Goal: Transaction & Acquisition: Book appointment/travel/reservation

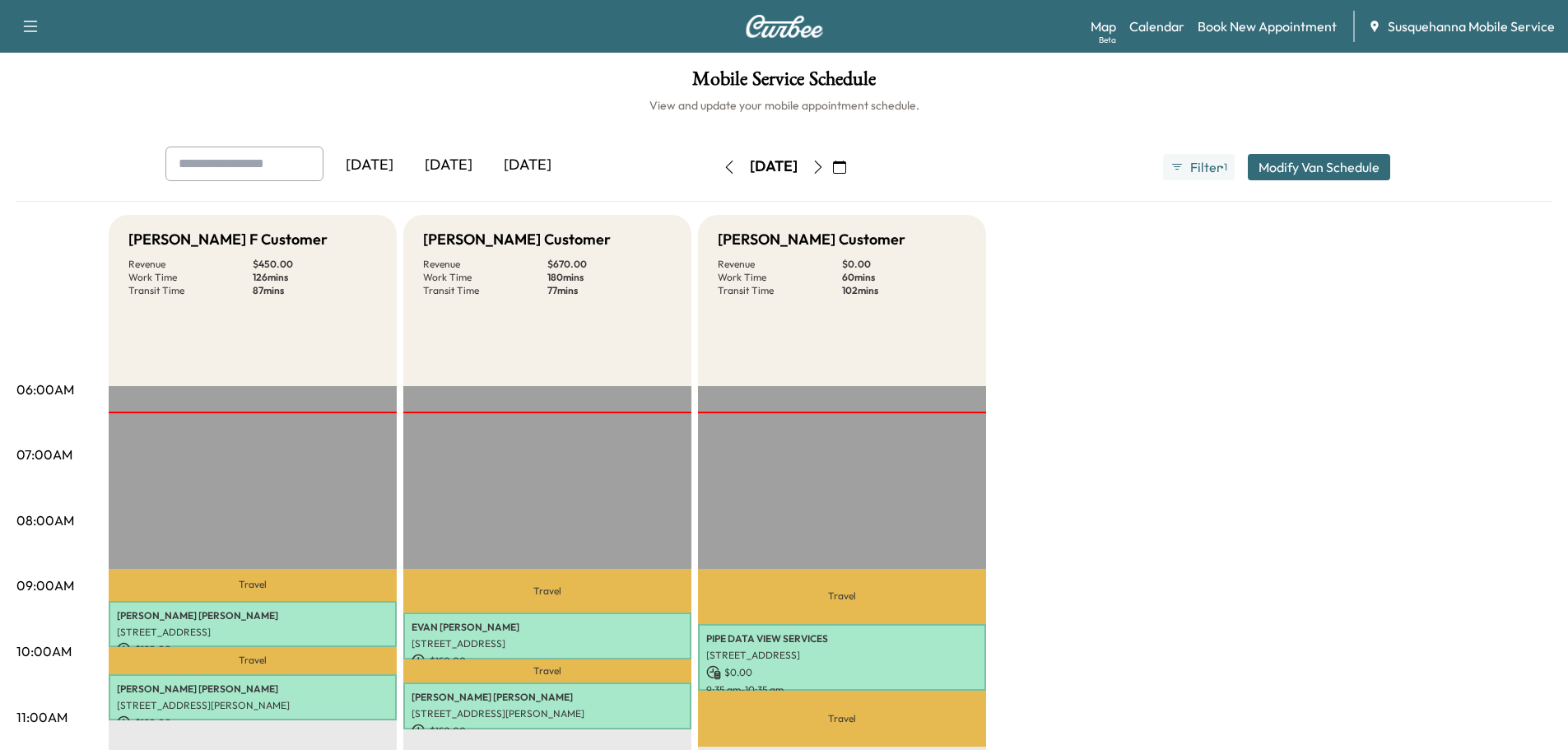
click at [825, 165] on icon "button" at bounding box center [817, 166] width 13 height 13
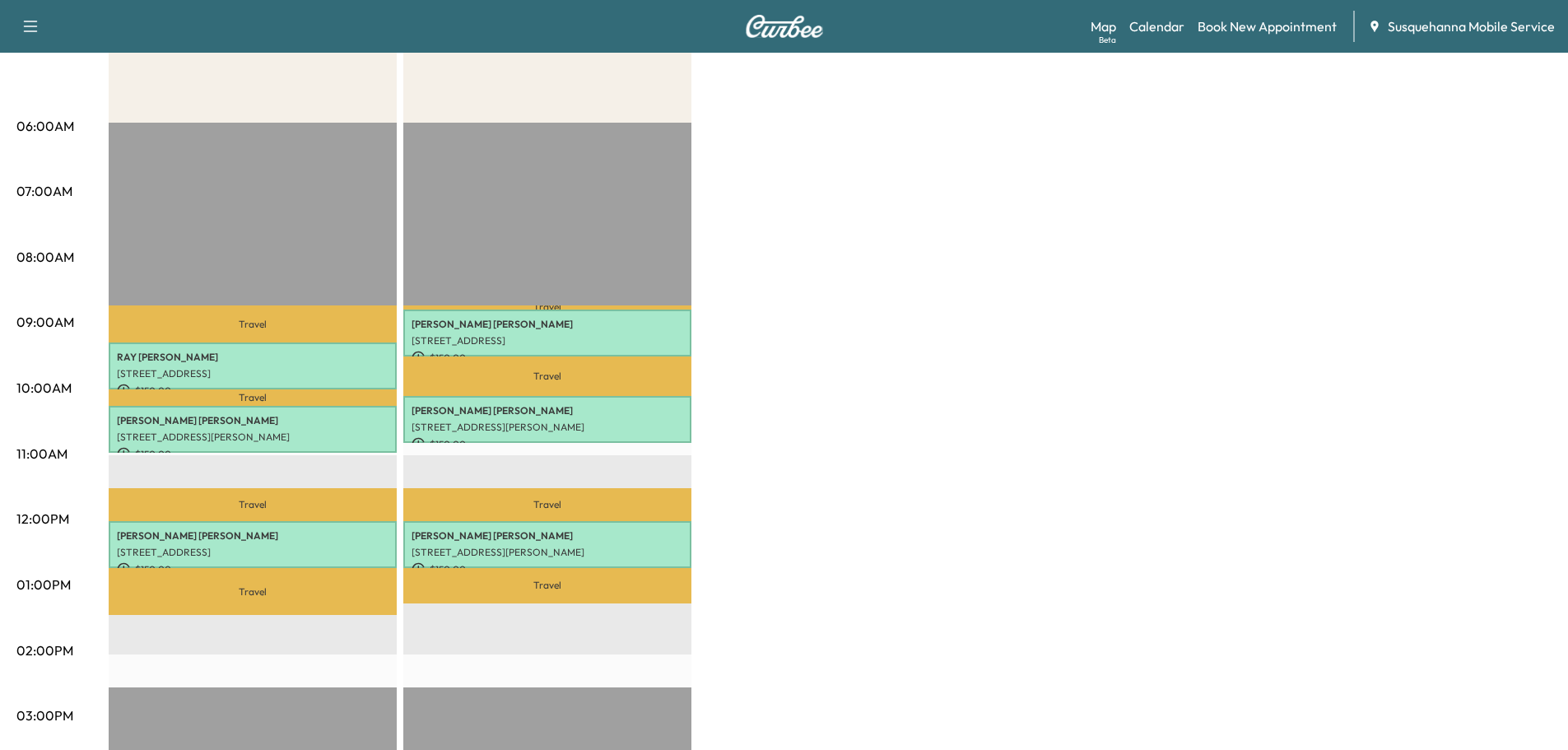
scroll to position [88, 0]
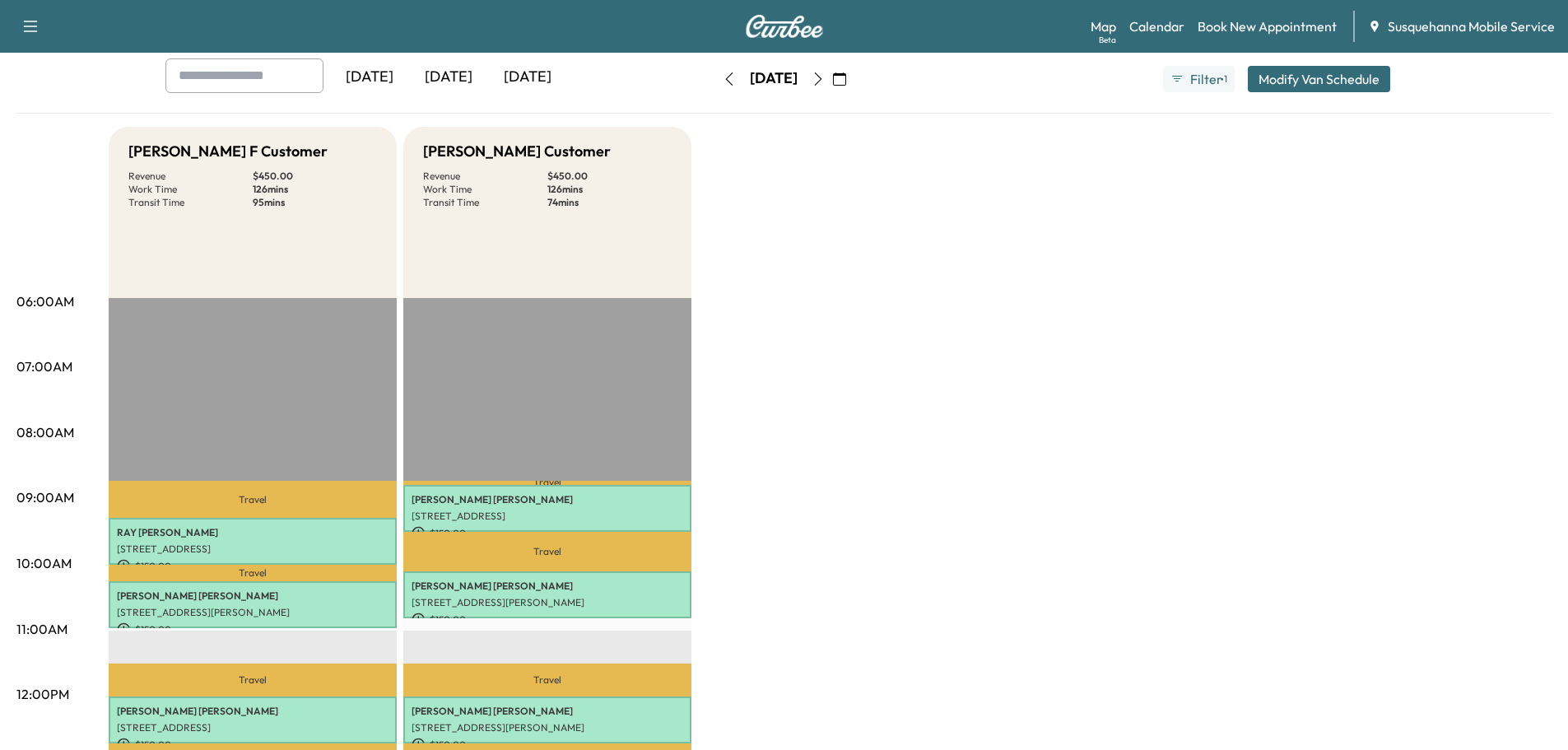
click at [825, 82] on icon "button" at bounding box center [817, 79] width 13 height 13
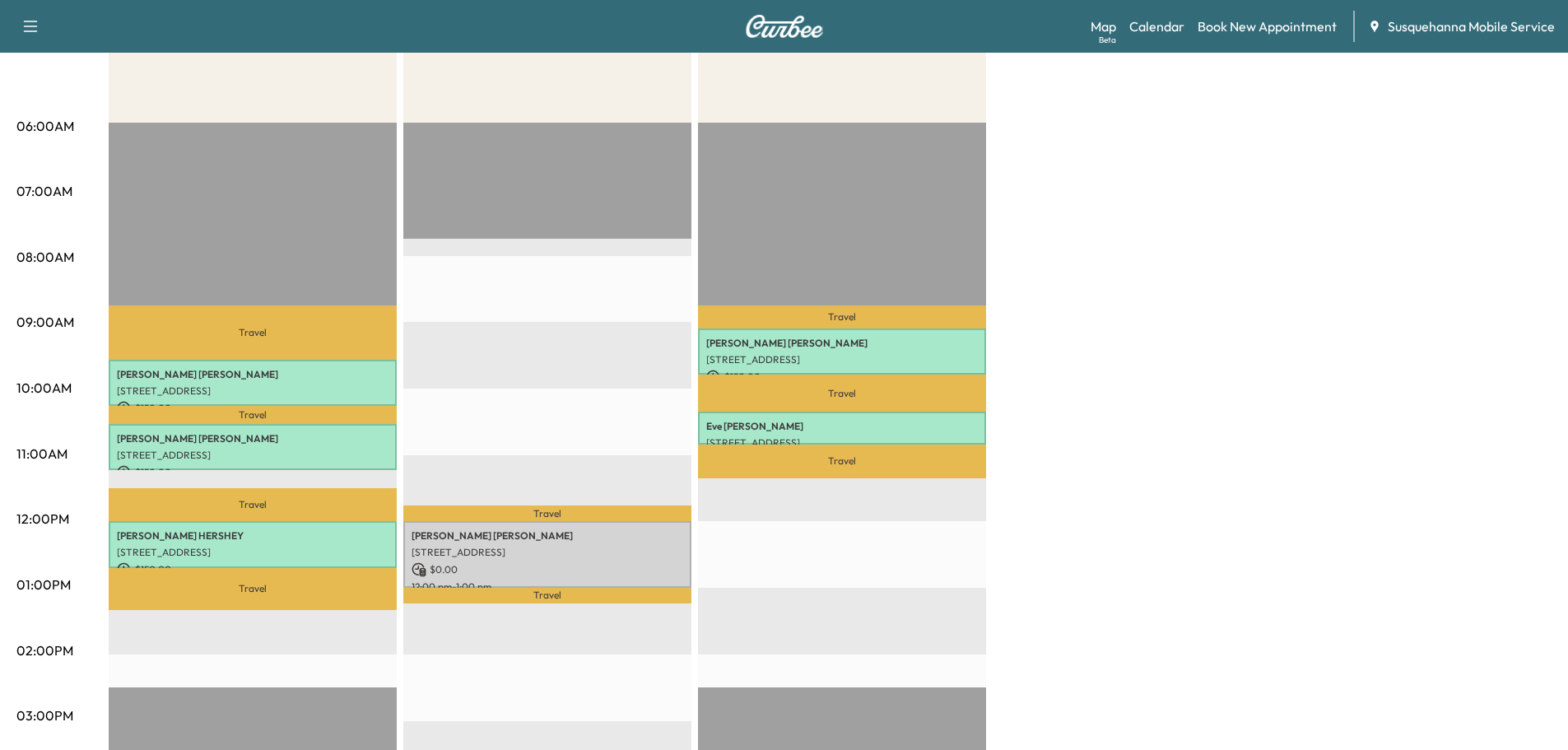
scroll to position [439, 0]
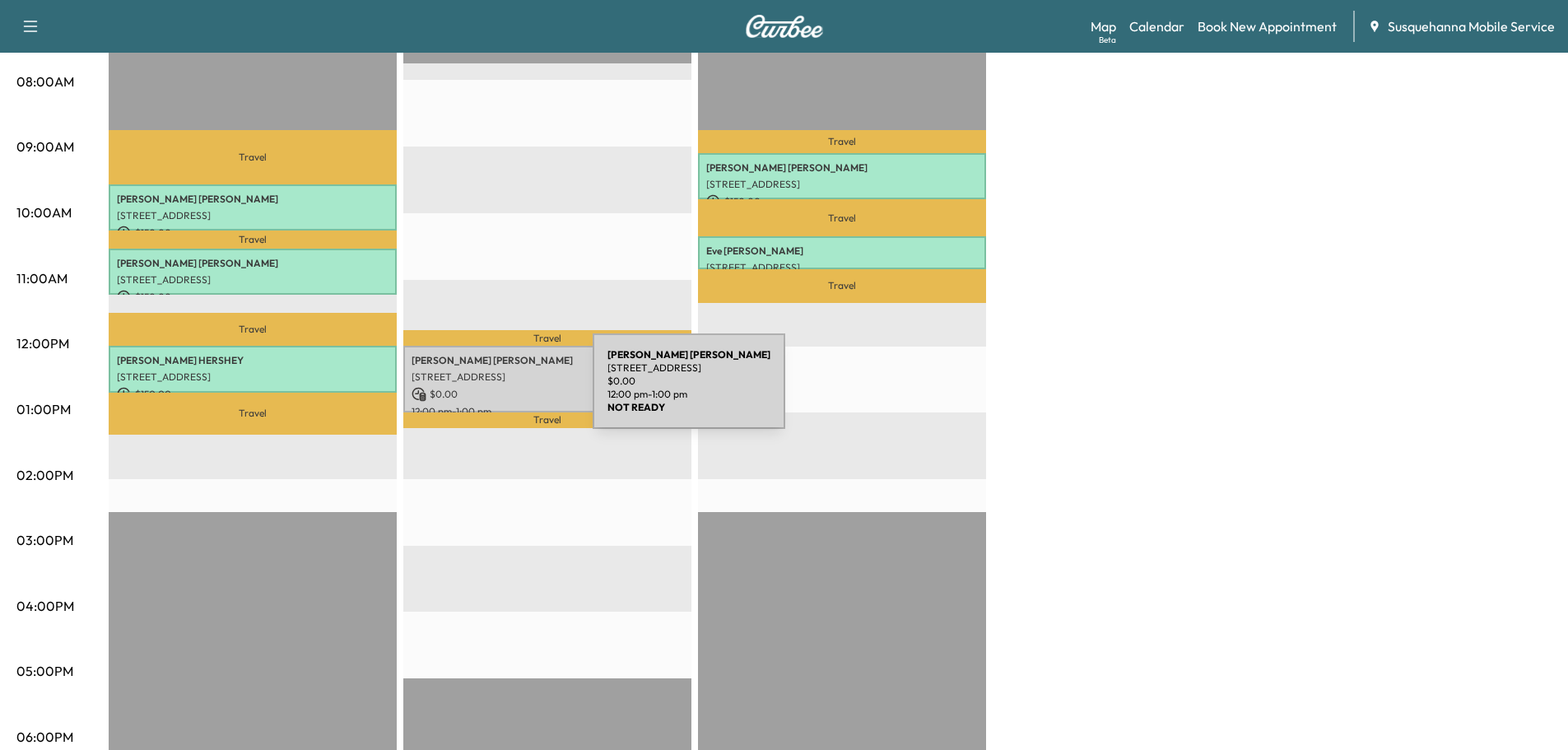
click at [470, 391] on p "$ 0.00" at bounding box center [547, 394] width 272 height 15
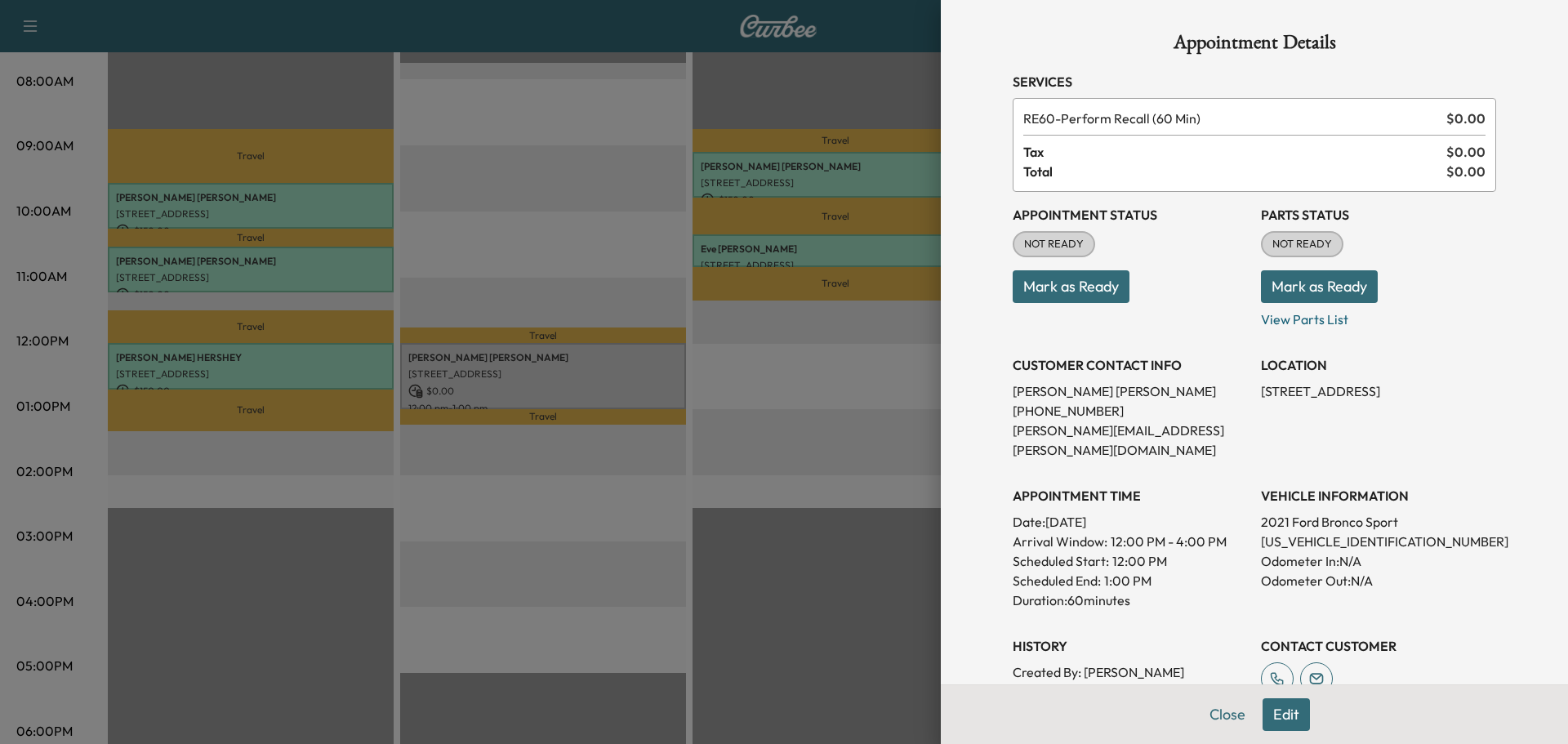
click at [1308, 532] on p "3FMCR9B60MRA95282" at bounding box center [1378, 542] width 235 height 20
copy p "3FMCR9B60MRA95282"
click at [1269, 714] on button "Edit" at bounding box center [1285, 715] width 48 height 33
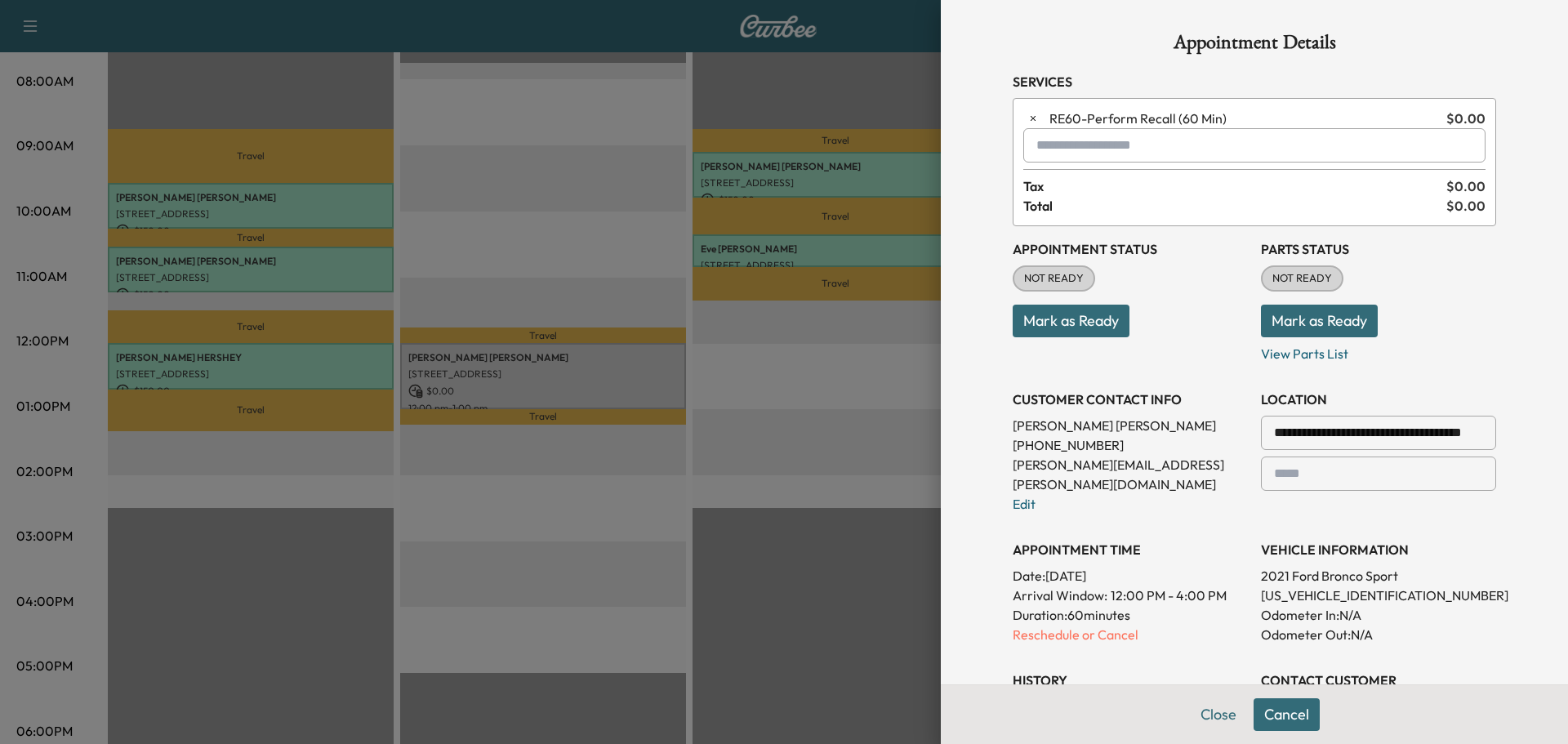
click at [1036, 151] on div at bounding box center [1040, 145] width 19 height 20
click at [1098, 187] on p "TZC - Tech: Zach C" at bounding box center [1196, 187] width 356 height 22
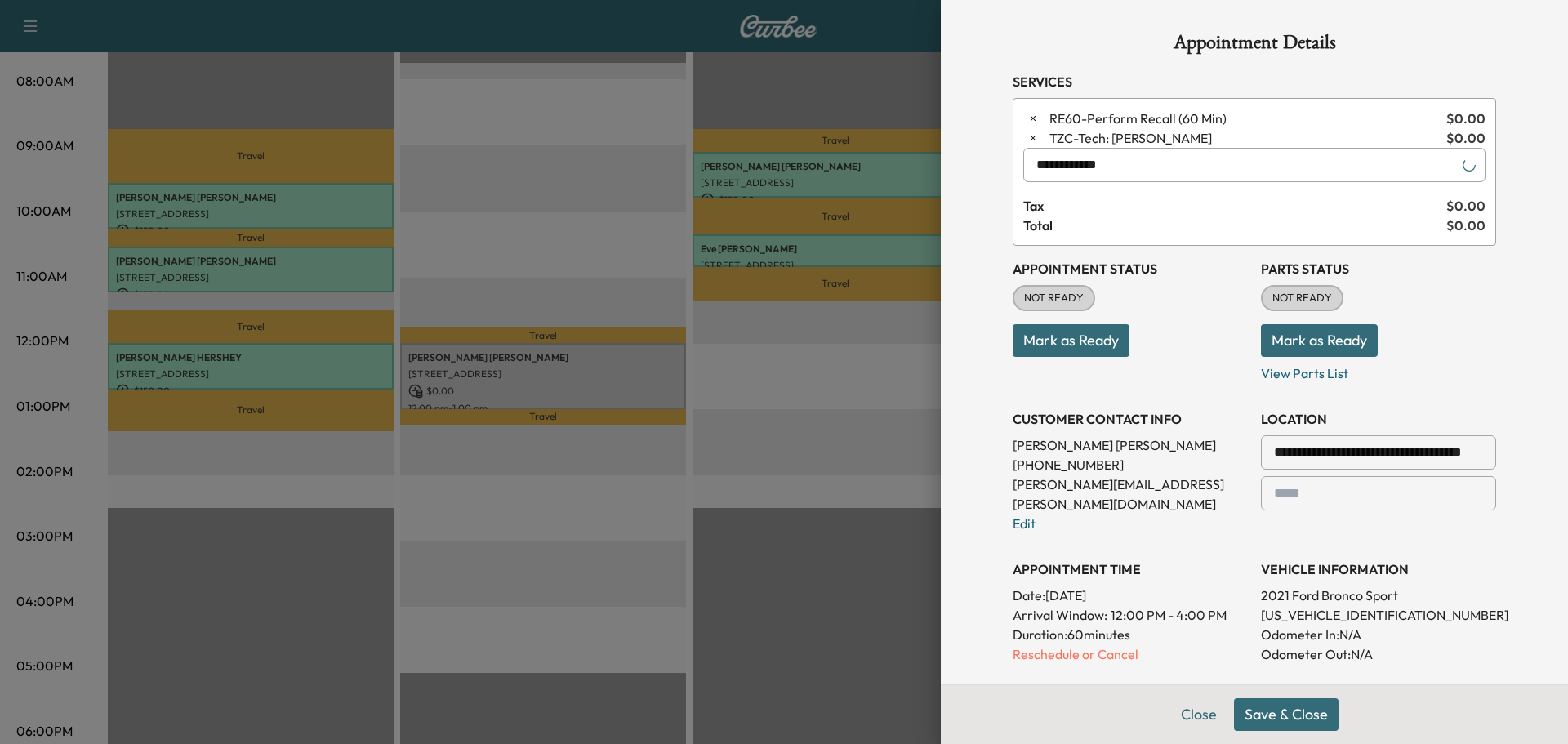
type input "**********"
click at [1279, 716] on button "Save & Close" at bounding box center [1285, 715] width 104 height 33
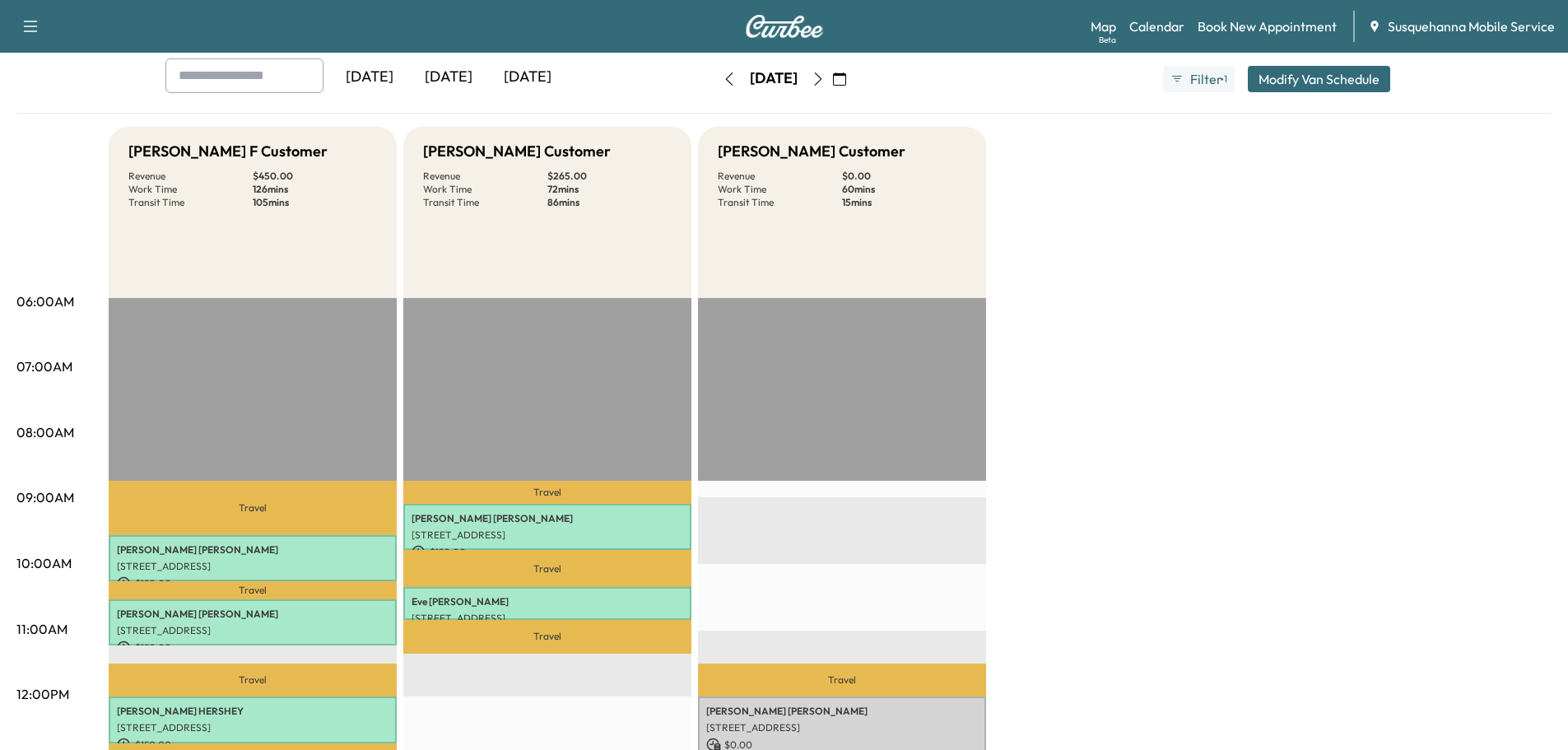
scroll to position [263, 0]
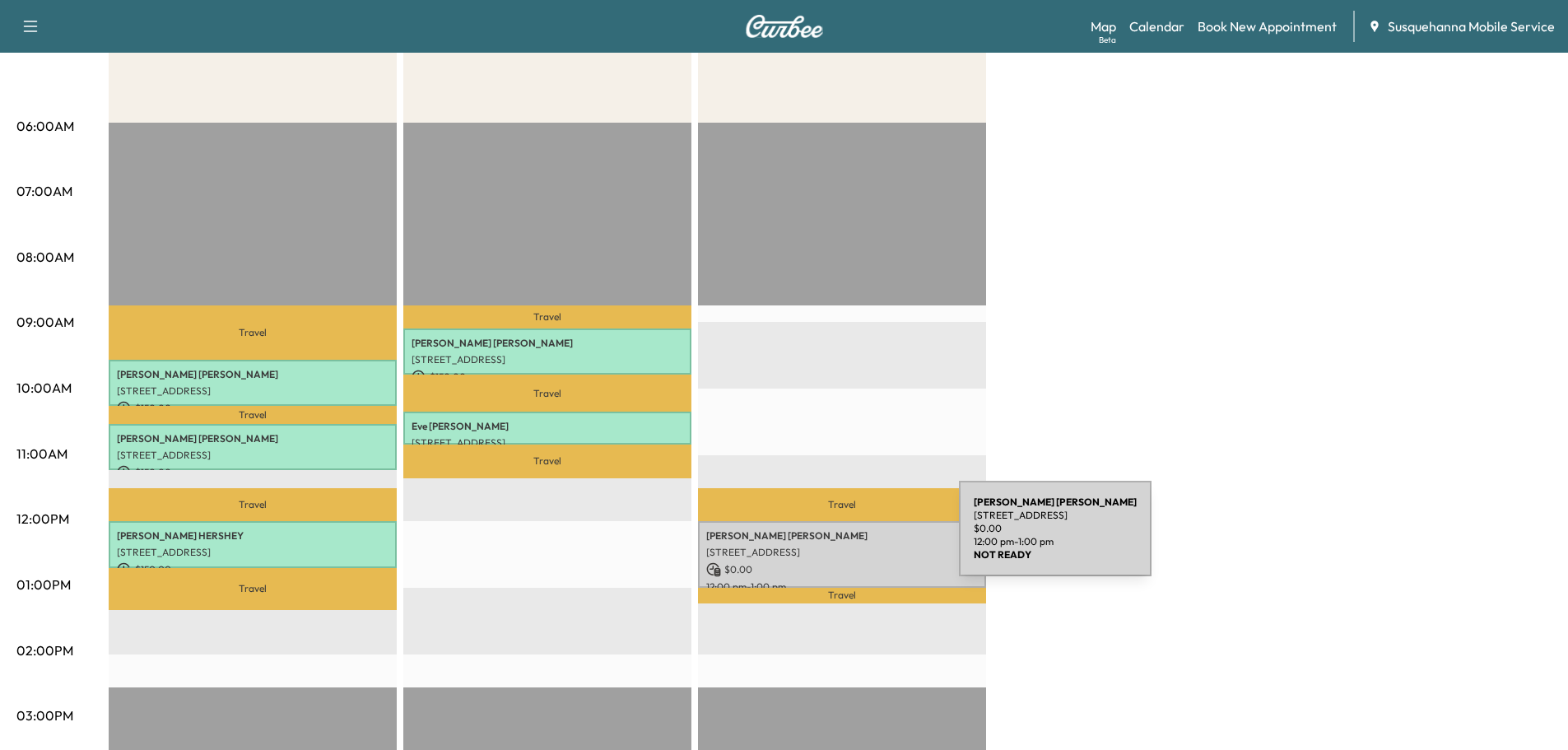
click at [836, 539] on div "Tracy Jennings 399 Summit Dr, Columbia, PA 17512, USA $ 0.00 12:00 pm - 1:00 pm" at bounding box center [842, 554] width 288 height 67
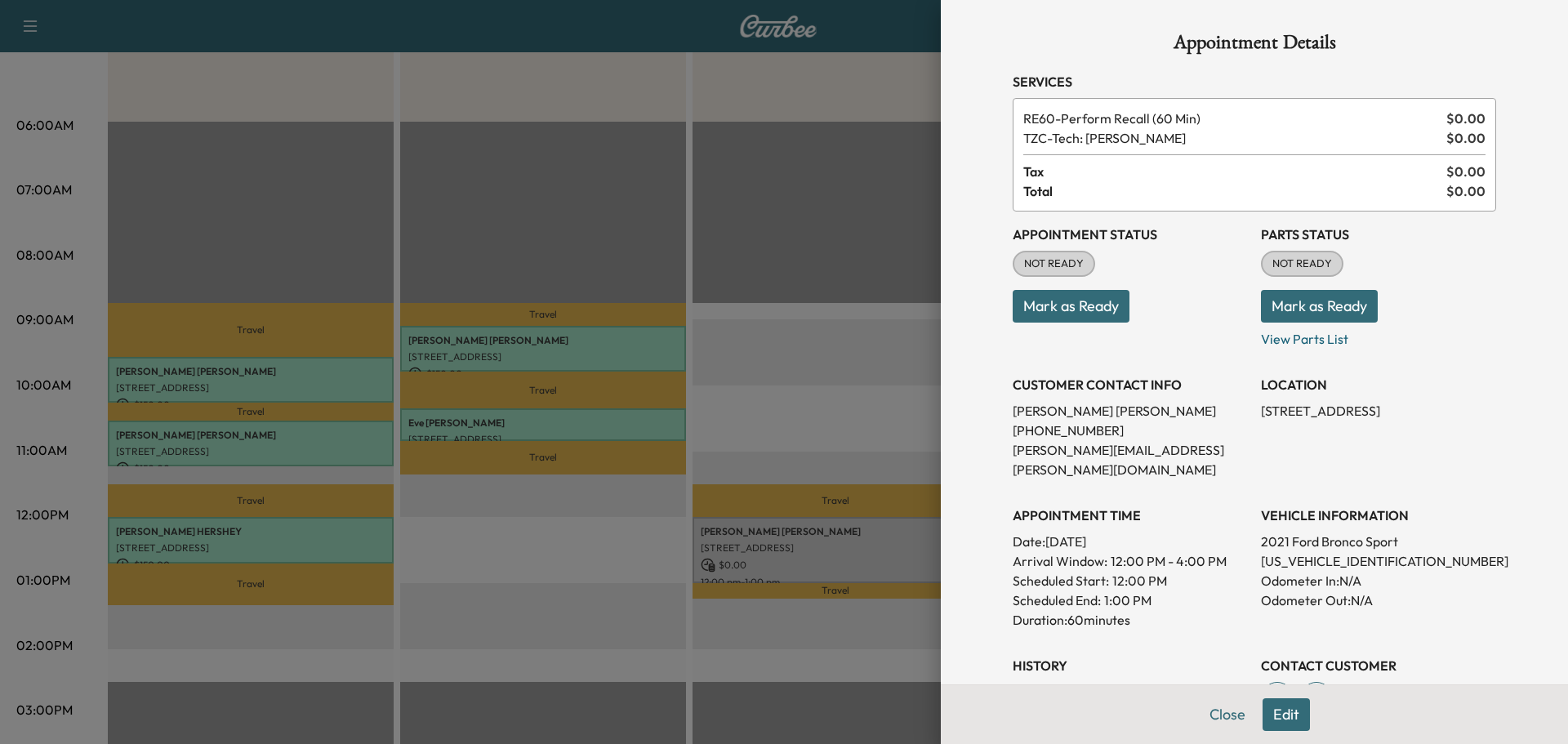
click at [1290, 308] on button "Mark as Ready" at bounding box center [1319, 306] width 117 height 33
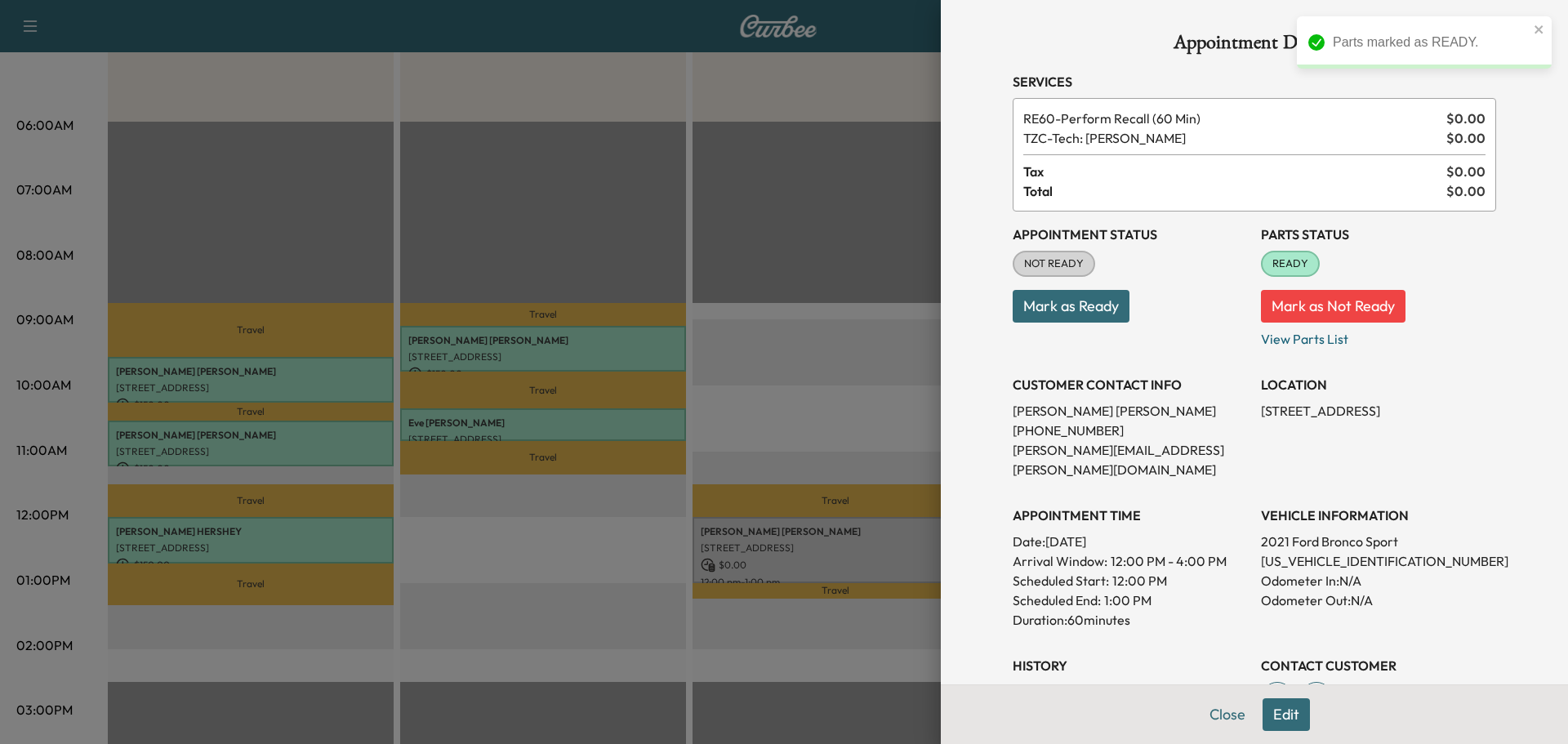
click at [1081, 310] on button "Mark as Ready" at bounding box center [1071, 306] width 117 height 33
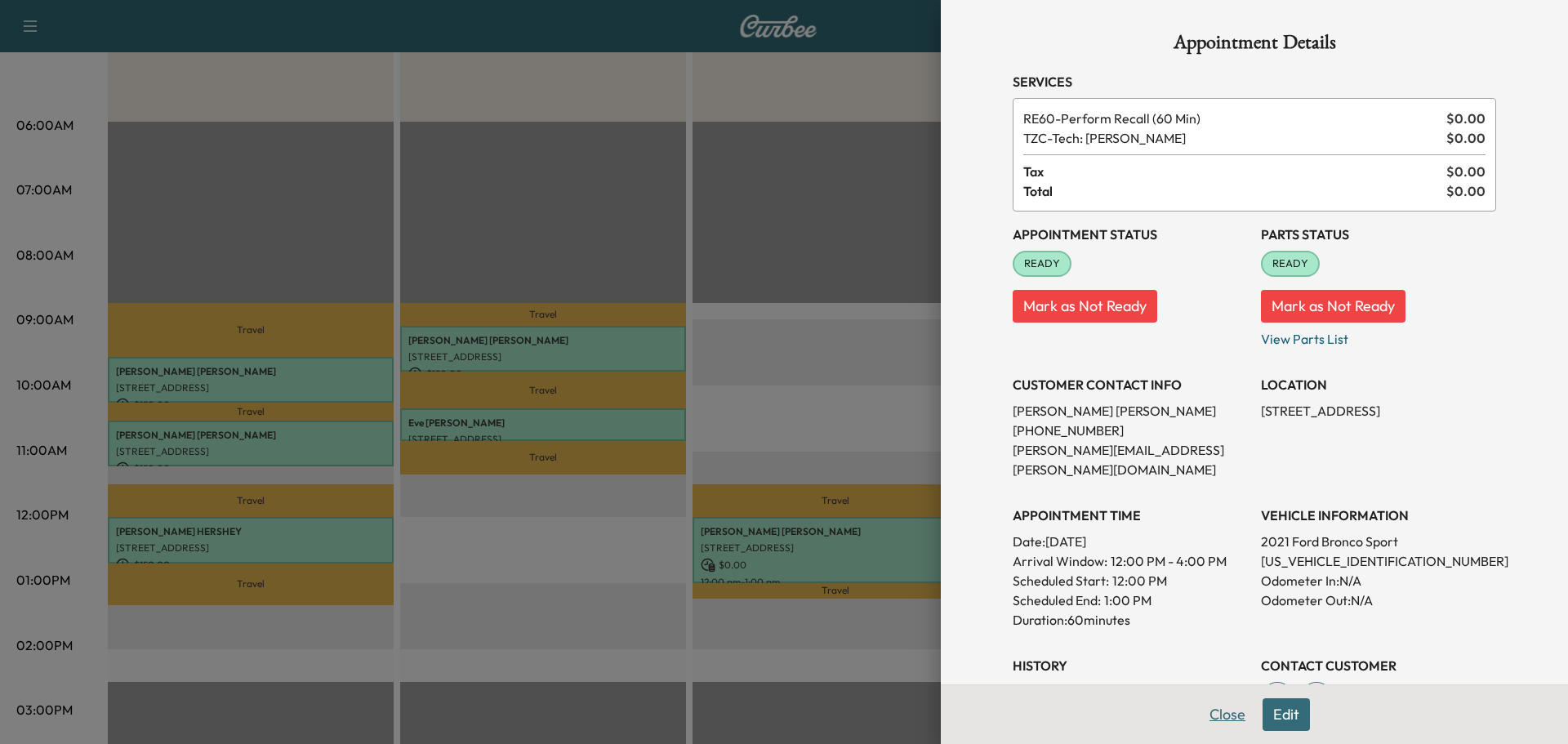
click at [1219, 713] on button "Close" at bounding box center [1227, 715] width 57 height 33
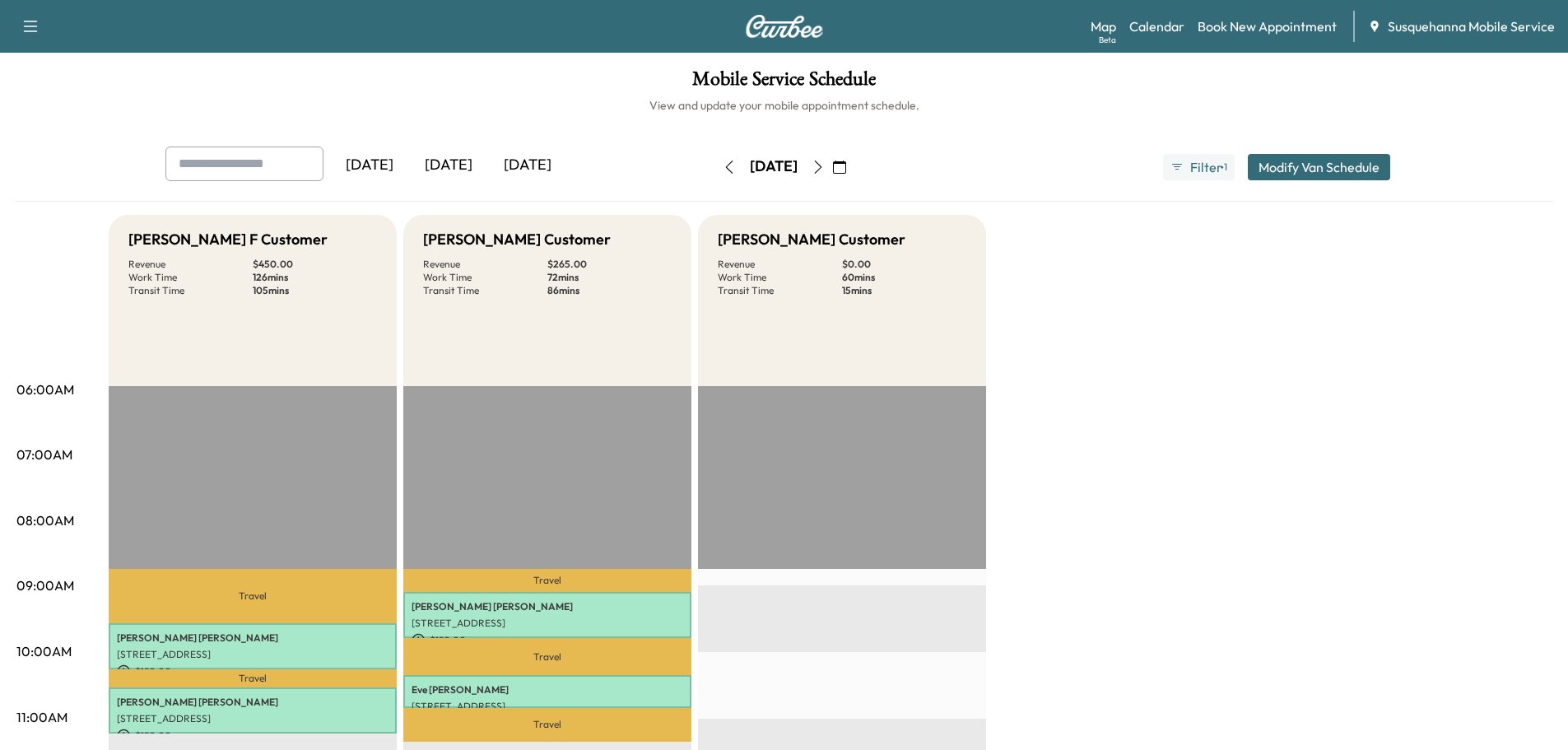
scroll to position [352, 0]
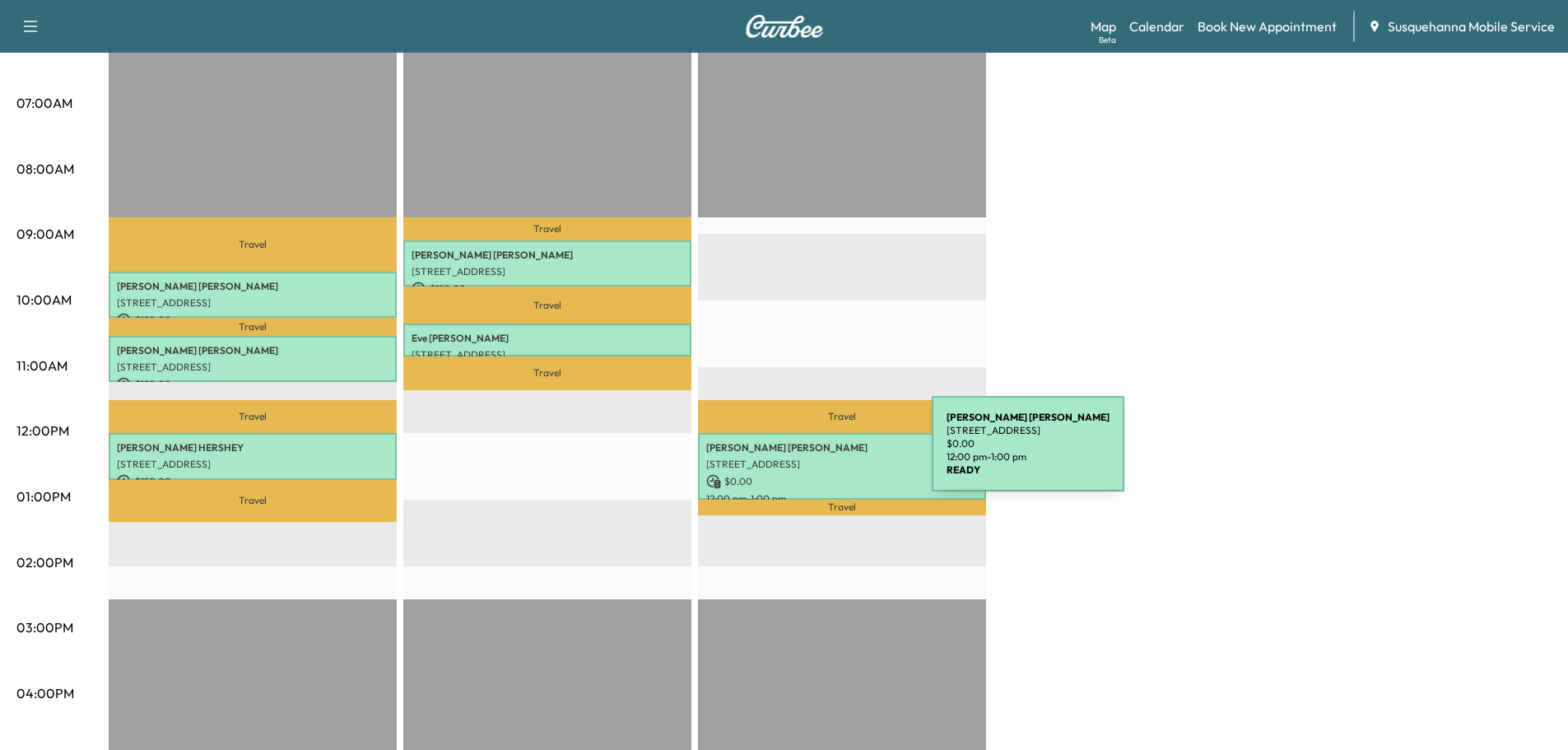
click at [809, 458] on p "399 Summit Dr, Columbia, PA 17512, USA" at bounding box center [842, 464] width 272 height 13
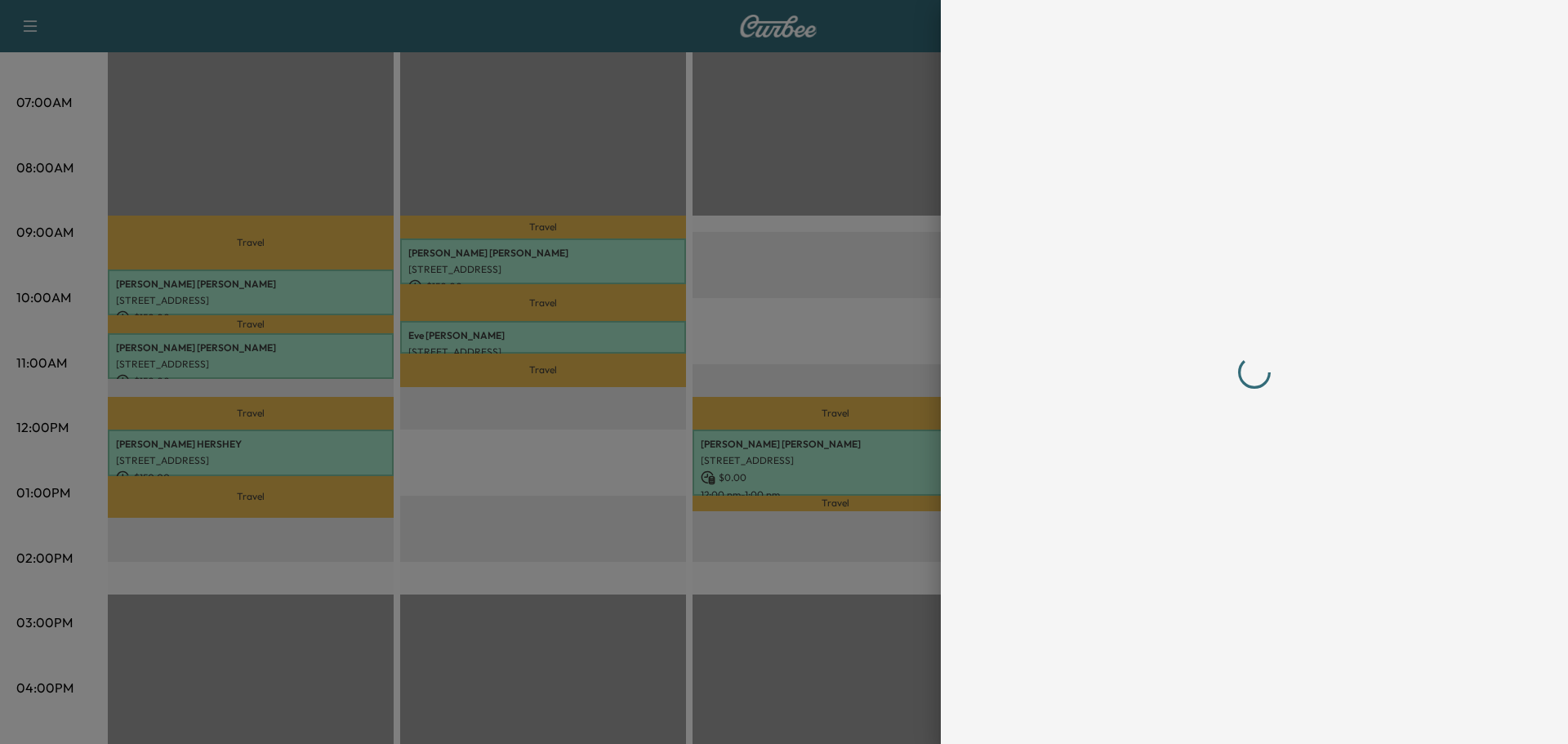
click at [802, 450] on div at bounding box center [784, 372] width 1568 height 744
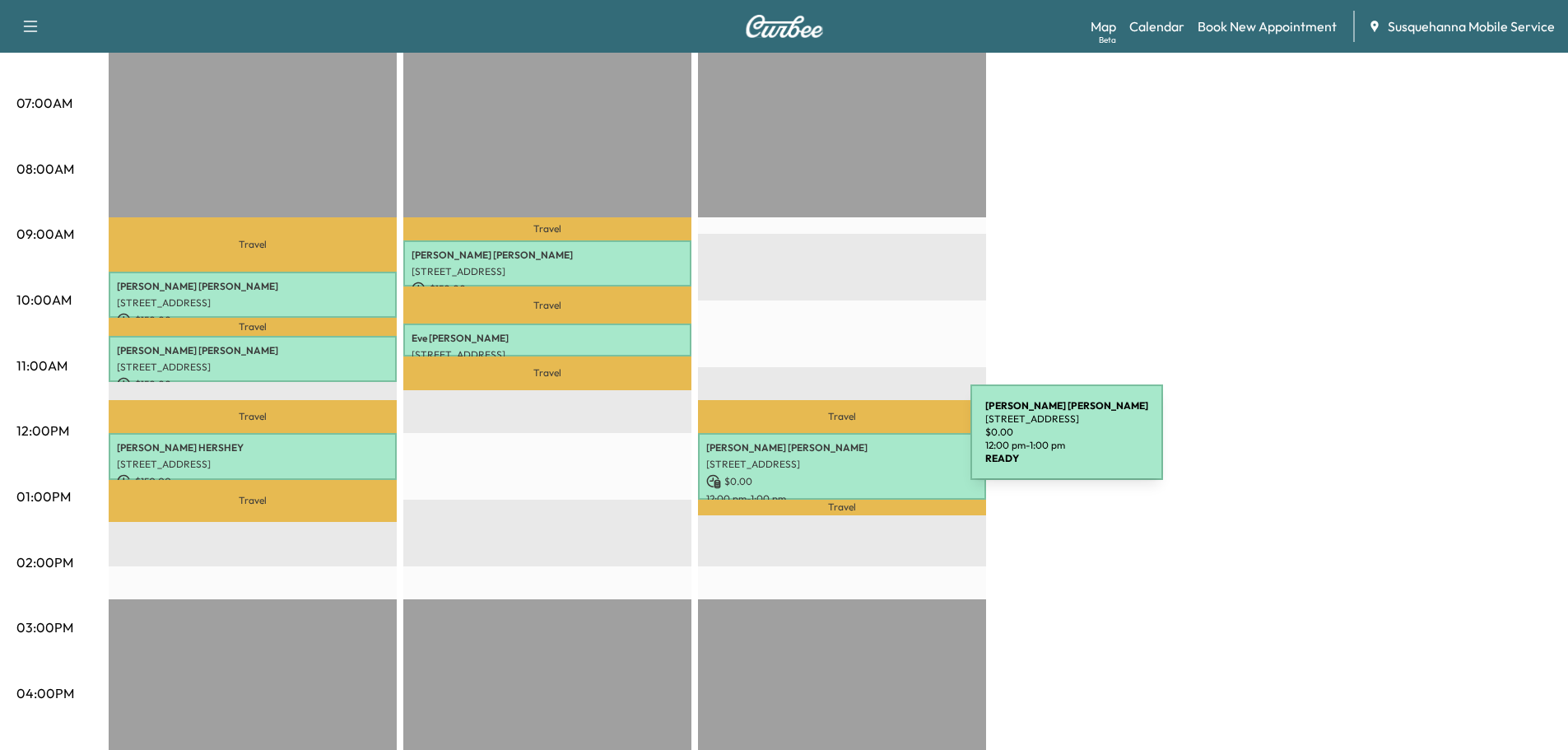
click at [847, 442] on p "Tracy Jennings" at bounding box center [842, 447] width 272 height 13
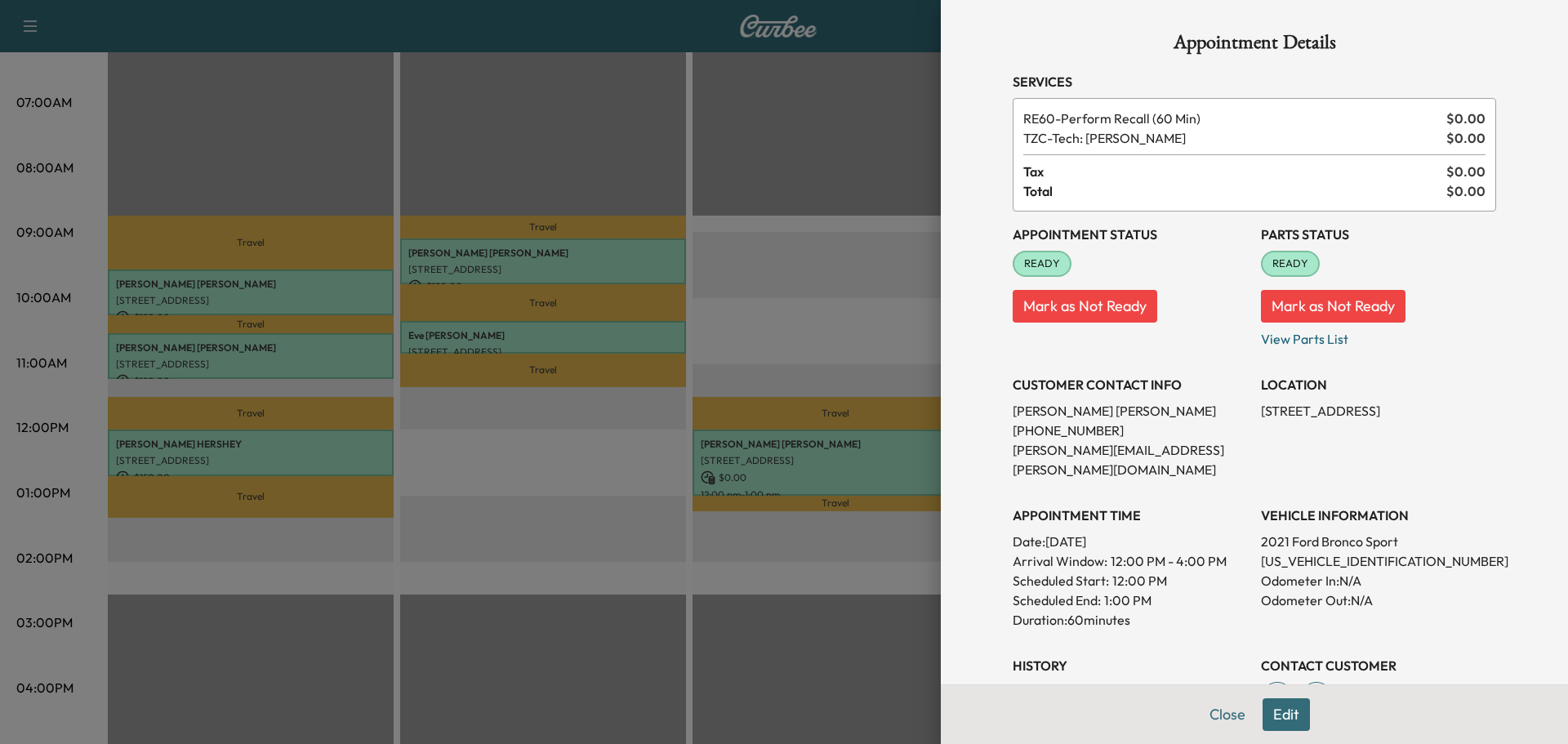
drag, startPoint x: 1241, startPoint y: 409, endPoint x: 1365, endPoint y: 414, distance: 124.1
click at [1365, 414] on div "Appointment Status READY Mark as Not Ready Parts Status READY Mark as Not Ready…" at bounding box center [1254, 486] width 483 height 549
click at [1365, 443] on div "LOCATION 399 Summit Dr, Columbia, PA 17512, USA" at bounding box center [1378, 420] width 235 height 118
drag, startPoint x: 1250, startPoint y: 411, endPoint x: 1451, endPoint y: 416, distance: 201.1
click at [1451, 416] on div "Appointment Status READY Mark as Not Ready Parts Status READY Mark as Not Ready…" at bounding box center [1254, 486] width 483 height 549
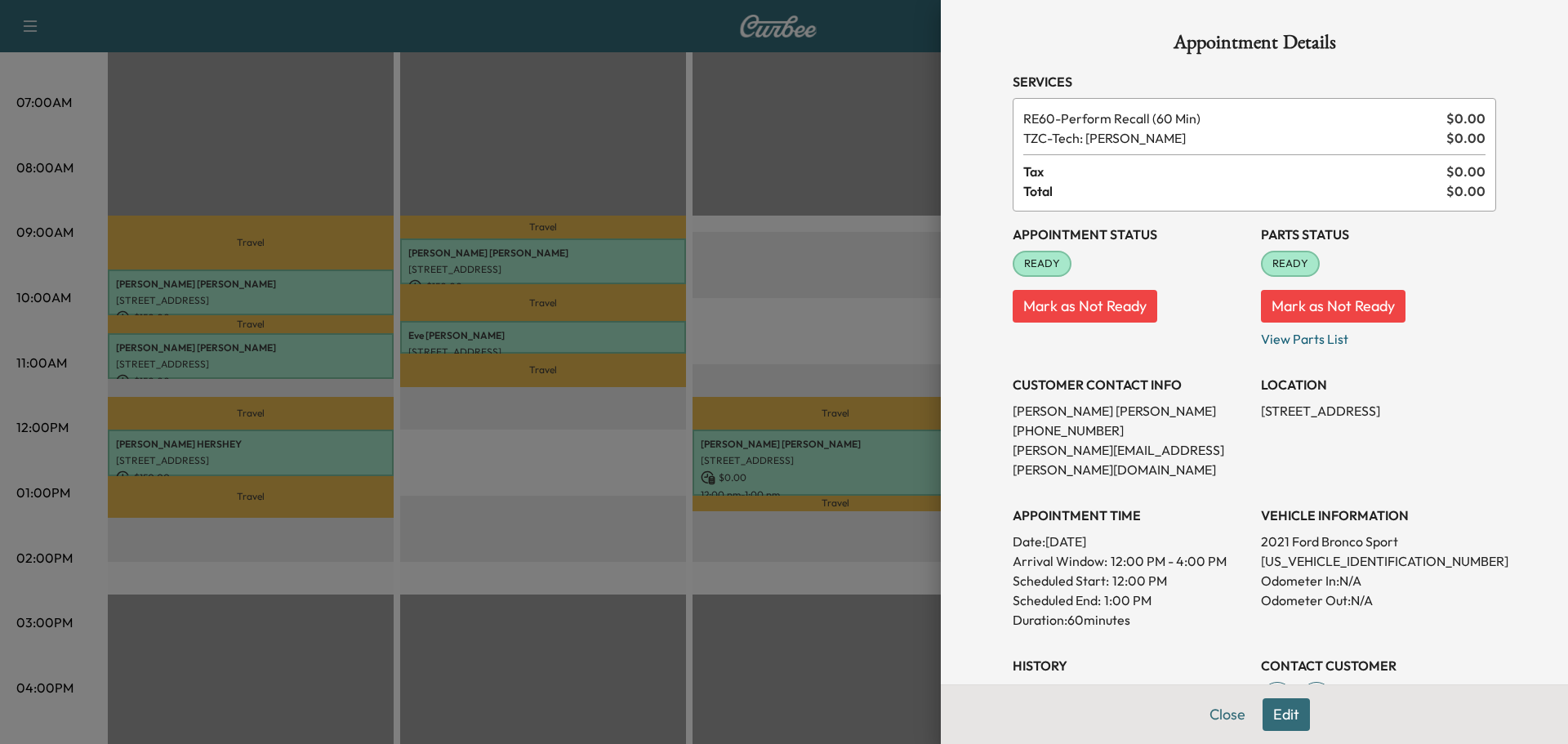
copy p "399 Summit Dr, Columbia, PA 17512"
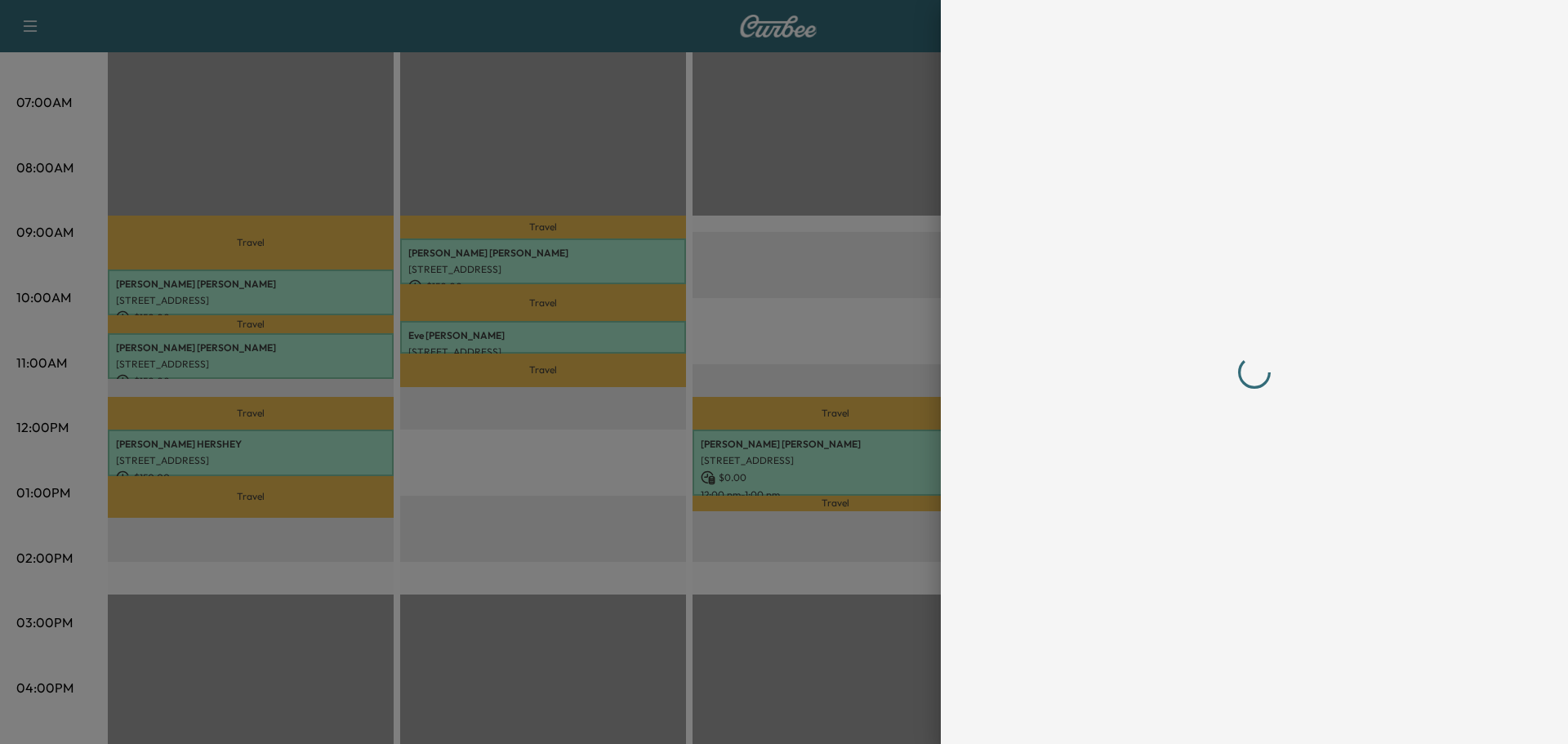
click at [1211, 719] on div at bounding box center [1254, 372] width 522 height 744
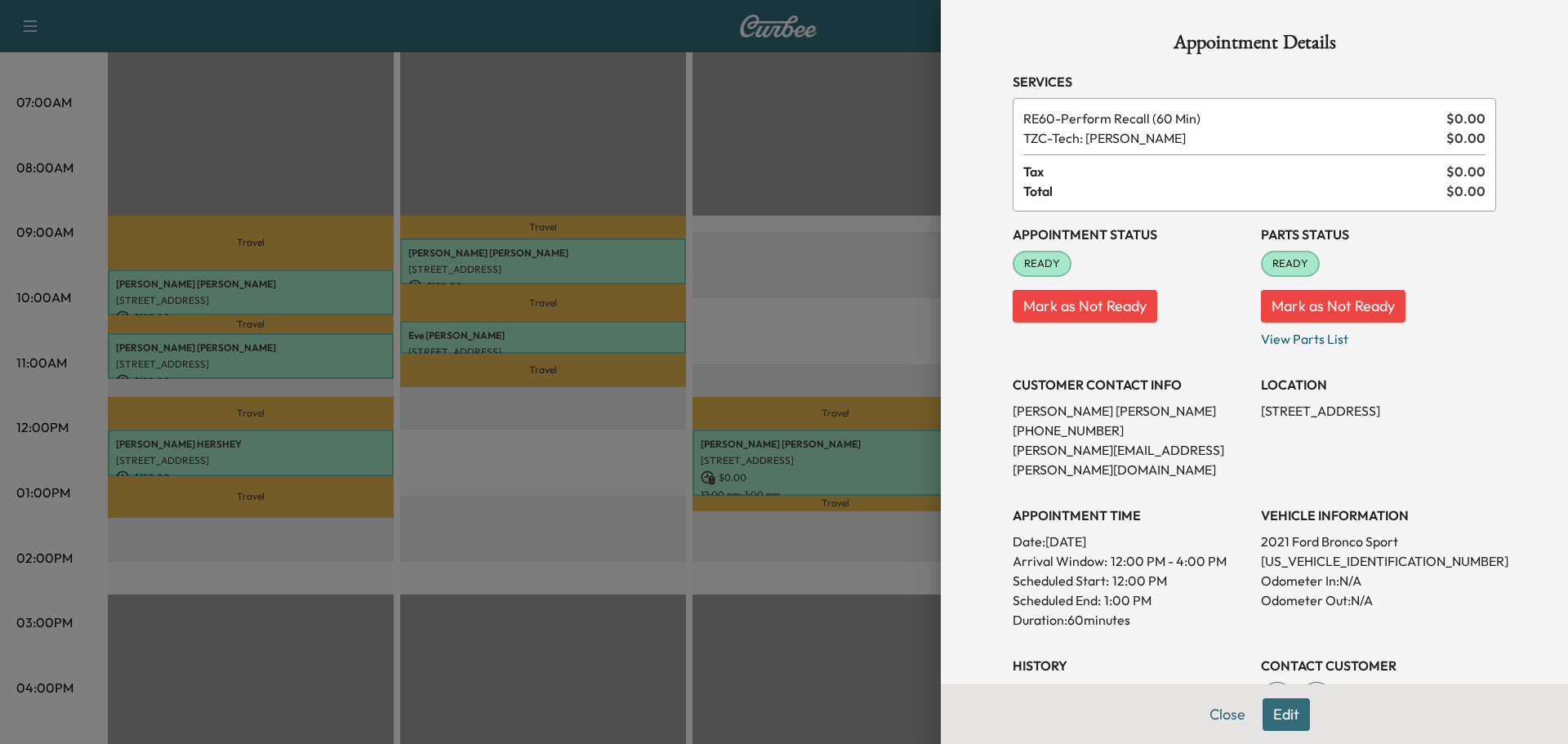
click at [1217, 716] on button "Close" at bounding box center [1227, 715] width 57 height 33
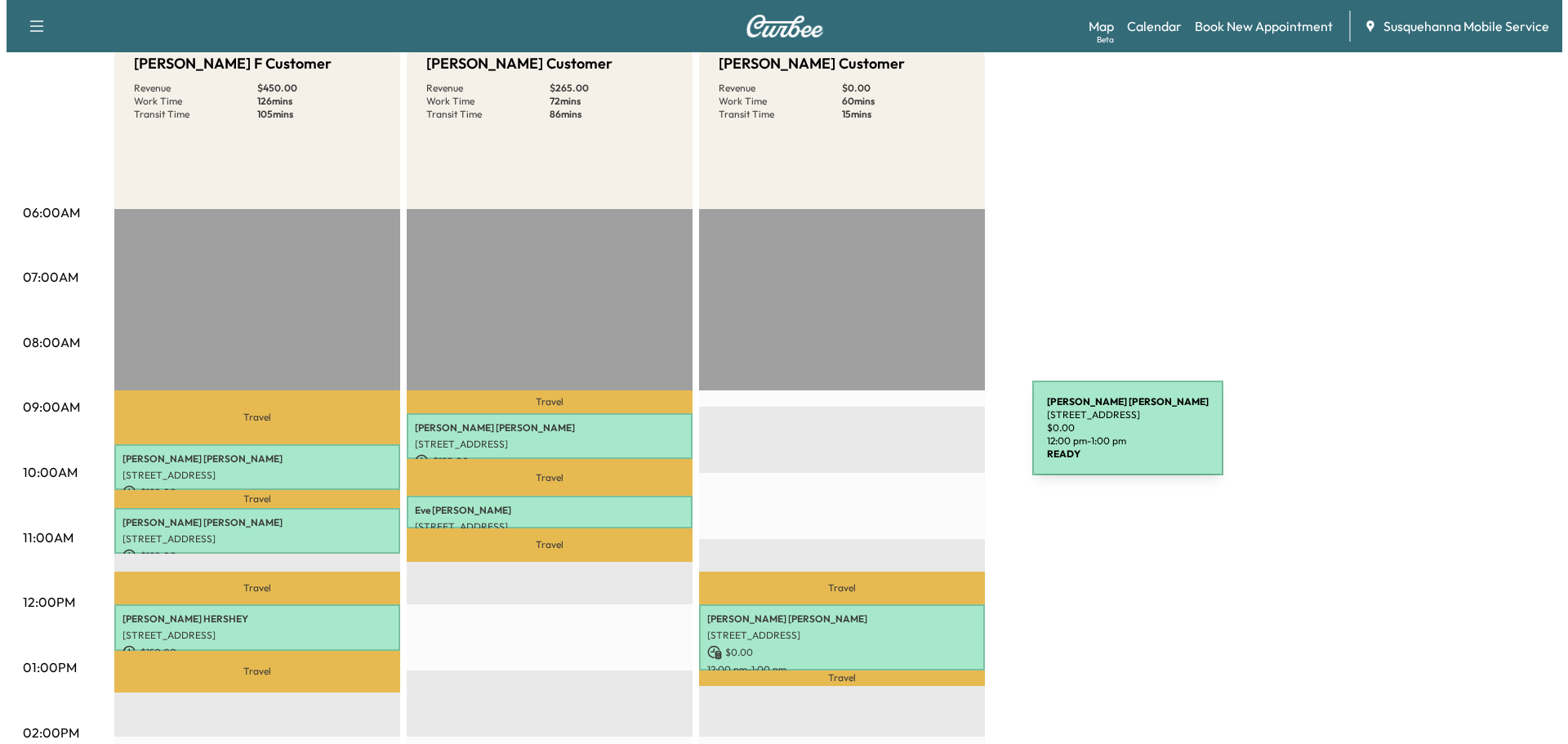
scroll to position [0, 0]
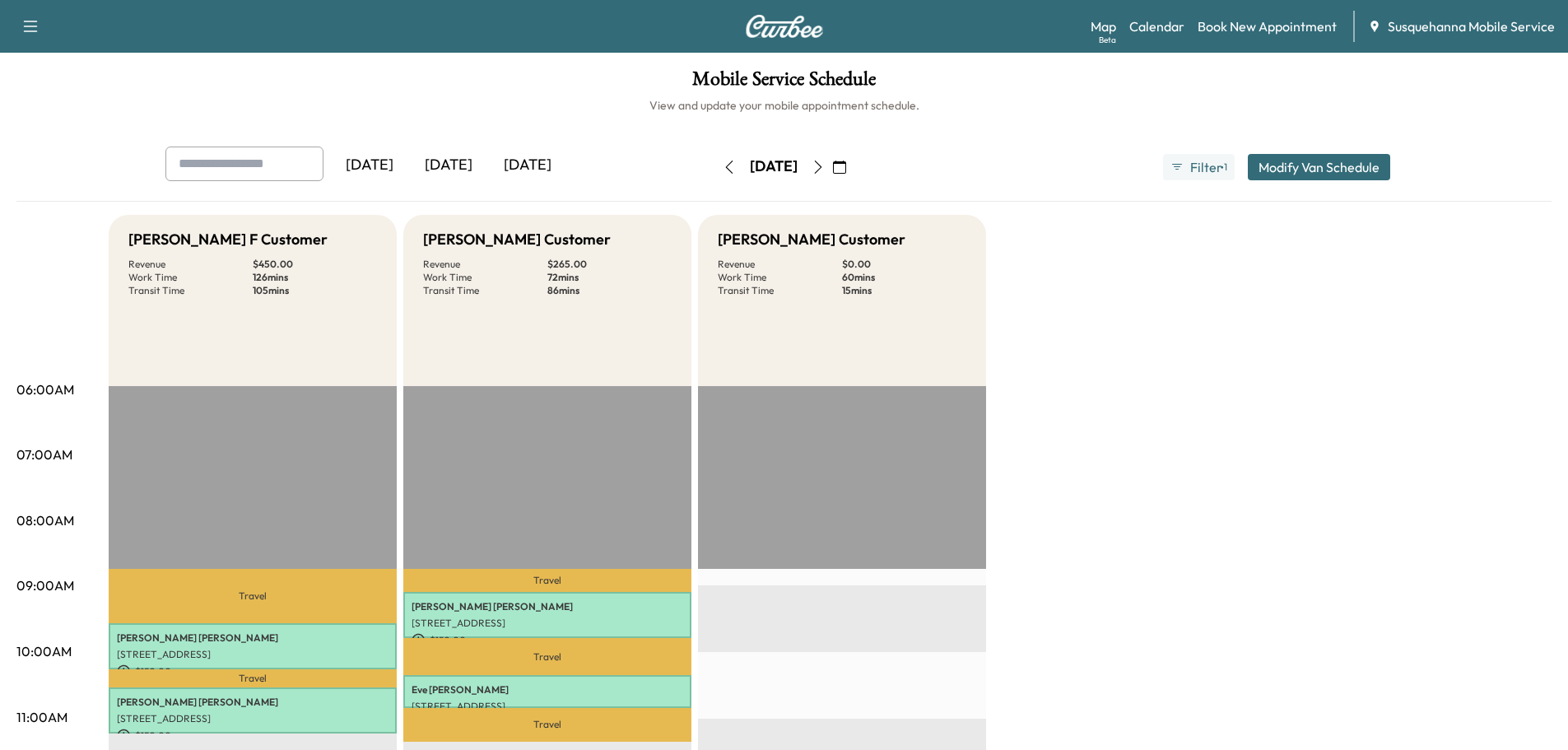
click at [715, 167] on button "button" at bounding box center [729, 167] width 28 height 27
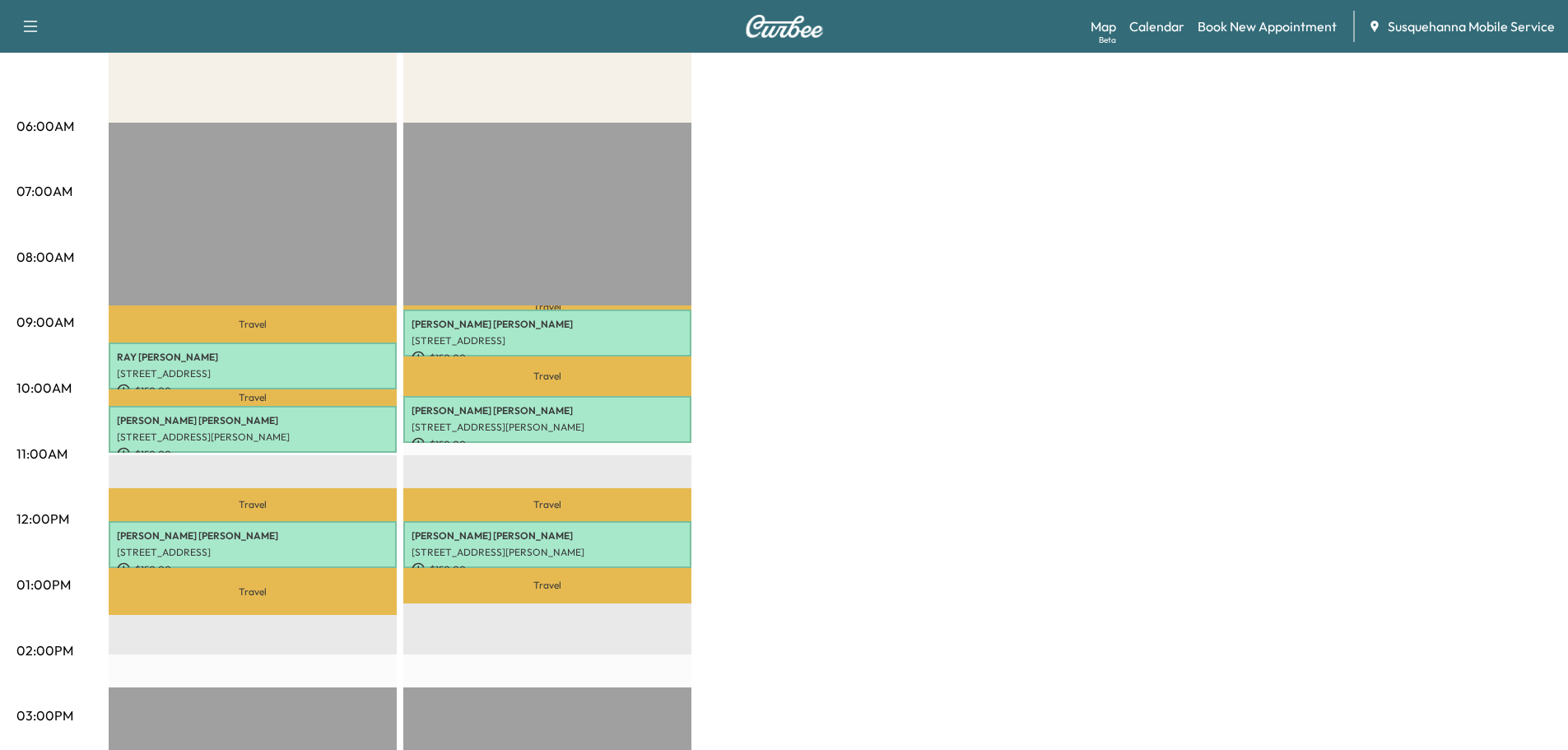
scroll to position [88, 0]
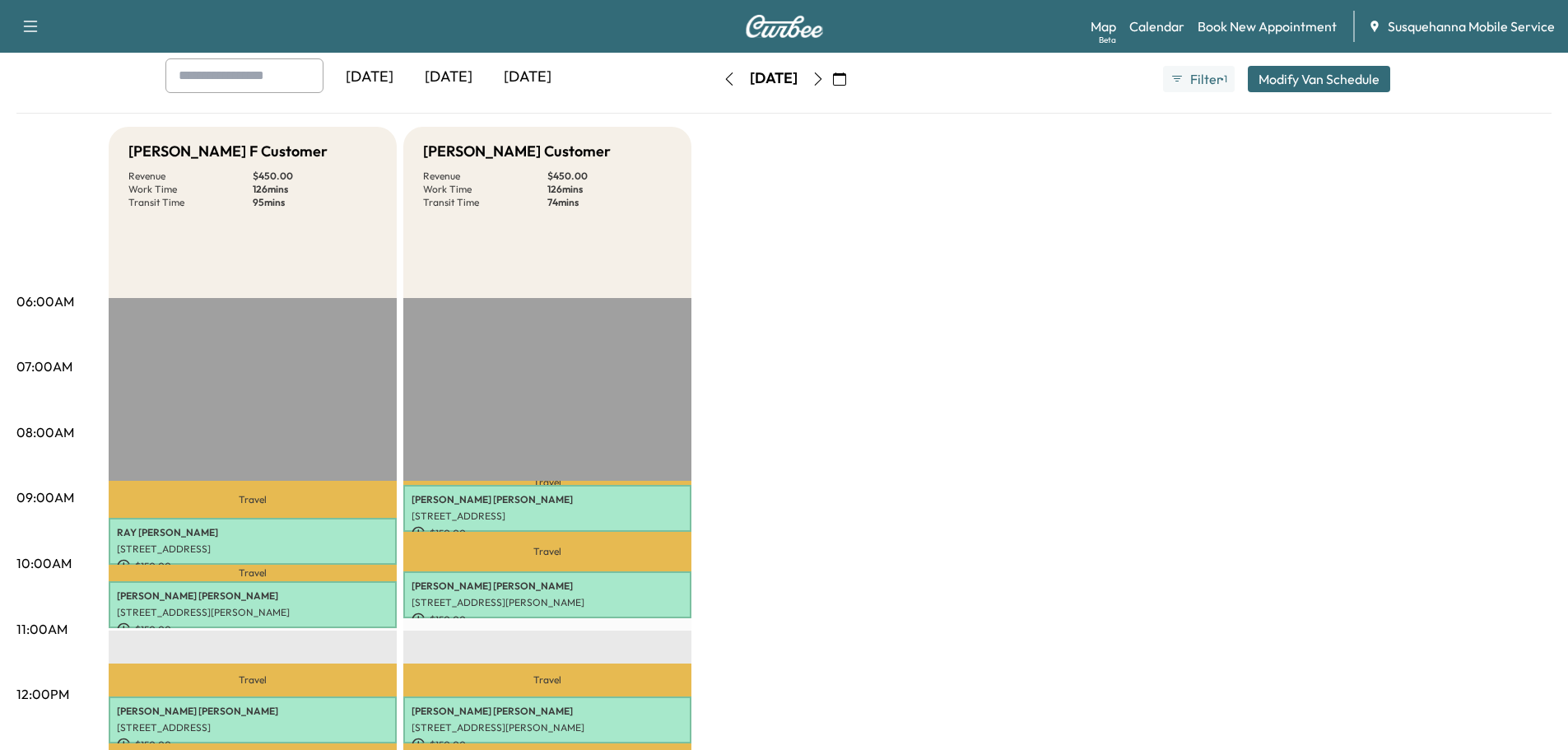
click at [723, 82] on icon "button" at bounding box center [729, 79] width 13 height 13
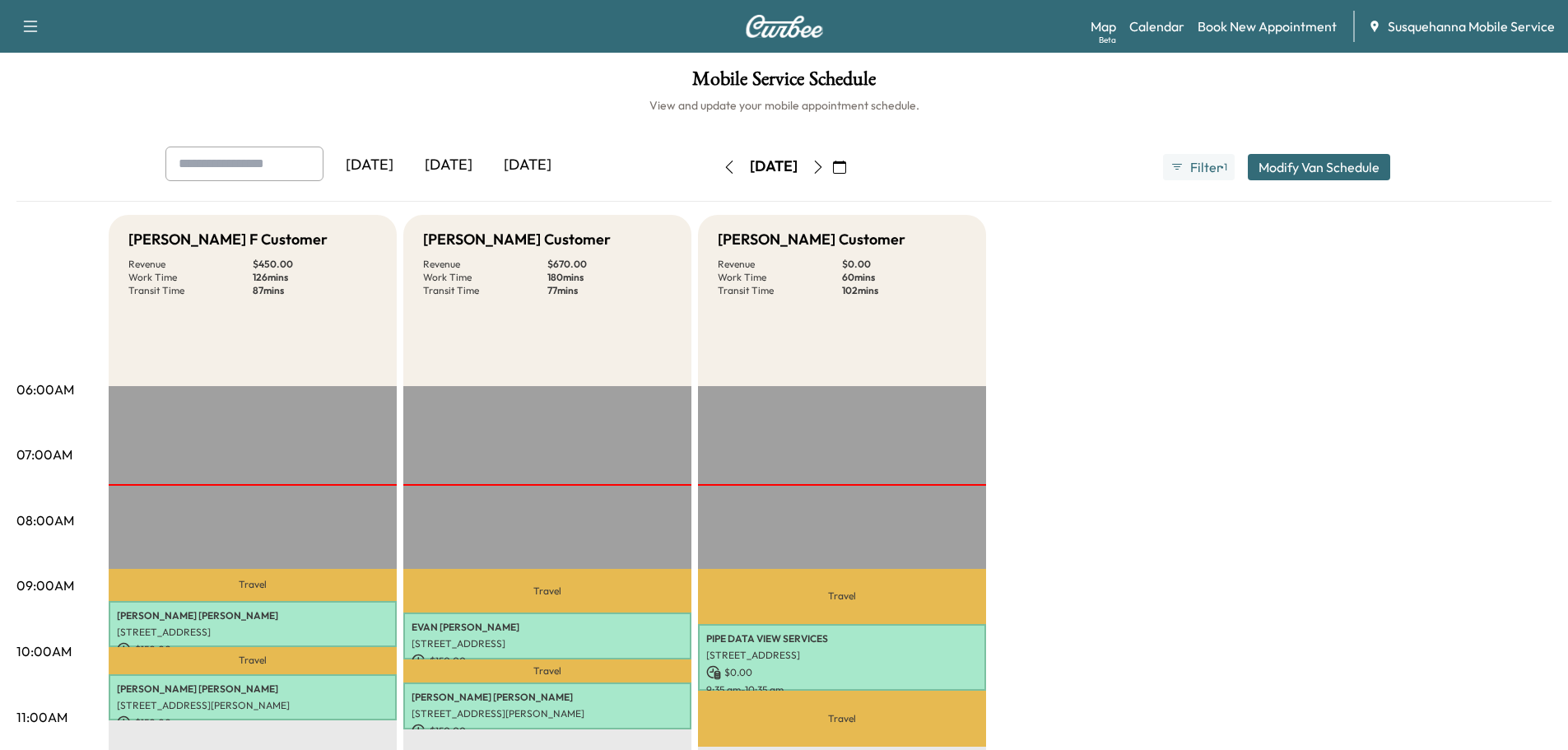
click at [825, 165] on icon "button" at bounding box center [817, 166] width 13 height 13
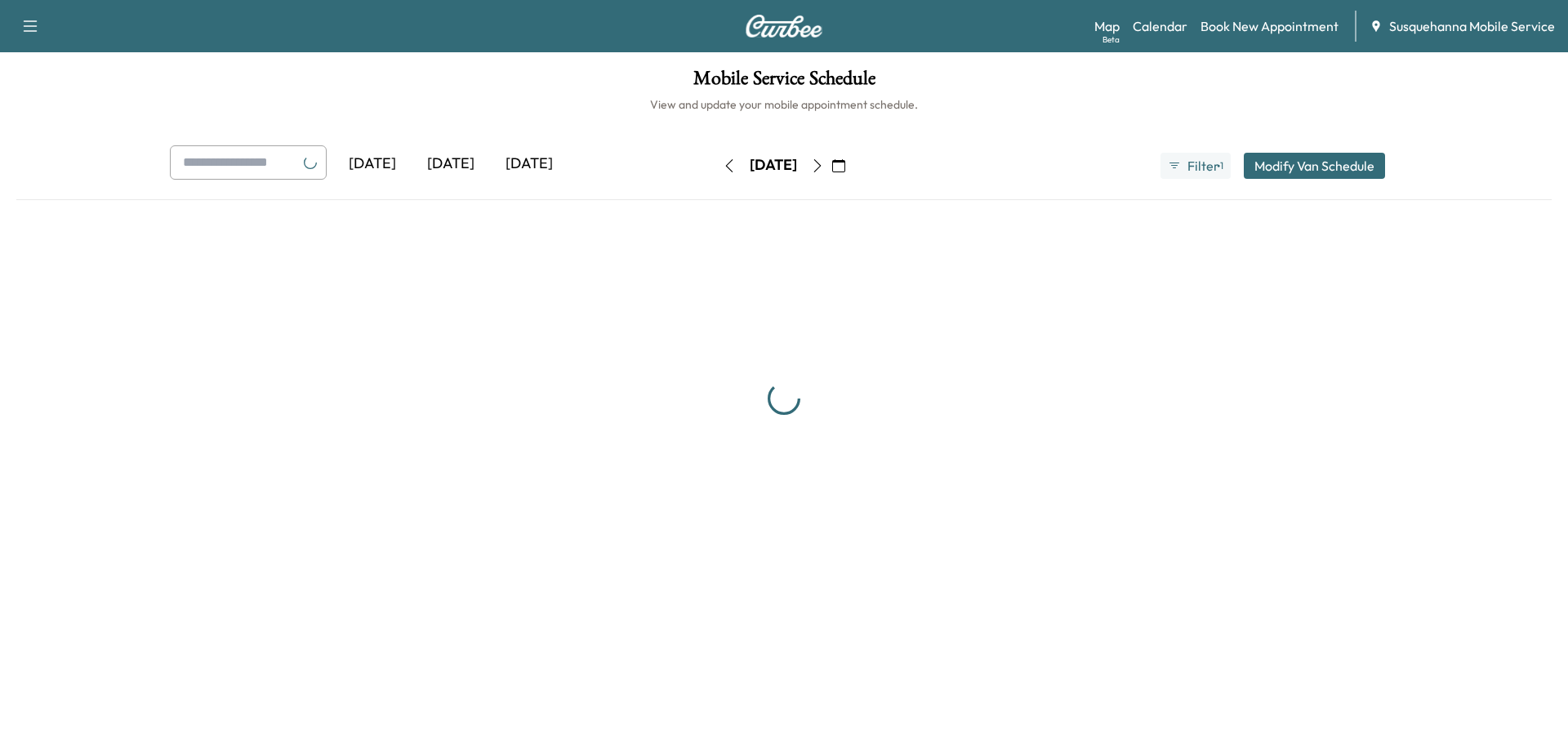
click at [853, 164] on div "Wednesday, October 1 October 2025 S M T W T F S 28 29 30 1 2 3 4 5 6 7 8 9 10 1…" at bounding box center [784, 166] width 137 height 26
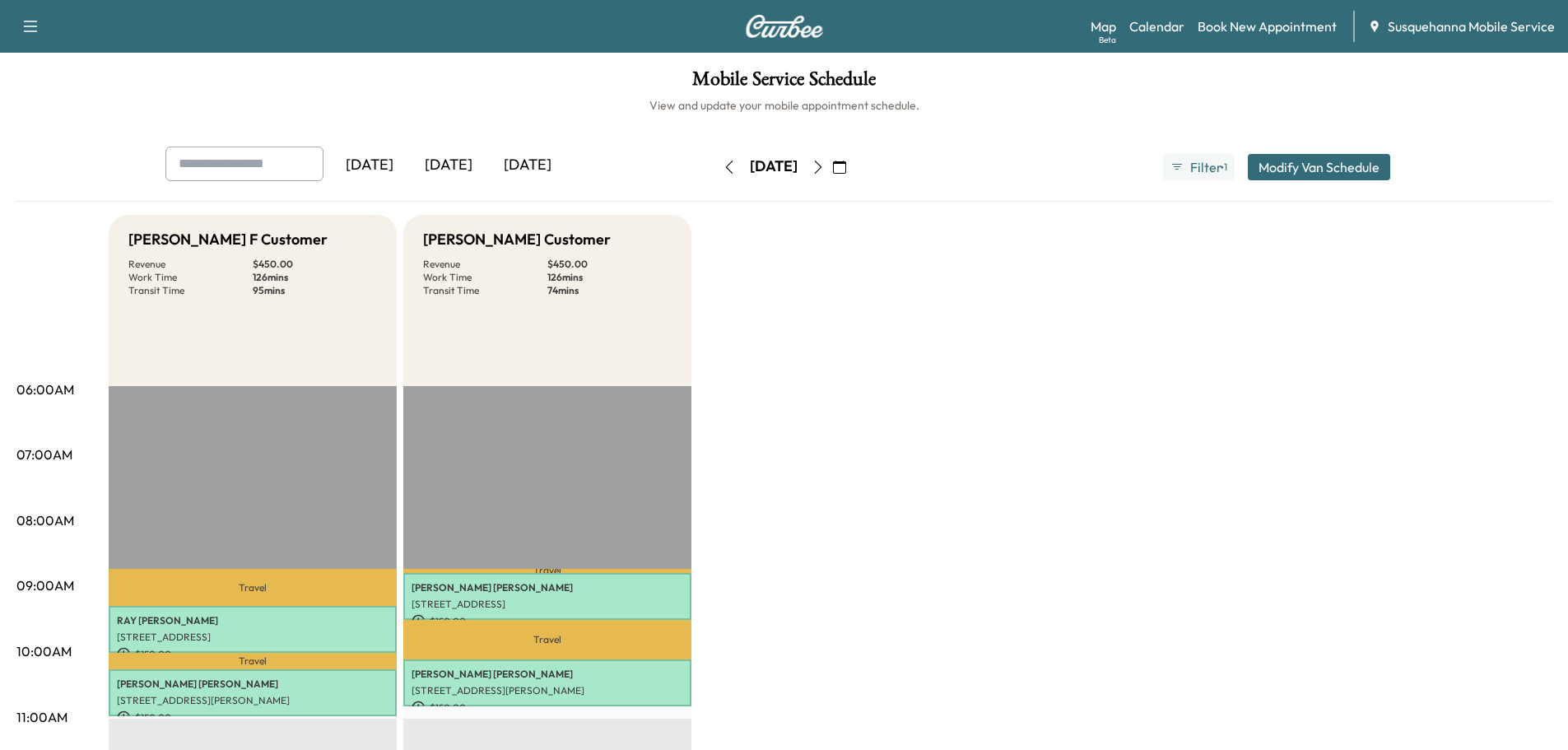
click at [825, 165] on icon "button" at bounding box center [817, 166] width 13 height 13
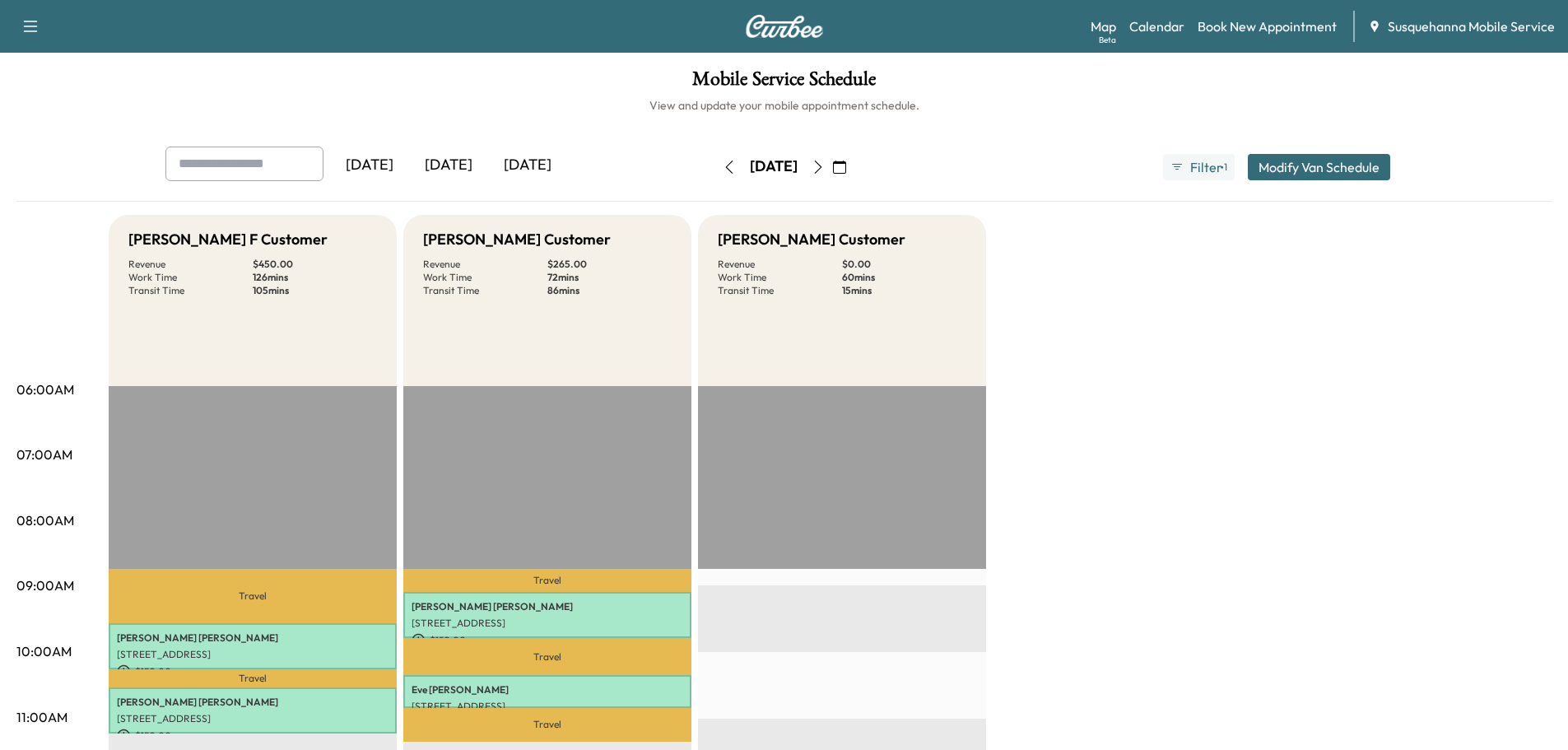
drag, startPoint x: 859, startPoint y: 157, endPoint x: 862, endPoint y: 195, distance: 38.1
click at [832, 157] on button "button" at bounding box center [818, 167] width 28 height 27
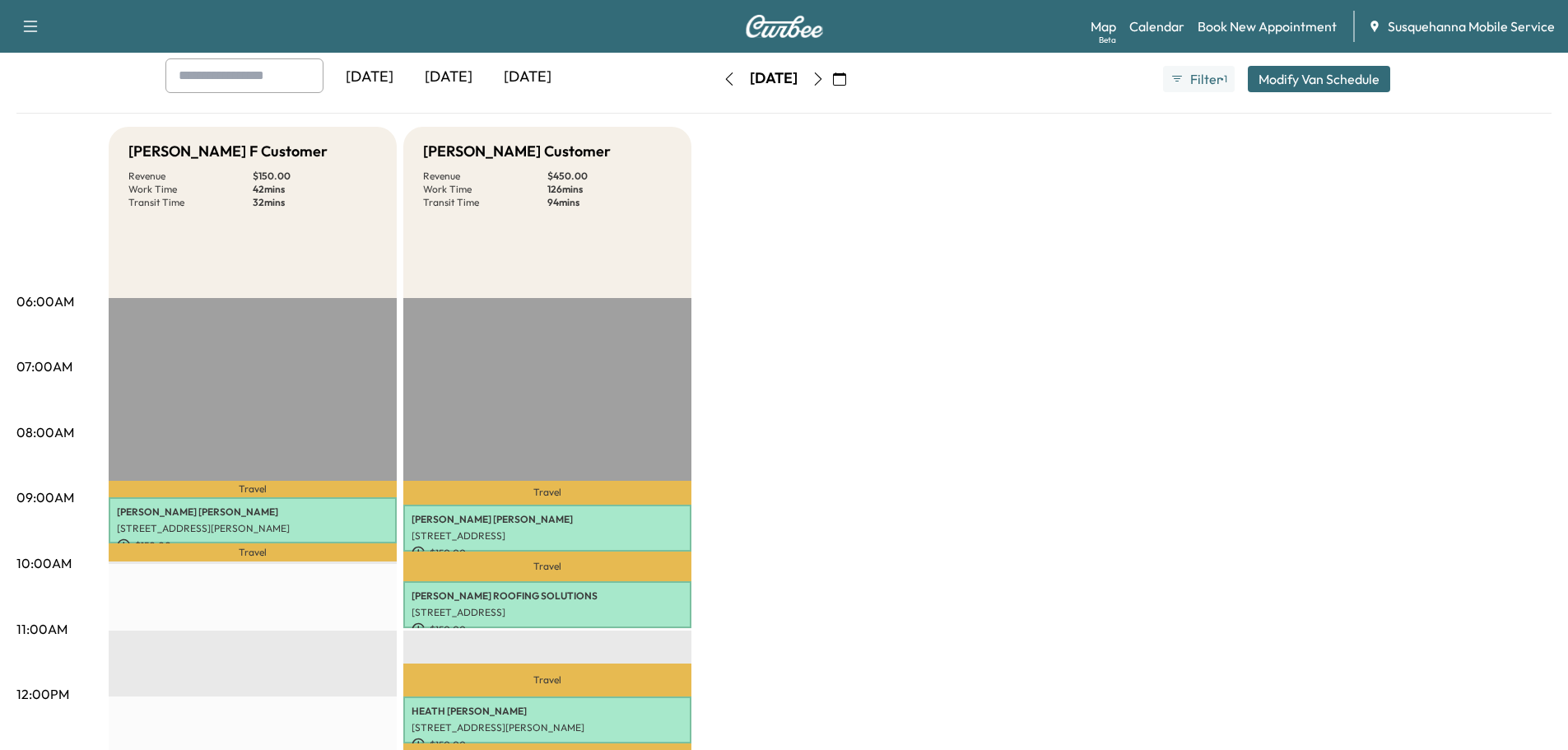
scroll to position [439, 0]
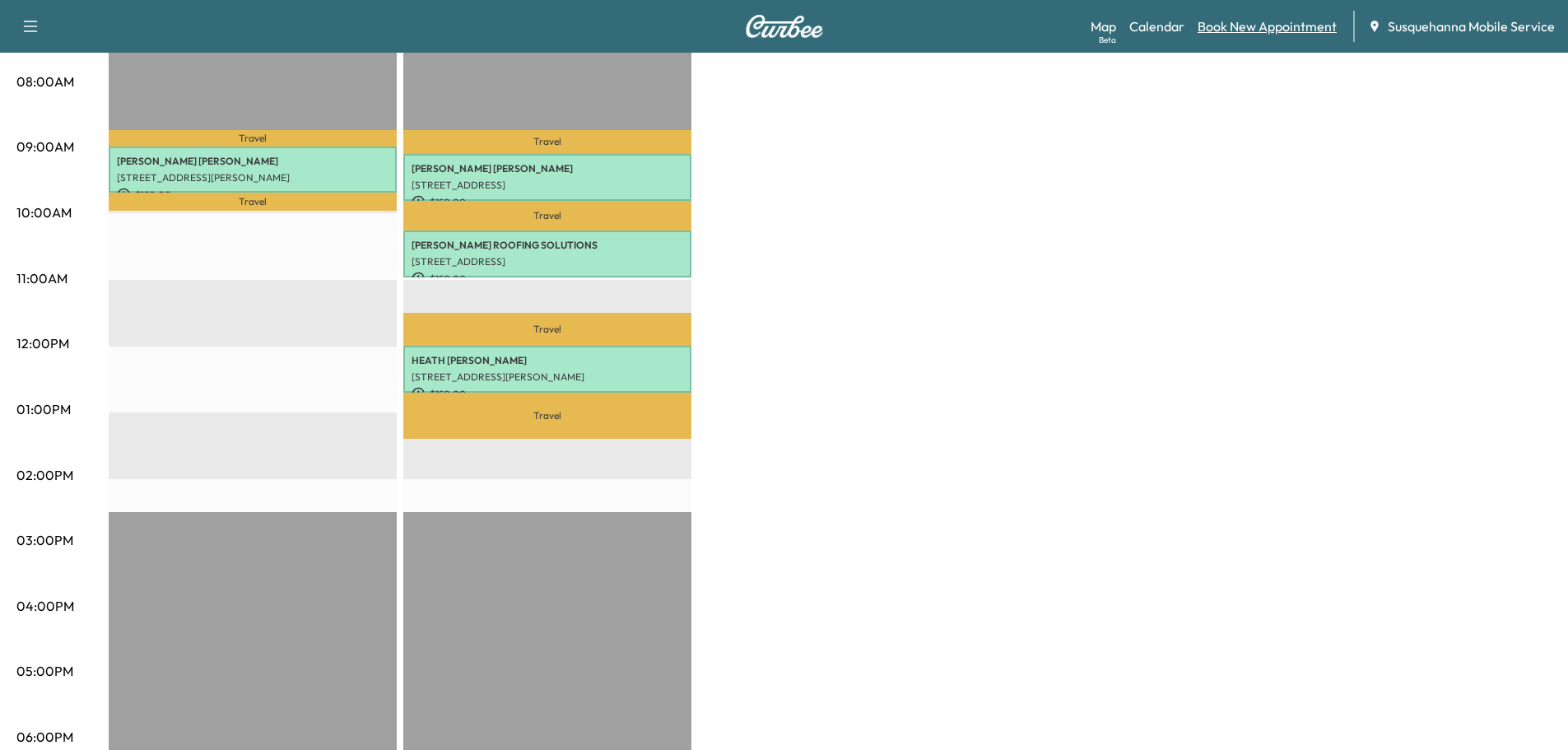
click at [1222, 29] on link "Book New Appointment" at bounding box center [1267, 27] width 140 height 20
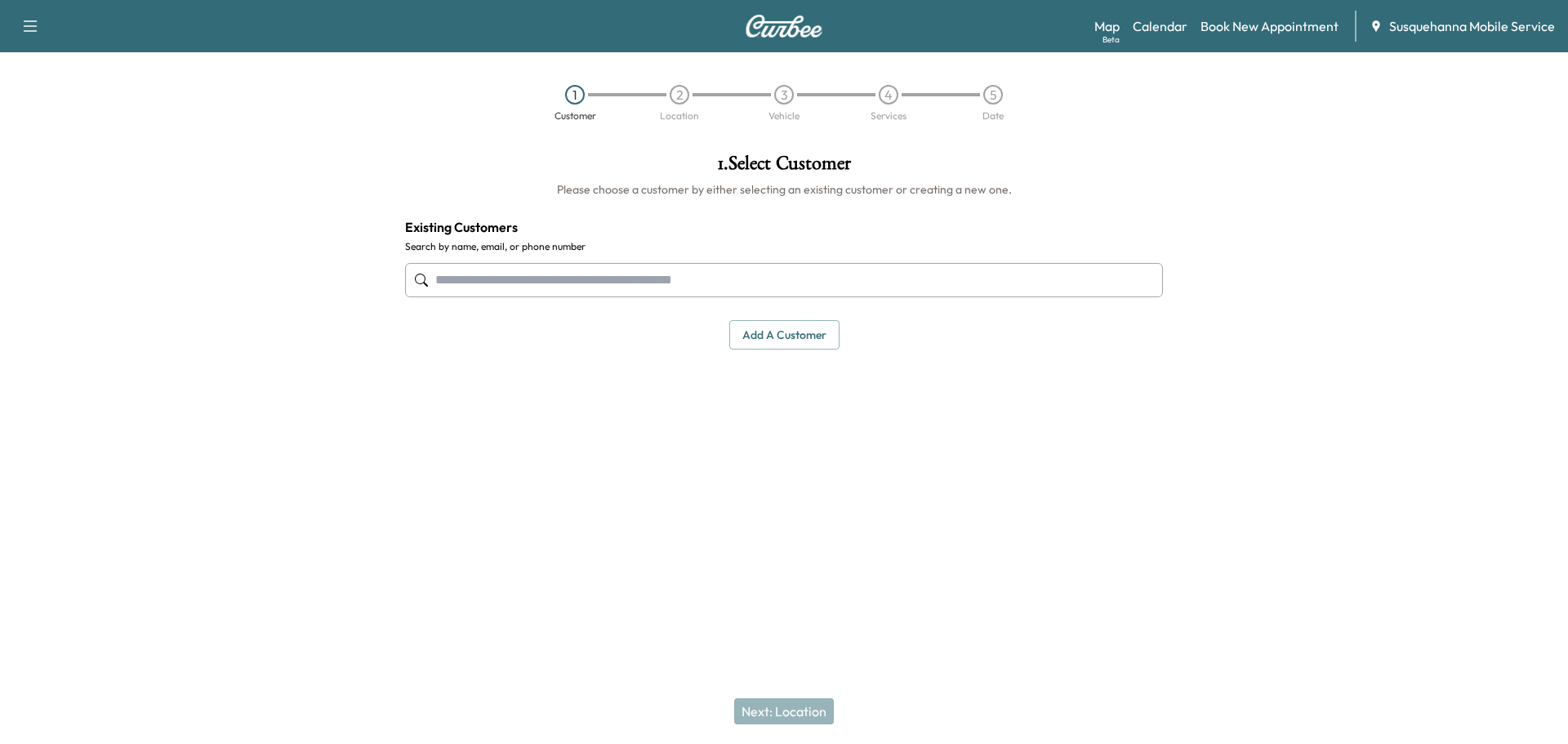
click at [496, 280] on input "text" at bounding box center [784, 280] width 758 height 34
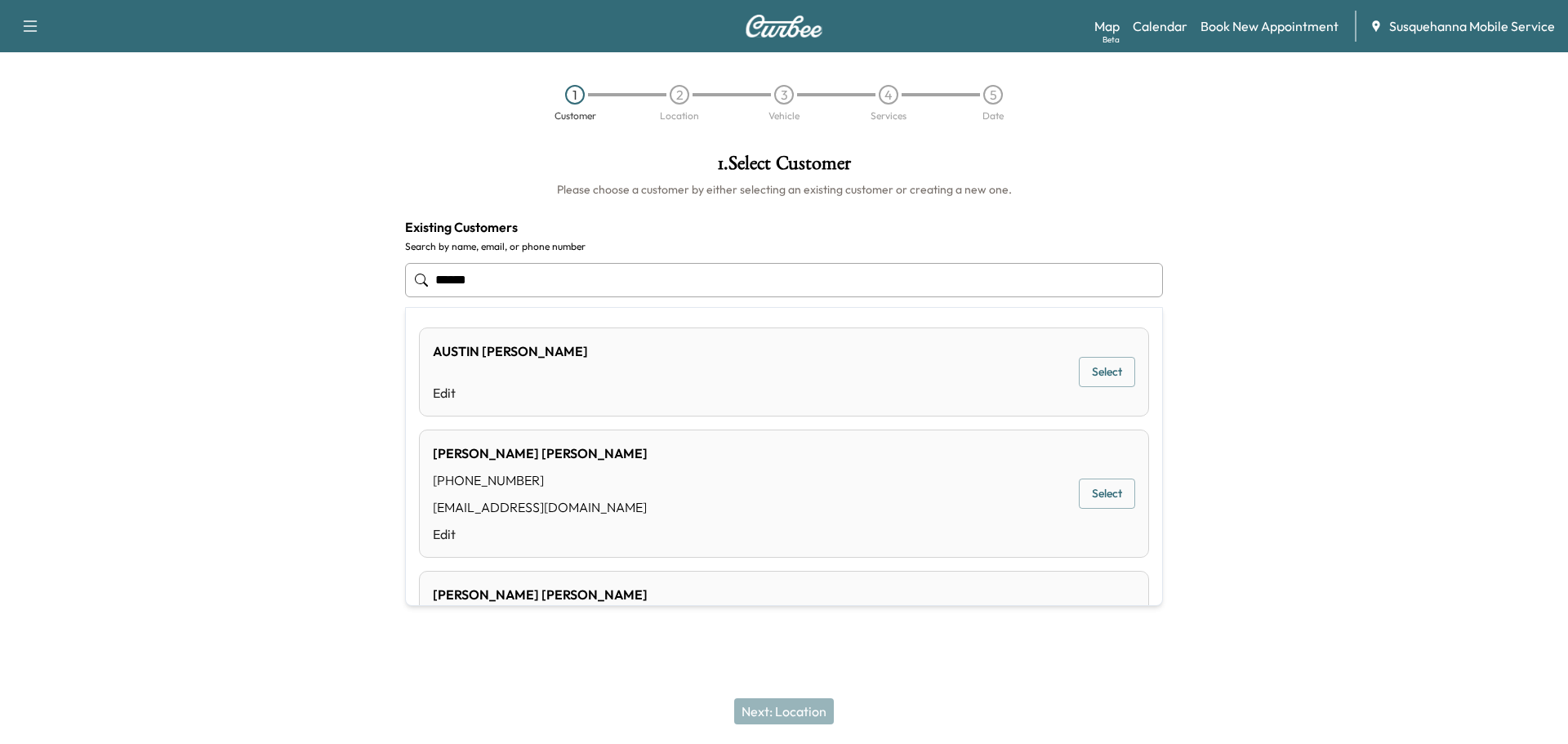
type input "******"
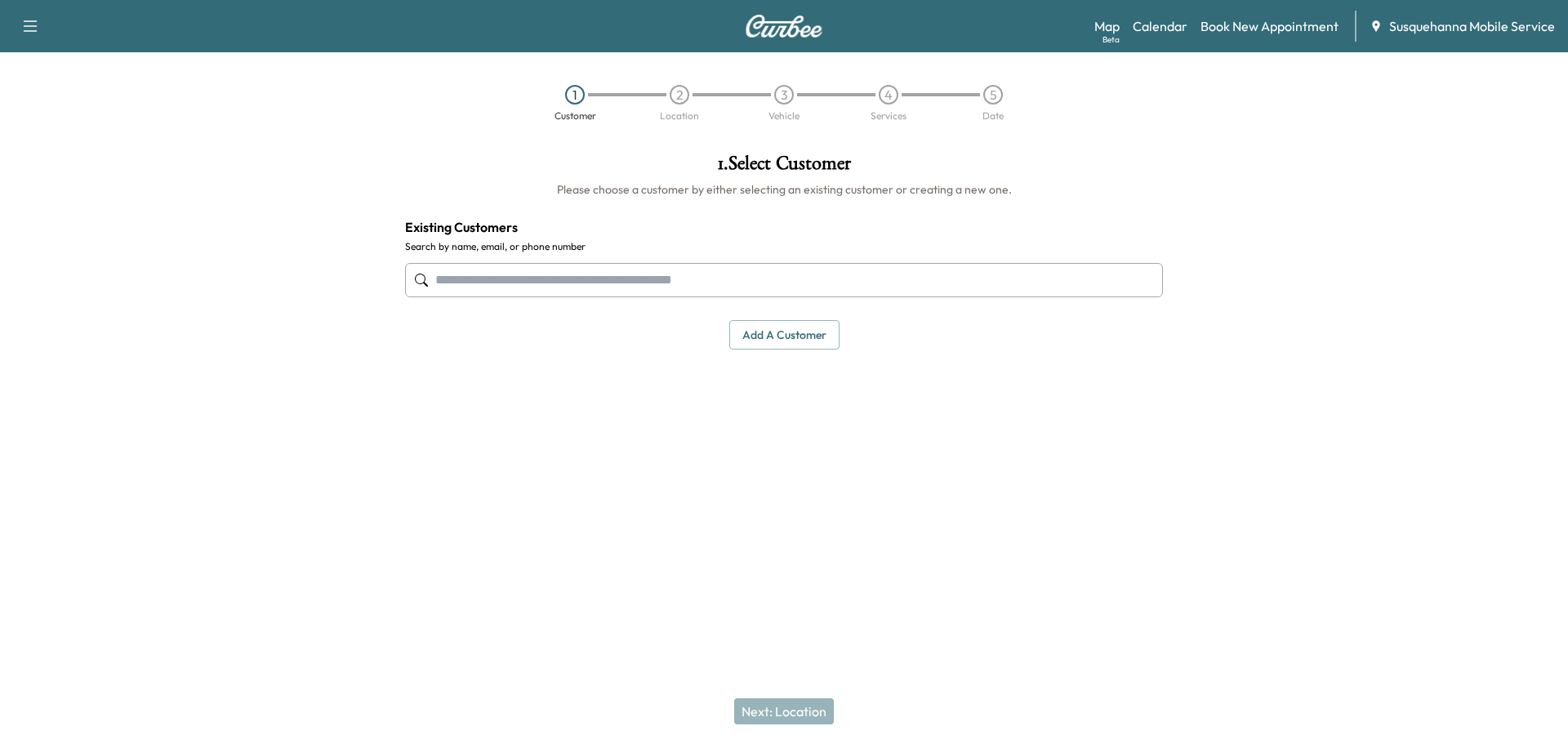
click at [772, 331] on button "Add a customer" at bounding box center [784, 334] width 110 height 30
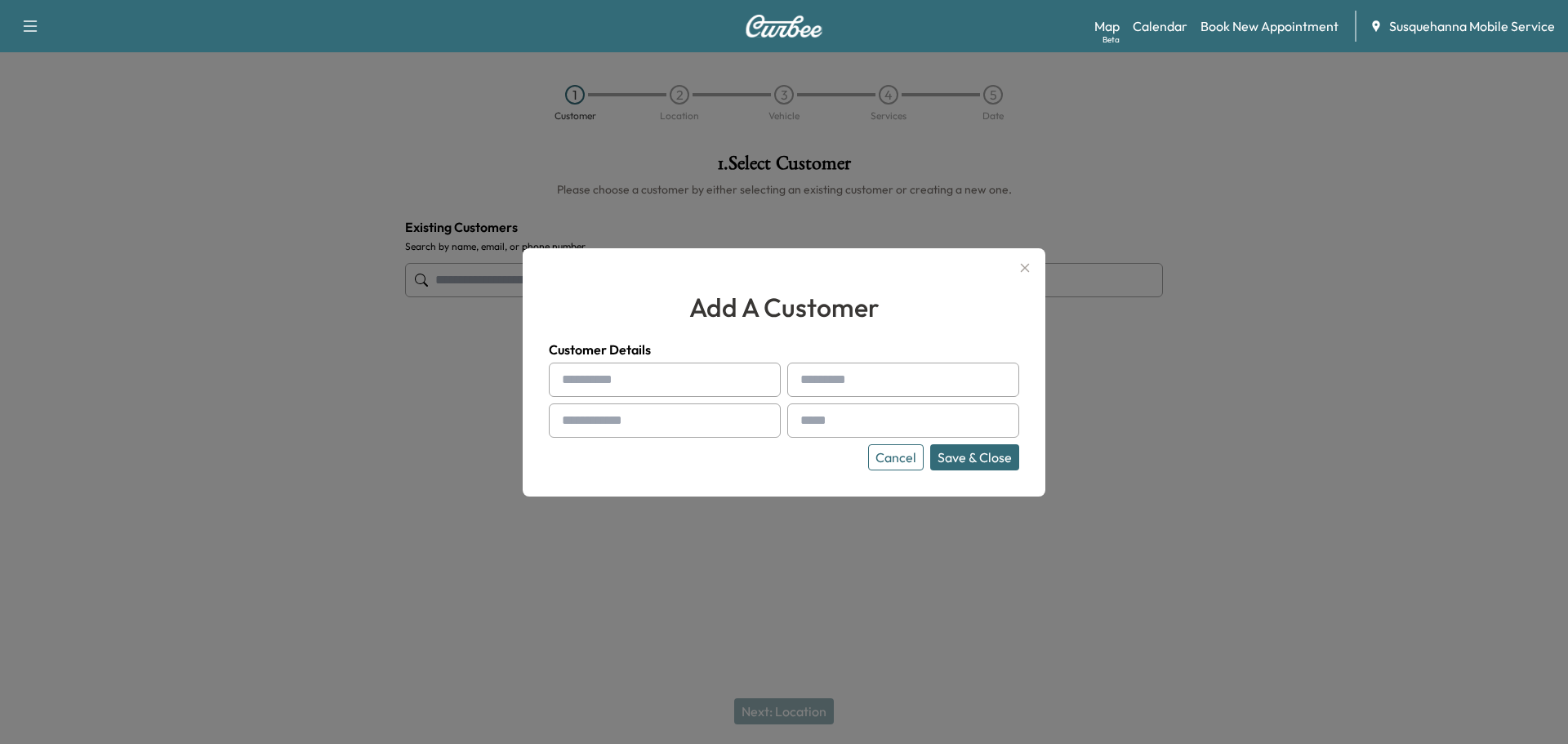
click at [676, 372] on input "text" at bounding box center [665, 379] width 232 height 34
type input "******"
click at [899, 395] on input "*****" at bounding box center [903, 379] width 232 height 34
type input "*********"
click at [698, 426] on input "text" at bounding box center [665, 420] width 232 height 34
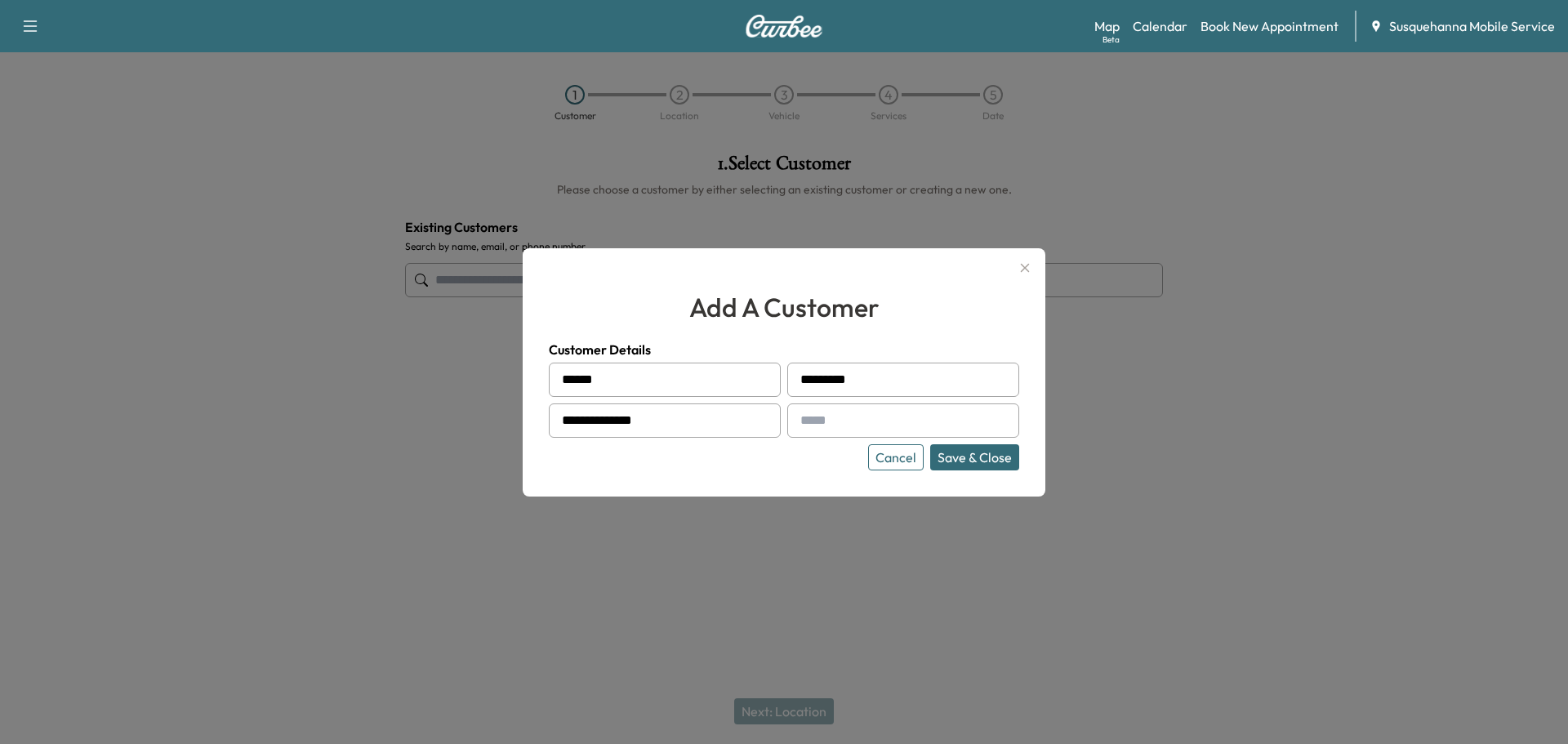
type input "**********"
click at [844, 426] on input "text" at bounding box center [903, 420] width 232 height 34
paste input "**********"
type input "**********"
click at [984, 462] on button "Save & Close" at bounding box center [974, 457] width 89 height 26
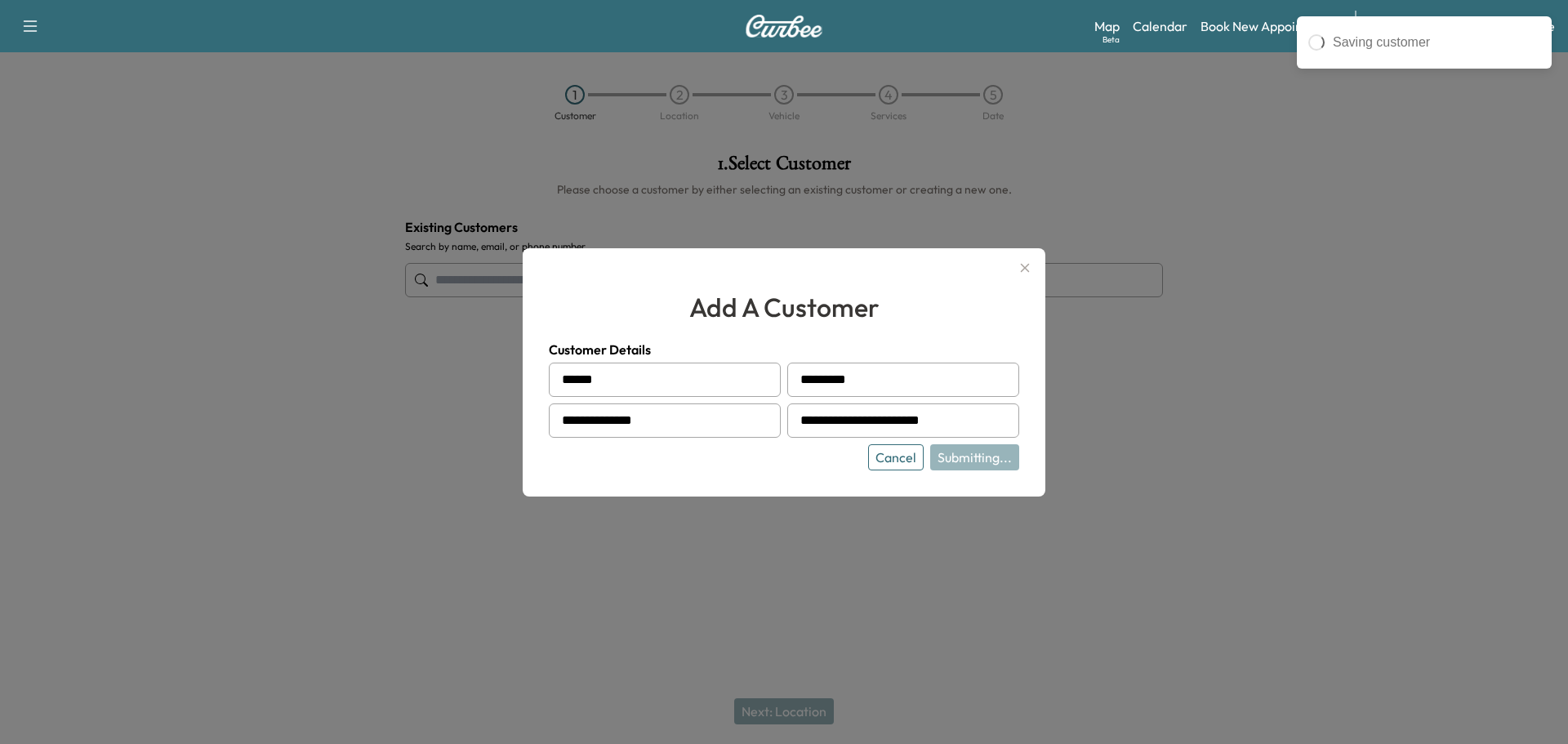
type input "**********"
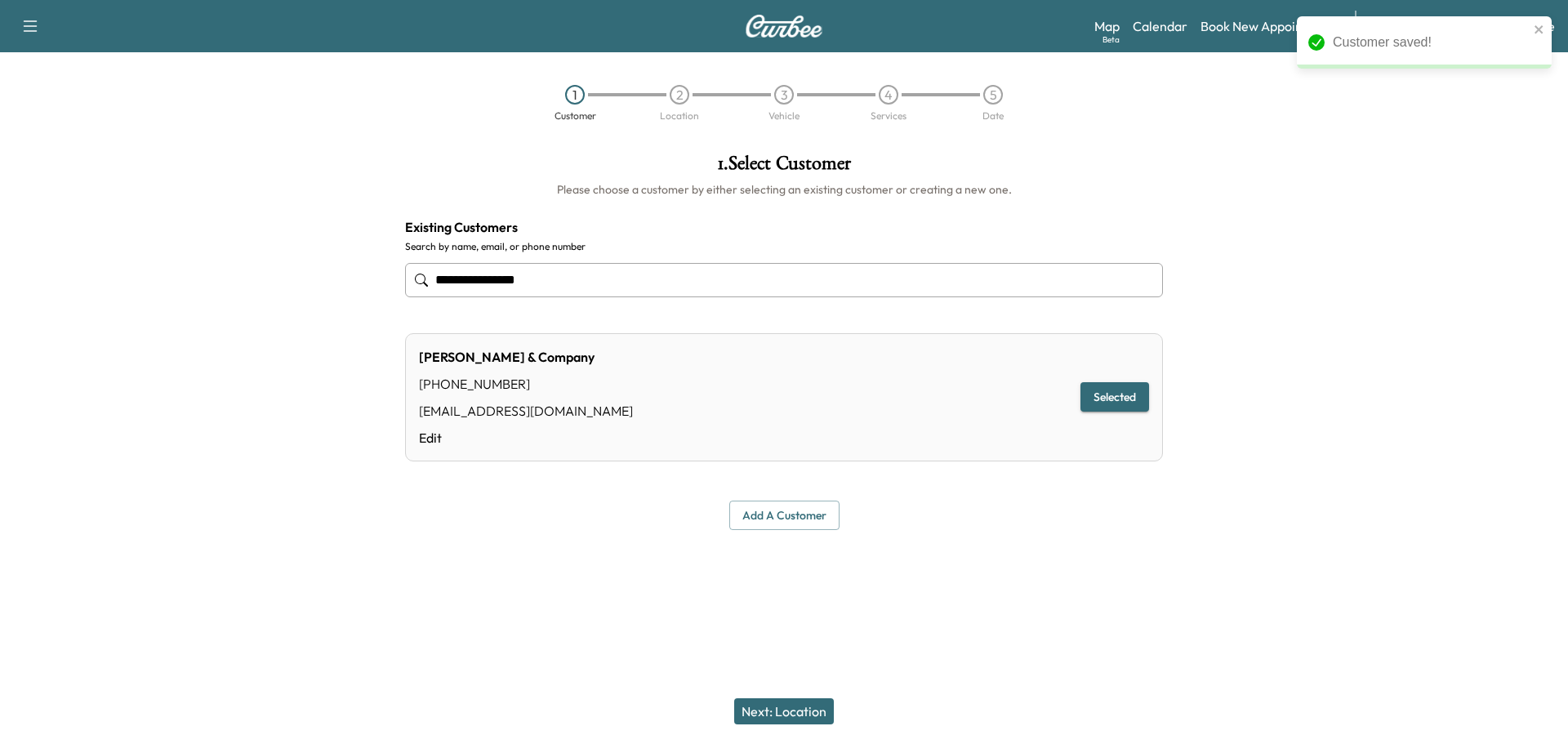
click at [780, 706] on button "Next: Location" at bounding box center [784, 711] width 99 height 26
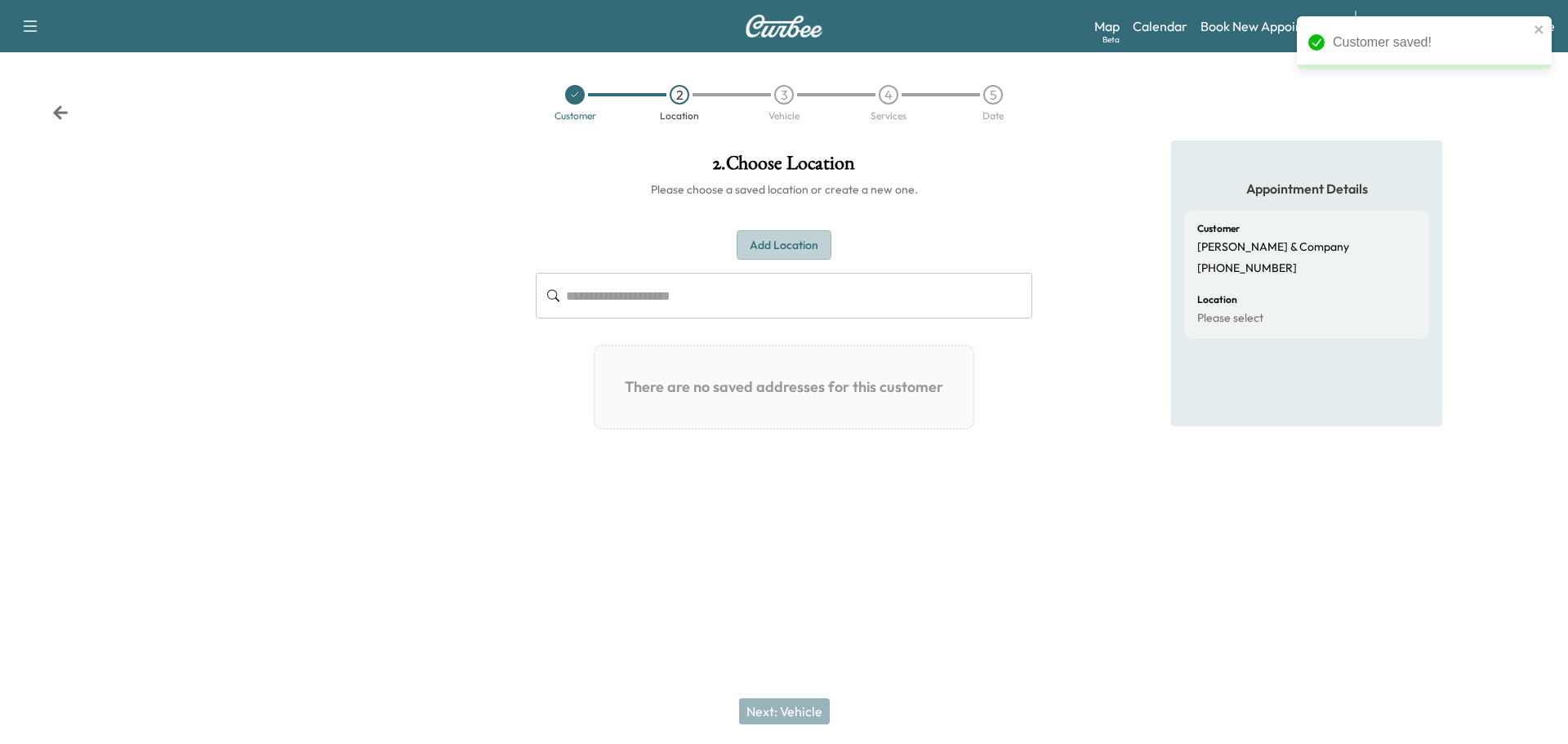
click at [802, 250] on button "Add Location" at bounding box center [784, 245] width 95 height 30
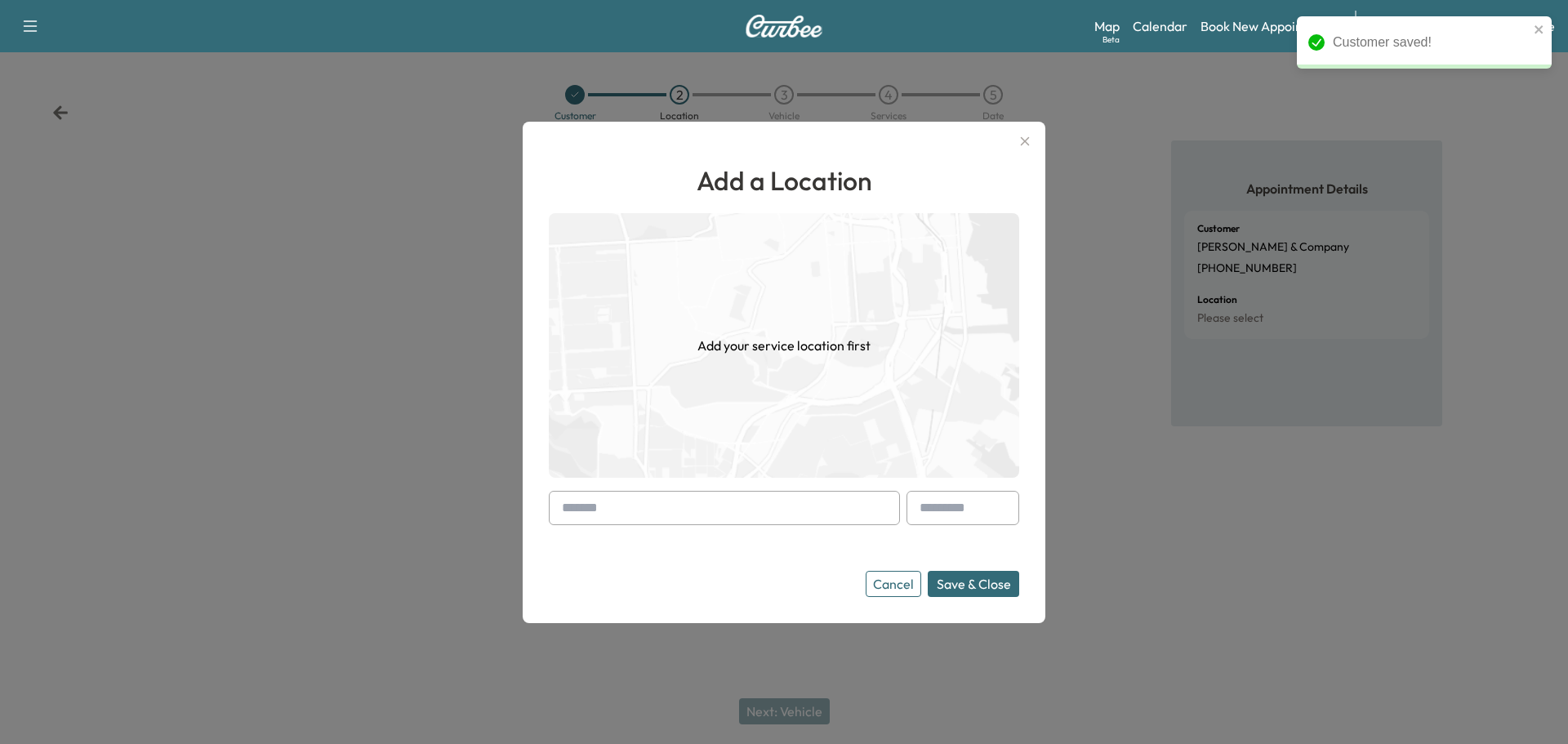
click at [794, 295] on img at bounding box center [784, 345] width 471 height 264
click at [705, 489] on div "Add a Location Add your service location first Cancel Save & Close" at bounding box center [784, 378] width 471 height 436
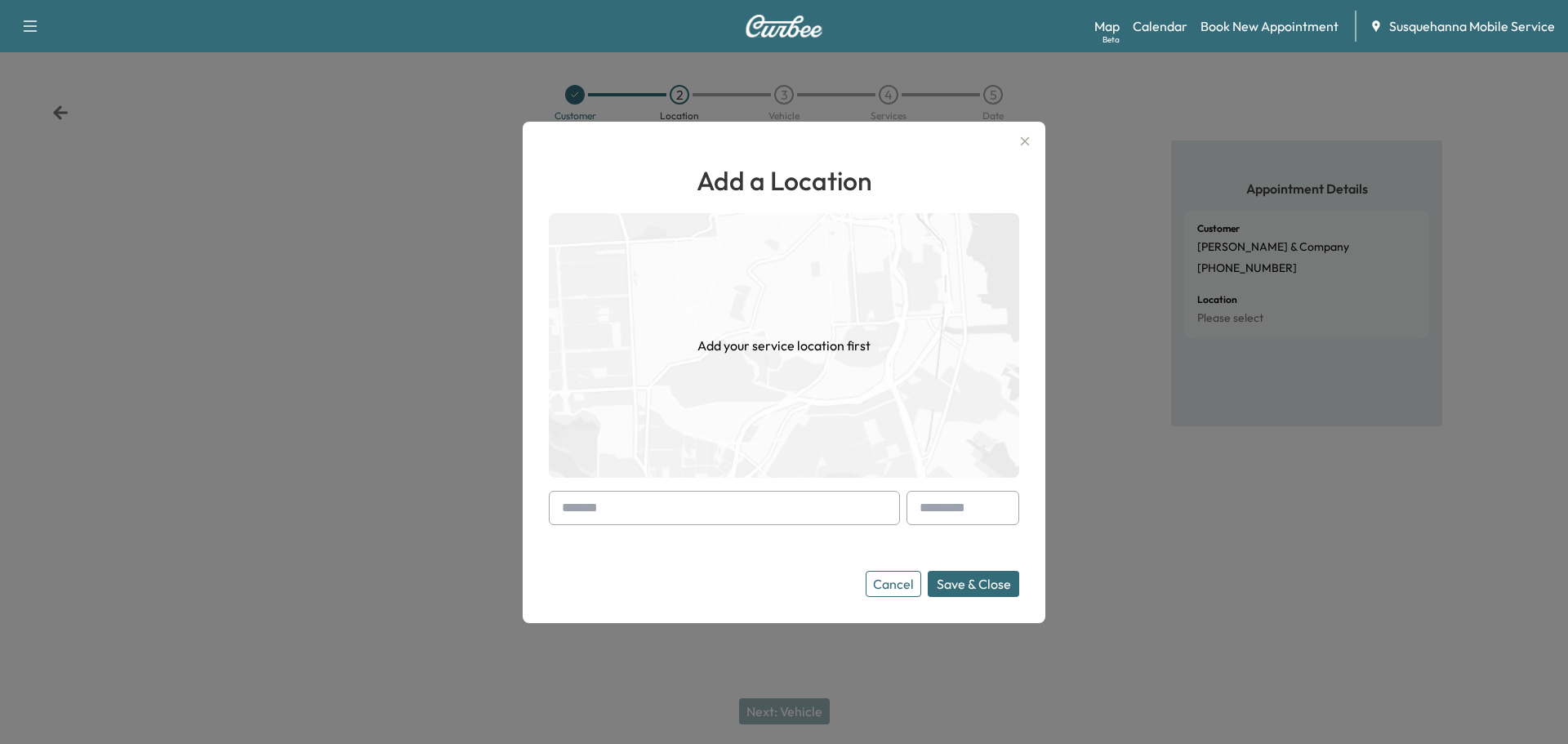
click at [703, 494] on input "text" at bounding box center [724, 508] width 351 height 34
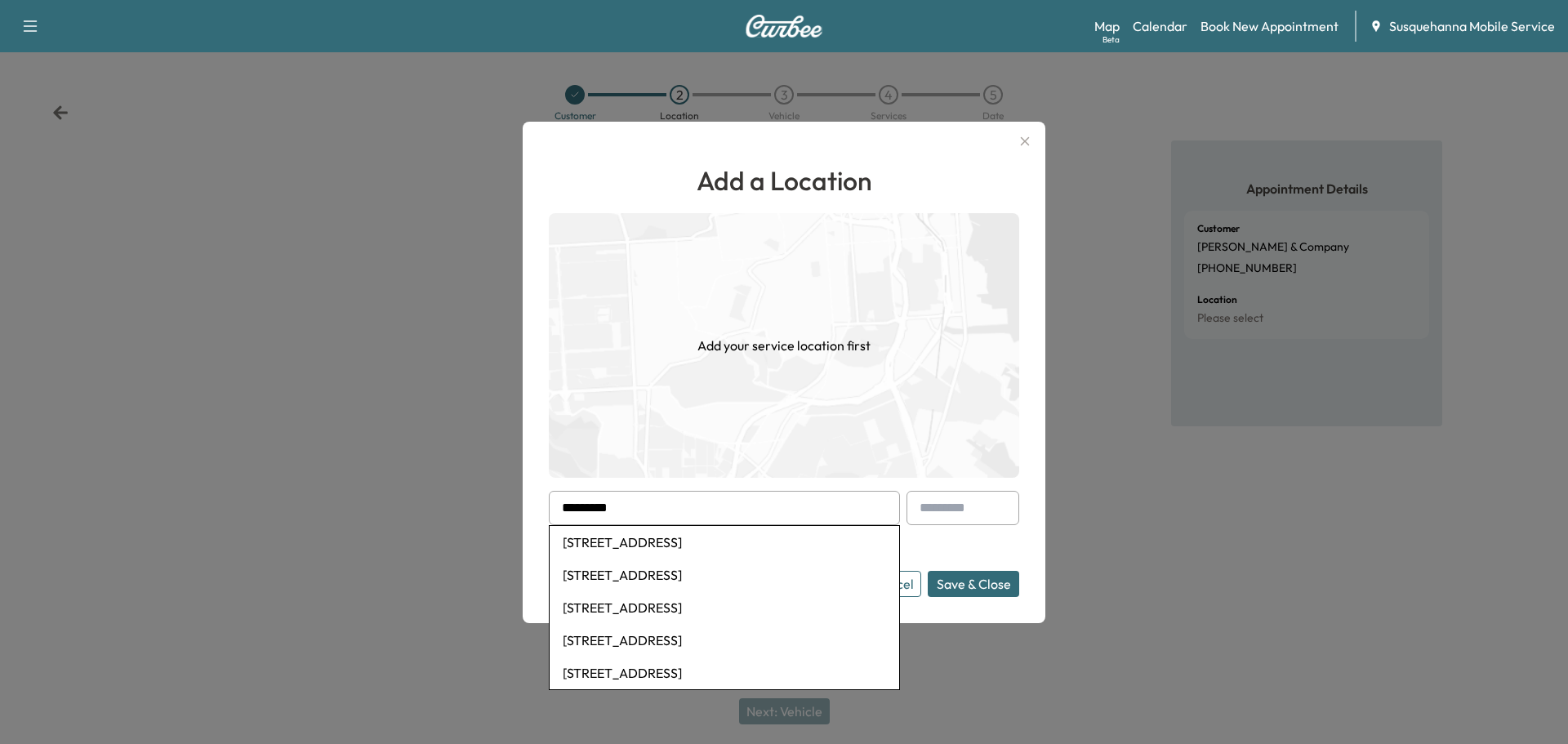
click at [694, 542] on li "1800 Industrial Highway, East York, PA, USA" at bounding box center [724, 543] width 350 height 33
type input "**********"
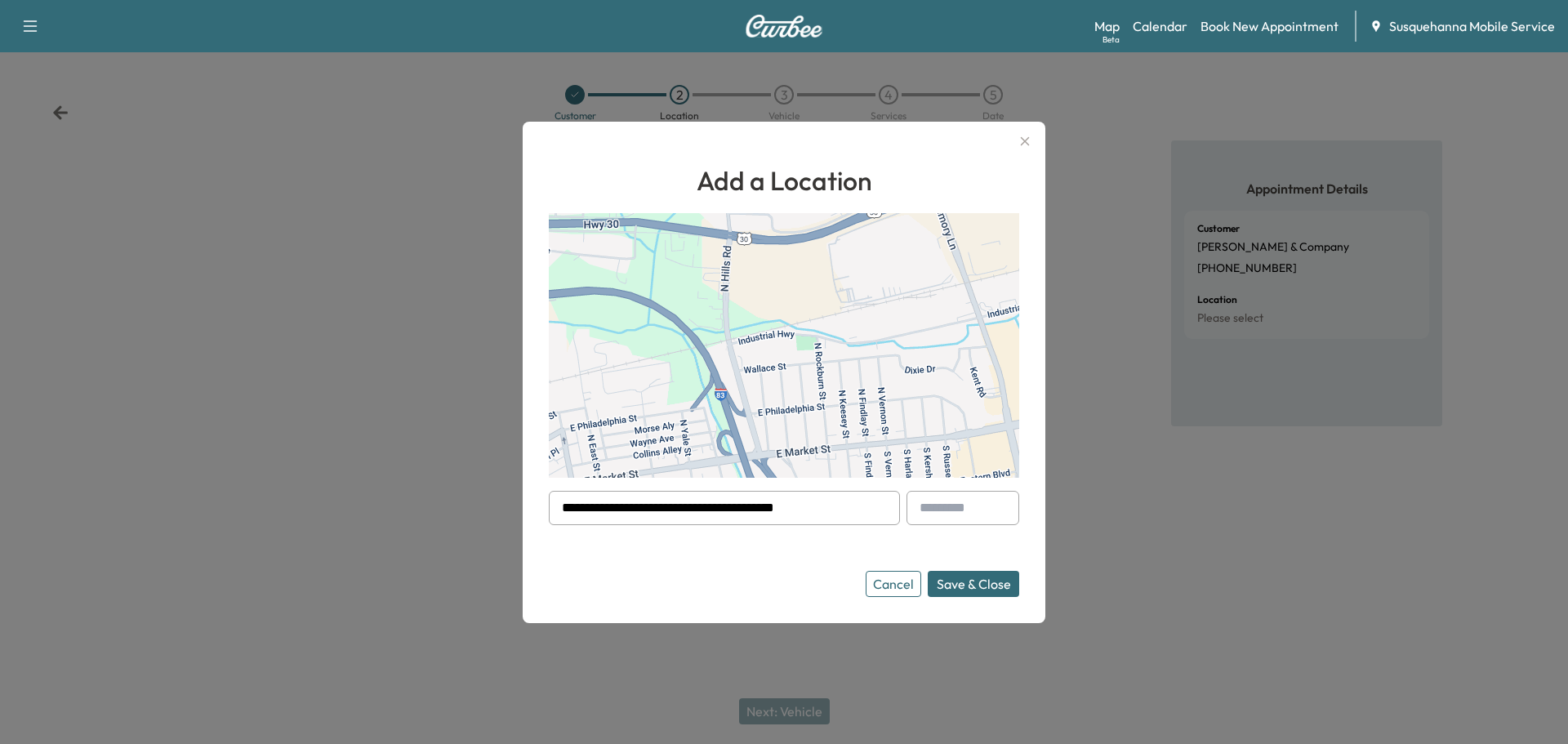
click at [967, 581] on button "Save & Close" at bounding box center [974, 584] width 92 height 26
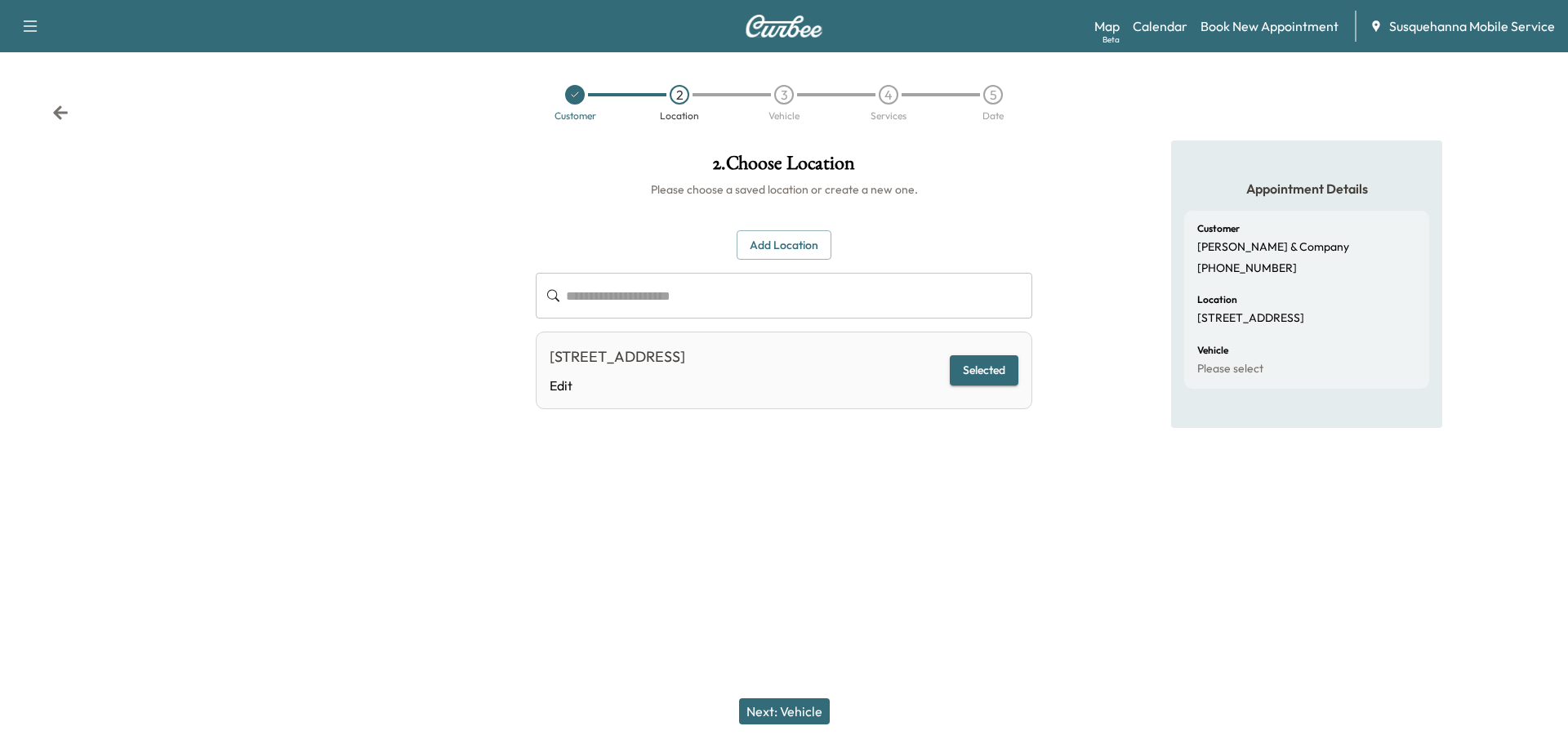
click at [810, 703] on button "Next: Vehicle" at bounding box center [784, 711] width 91 height 26
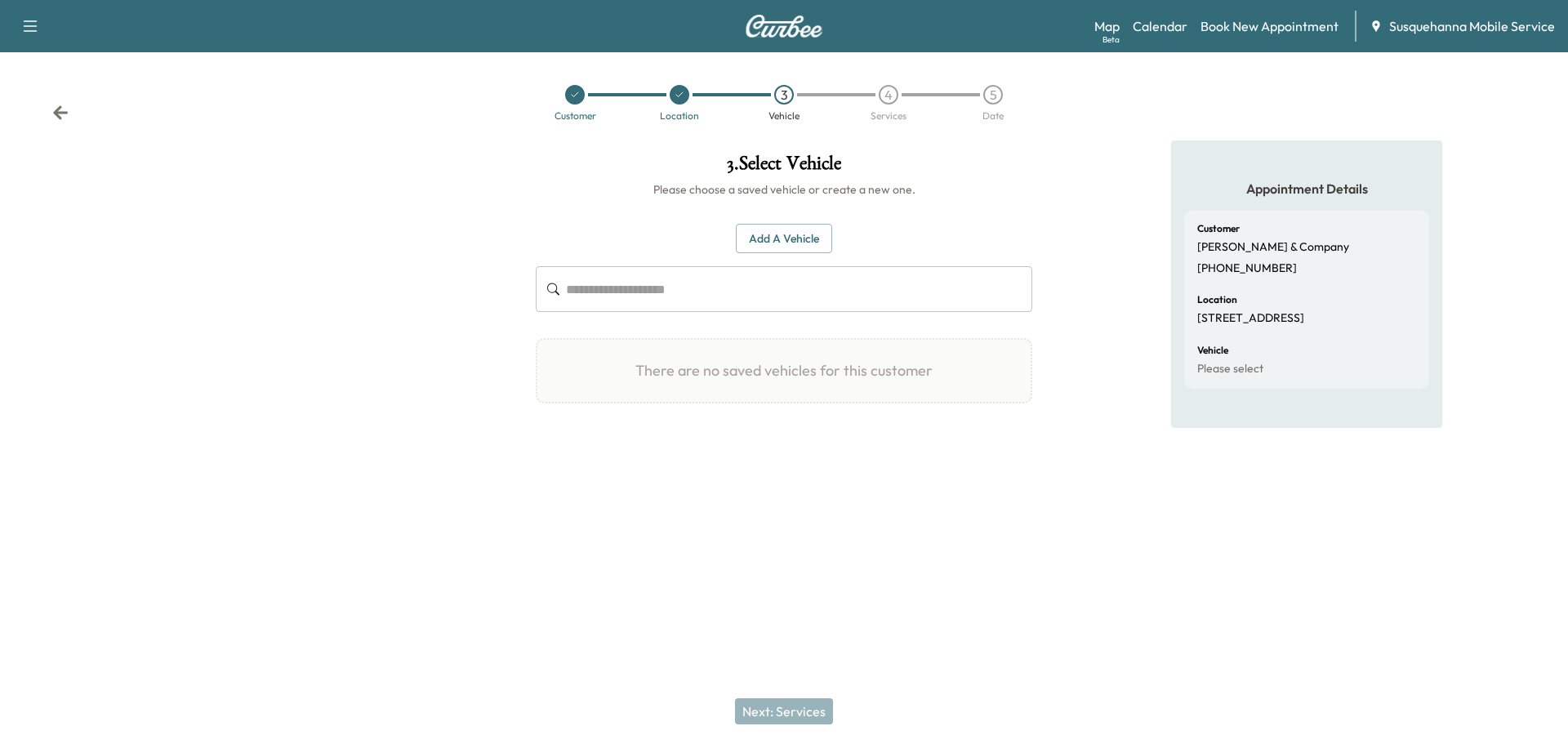
click at [773, 238] on button "Add a Vehicle" at bounding box center [784, 239] width 96 height 30
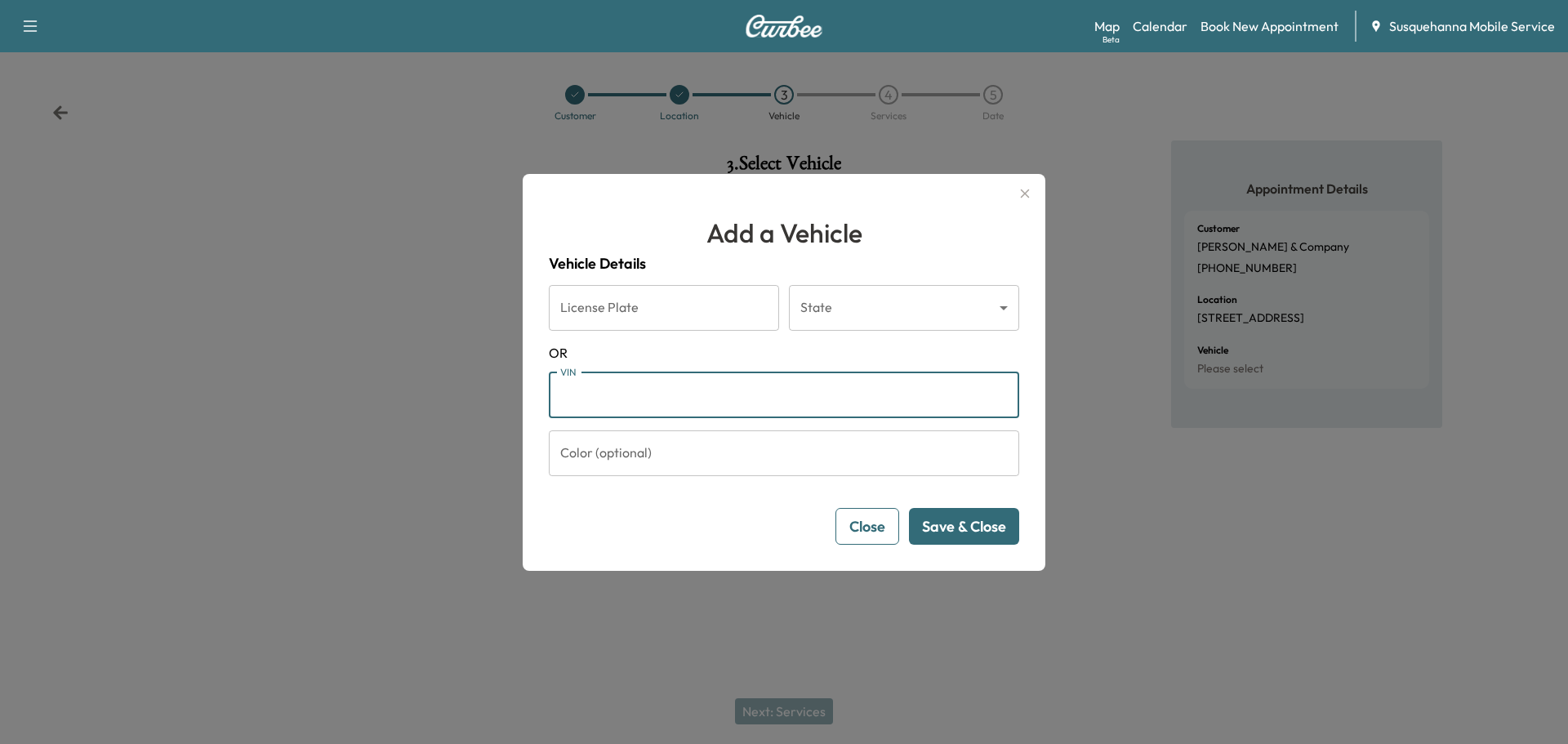
paste input "**********"
type input "**********"
click at [967, 533] on button "Save & Close" at bounding box center [964, 527] width 110 height 37
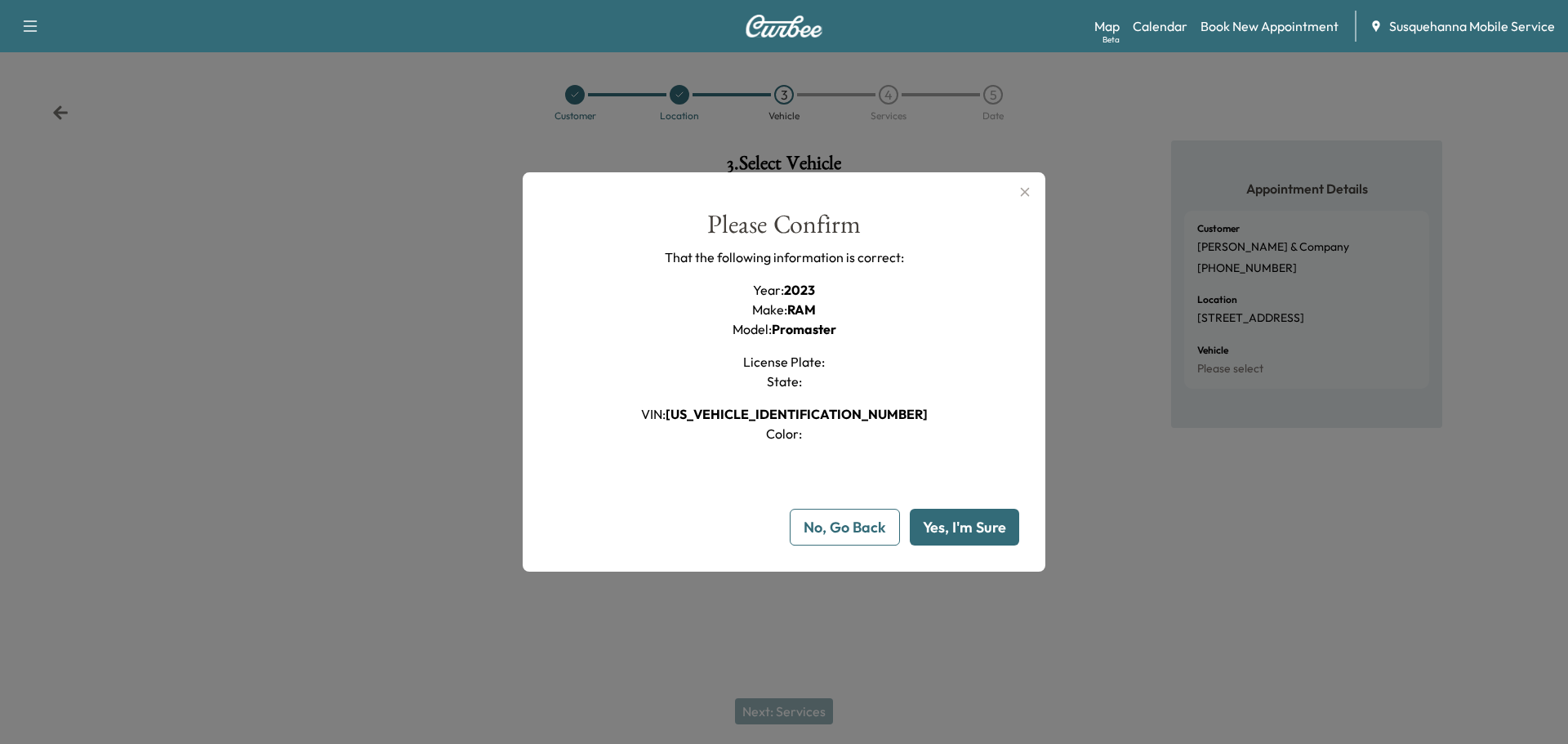
click at [967, 533] on button "Yes, I'm Sure" at bounding box center [964, 528] width 109 height 37
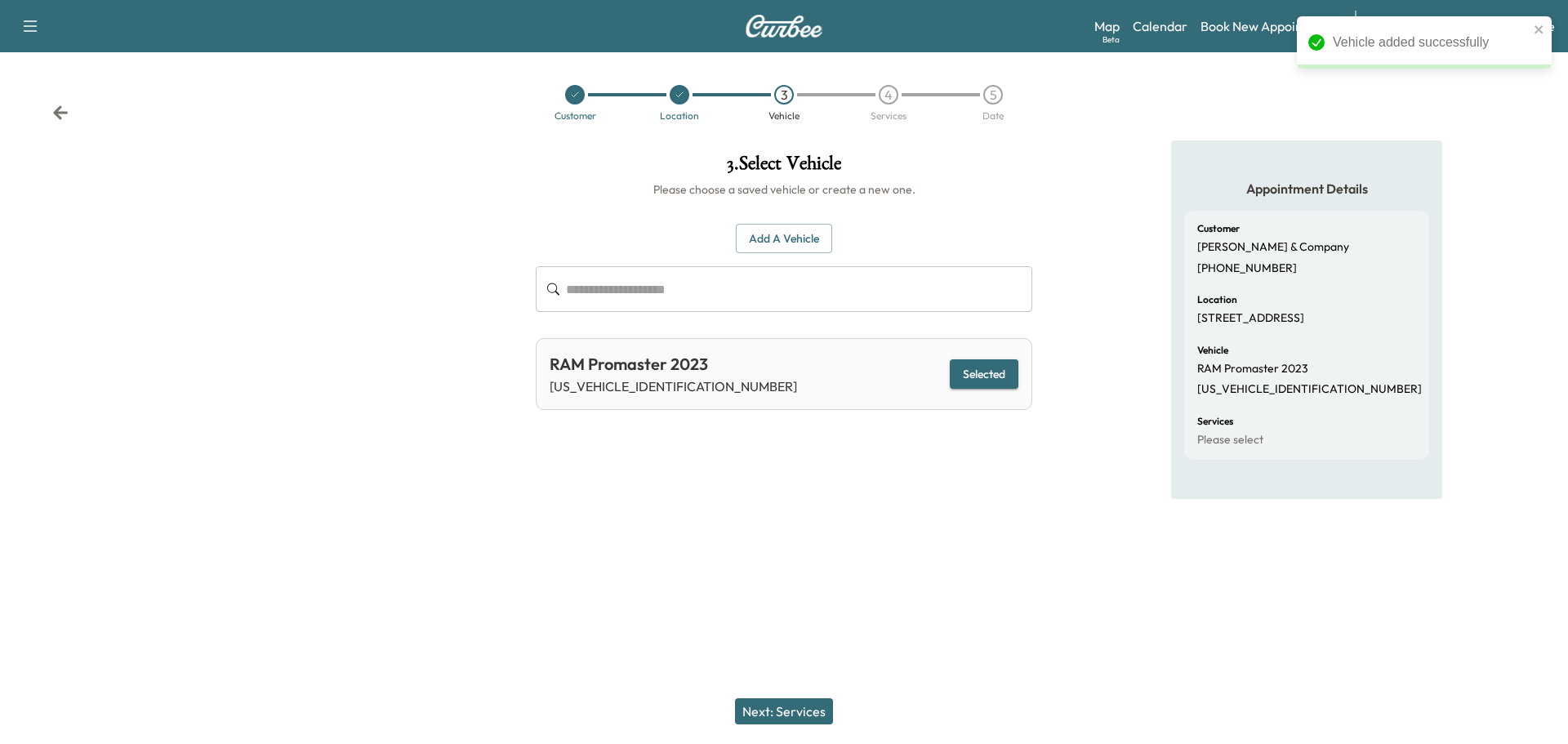
click at [803, 708] on button "Next: Services" at bounding box center [784, 711] width 98 height 26
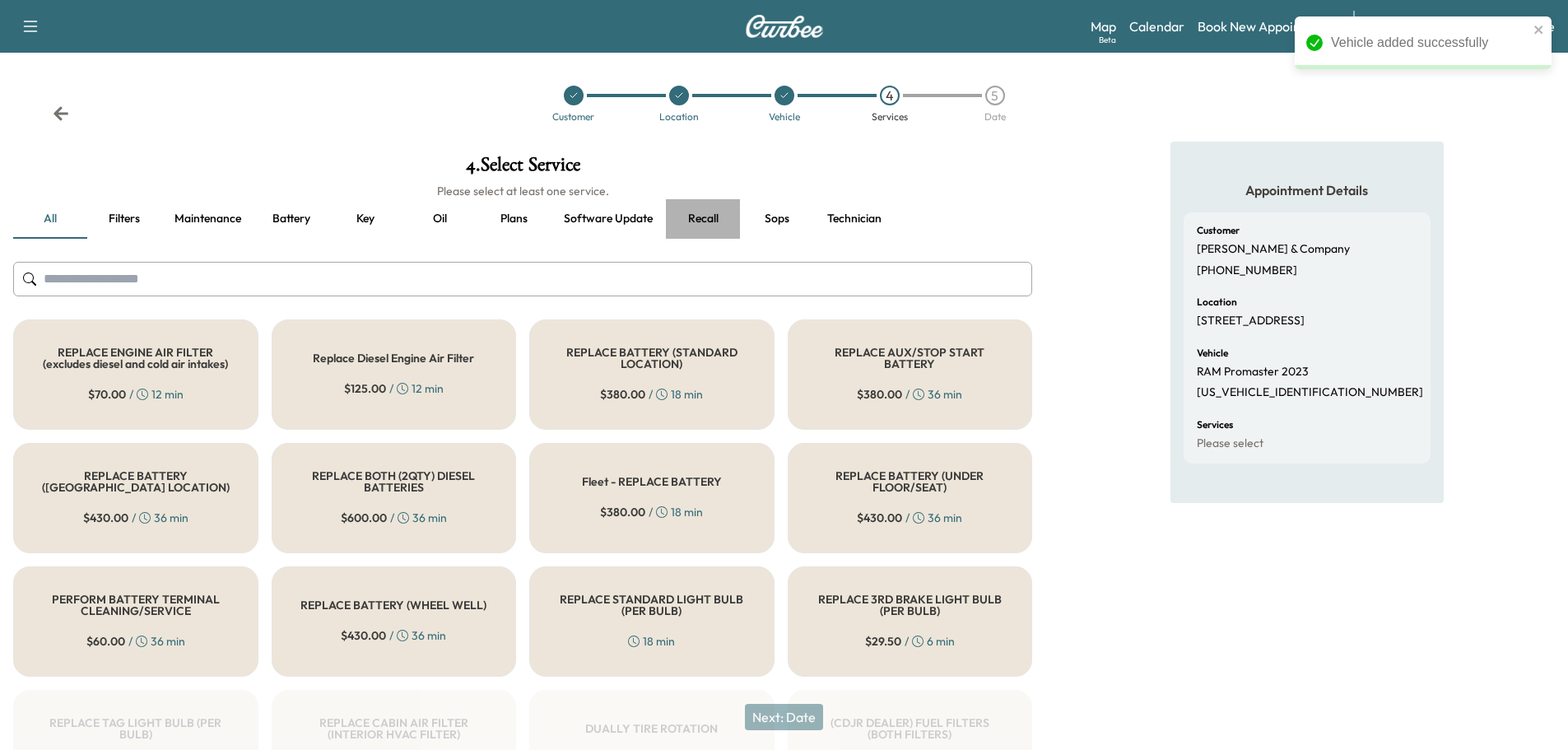
click at [691, 211] on button "Recall" at bounding box center [702, 219] width 74 height 39
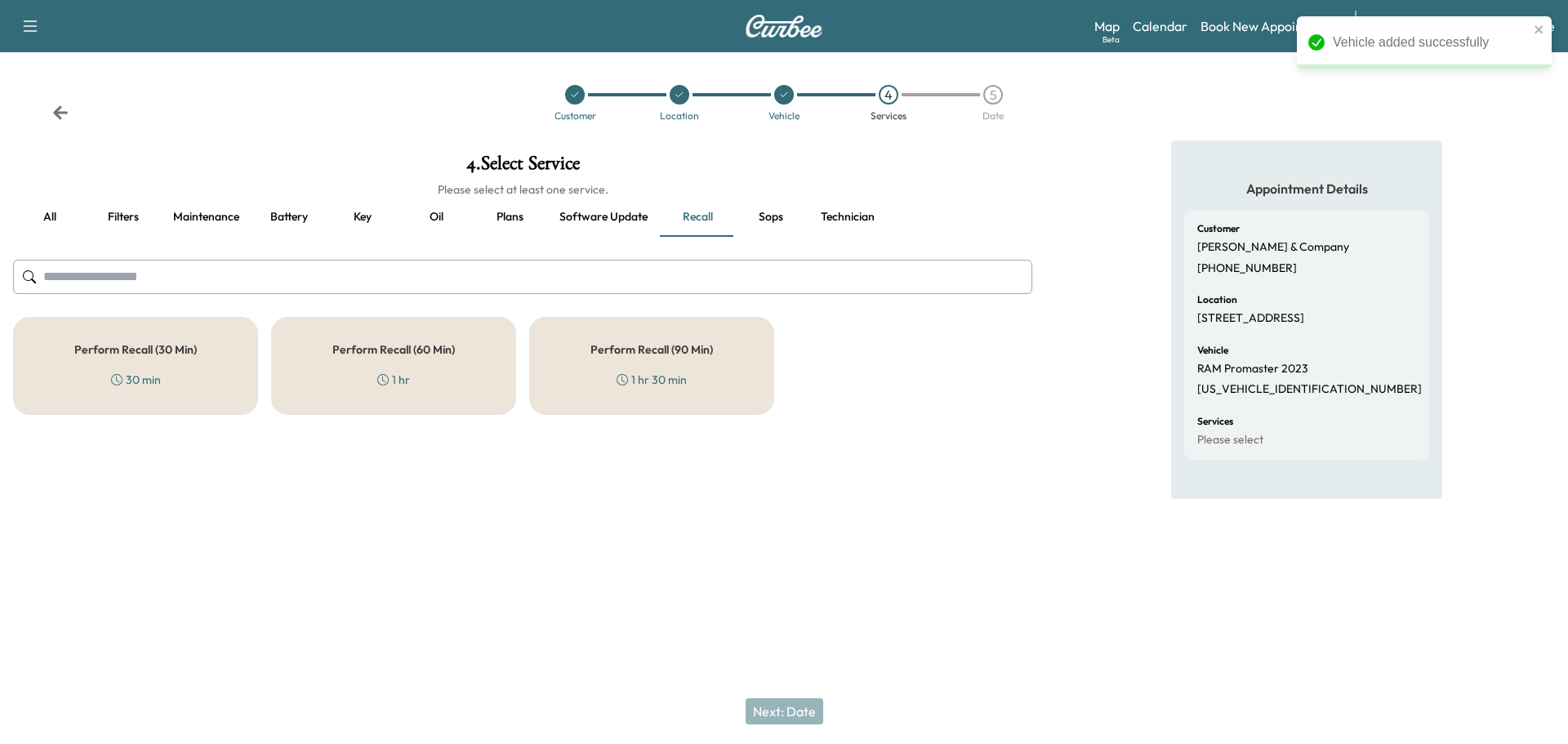
click at [146, 390] on div "Perform Recall (30 Min) 30 min" at bounding box center [134, 366] width 245 height 98
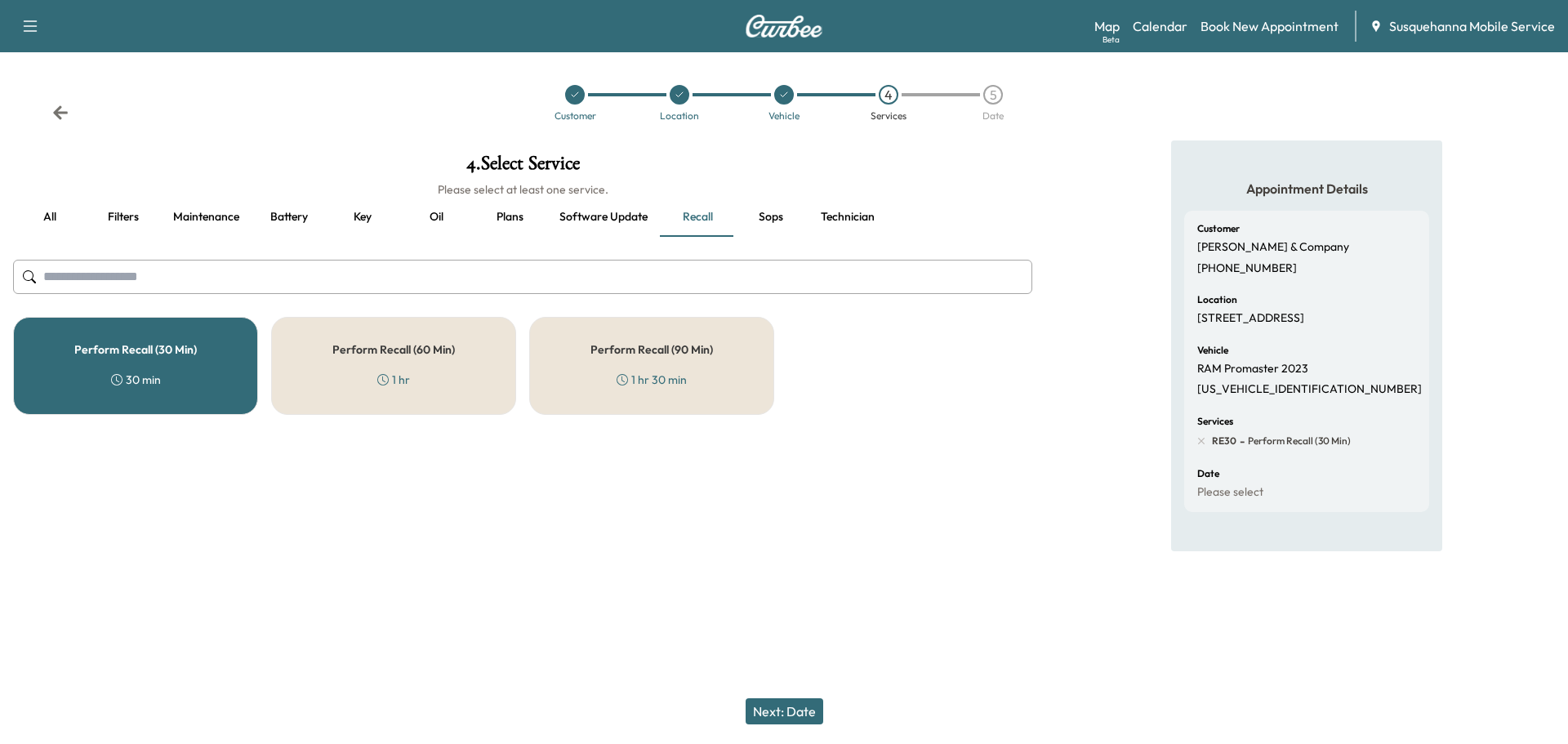
click at [846, 219] on button "Technician" at bounding box center [848, 217] width 80 height 39
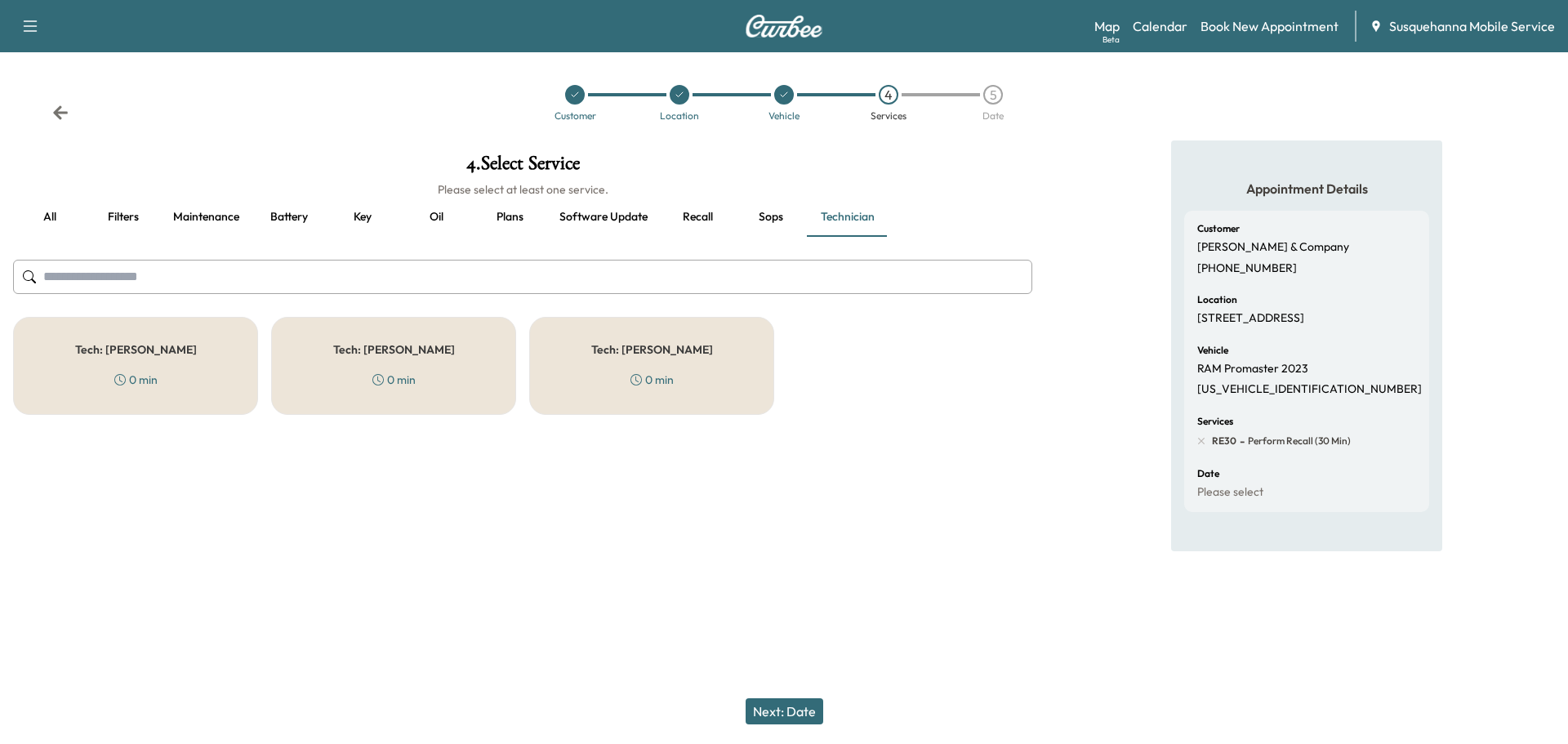
click at [687, 352] on div "Tech: Zach C 0 min" at bounding box center [651, 366] width 245 height 98
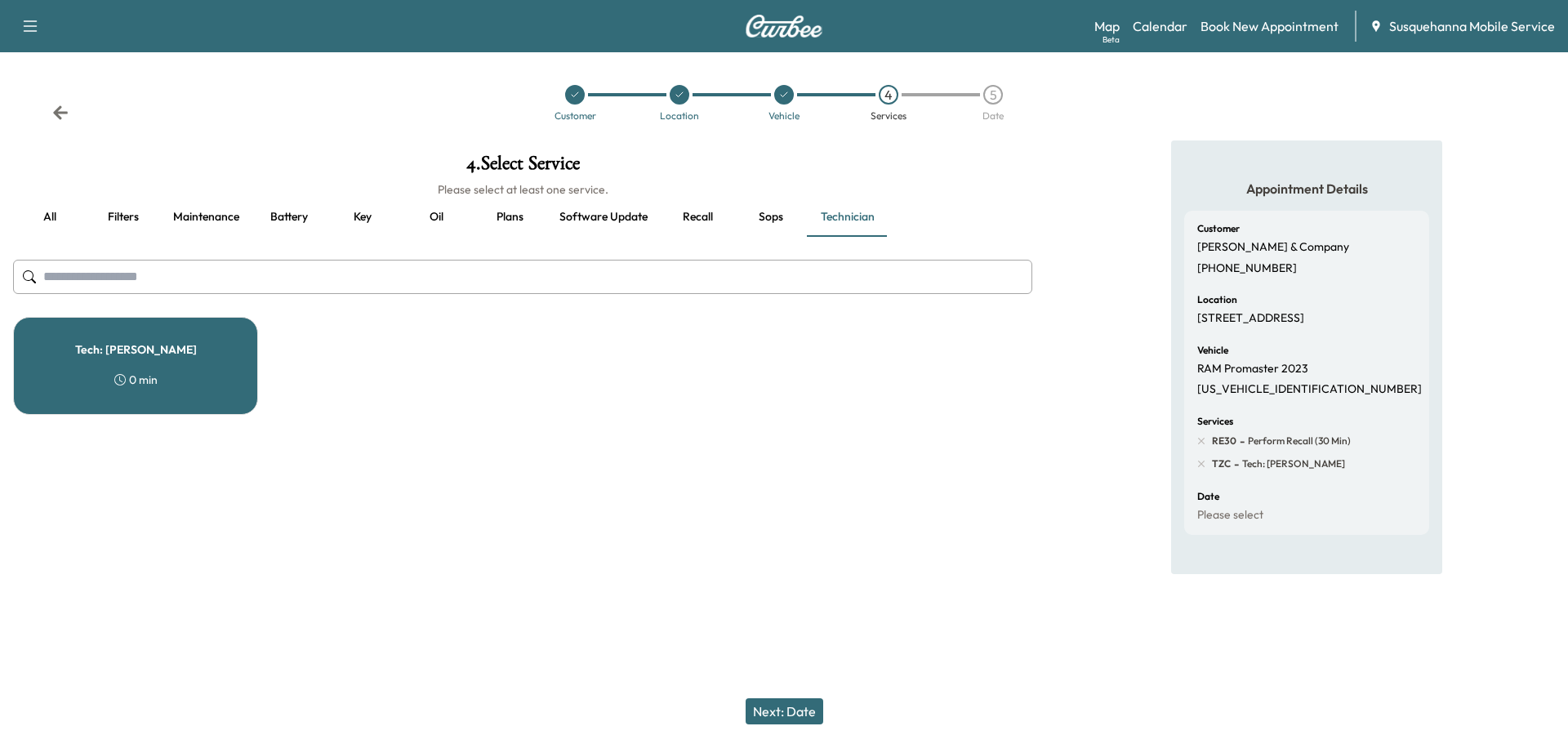
click at [782, 706] on button "Next: Date" at bounding box center [784, 711] width 78 height 26
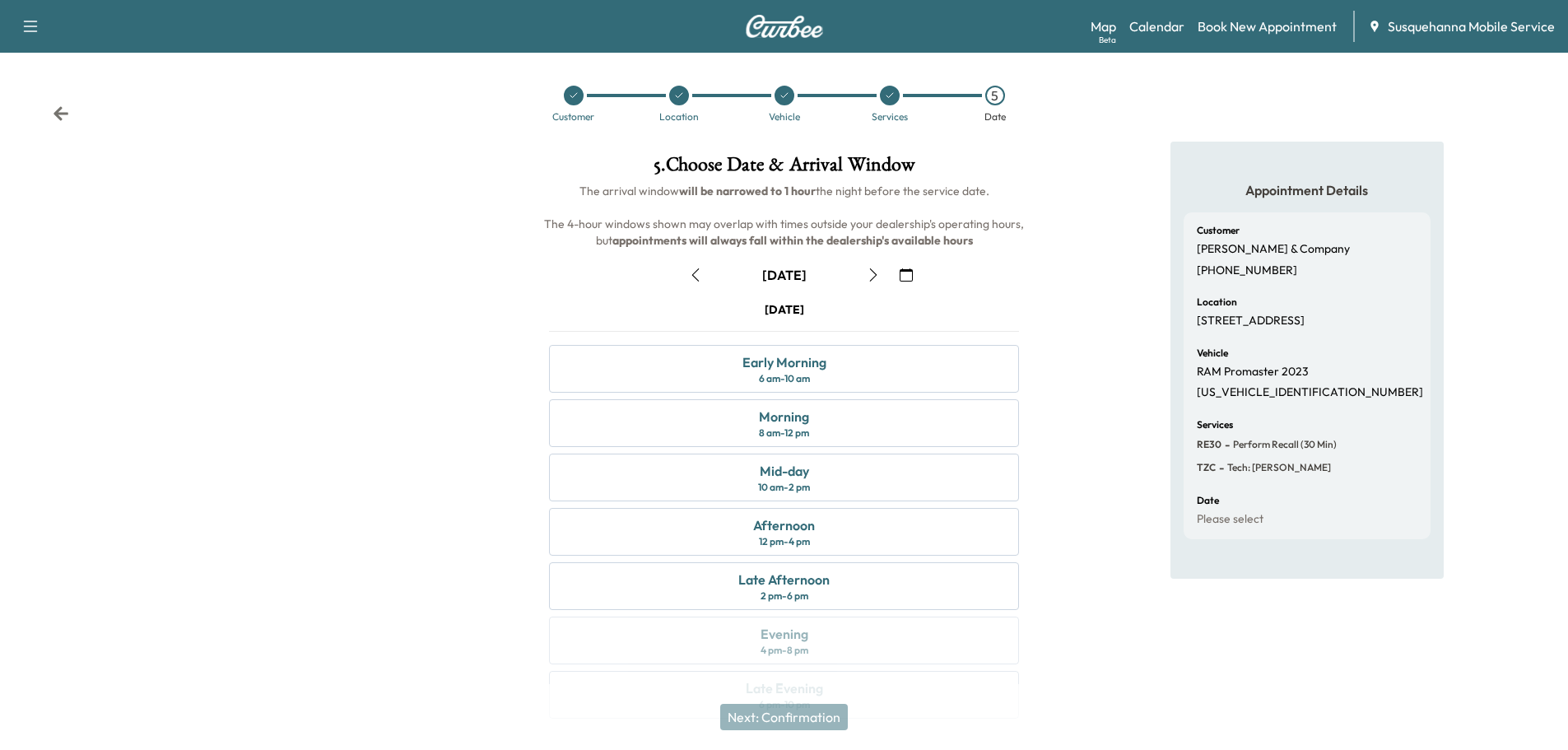
click at [908, 272] on icon "button" at bounding box center [906, 274] width 13 height 13
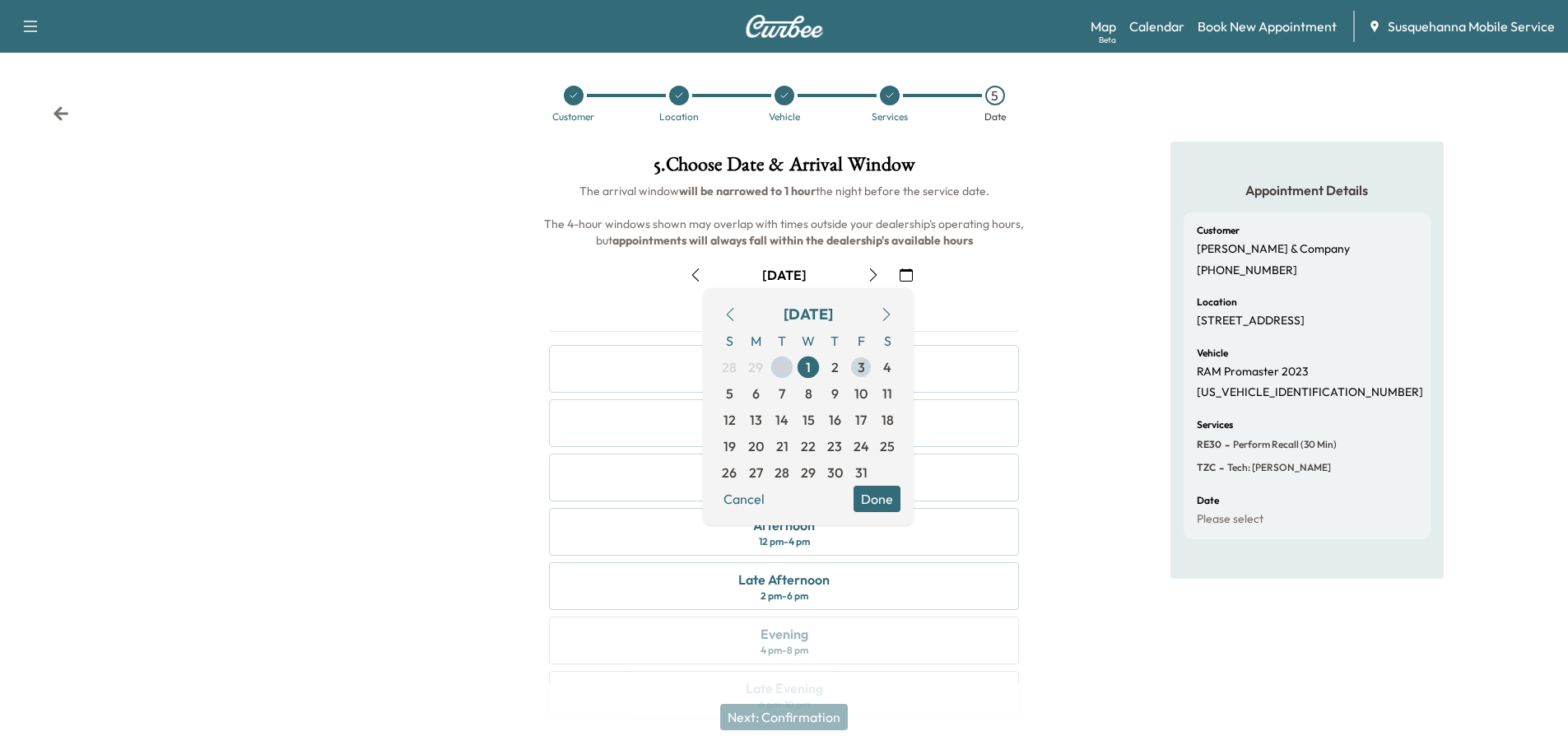
click at [863, 374] on span "3" at bounding box center [862, 368] width 8 height 20
click at [869, 512] on div "October 2025 S M T W T F S 28 29 30 1 2 3 4 5 6 7 8 9 10 11 12 13 14 15 16 17 1…" at bounding box center [809, 406] width 211 height 237
click at [872, 505] on button "Done" at bounding box center [877, 498] width 47 height 27
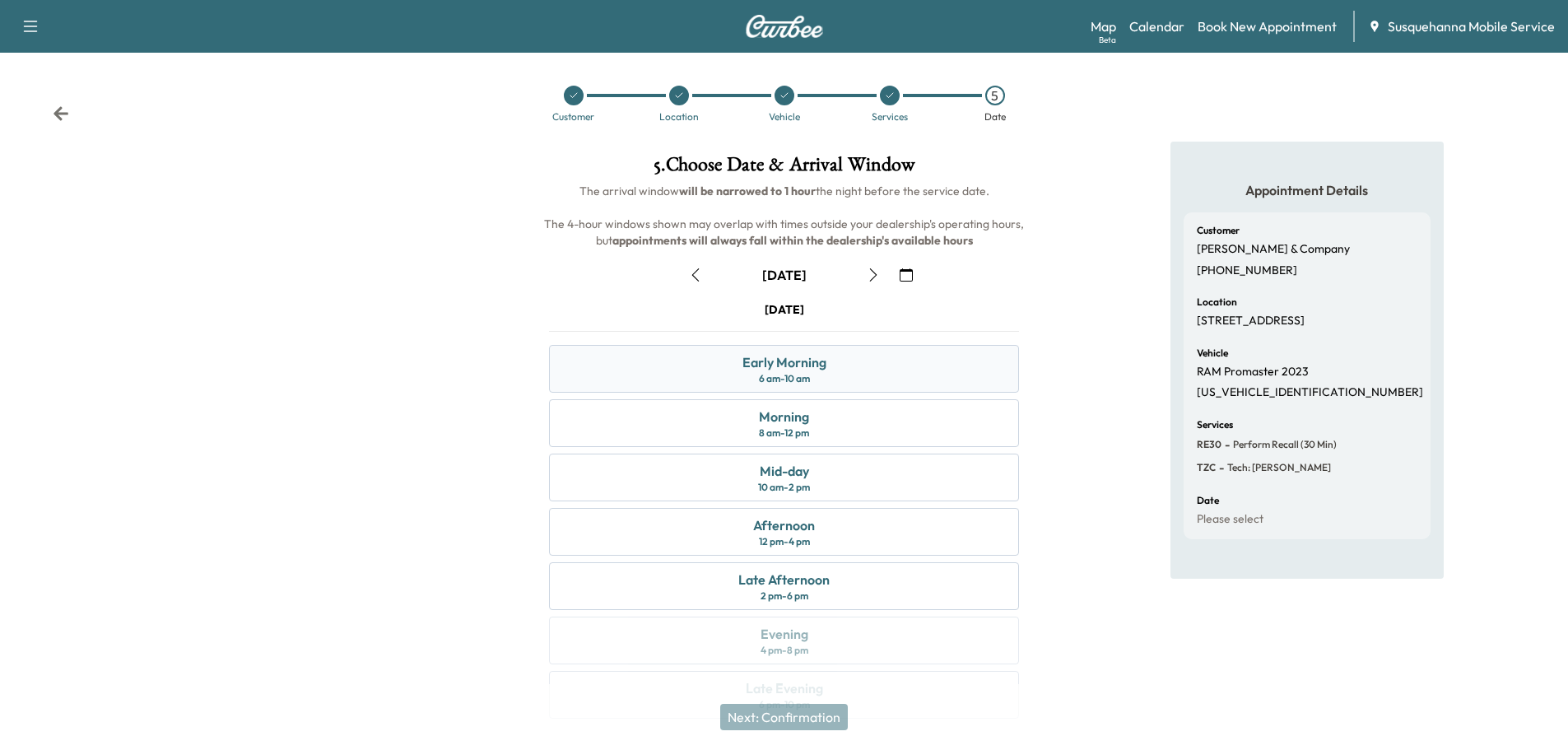
click at [876, 379] on div "Early Morning 6 am - 10 am" at bounding box center [784, 369] width 470 height 48
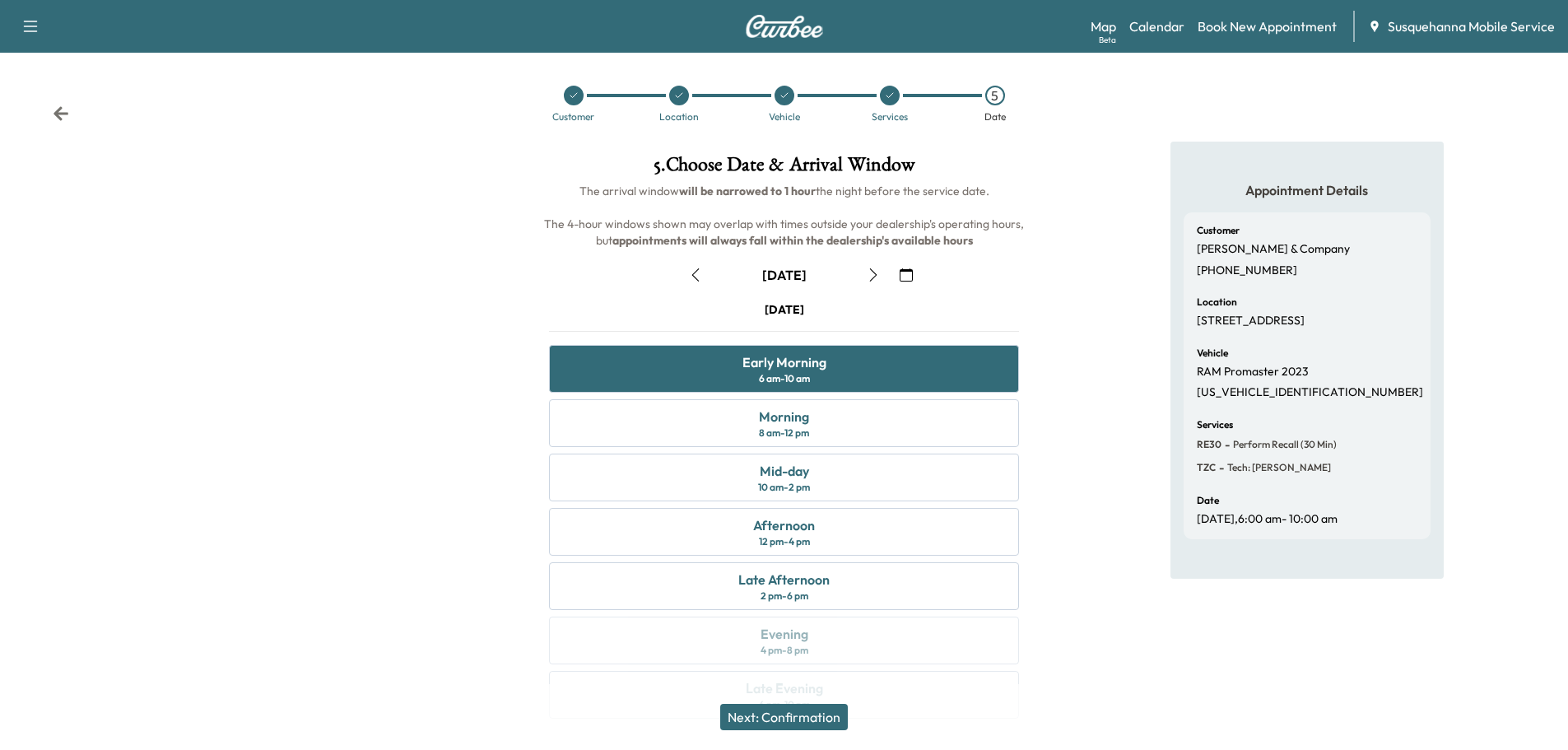
click at [838, 709] on button "Next: Confirmation" at bounding box center [784, 717] width 128 height 27
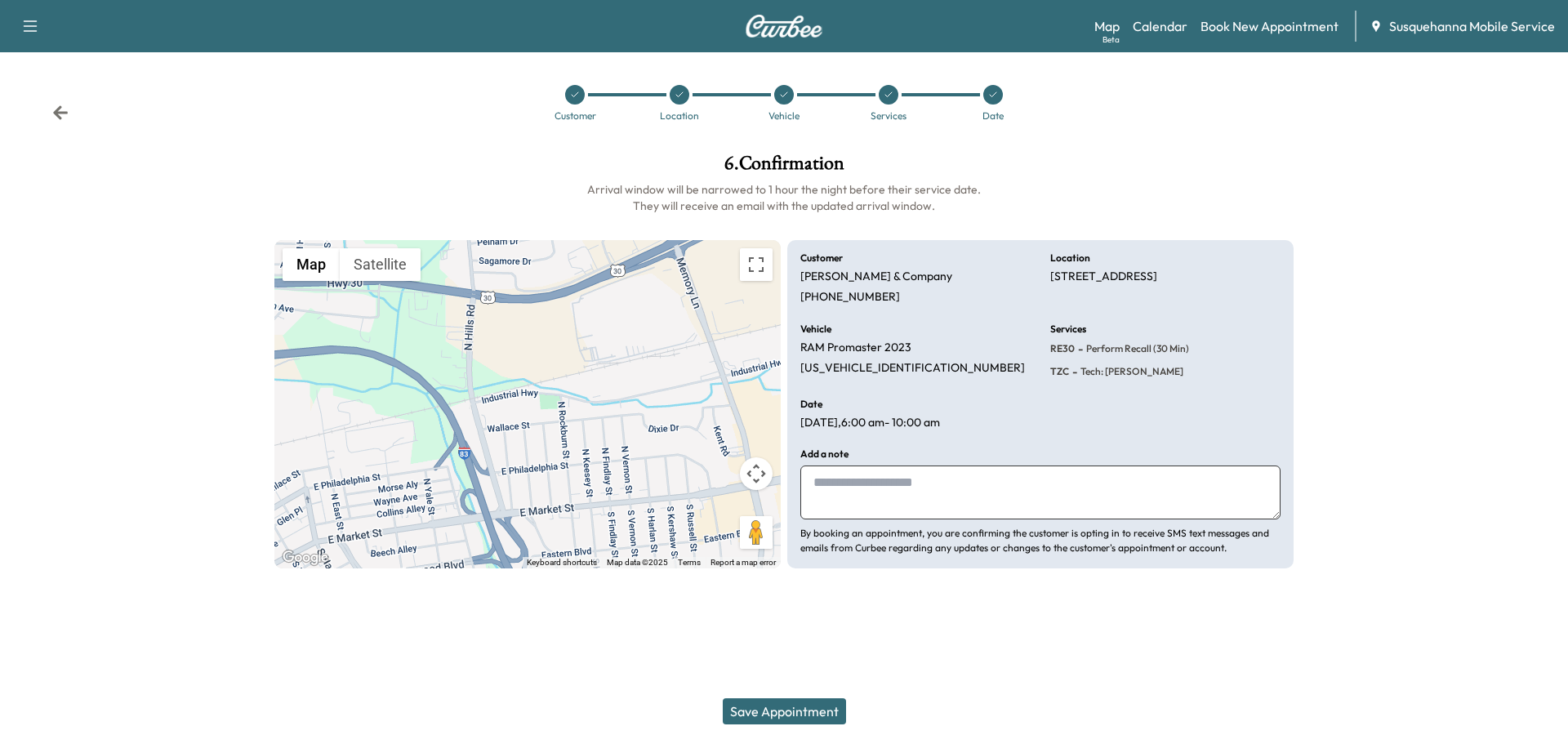
click at [882, 506] on textarea at bounding box center [1040, 492] width 480 height 54
type textarea "**********"
click at [794, 714] on button "Save Appointment" at bounding box center [784, 711] width 124 height 26
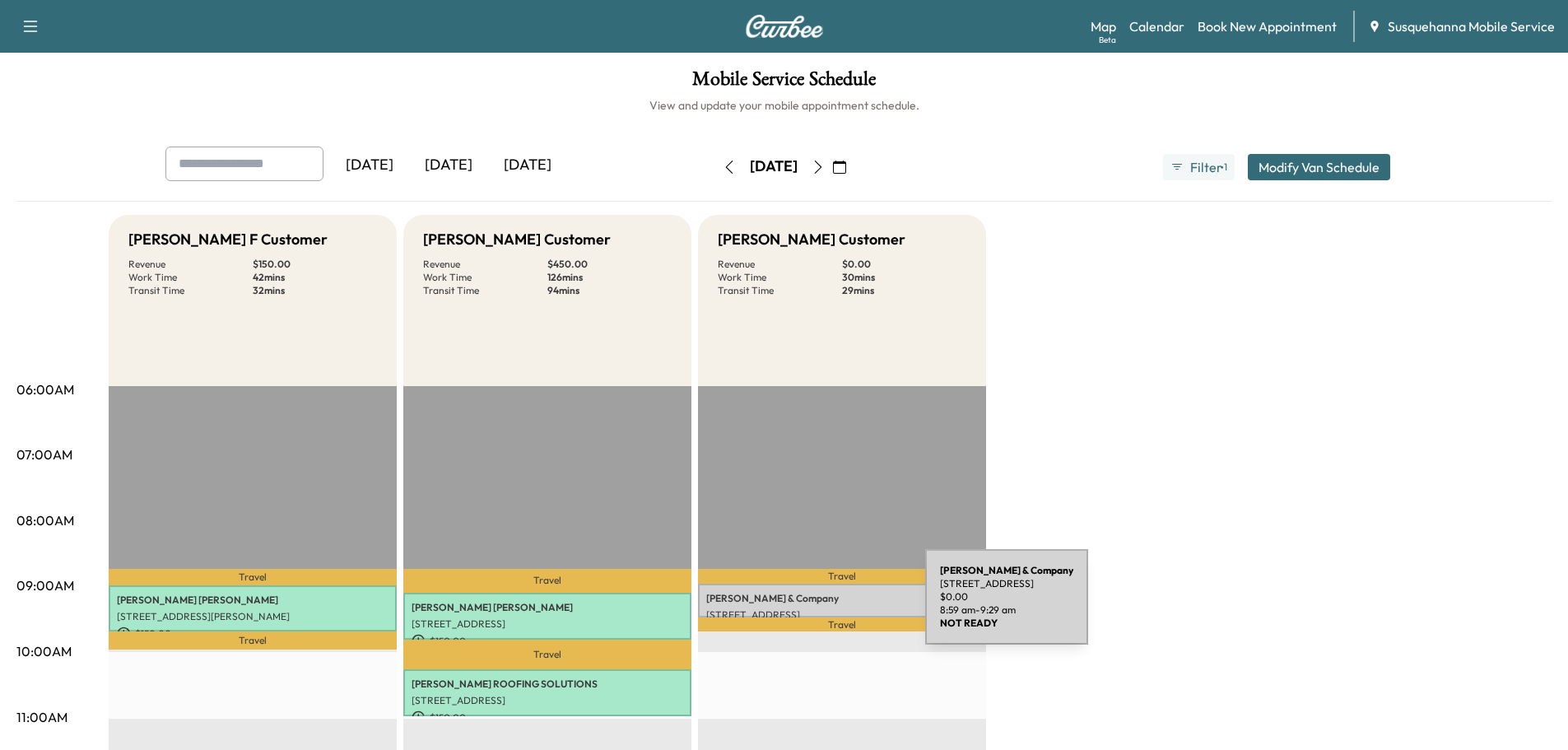
click at [802, 608] on p "1800 Industrial Hwy, East York, PA 17402, USA" at bounding box center [842, 614] width 272 height 13
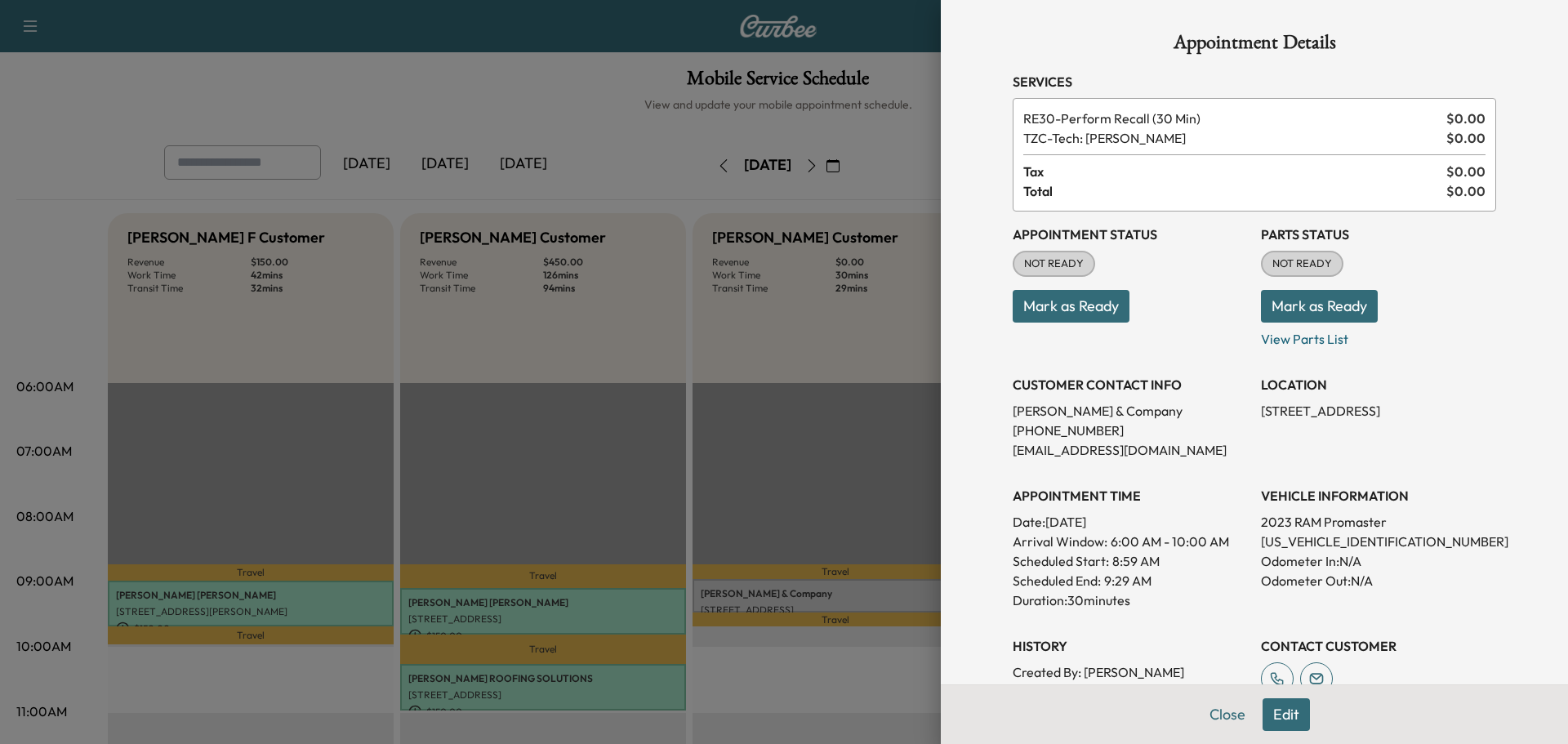
click at [1265, 707] on button "Edit" at bounding box center [1285, 715] width 48 height 33
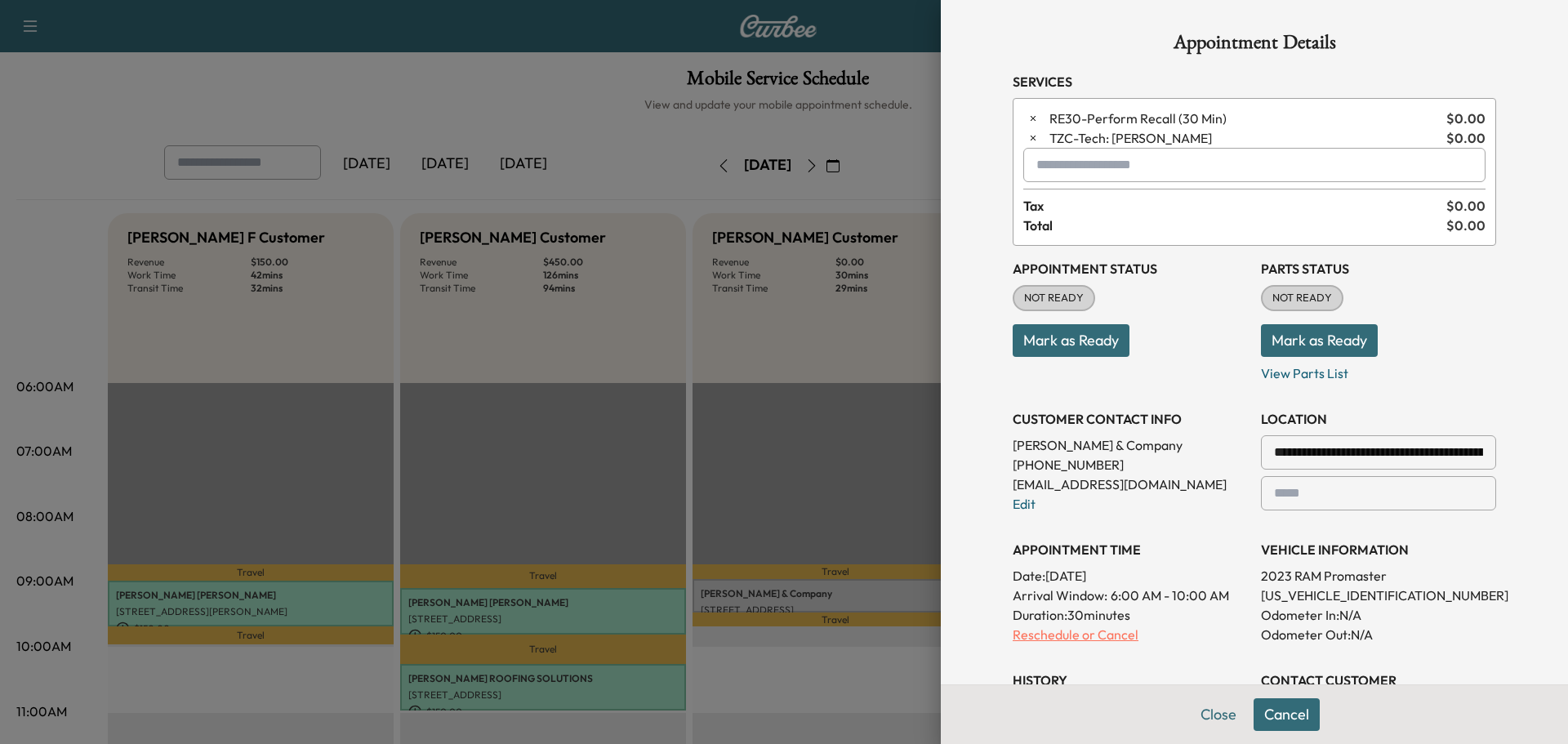
click at [1060, 637] on p "Reschedule or Cancel" at bounding box center [1129, 635] width 235 height 20
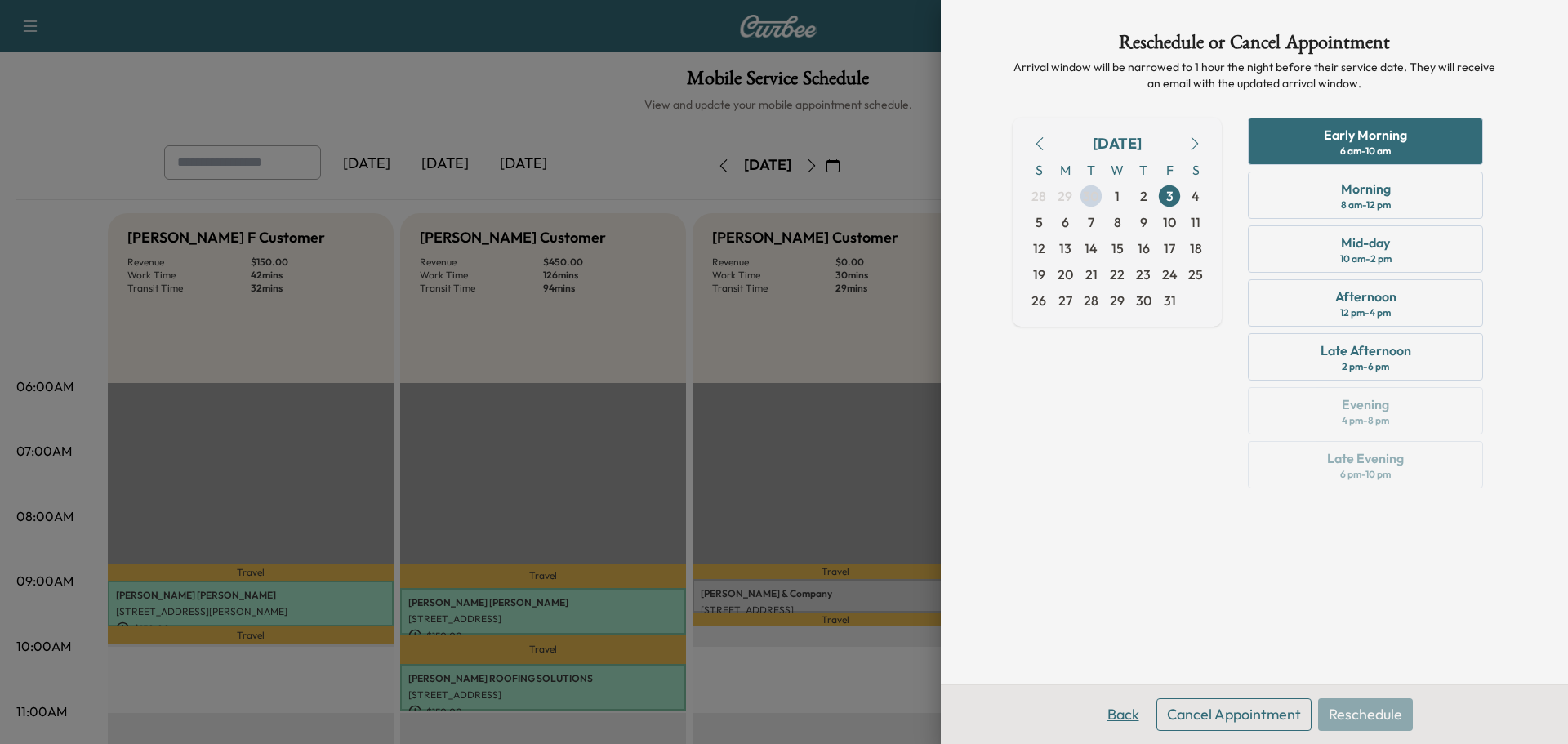
click at [1127, 718] on button "Back" at bounding box center [1123, 715] width 53 height 33
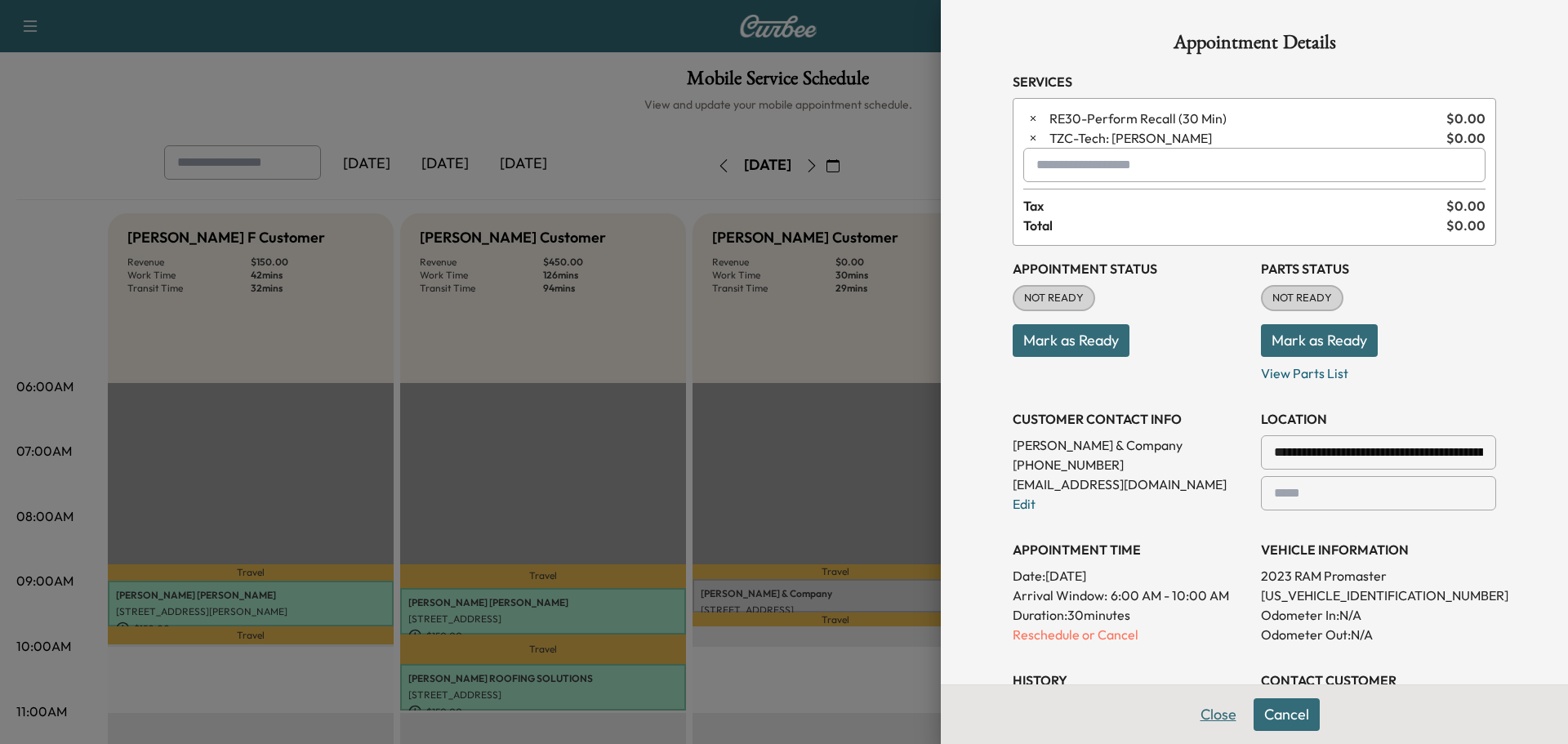
click at [1217, 719] on button "Close" at bounding box center [1218, 715] width 57 height 33
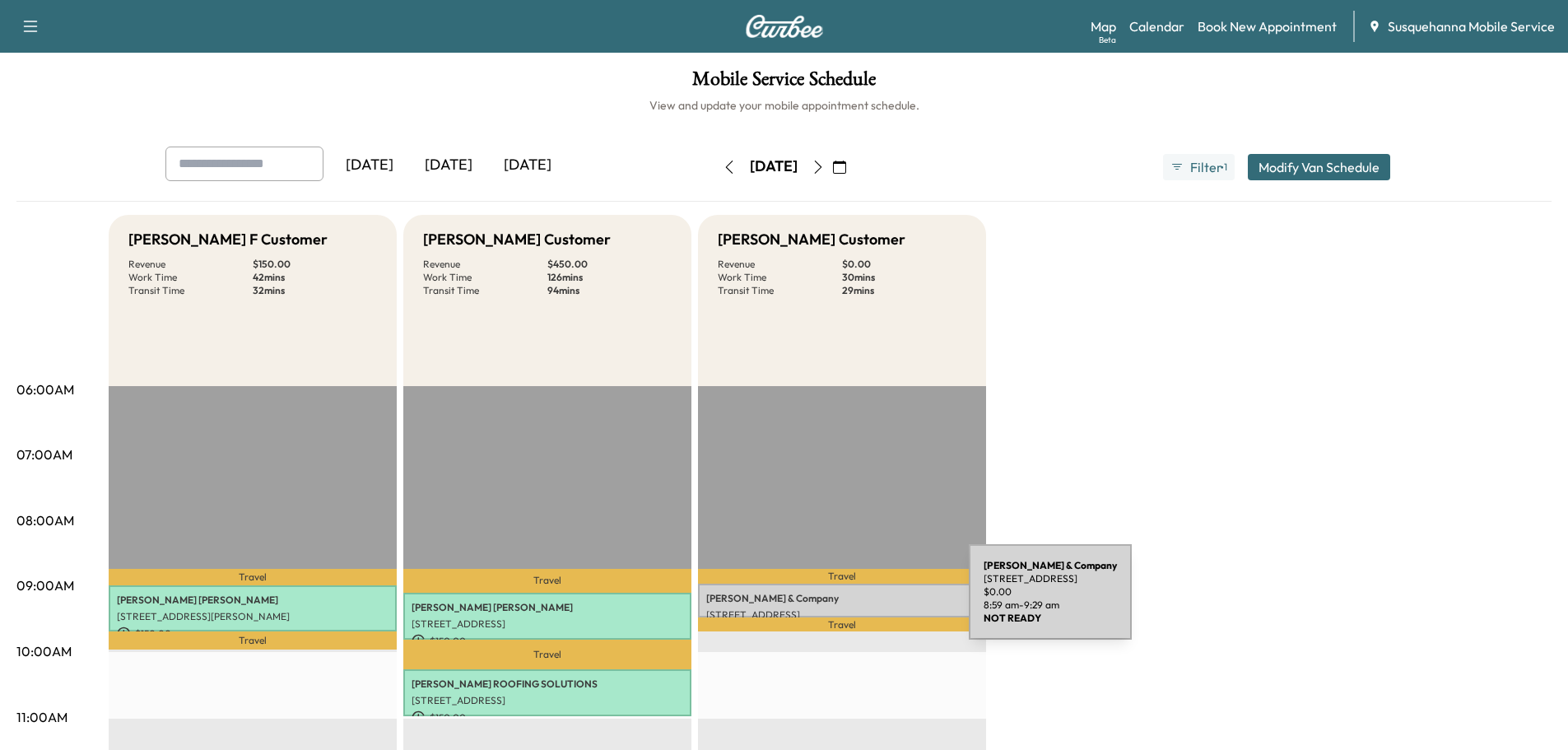
click at [846, 603] on p "Walton & Company" at bounding box center [842, 598] width 272 height 13
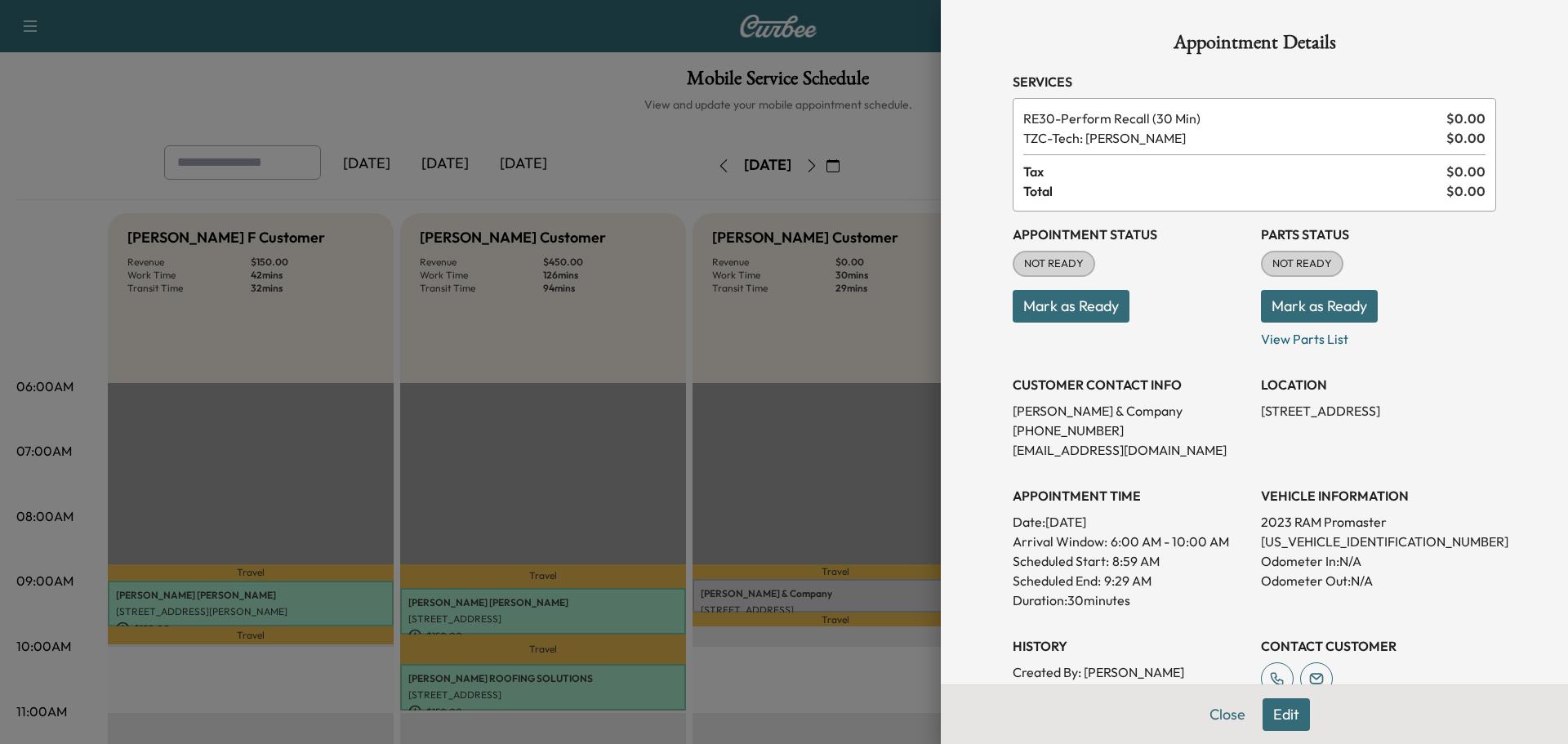
click at [1302, 308] on button "Mark as Ready" at bounding box center [1319, 306] width 117 height 33
click at [1079, 304] on button "Mark as Ready" at bounding box center [1071, 306] width 117 height 33
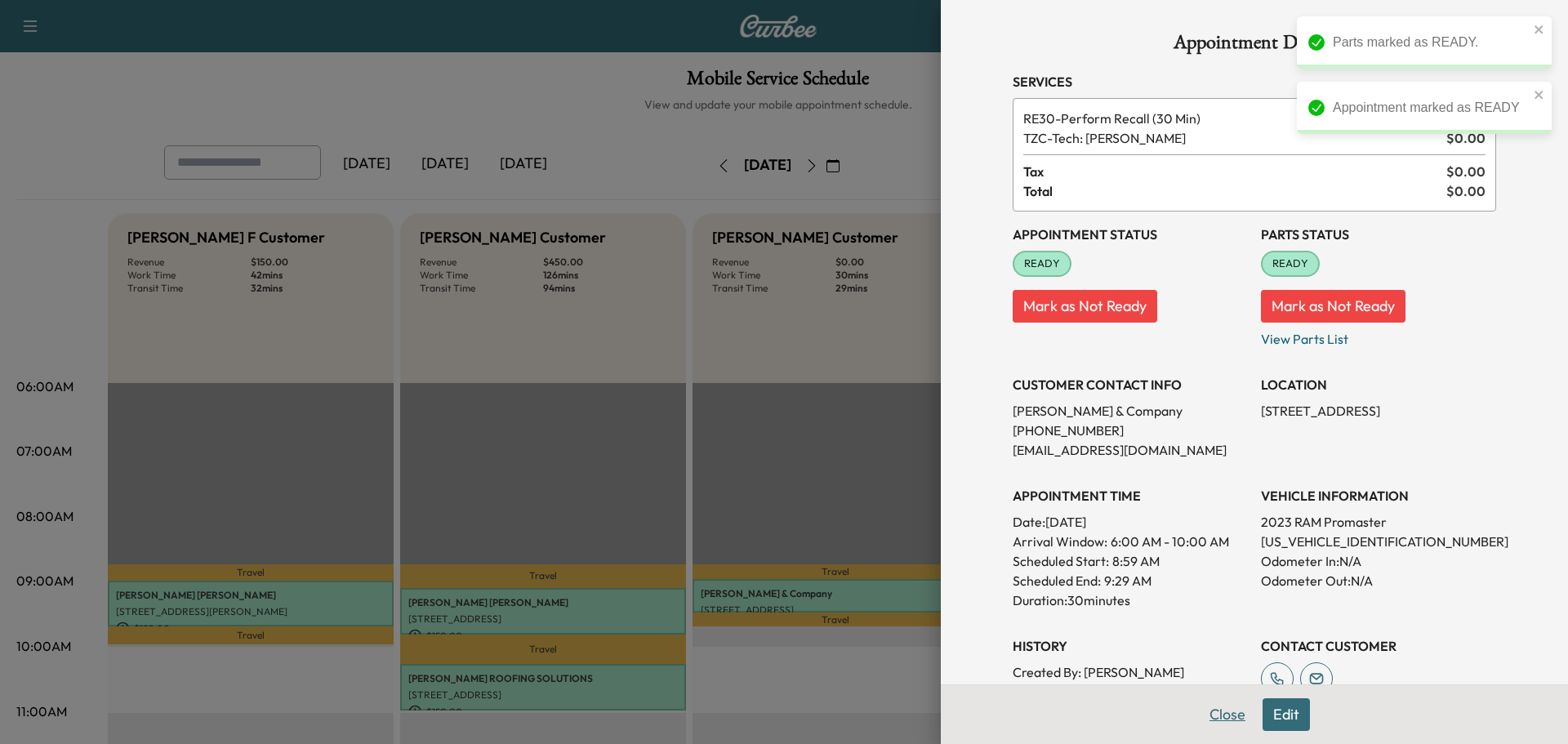
click at [1208, 721] on button "Close" at bounding box center [1227, 715] width 57 height 33
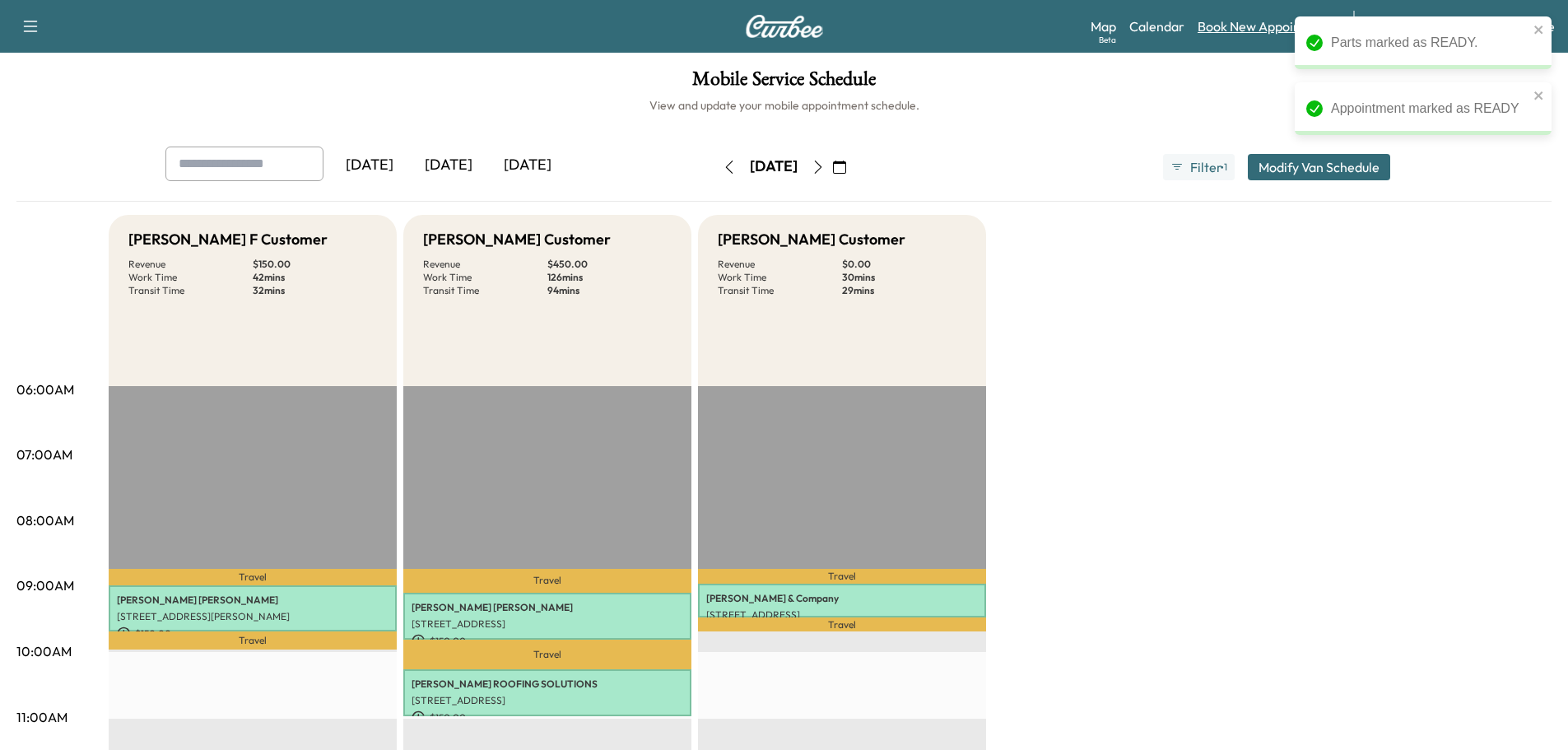
click at [1227, 23] on link "Book New Appointment" at bounding box center [1267, 27] width 140 height 20
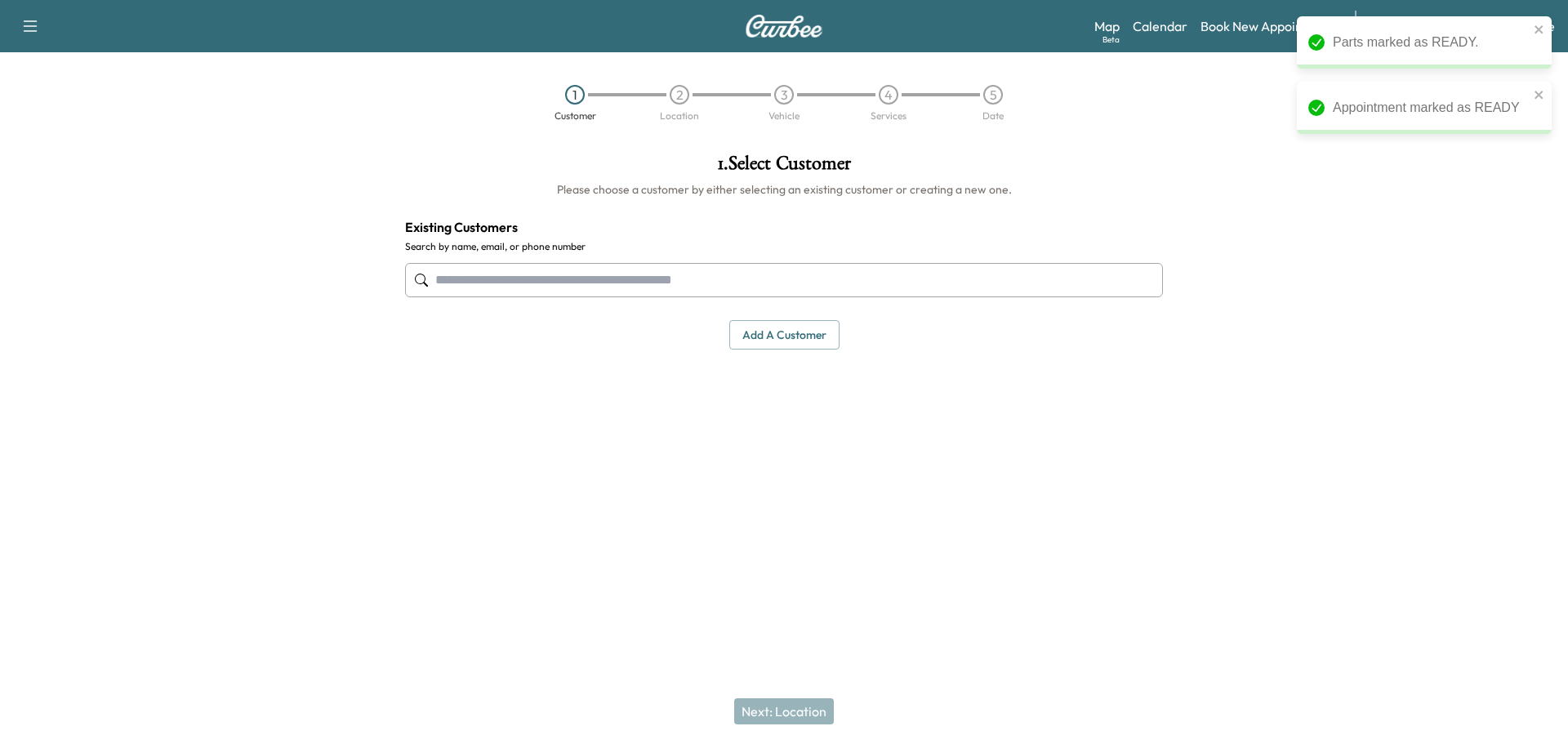
click at [474, 278] on input "text" at bounding box center [784, 280] width 758 height 34
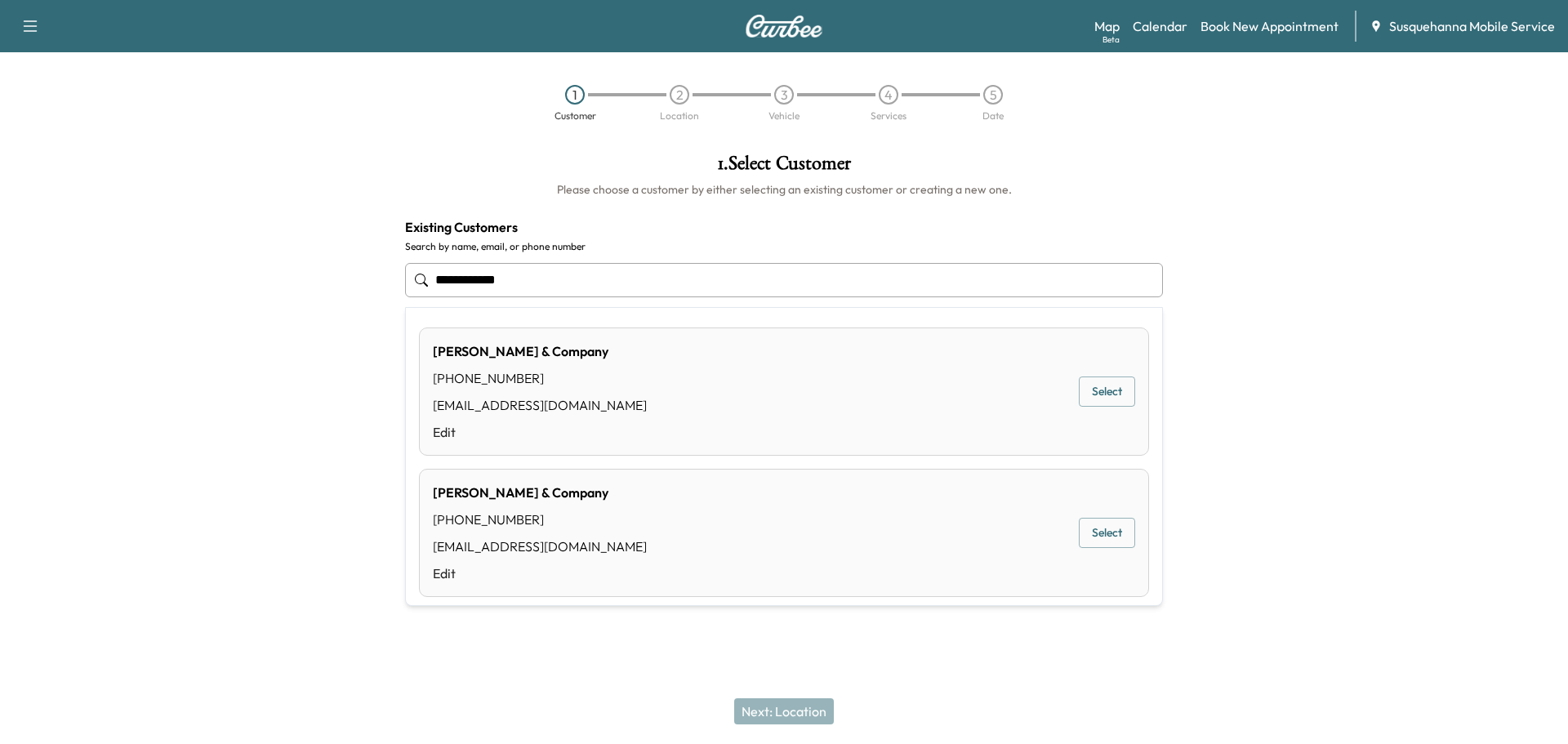
click at [1106, 397] on button "Select" at bounding box center [1107, 391] width 57 height 30
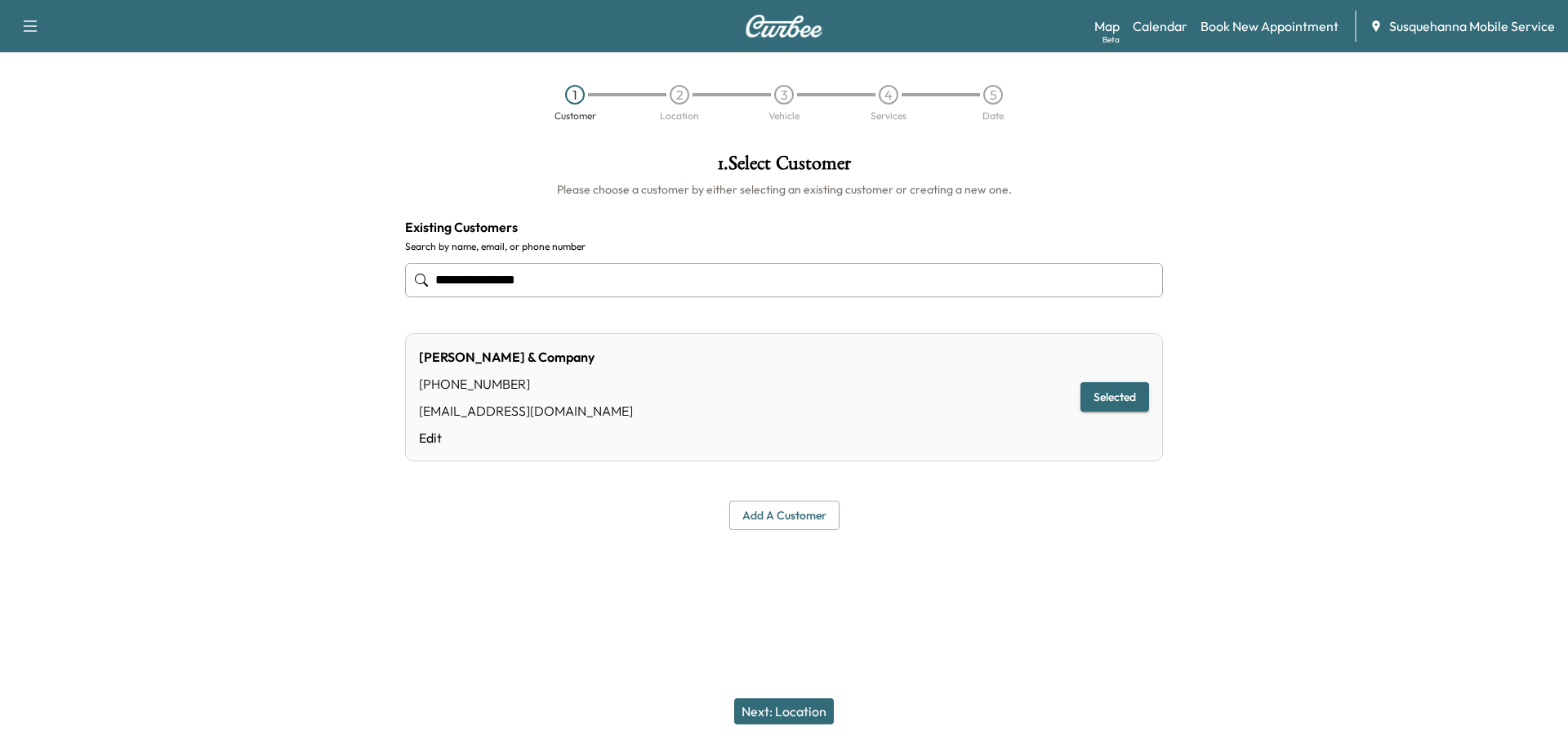
type input "**********"
click at [790, 715] on button "Next: Location" at bounding box center [784, 711] width 99 height 26
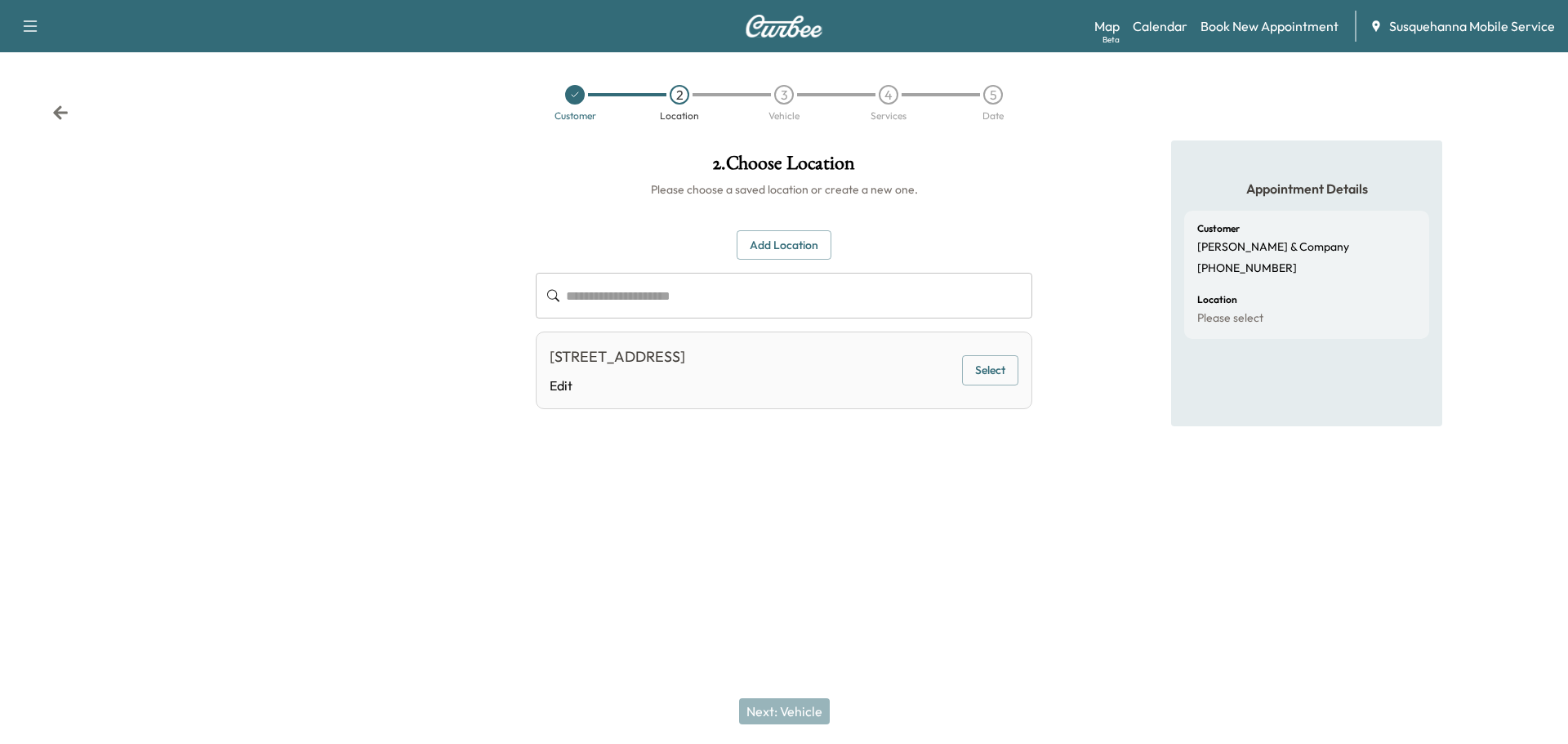
click at [986, 376] on button "Select" at bounding box center [990, 371] width 57 height 30
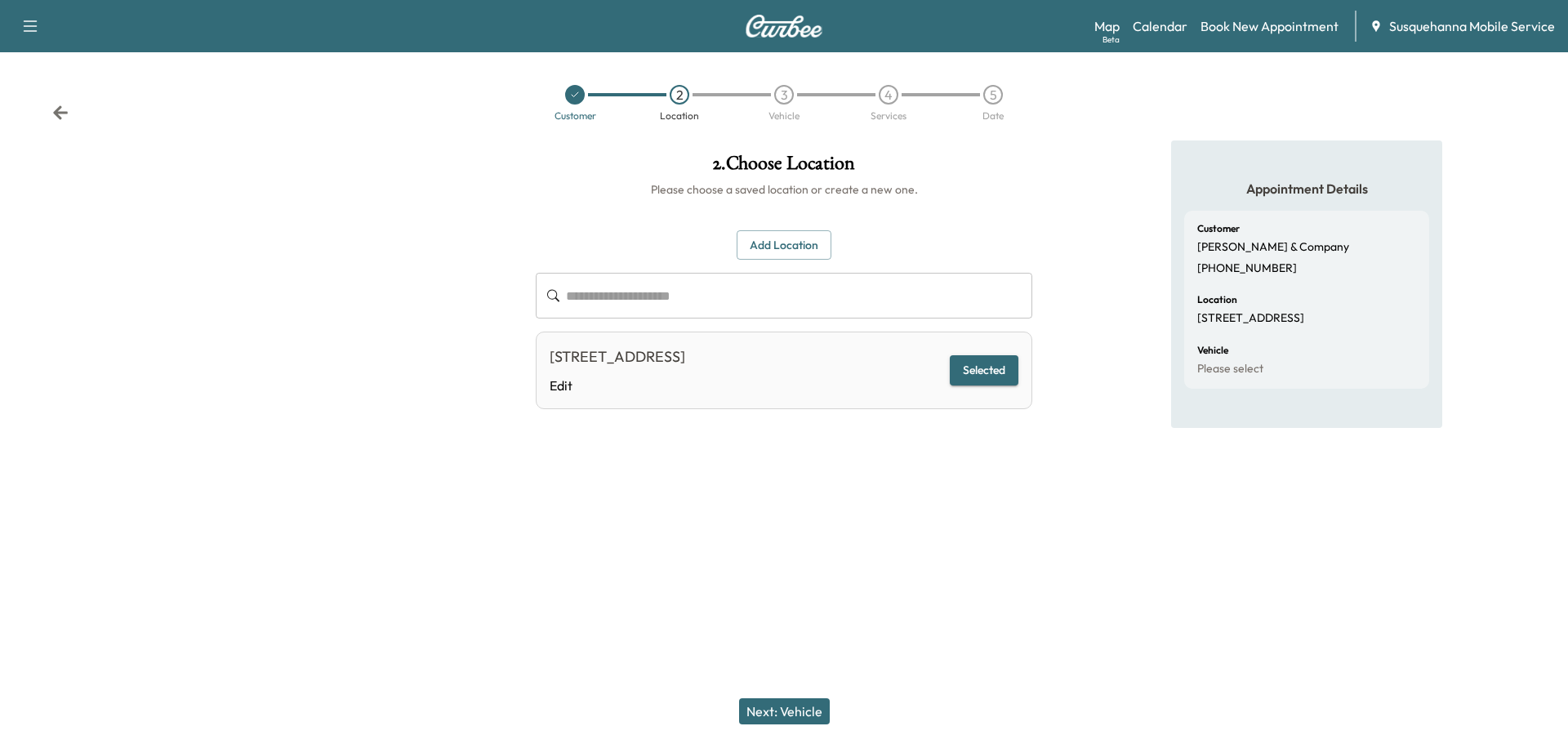
click at [814, 714] on button "Next: Vehicle" at bounding box center [784, 711] width 91 height 26
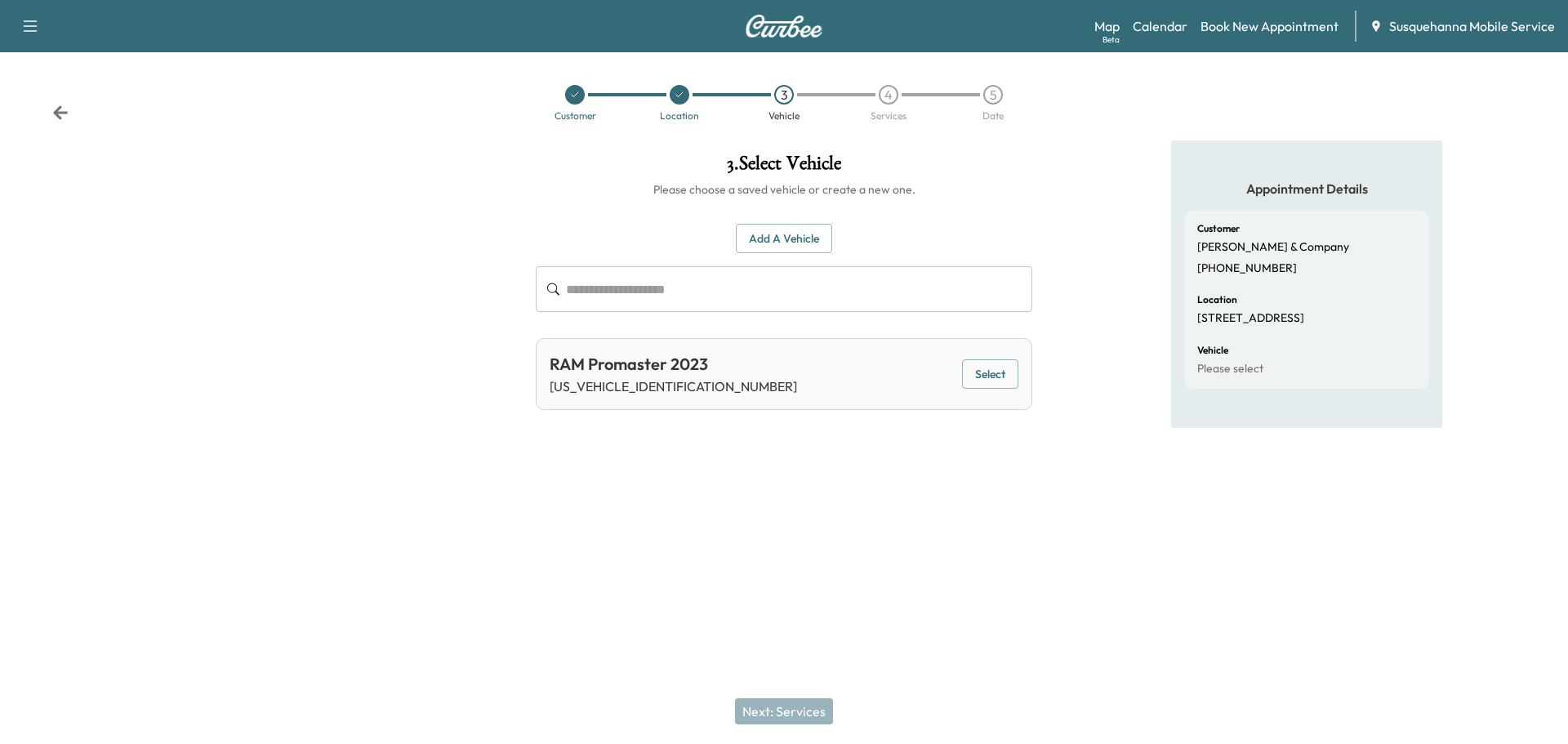
click at [798, 245] on button "Add a Vehicle" at bounding box center [784, 239] width 96 height 30
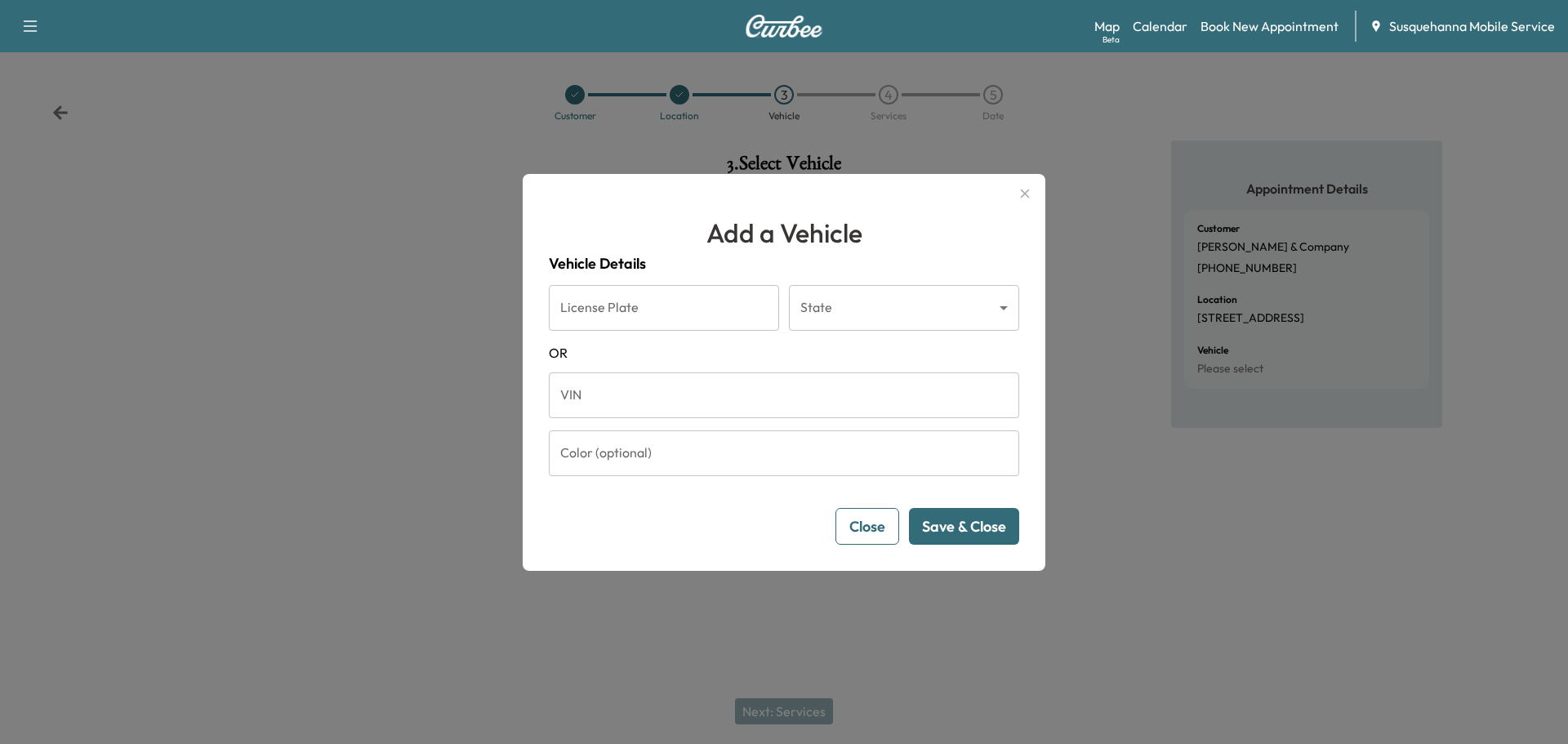
click at [869, 527] on button "Close" at bounding box center [866, 527] width 63 height 37
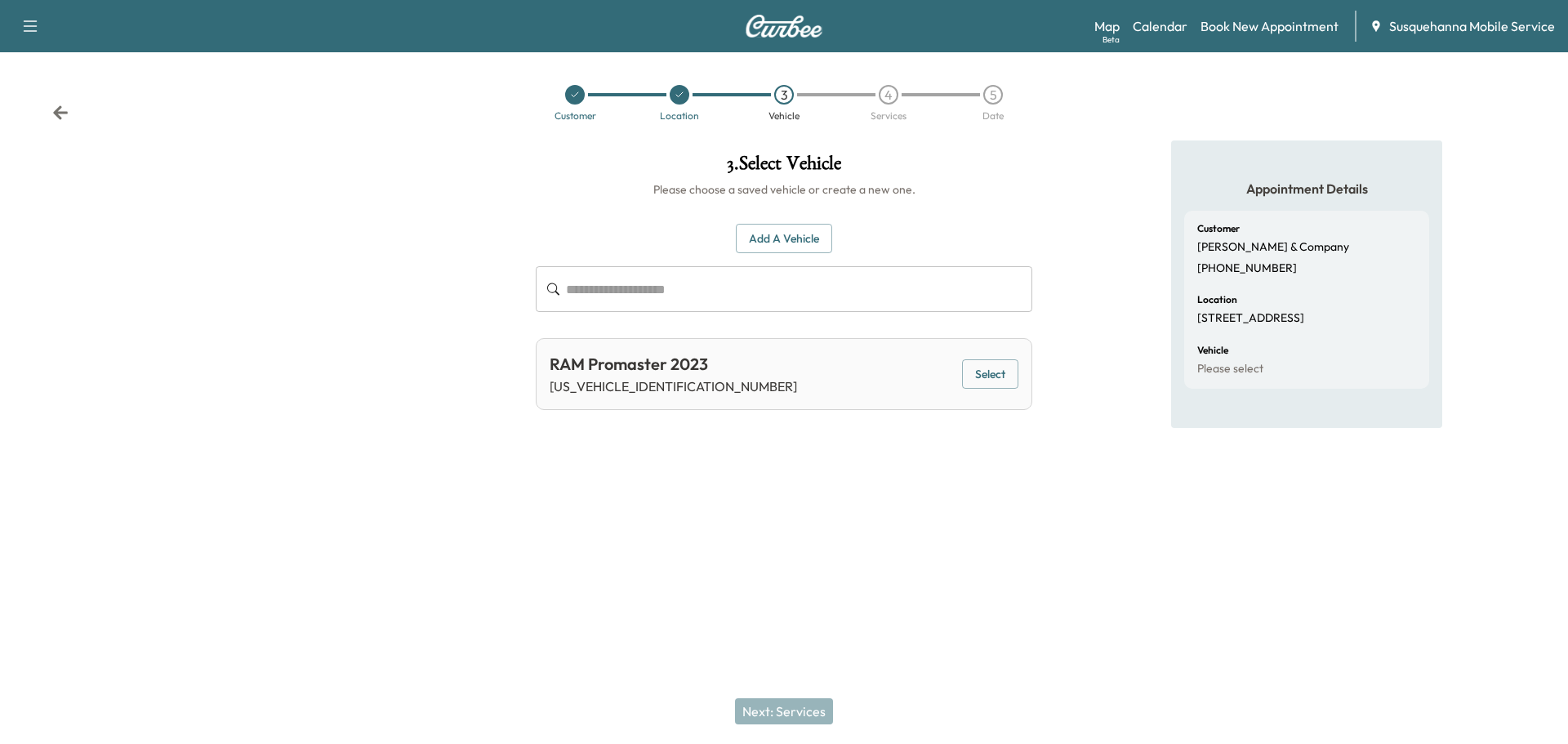
click at [806, 245] on button "Add a Vehicle" at bounding box center [784, 239] width 96 height 30
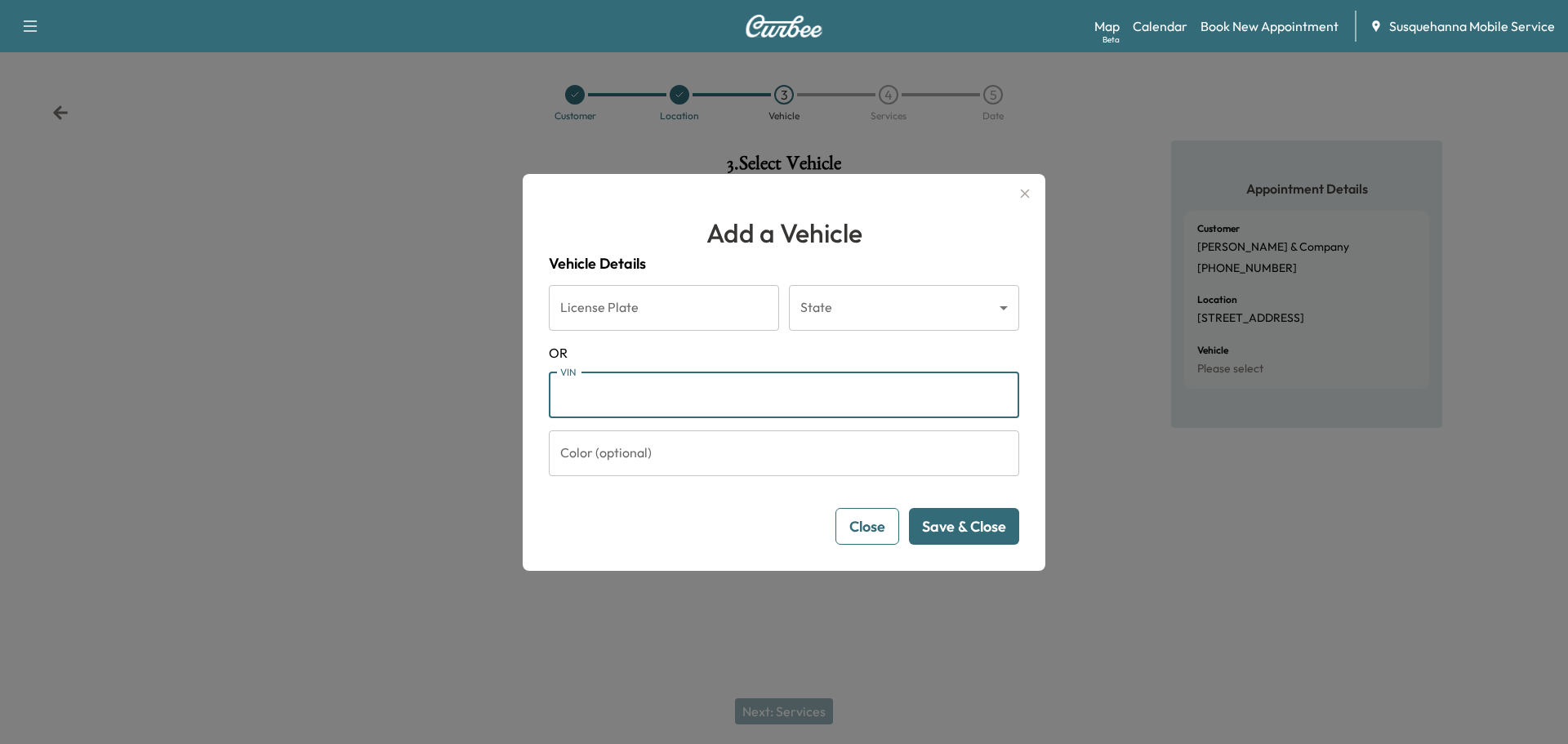
click at [767, 403] on input "VIN" at bounding box center [784, 395] width 471 height 46
paste input "**********"
type input "**********"
click at [964, 531] on button "Save & Close" at bounding box center [964, 527] width 110 height 37
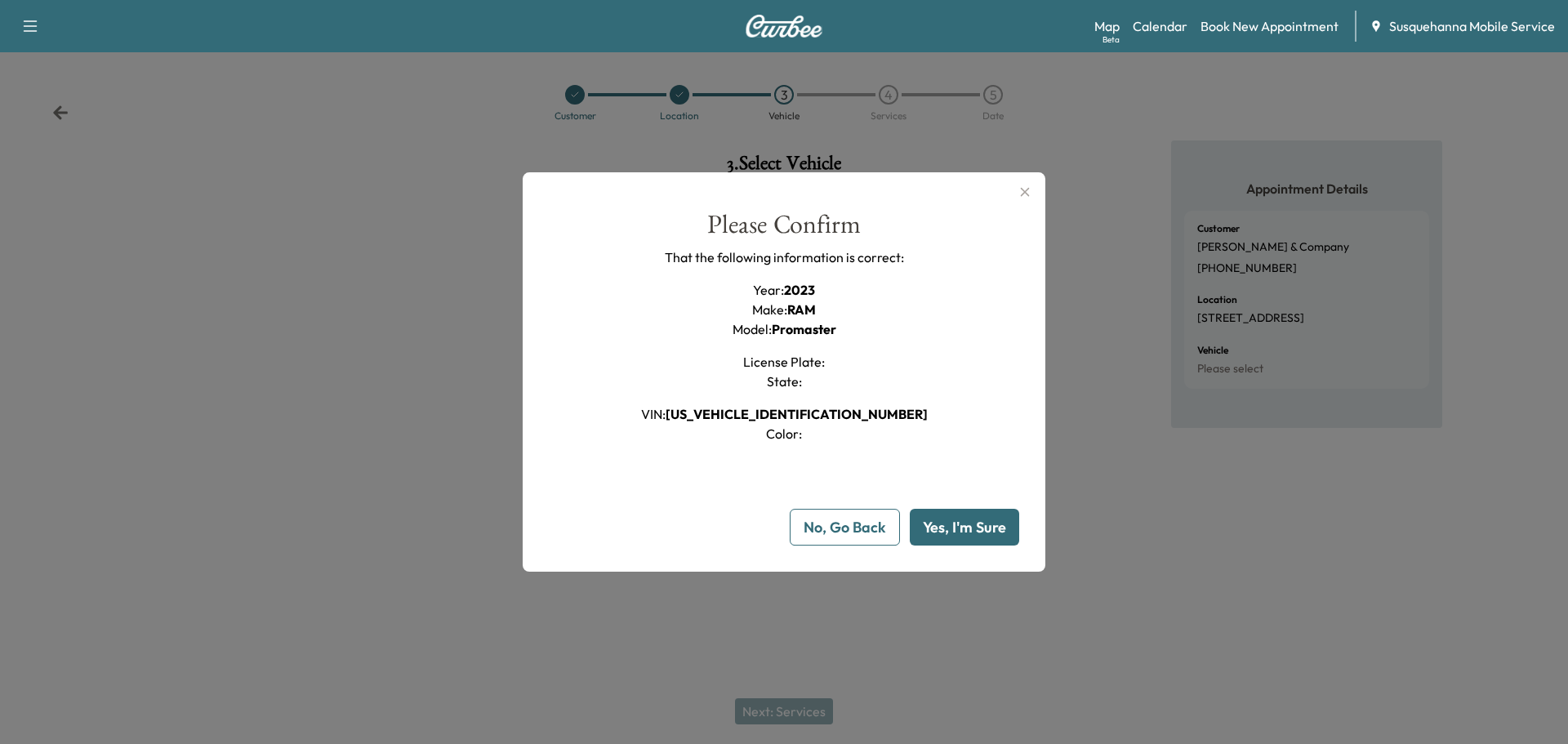
click at [980, 522] on button "Yes, I'm Sure" at bounding box center [964, 528] width 109 height 37
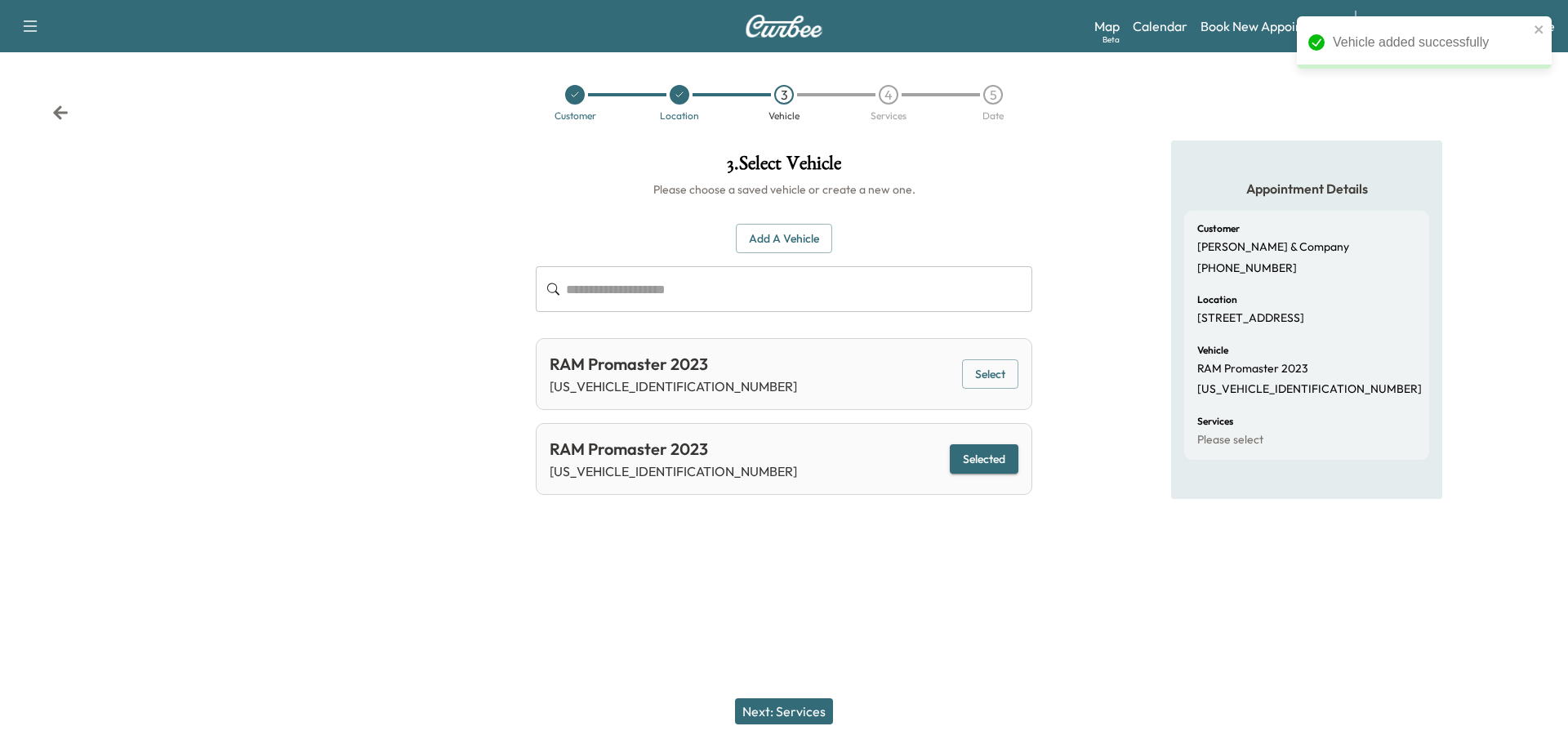
click at [797, 710] on button "Next: Services" at bounding box center [784, 711] width 98 height 26
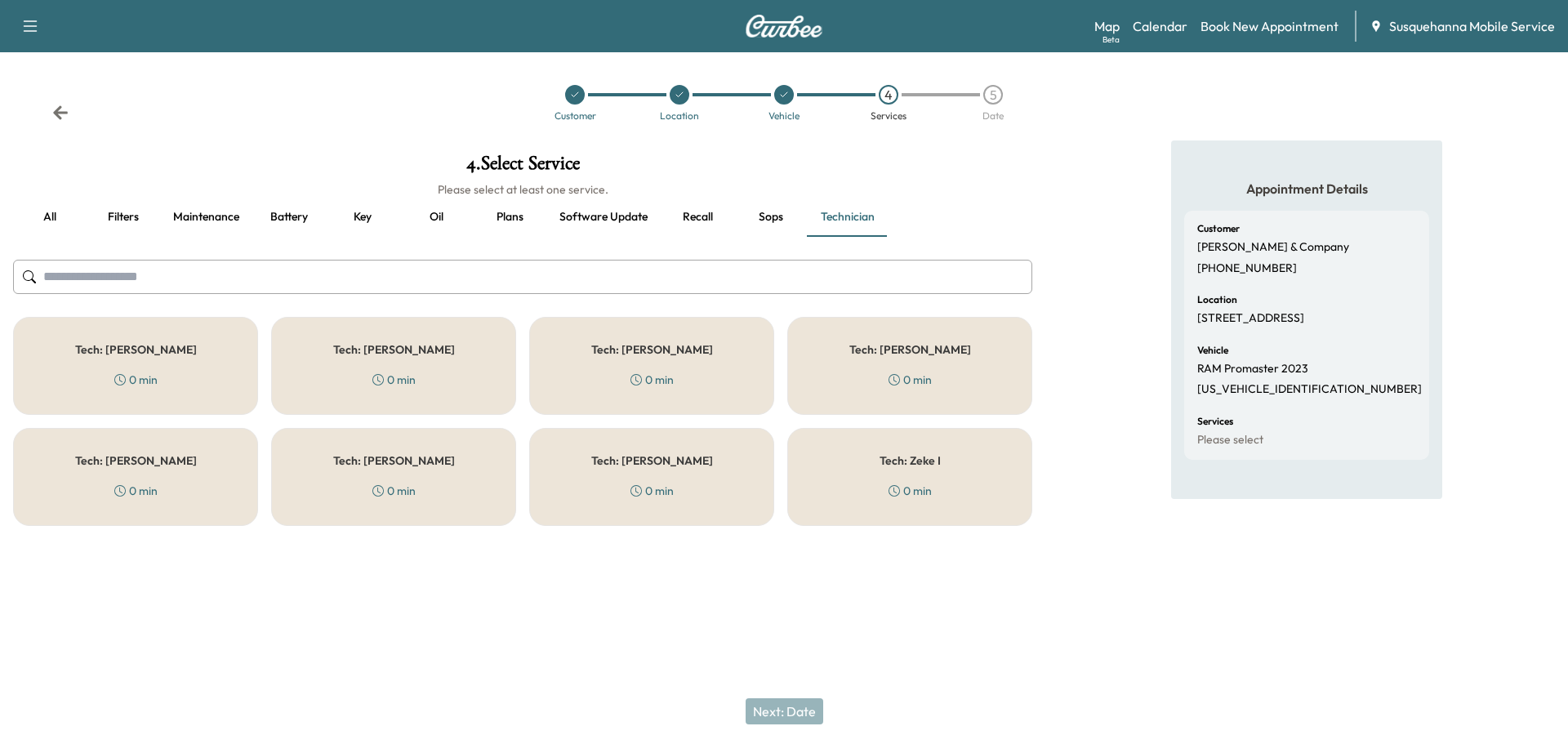
click at [686, 484] on div "Tech: Zach C 0 min" at bounding box center [651, 477] width 245 height 98
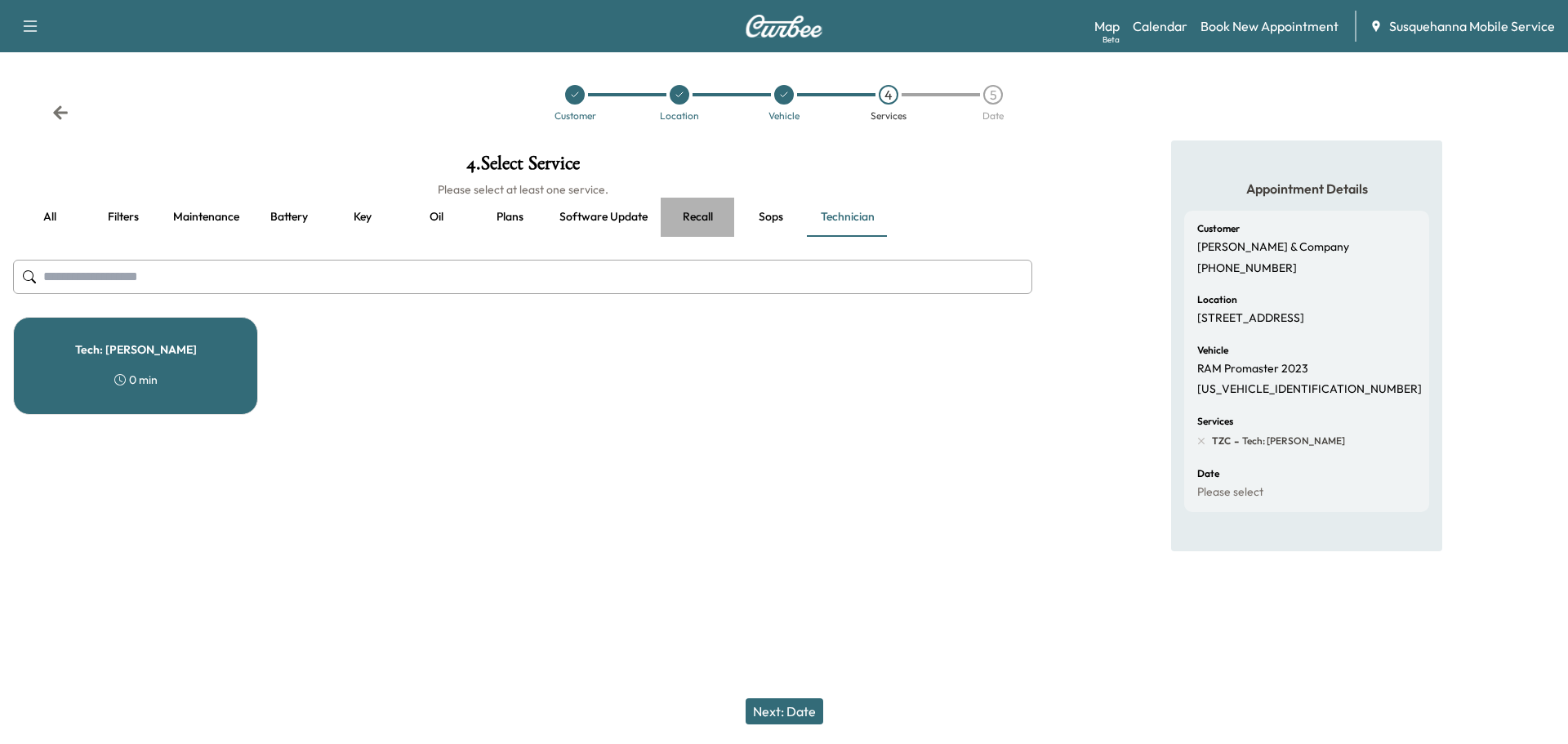
click at [686, 218] on button "Recall" at bounding box center [697, 217] width 73 height 39
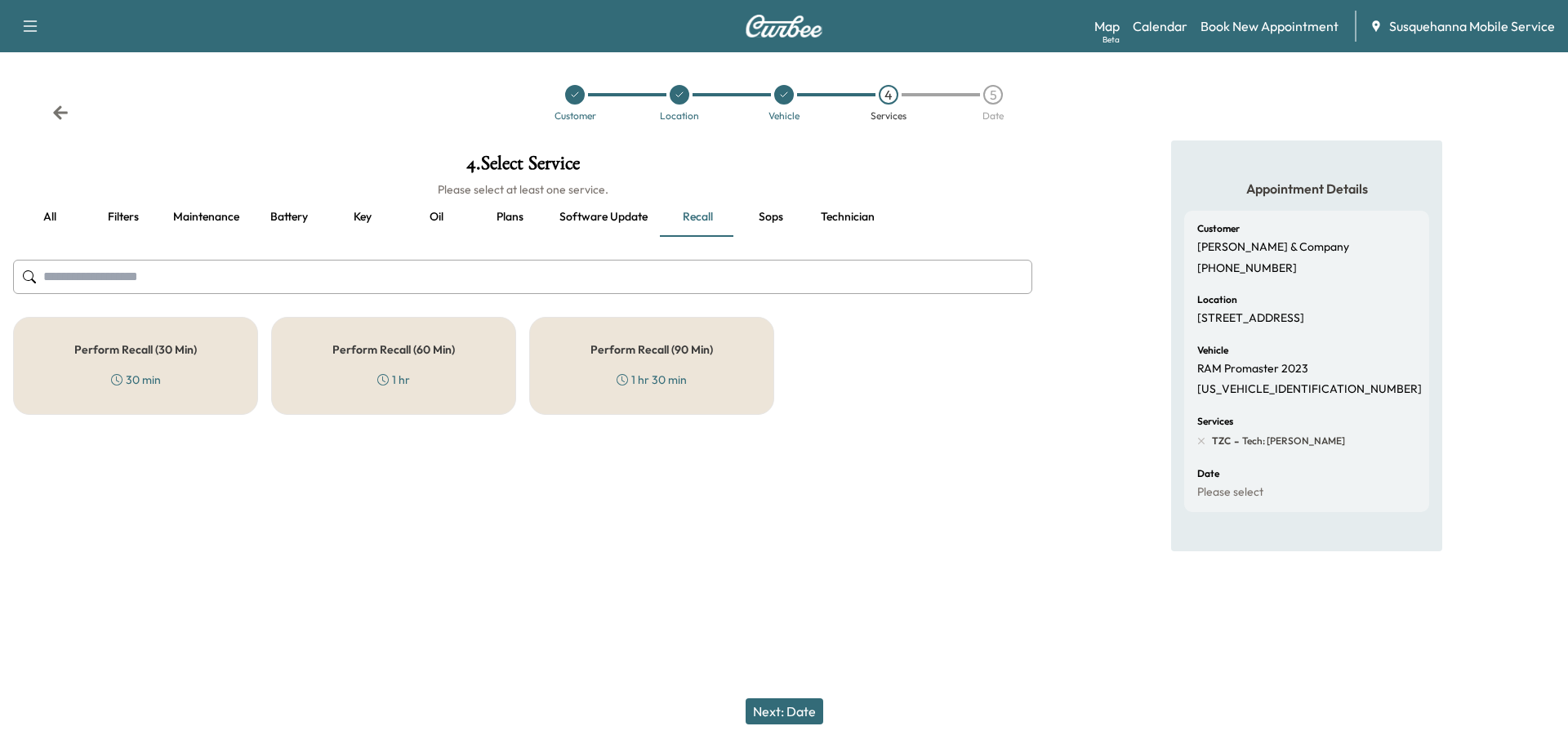
click at [208, 369] on div "Perform Recall (30 Min) 30 min" at bounding box center [134, 366] width 245 height 98
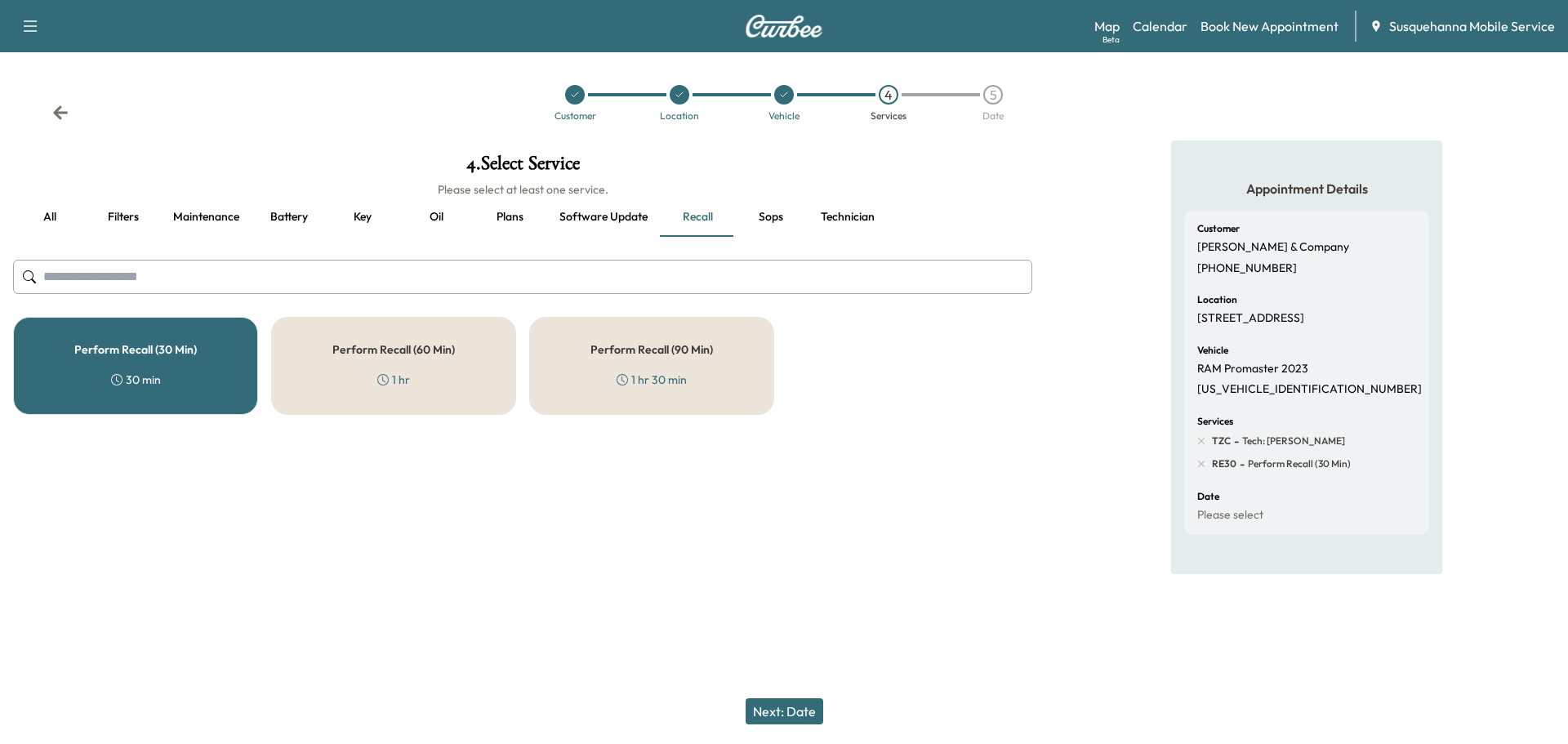
click at [790, 714] on button "Next: Date" at bounding box center [784, 711] width 78 height 26
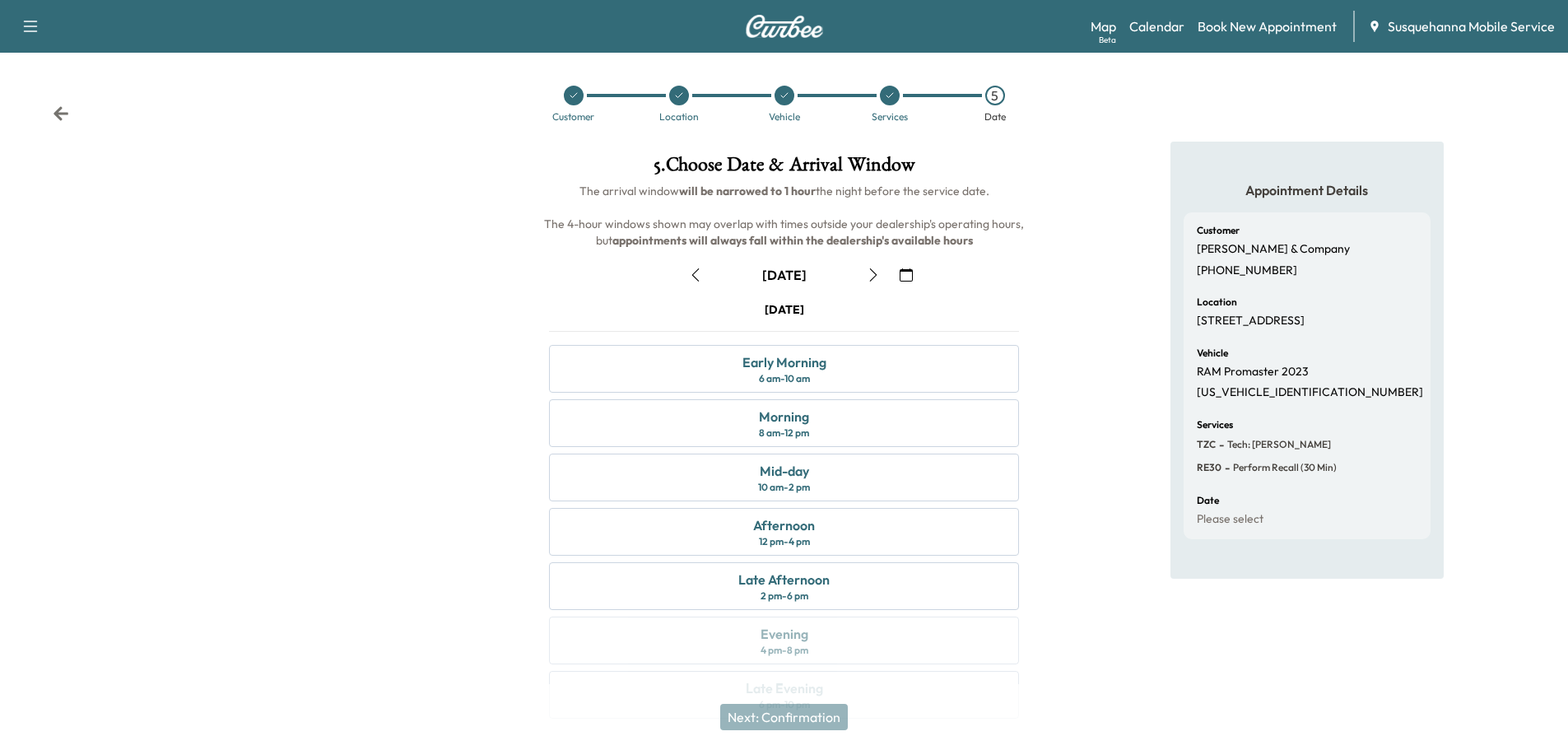
click at [904, 273] on icon "button" at bounding box center [906, 274] width 13 height 13
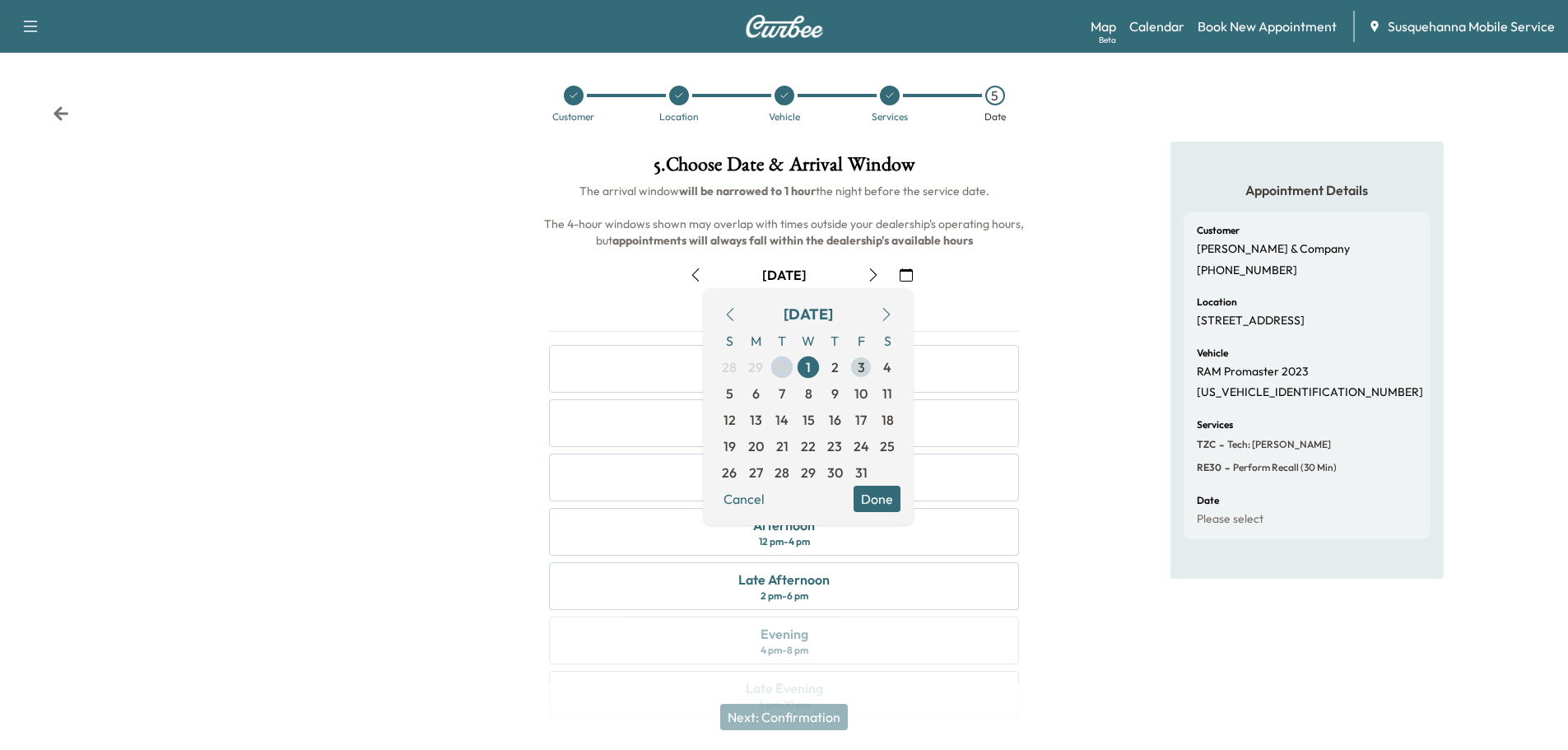
click at [859, 371] on span "3" at bounding box center [862, 368] width 8 height 20
click at [881, 500] on button "Done" at bounding box center [877, 498] width 47 height 27
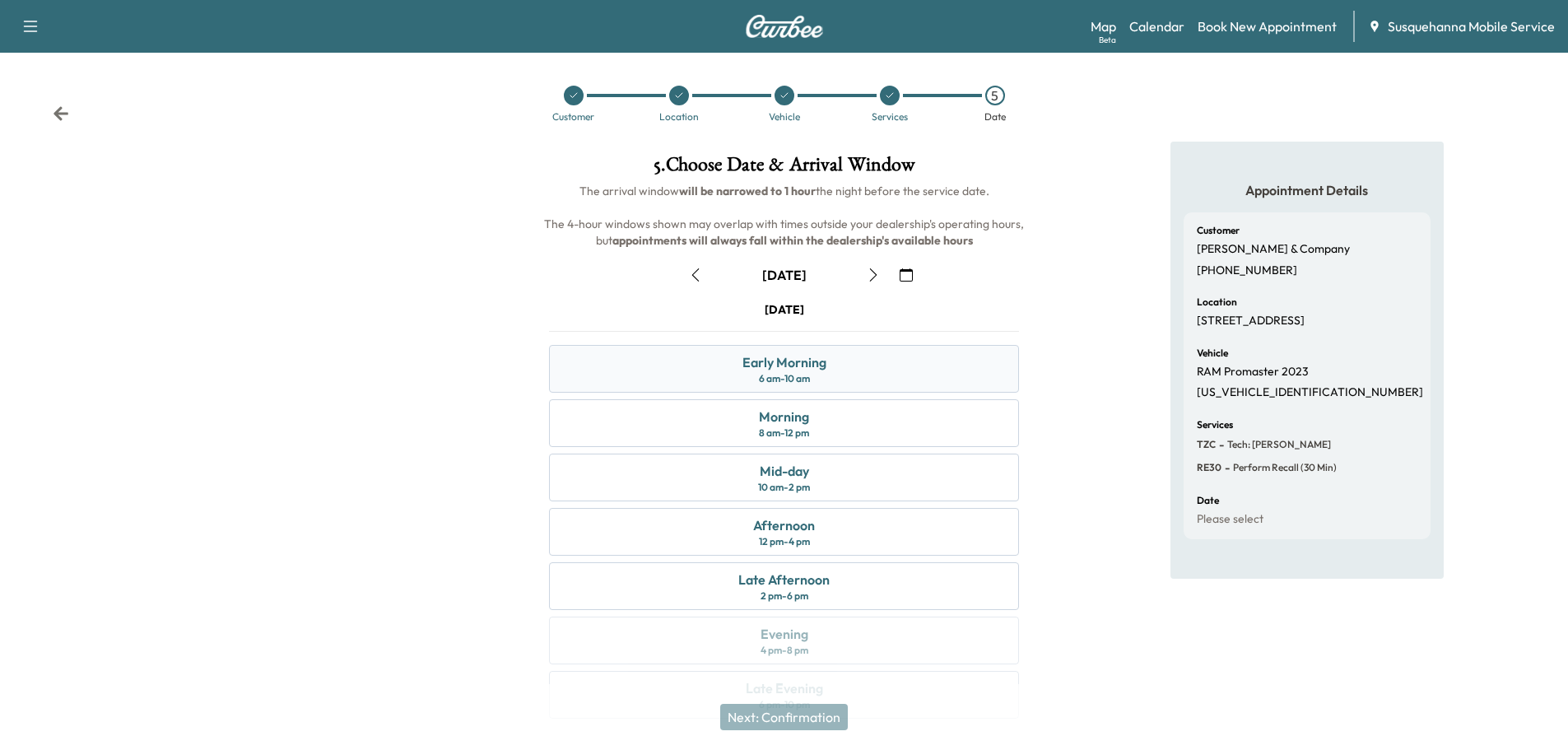
click at [877, 365] on div "Early Morning 6 am - 10 am" at bounding box center [784, 369] width 470 height 48
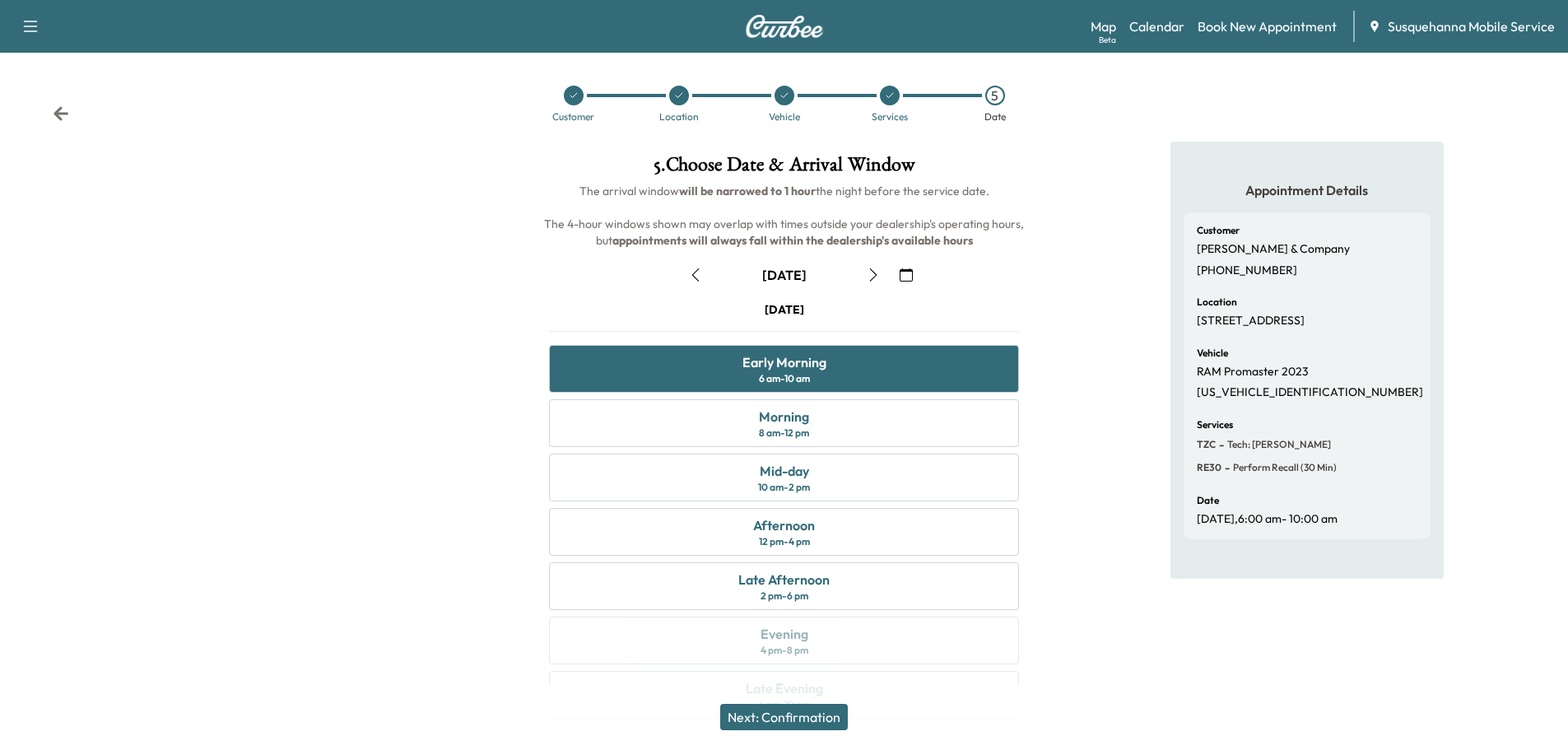
click at [804, 718] on button "Next: Confirmation" at bounding box center [784, 717] width 128 height 27
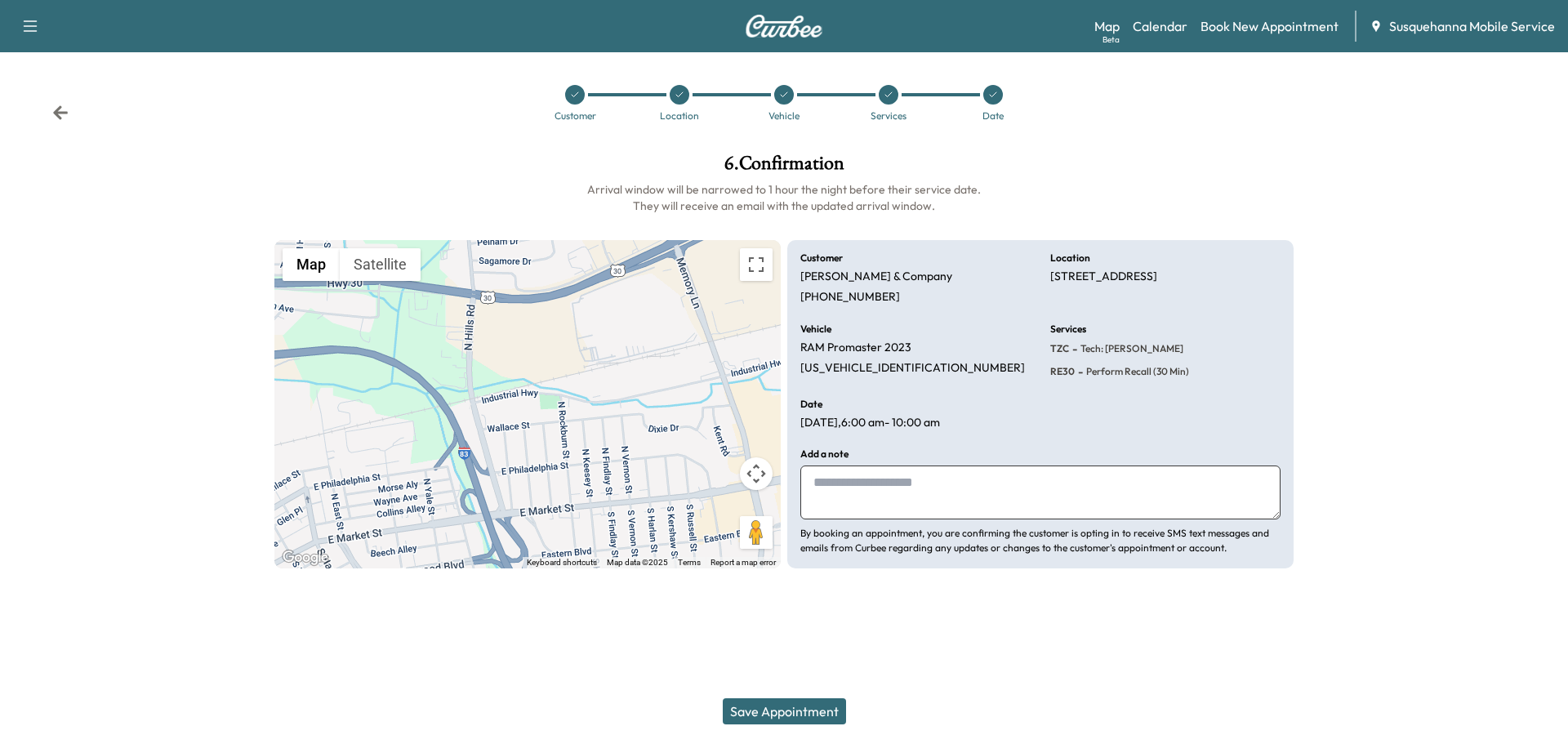
click at [895, 514] on textarea at bounding box center [1040, 492] width 480 height 54
type textarea "**********"
click at [789, 717] on button "Save Appointment" at bounding box center [784, 711] width 124 height 26
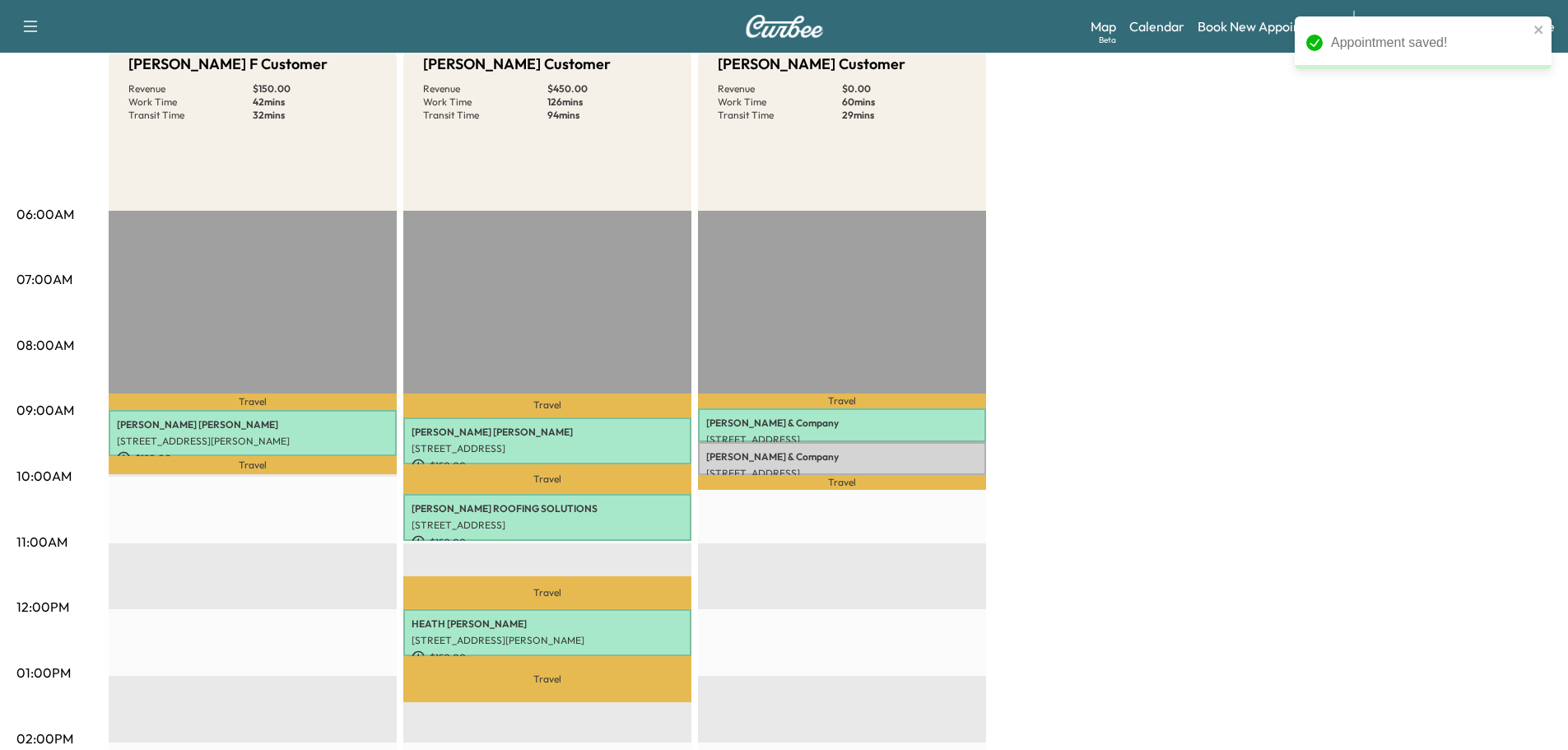
scroll to position [439, 0]
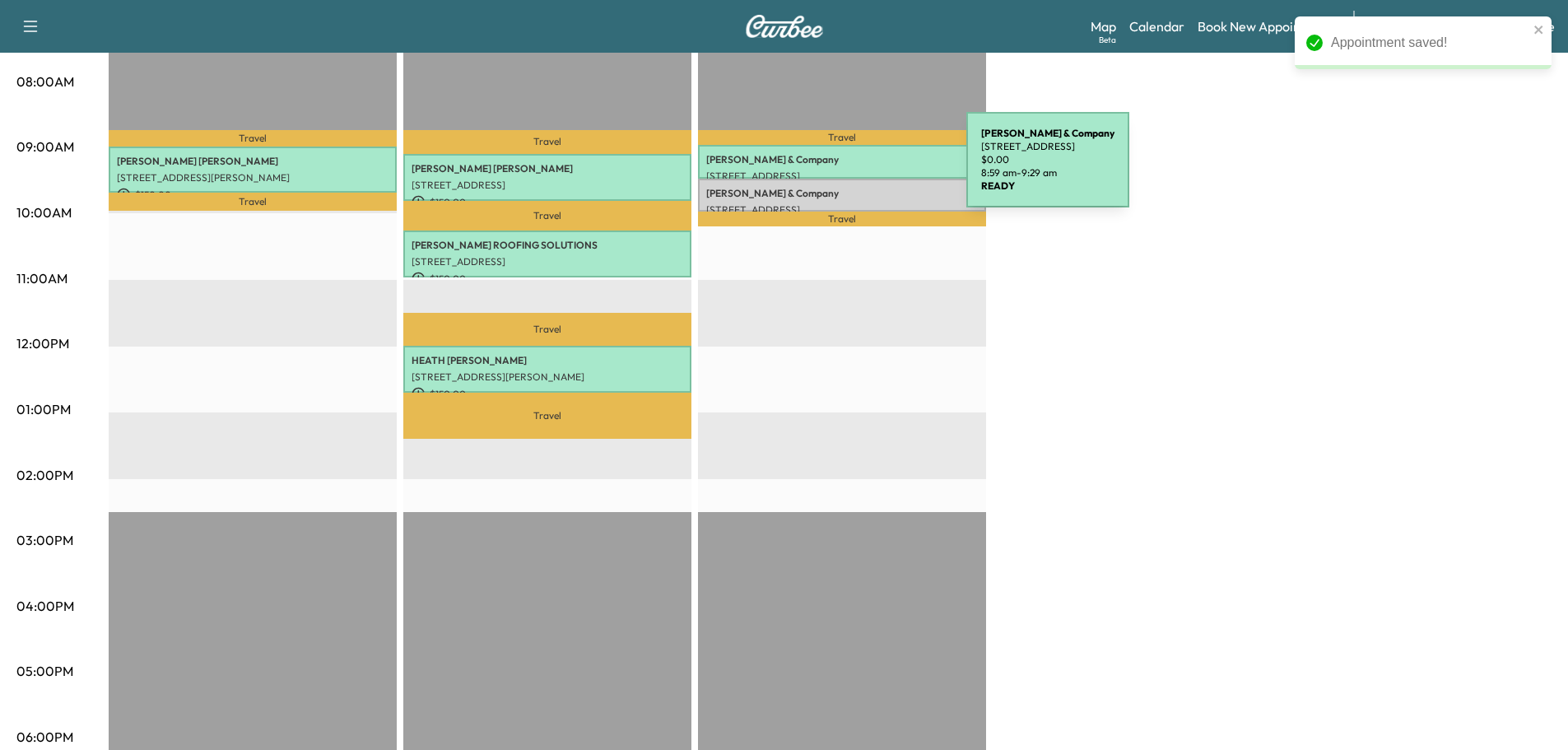
click at [844, 196] on p "Walton & Company" at bounding box center [842, 193] width 272 height 13
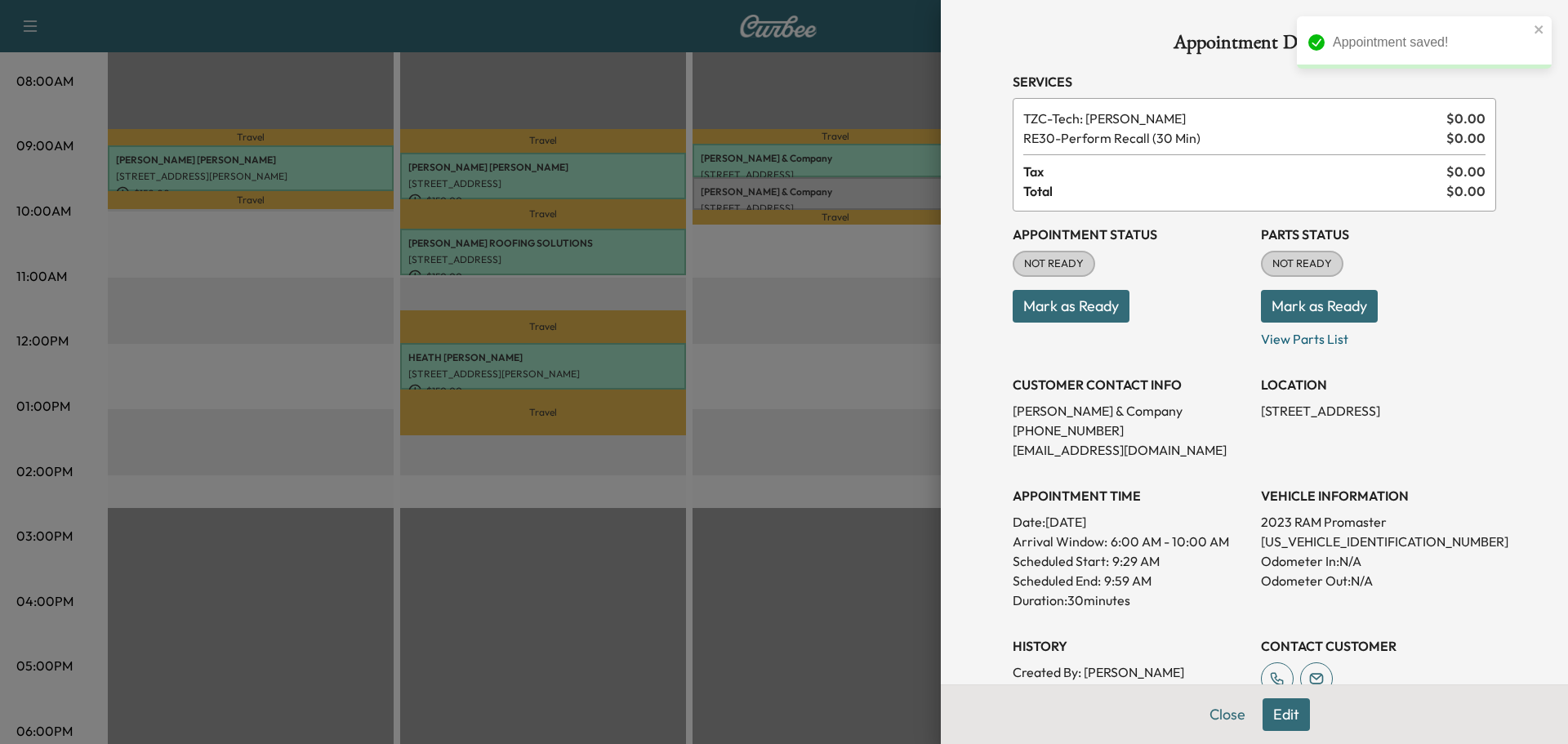
click at [1318, 309] on button "Mark as Ready" at bounding box center [1319, 306] width 117 height 33
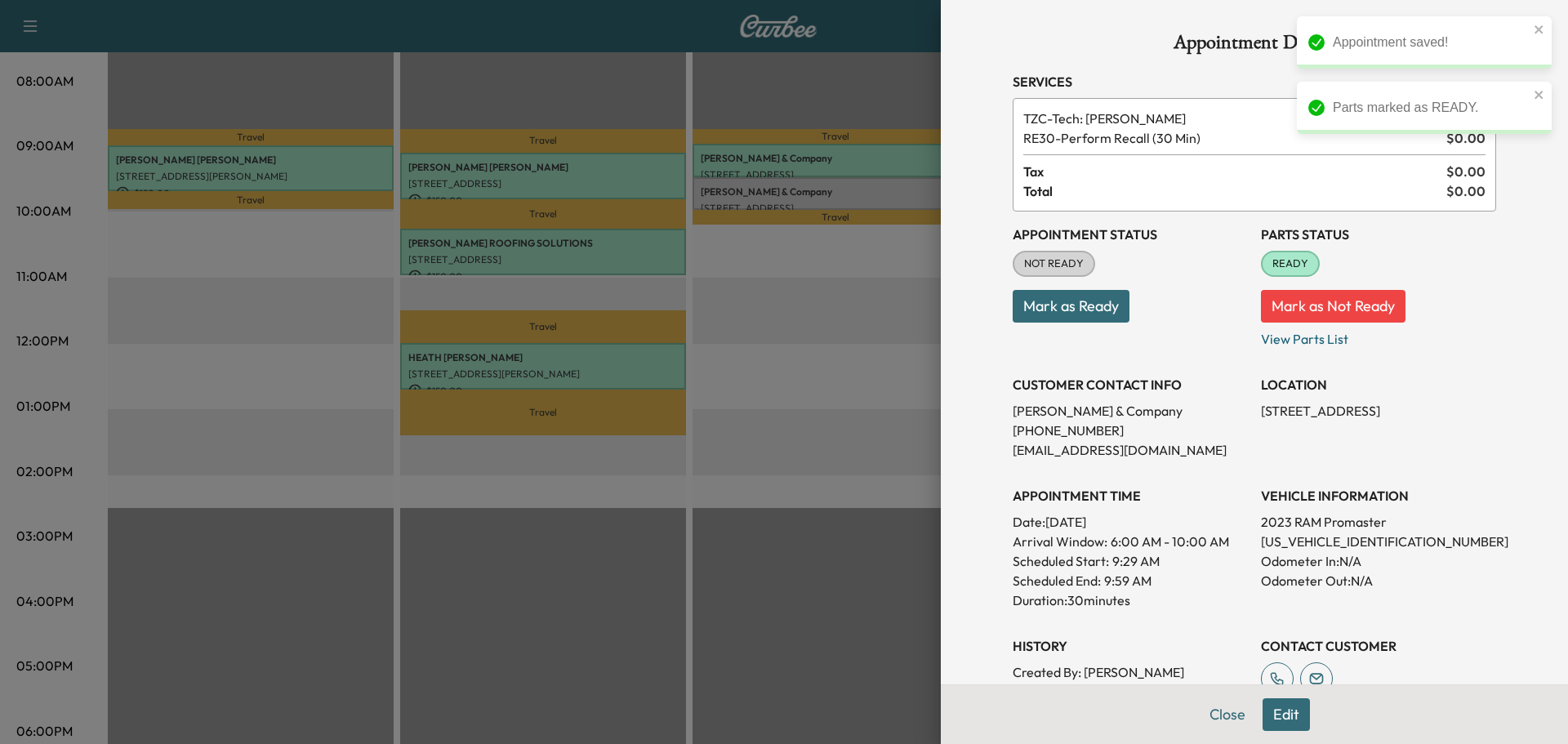
click at [1075, 300] on button "Mark as Ready" at bounding box center [1071, 306] width 117 height 33
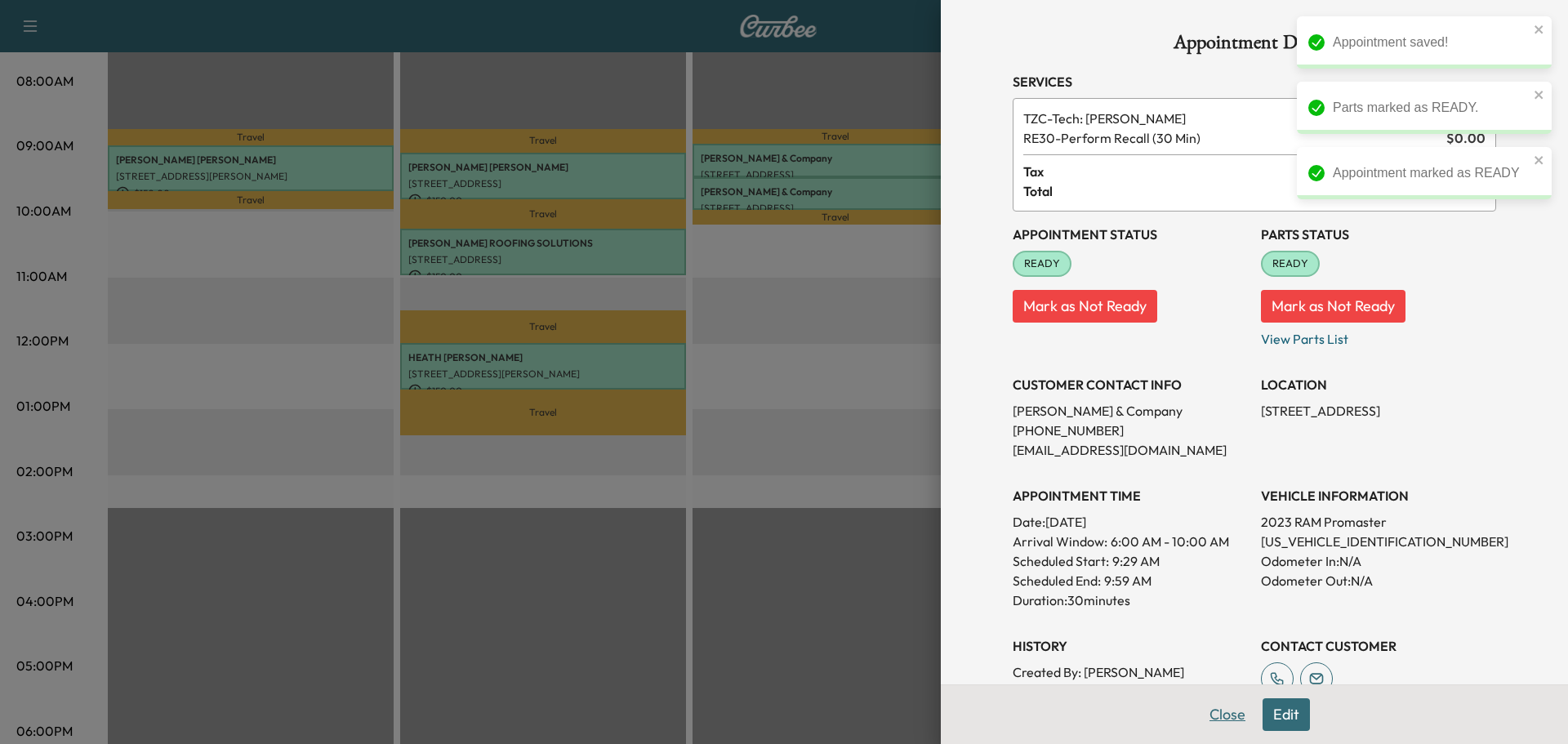
click at [1212, 720] on button "Close" at bounding box center [1227, 715] width 57 height 33
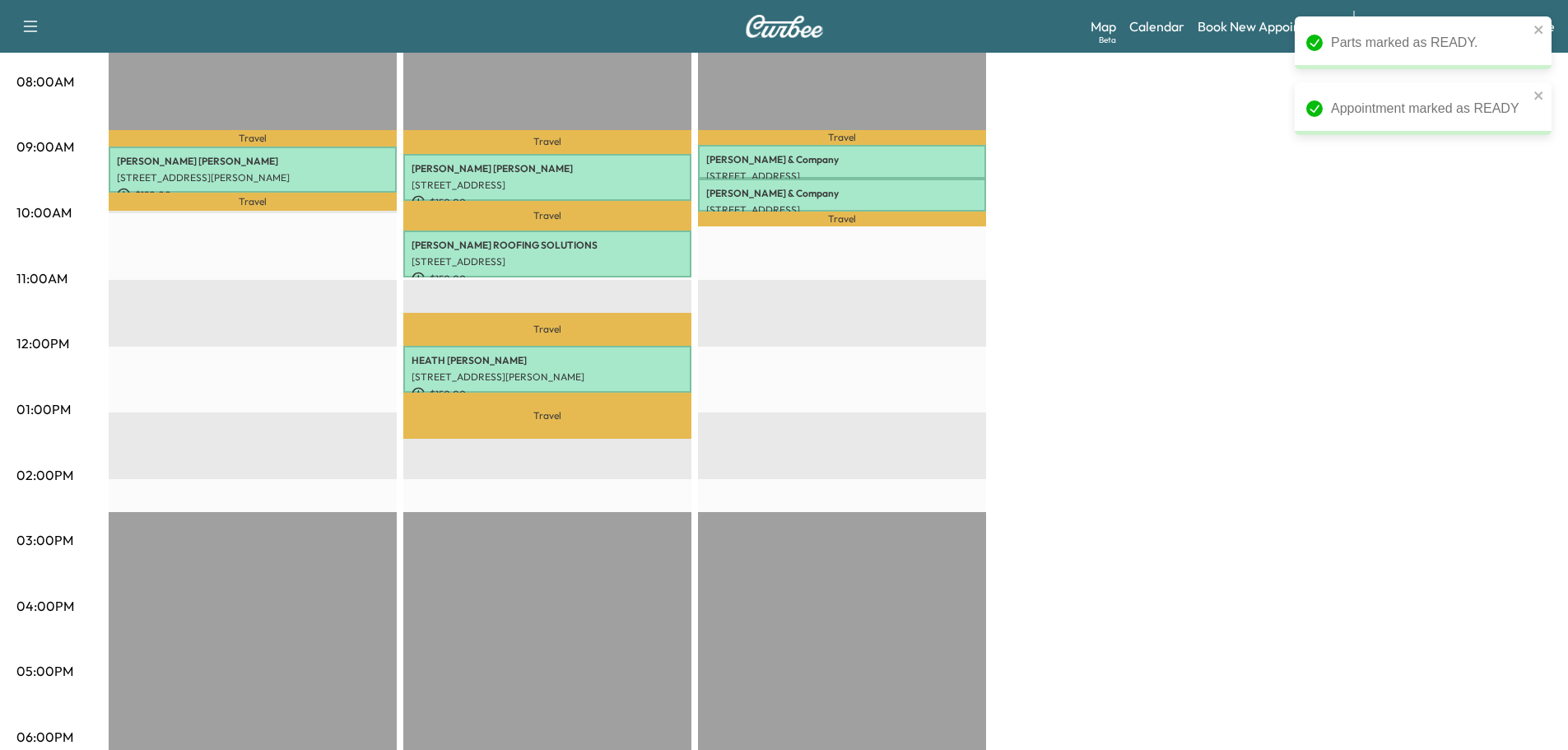
click at [1029, 370] on div "Bridgett F Customer Revenue $ 150.00 Work Time 42 mins Transit Time 32 mins Tra…" at bounding box center [830, 393] width 1443 height 1236
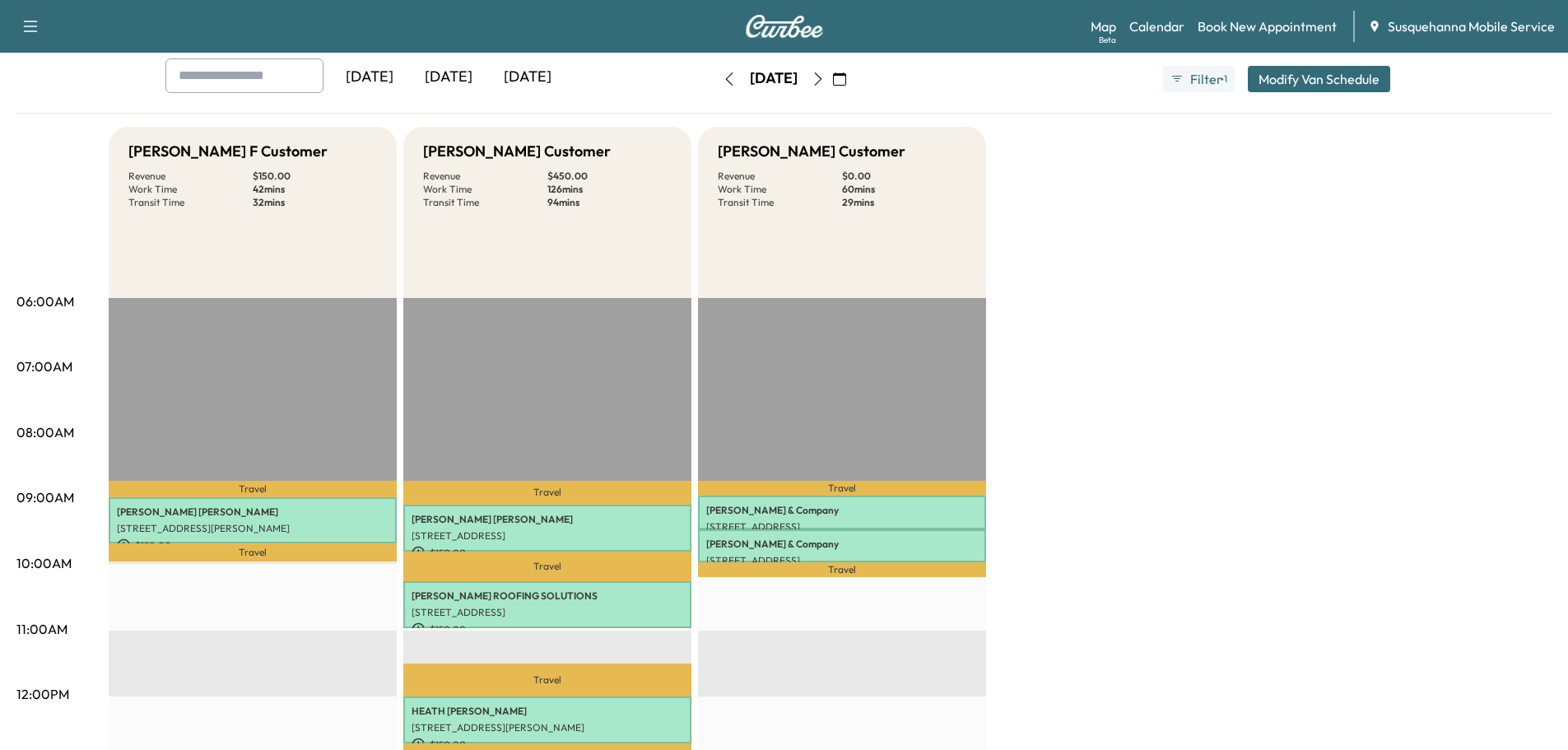
scroll to position [0, 0]
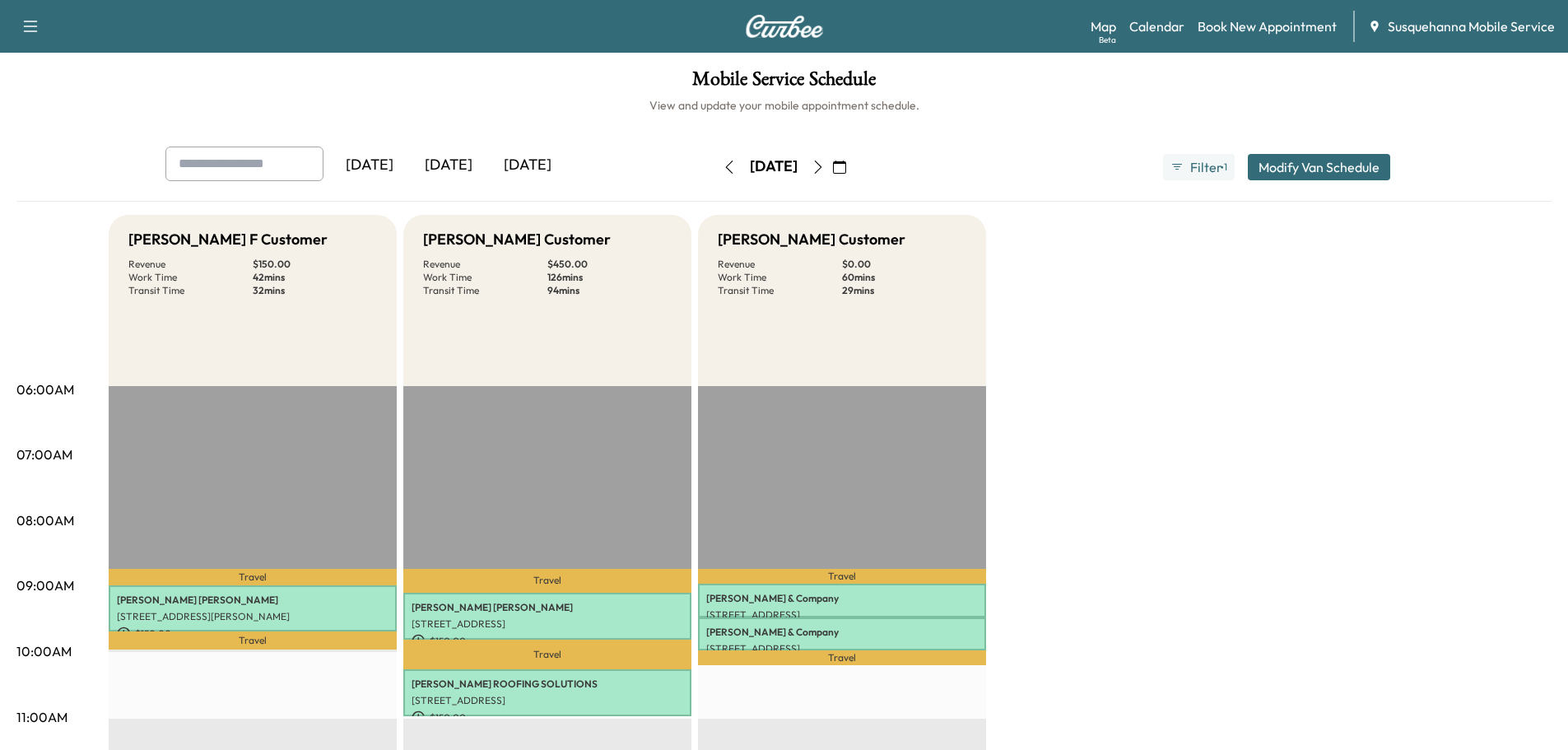
click at [846, 165] on icon "button" at bounding box center [839, 166] width 13 height 13
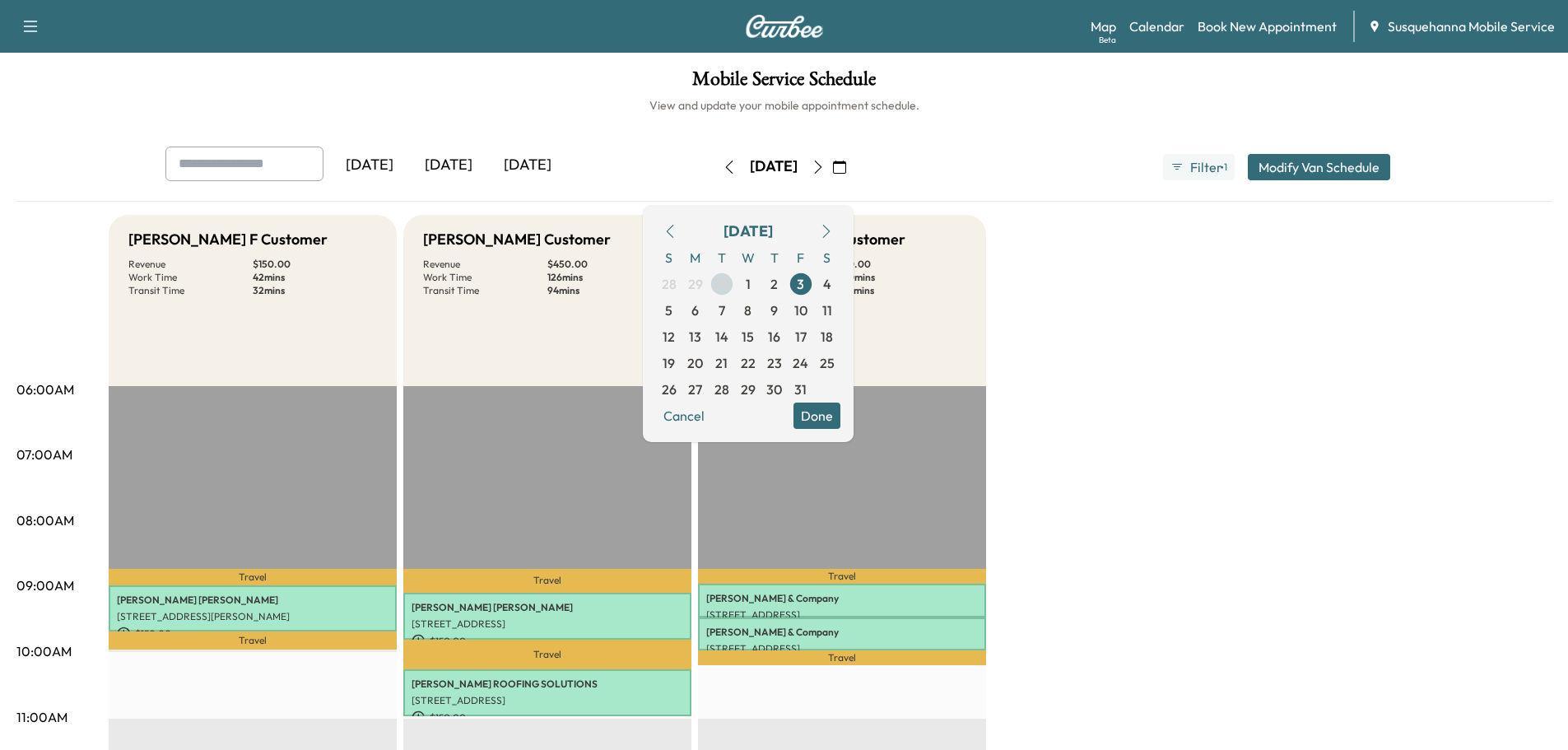
click at [730, 290] on span "30" at bounding box center [722, 284] width 17 height 20
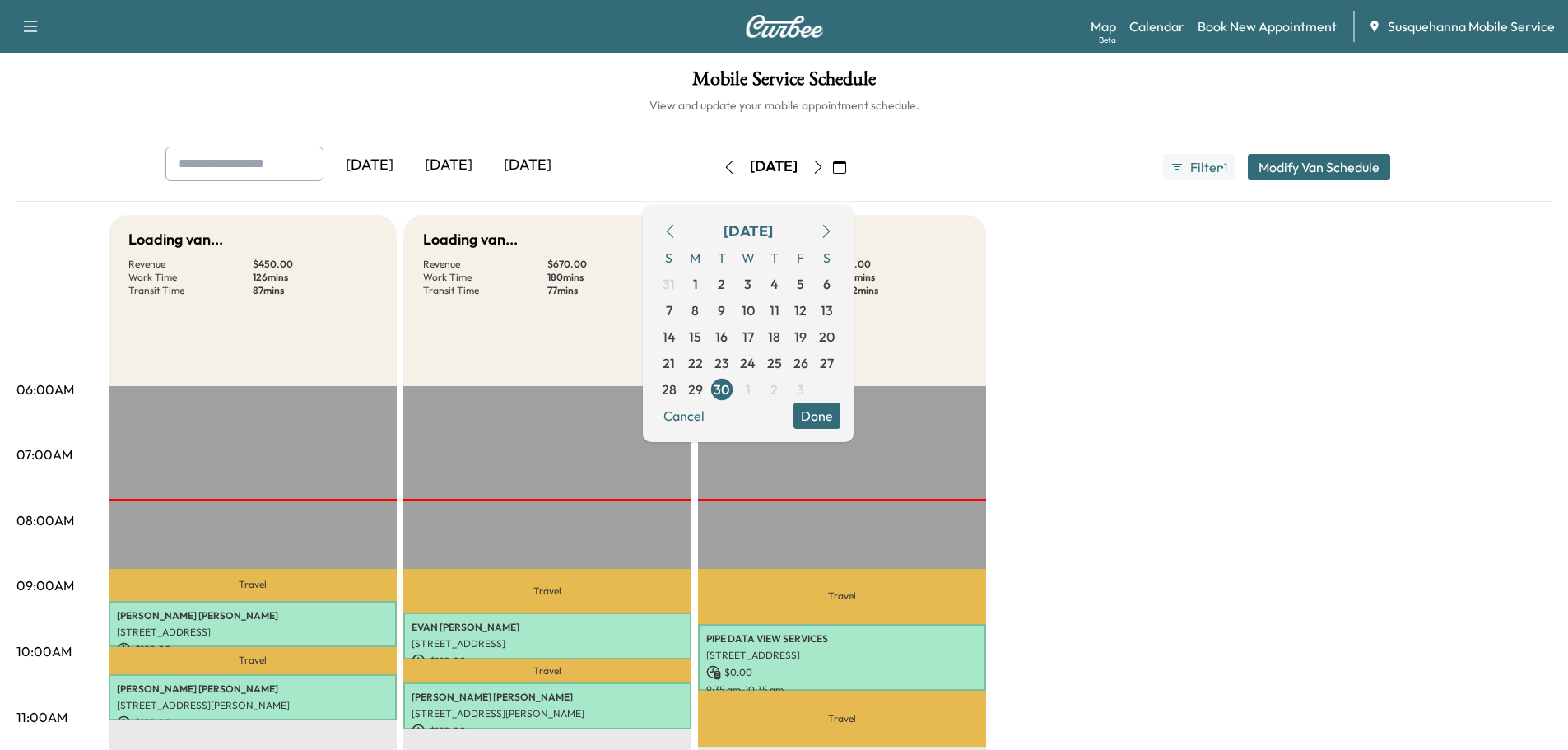
click at [841, 414] on button "Done" at bounding box center [817, 416] width 47 height 27
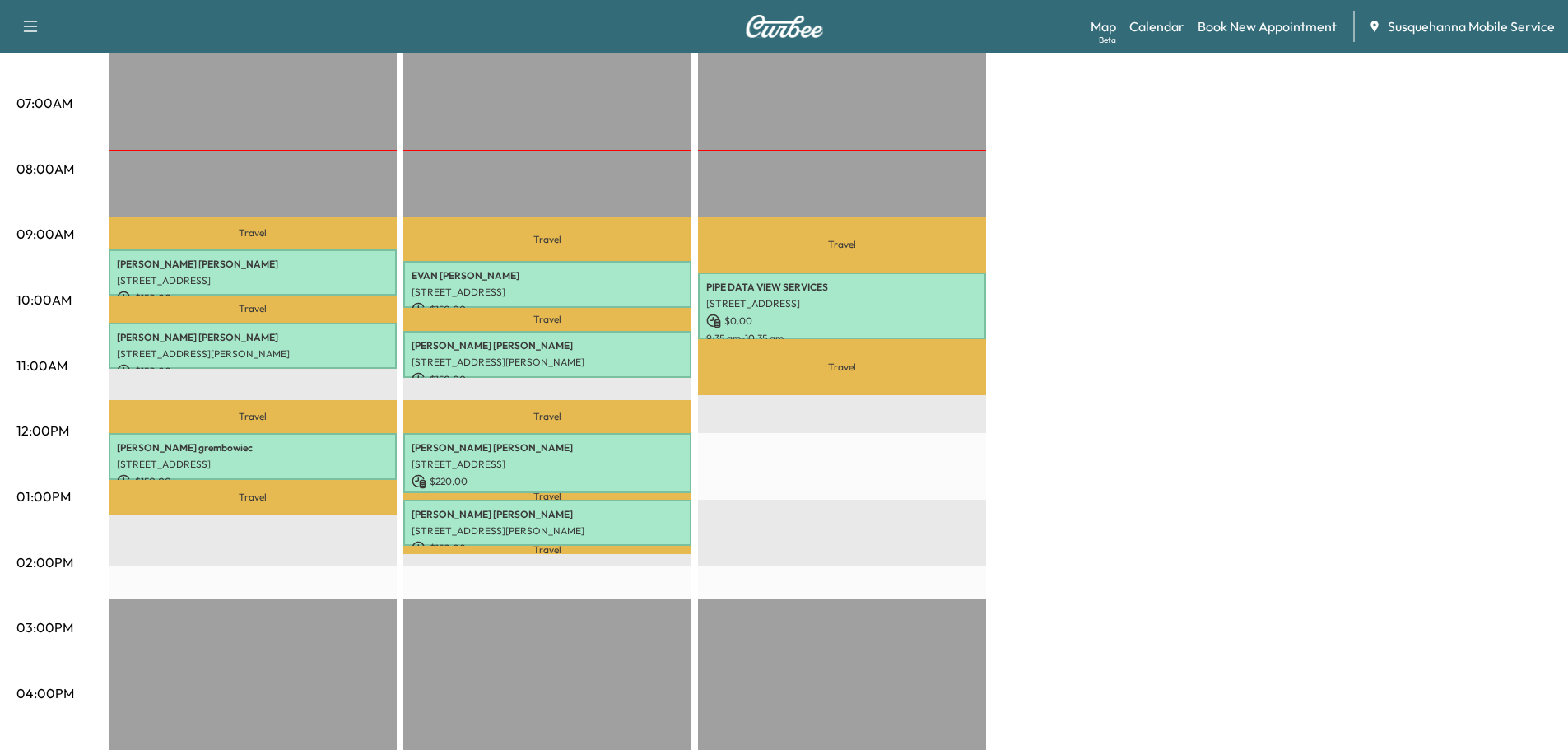
scroll to position [88, 0]
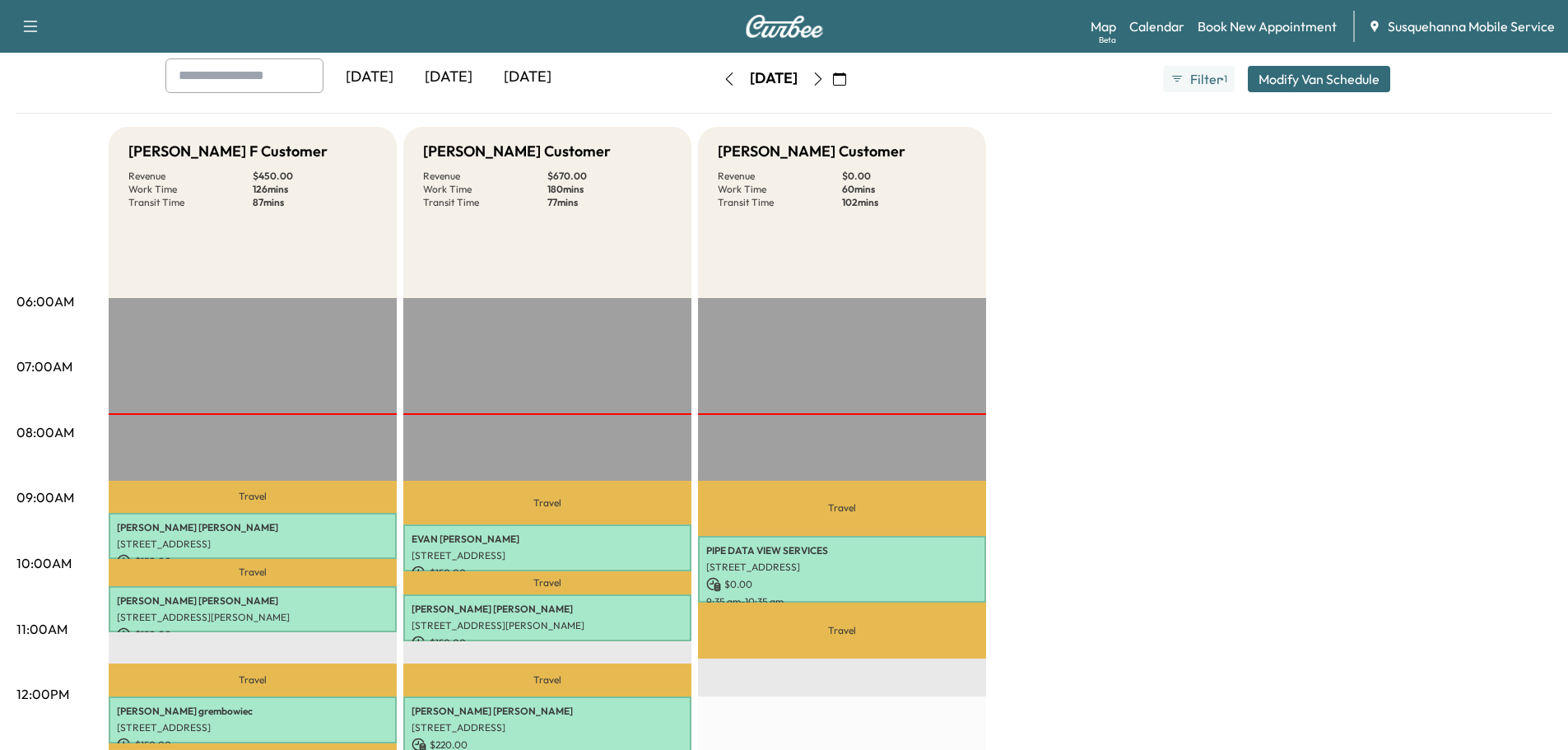
click at [825, 81] on icon "button" at bounding box center [817, 79] width 13 height 13
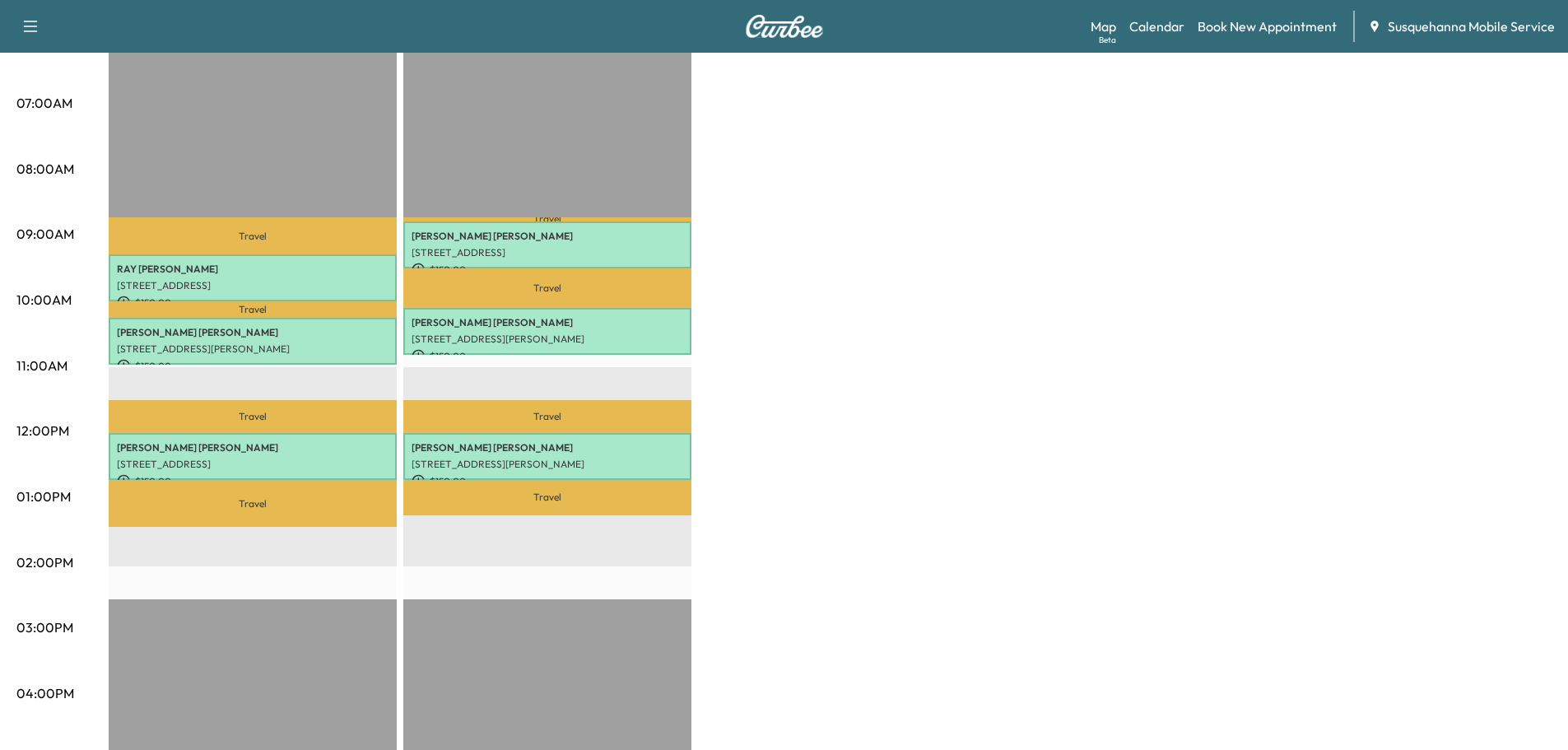
scroll to position [88, 0]
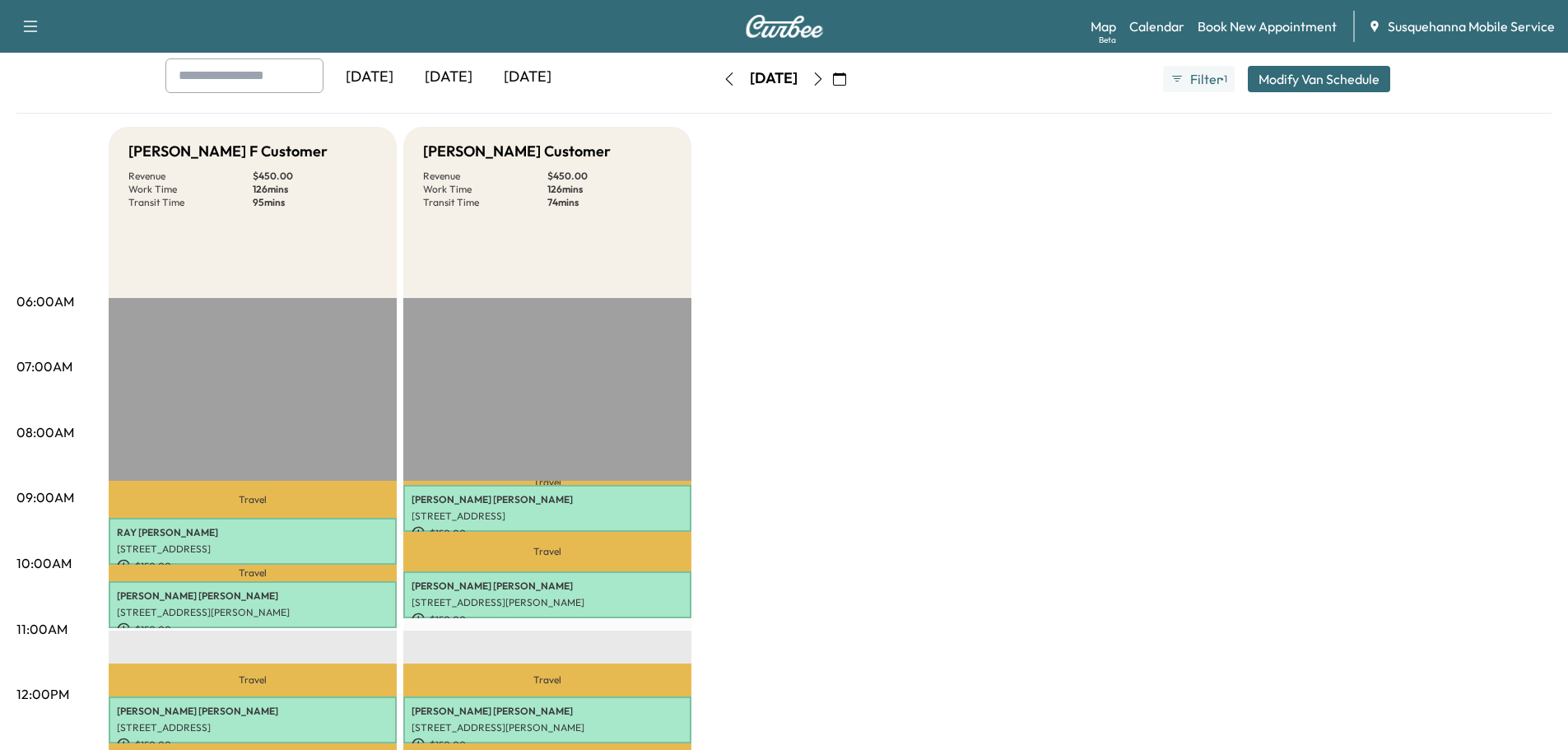
click at [821, 84] on icon "button" at bounding box center [818, 79] width 8 height 13
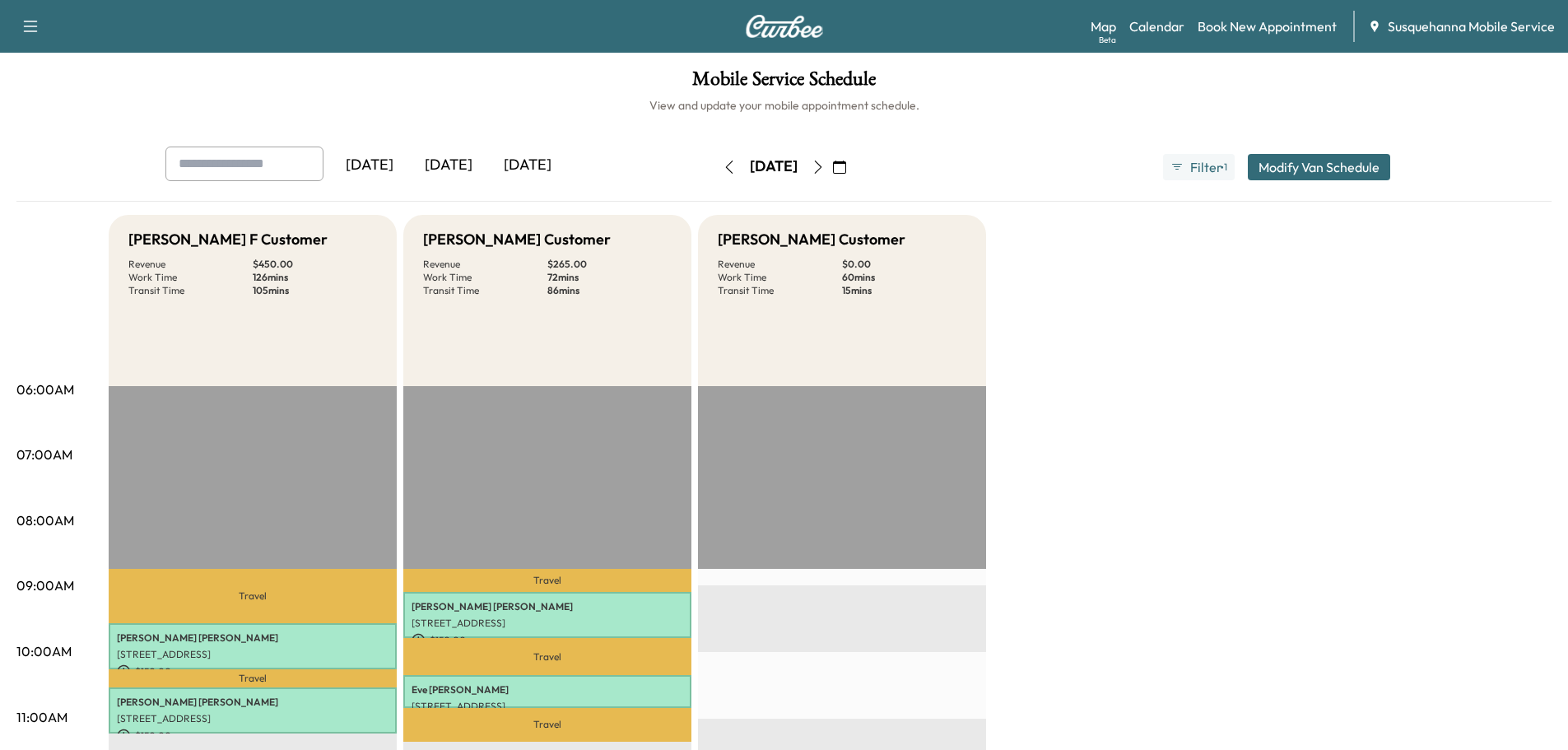
click at [825, 165] on icon "button" at bounding box center [817, 166] width 13 height 13
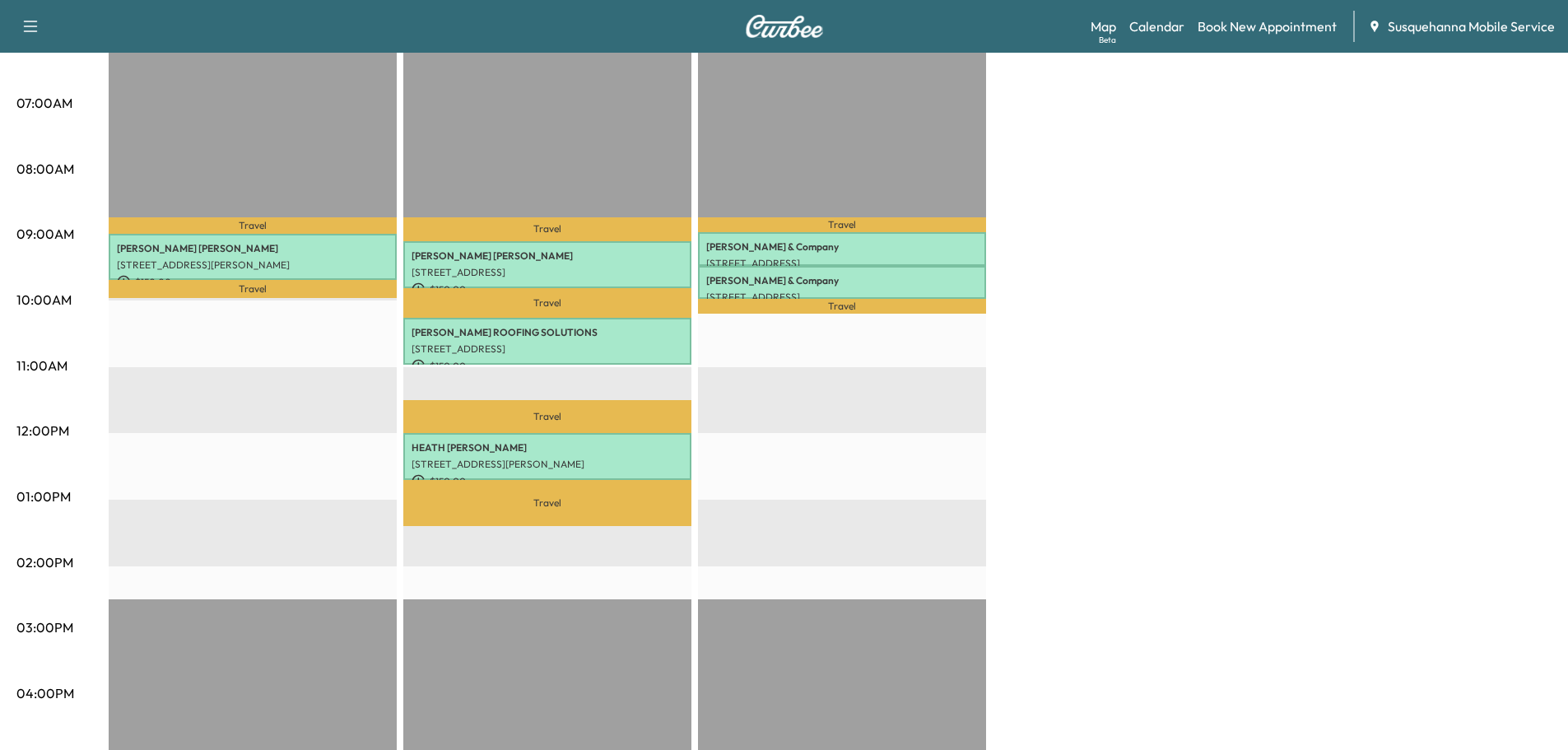
scroll to position [88, 0]
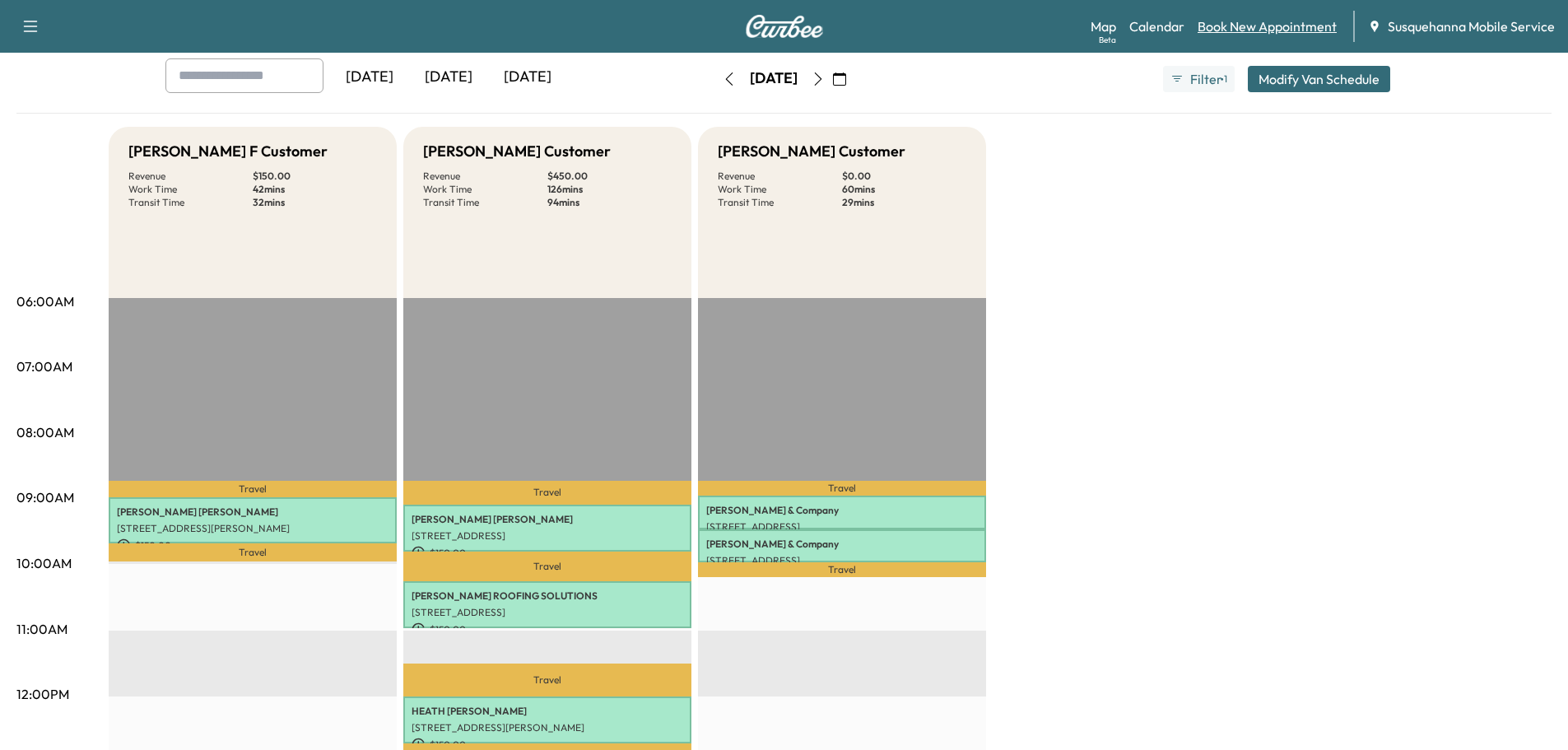
click at [1219, 28] on link "Book New Appointment" at bounding box center [1267, 27] width 140 height 20
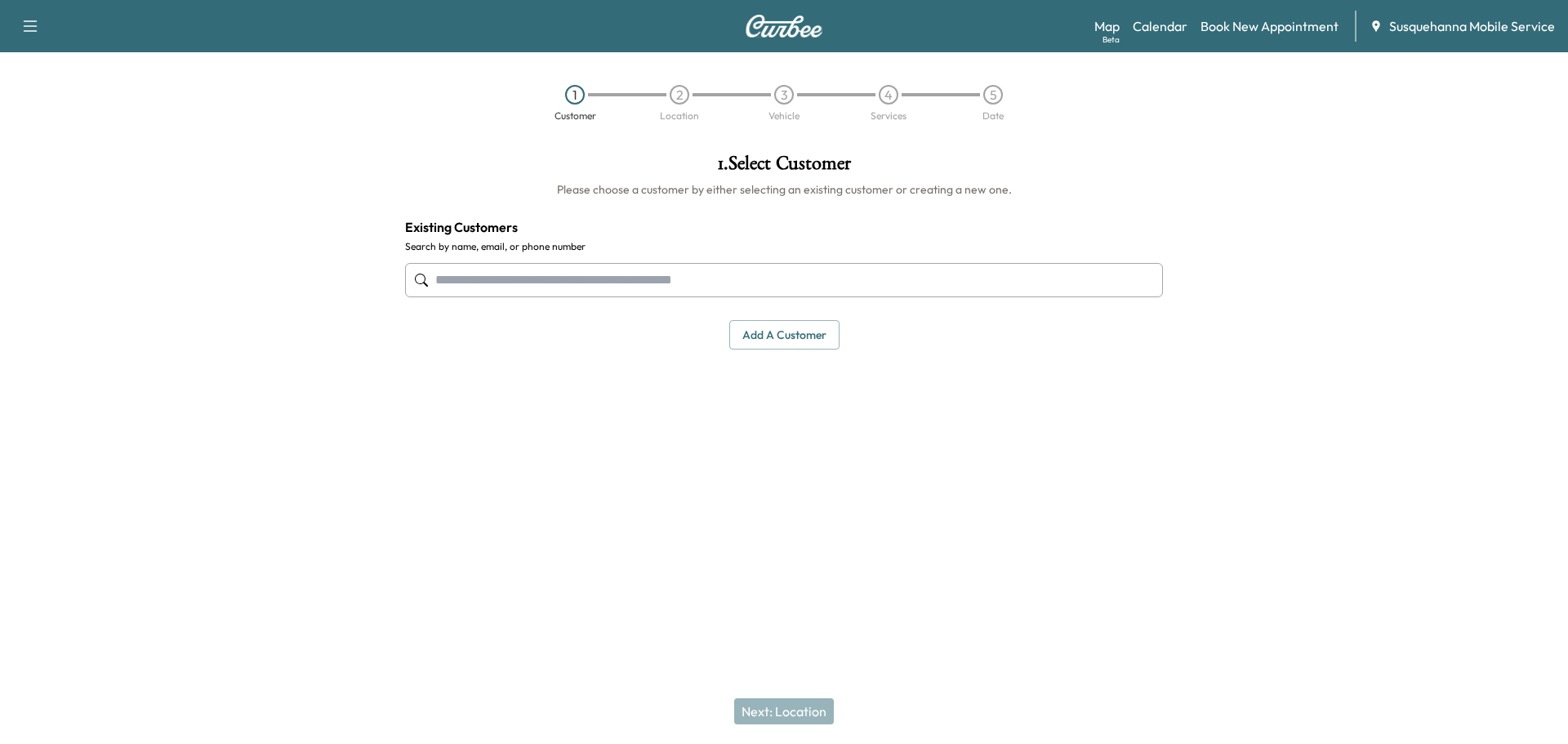
click at [640, 287] on input "text" at bounding box center [784, 280] width 758 height 34
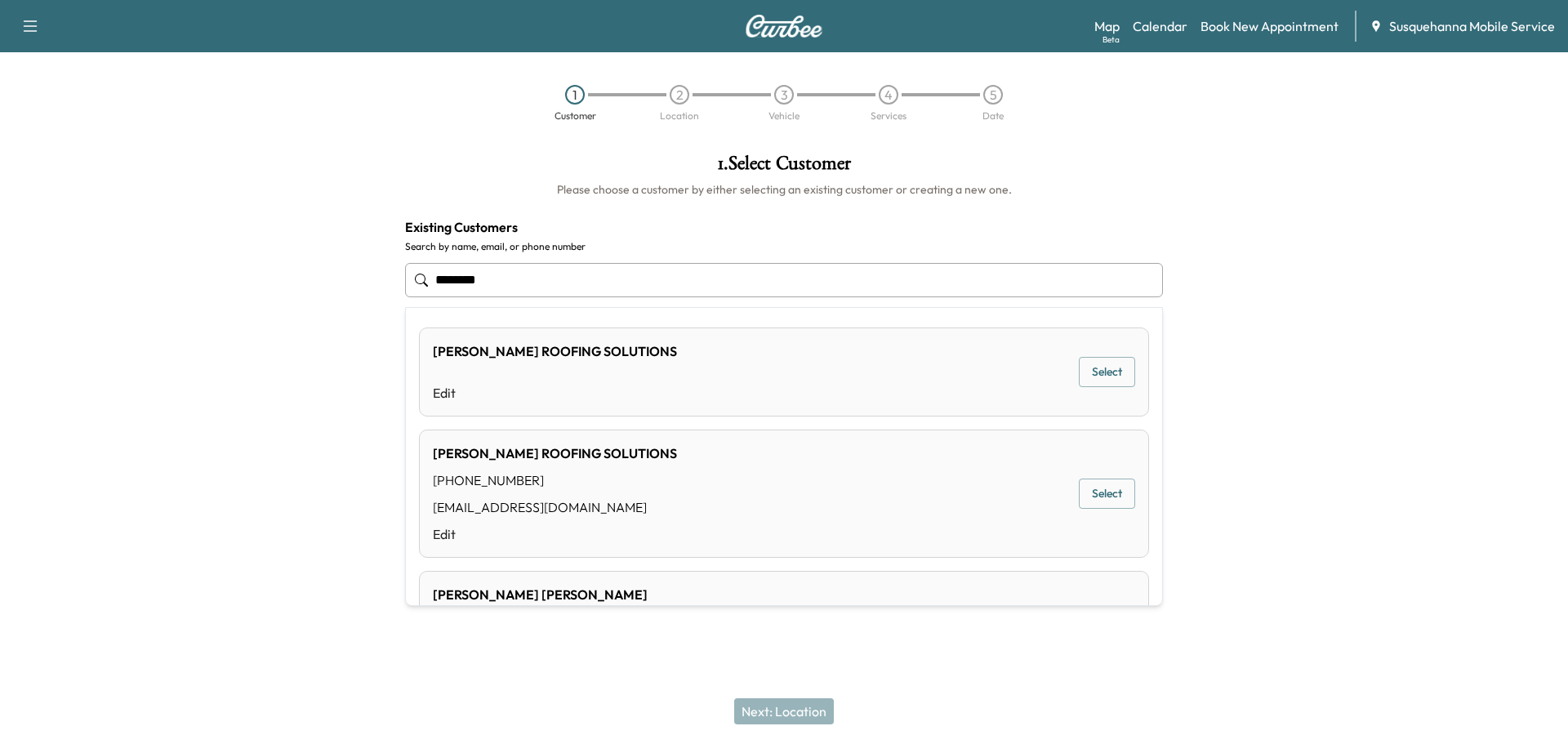
click at [589, 356] on div "MOSER ROOFING SOLUTIONS" at bounding box center [555, 351] width 245 height 20
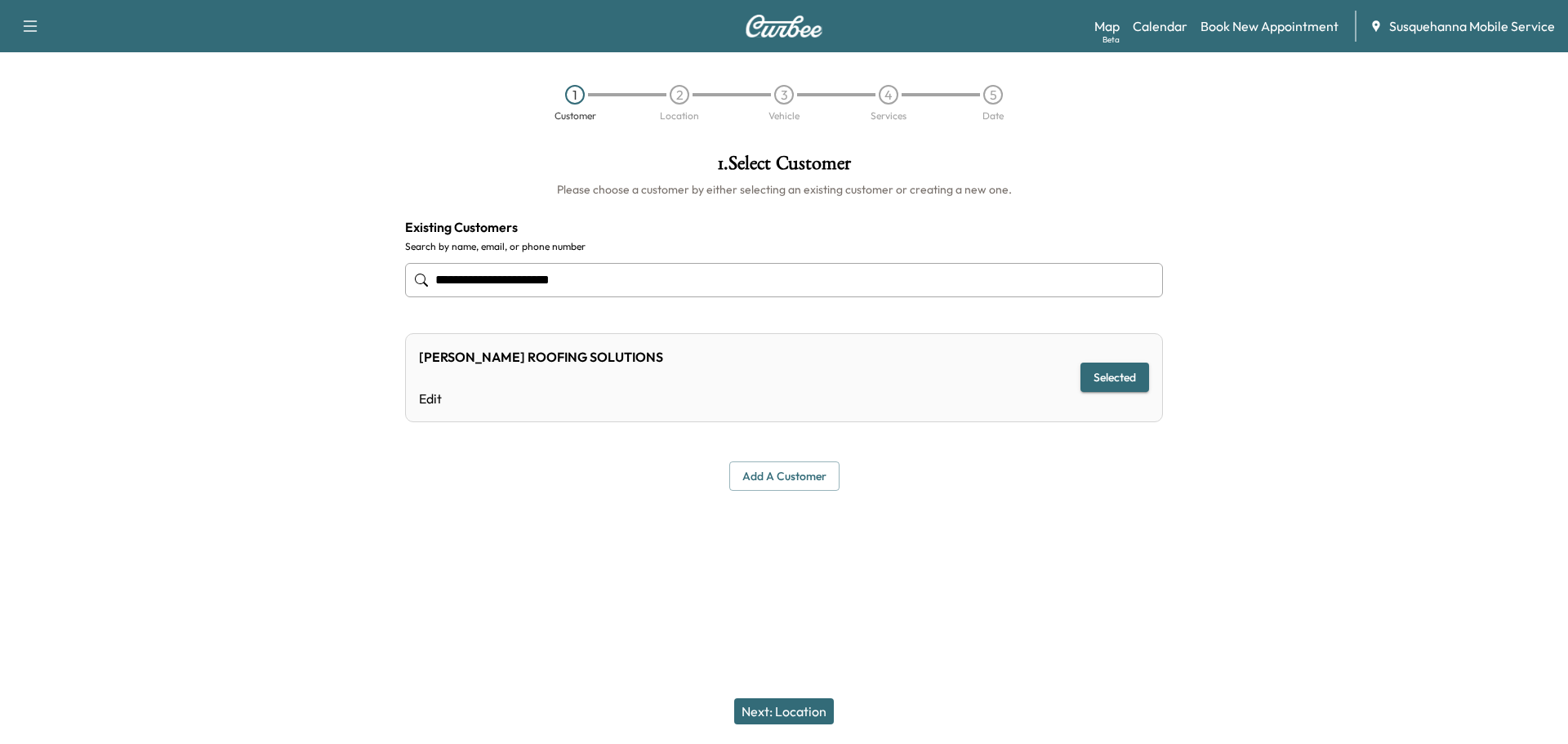
type input "**********"
click at [795, 703] on button "Next: Location" at bounding box center [784, 711] width 99 height 26
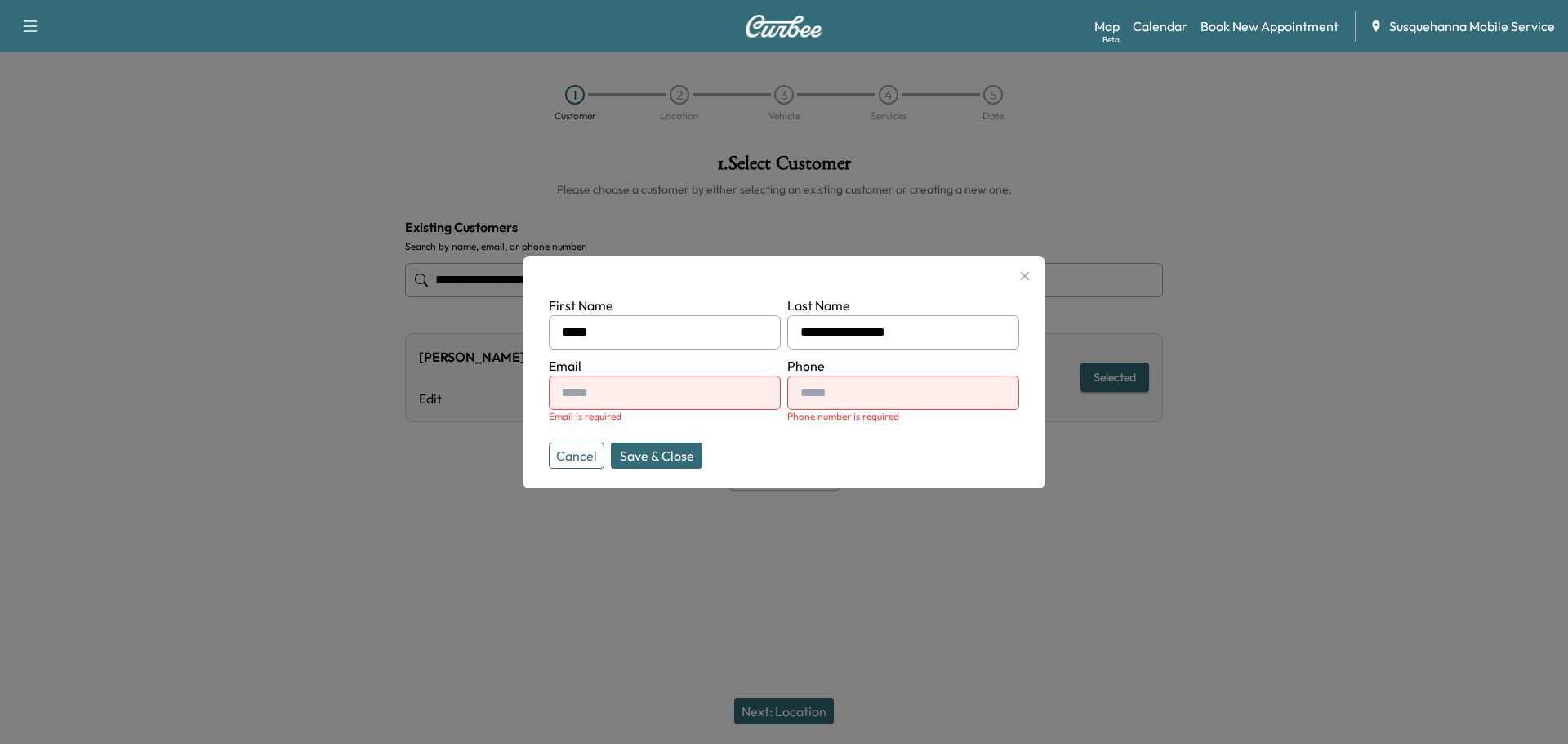
click at [651, 454] on button "Save & Close" at bounding box center [657, 455] width 92 height 26
click at [562, 449] on button "Cancel" at bounding box center [576, 455] width 56 height 26
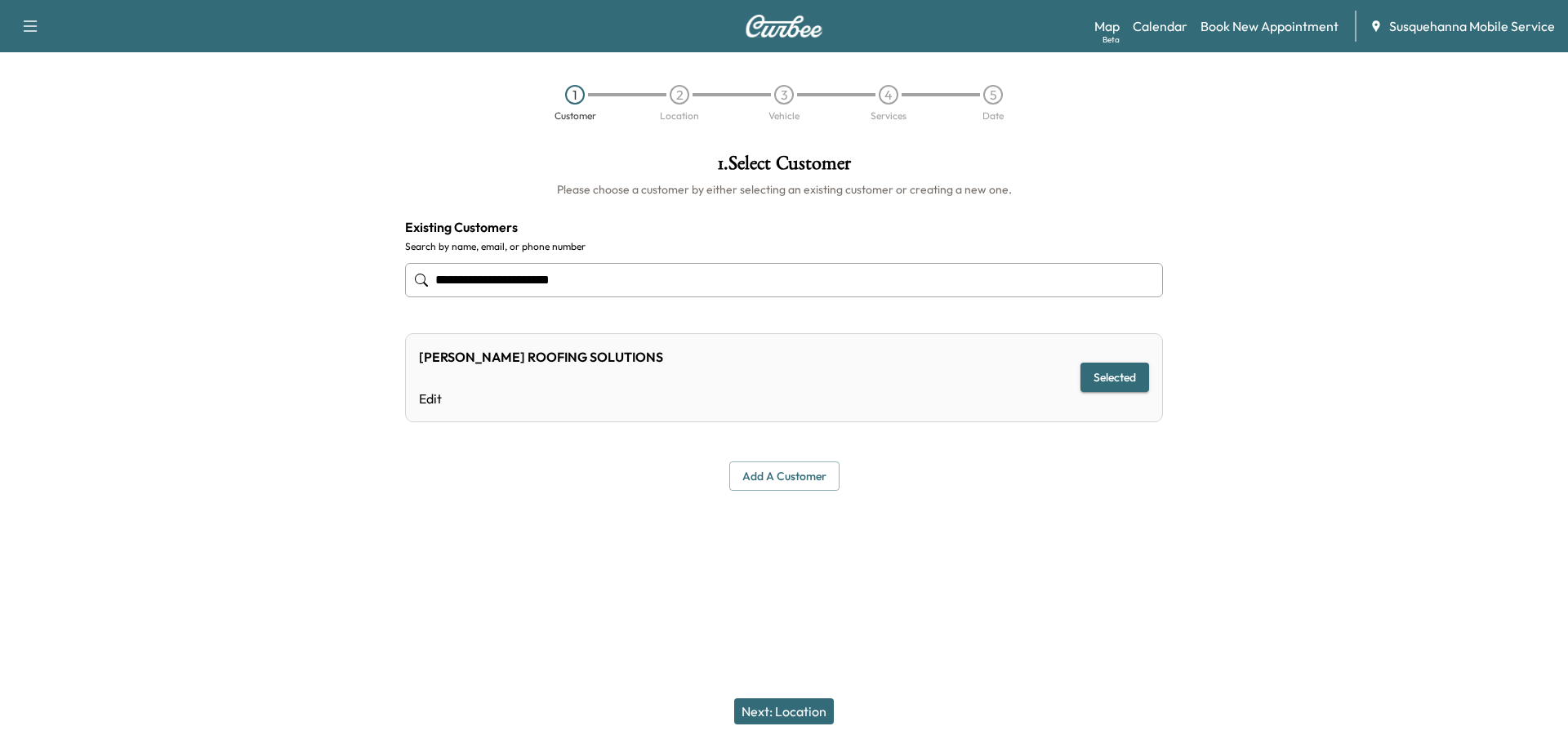
click at [657, 286] on input "**********" at bounding box center [784, 280] width 758 height 34
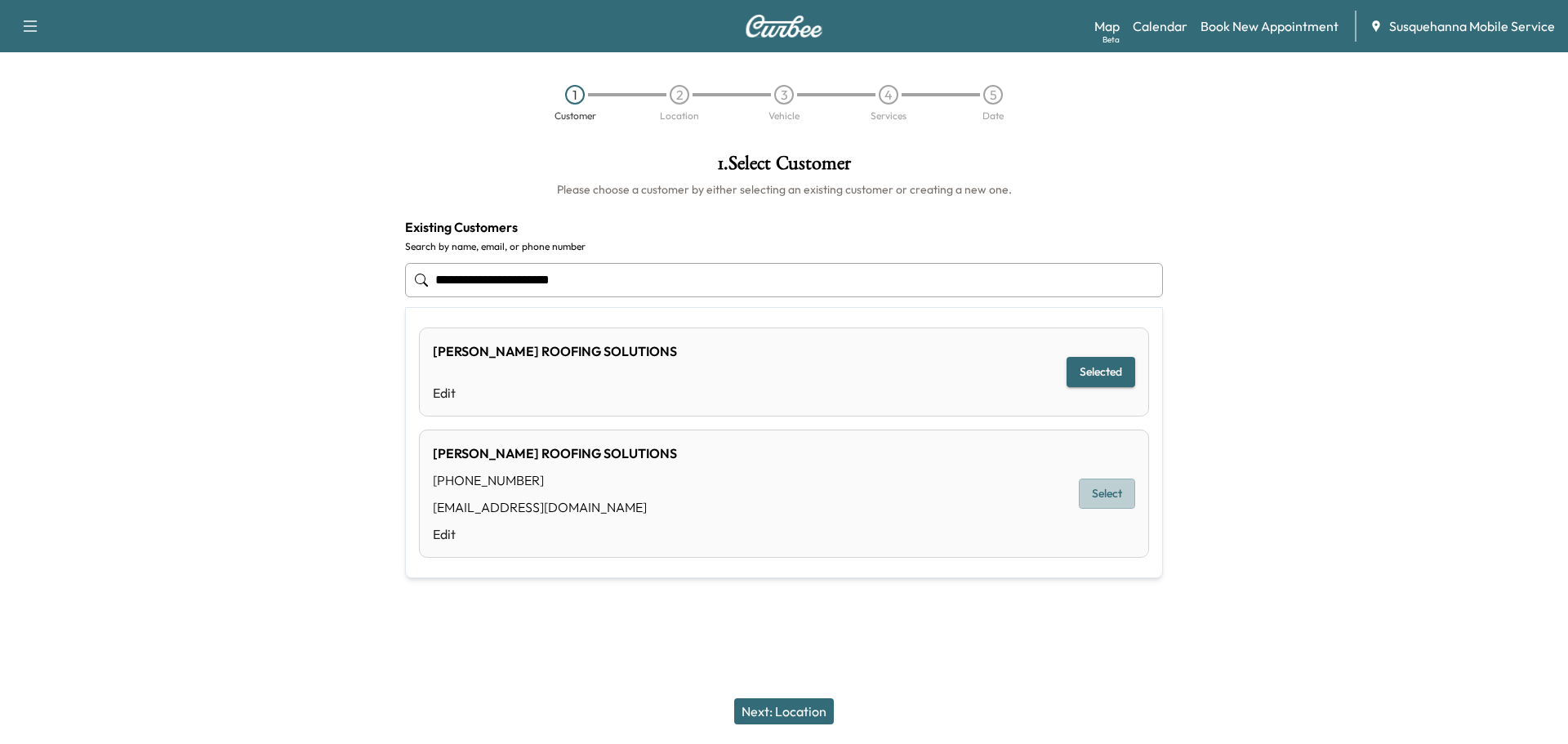
click at [1115, 488] on button "Select" at bounding box center [1107, 493] width 57 height 30
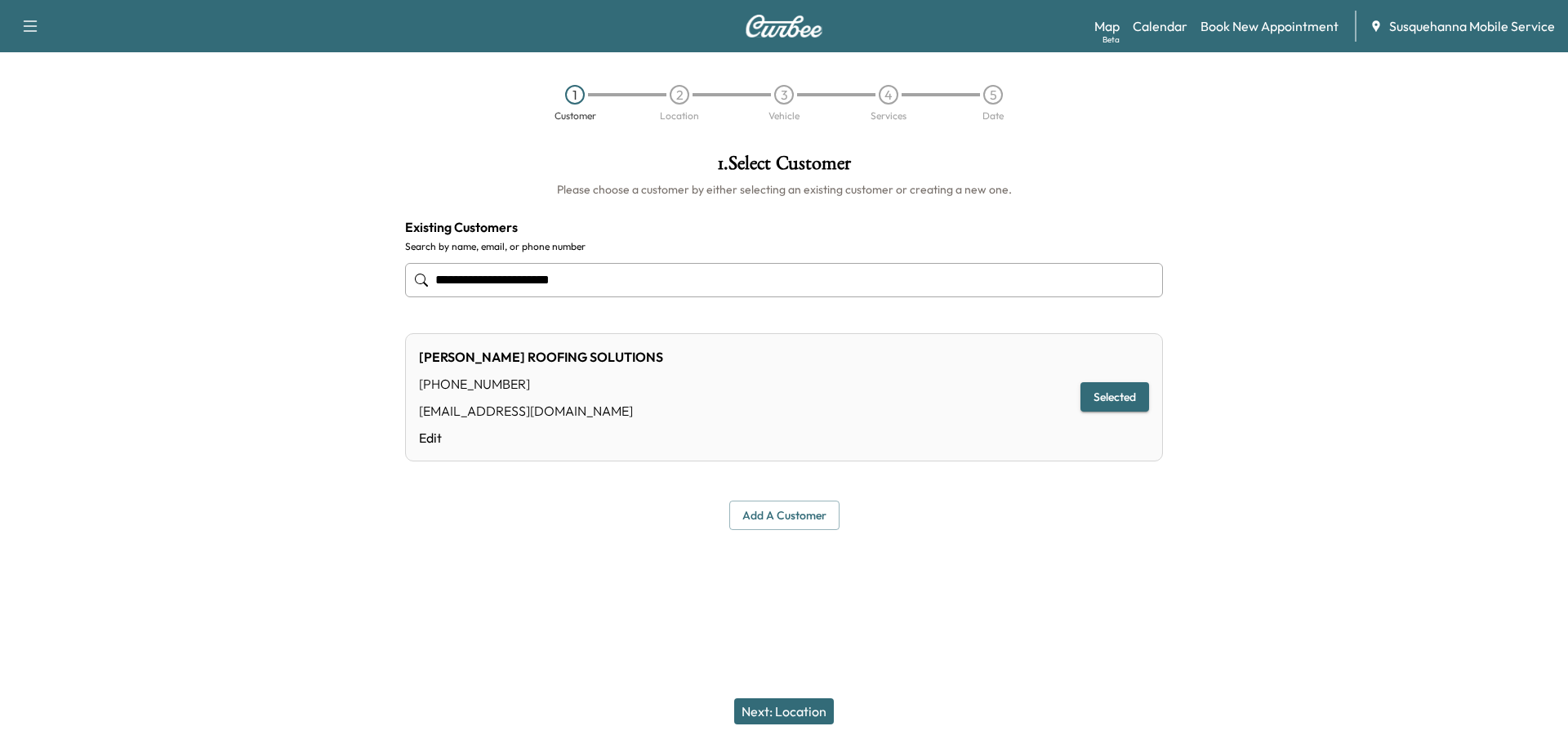
click at [821, 706] on button "Next: Location" at bounding box center [784, 711] width 99 height 26
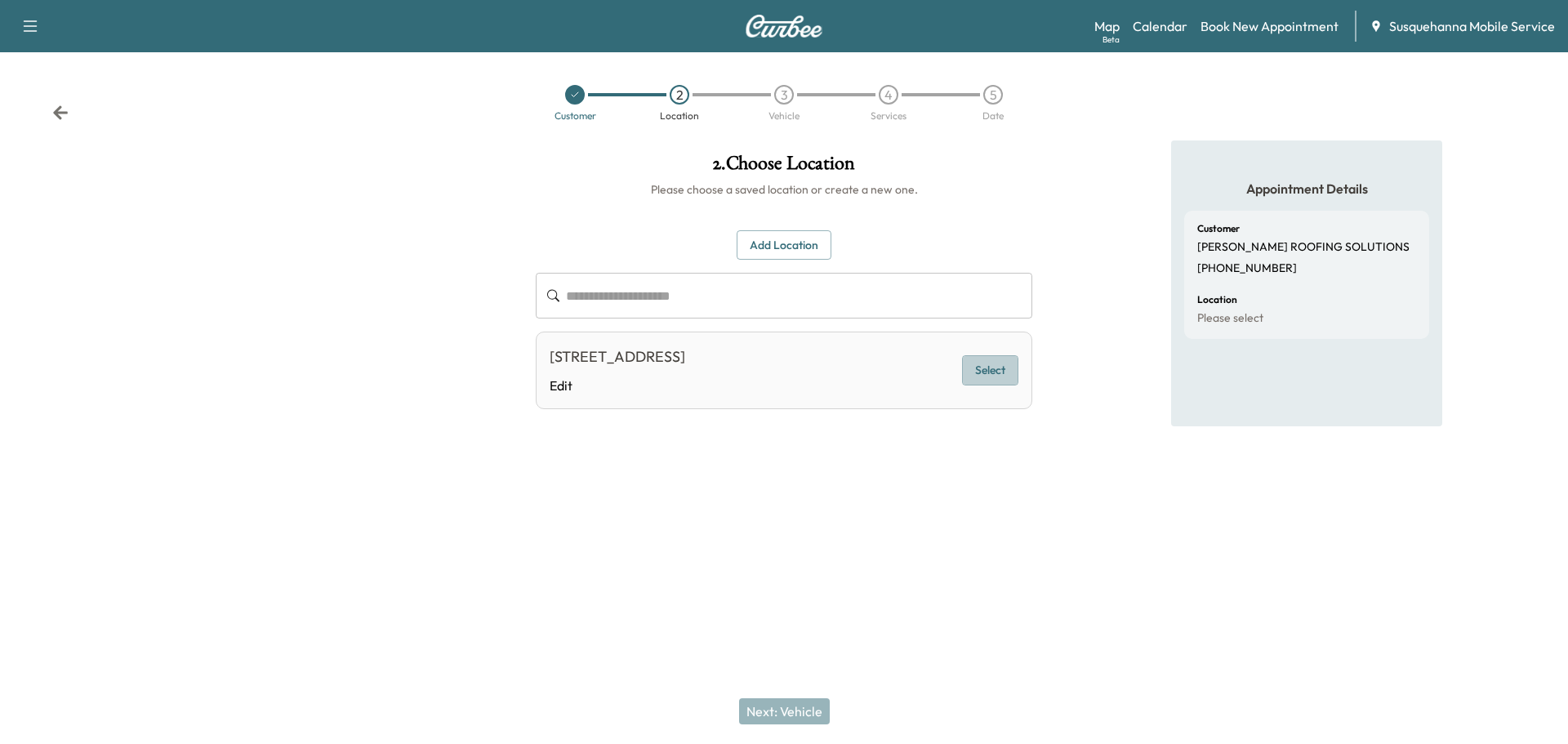
click at [987, 378] on button "Select" at bounding box center [990, 371] width 57 height 30
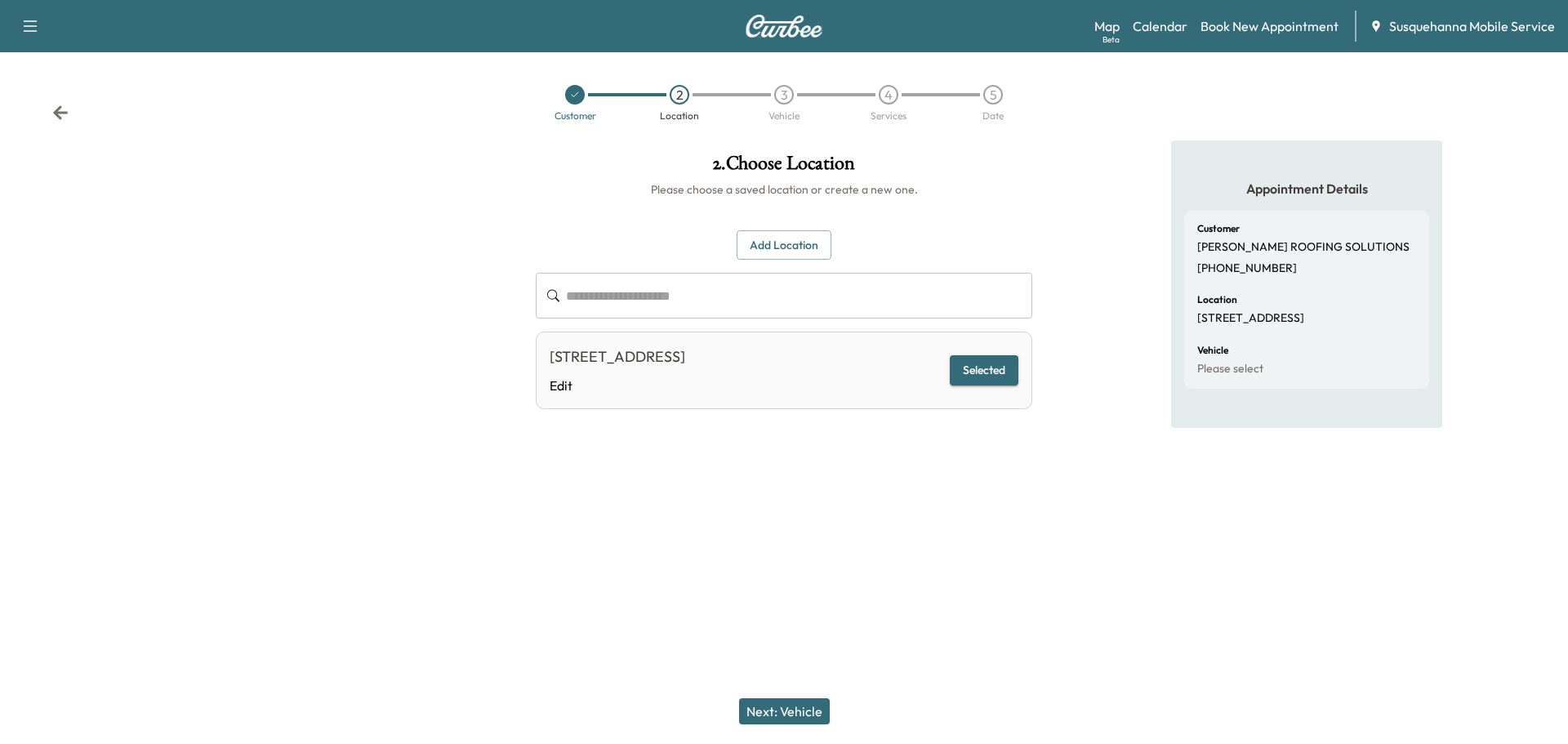
click at [769, 709] on button "Next: Vehicle" at bounding box center [784, 711] width 91 height 26
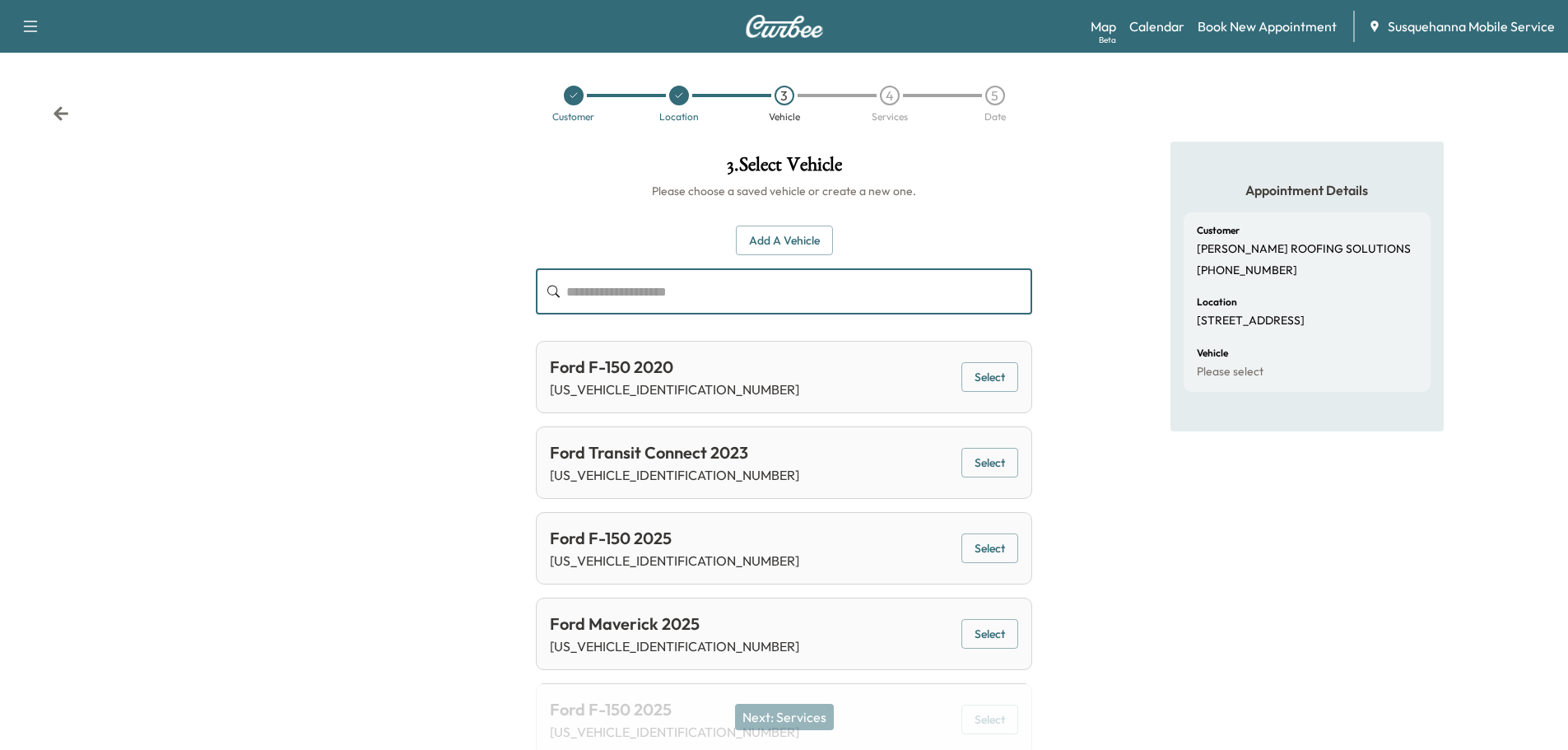
click at [825, 290] on input "text" at bounding box center [800, 291] width 466 height 46
paste input "**********"
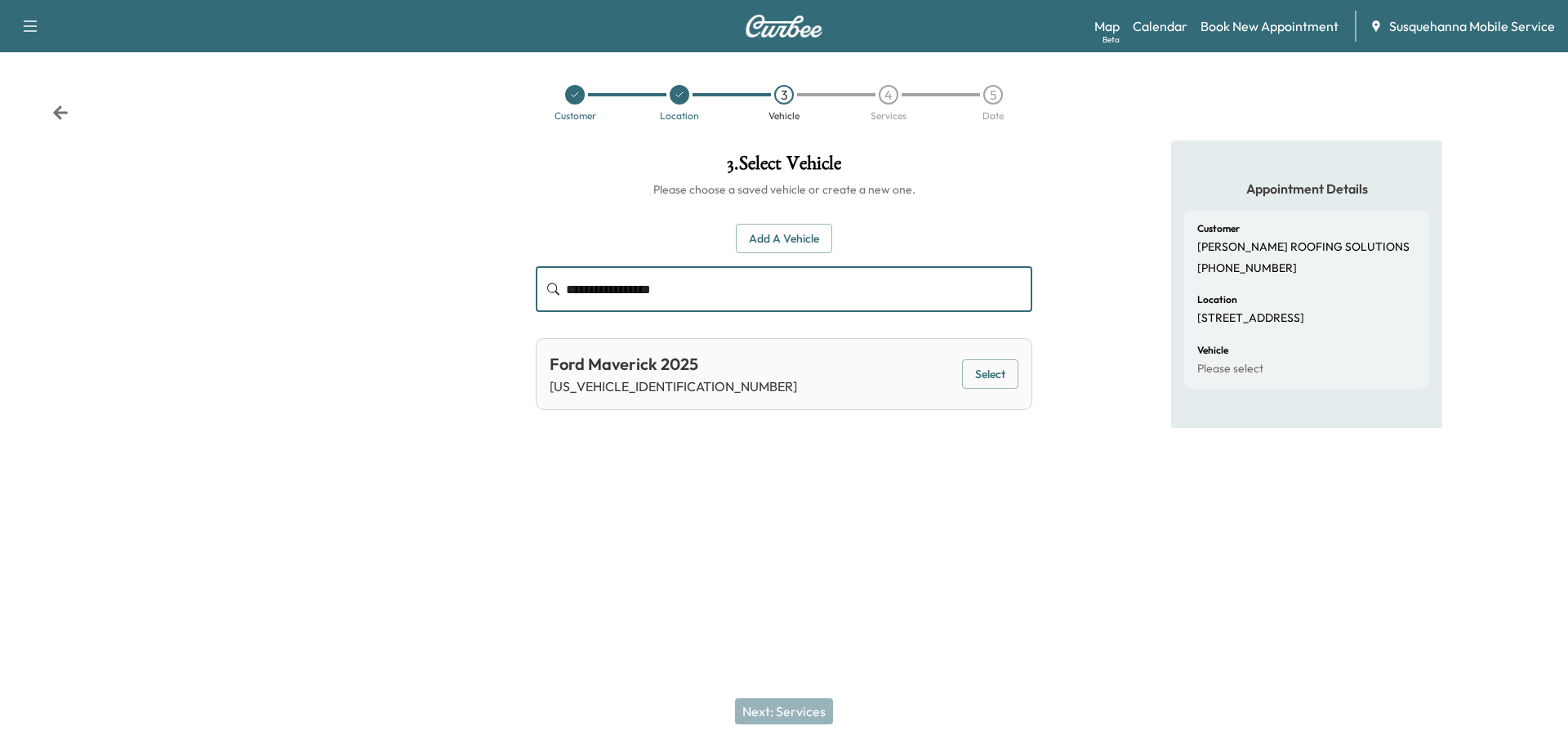
type input "**********"
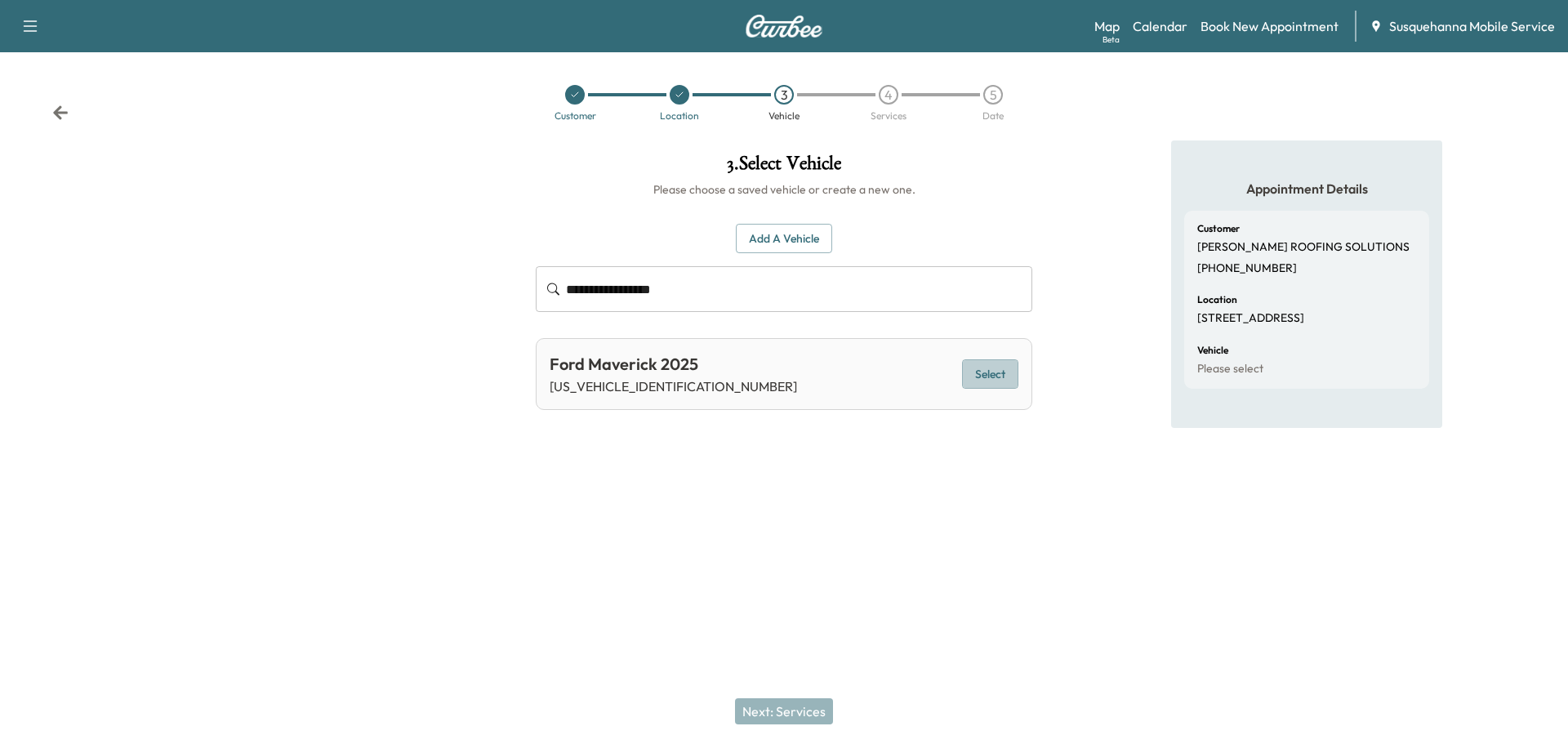
click at [995, 384] on button "Select" at bounding box center [990, 374] width 57 height 30
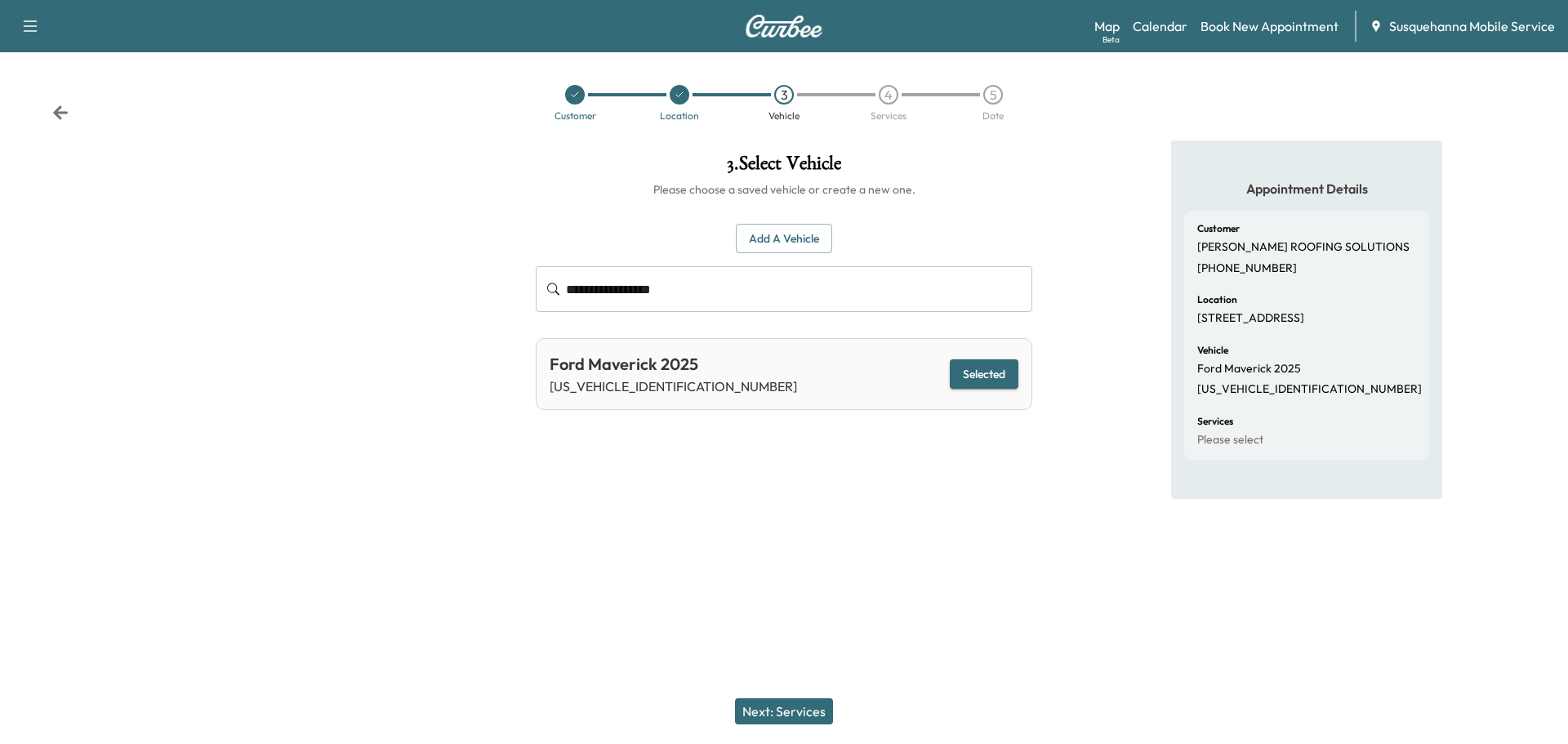
click at [781, 720] on button "Next: Services" at bounding box center [784, 711] width 98 height 26
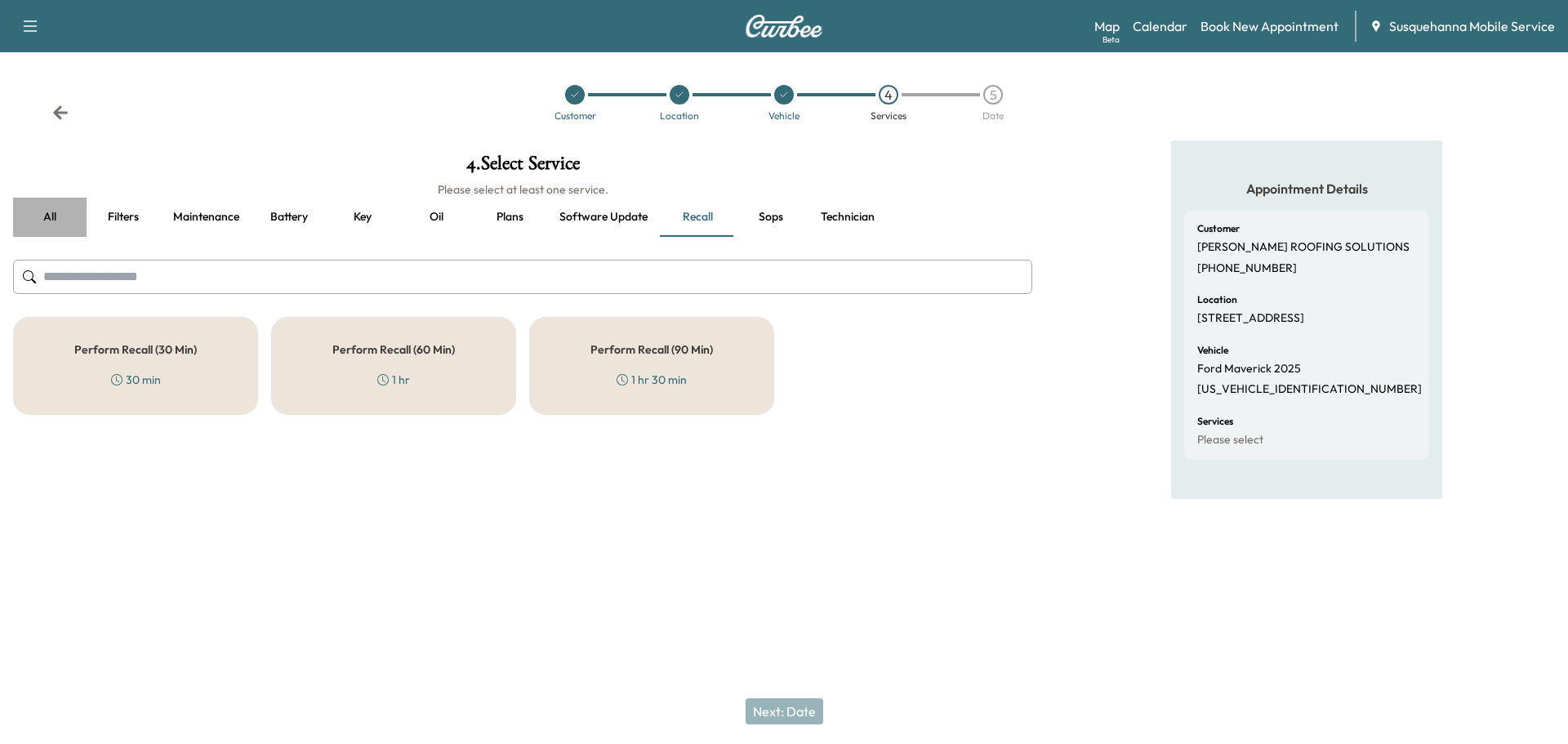
drag, startPoint x: 53, startPoint y: 215, endPoint x: 172, endPoint y: 266, distance: 129.5
click at [54, 216] on button "all" at bounding box center [49, 217] width 73 height 39
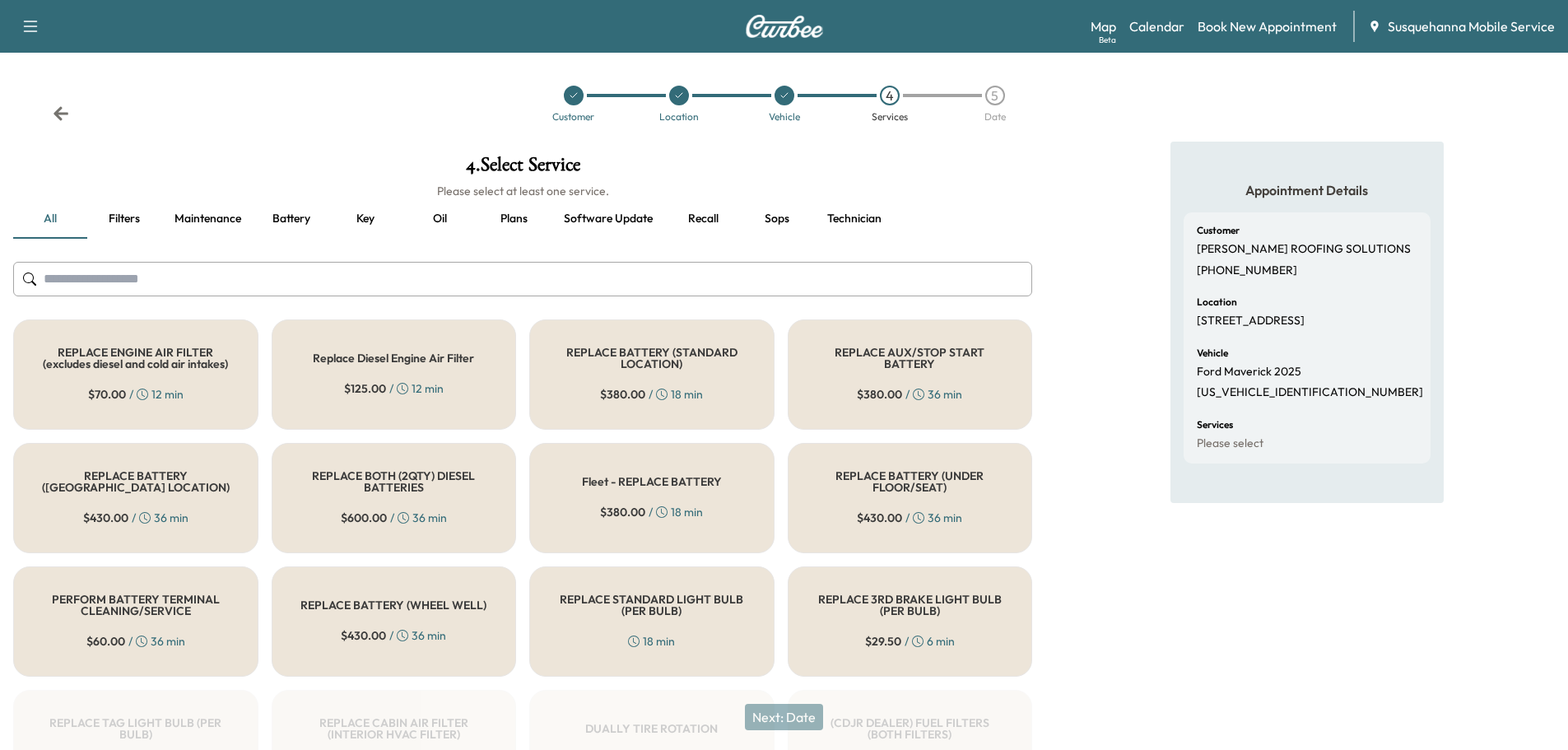
click at [202, 274] on input "text" at bounding box center [522, 278] width 1019 height 34
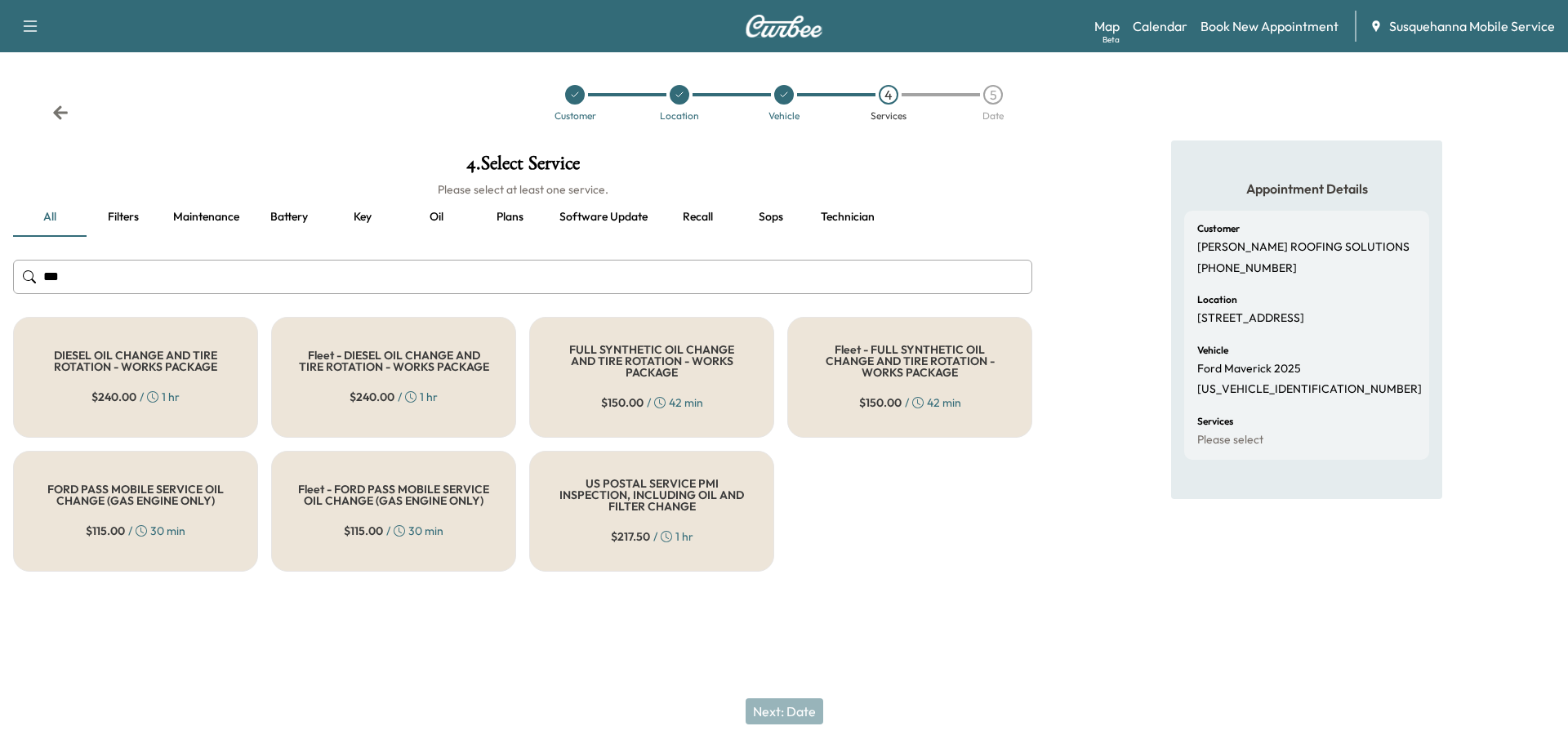
type input "***"
click at [591, 396] on div "FULL SYNTHETIC OIL CHANGE AND TIRE ROTATION - WORKS PACKAGE $ 150.00 / 42 min" at bounding box center [651, 377] width 245 height 121
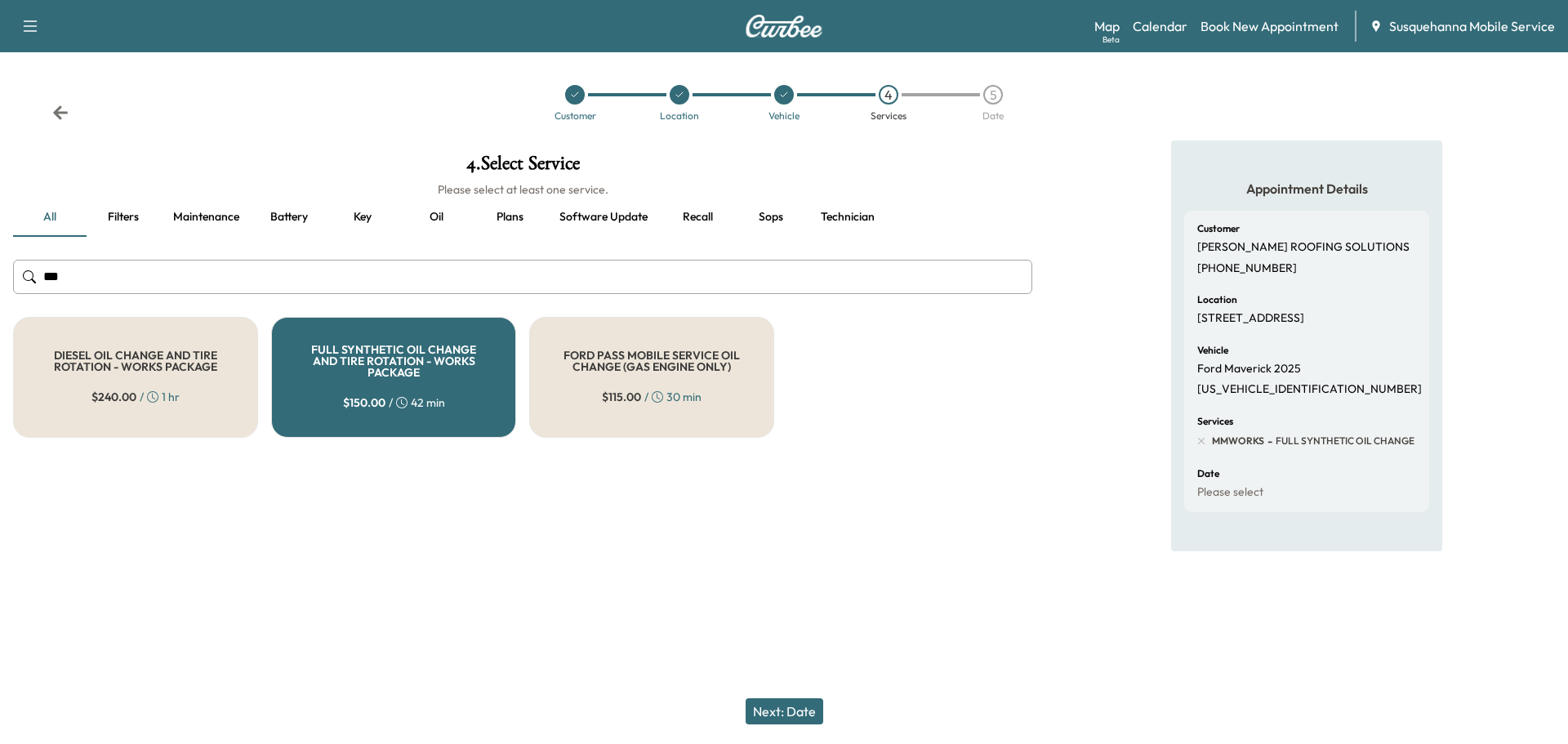
click at [807, 718] on button "Next: Date" at bounding box center [784, 711] width 78 height 26
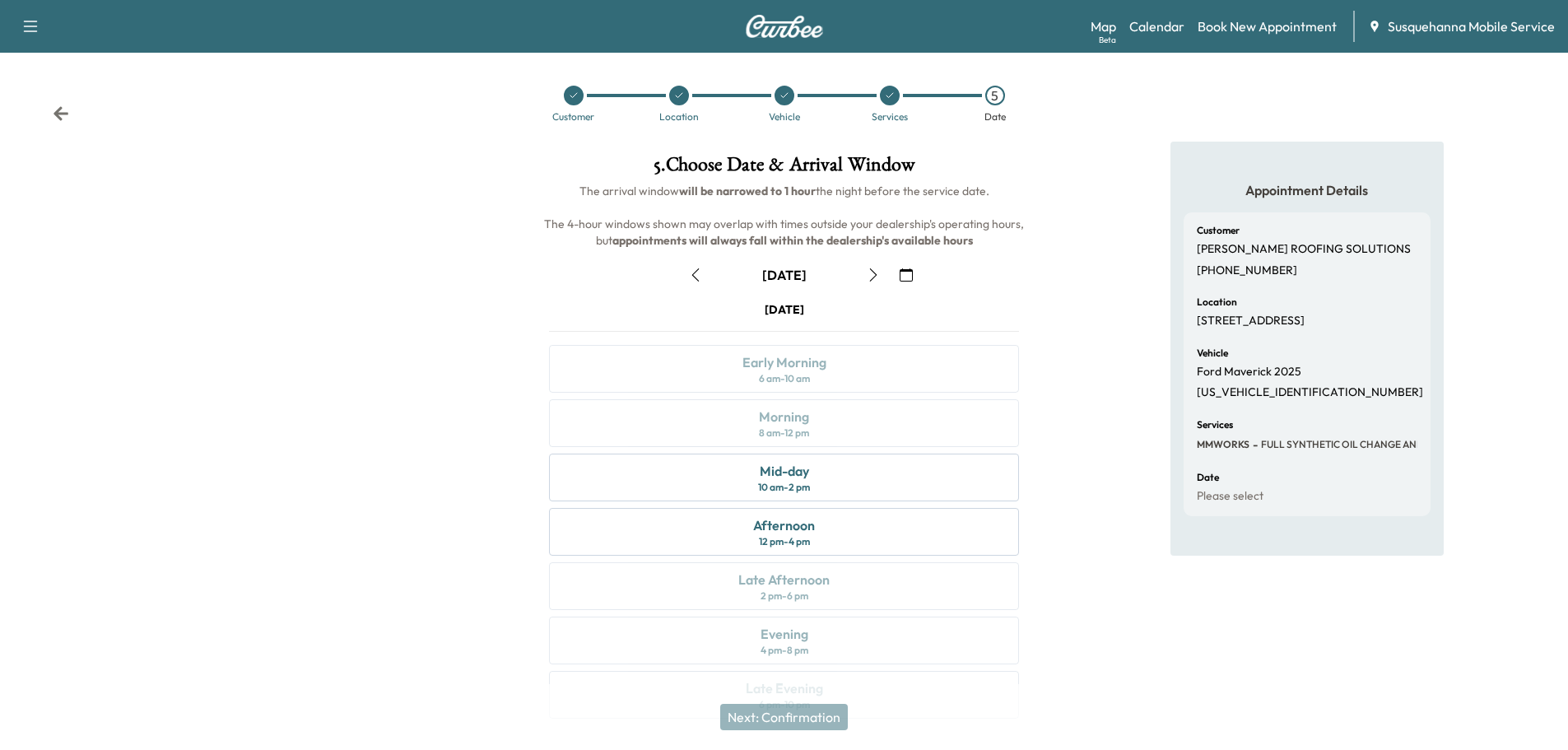
click at [905, 281] on icon "button" at bounding box center [906, 274] width 13 height 13
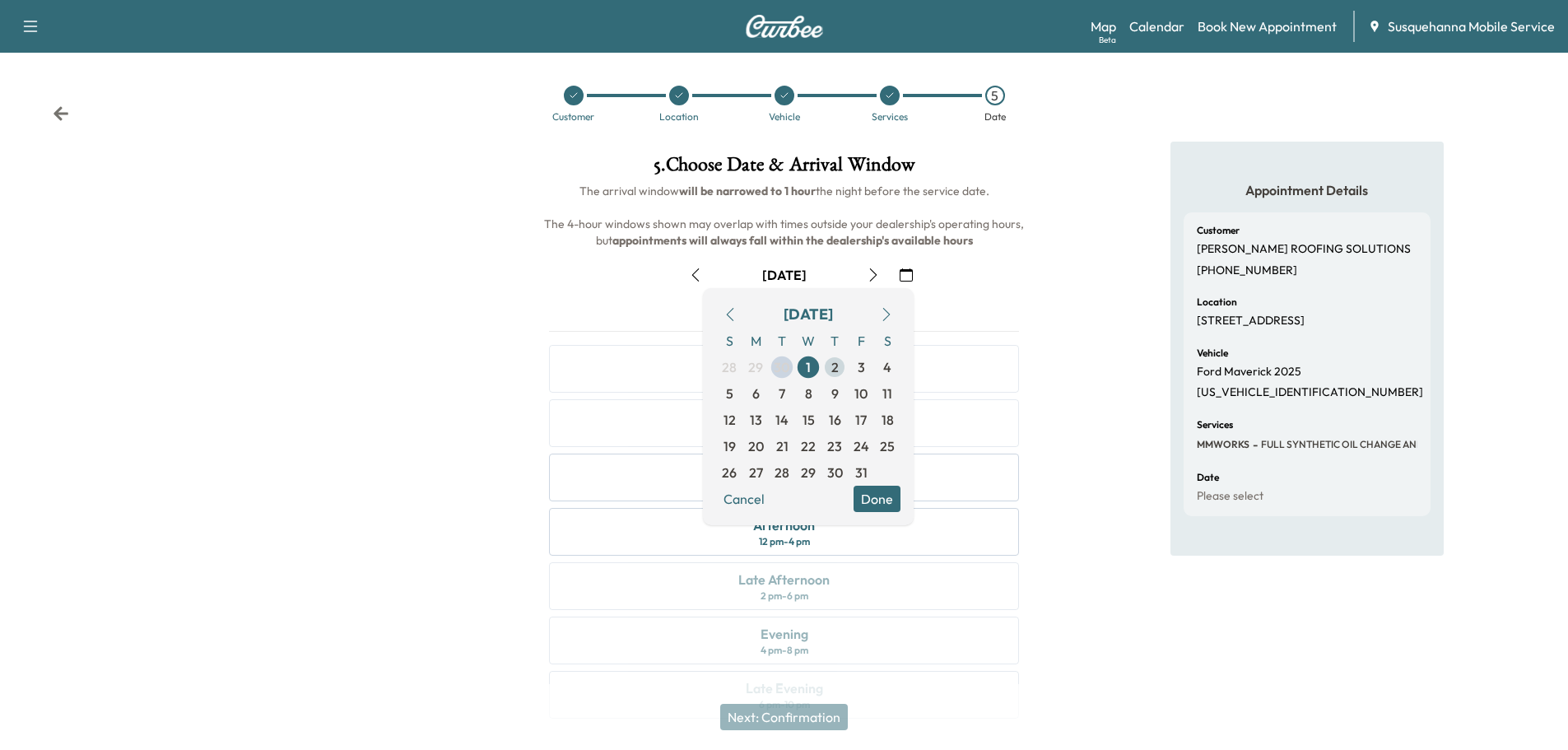
click at [836, 372] on span "2" at bounding box center [835, 368] width 8 height 20
click at [878, 495] on button "Done" at bounding box center [877, 498] width 47 height 27
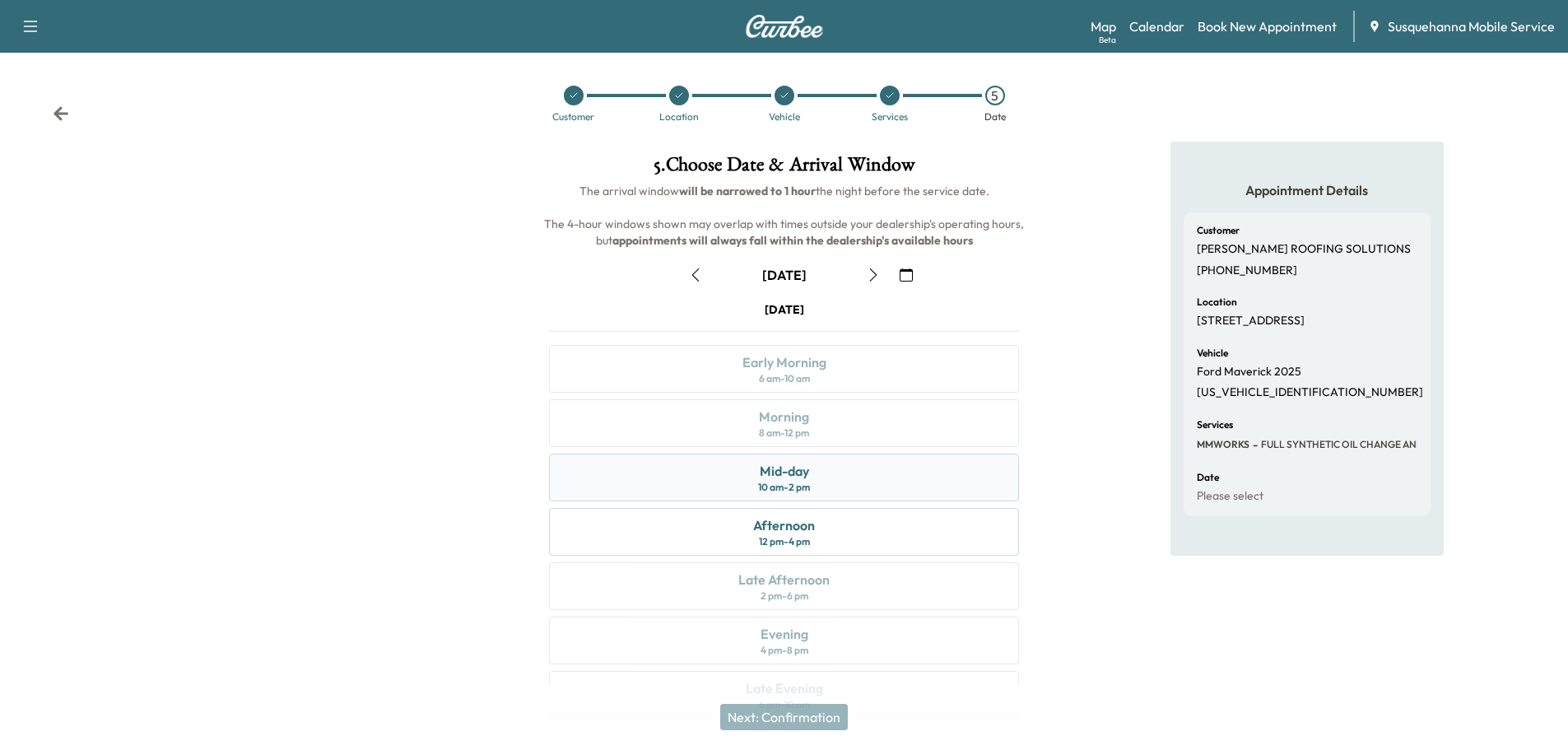
click at [876, 490] on div "Mid-day 10 am - 2 pm" at bounding box center [784, 478] width 470 height 48
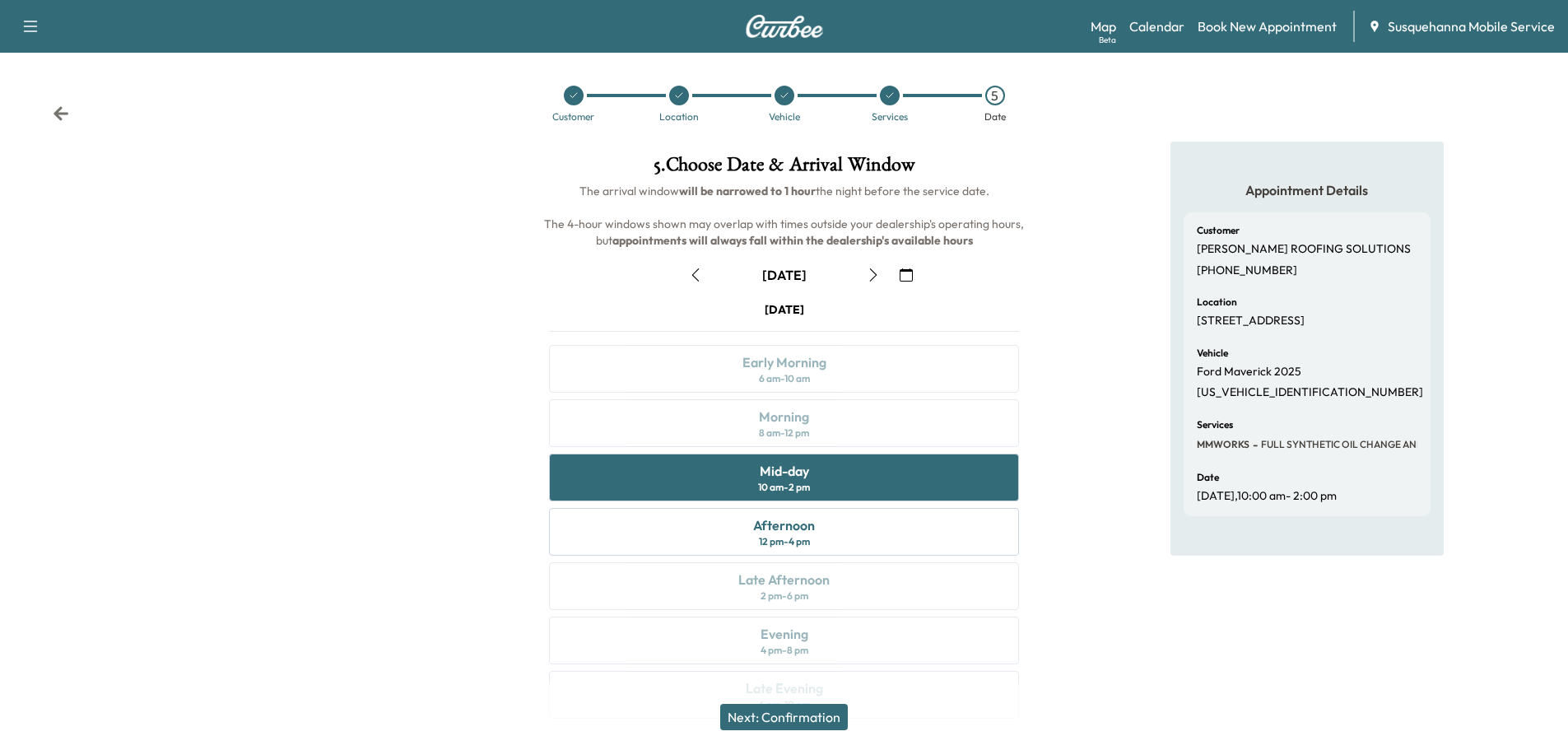
click at [810, 714] on button "Next: Confirmation" at bounding box center [784, 717] width 128 height 27
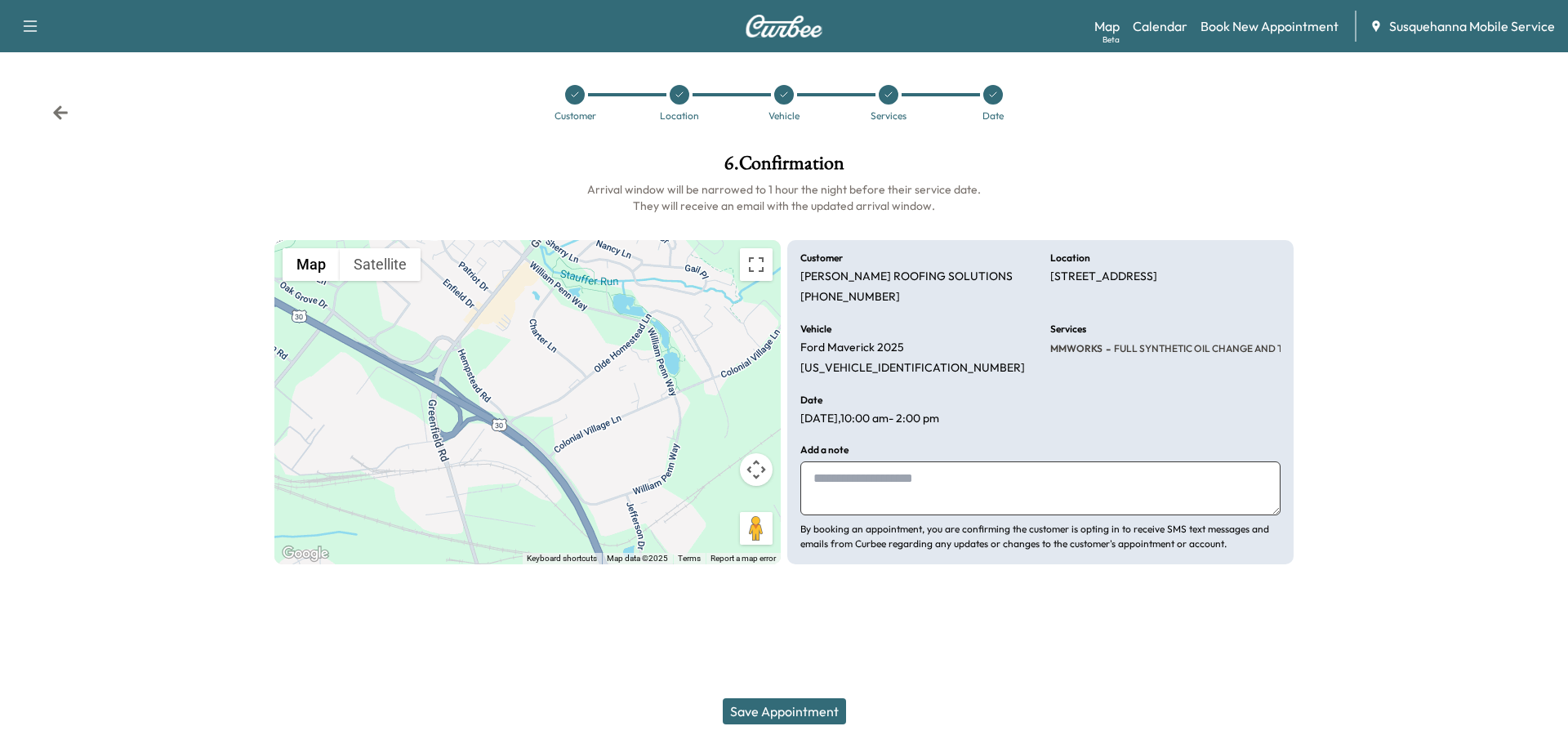
click at [910, 473] on textarea at bounding box center [1040, 488] width 480 height 54
type textarea "**********"
click at [810, 713] on button "Save Appointment" at bounding box center [784, 711] width 124 height 26
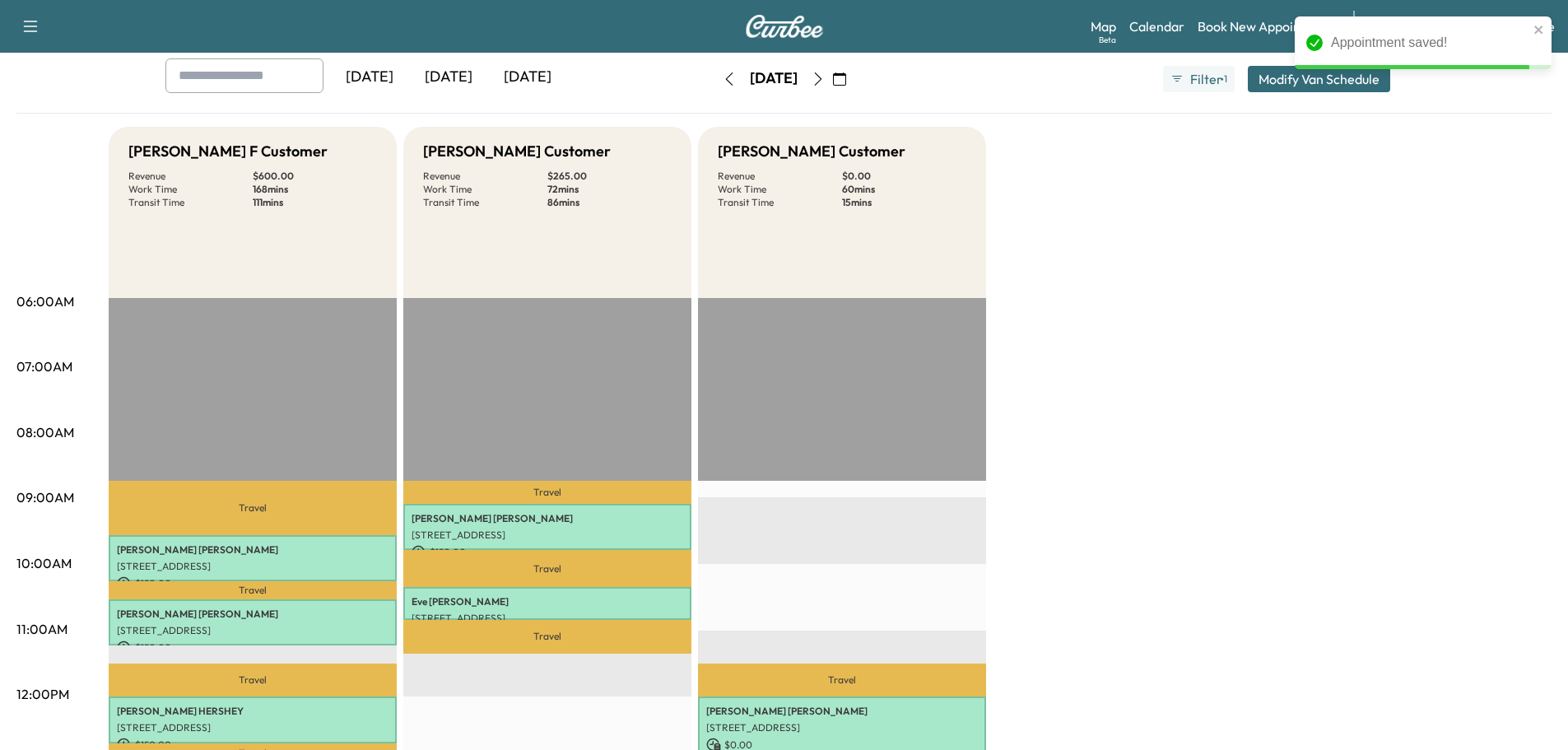
scroll to position [263, 0]
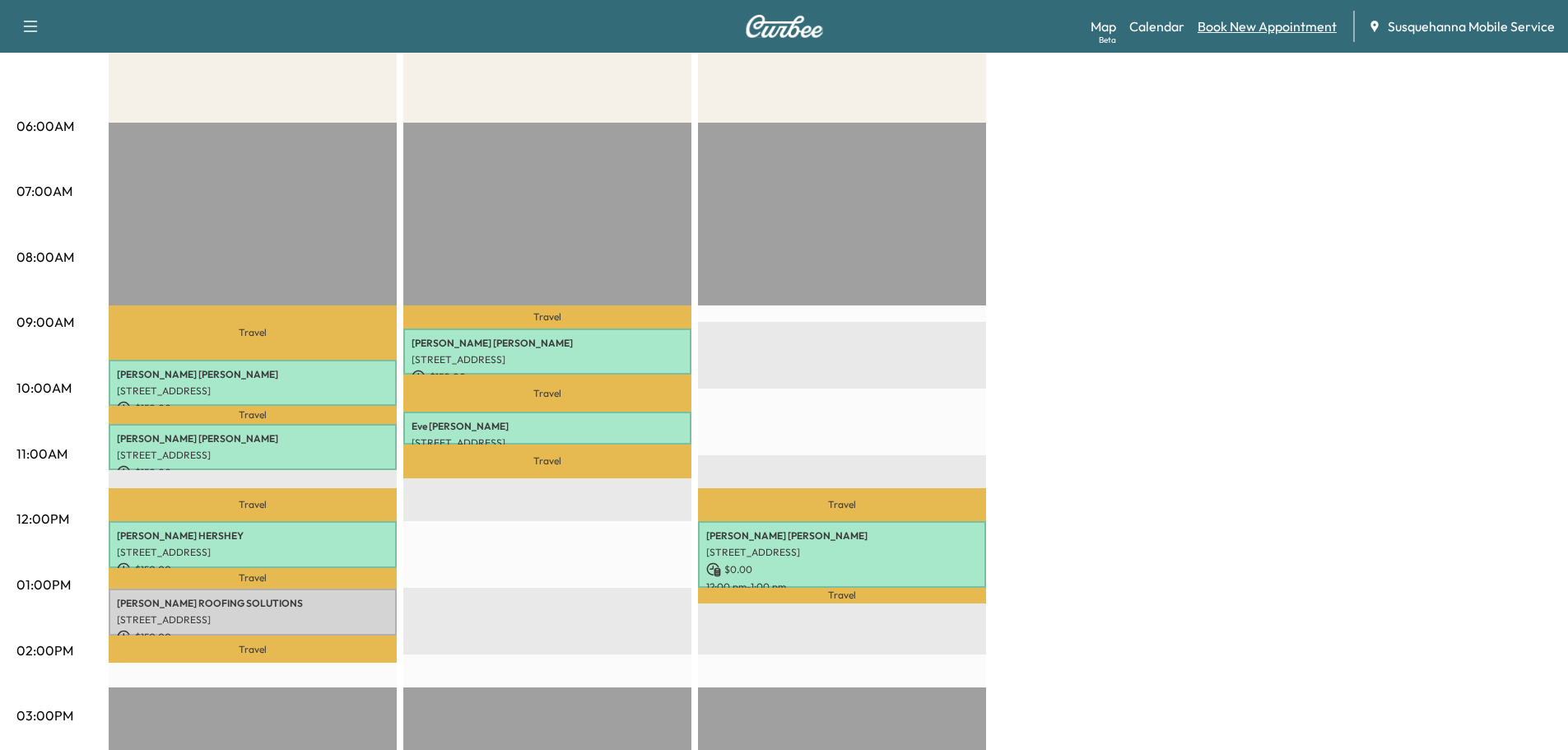
click at [1235, 19] on link "Book New Appointment" at bounding box center [1267, 27] width 140 height 20
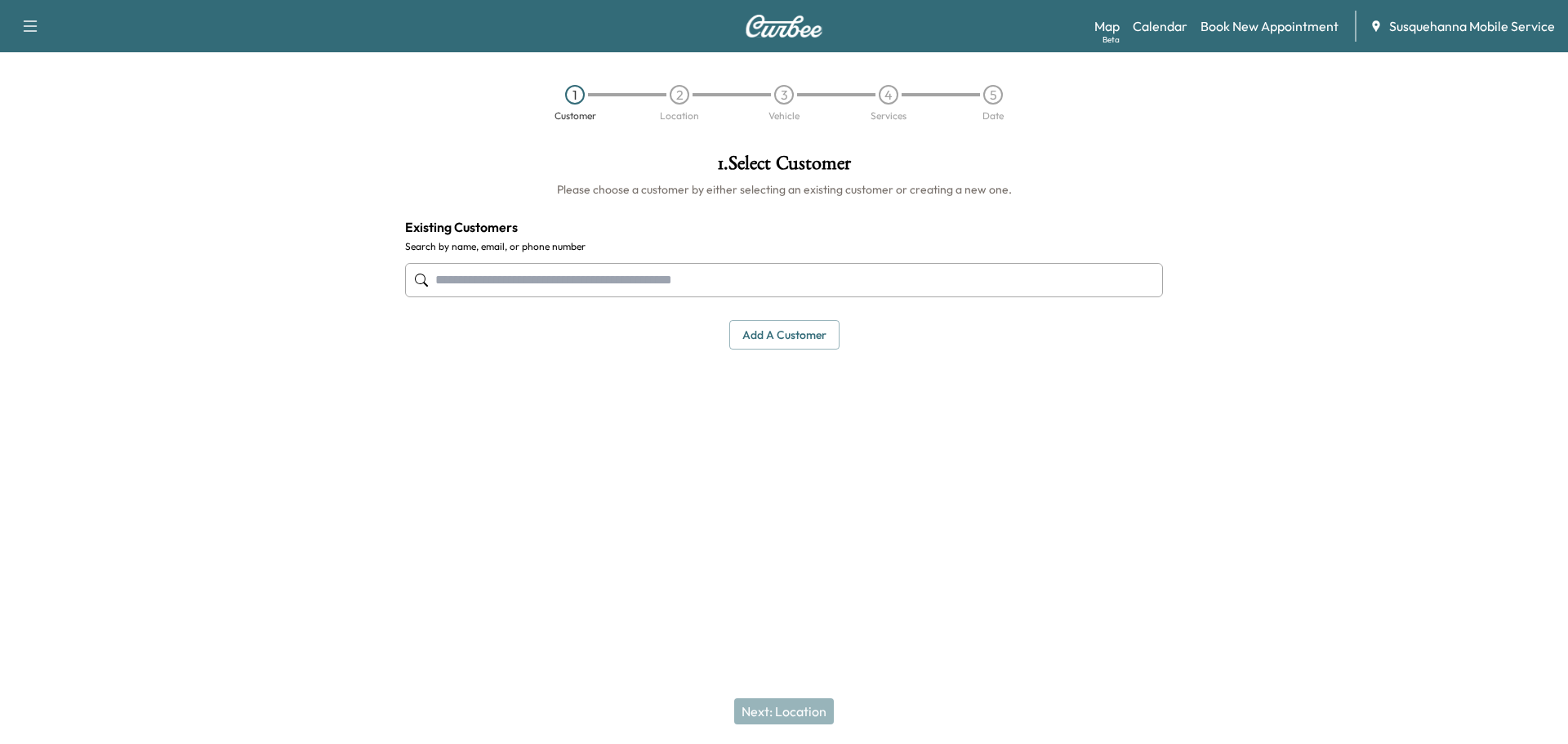
drag, startPoint x: 1267, startPoint y: 30, endPoint x: 1030, endPoint y: 132, distance: 258.0
click at [1267, 30] on link "Book New Appointment" at bounding box center [1270, 26] width 138 height 20
click at [757, 281] on input "text" at bounding box center [784, 280] width 758 height 34
click at [650, 287] on input "text" at bounding box center [784, 280] width 758 height 34
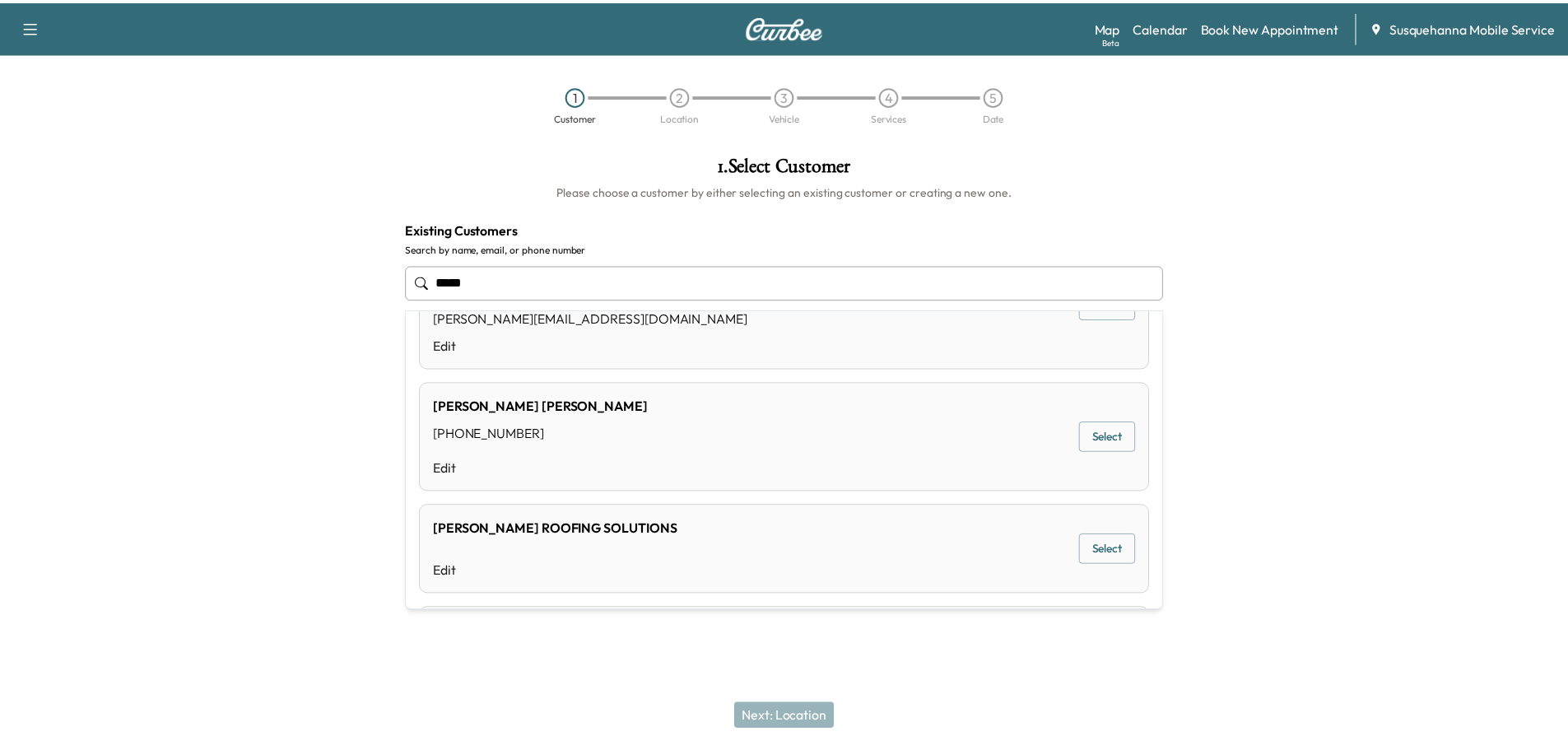
scroll to position [527, 0]
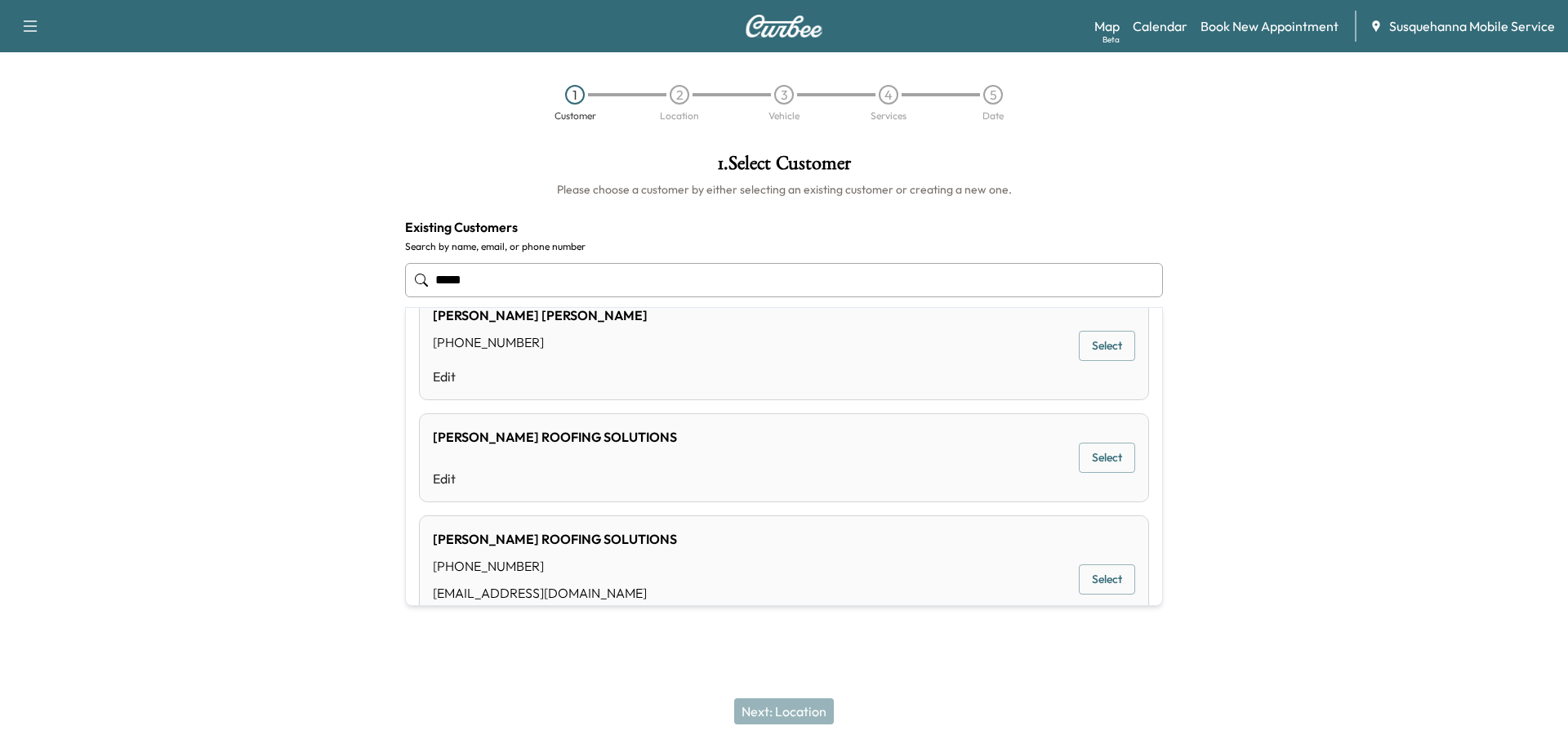
click at [1121, 581] on button "Select" at bounding box center [1107, 579] width 57 height 30
type input "**********"
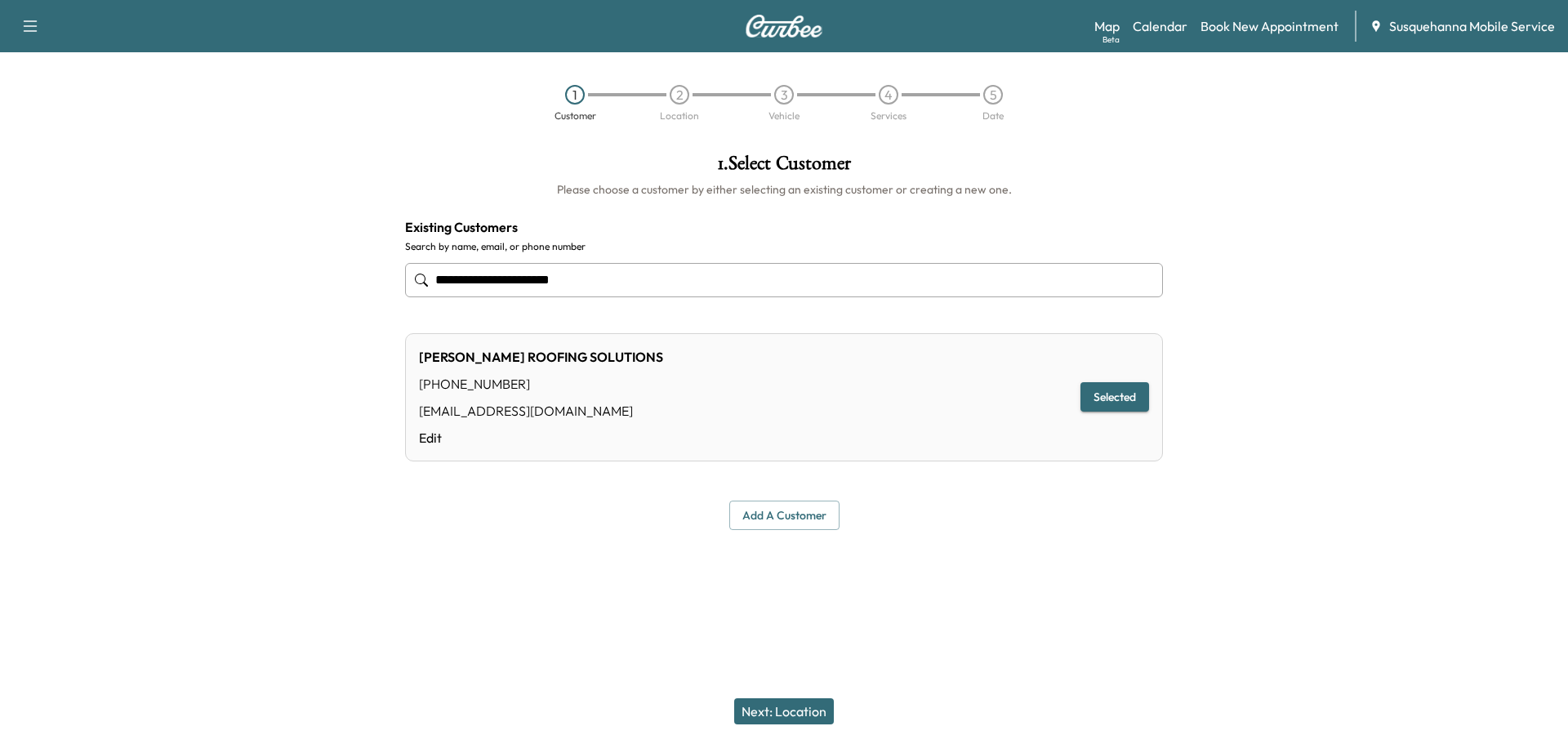
click at [809, 715] on button "Next: Location" at bounding box center [784, 711] width 99 height 26
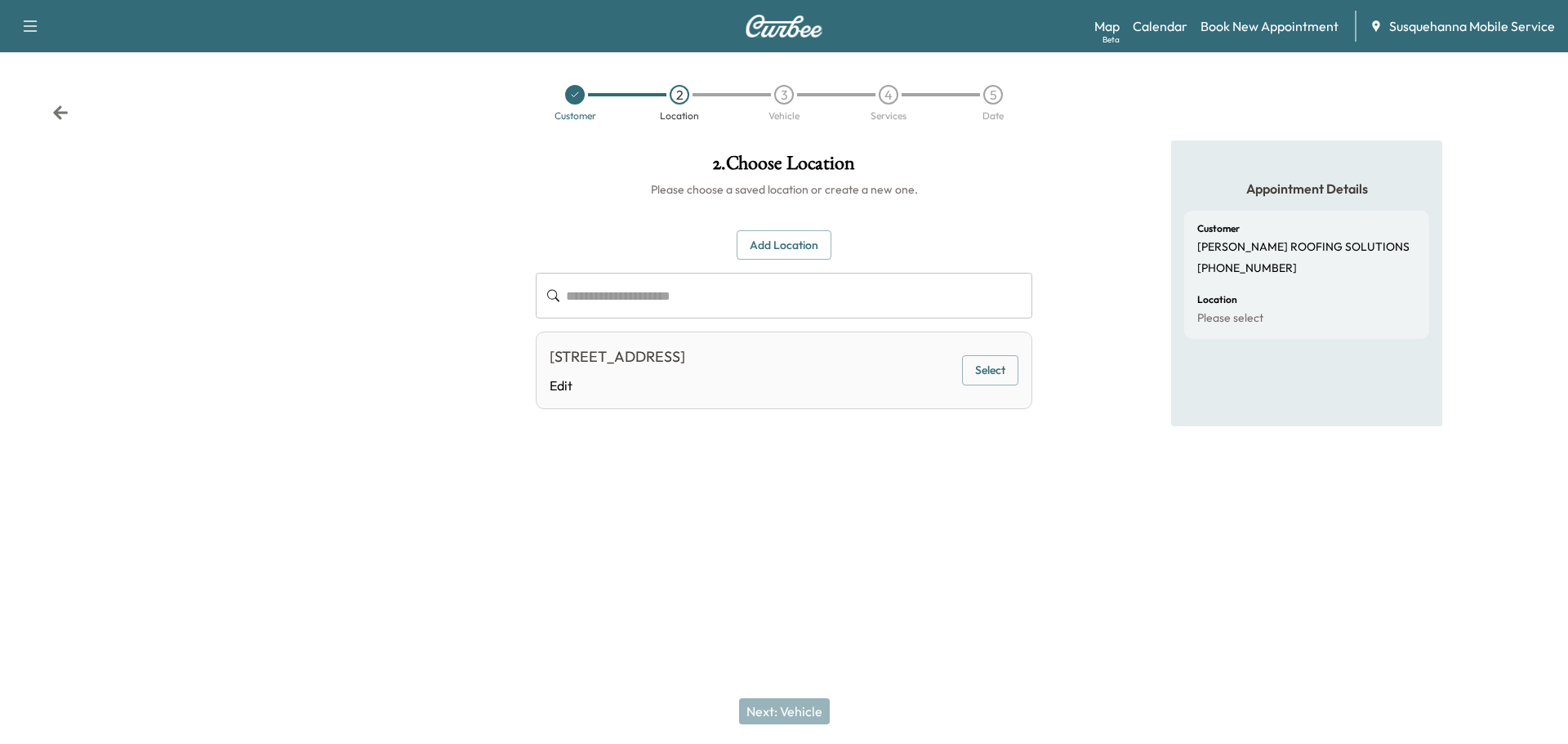
click at [988, 370] on button "Select" at bounding box center [990, 371] width 57 height 30
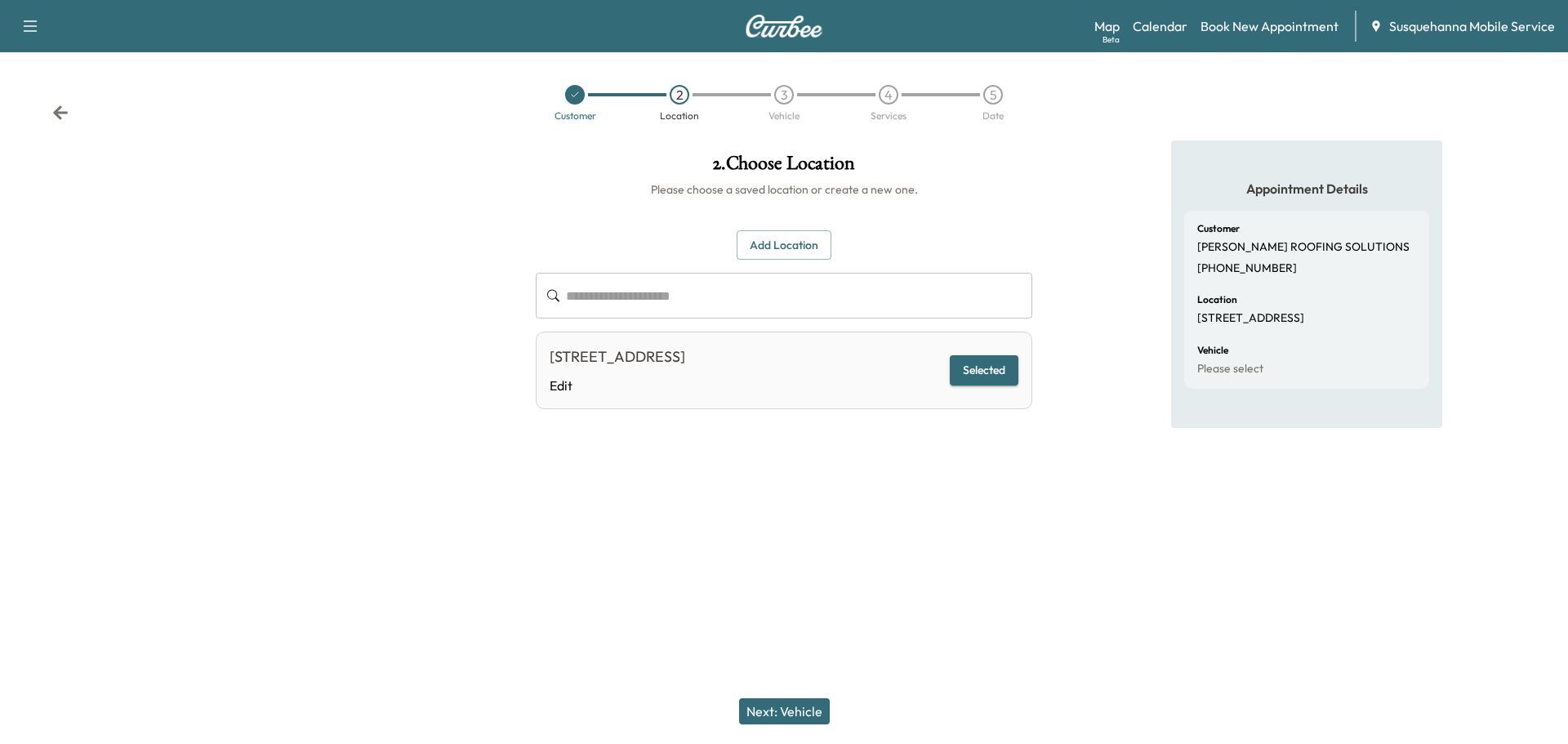
click at [811, 705] on button "Next: Vehicle" at bounding box center [784, 711] width 91 height 26
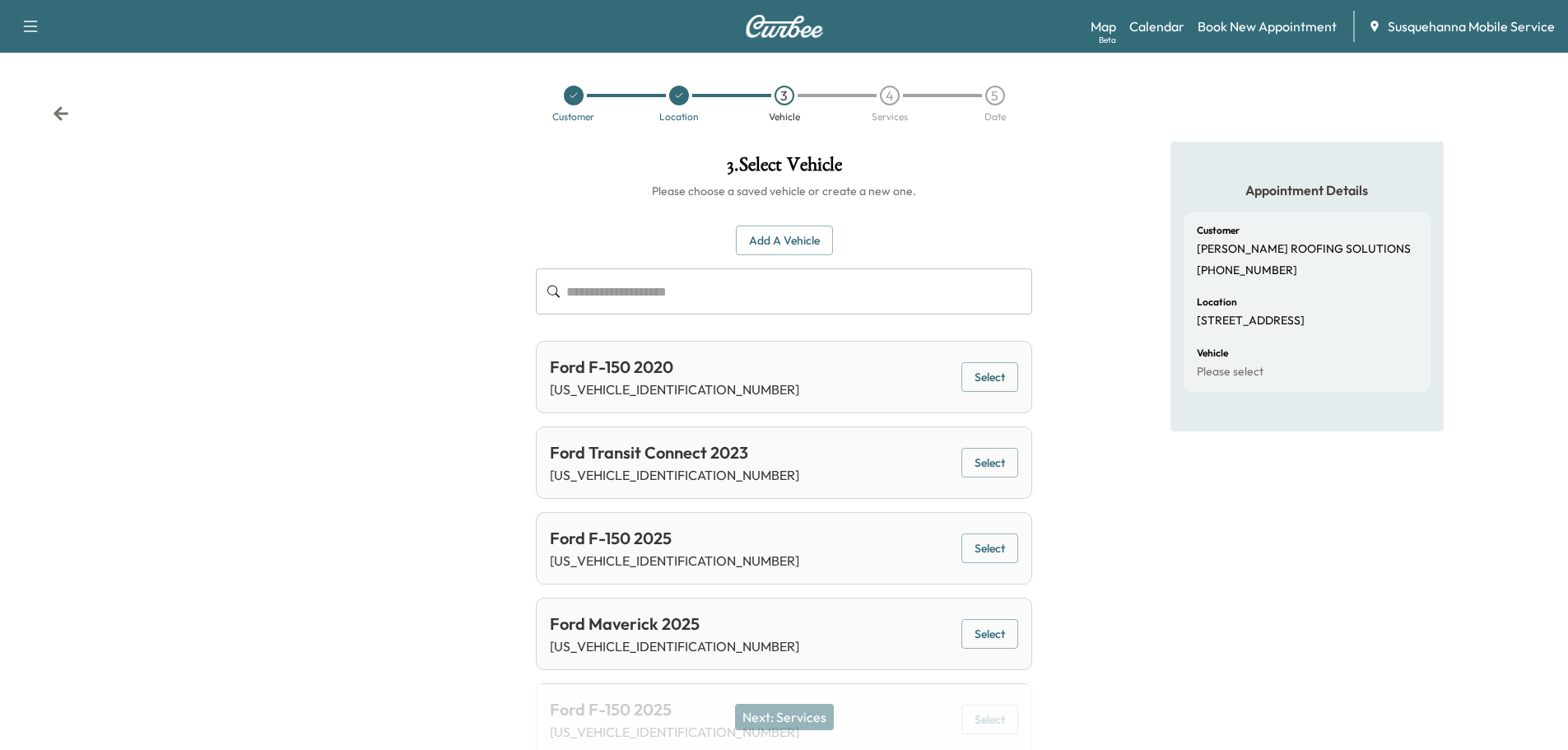
click at [782, 284] on input "text" at bounding box center [800, 291] width 466 height 46
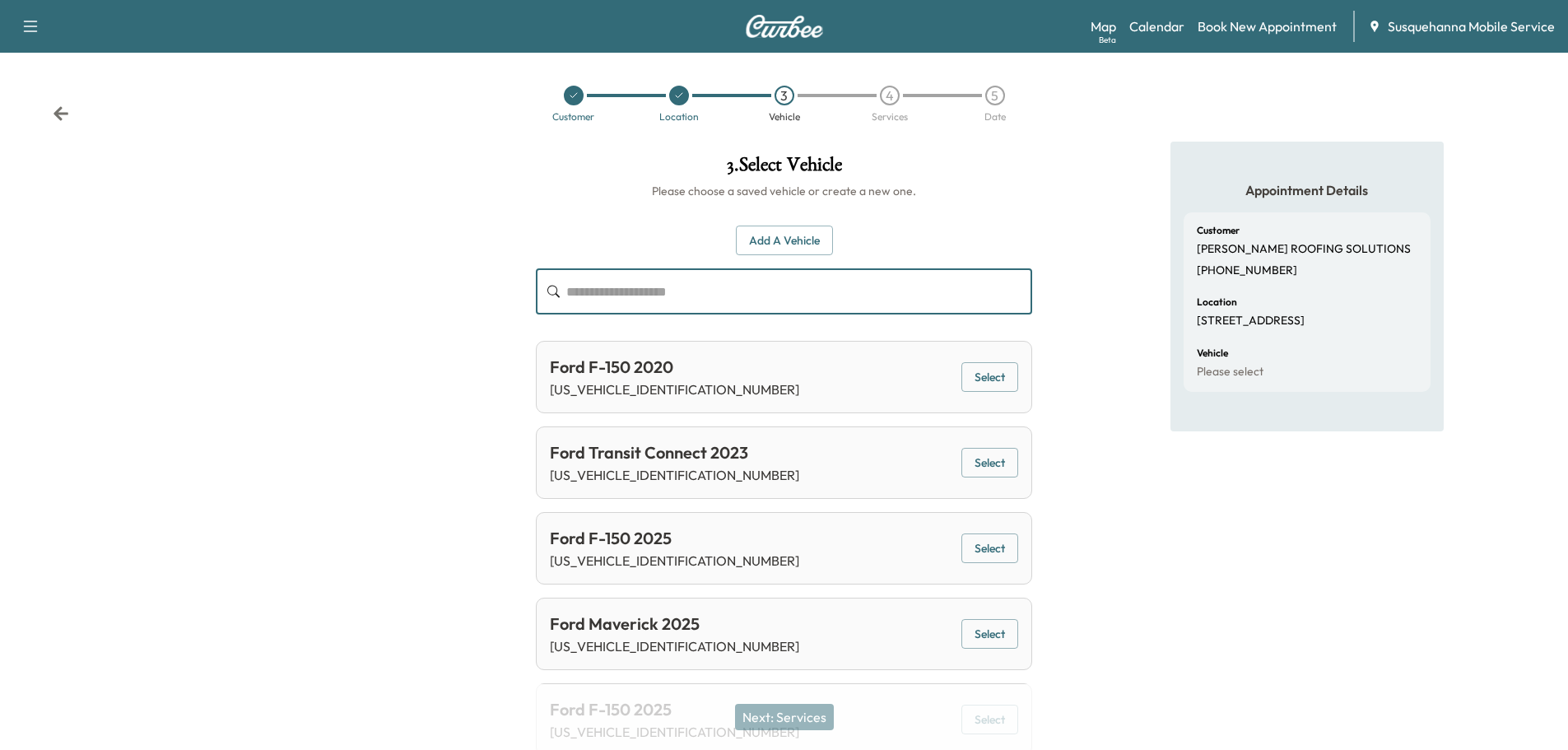
paste input "**********"
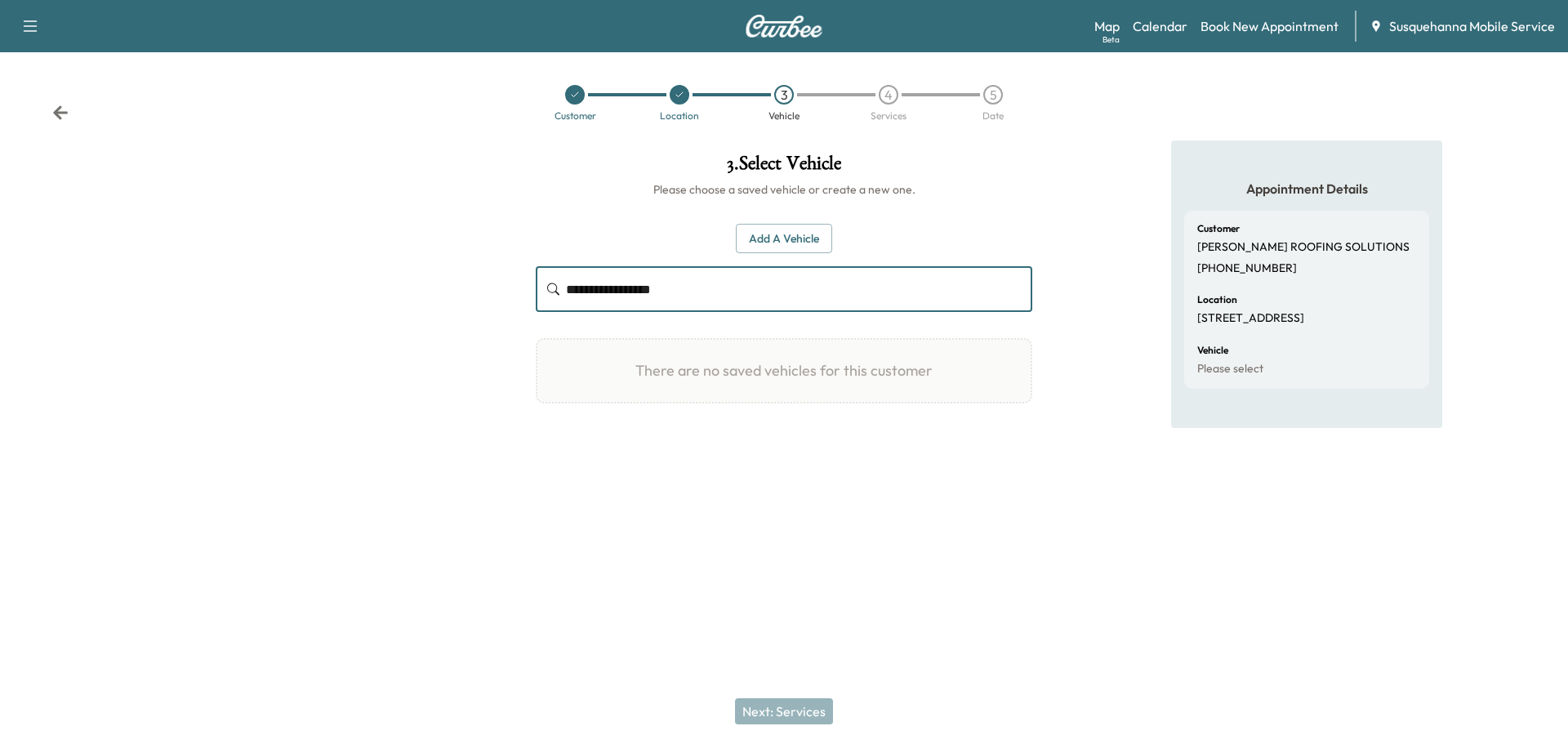
type input "**********"
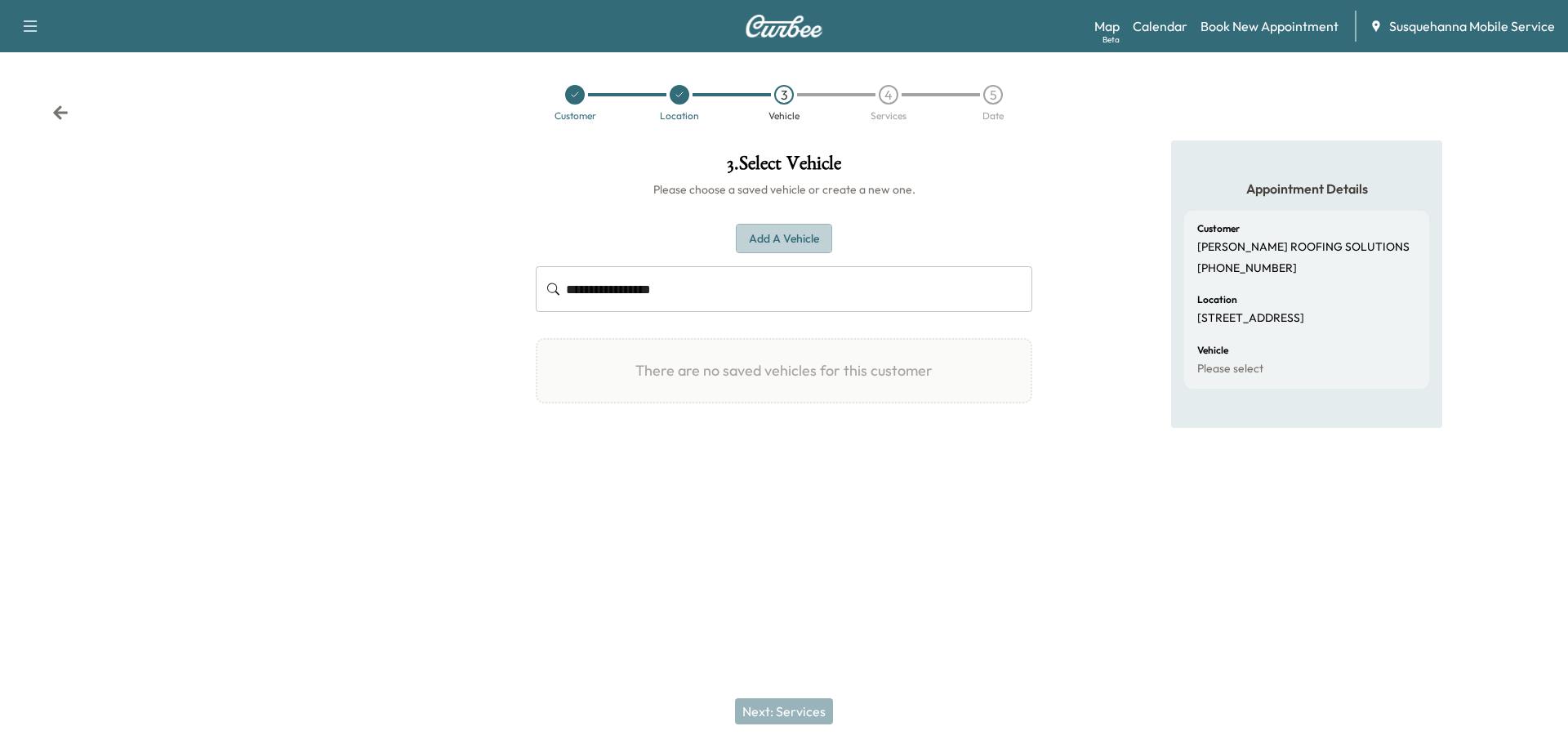
click at [811, 248] on button "Add a Vehicle" at bounding box center [784, 239] width 96 height 30
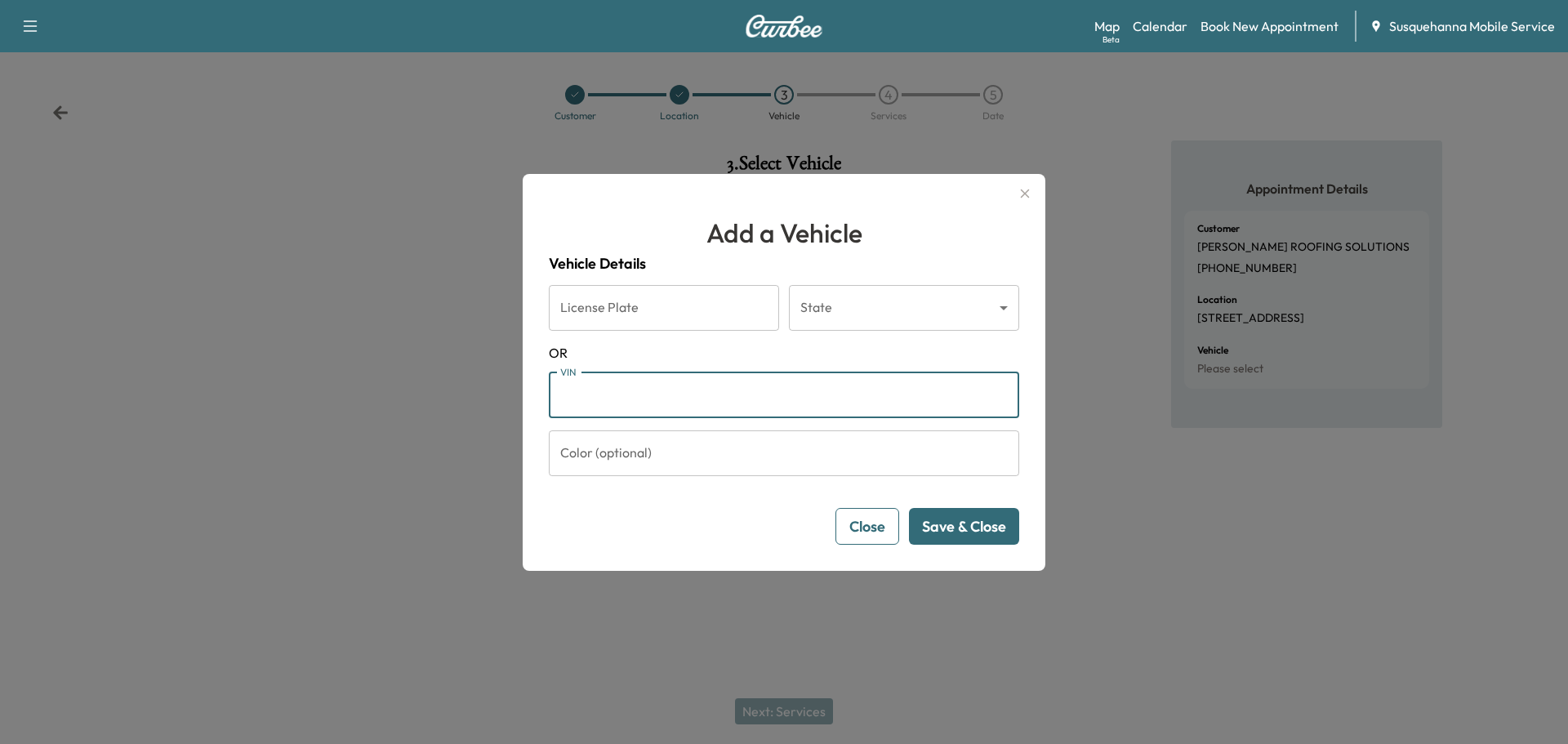
click at [805, 380] on input "VIN" at bounding box center [784, 395] width 471 height 46
paste input "**********"
type input "**********"
click at [969, 534] on button "Save & Close" at bounding box center [964, 527] width 110 height 37
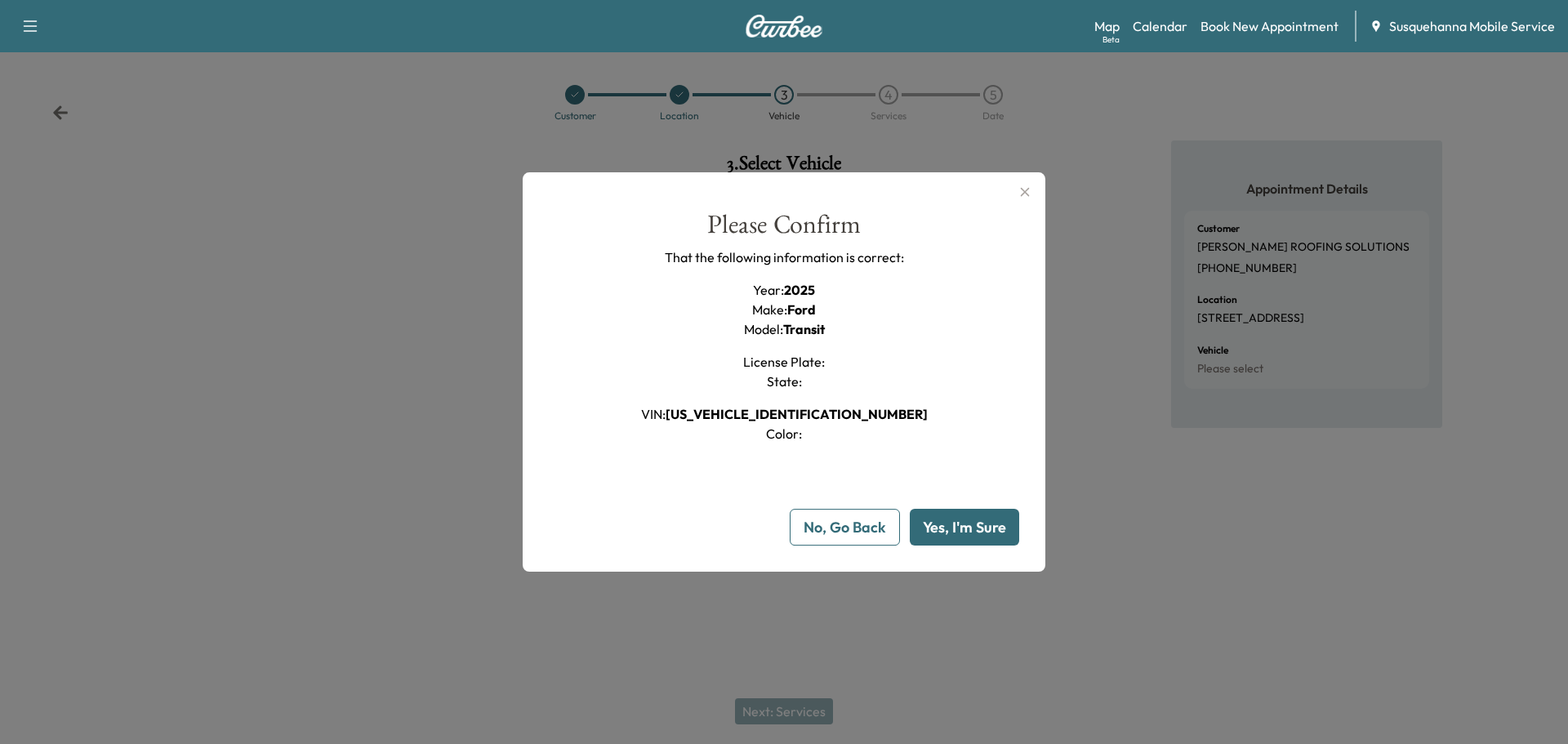
click at [969, 534] on button "Yes, I'm Sure" at bounding box center [964, 528] width 109 height 37
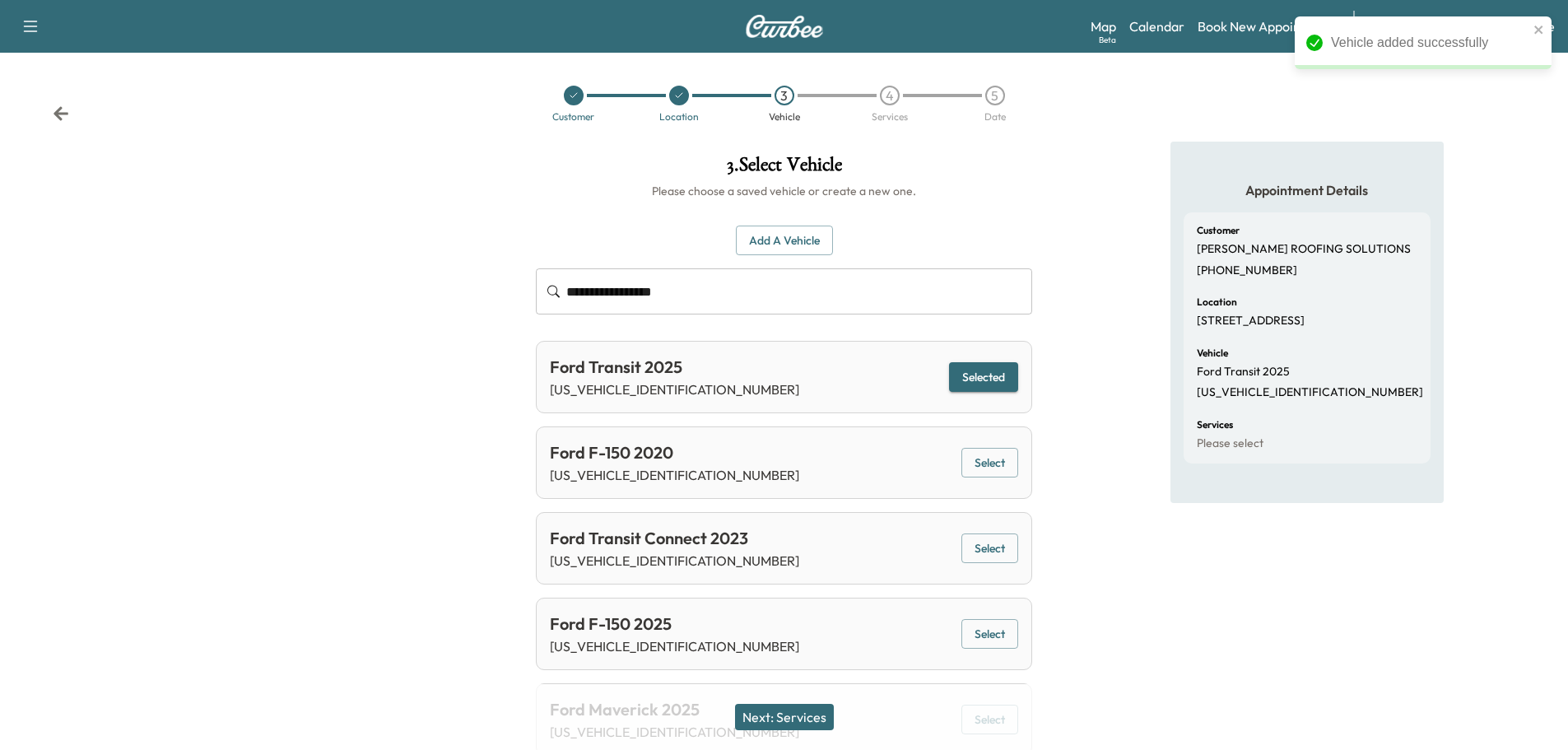
click at [811, 715] on button "Next: Services" at bounding box center [784, 717] width 99 height 27
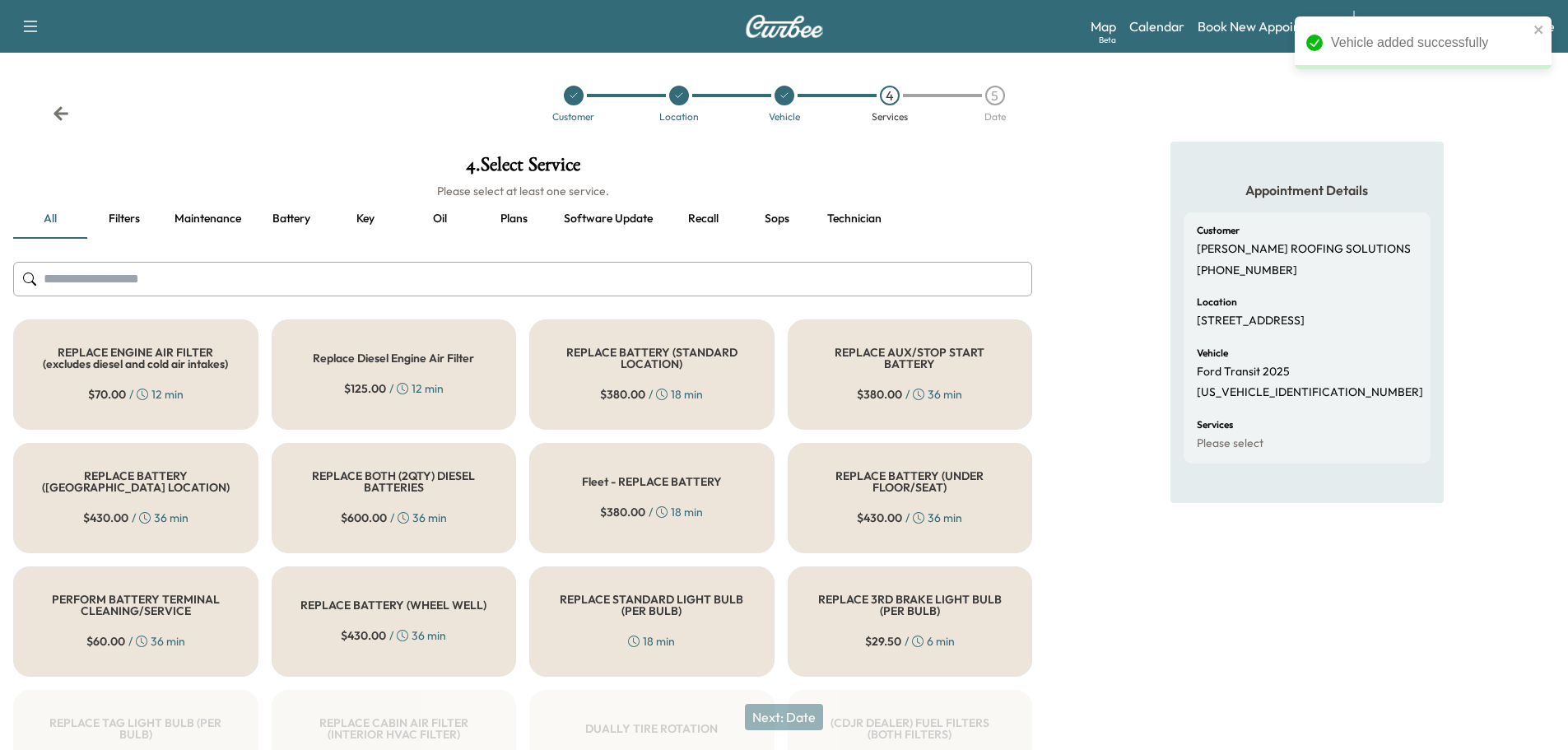
click at [598, 277] on input "text" at bounding box center [522, 278] width 1019 height 34
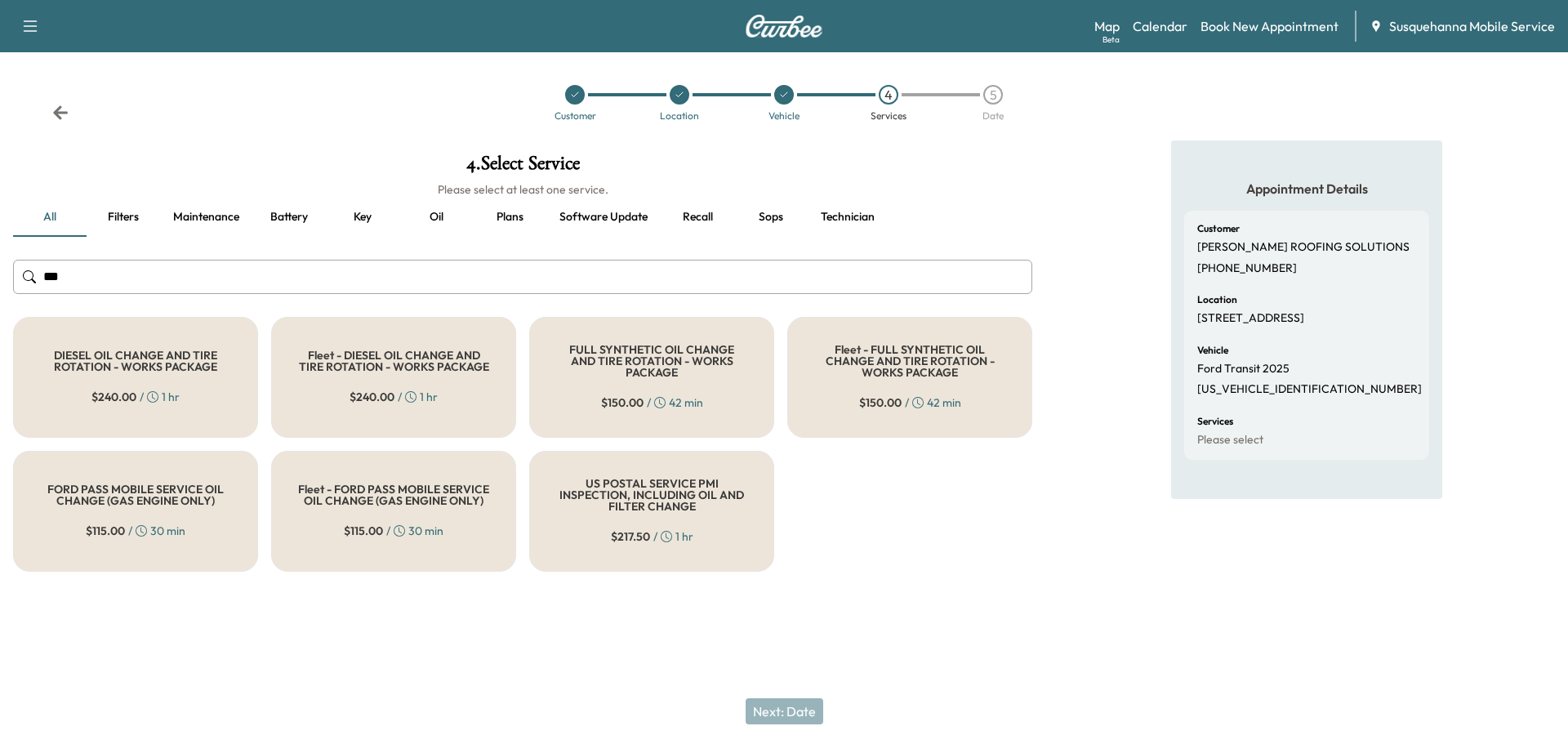
type input "***"
click at [597, 395] on div "FULL SYNTHETIC OIL CHANGE AND TIRE ROTATION - WORKS PACKAGE $ 150.00 / 42 min" at bounding box center [651, 377] width 245 height 121
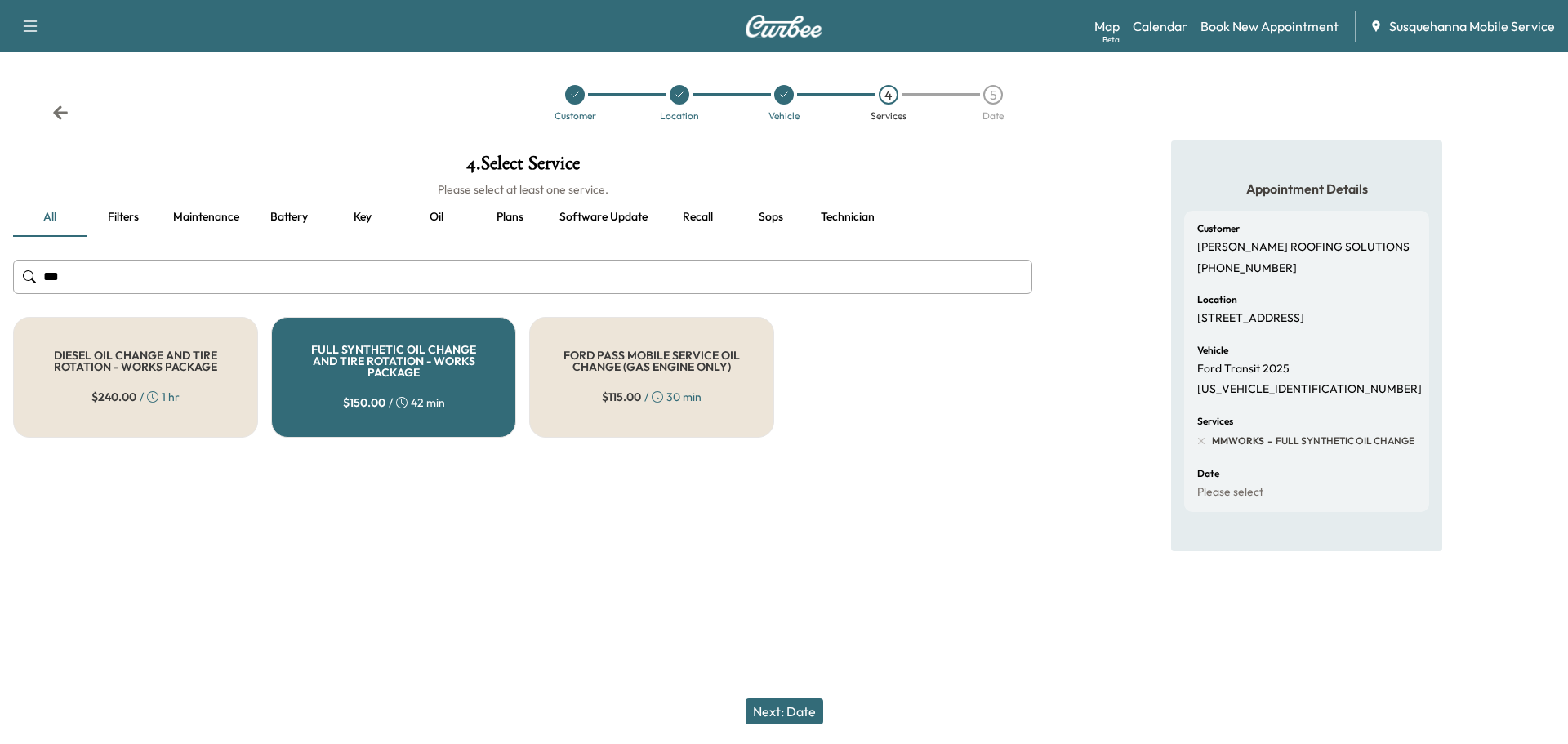
click at [793, 708] on button "Next: Date" at bounding box center [784, 711] width 78 height 26
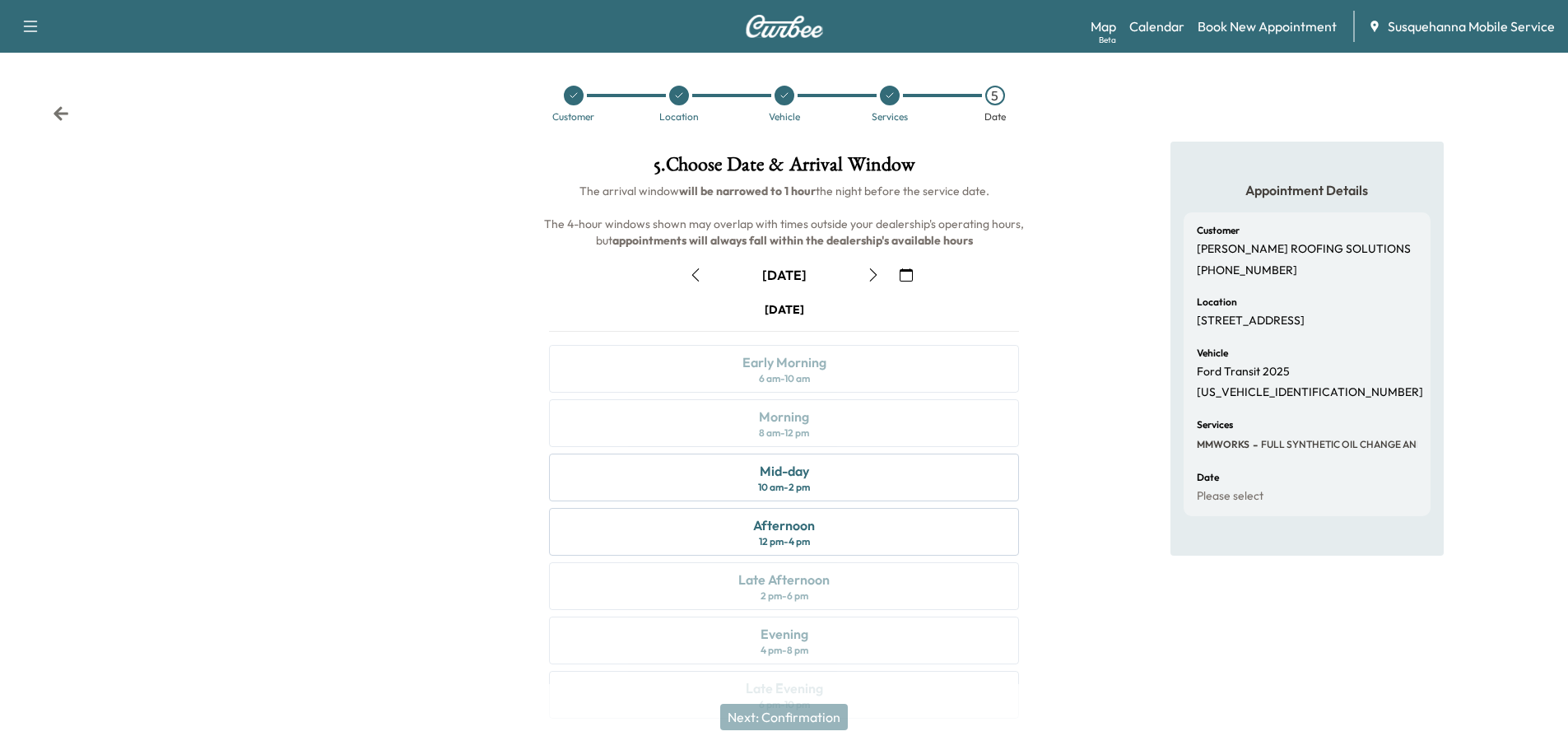
click at [907, 275] on icon "button" at bounding box center [906, 274] width 13 height 13
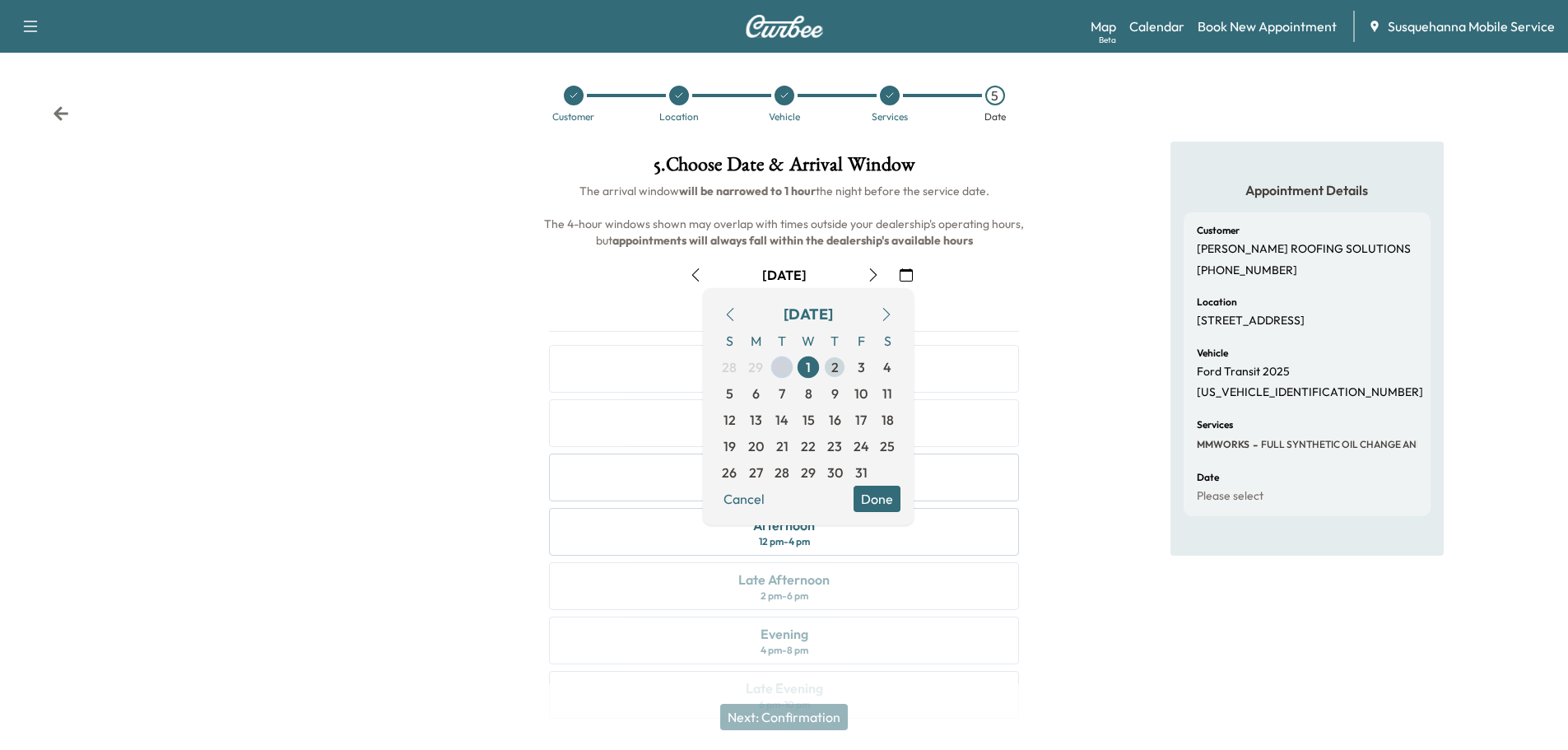
click at [838, 373] on span "2" at bounding box center [835, 368] width 8 height 20
click at [874, 505] on button "Done" at bounding box center [877, 498] width 47 height 27
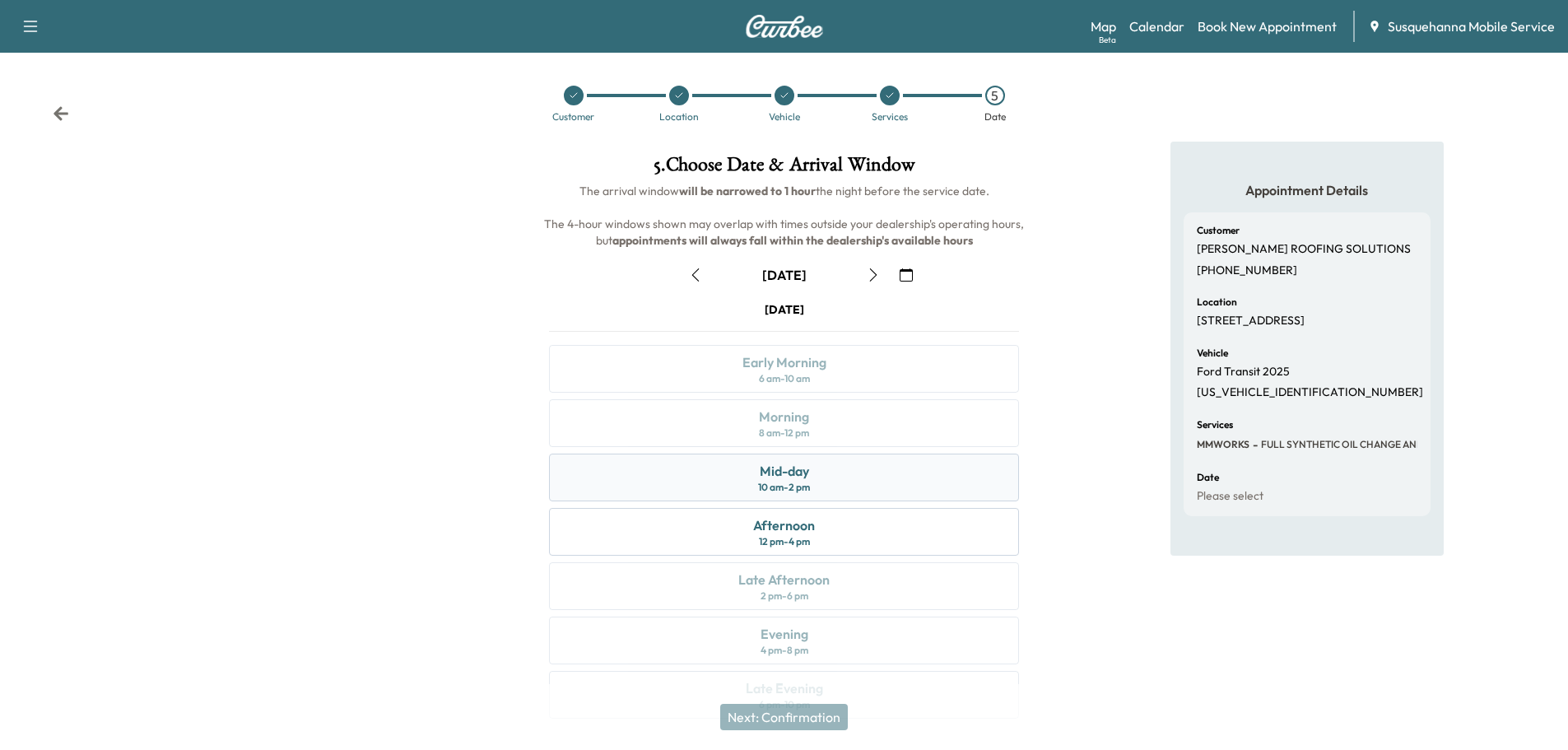
click at [864, 485] on div "Mid-day 10 am - 2 pm" at bounding box center [784, 478] width 470 height 48
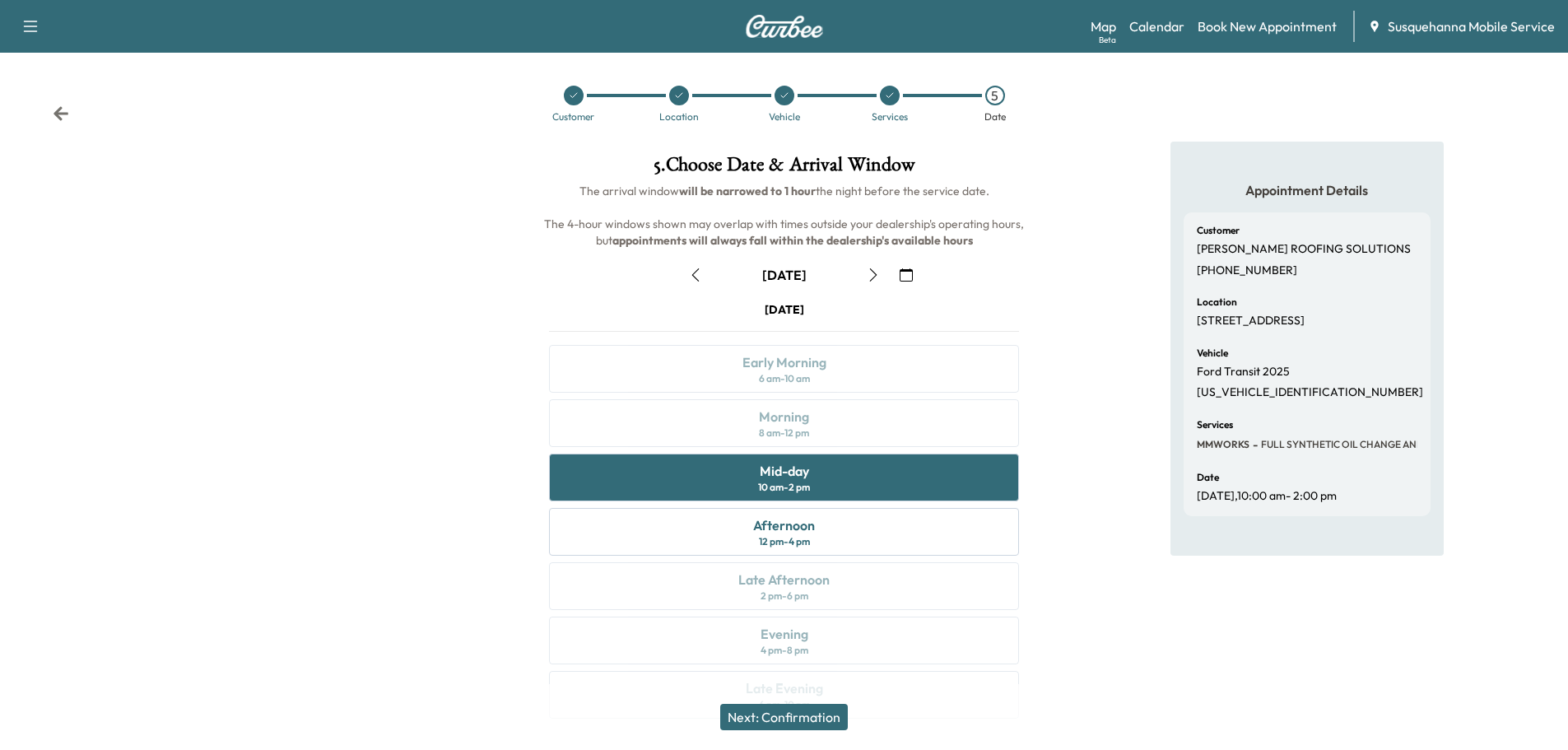
click at [829, 722] on button "Next: Confirmation" at bounding box center [784, 717] width 128 height 27
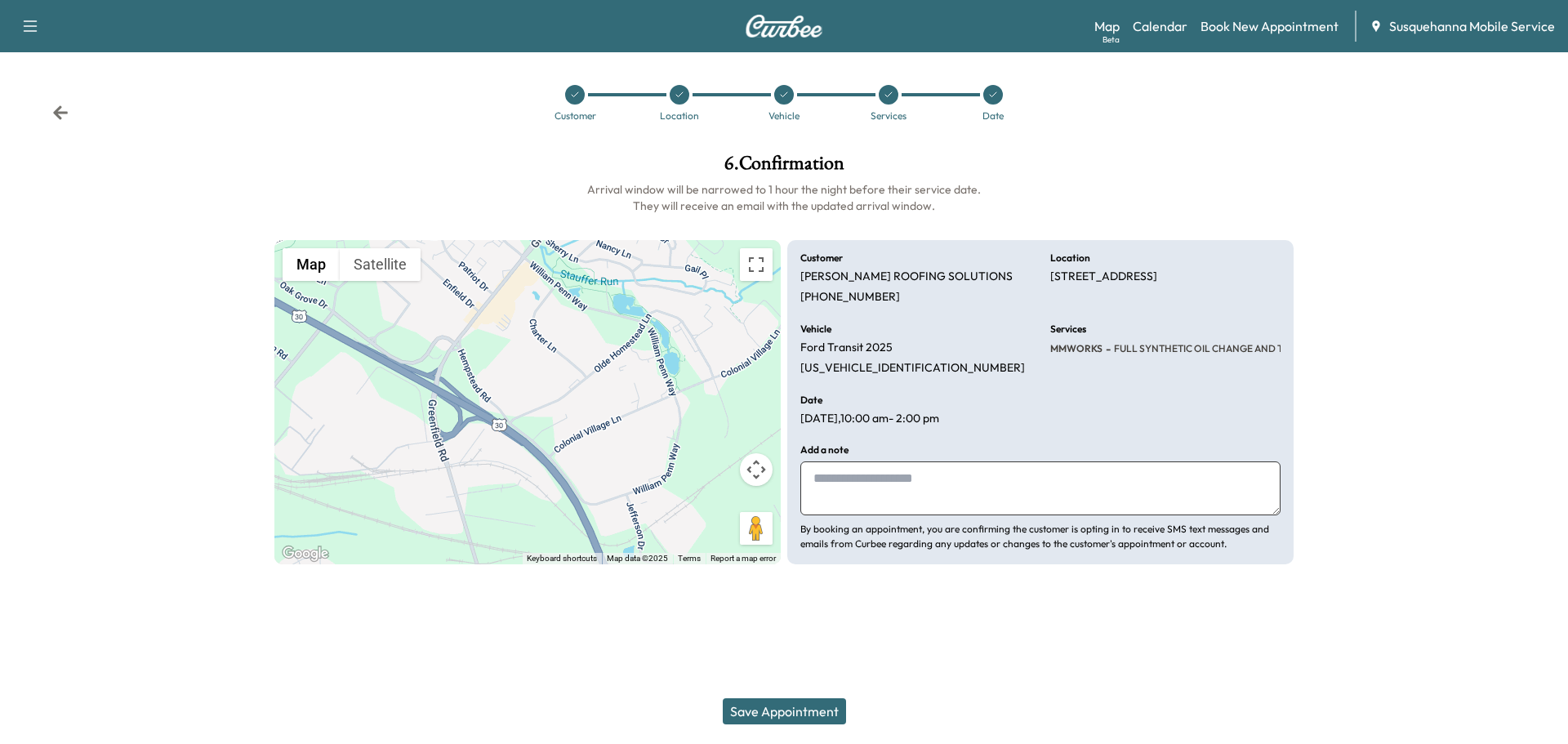
click at [939, 505] on textarea at bounding box center [1040, 488] width 480 height 54
type textarea "**********"
click at [797, 714] on button "Save Appointment" at bounding box center [784, 711] width 124 height 26
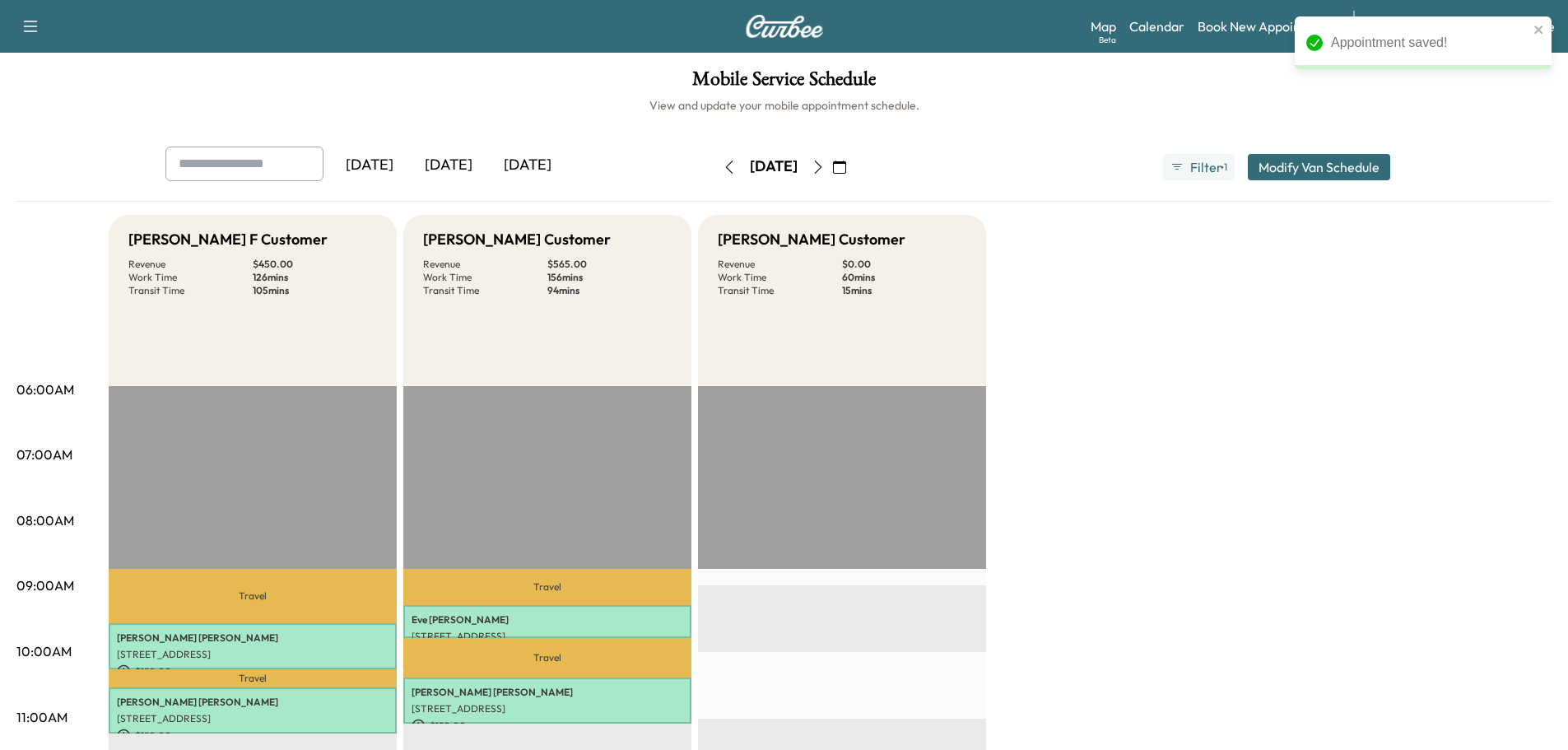
scroll to position [352, 0]
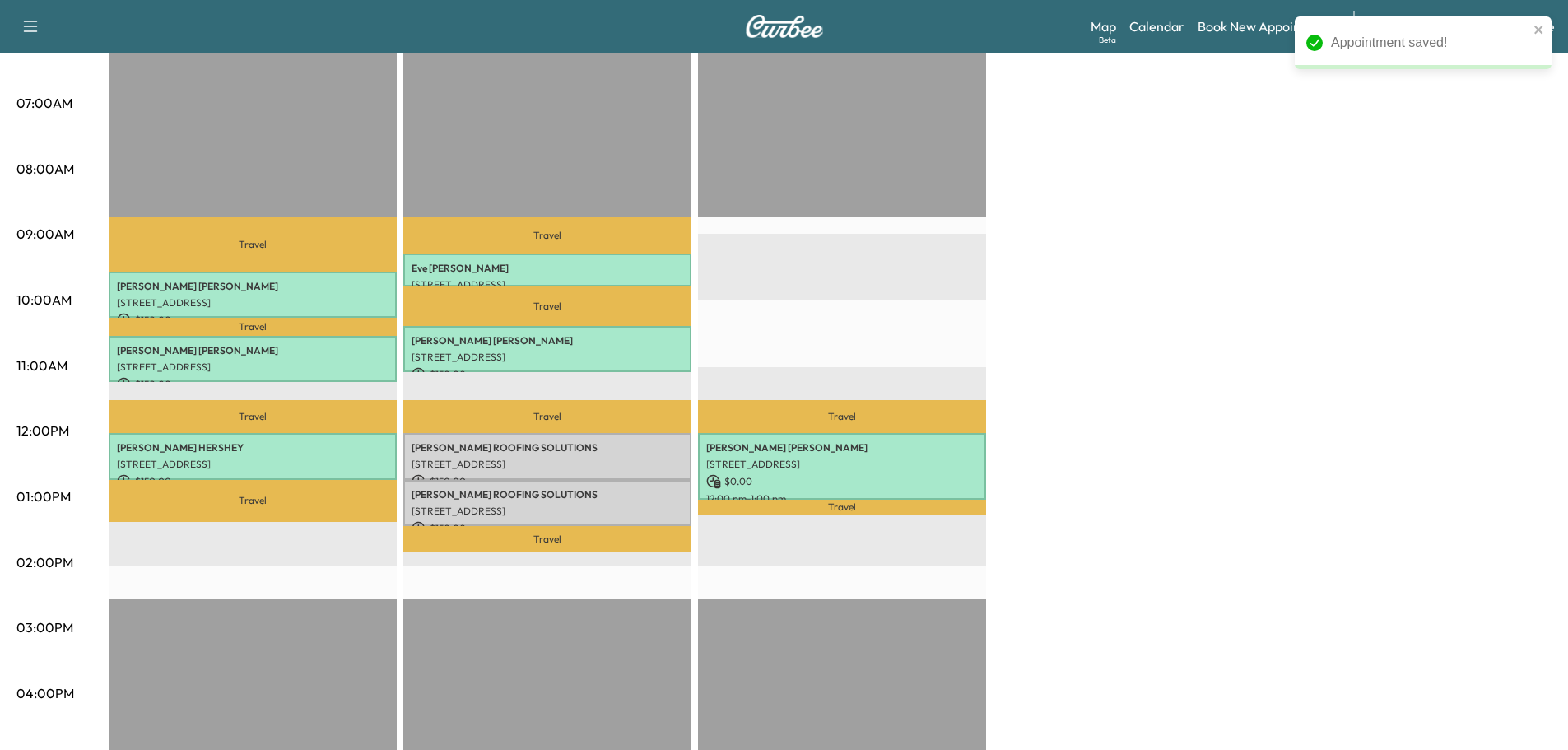
click at [1141, 349] on div "Bridgett F Customer Revenue $ 450.00 Work Time 126 mins Transit Time 105 mins T…" at bounding box center [830, 481] width 1443 height 1236
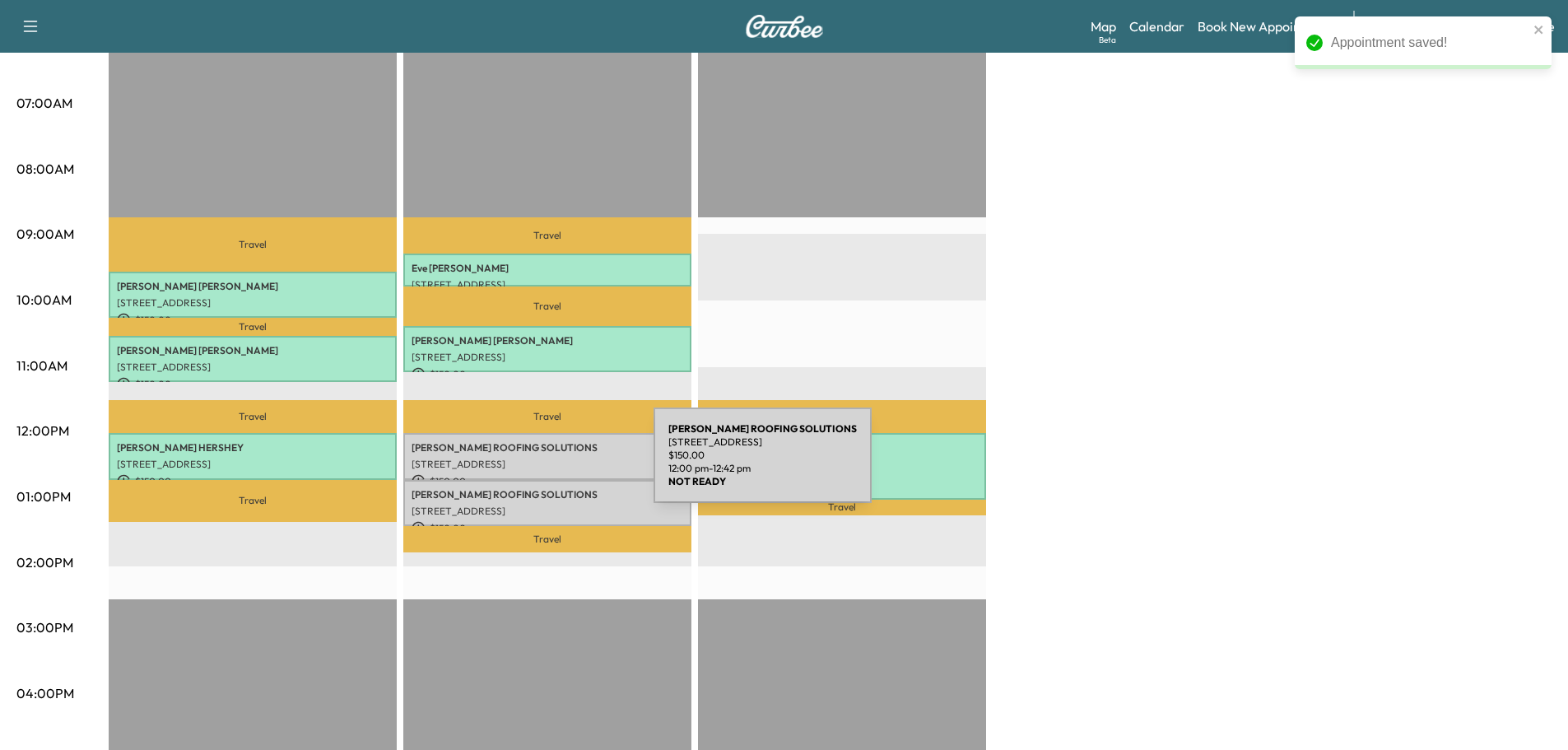
click at [531, 465] on p "1805 Olde Homestead Ln, Lancaster, PA 17601, USA" at bounding box center [547, 464] width 272 height 13
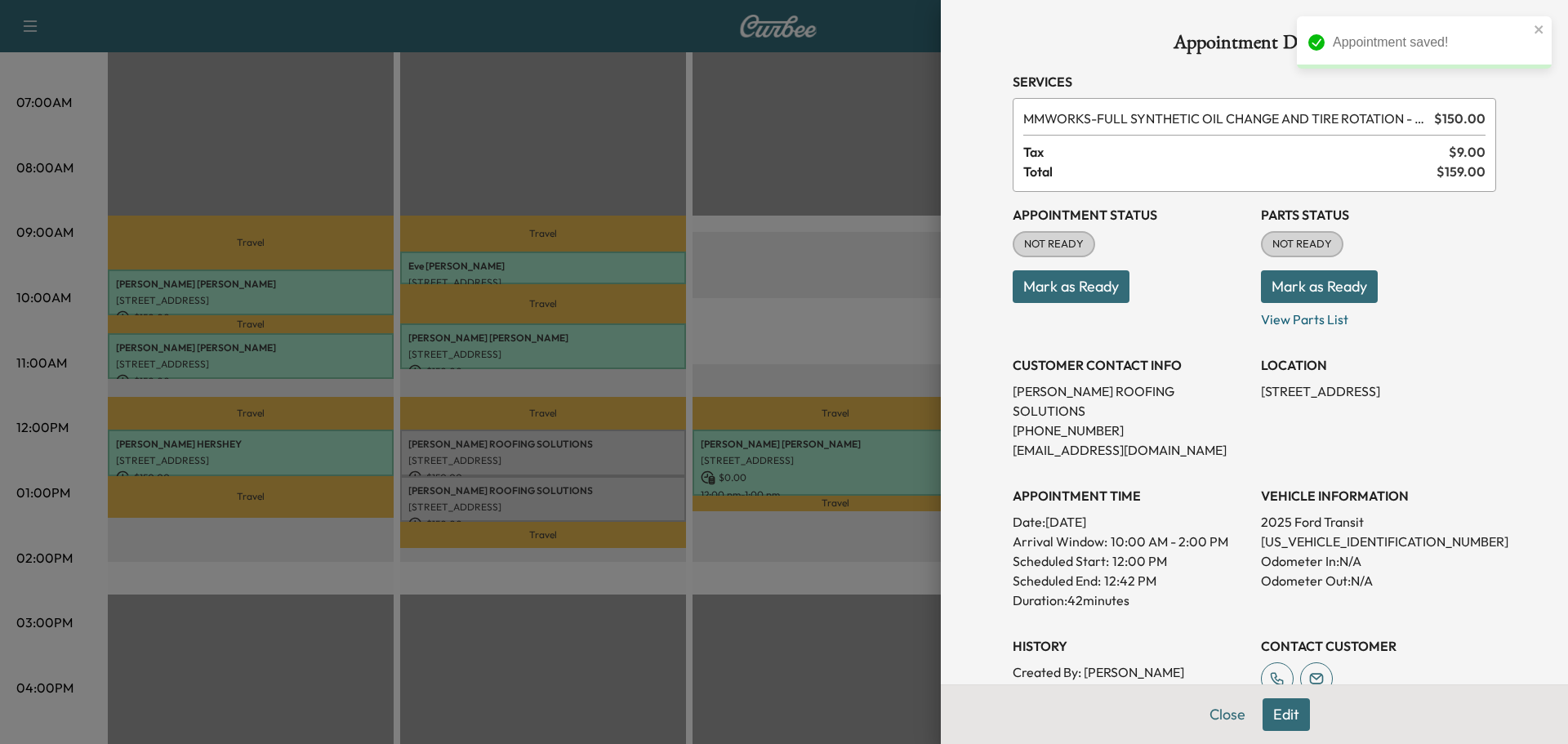
click at [1296, 294] on button "Mark as Ready" at bounding box center [1319, 287] width 117 height 33
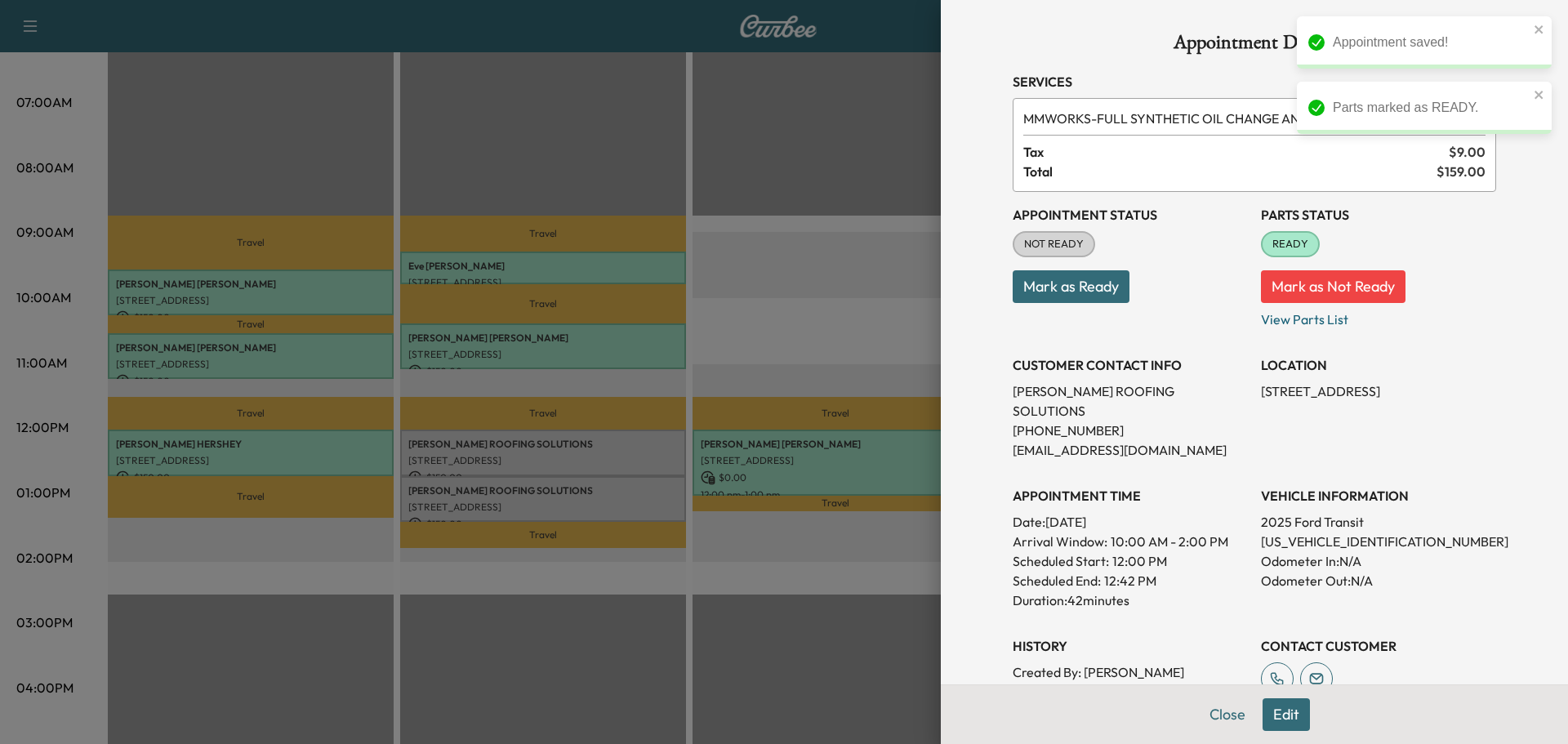
click at [1046, 300] on button "Mark as Ready" at bounding box center [1071, 287] width 117 height 33
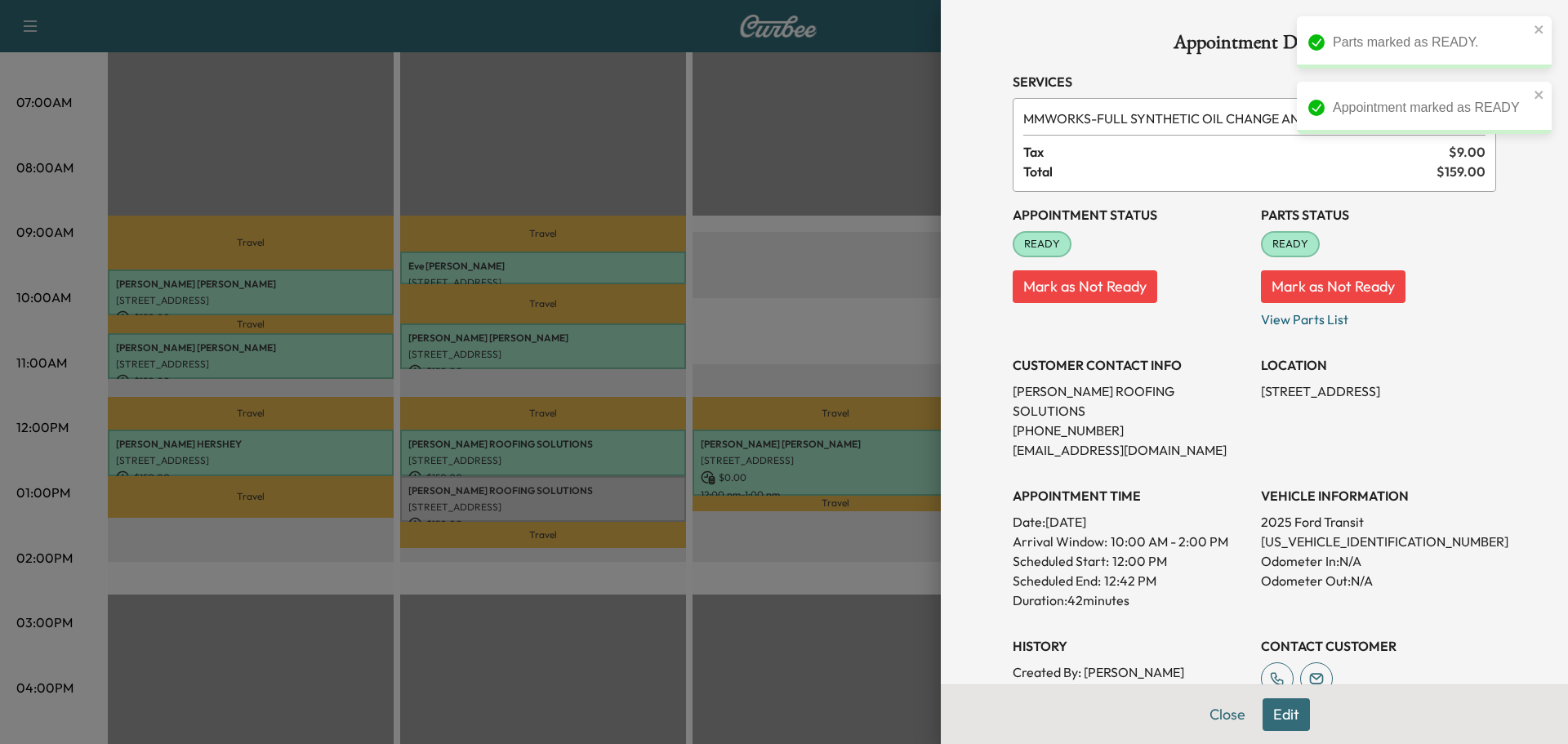
click at [526, 484] on div at bounding box center [784, 372] width 1568 height 744
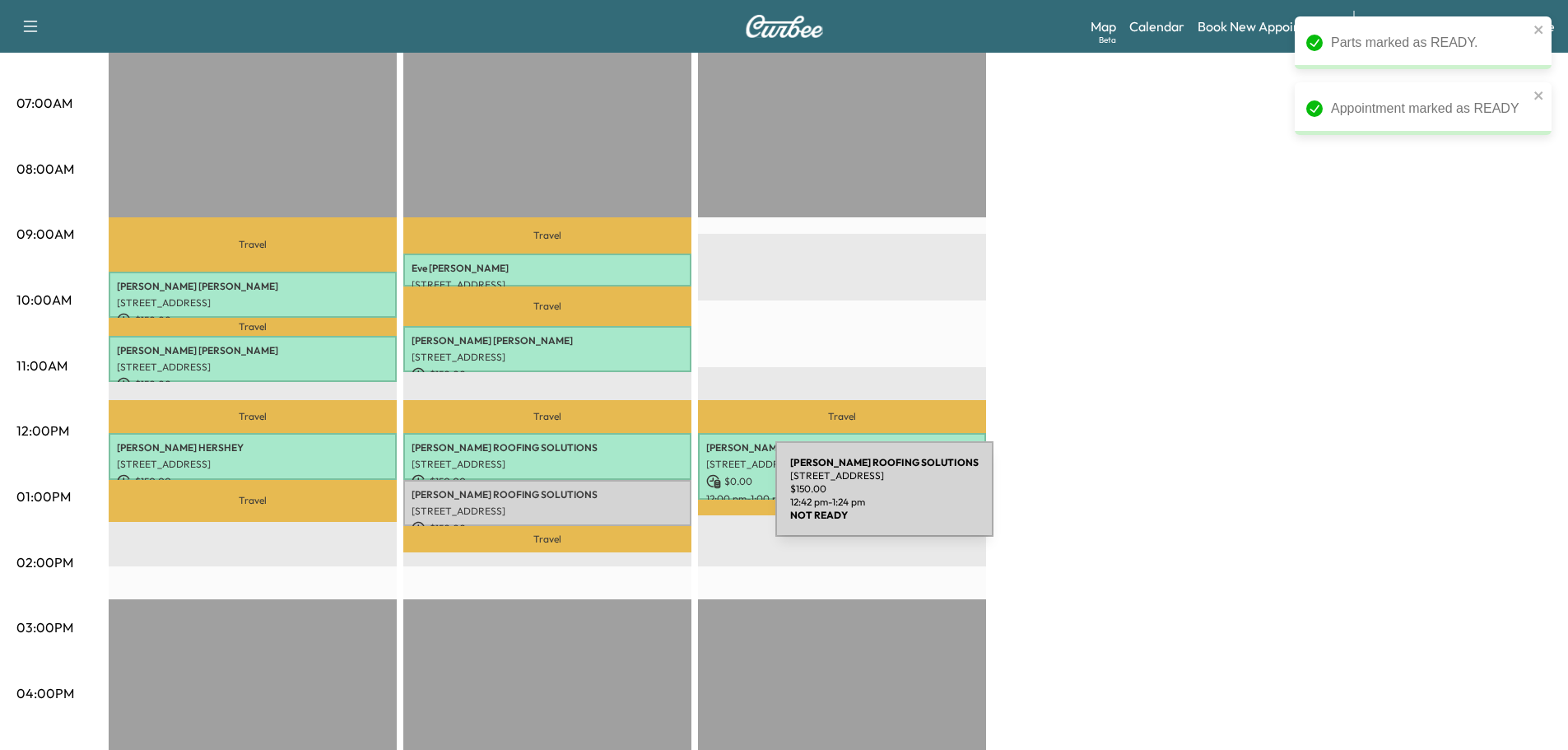
click at [652, 505] on p "1805 Olde Homestead Ln, Lancaster, PA 17601, USA" at bounding box center [547, 511] width 272 height 13
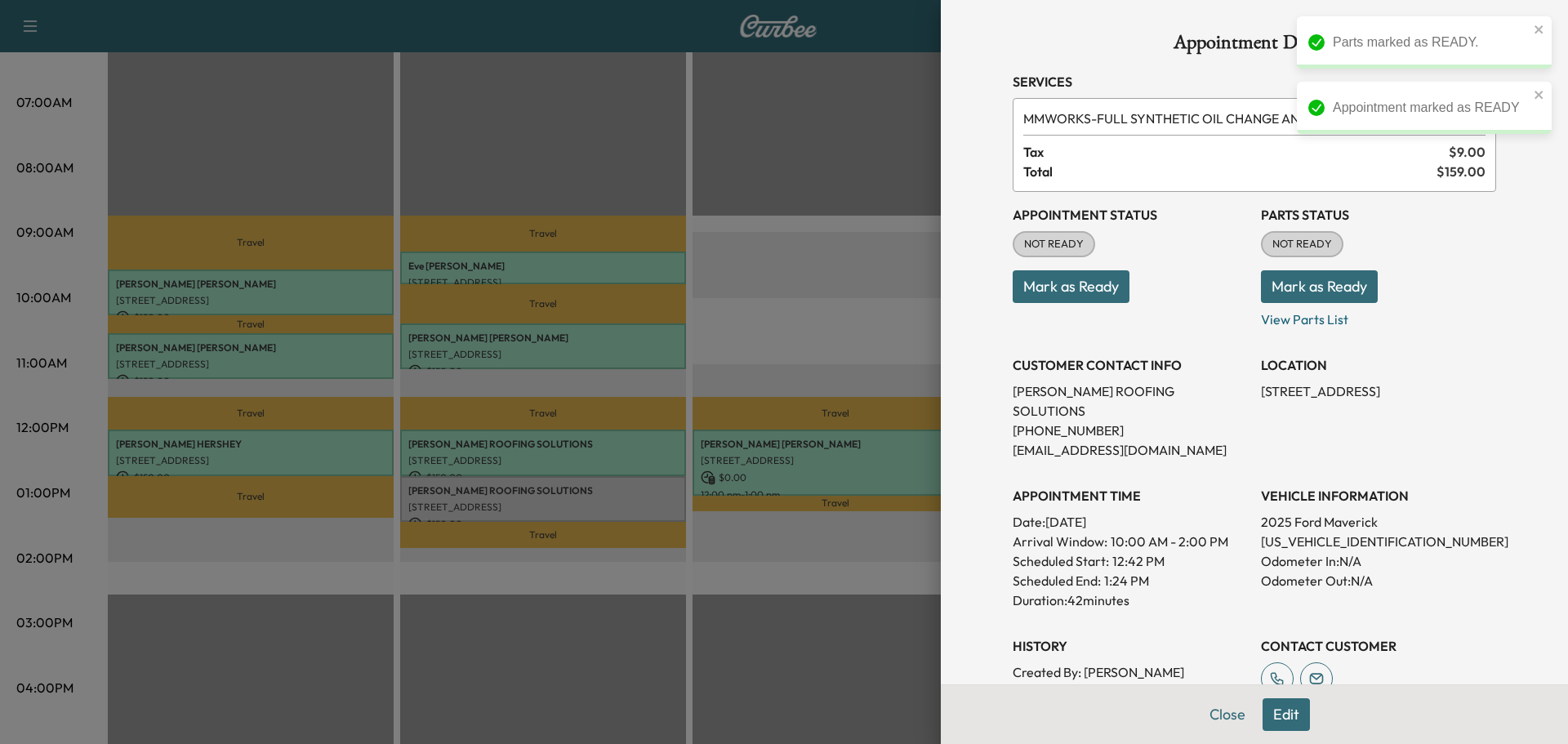
click at [1313, 286] on button "Mark as Ready" at bounding box center [1319, 287] width 117 height 33
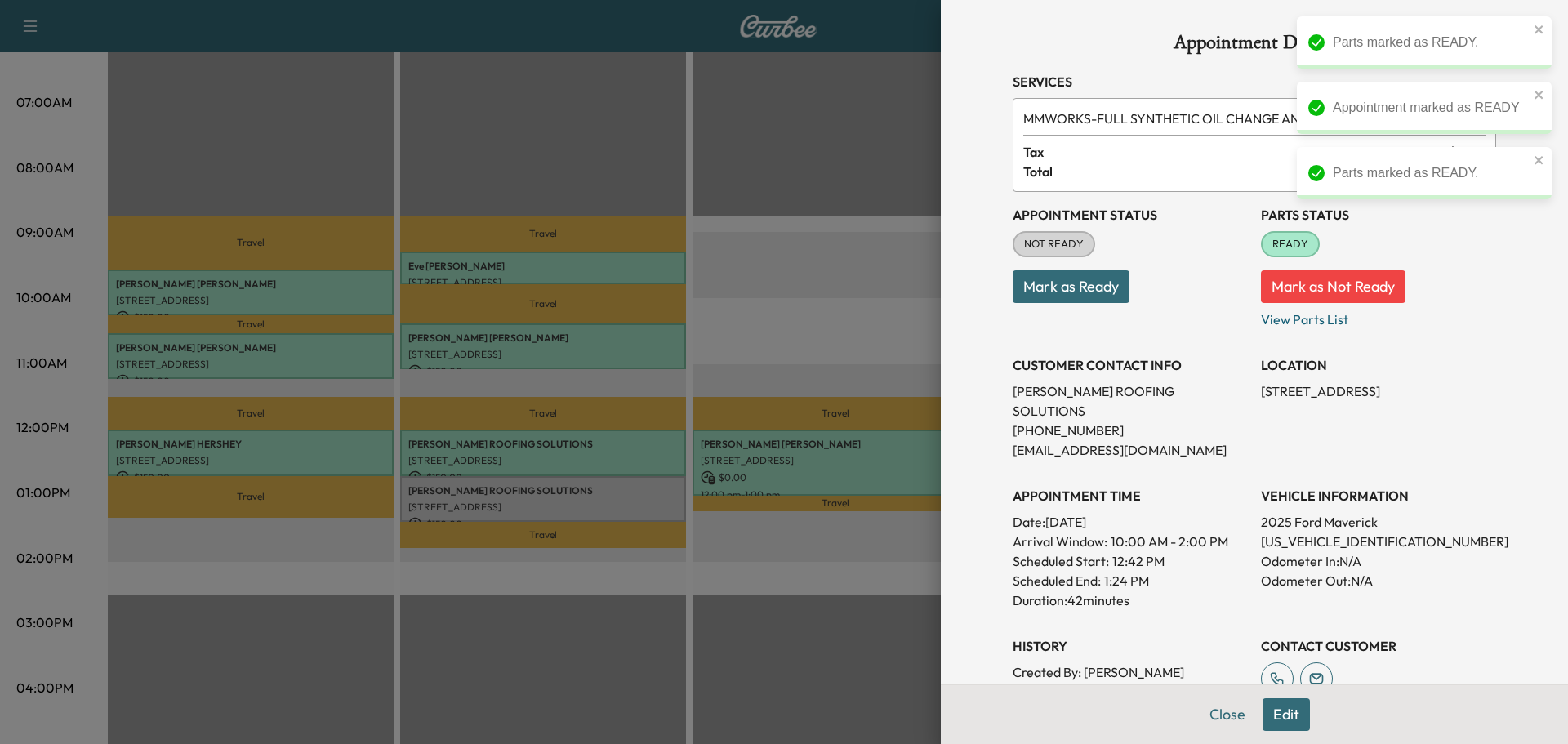
click at [1052, 298] on button "Mark as Ready" at bounding box center [1071, 287] width 117 height 33
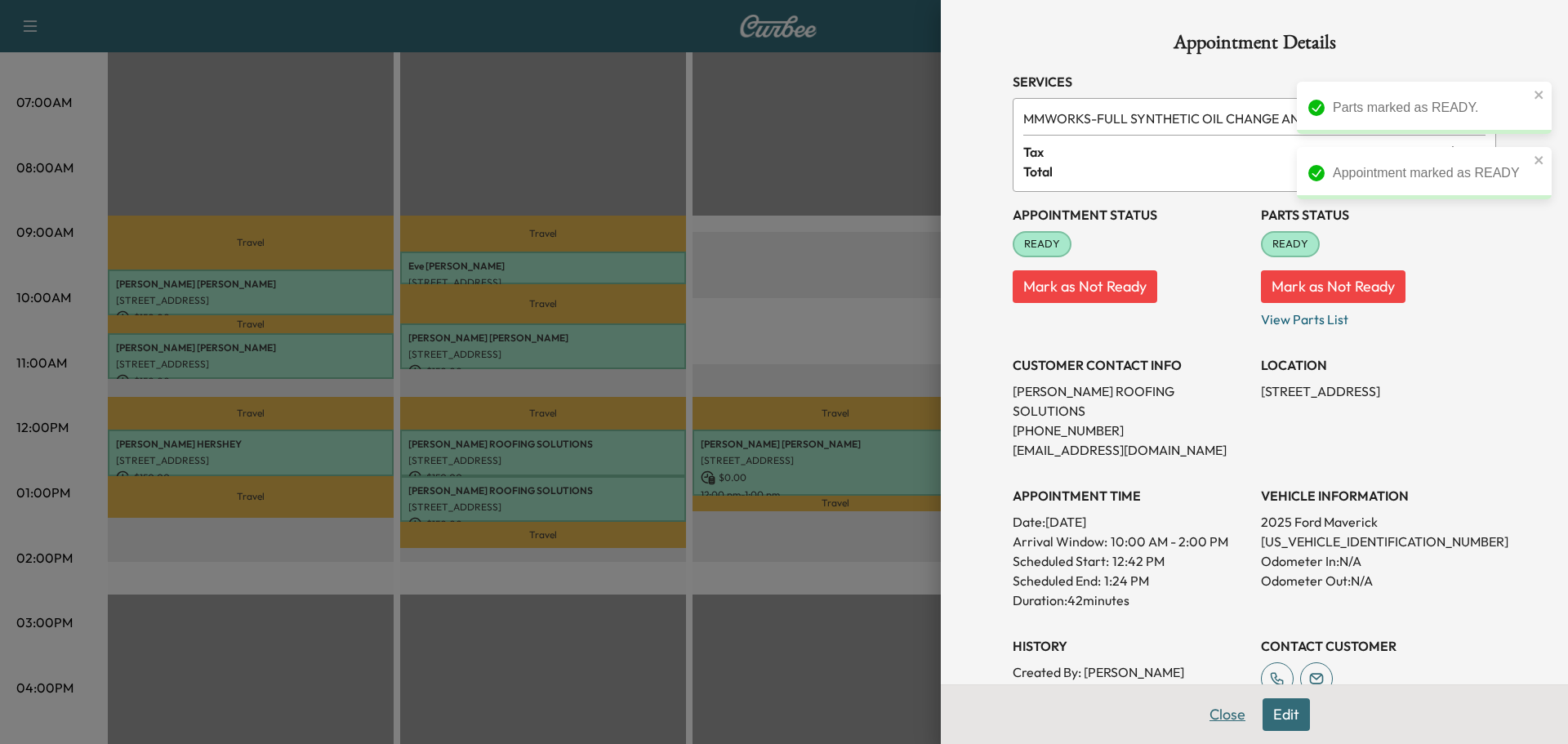
click at [1217, 705] on button "Close" at bounding box center [1227, 715] width 57 height 33
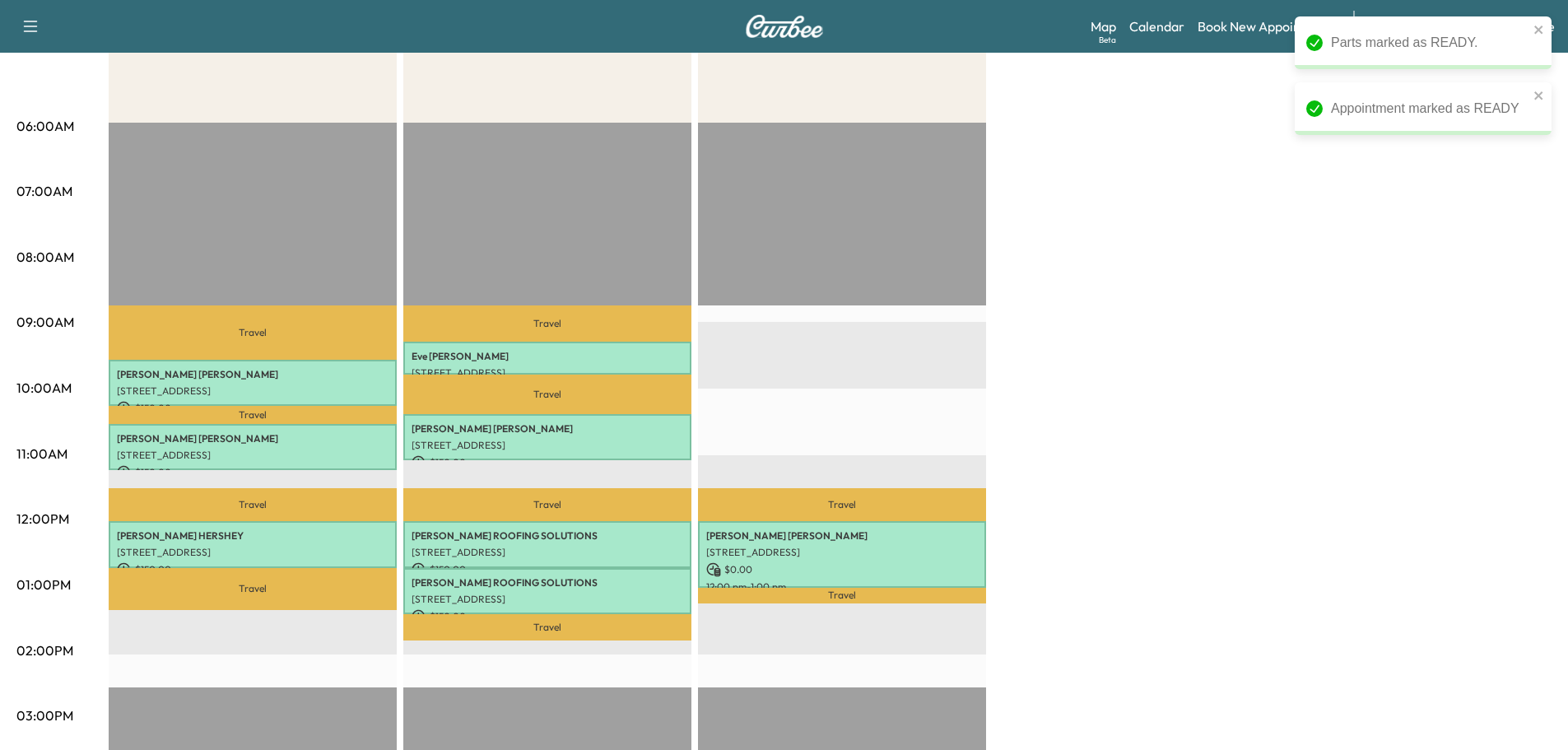
scroll to position [88, 0]
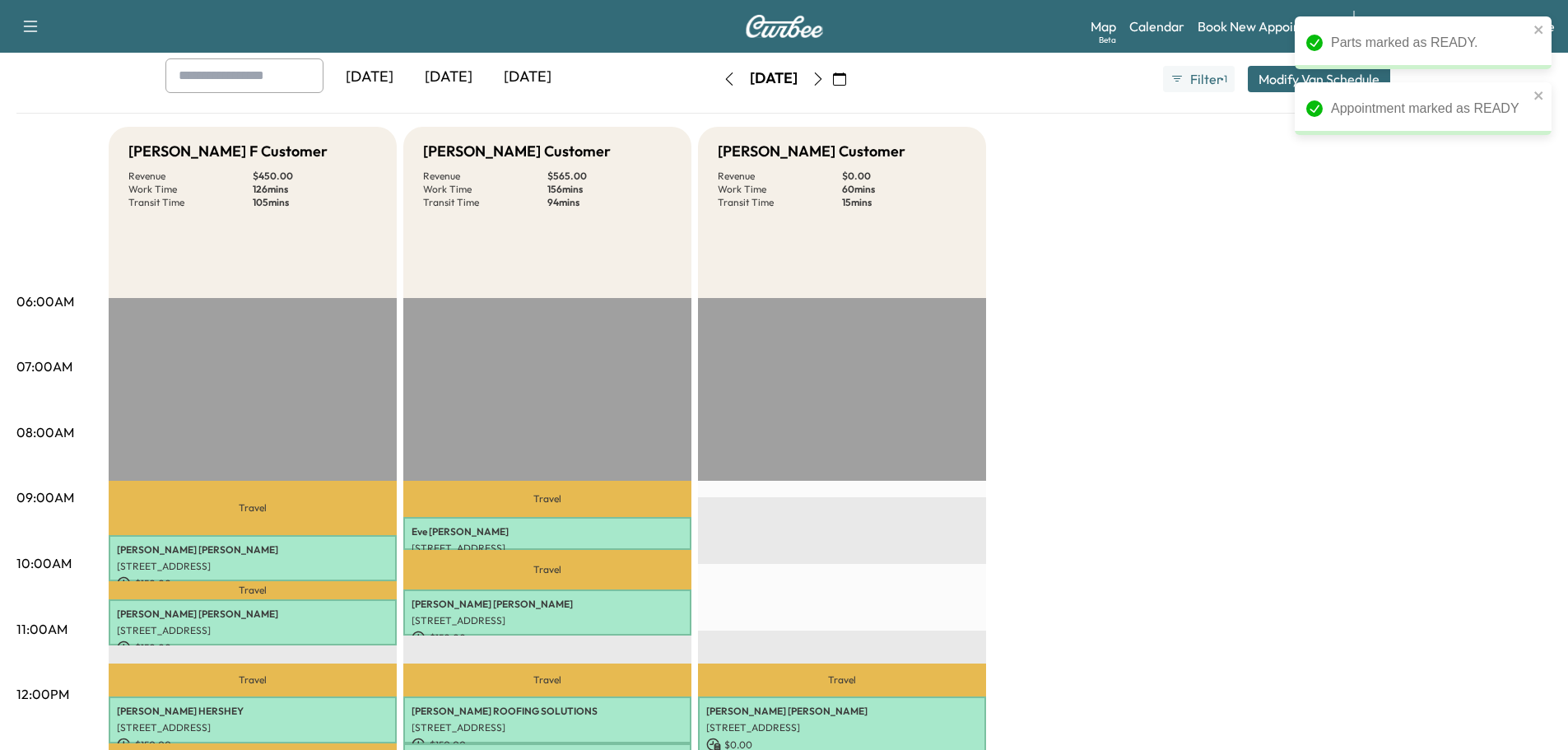
click at [723, 74] on icon "button" at bounding box center [729, 79] width 13 height 13
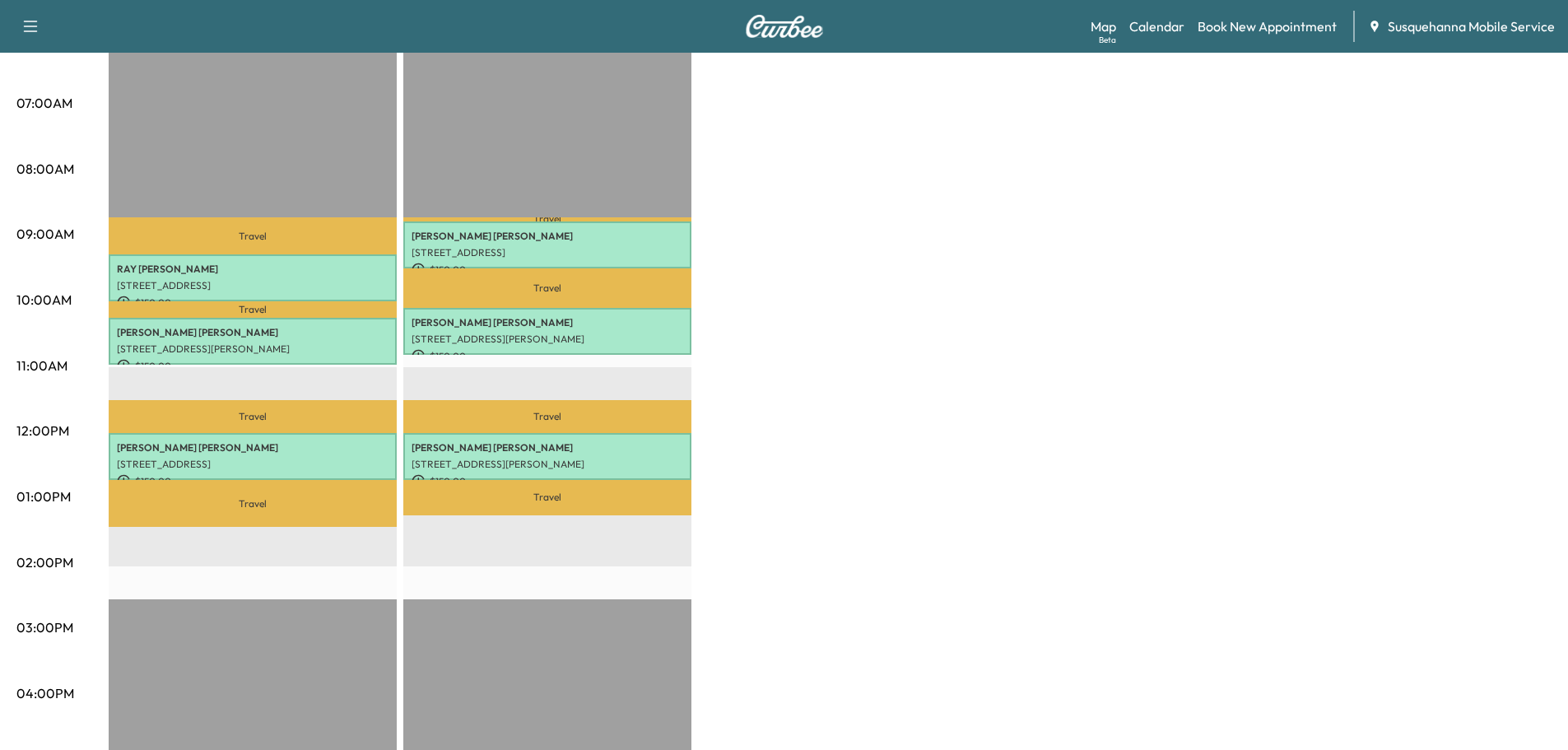
scroll to position [88, 0]
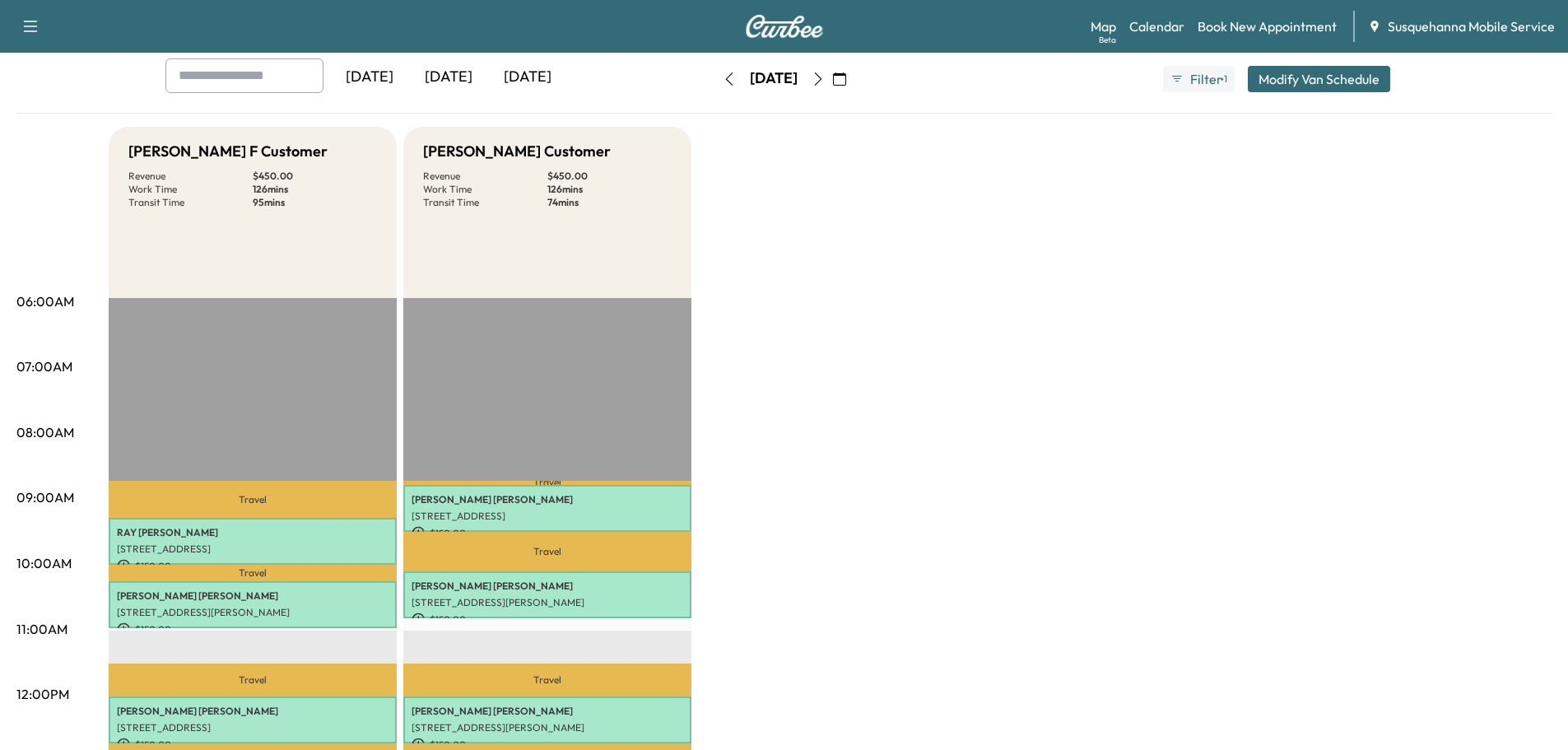
click at [825, 82] on icon "button" at bounding box center [817, 79] width 13 height 13
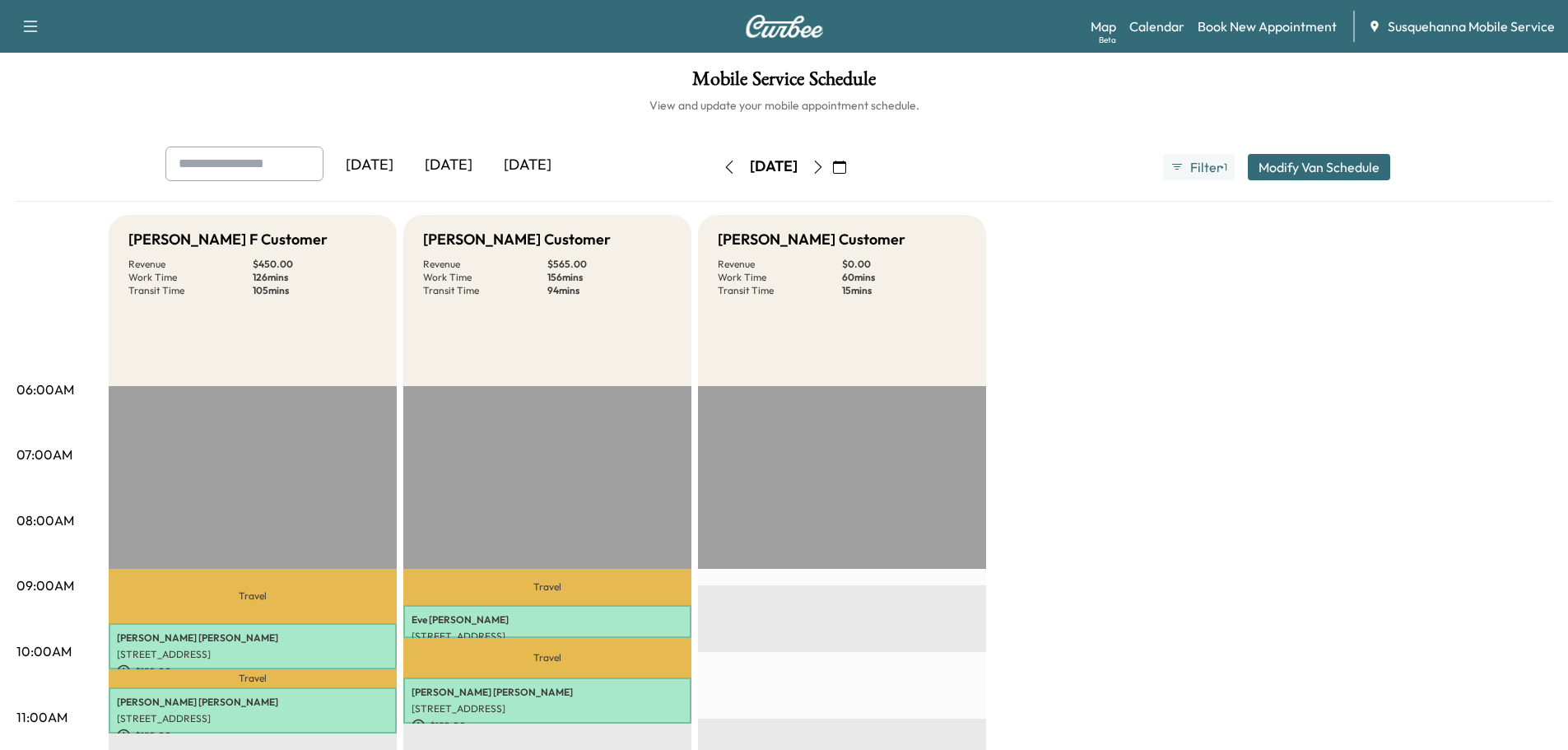
click at [854, 170] on button "button" at bounding box center [839, 167] width 28 height 27
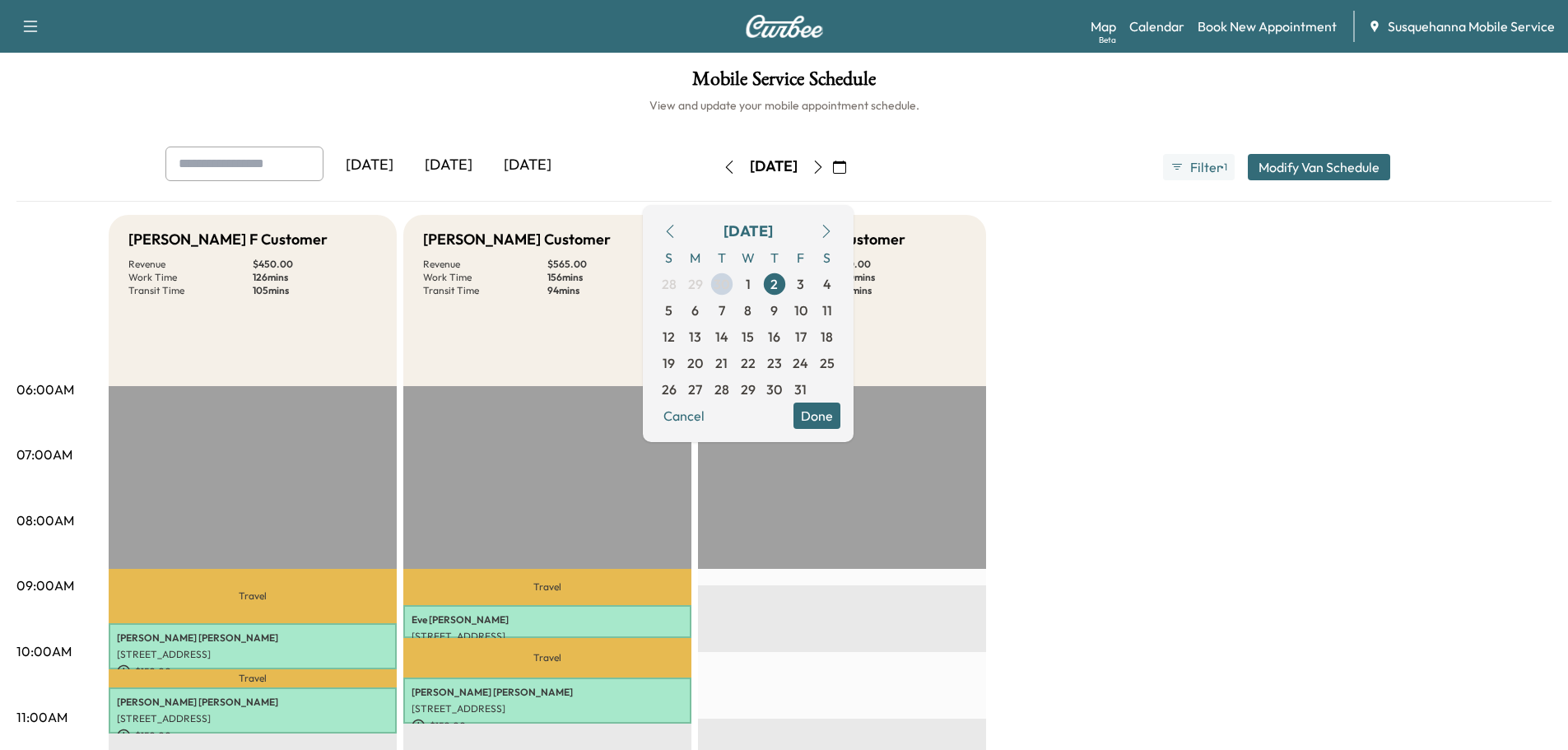
click at [825, 170] on icon "button" at bounding box center [817, 166] width 13 height 13
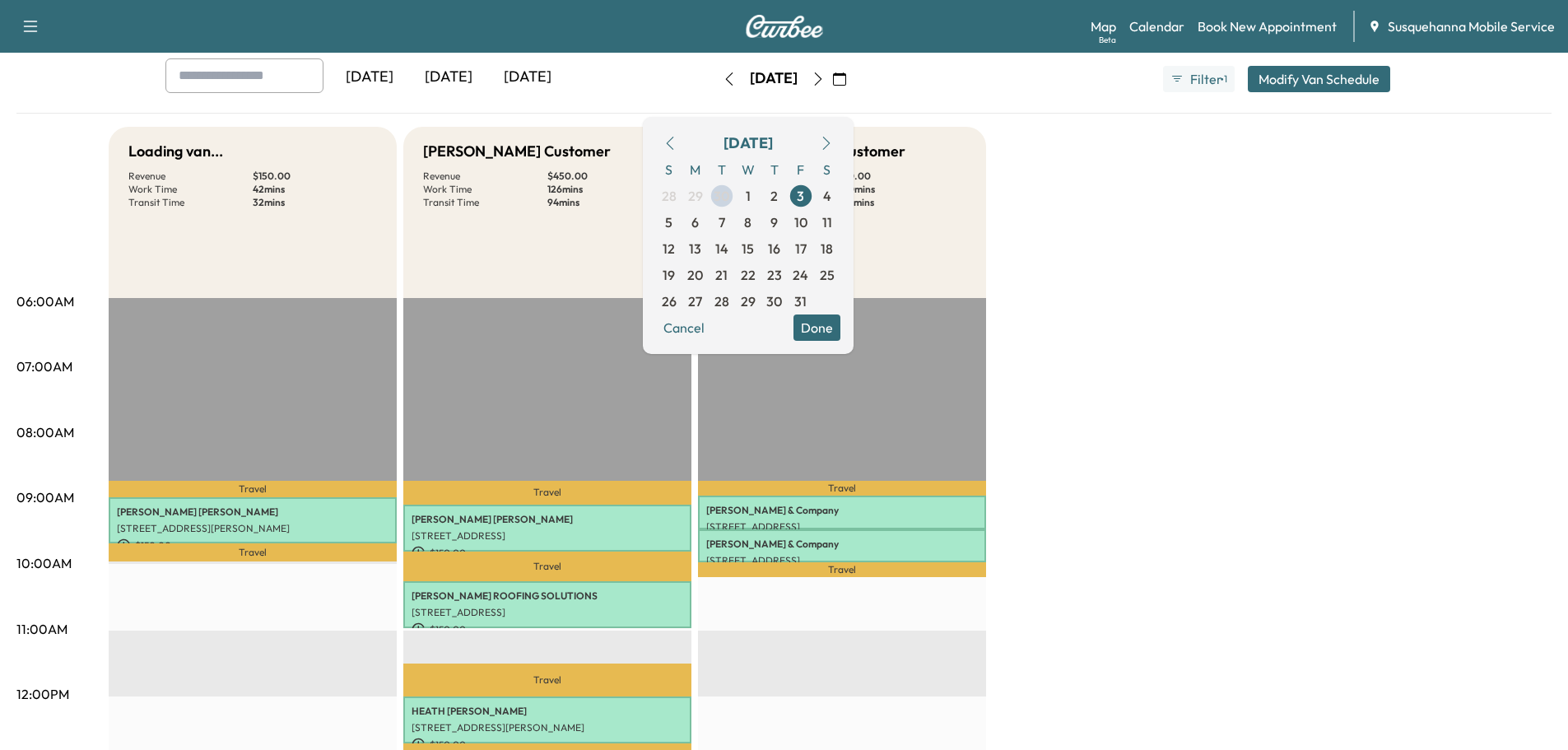
scroll to position [263, 0]
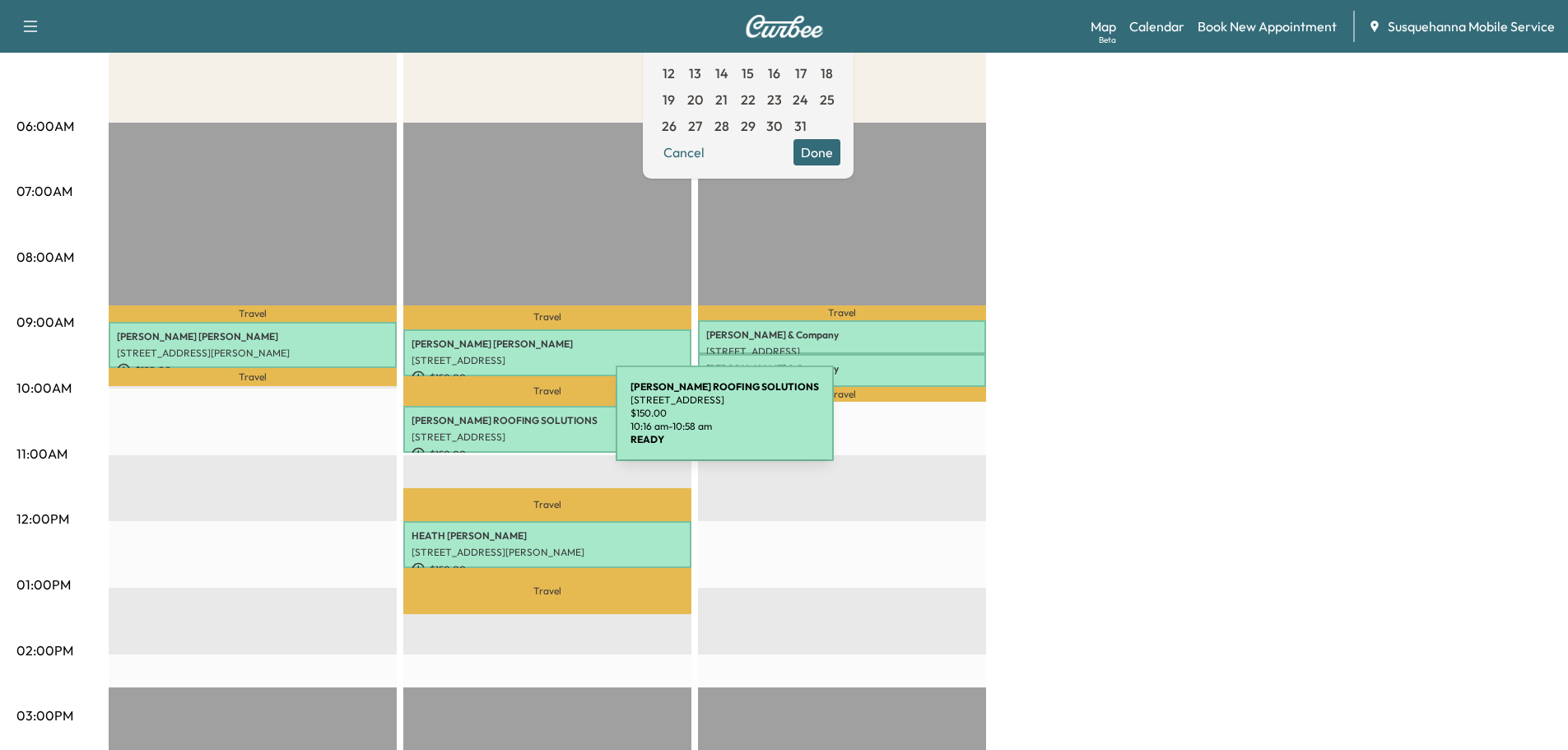
click at [492, 424] on p "MOSER ROOFING SOLUTIONS" at bounding box center [547, 420] width 272 height 13
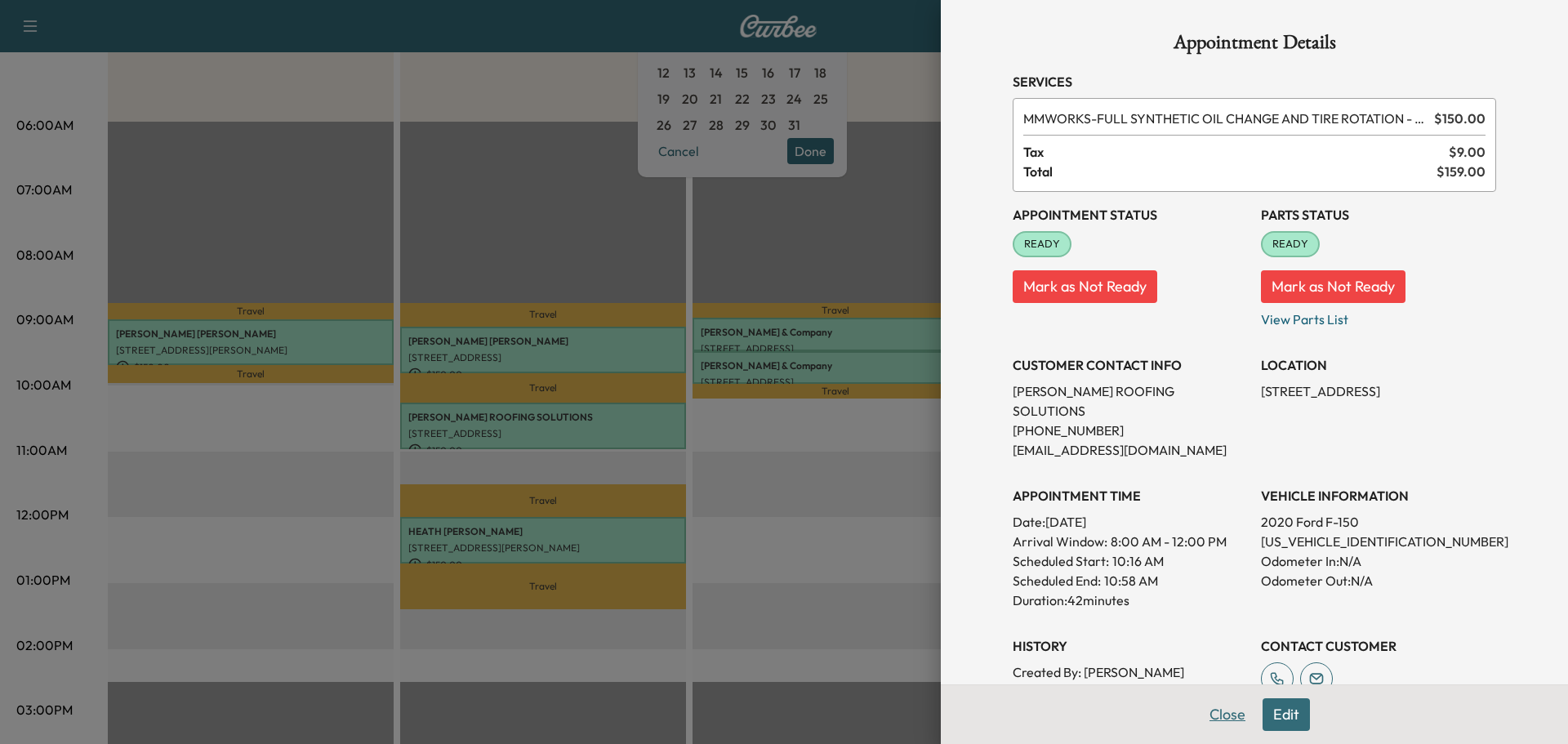
click at [1202, 715] on button "Close" at bounding box center [1227, 715] width 57 height 33
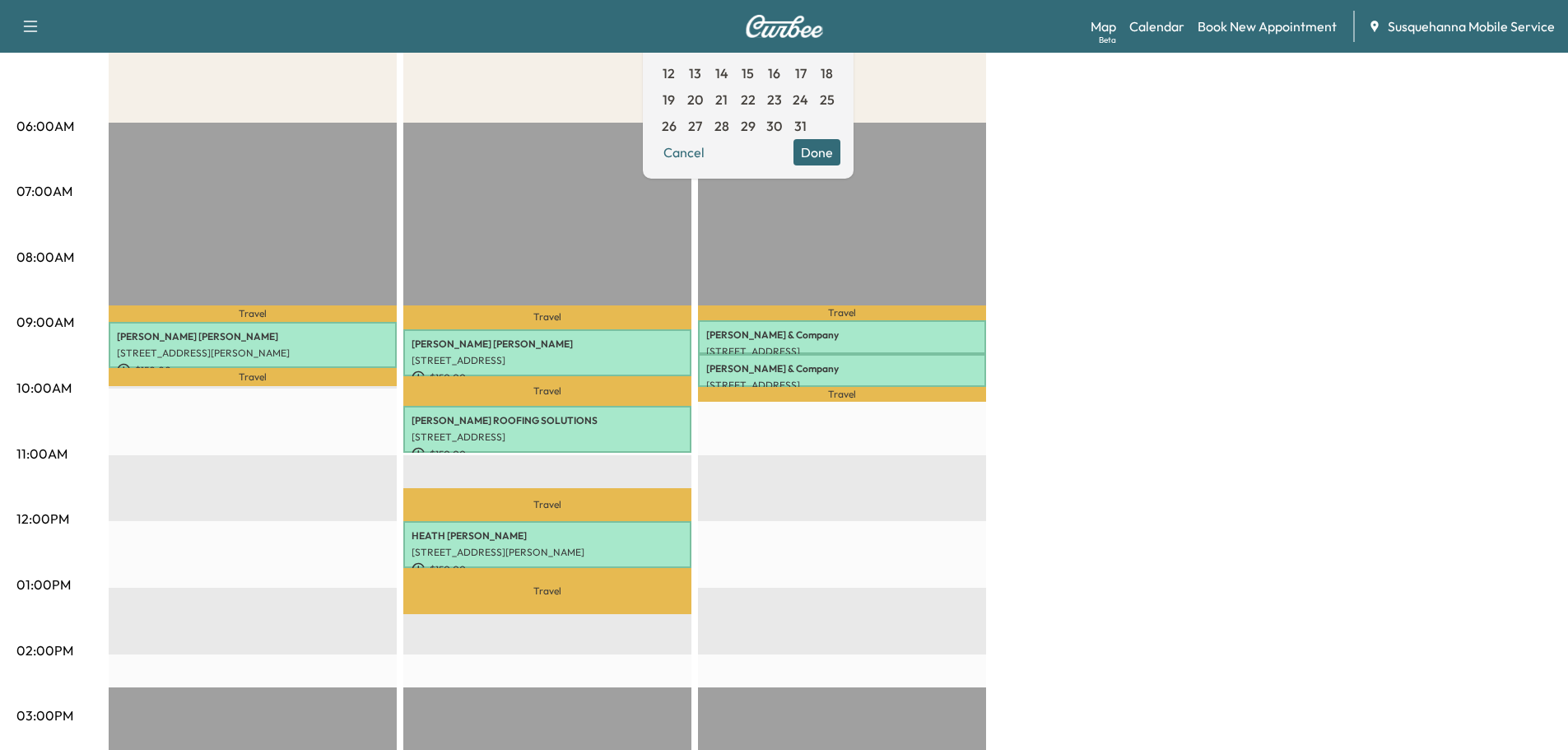
scroll to position [0, 0]
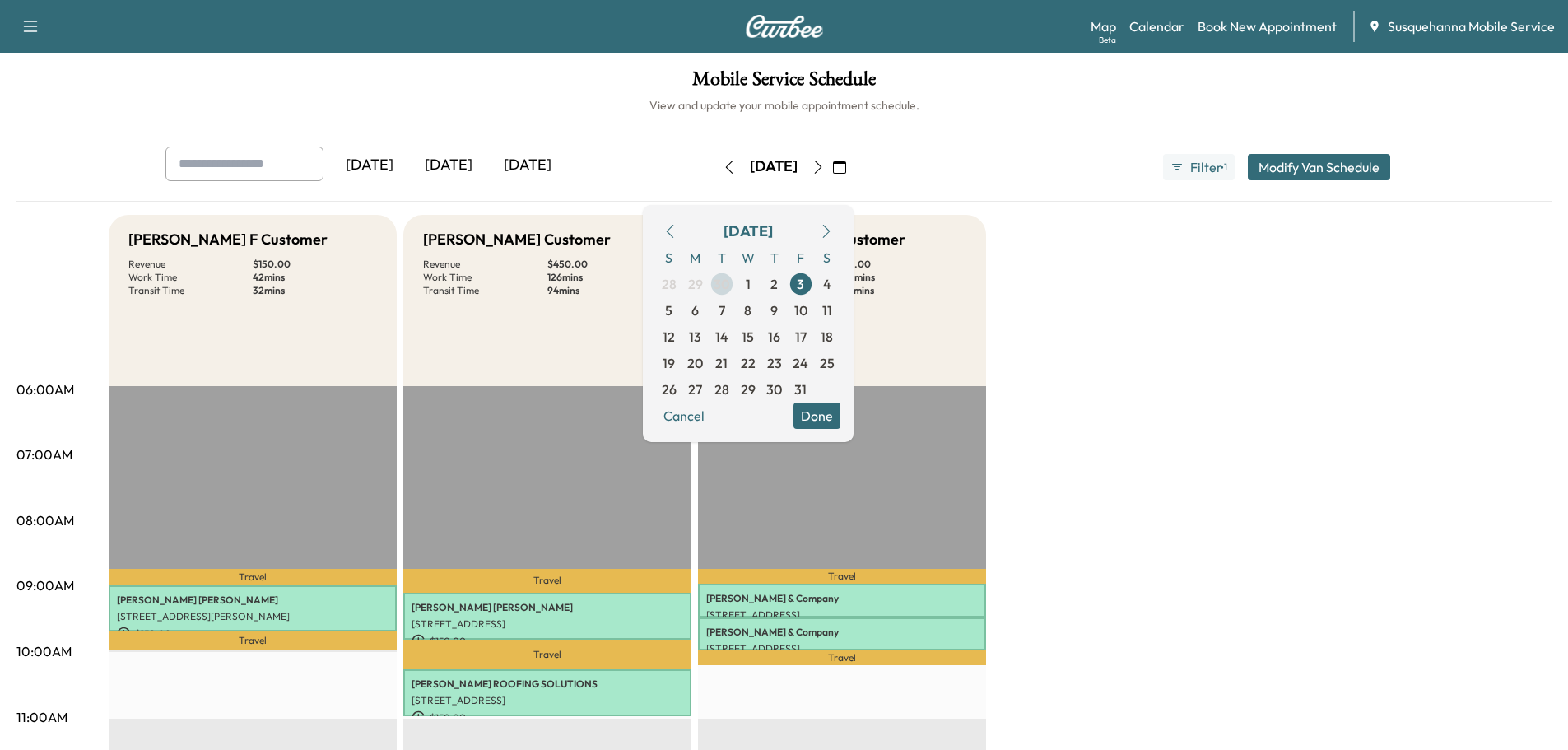
click at [730, 287] on span "30" at bounding box center [722, 284] width 17 height 20
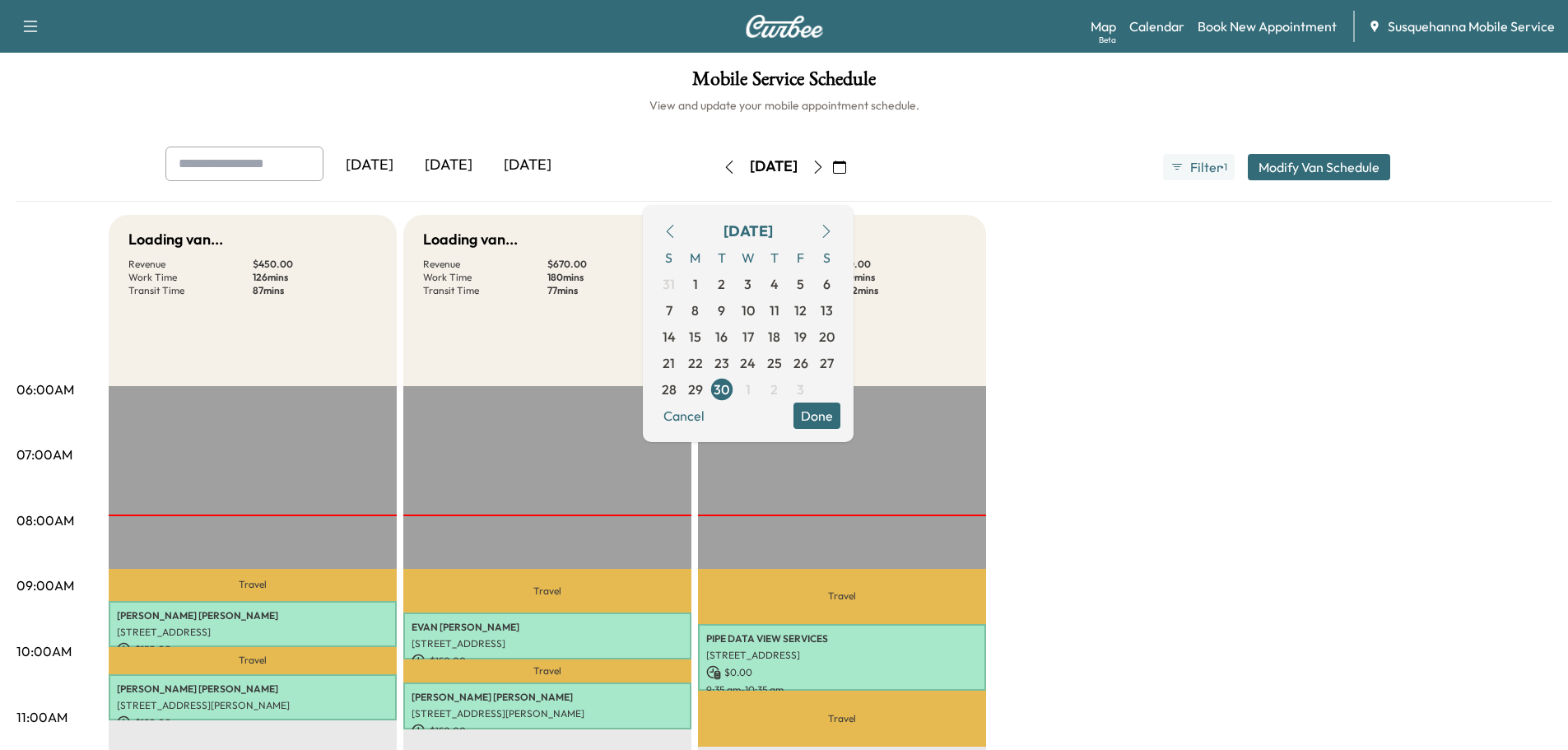
click at [841, 418] on button "Done" at bounding box center [817, 416] width 47 height 27
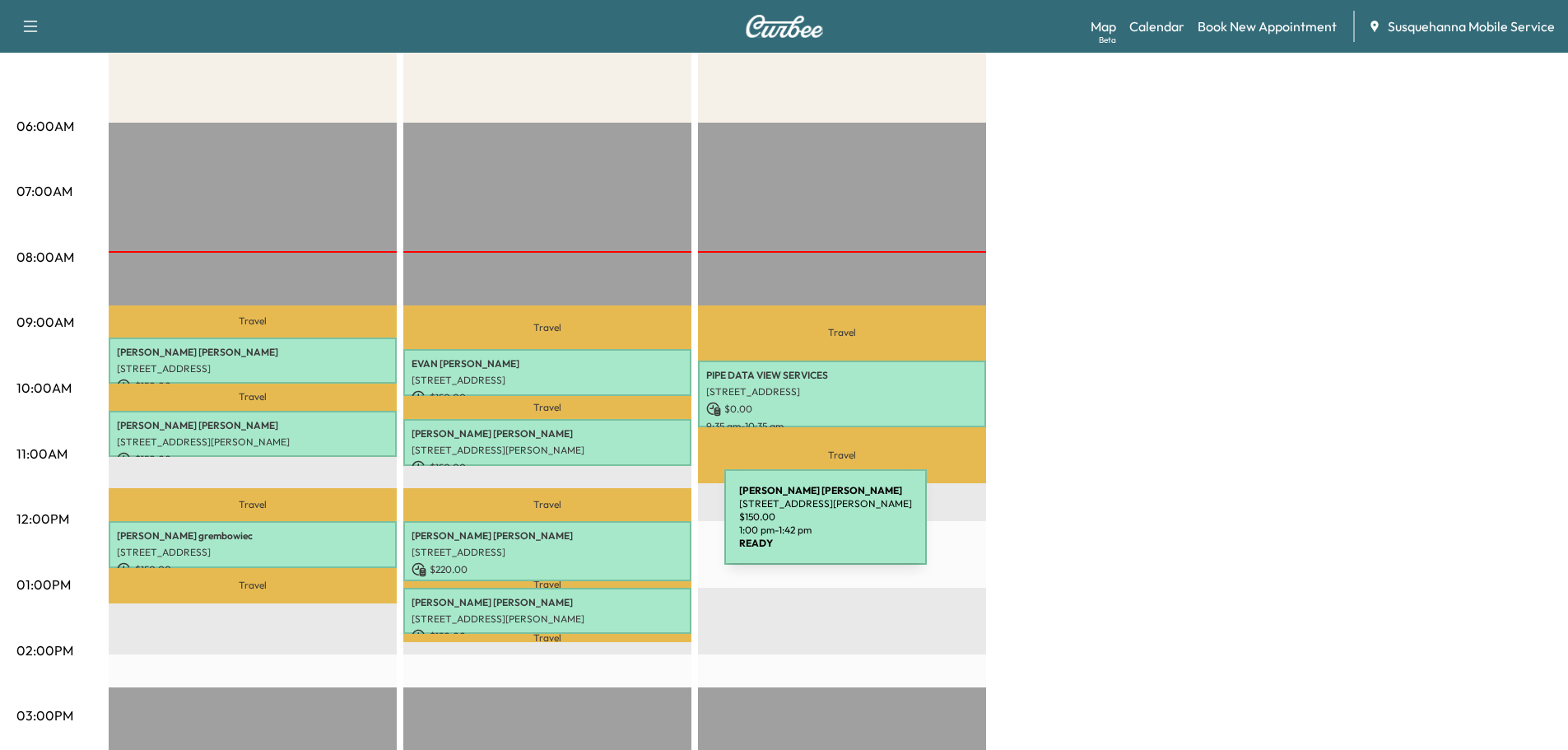
scroll to position [88, 0]
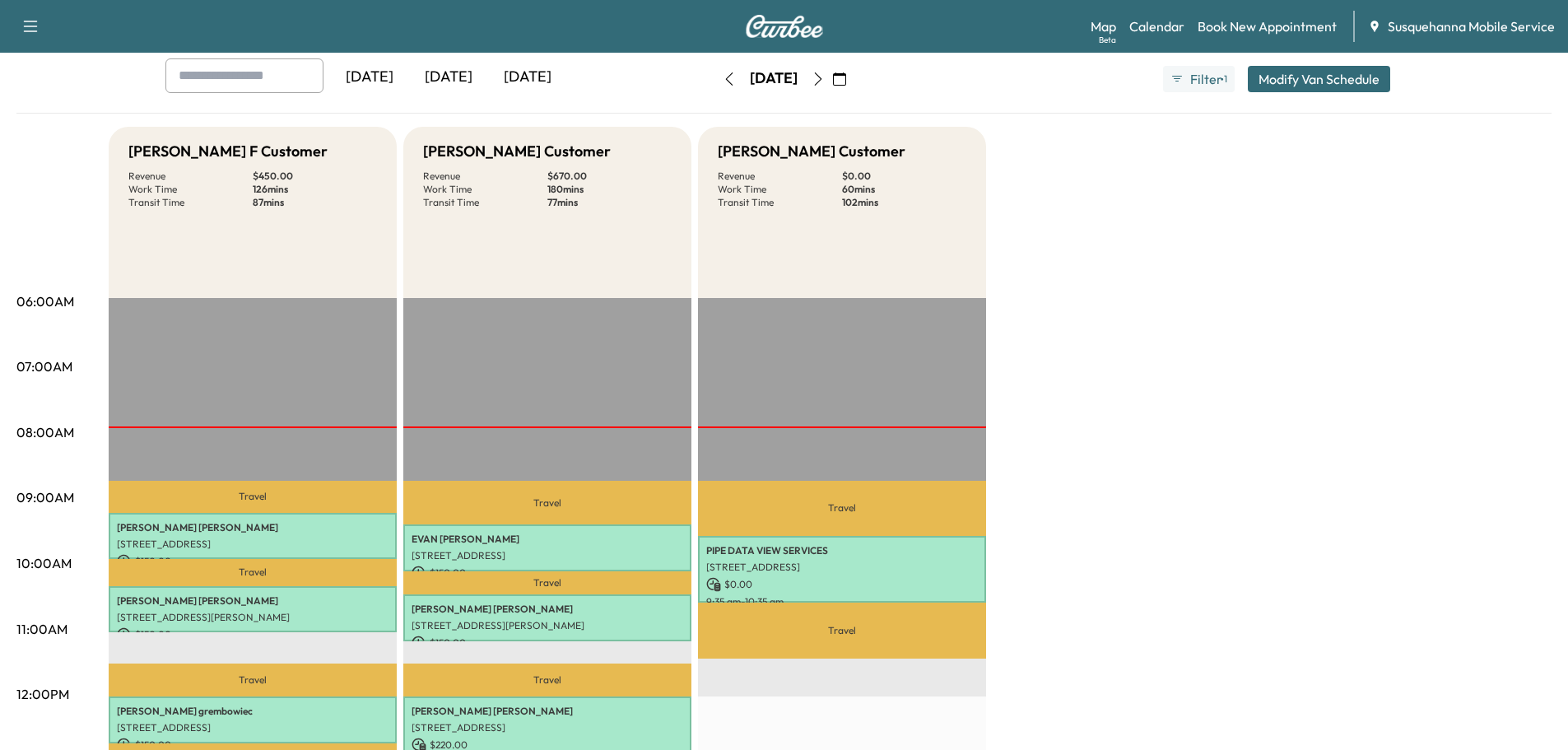
click at [825, 83] on icon "button" at bounding box center [817, 79] width 13 height 13
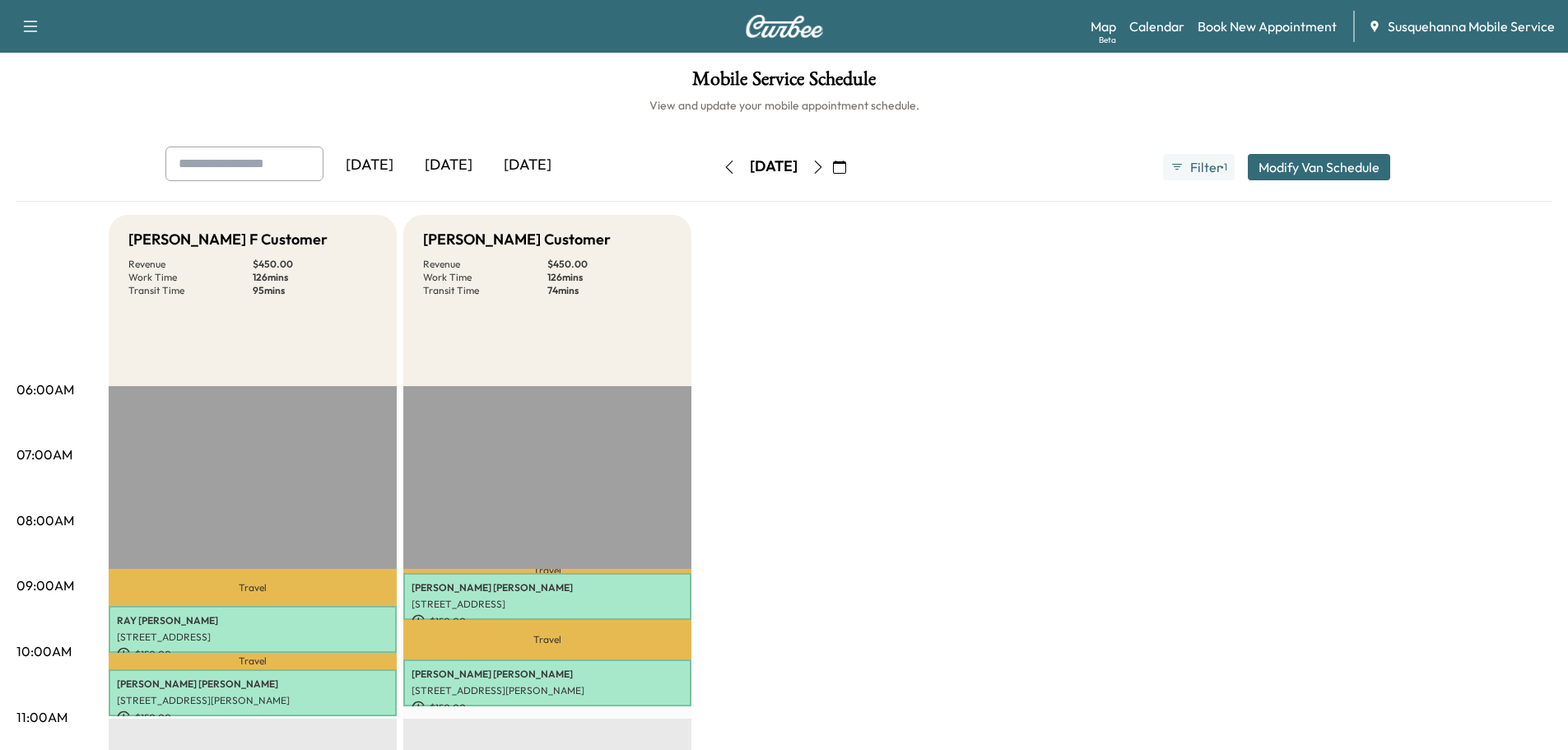
click at [715, 174] on button "button" at bounding box center [729, 167] width 28 height 27
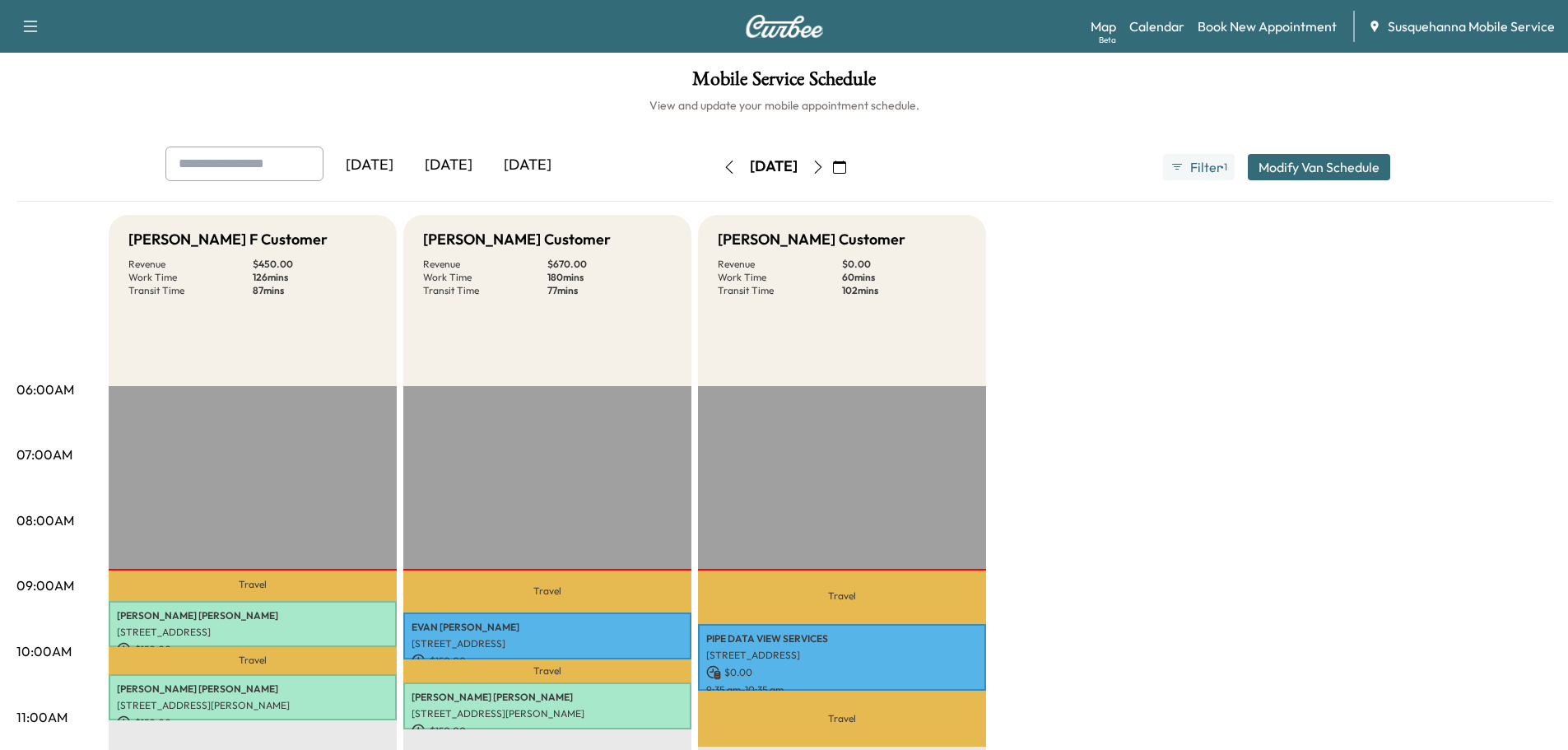
click at [825, 166] on icon "button" at bounding box center [817, 166] width 13 height 13
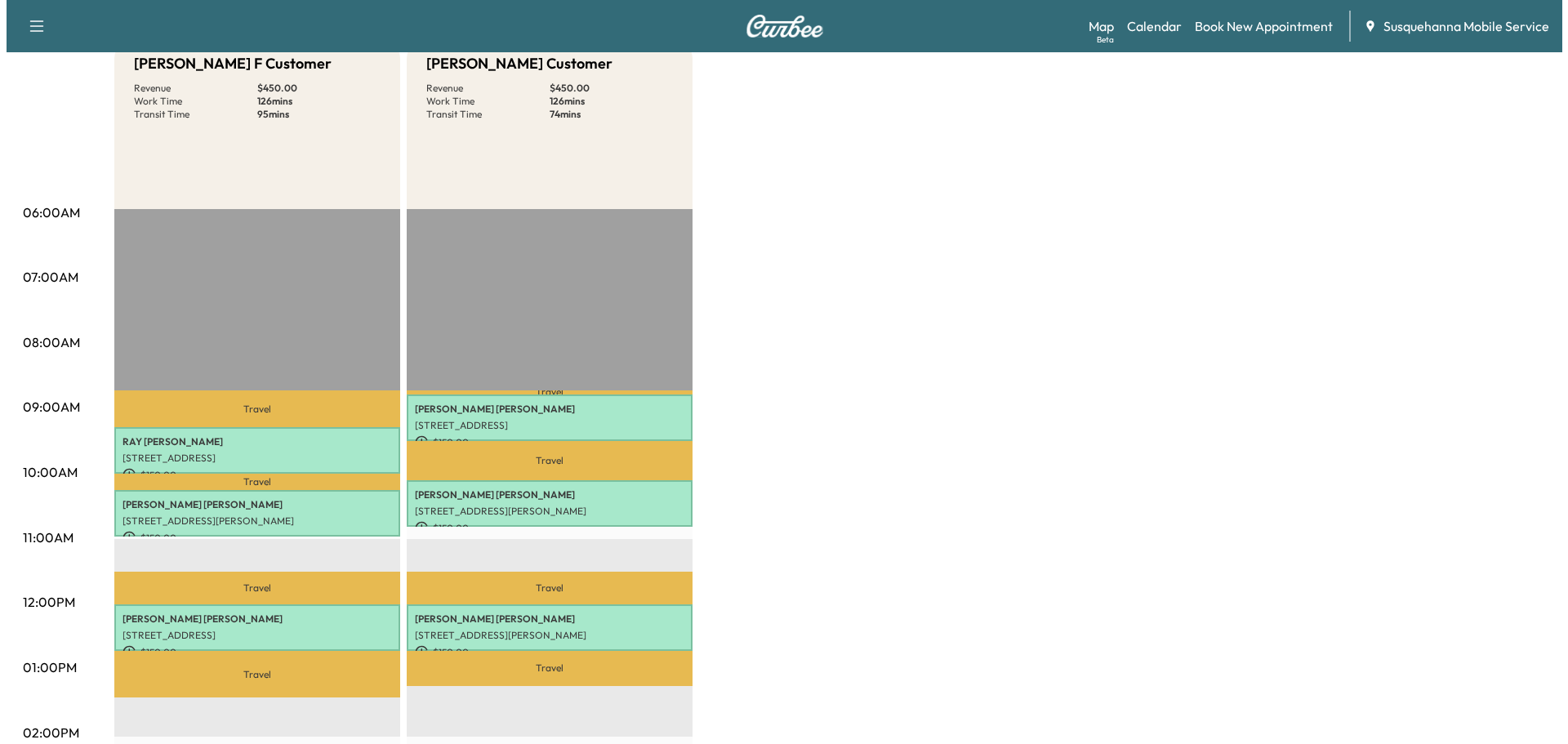
scroll to position [261, 0]
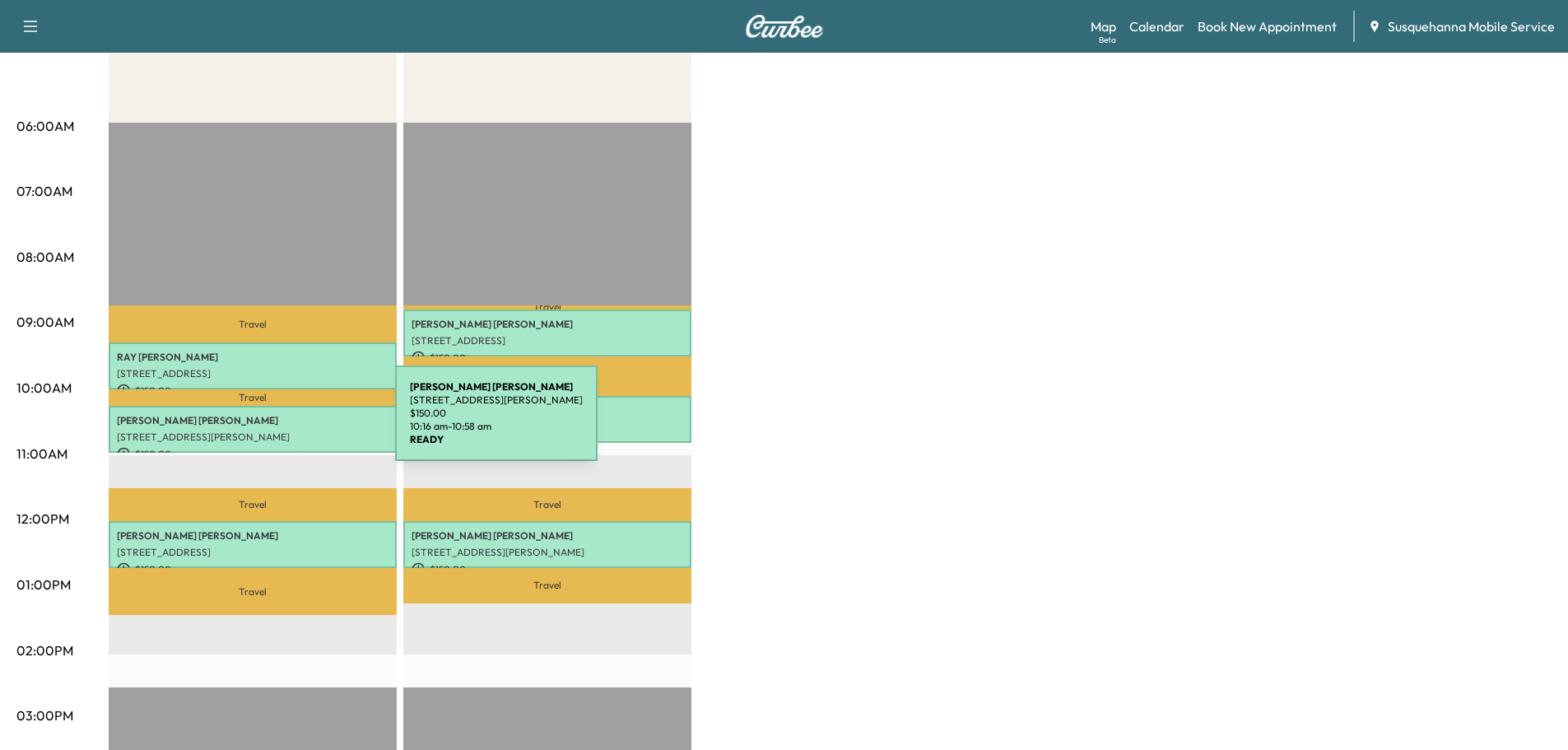
click at [266, 425] on div "DANIEL HUSHON 333 STANTON RD, QUARRYVILLE, PA, USA $ 150.00 10:16 am - 10:58 am" at bounding box center [252, 430] width 288 height 47
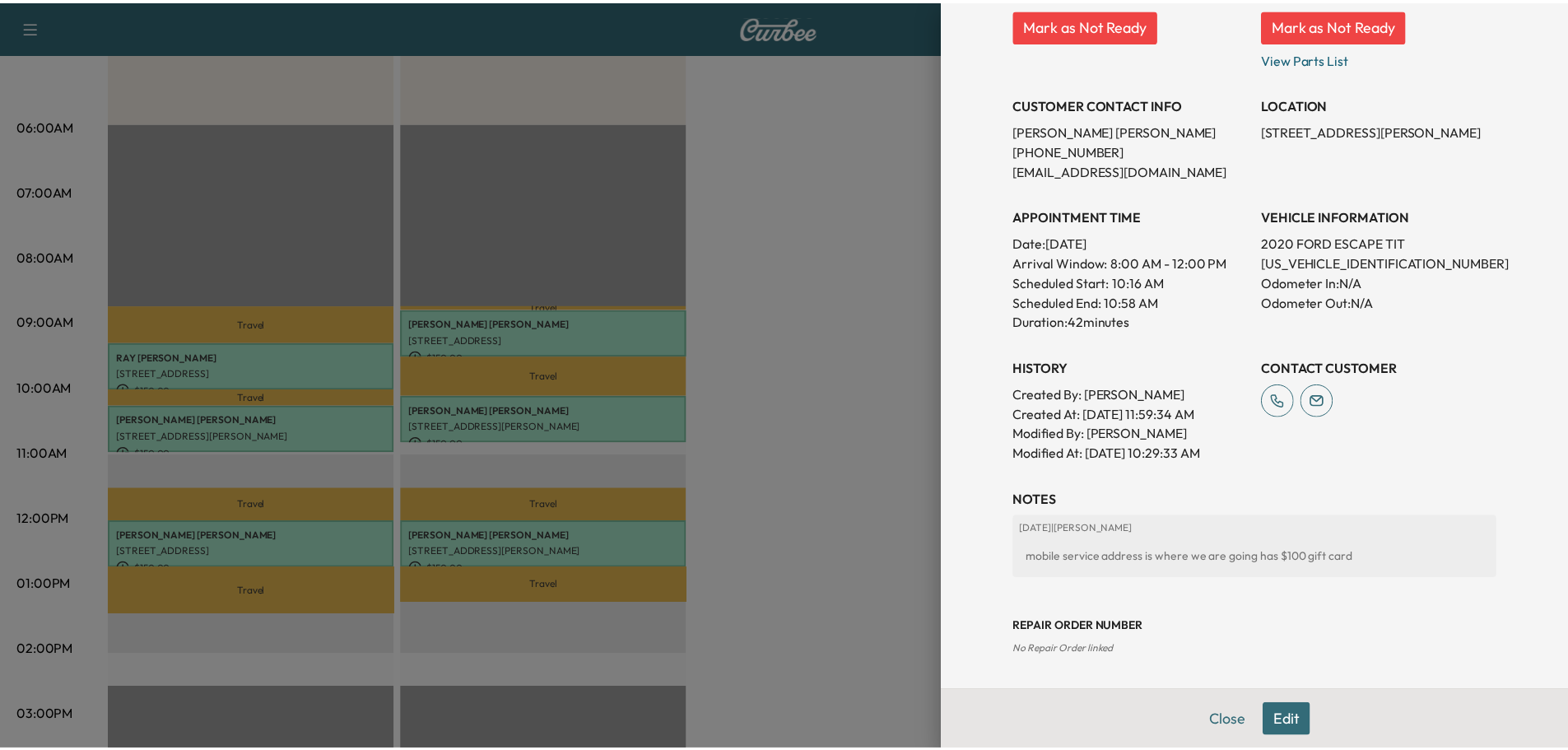
scroll to position [0, 0]
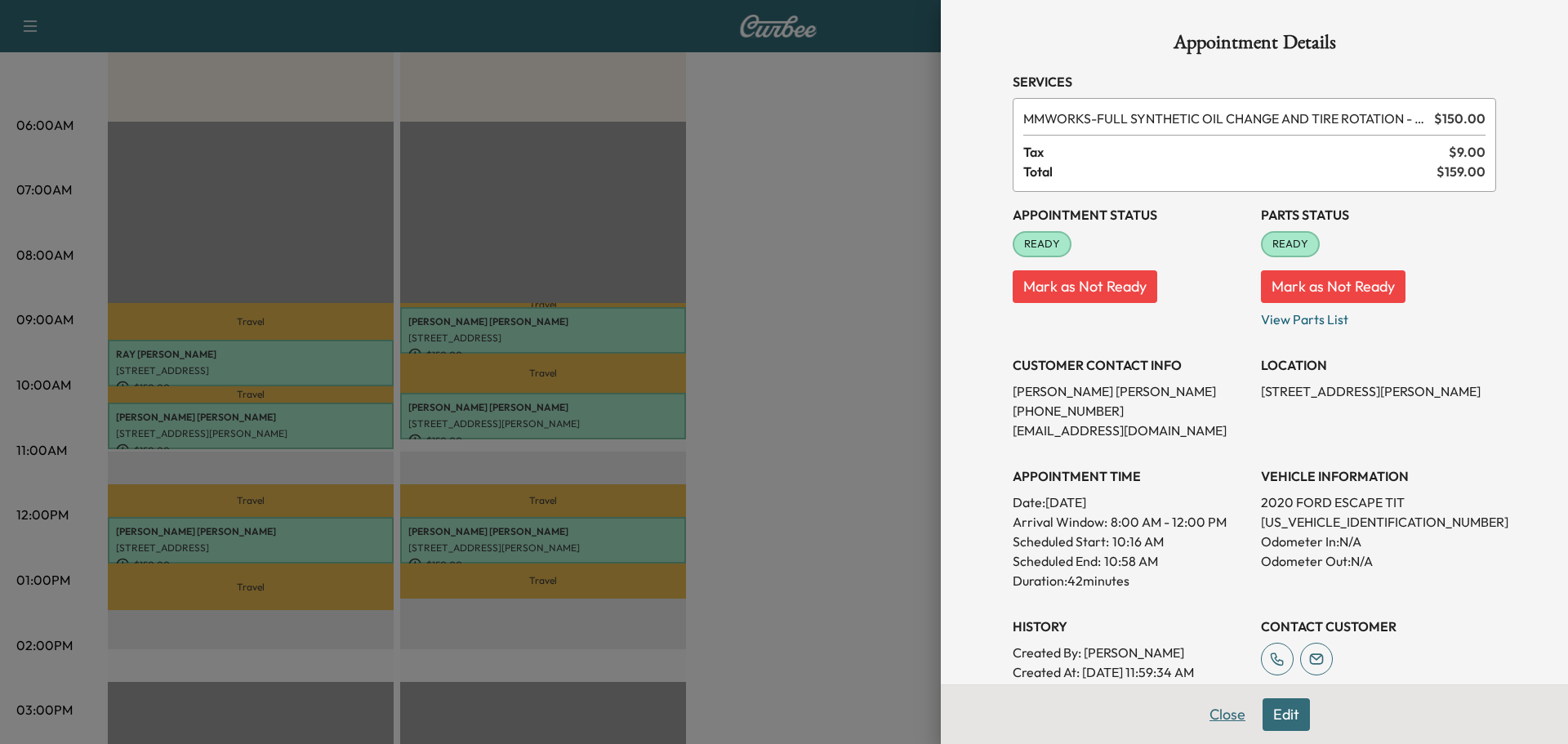
click at [1210, 718] on button "Close" at bounding box center [1227, 715] width 57 height 33
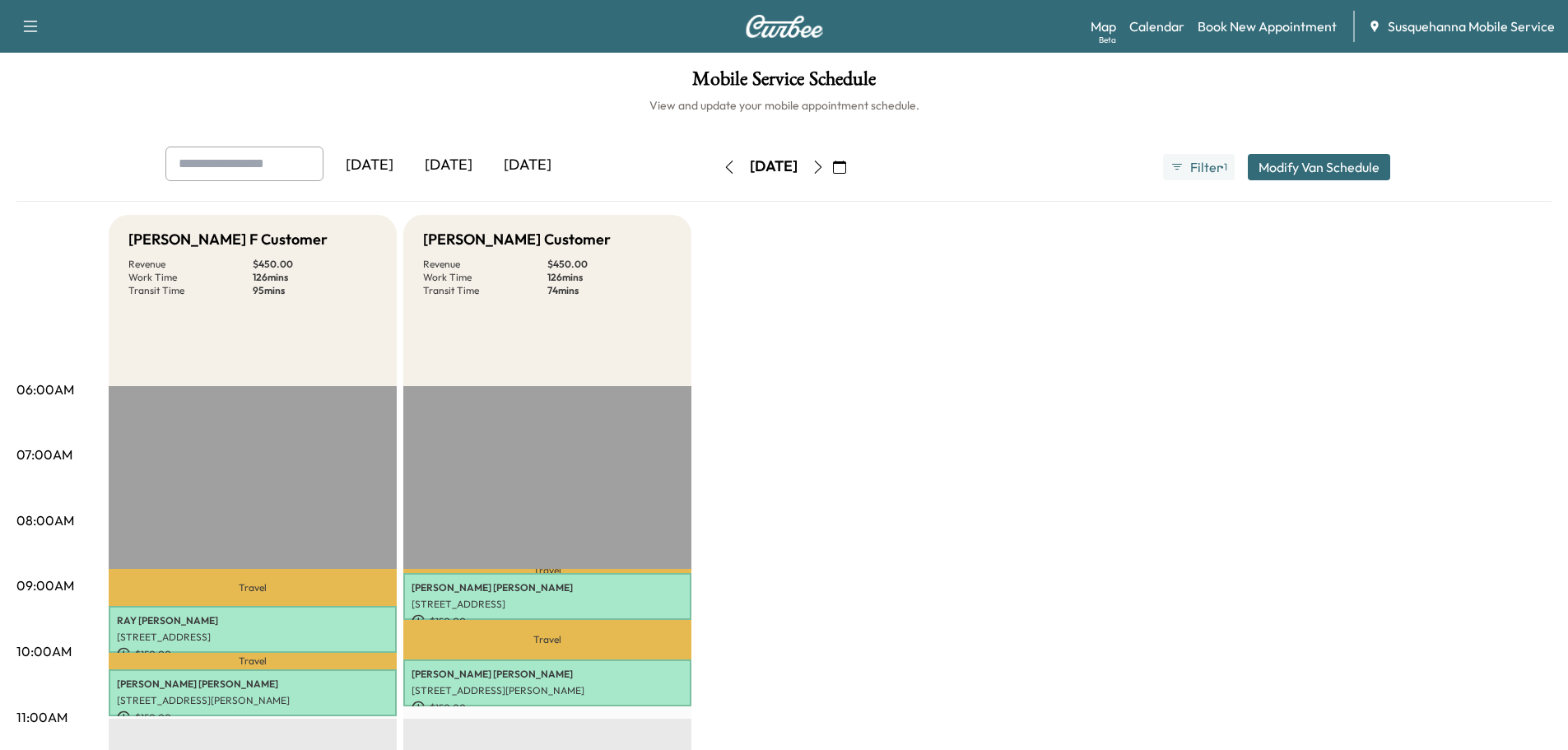
click at [725, 170] on icon "button" at bounding box center [729, 166] width 8 height 13
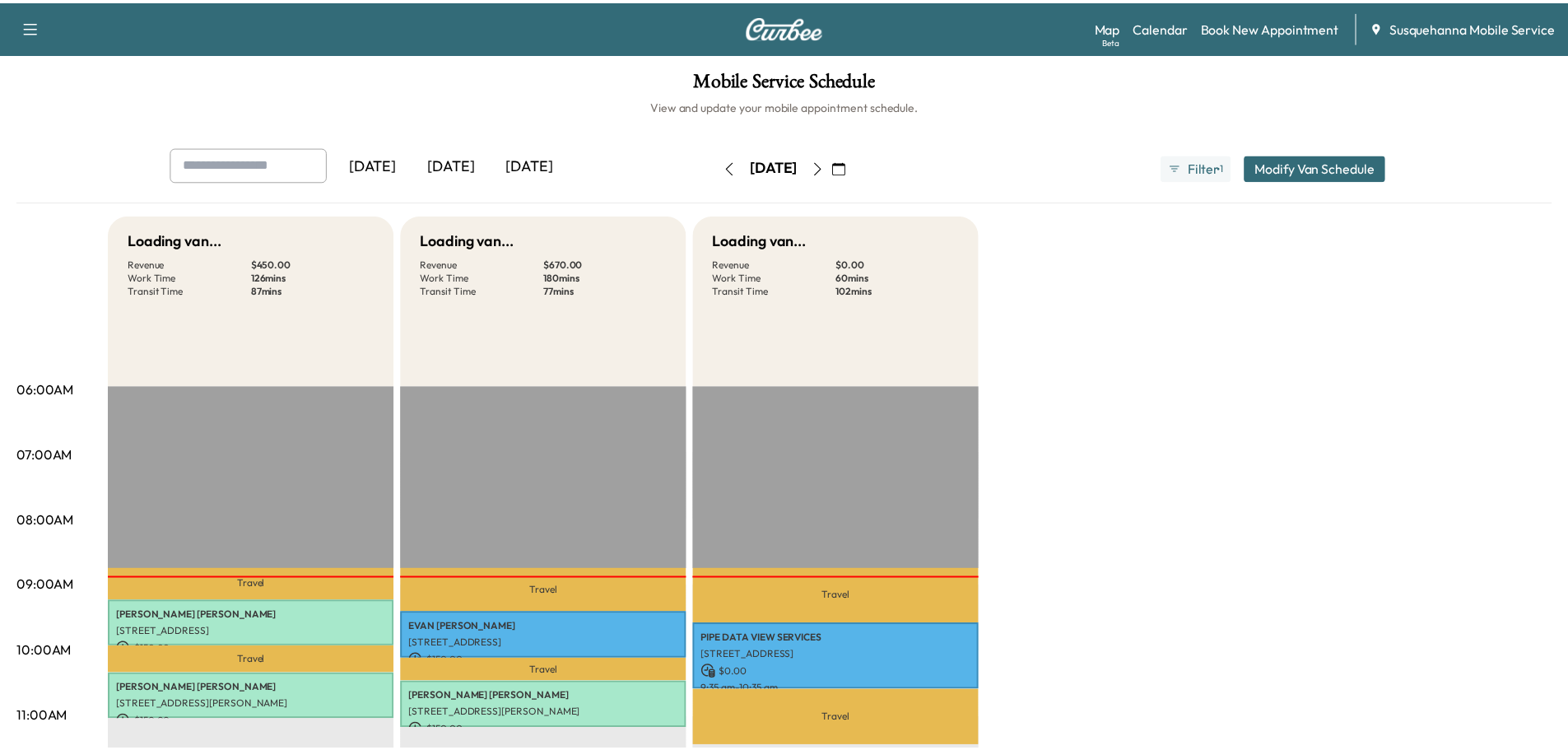
scroll to position [263, 0]
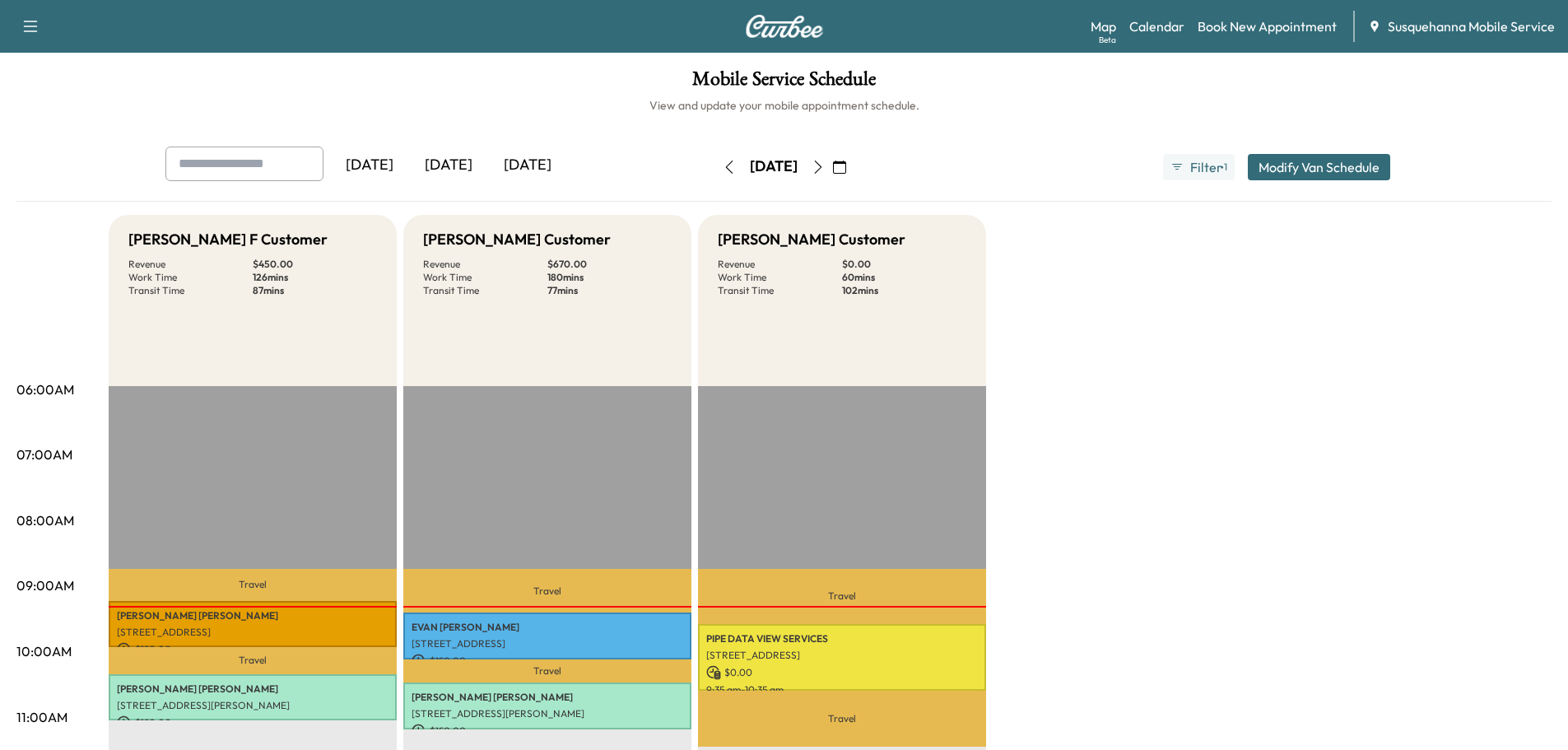
scroll to position [175, 0]
click at [1113, 26] on link "Map Beta" at bounding box center [1103, 27] width 26 height 20
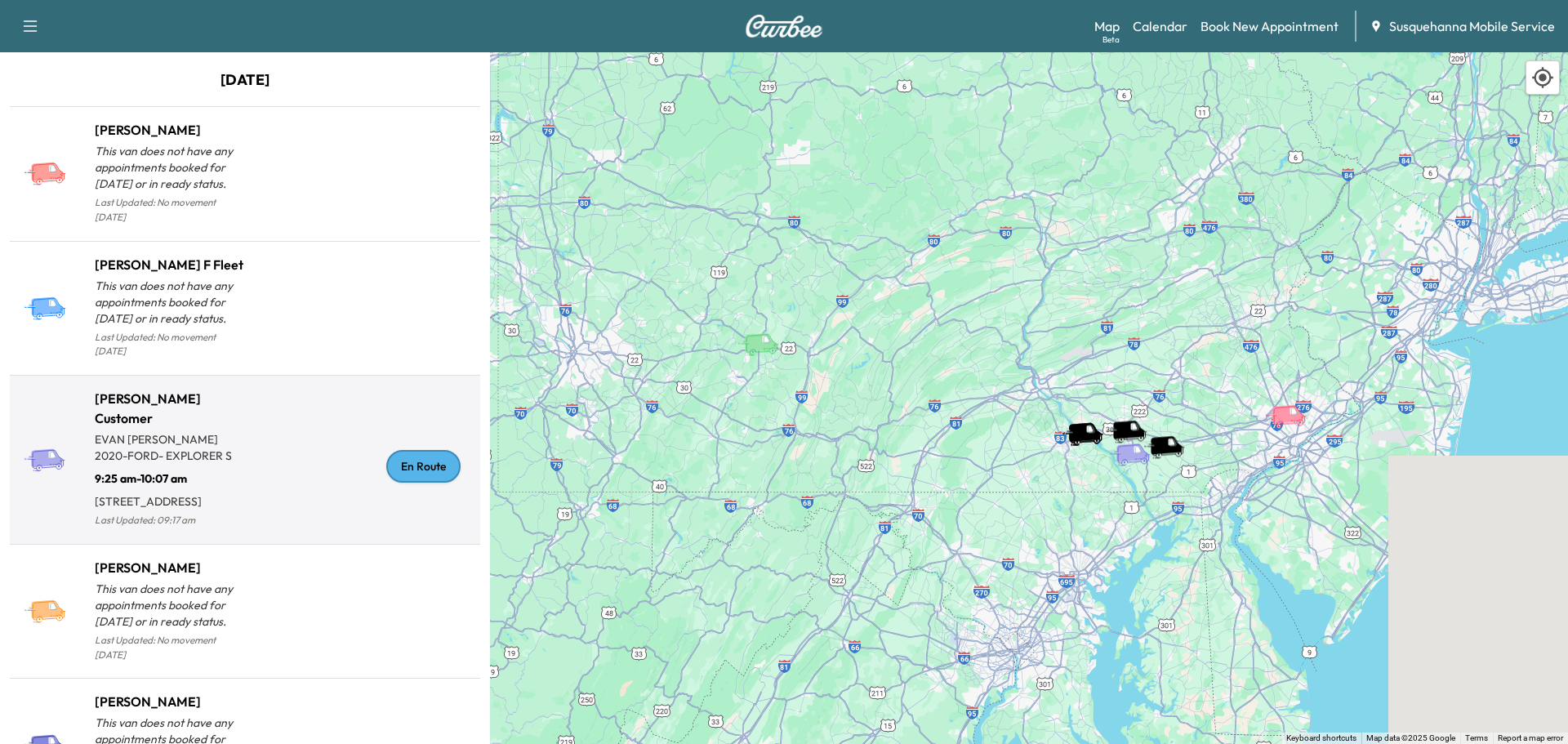
click at [418, 481] on div "En Route" at bounding box center [423, 467] width 74 height 33
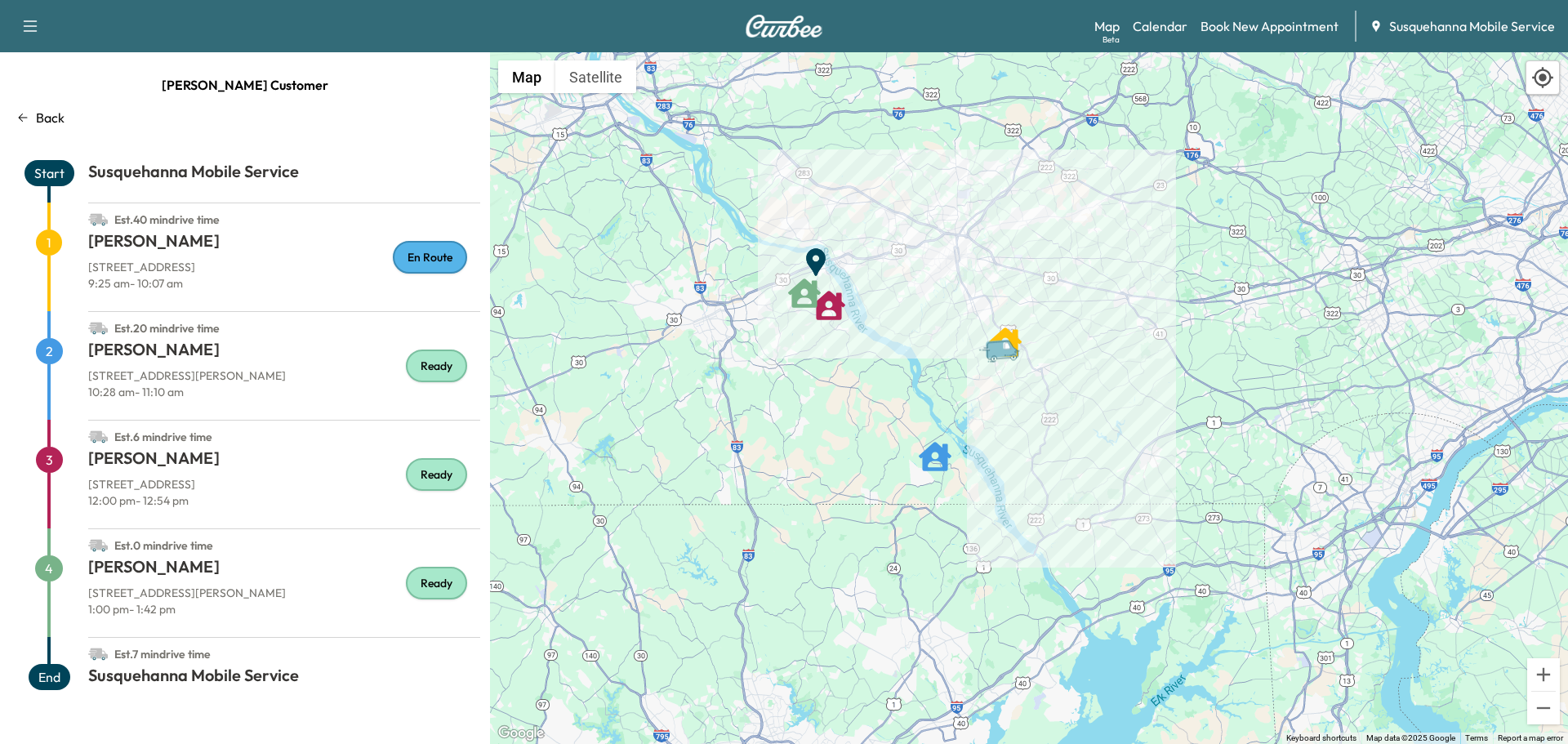
click at [49, 124] on p "Back" at bounding box center [50, 118] width 28 height 20
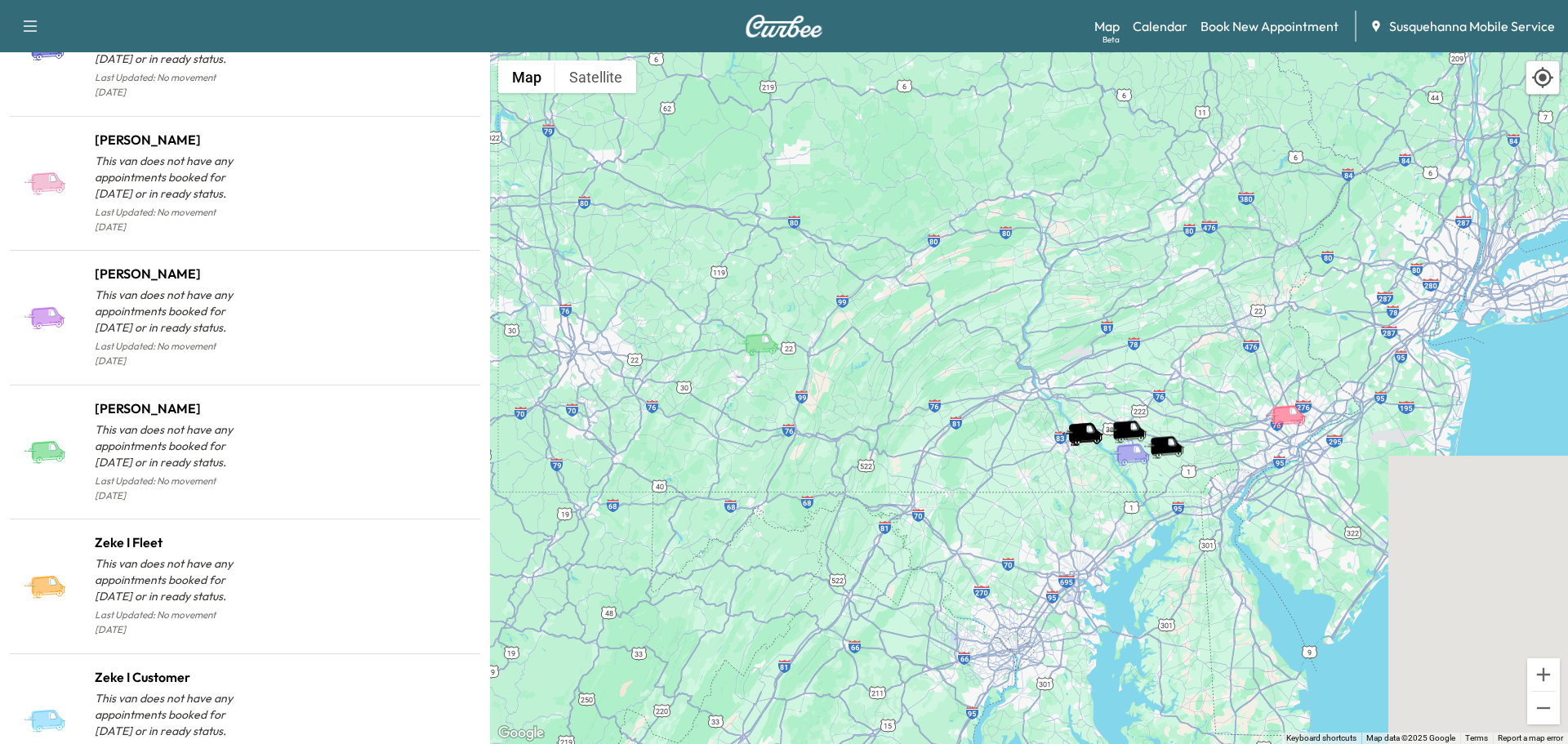
scroll to position [1623, 0]
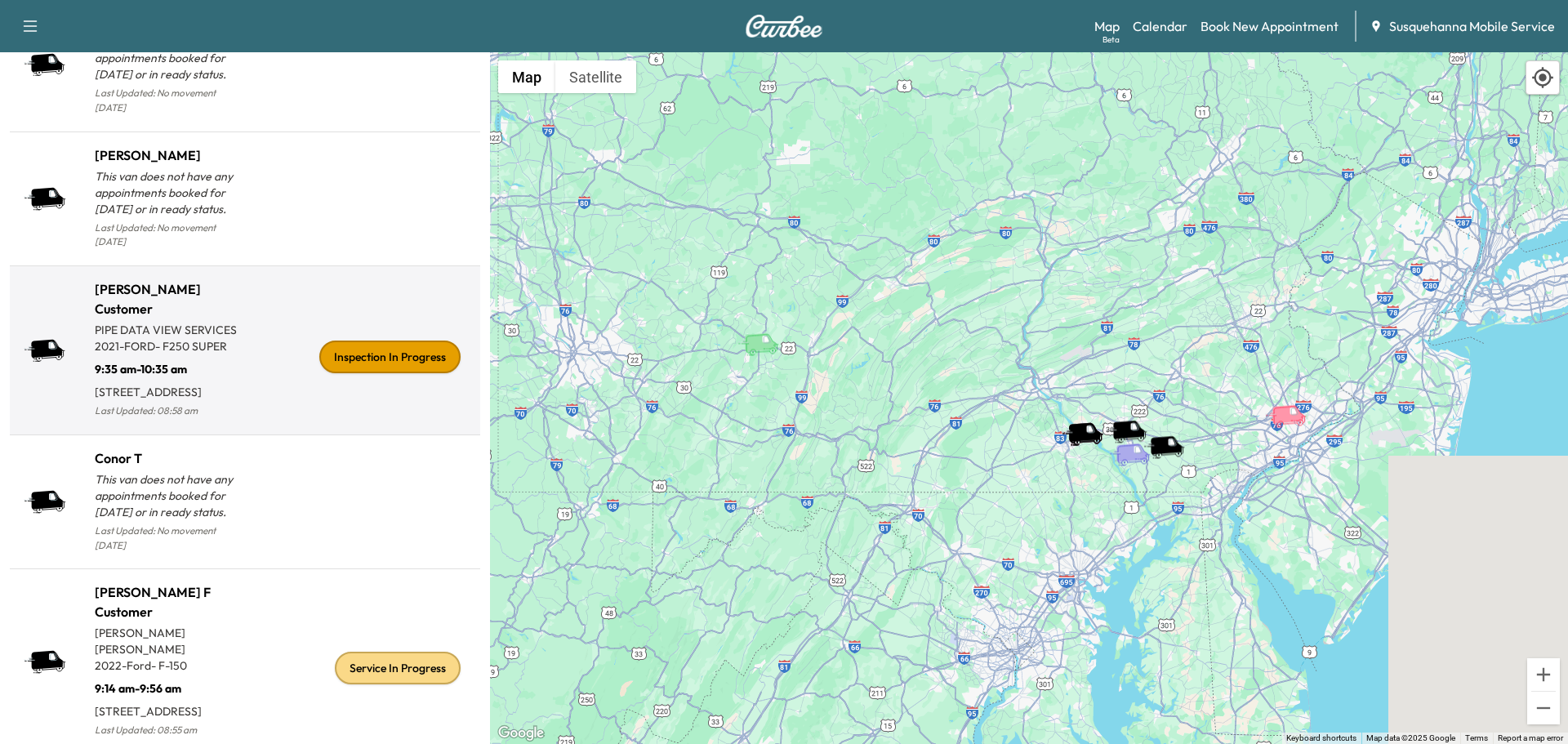
click at [390, 350] on div "Inspection In Progress" at bounding box center [390, 357] width 141 height 33
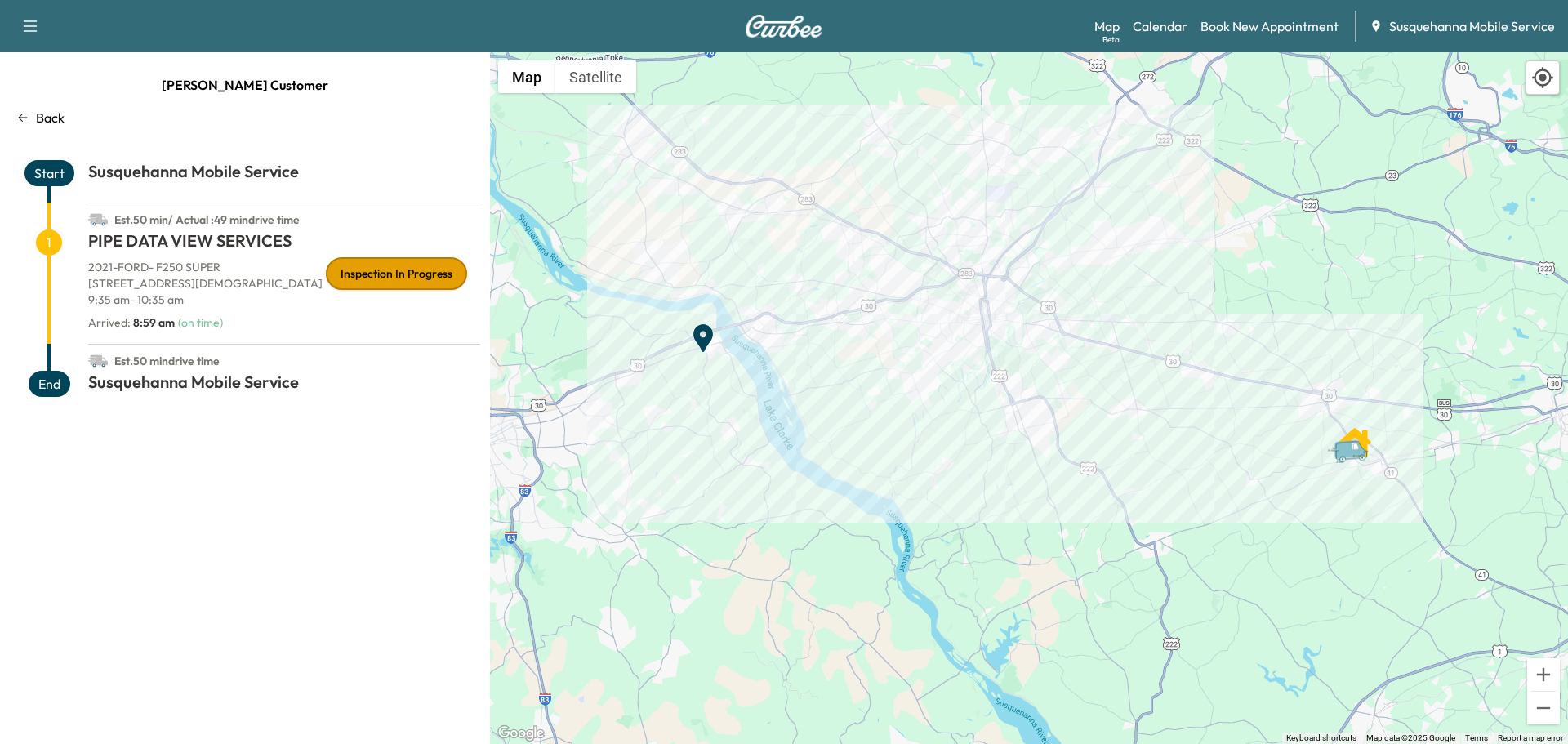
click at [36, 121] on p "Back" at bounding box center [50, 118] width 28 height 20
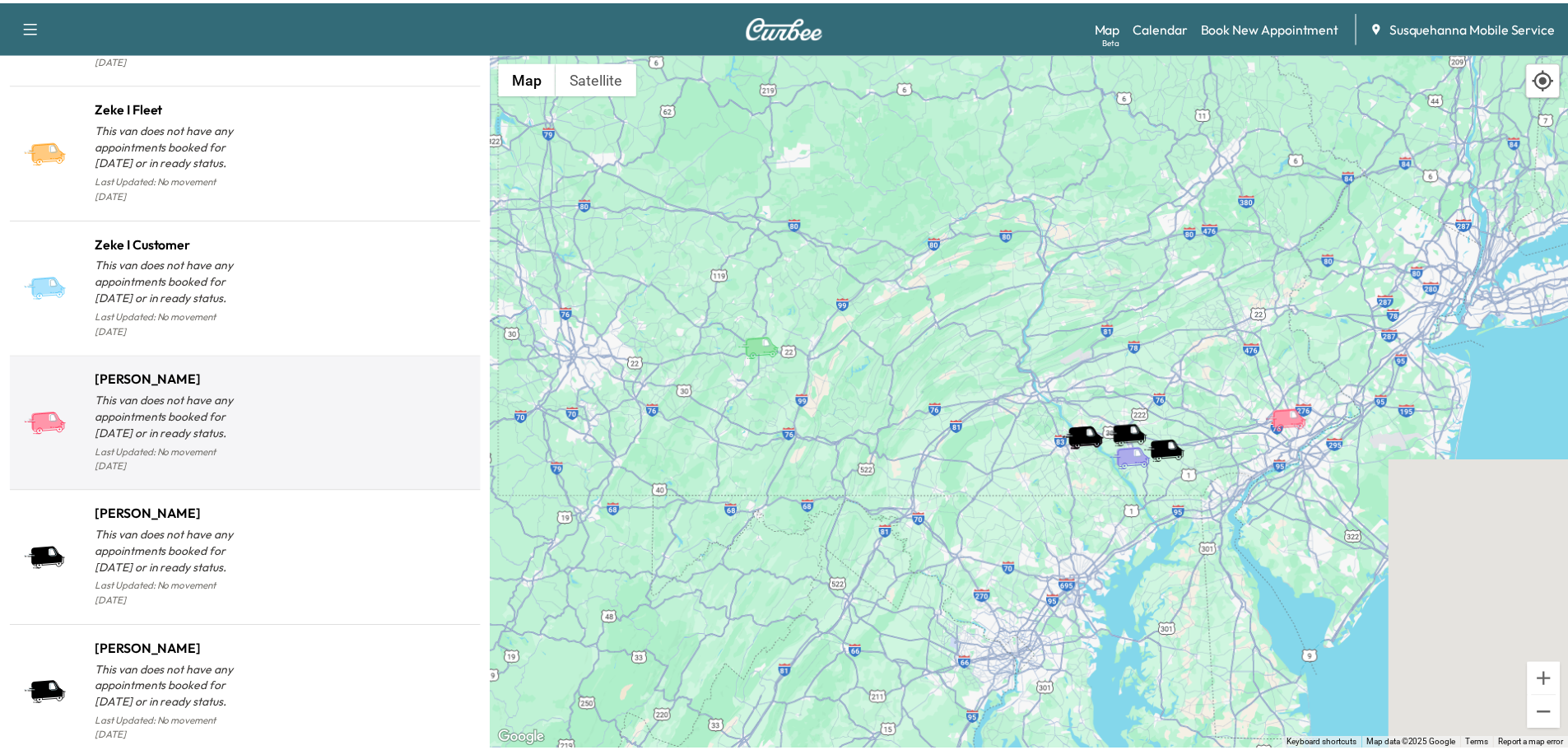
scroll to position [1636, 0]
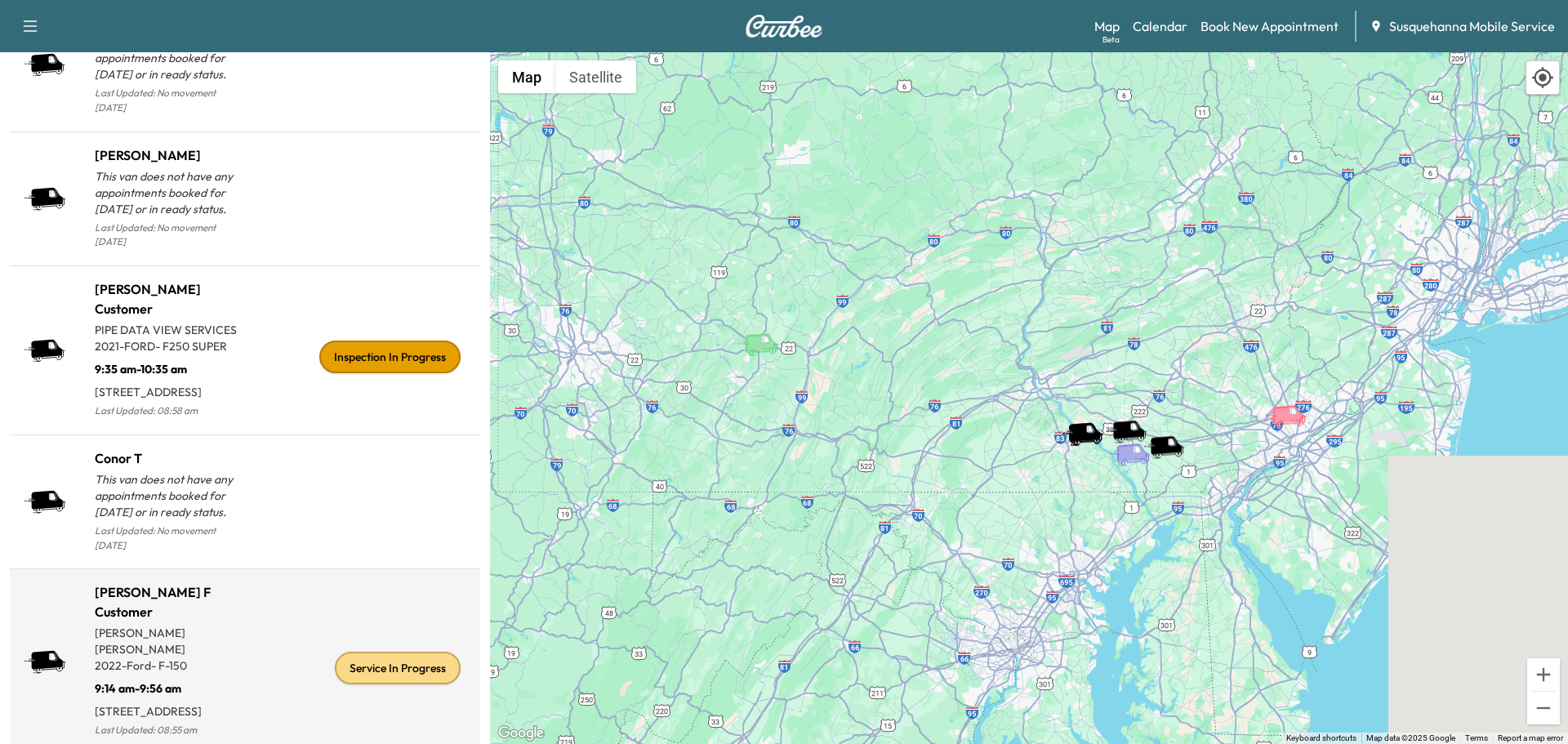
click at [429, 652] on div "Service In Progress" at bounding box center [398, 669] width 126 height 33
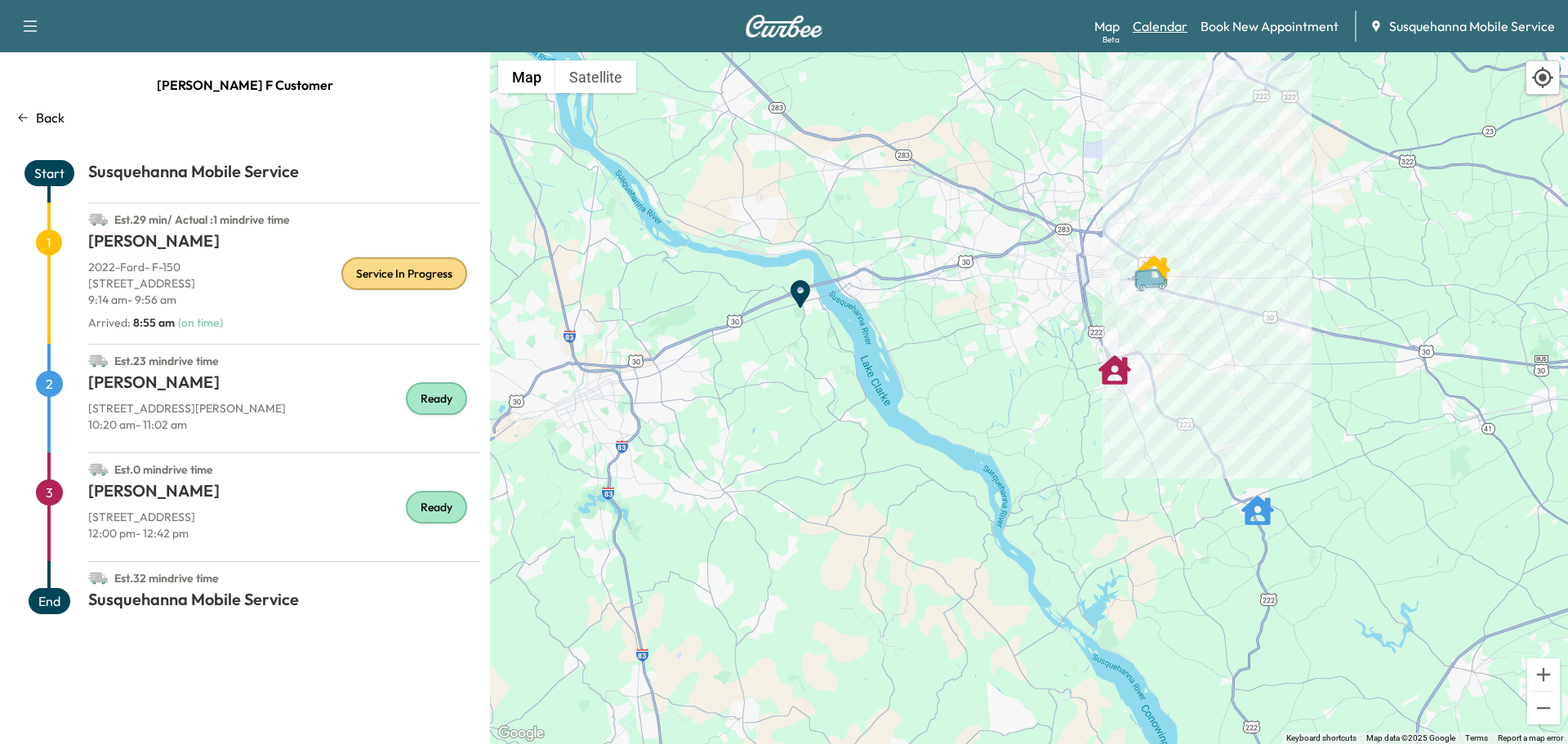
click at [1166, 24] on link "Calendar" at bounding box center [1160, 26] width 55 height 20
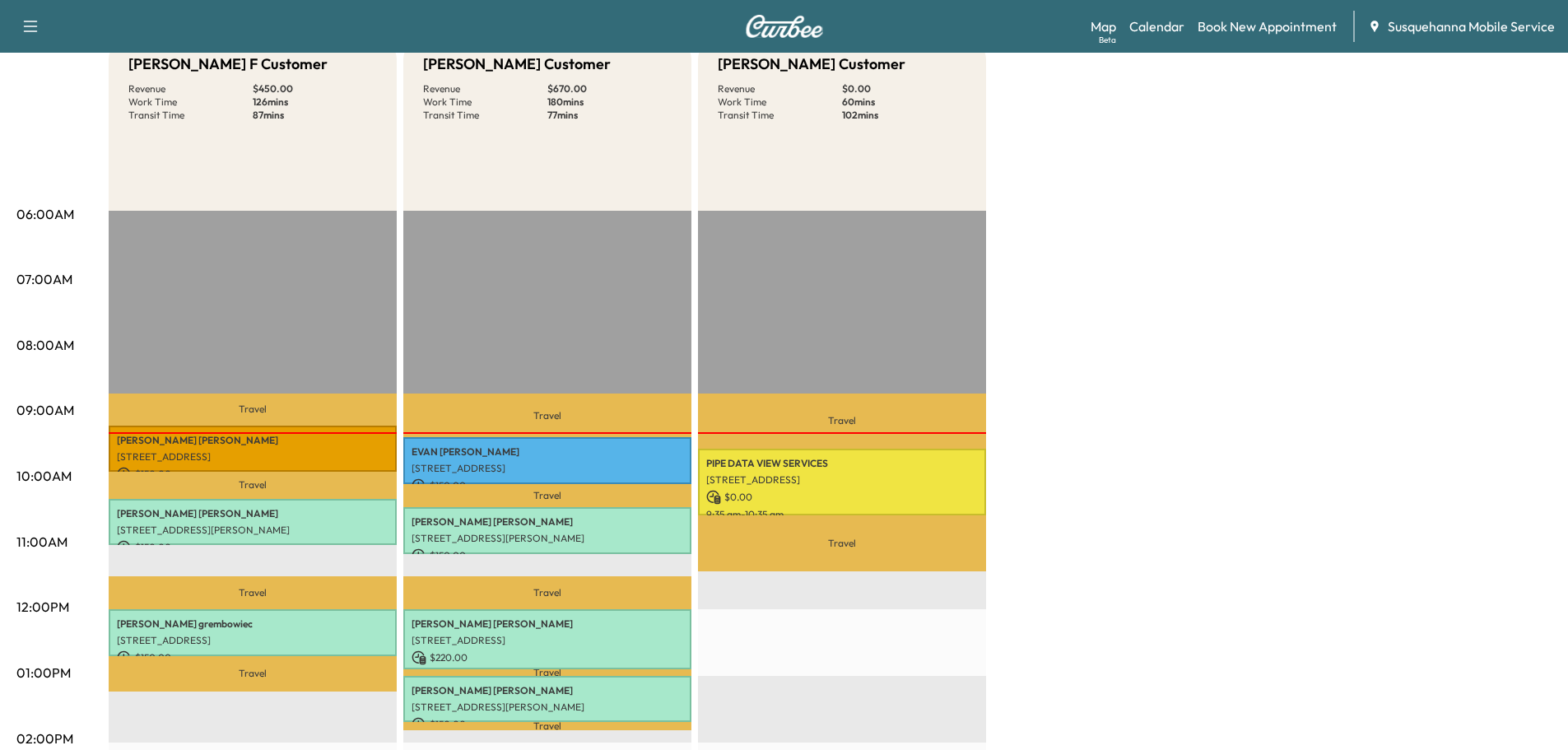
scroll to position [263, 0]
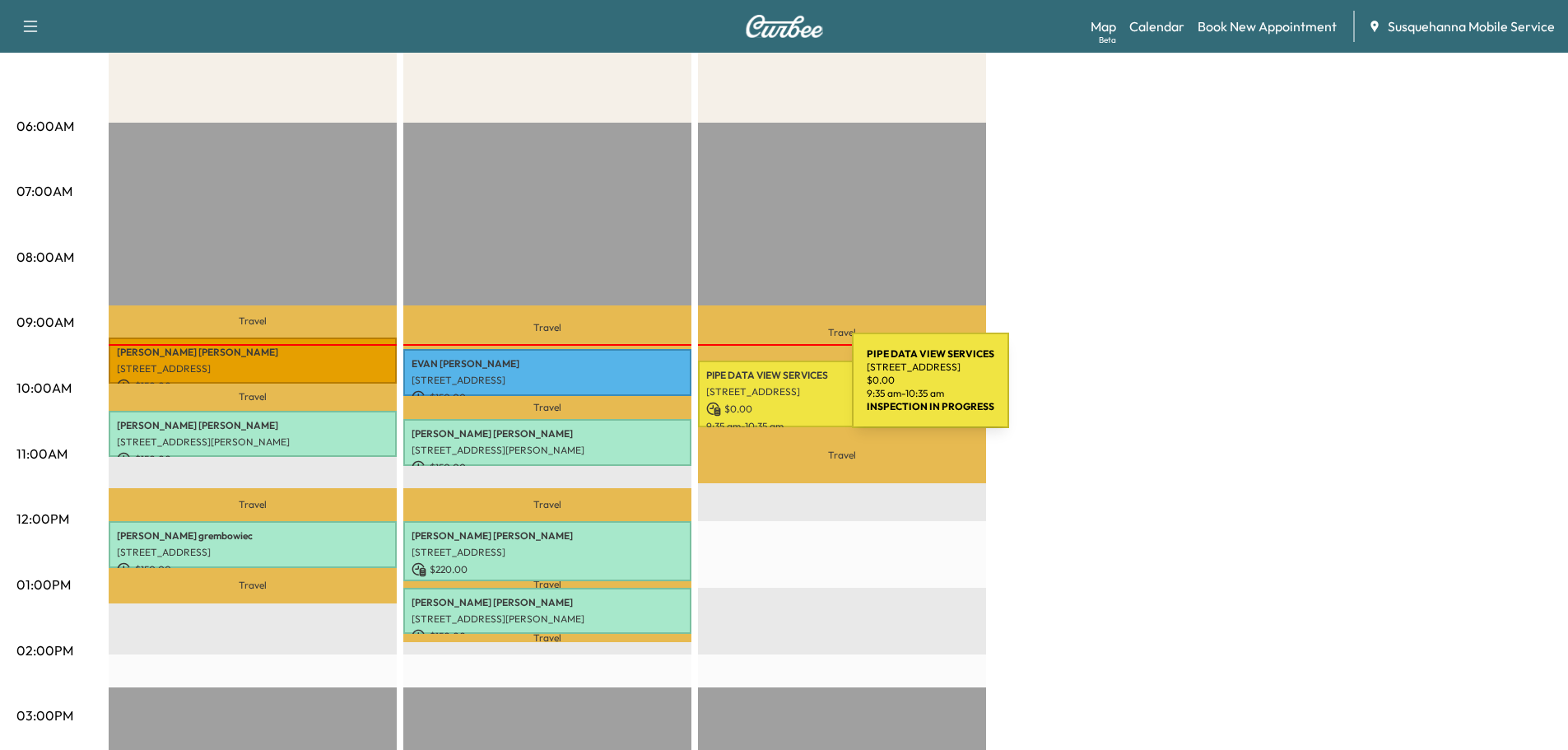
click at [729, 390] on p "[STREET_ADDRESS]" at bounding box center [842, 391] width 272 height 13
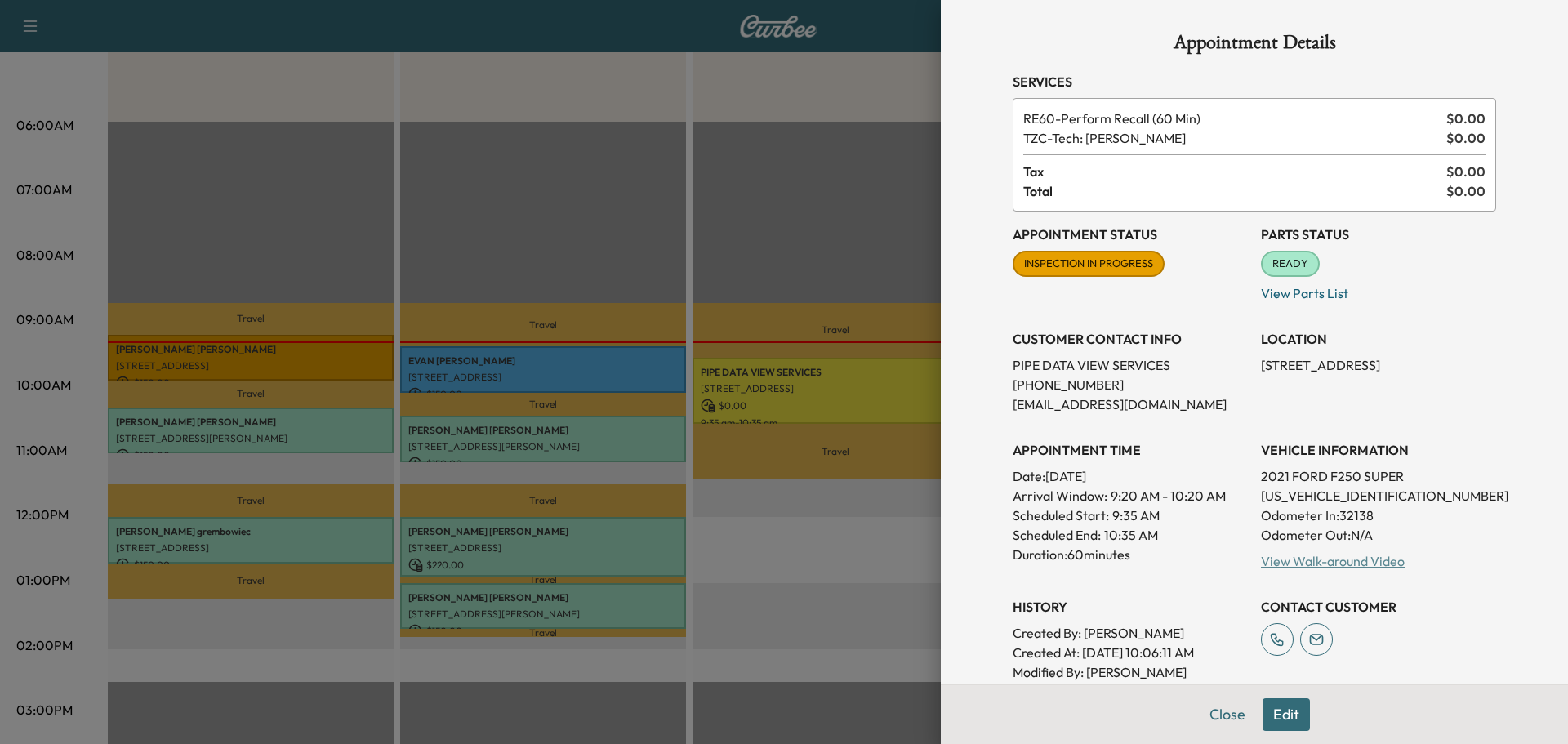
click at [1321, 557] on link "View Walk-around Video" at bounding box center [1332, 561] width 143 height 17
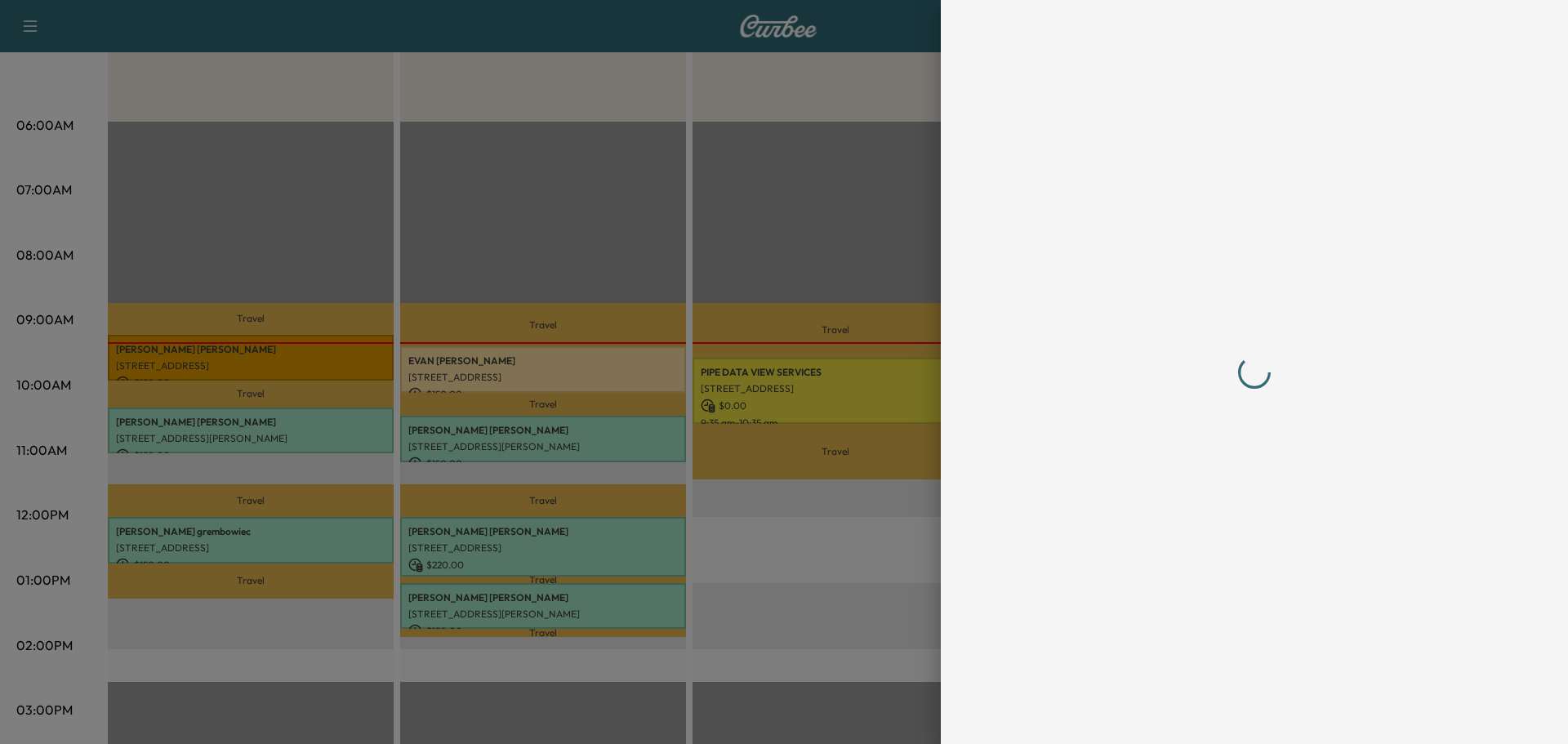
click at [1212, 707] on div at bounding box center [1254, 372] width 483 height 679
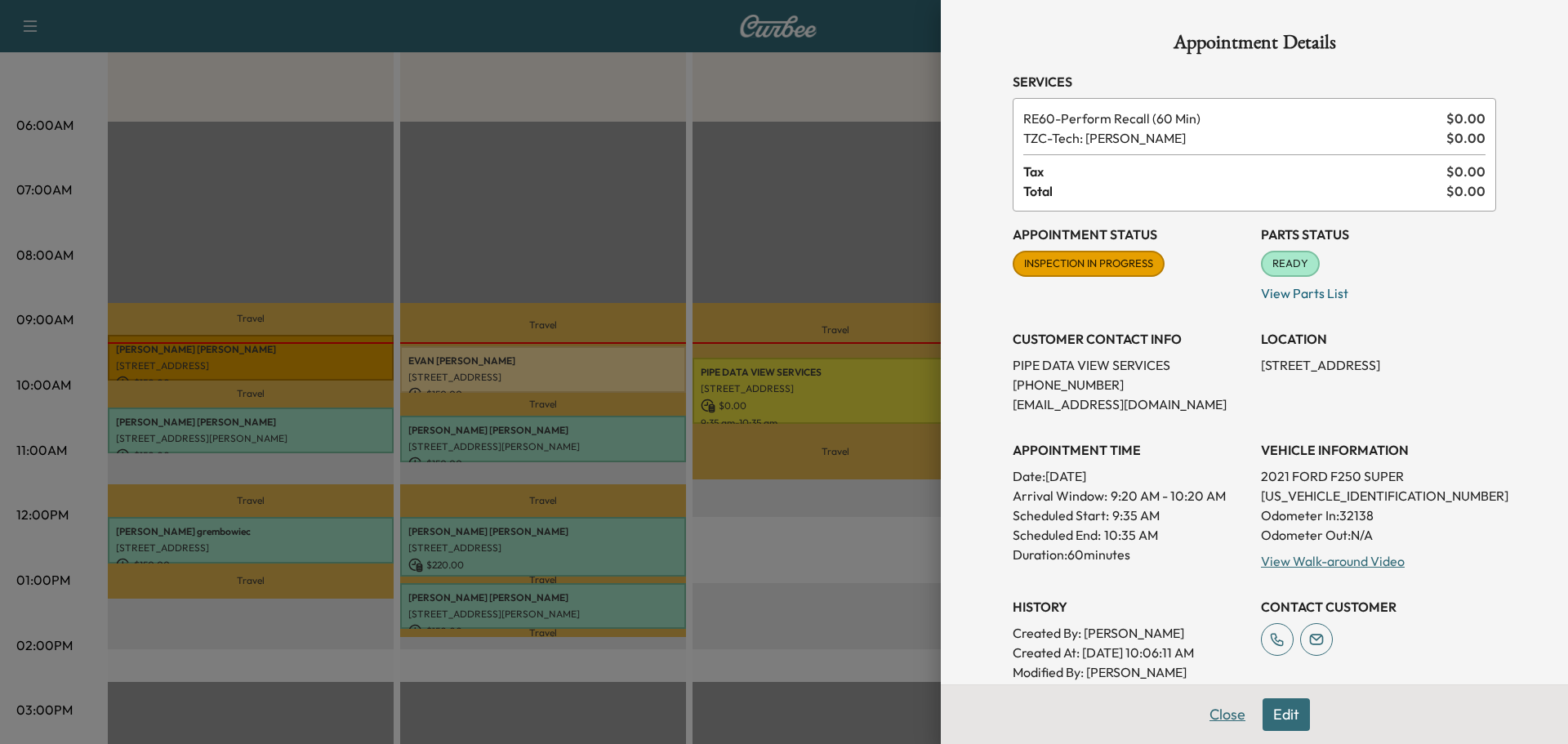
click at [1223, 722] on button "Close" at bounding box center [1227, 715] width 57 height 33
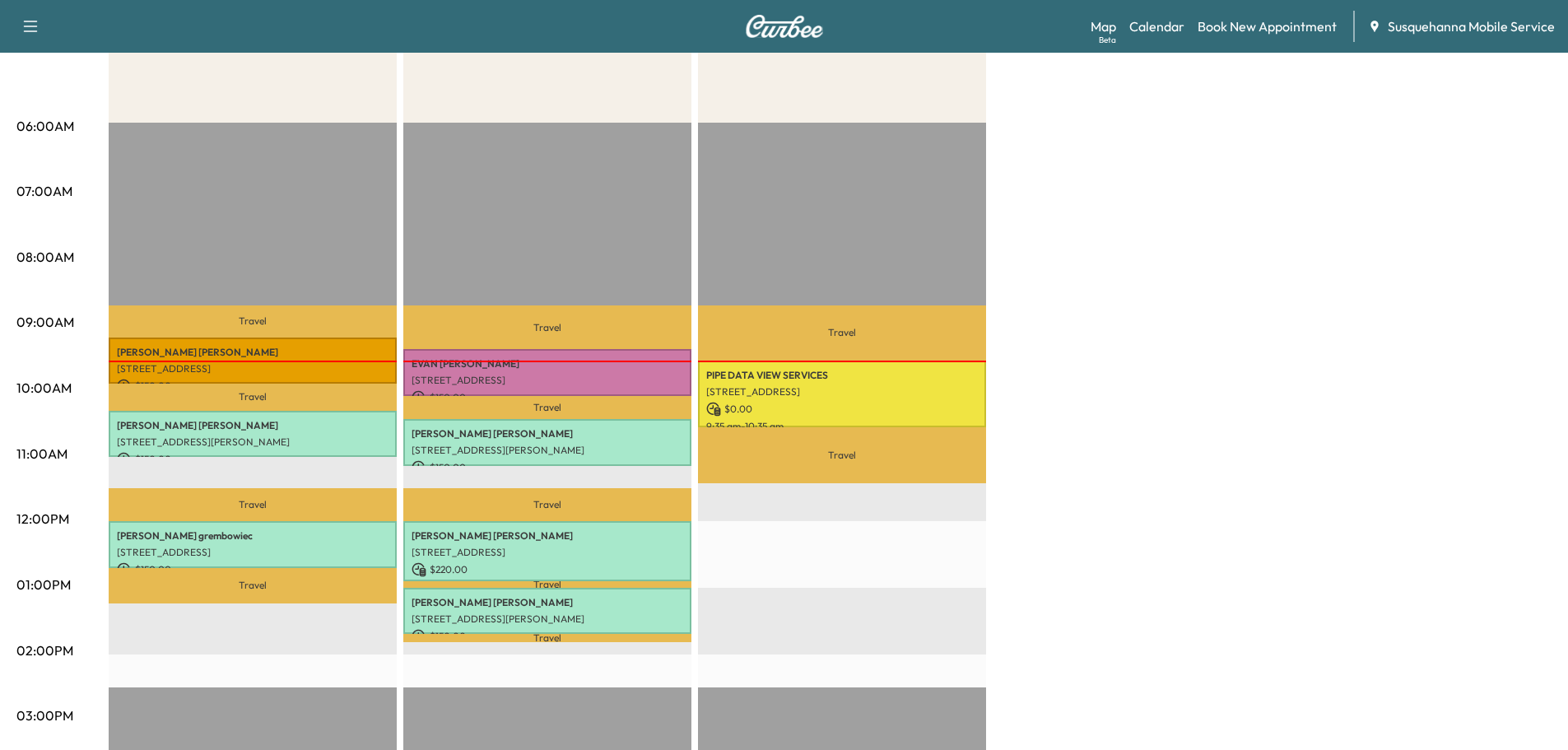
click at [556, 361] on div at bounding box center [547, 362] width 288 height 2
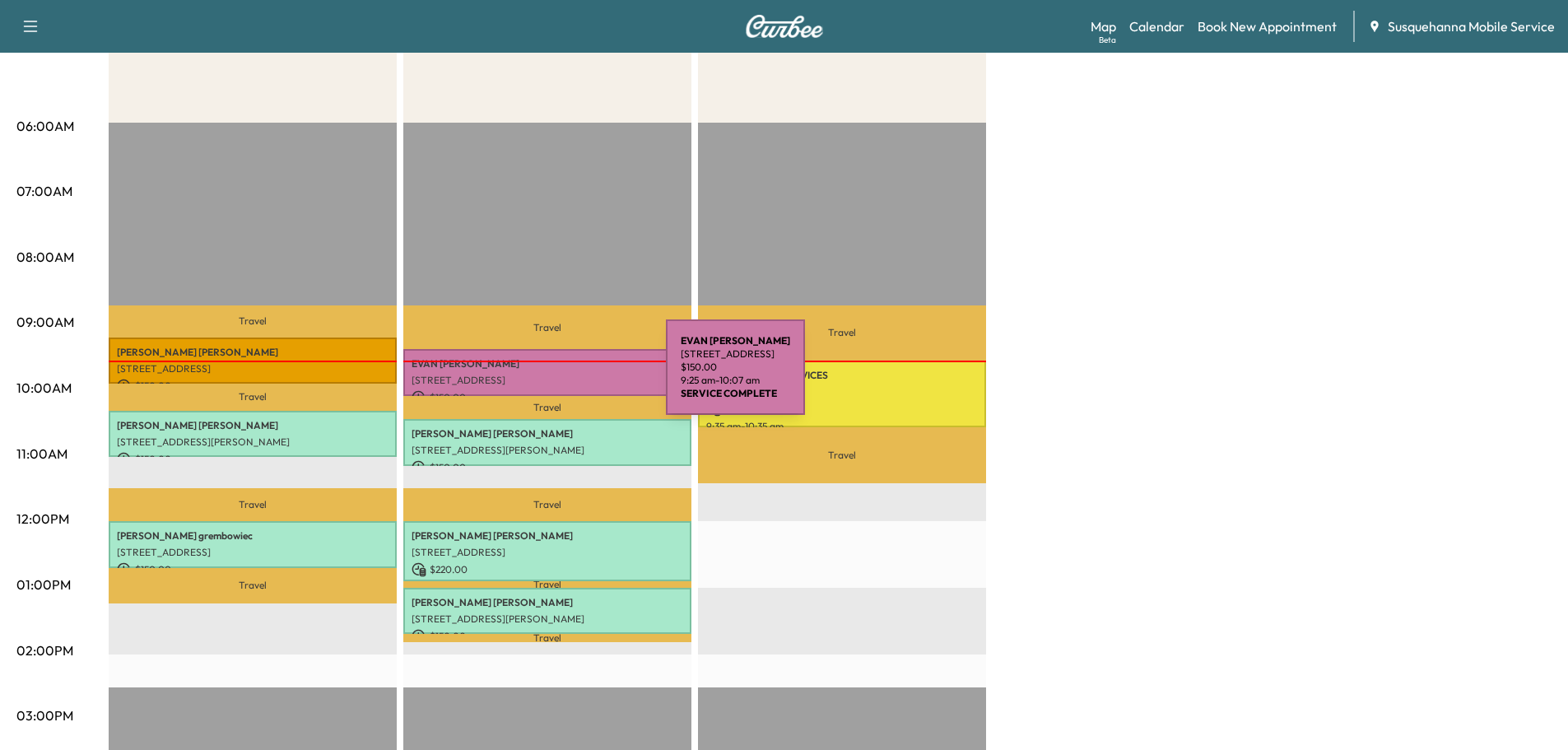
click at [542, 377] on p "[STREET_ADDRESS]" at bounding box center [547, 379] width 272 height 13
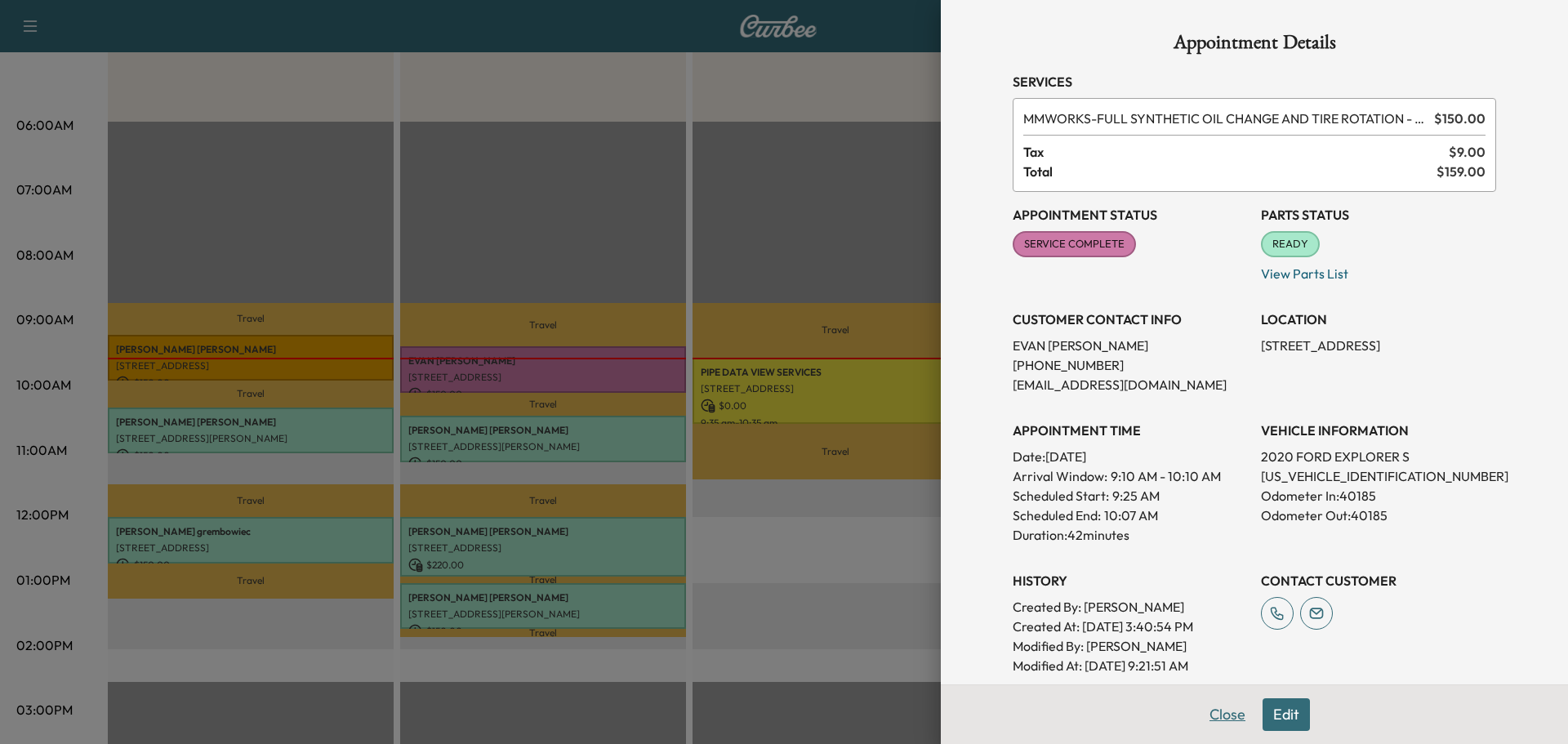
click at [1214, 715] on button "Close" at bounding box center [1227, 715] width 57 height 33
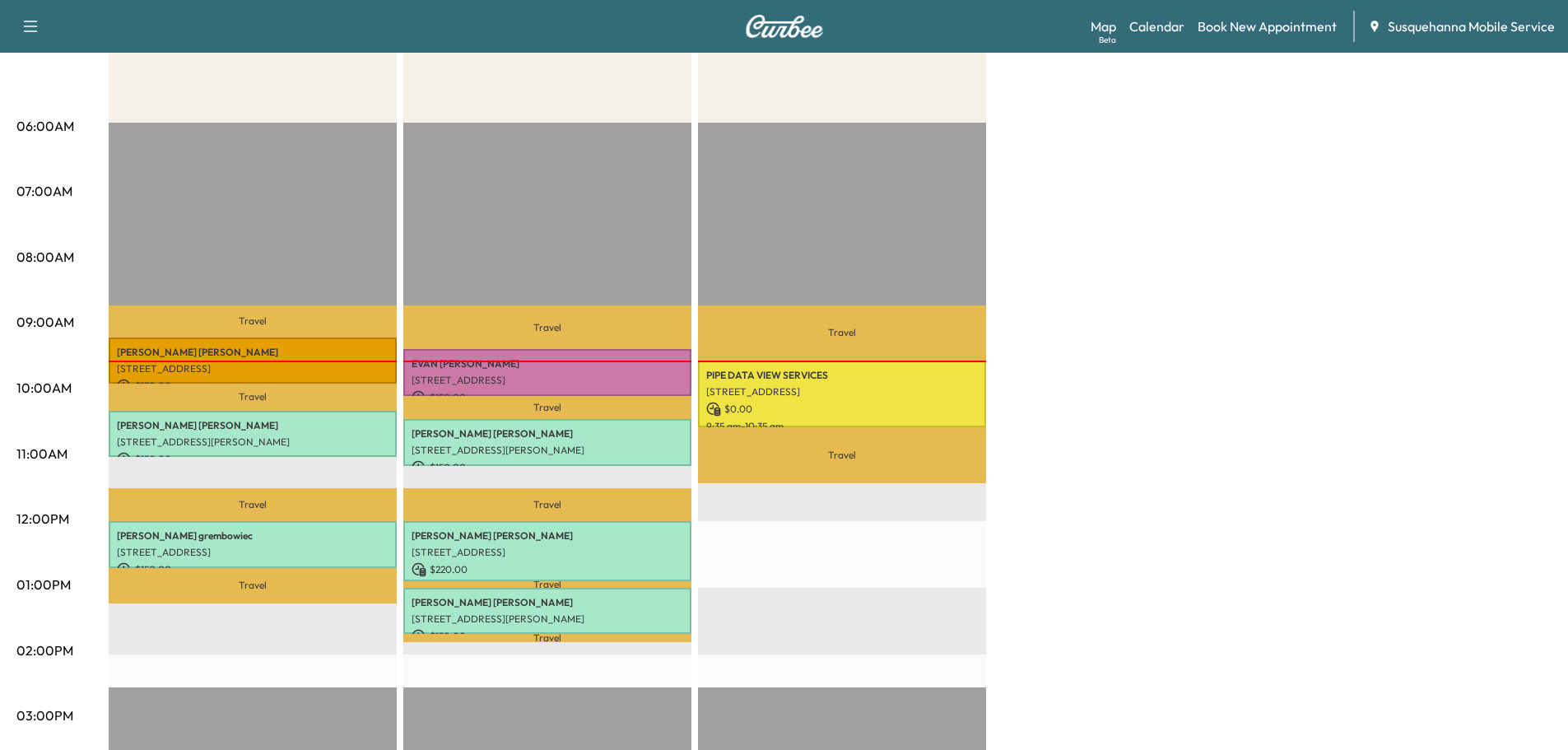
click at [287, 346] on p "Benjamin Miller" at bounding box center [252, 352] width 272 height 13
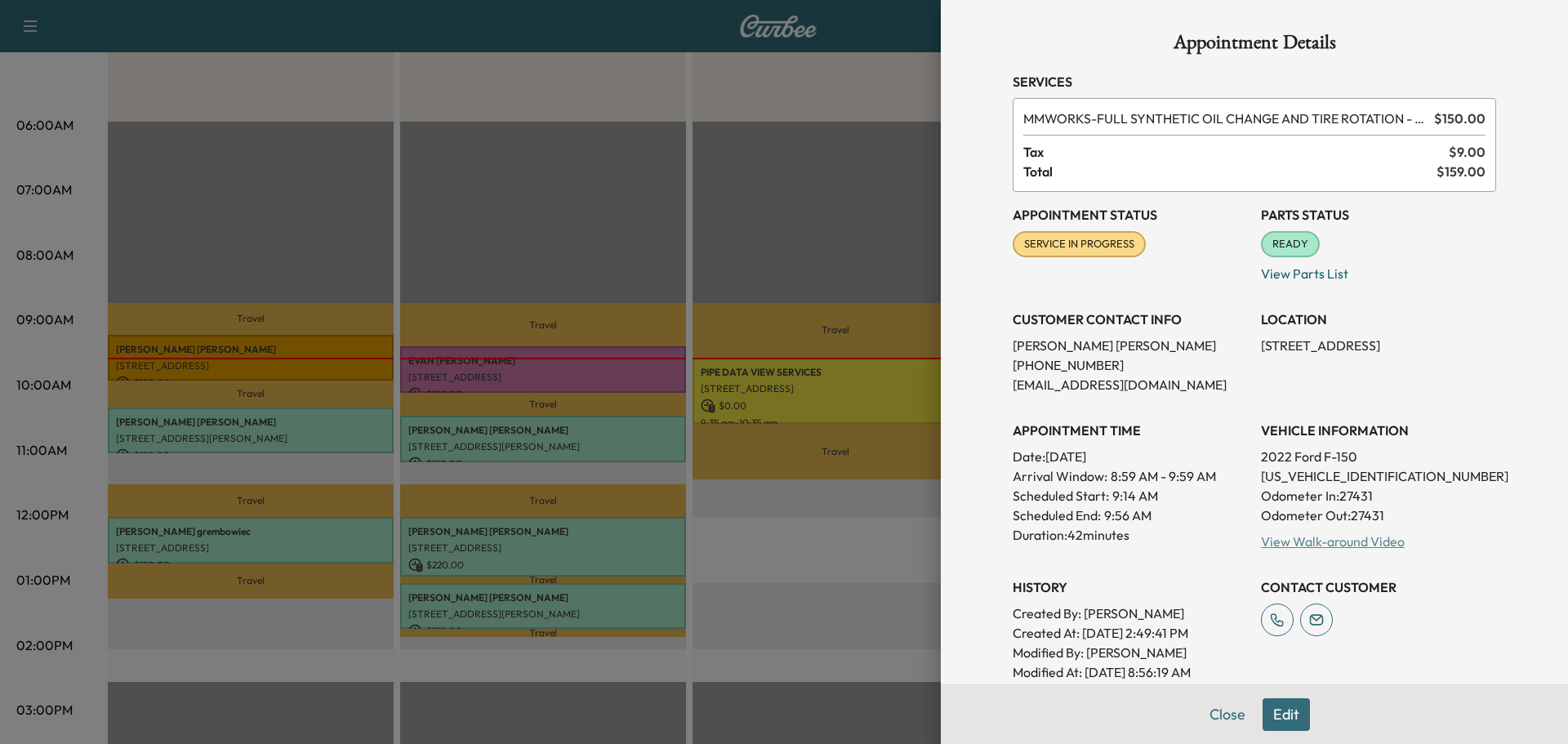
click at [1292, 534] on link "View Walk-around Video" at bounding box center [1332, 541] width 143 height 17
click at [1204, 715] on div "Appointment Details Services MMWORKS - FULL SYNTHETIC OIL CHANGE AND TIRE ROTAT…" at bounding box center [1254, 489] width 522 height 980
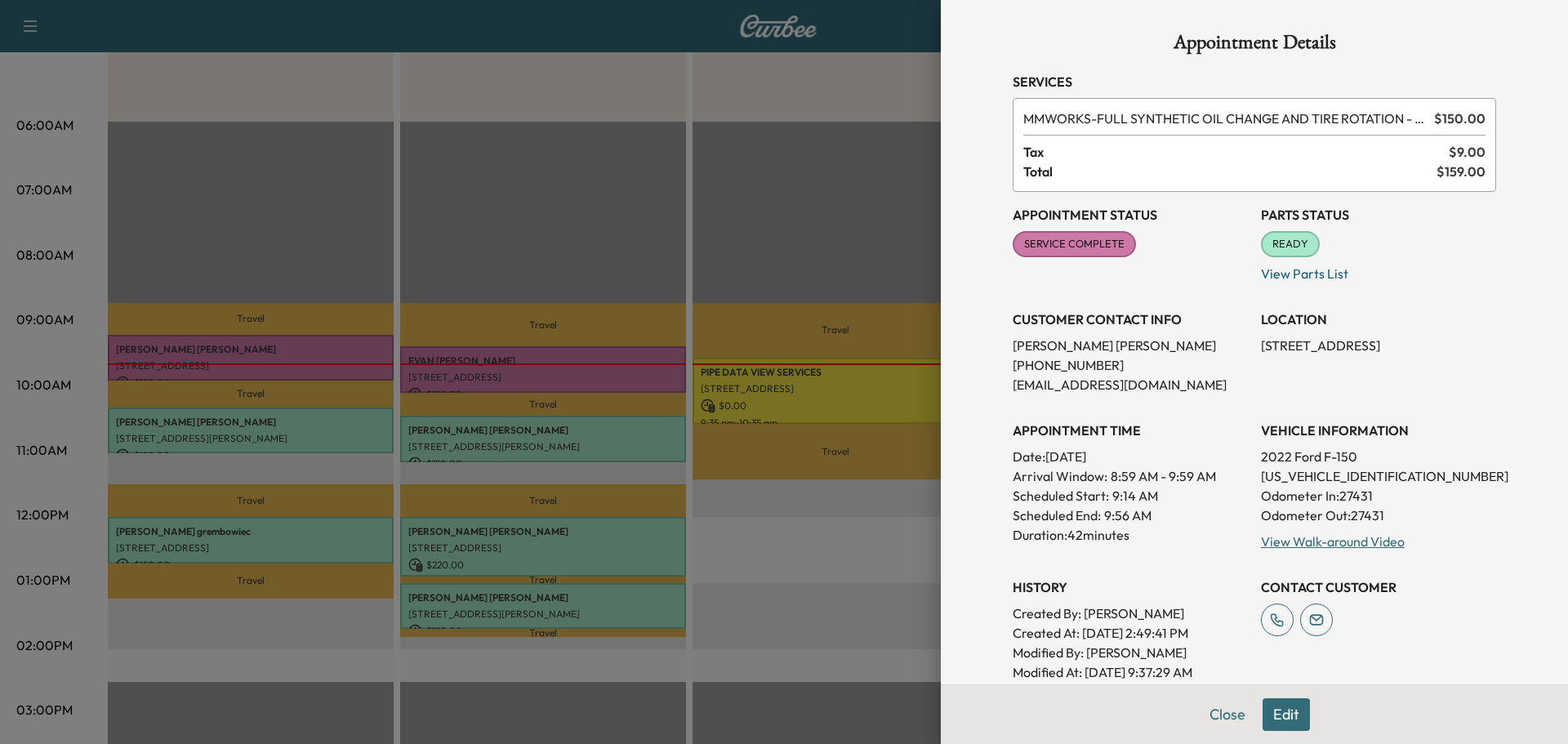
click at [1206, 712] on div "Appointment Details Services MMWORKS - FULL SYNTHETIC OIL CHANGE AND TIRE ROTAT…" at bounding box center [1254, 489] width 522 height 980
click at [1215, 713] on div "Appointment Details Services MMWORKS - FULL SYNTHETIC OIL CHANGE AND TIRE ROTAT…" at bounding box center [1254, 489] width 522 height 980
click at [1215, 713] on button "Close" at bounding box center [1227, 715] width 57 height 33
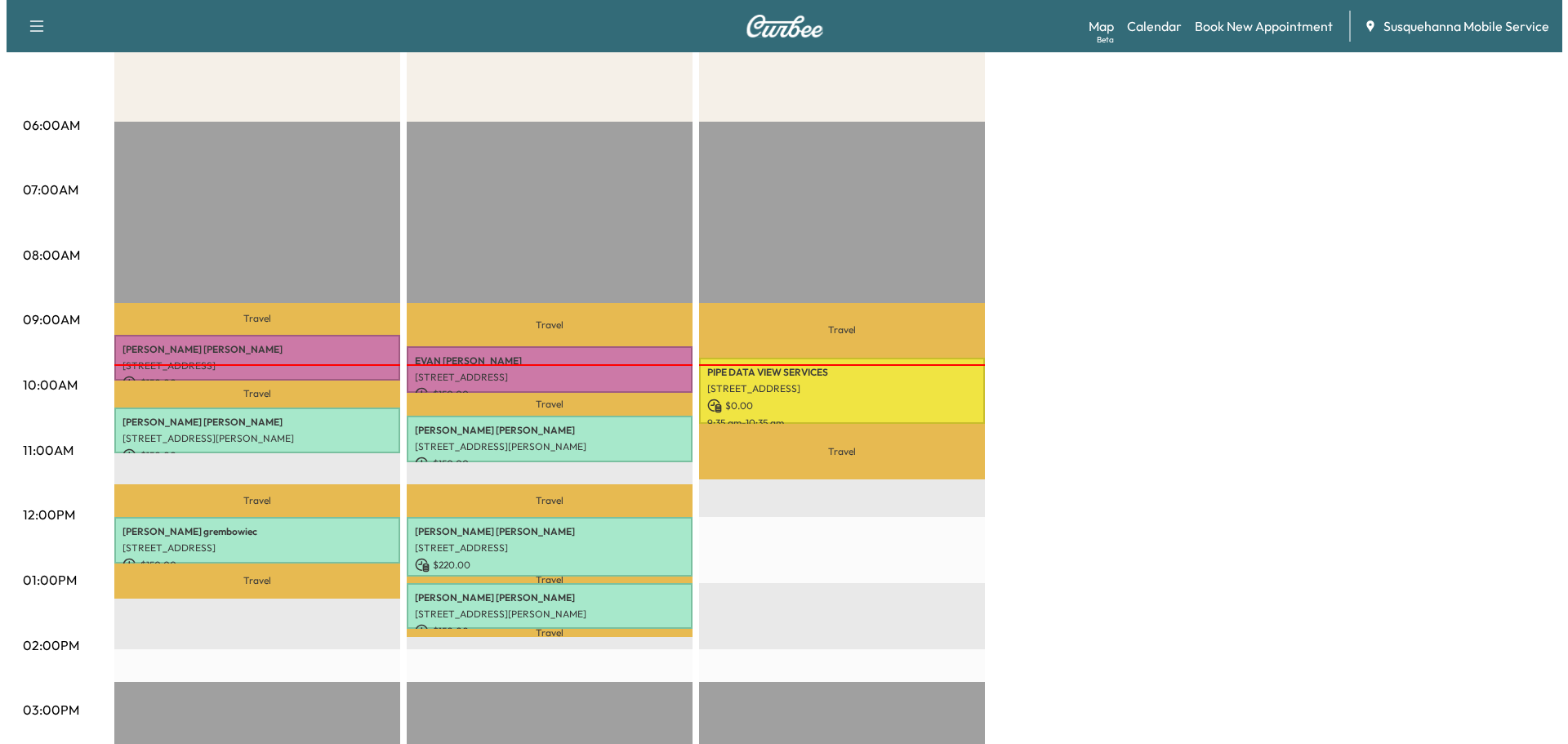
scroll to position [0, 0]
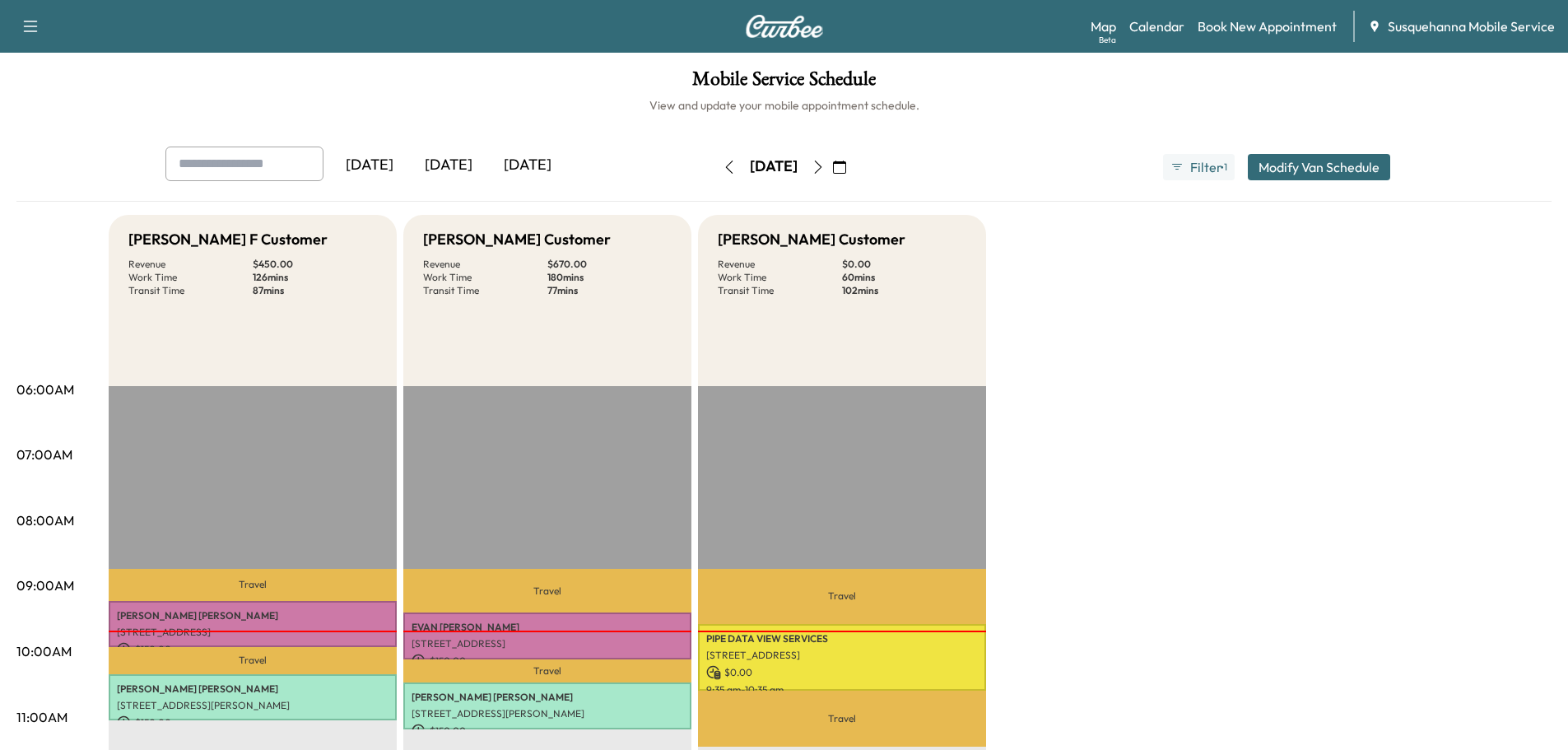
click at [825, 165] on icon "button" at bounding box center [817, 166] width 13 height 13
click at [825, 167] on icon "button" at bounding box center [817, 166] width 13 height 13
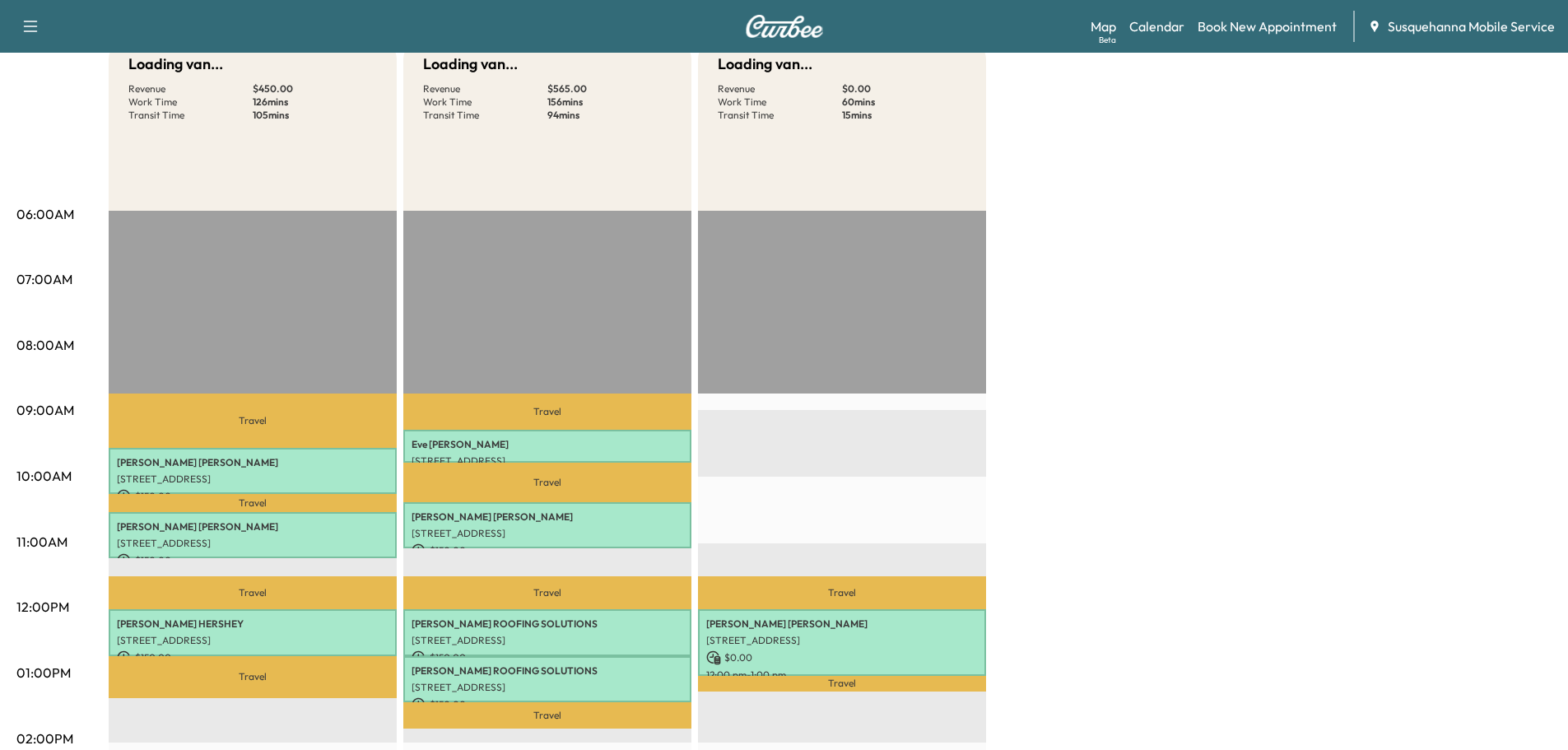
scroll to position [352, 0]
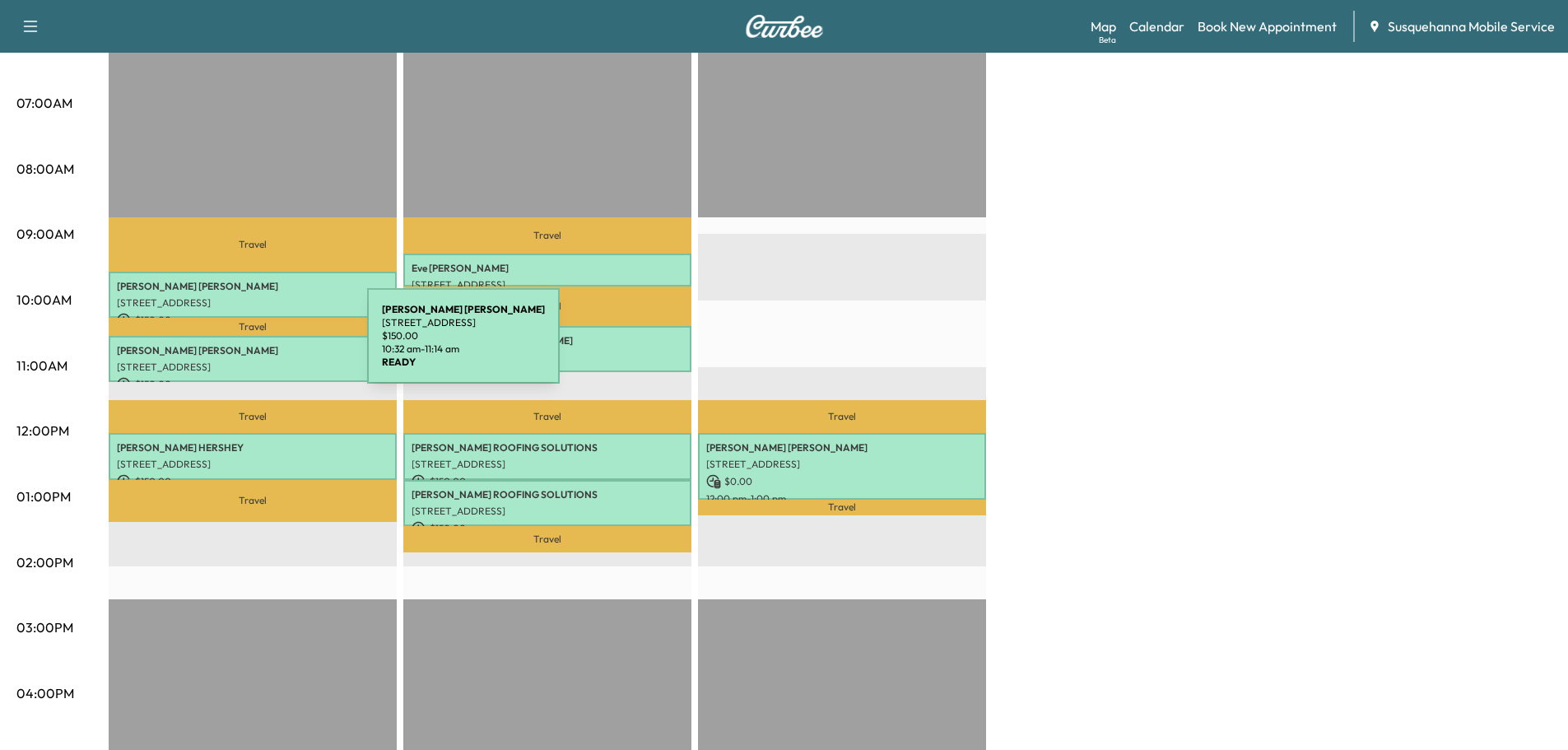
click at [244, 346] on p "COURTNEY NEYMAN" at bounding box center [252, 350] width 272 height 13
click at [243, 353] on p "COURTNEY NEYMAN" at bounding box center [252, 350] width 272 height 13
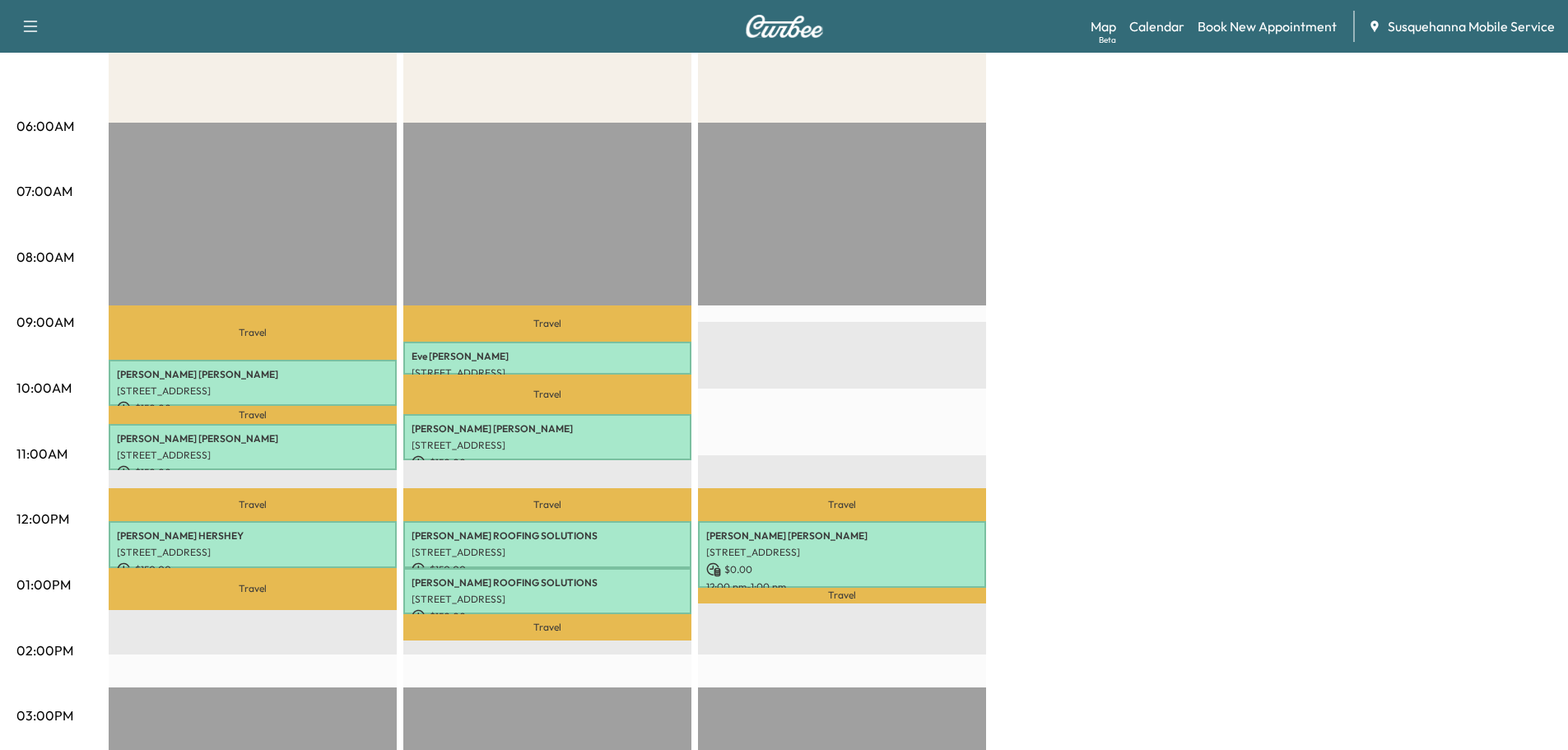
scroll to position [0, 0]
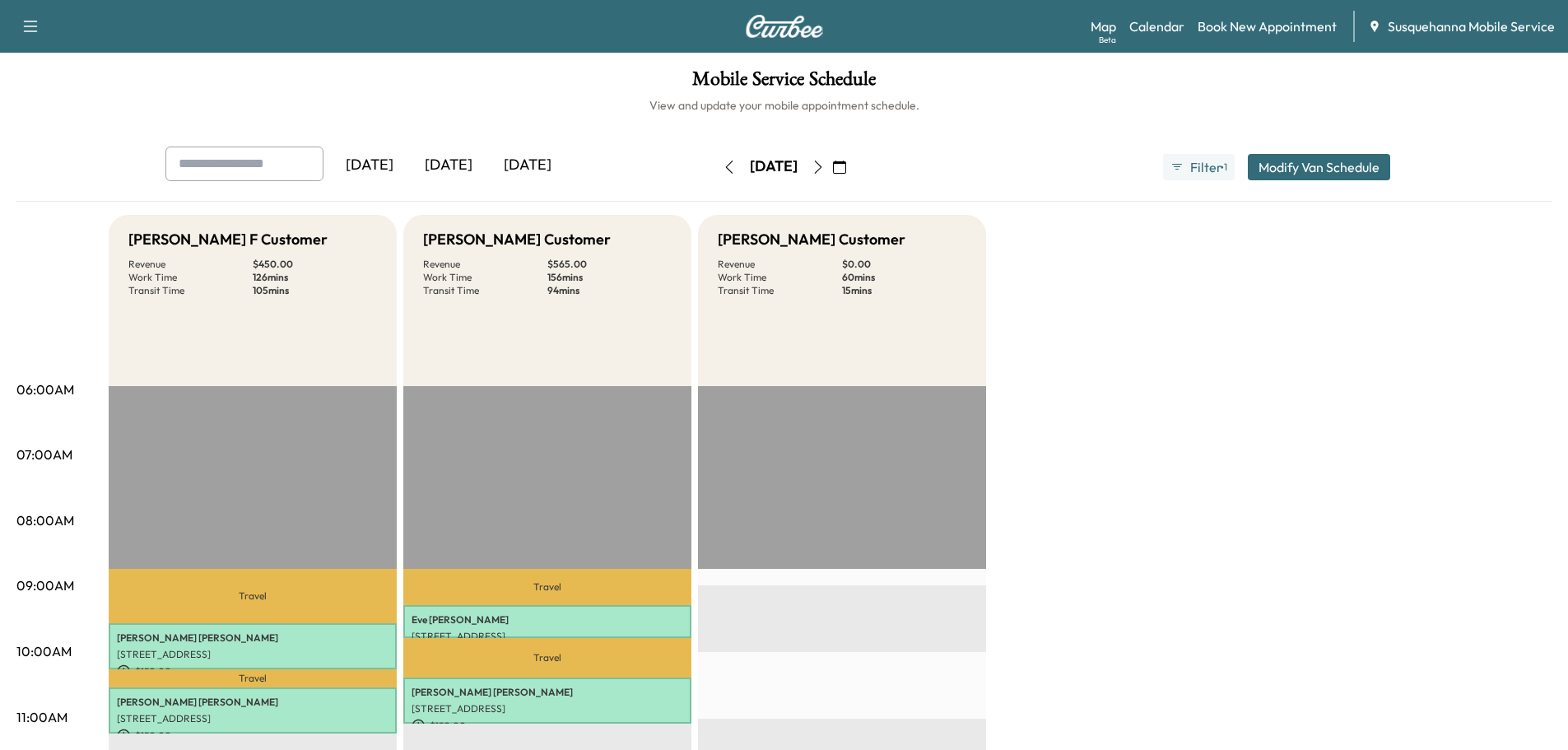
click at [825, 165] on icon "button" at bounding box center [817, 166] width 13 height 13
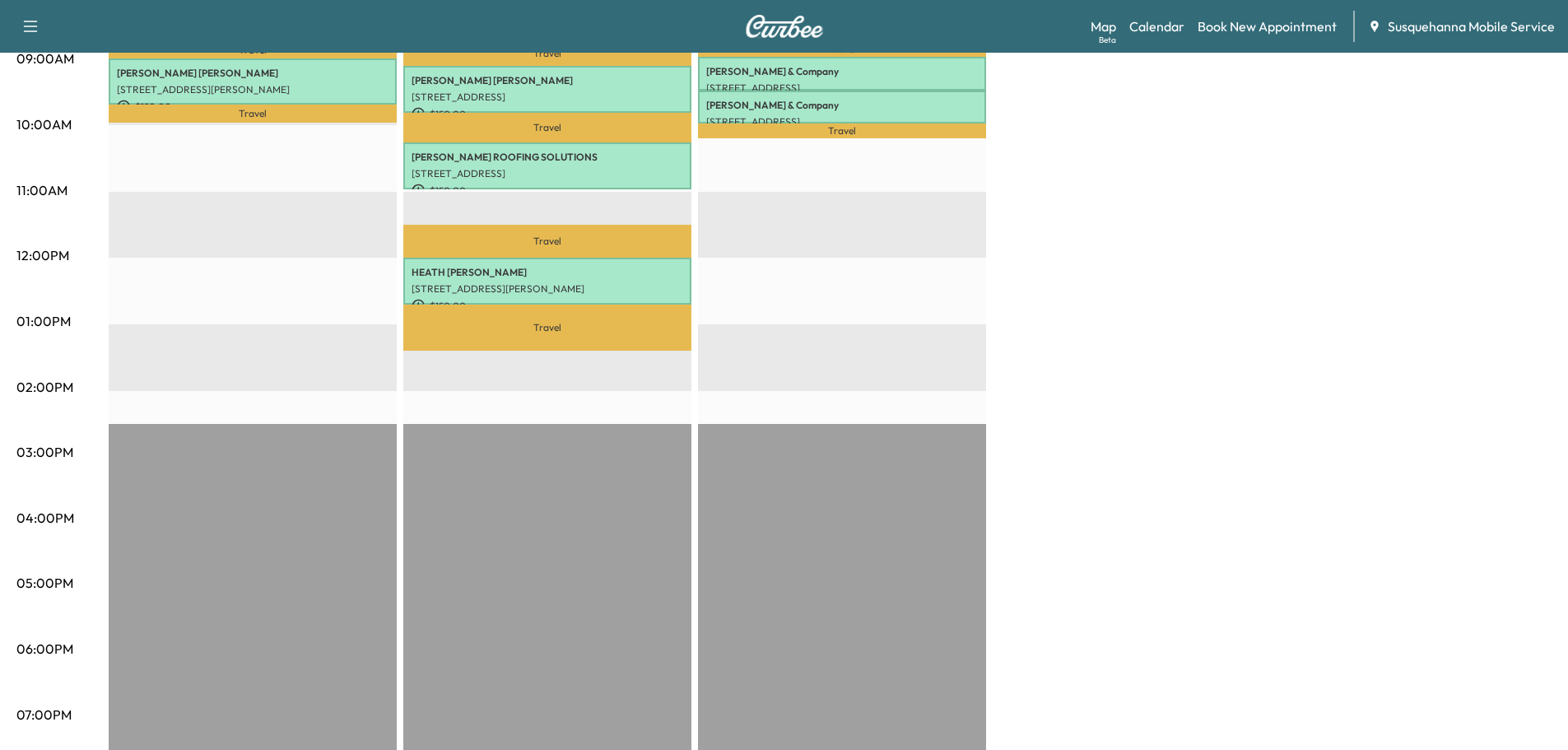
scroll to position [88, 0]
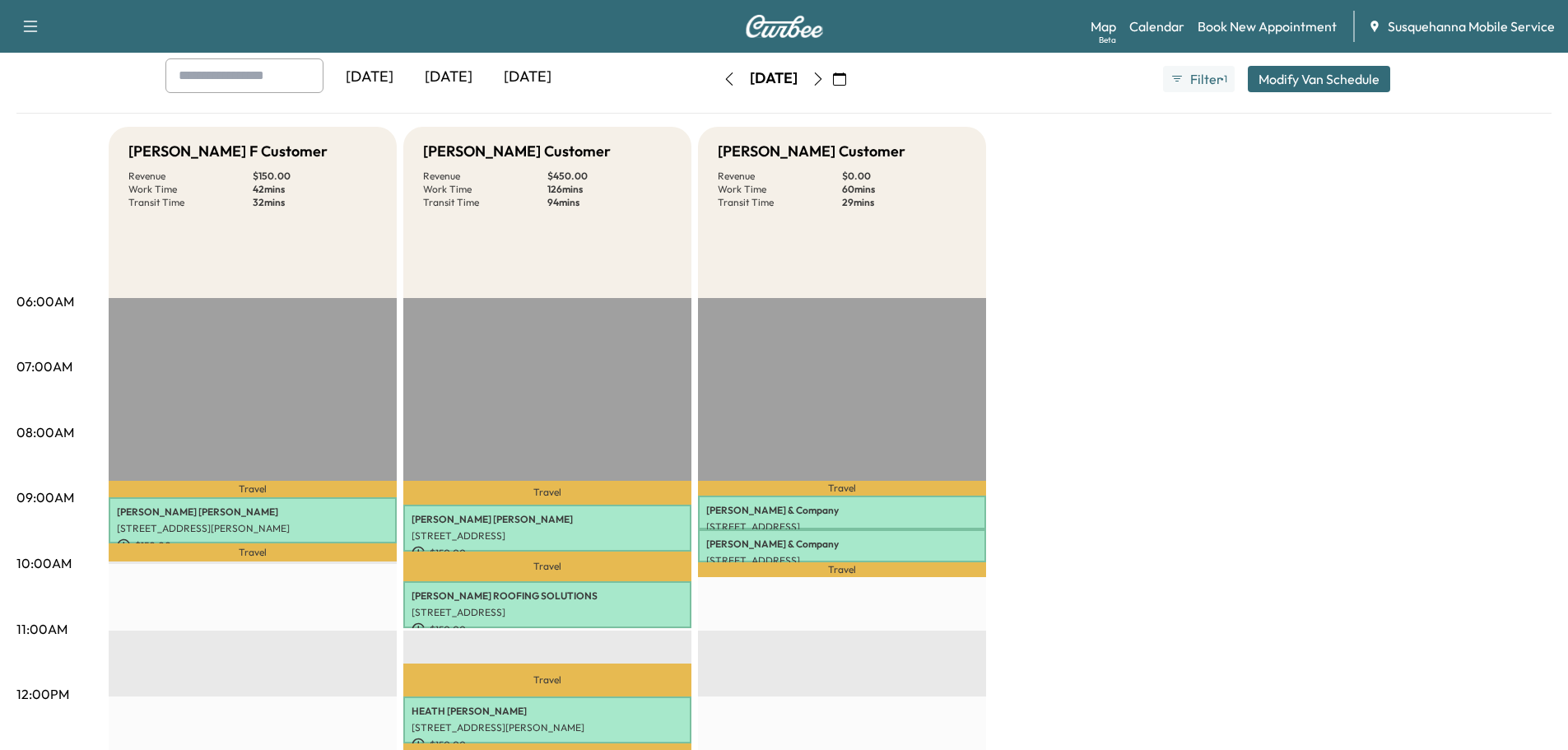
click at [854, 85] on button "button" at bounding box center [839, 79] width 28 height 27
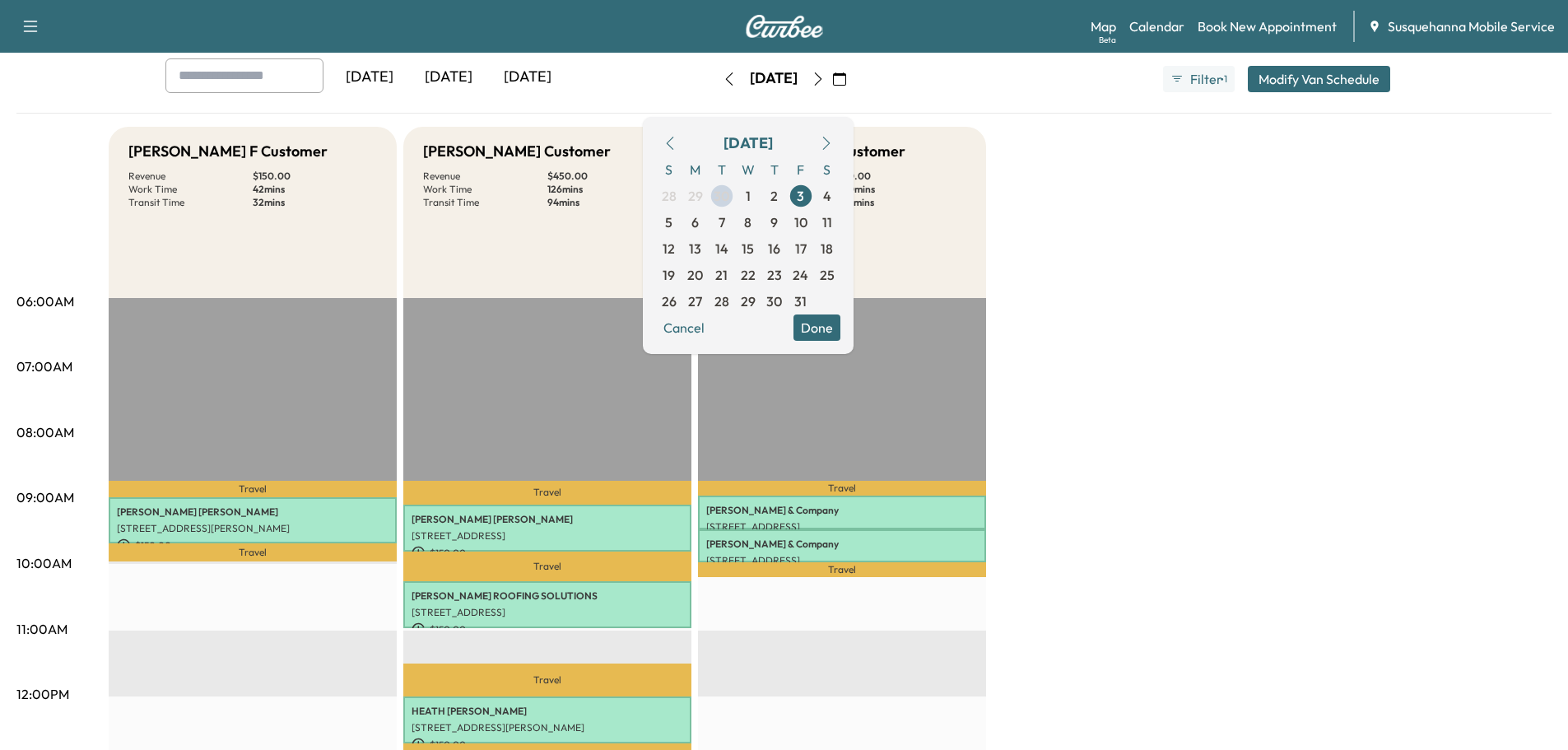
click at [841, 333] on button "Done" at bounding box center [817, 327] width 47 height 27
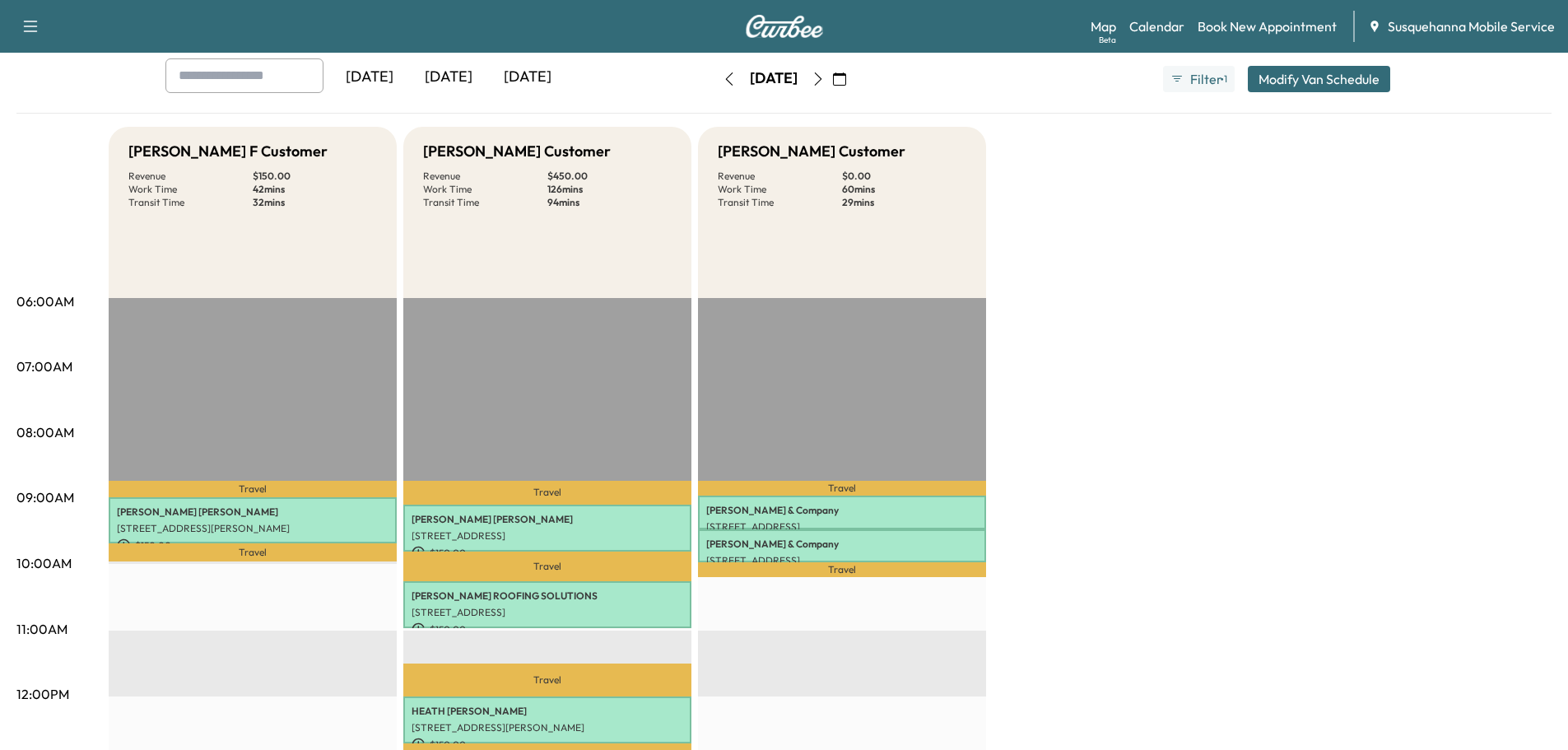
click at [846, 79] on icon "button" at bounding box center [839, 79] width 13 height 13
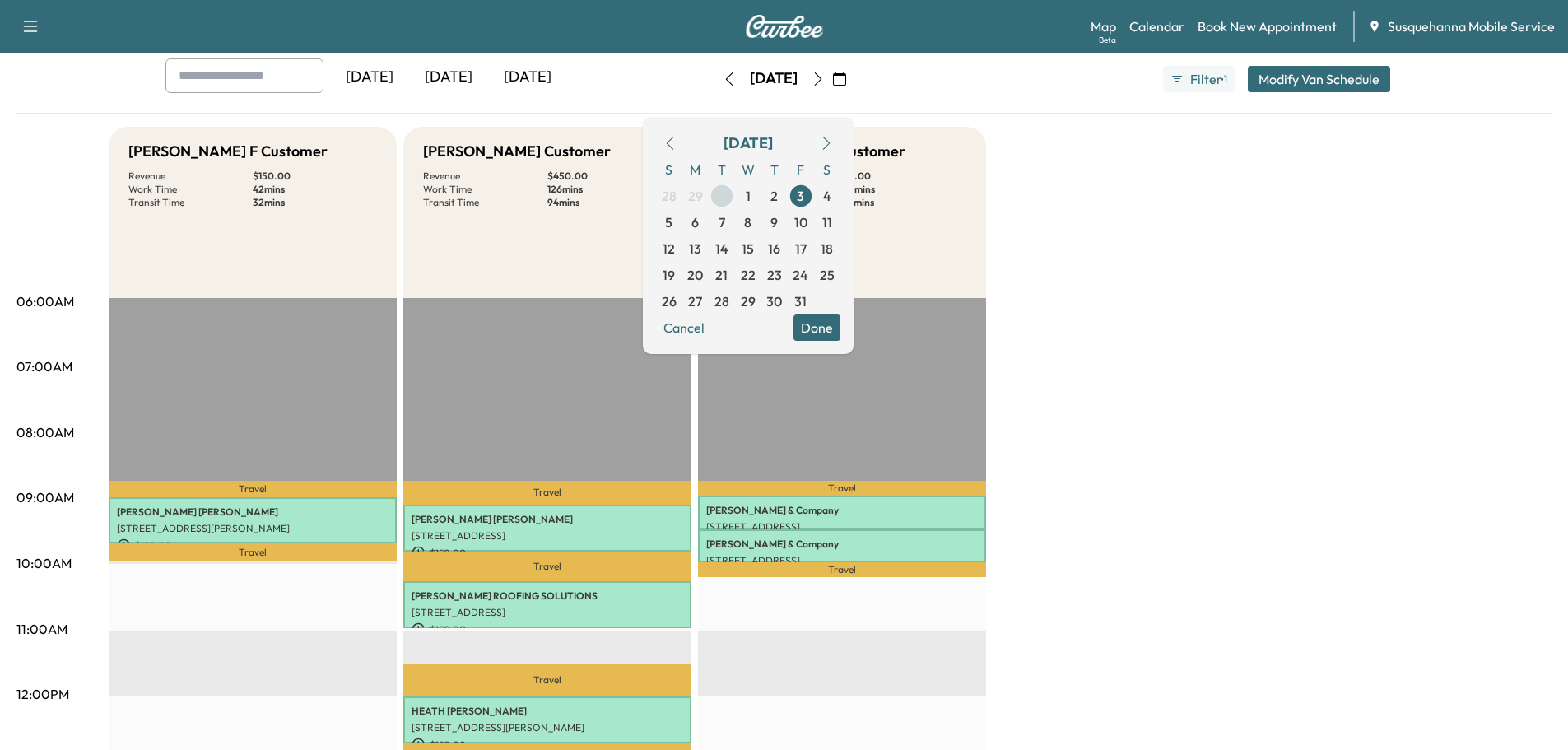
click at [730, 196] on span "30" at bounding box center [722, 196] width 17 height 20
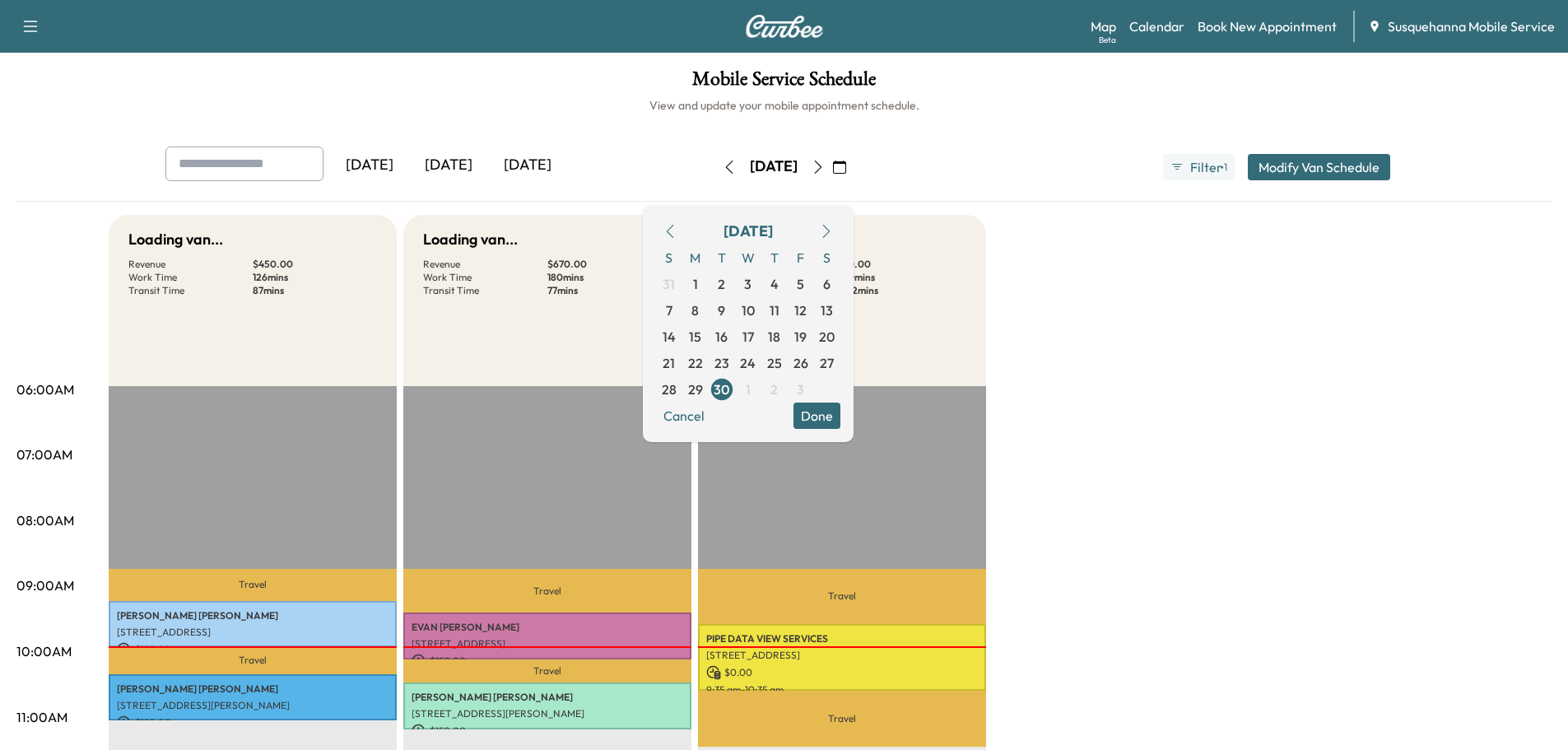
click at [841, 420] on button "Done" at bounding box center [817, 416] width 47 height 27
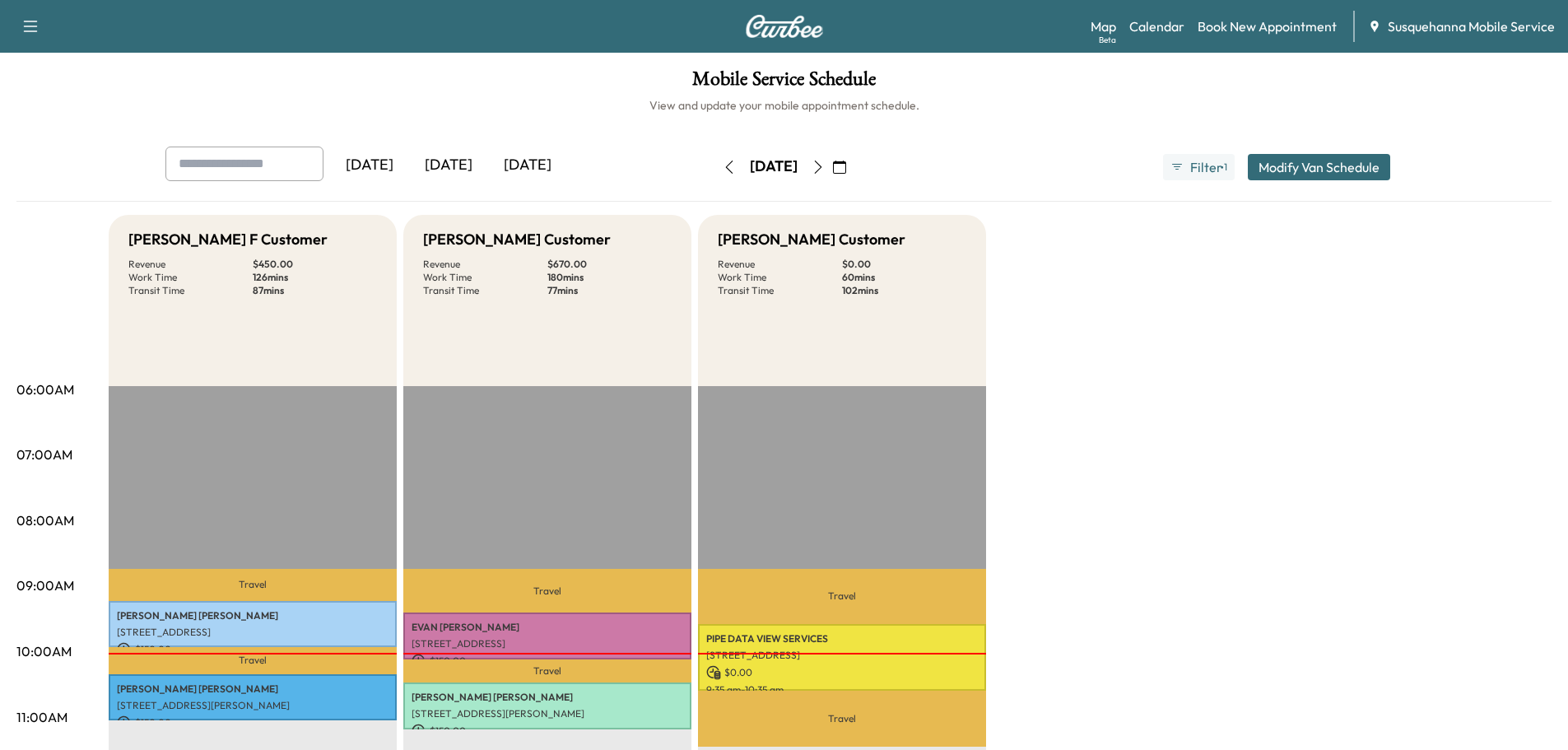
click at [846, 163] on icon "button" at bounding box center [839, 166] width 13 height 13
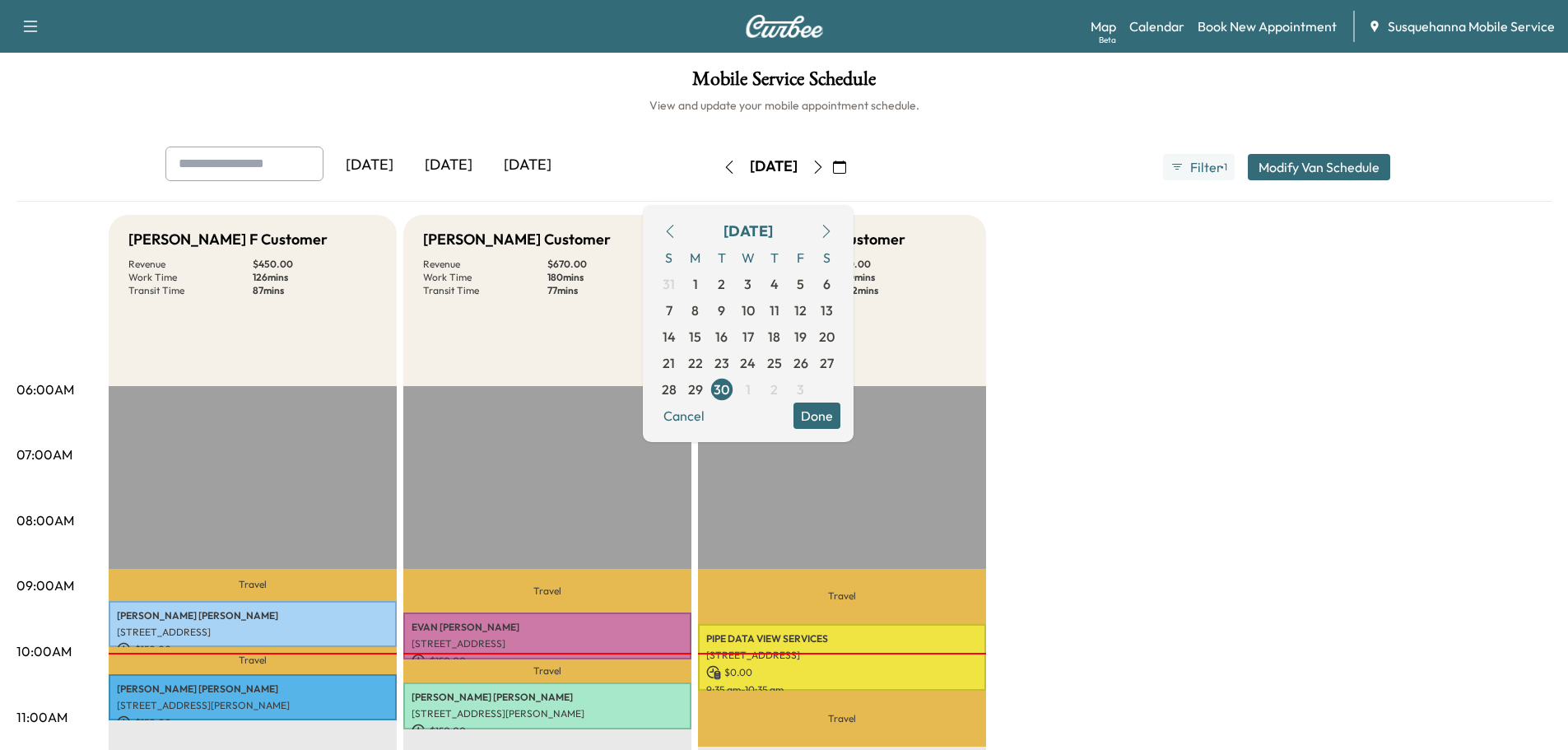
click at [805, 385] on span "3" at bounding box center [801, 389] width 8 height 20
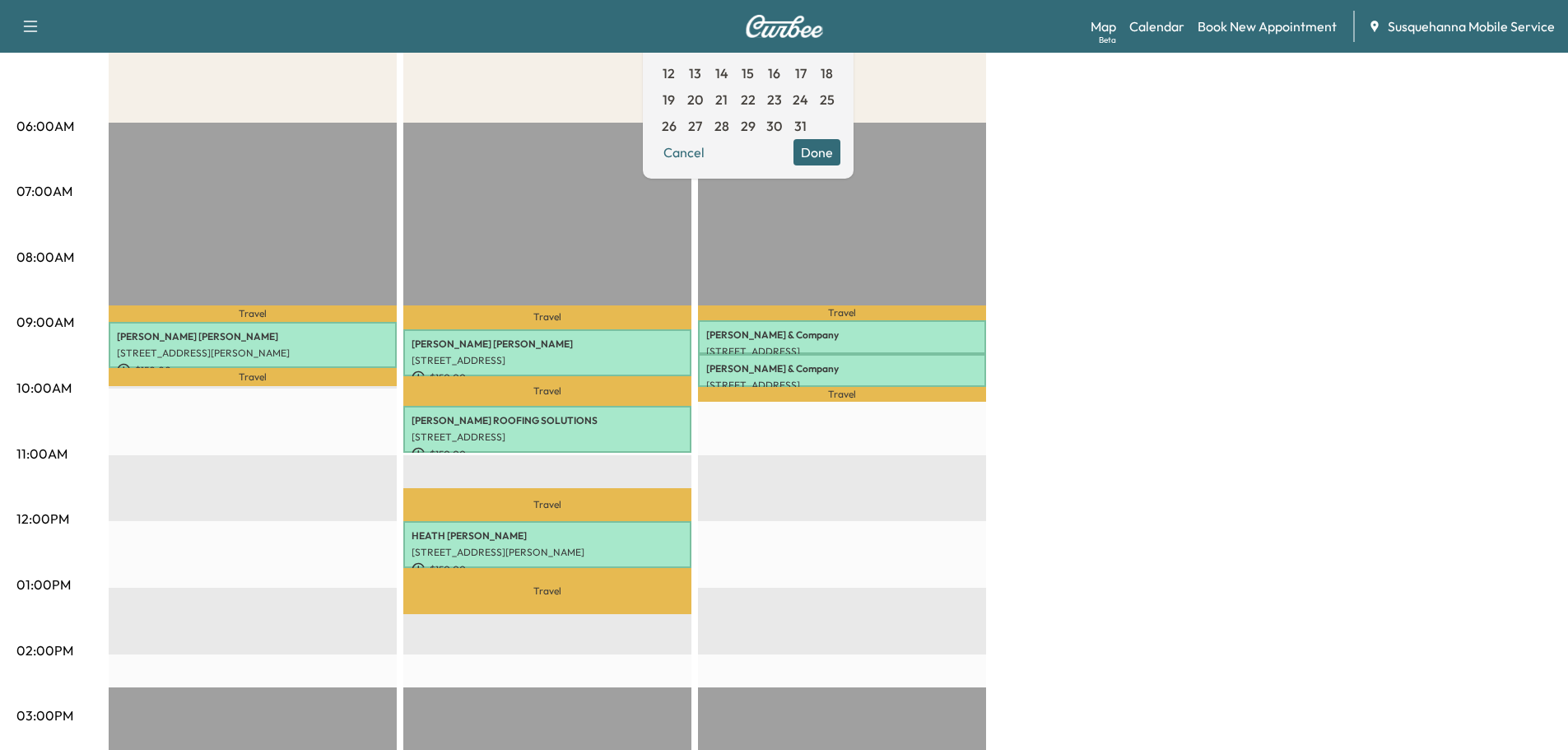
scroll to position [352, 0]
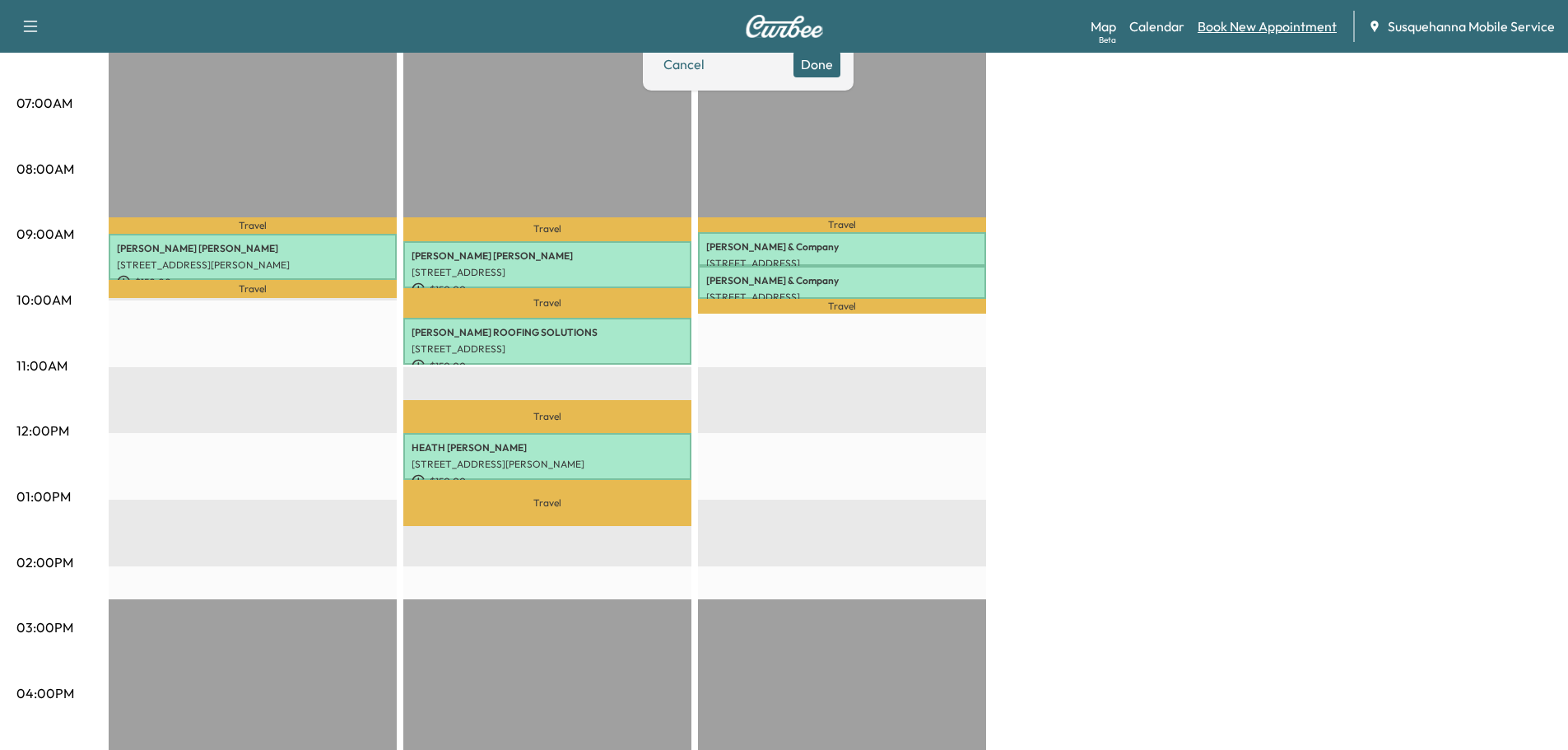
click at [1225, 28] on link "Book New Appointment" at bounding box center [1267, 27] width 140 height 20
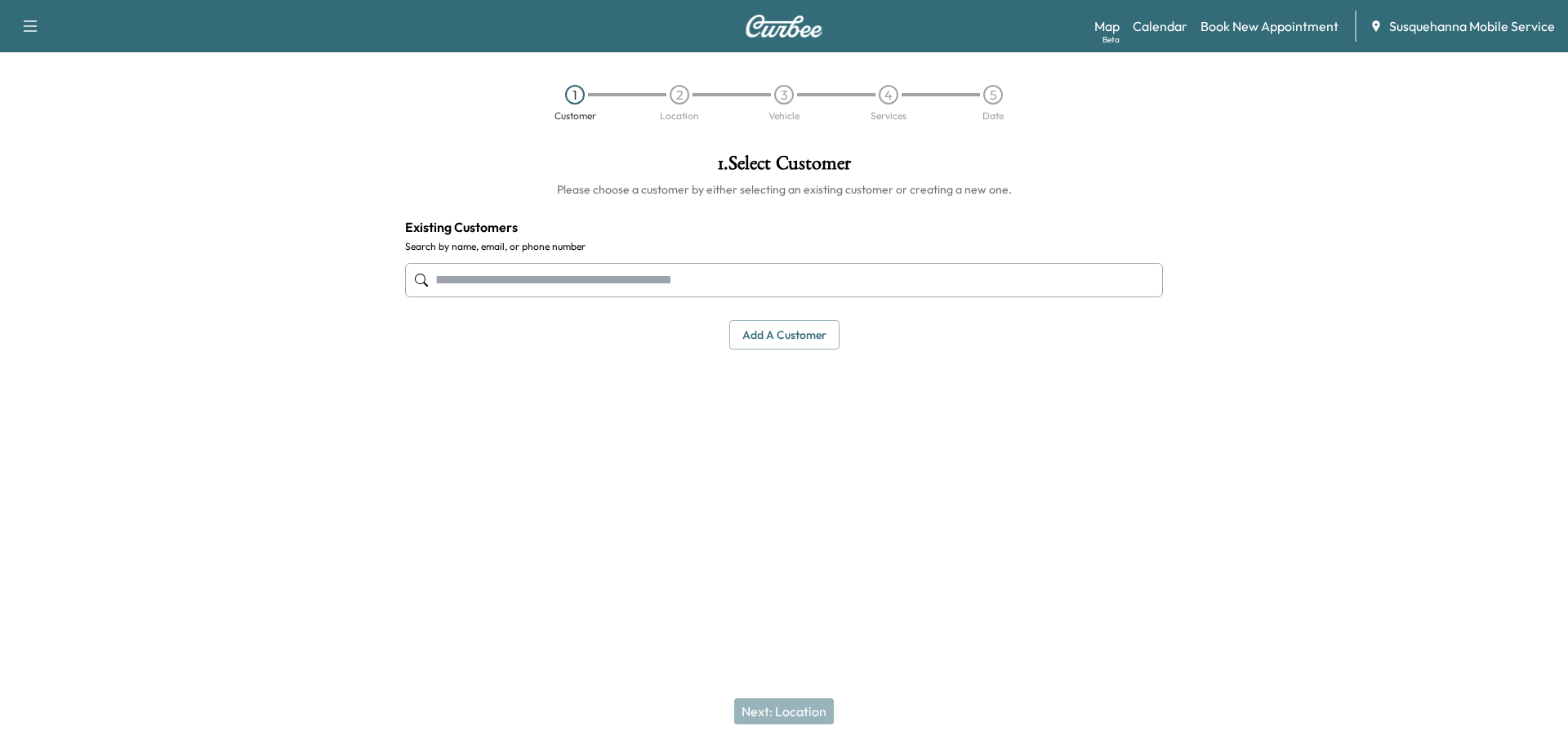
click at [502, 272] on input "text" at bounding box center [784, 280] width 758 height 34
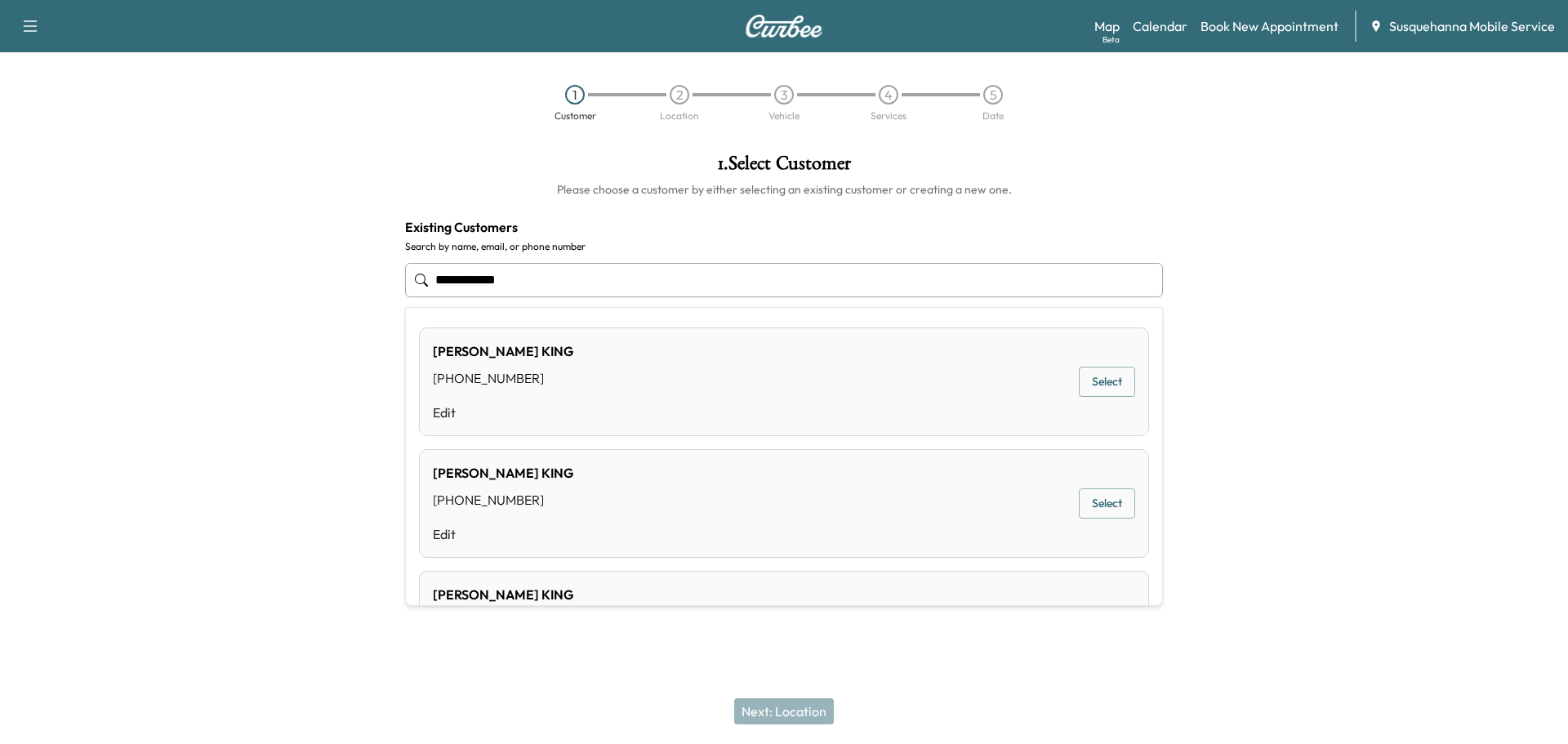
type input "**********"
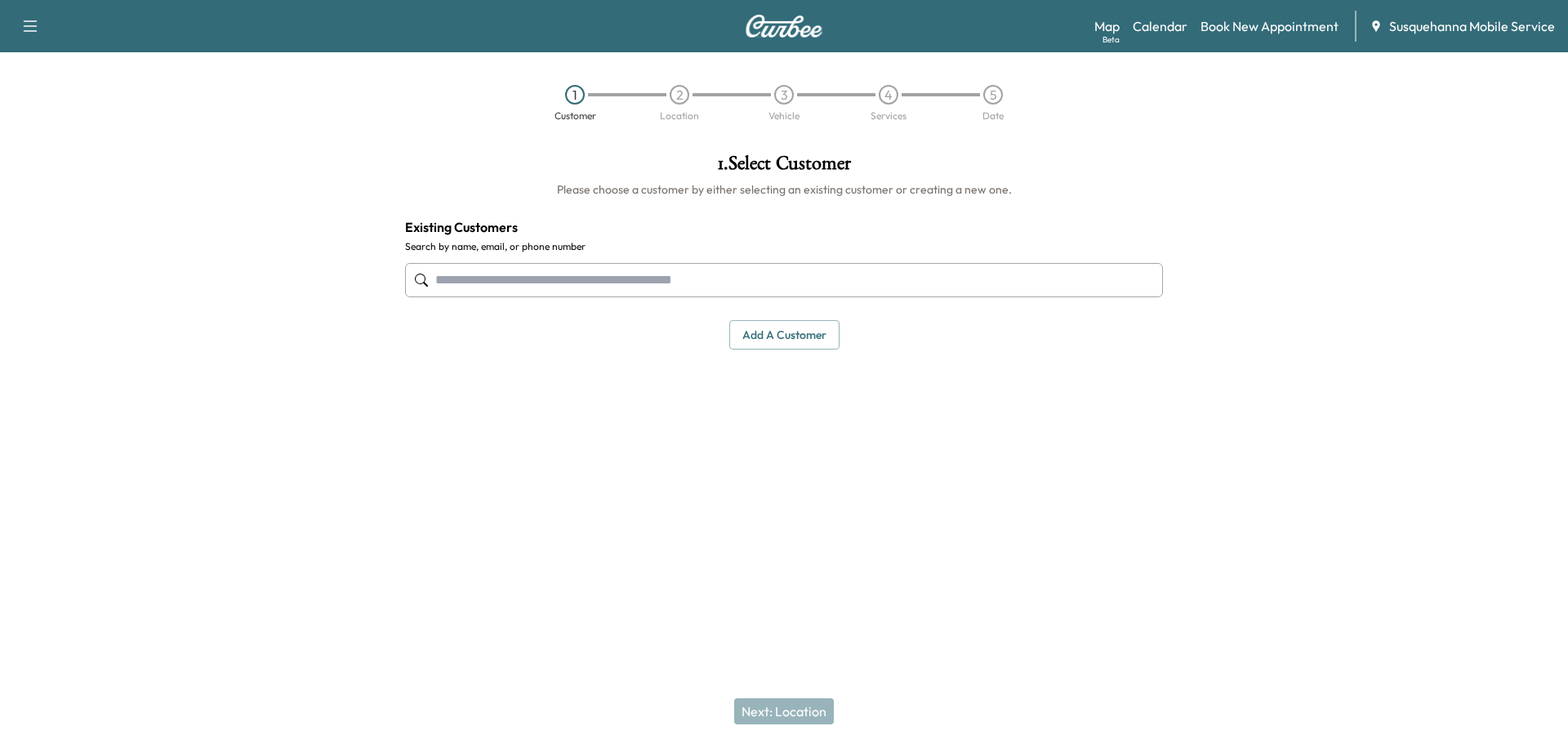
click at [731, 276] on input "text" at bounding box center [784, 280] width 758 height 34
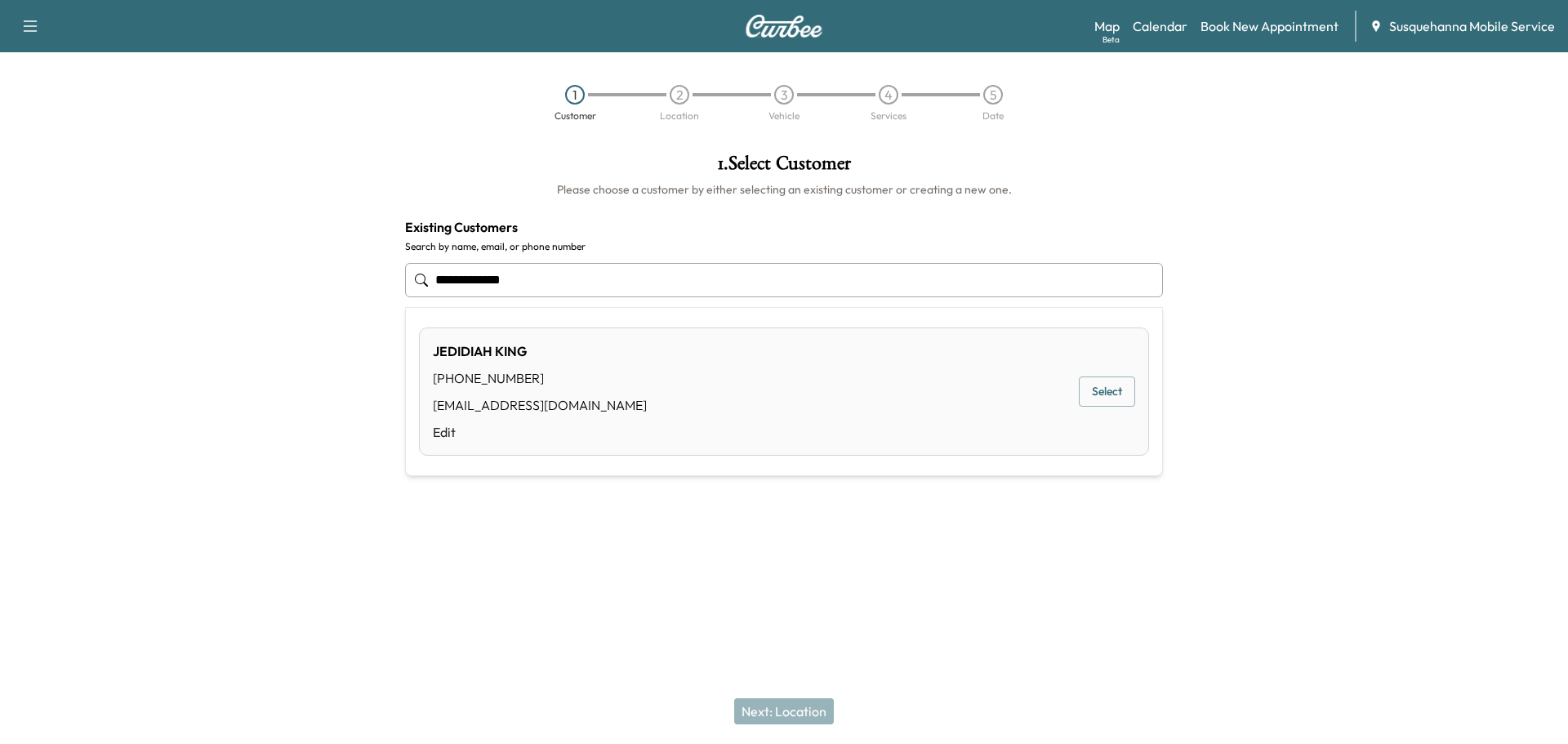
click at [1103, 403] on button "Select" at bounding box center [1107, 391] width 57 height 30
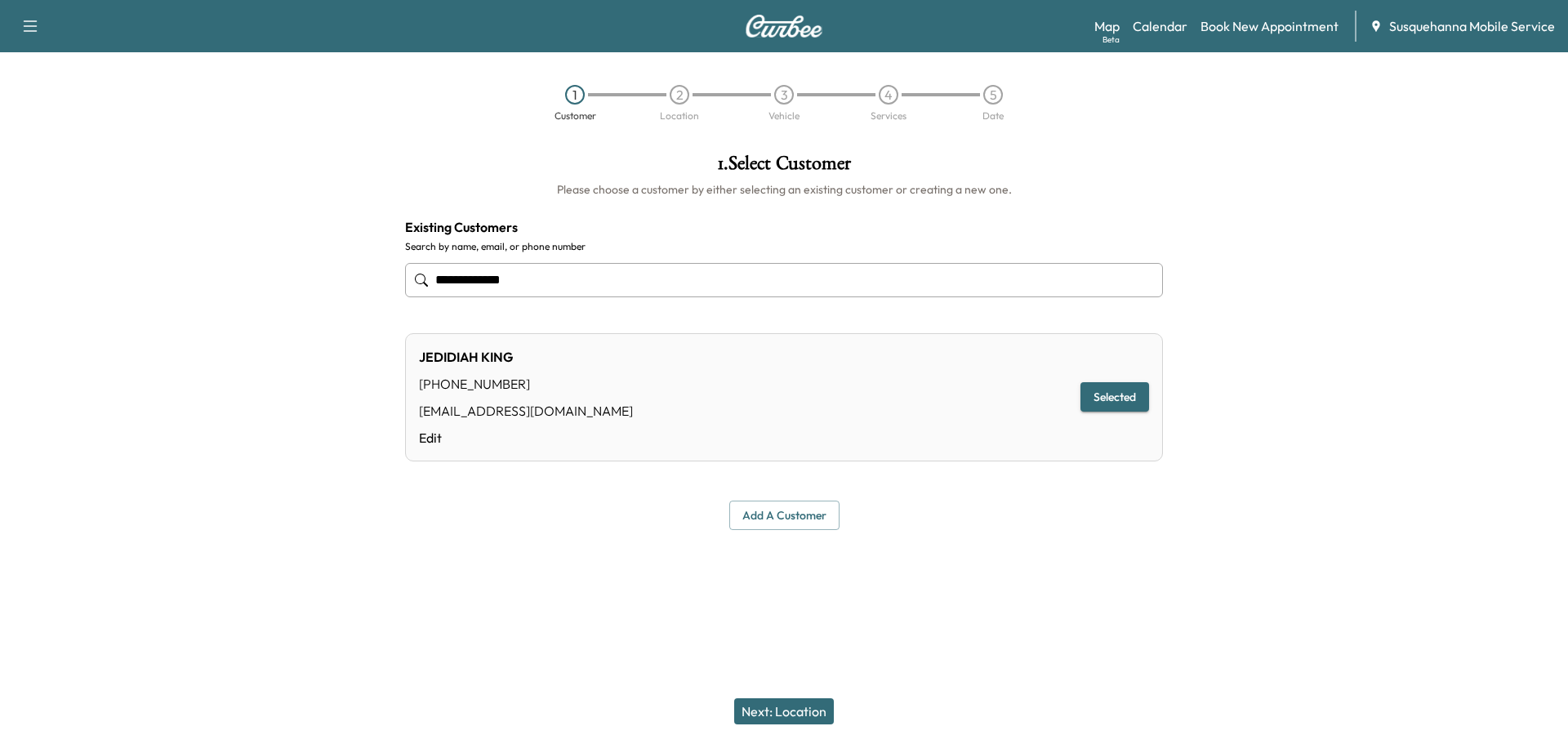
type input "**********"
click at [819, 719] on button "Next: Location" at bounding box center [784, 711] width 99 height 26
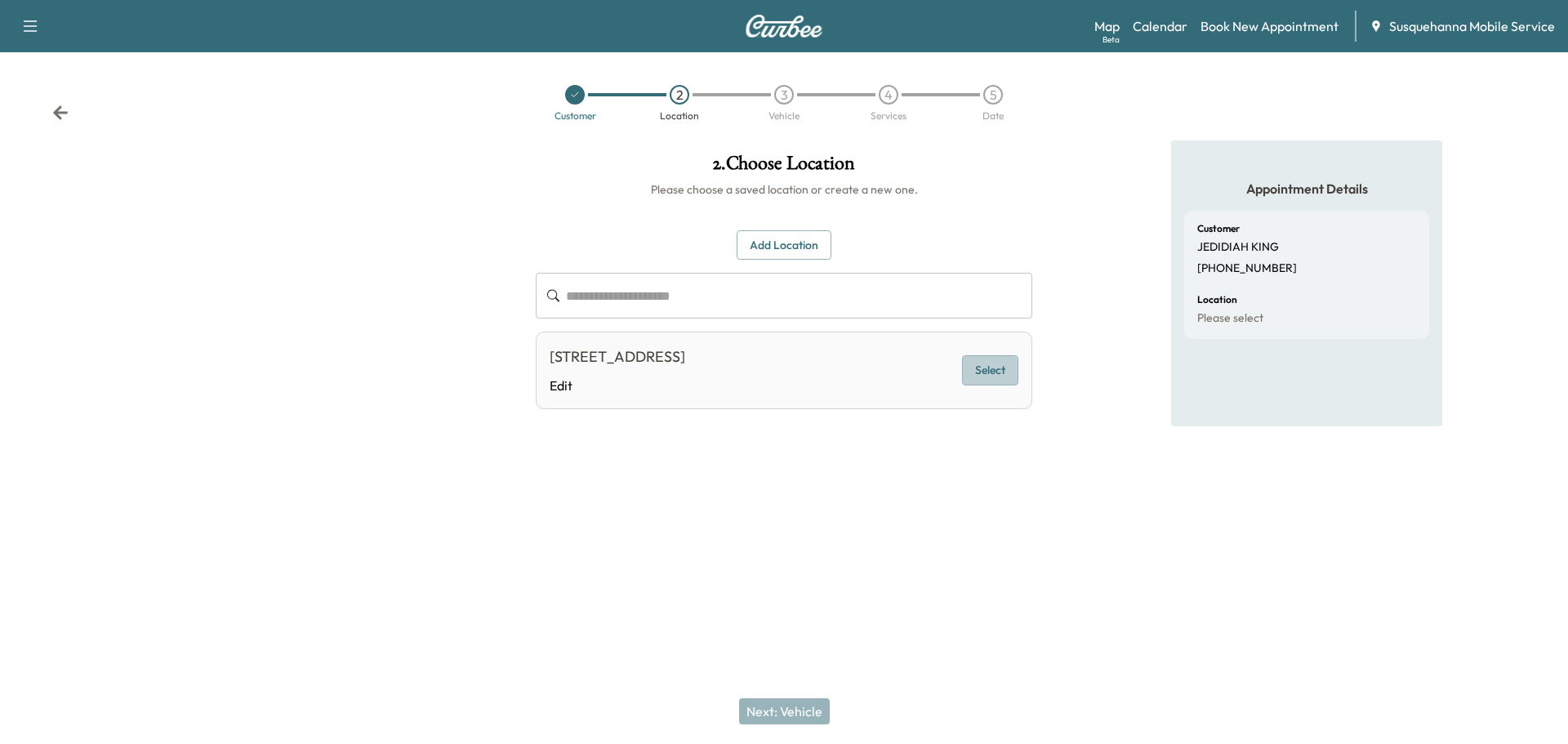
click at [981, 378] on button "Select" at bounding box center [990, 371] width 57 height 30
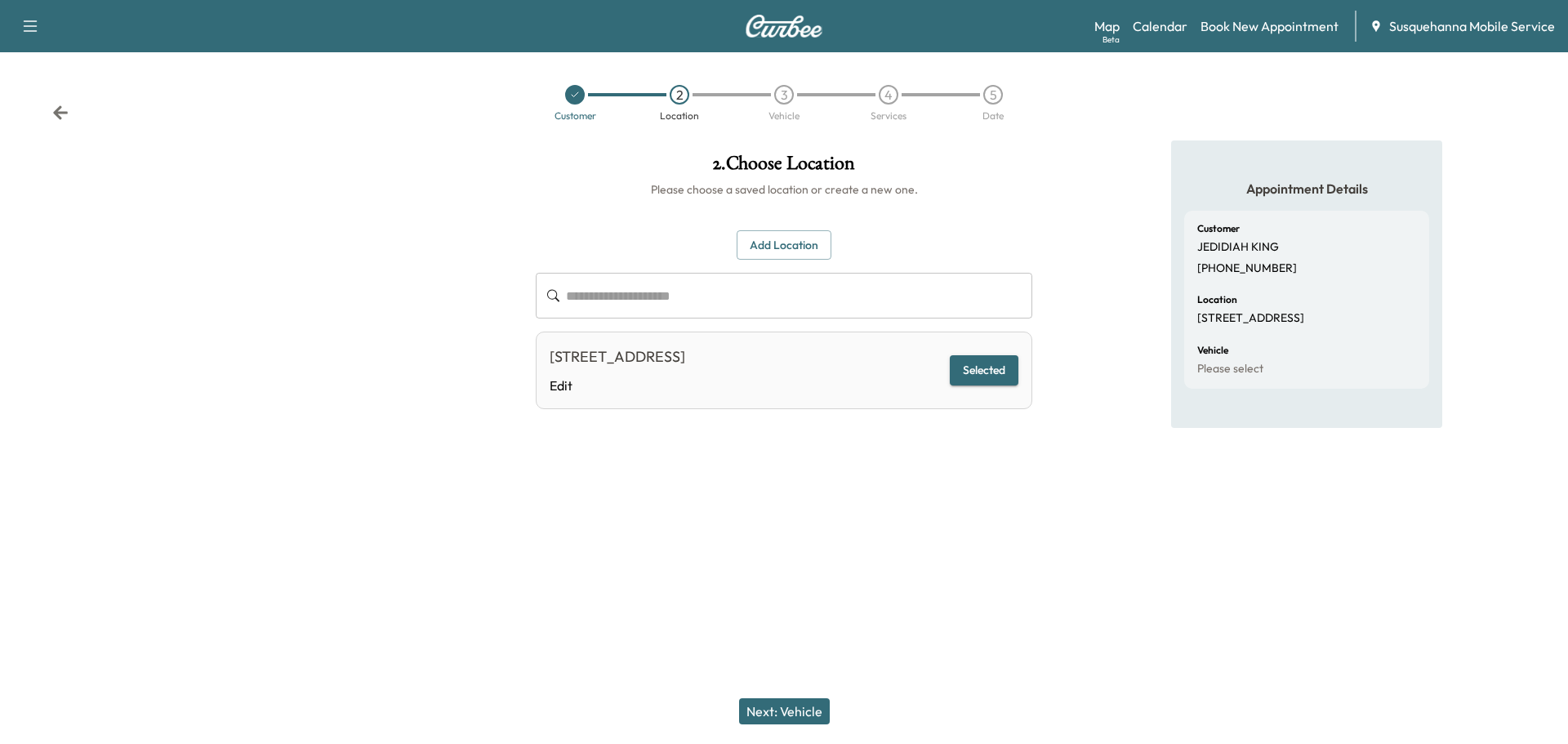
click at [771, 707] on button "Next: Vehicle" at bounding box center [784, 711] width 91 height 26
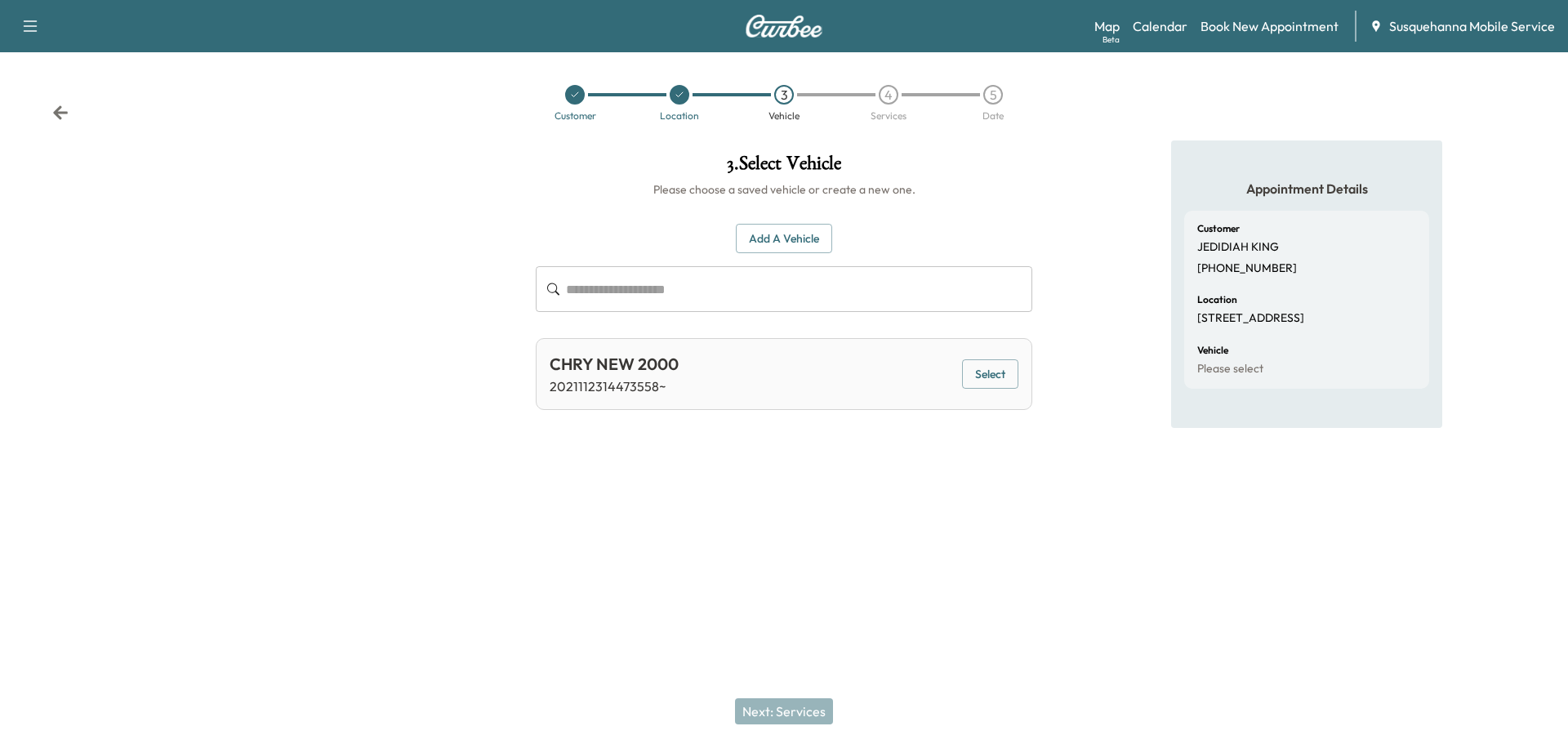
click at [769, 240] on button "Add a Vehicle" at bounding box center [784, 239] width 96 height 30
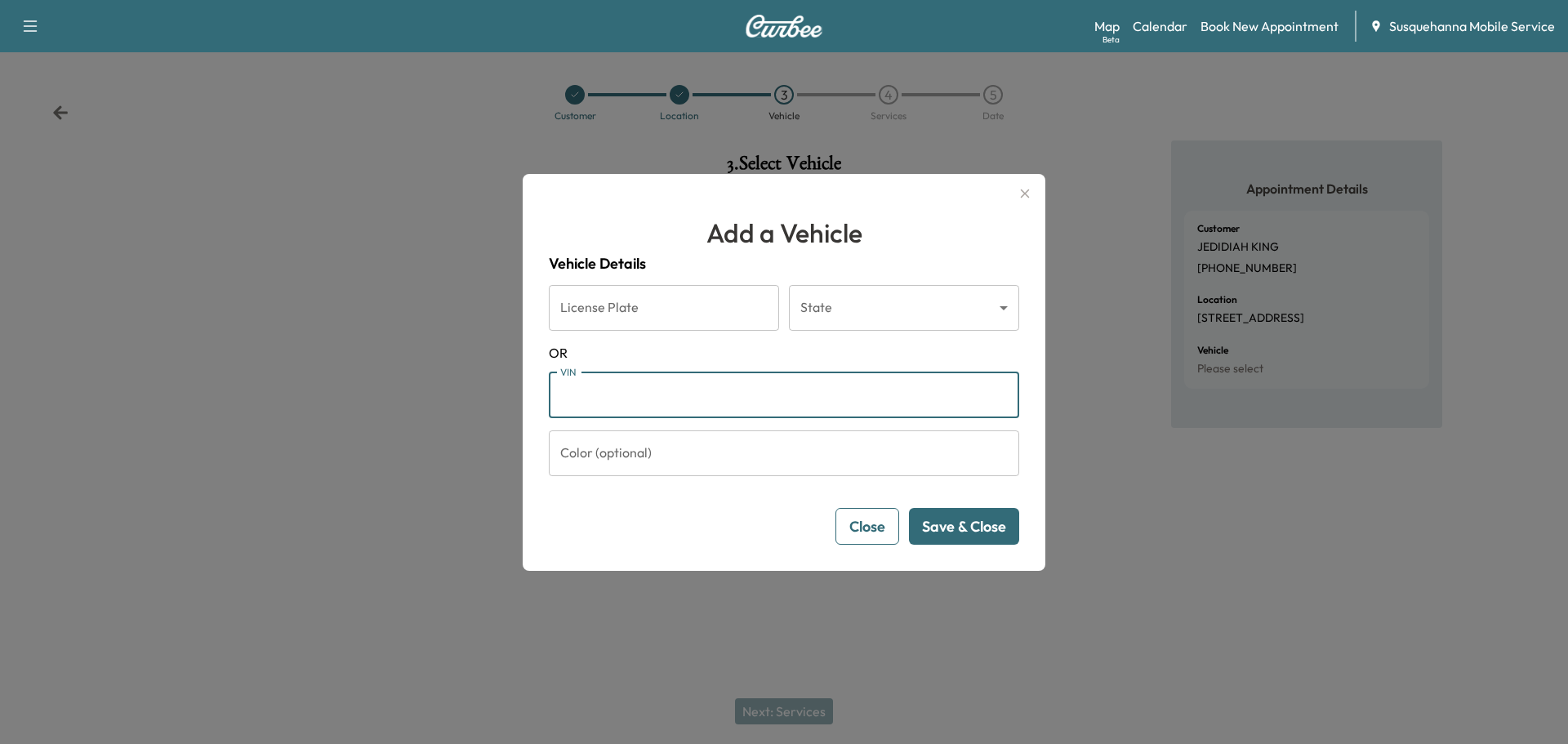
paste input "**********"
type input "**********"
click at [985, 528] on button "Save & Close" at bounding box center [964, 527] width 110 height 37
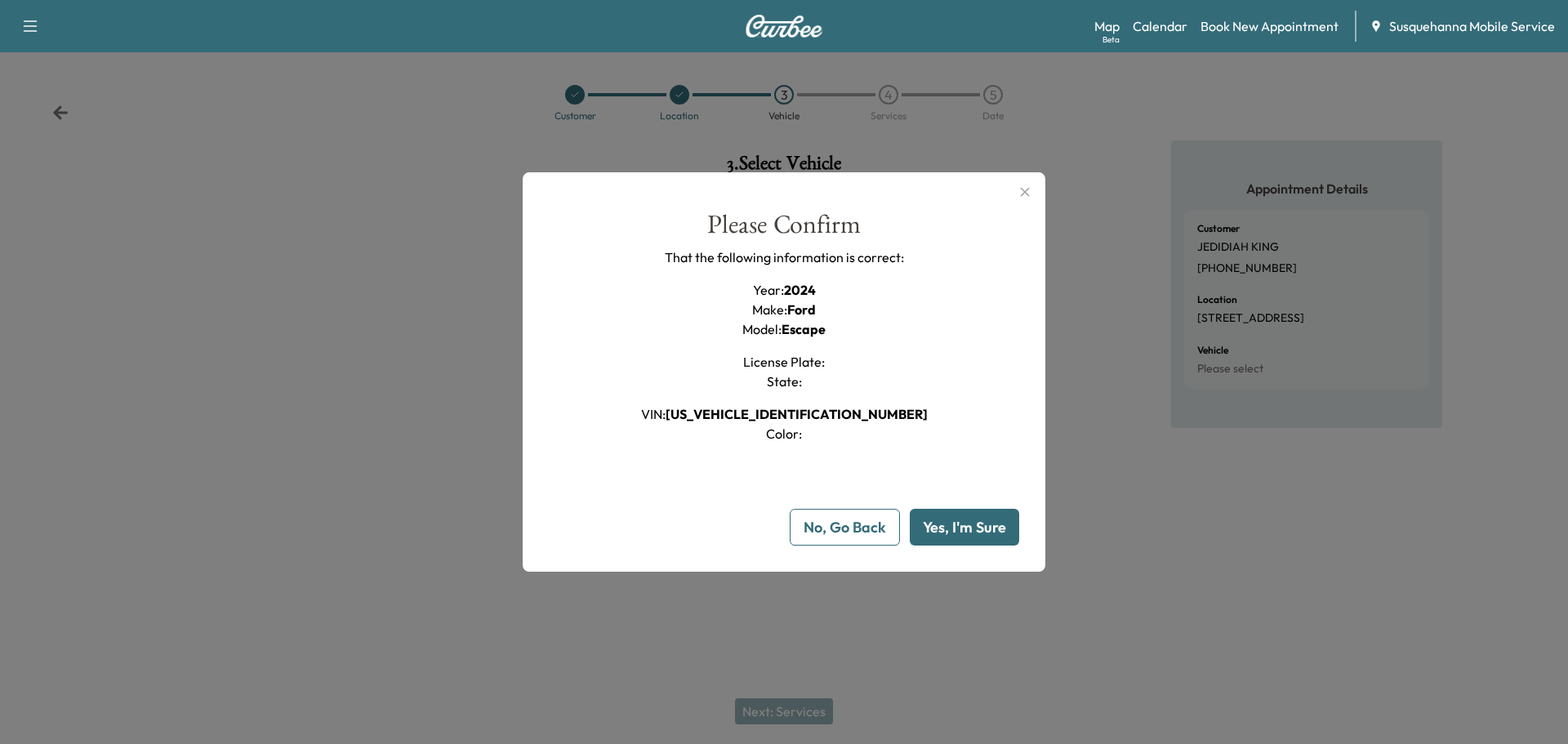
click at [950, 547] on div "**********" at bounding box center [784, 372] width 522 height 401
click at [950, 545] on button "Yes, I'm Sure" at bounding box center [964, 528] width 109 height 37
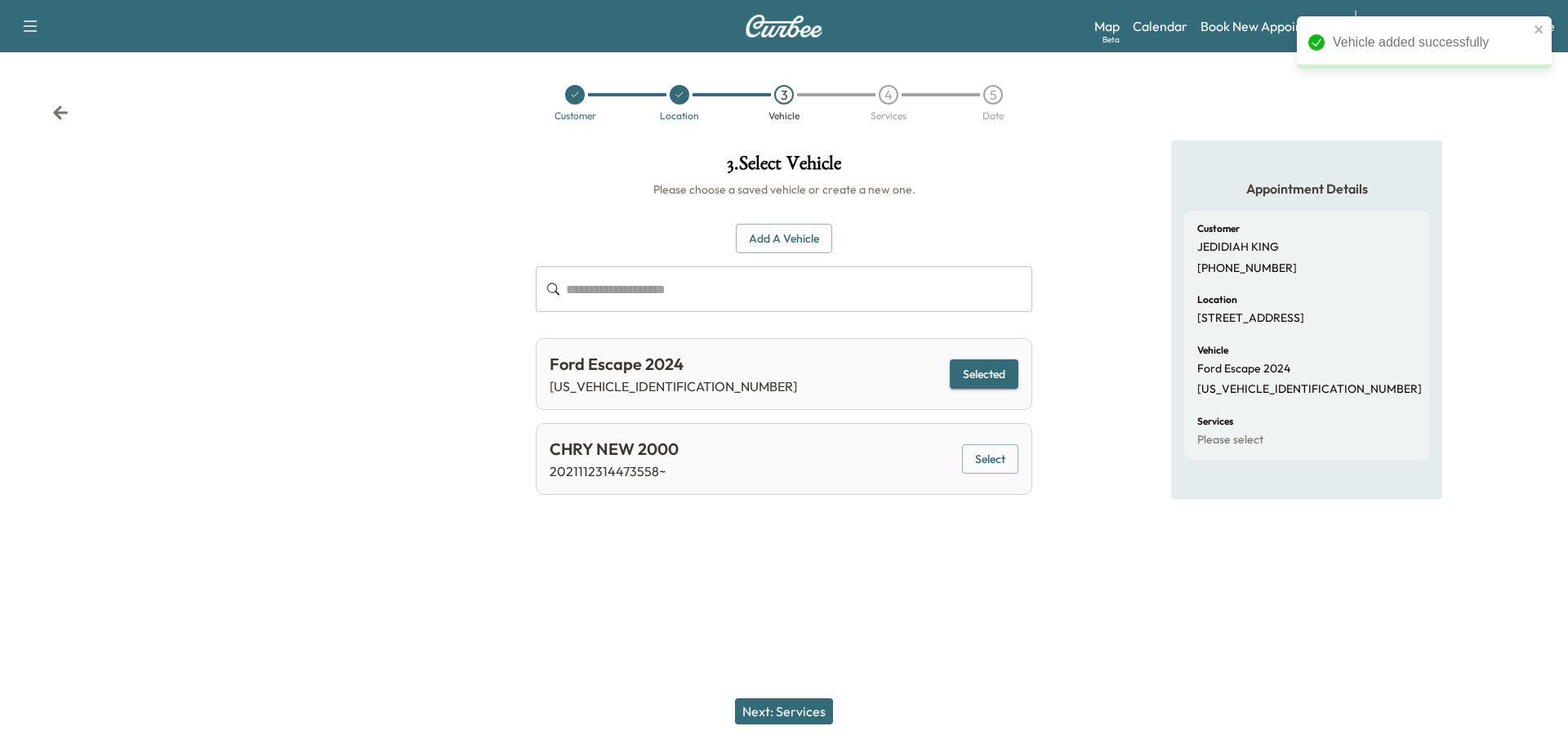
click at [818, 712] on button "Next: Services" at bounding box center [784, 711] width 98 height 26
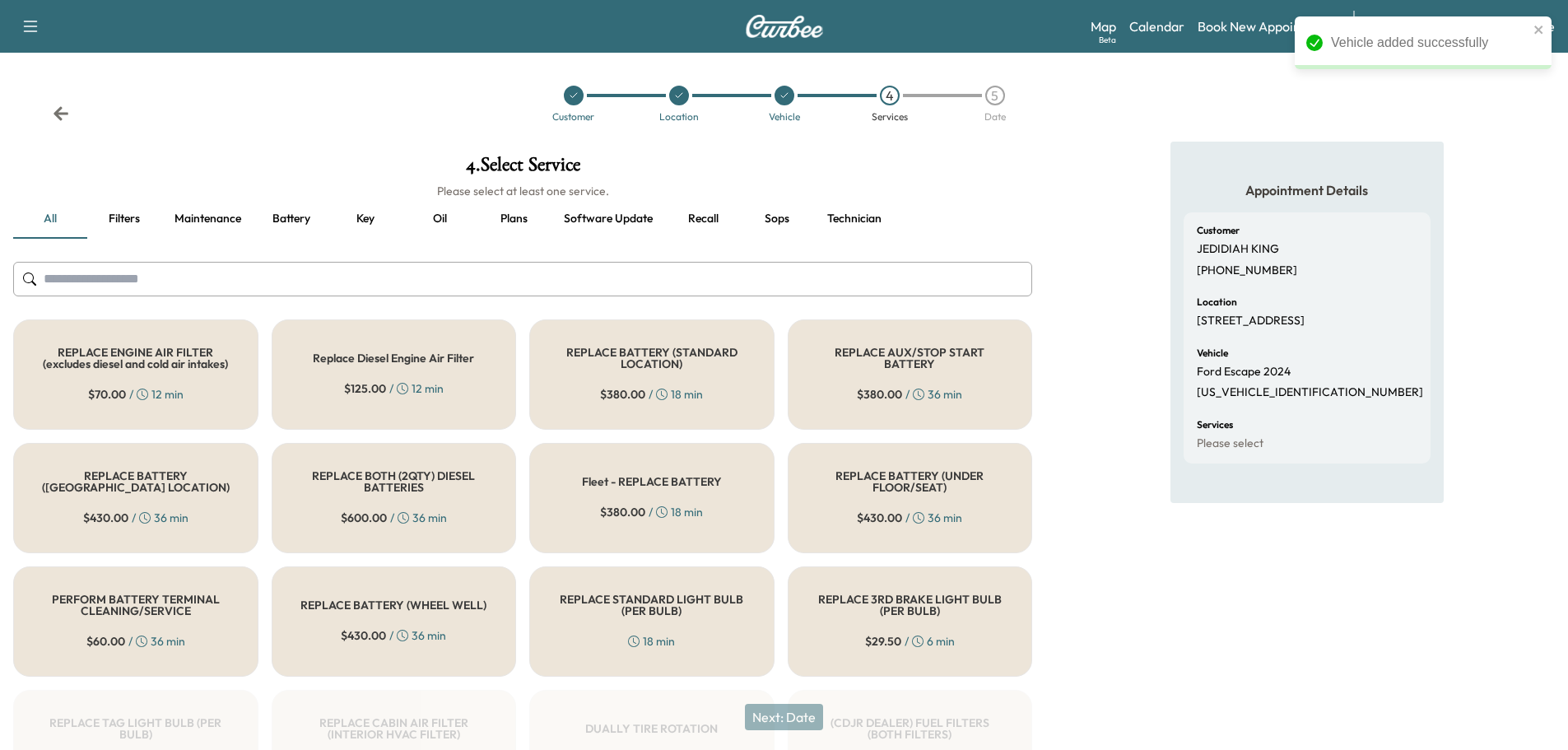
click at [693, 277] on input "text" at bounding box center [522, 278] width 1019 height 34
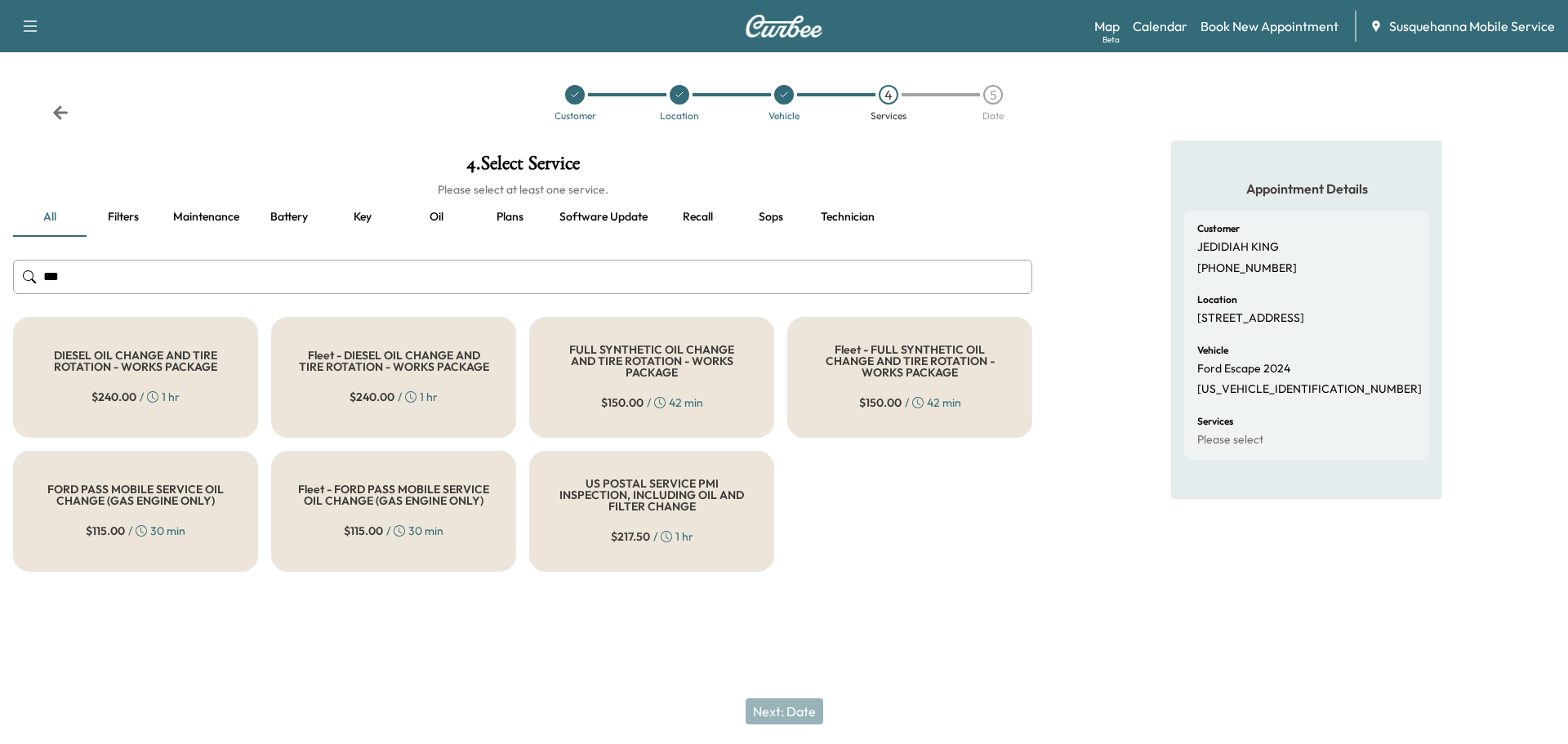
type input "***"
click at [656, 371] on h5 "FULL SYNTHETIC OIL CHANGE AND TIRE ROTATION - WORKS PACKAGE" at bounding box center [652, 361] width 191 height 34
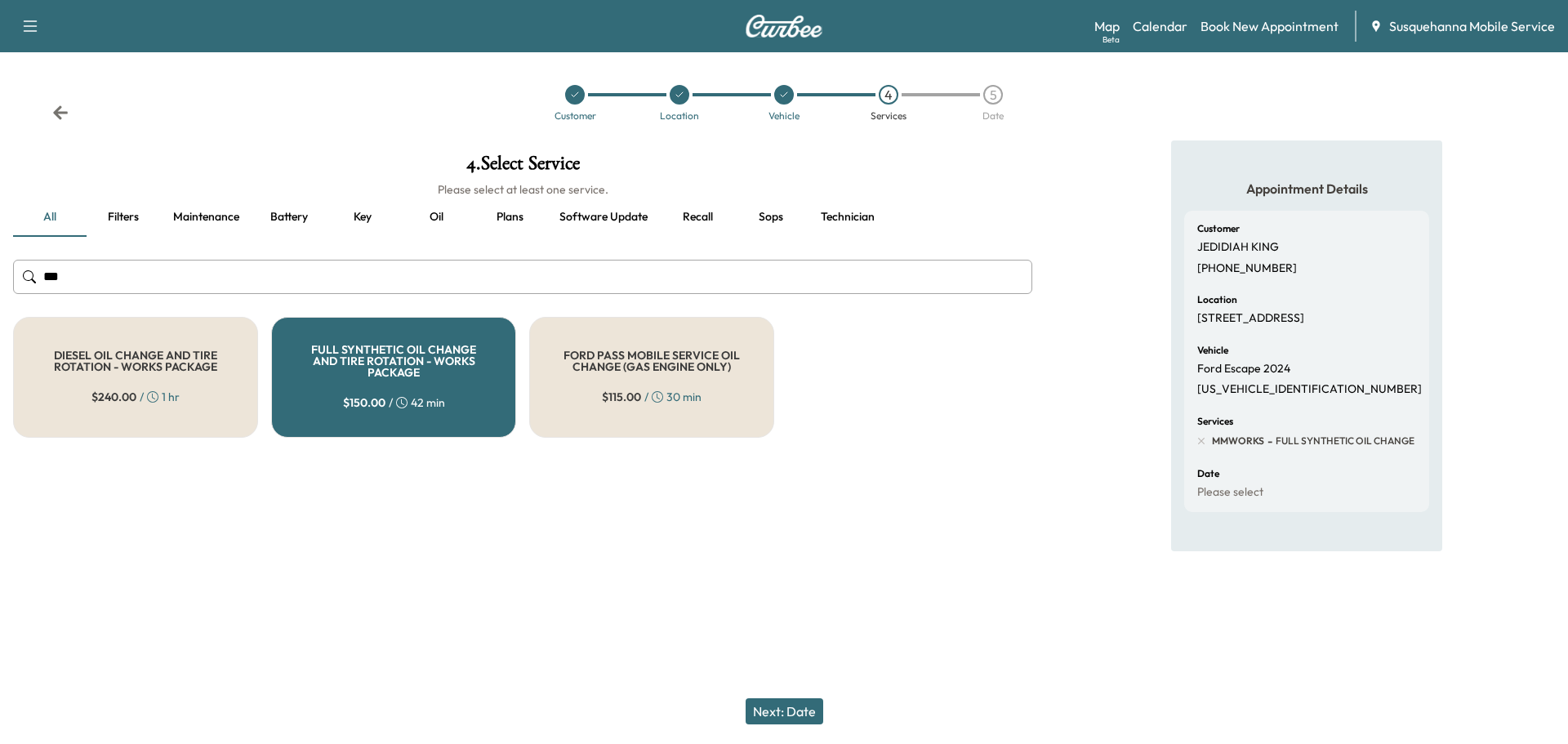
click at [788, 713] on button "Next: Date" at bounding box center [784, 711] width 78 height 26
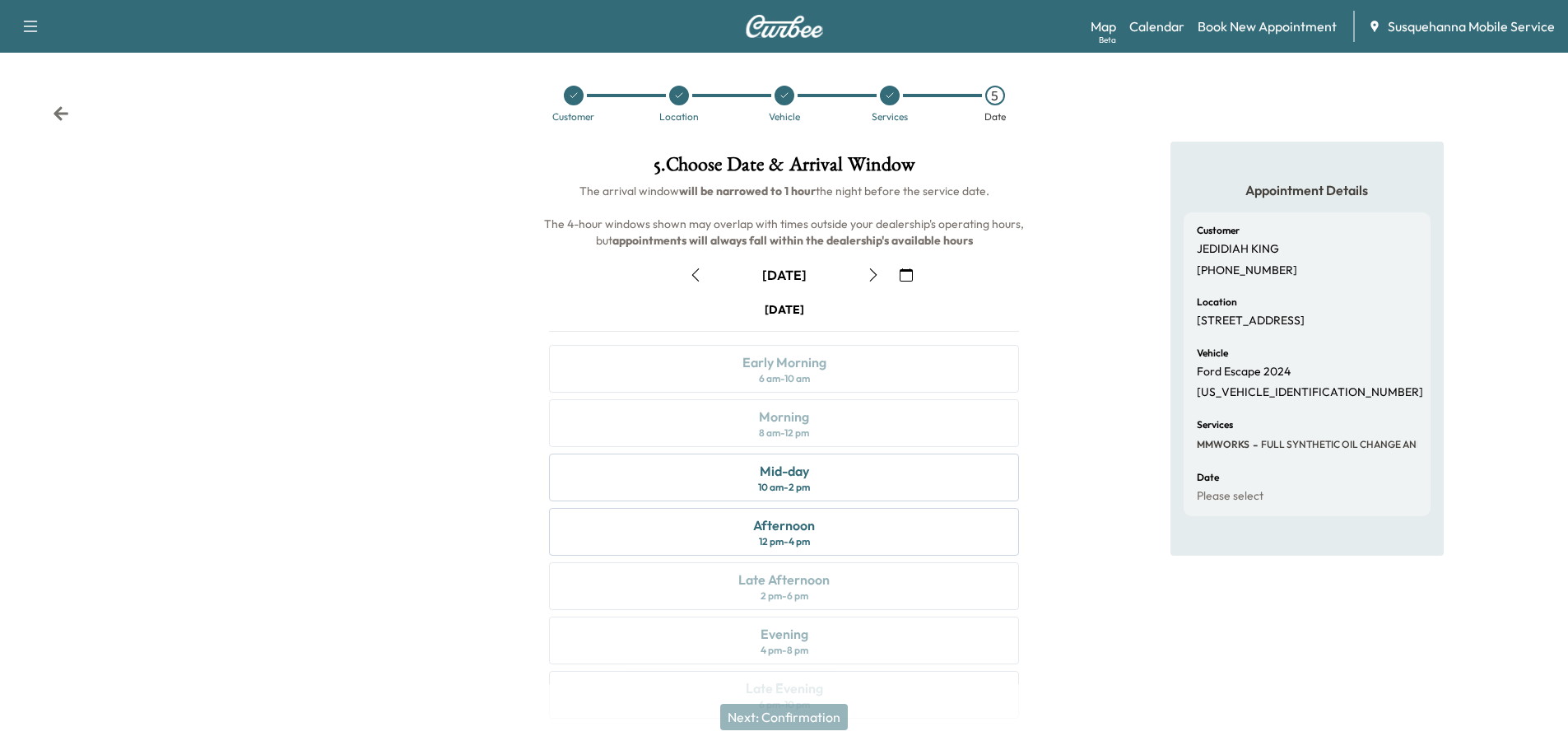
click at [897, 268] on button "button" at bounding box center [906, 274] width 28 height 27
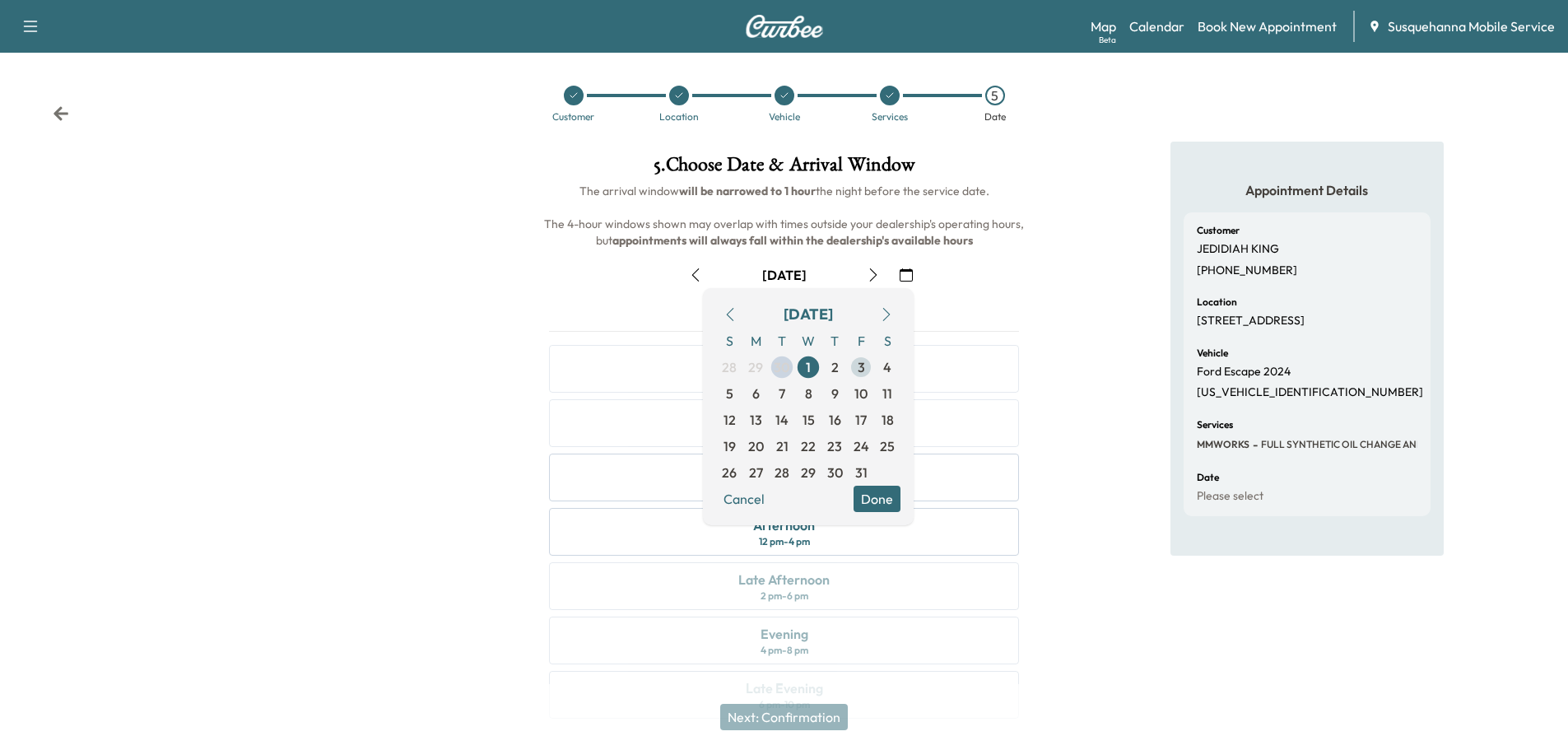
click at [862, 369] on span "3" at bounding box center [862, 368] width 8 height 20
click at [880, 499] on button "Done" at bounding box center [877, 498] width 47 height 27
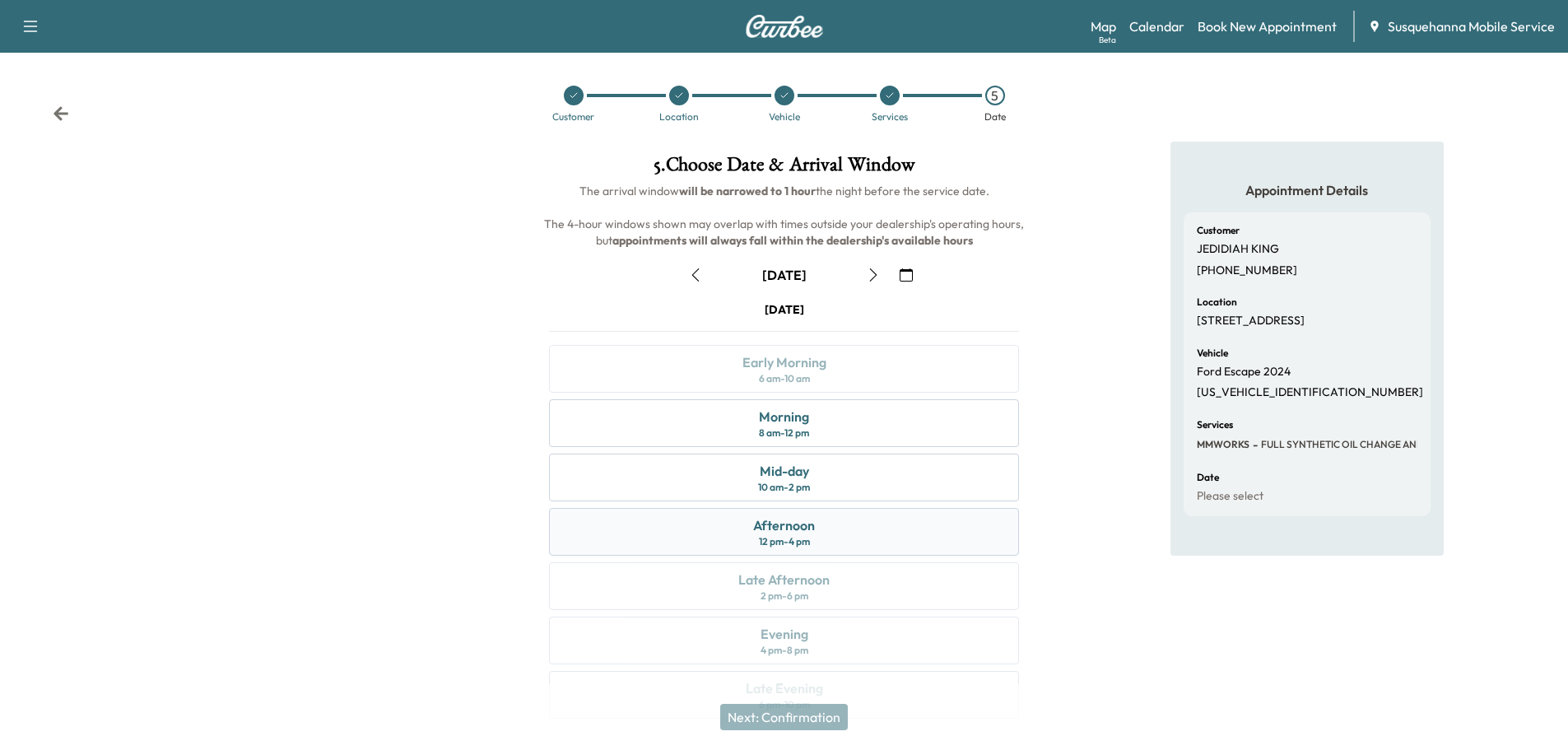
click at [829, 518] on div "Afternoon 12 pm - 4 pm" at bounding box center [784, 532] width 470 height 48
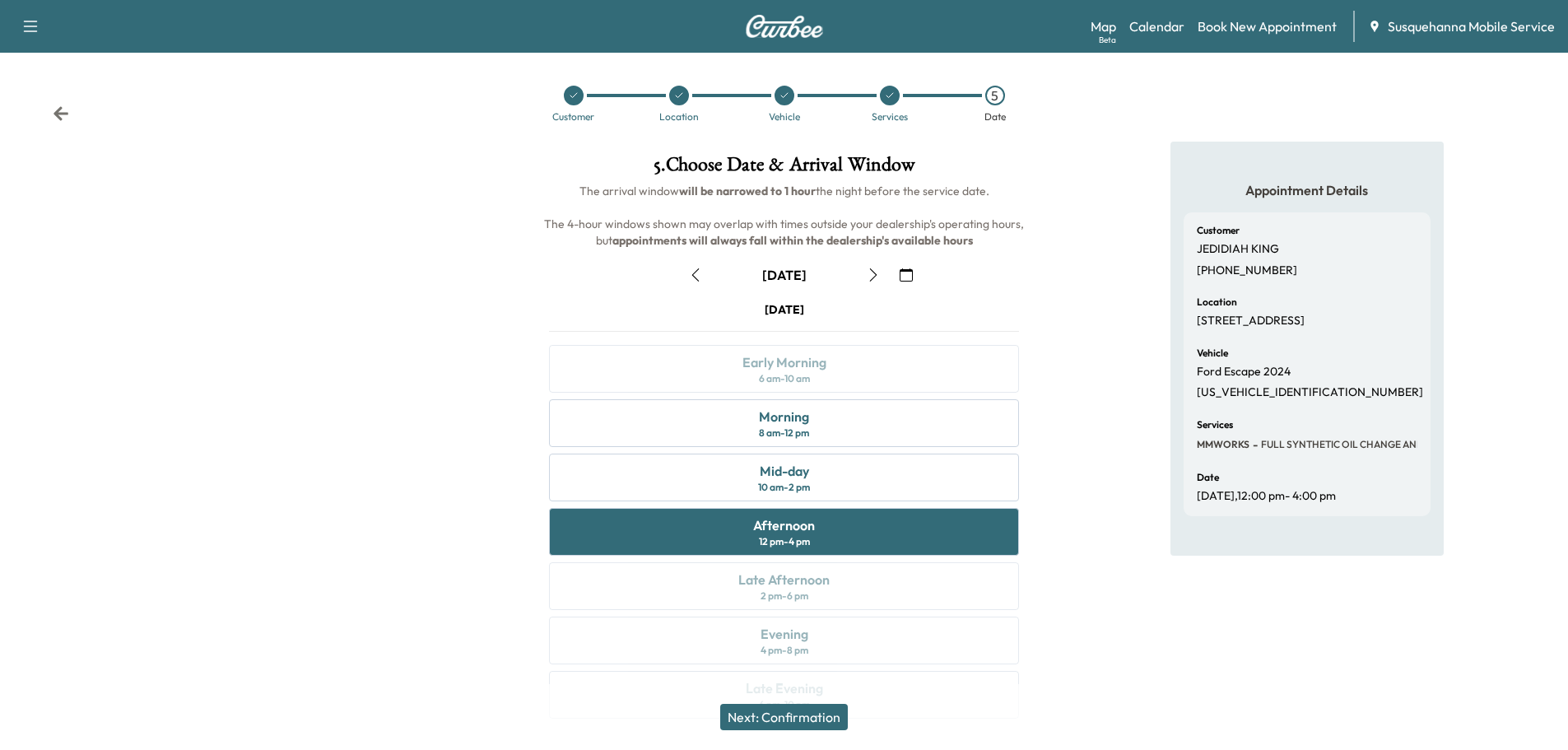
click at [800, 720] on button "Next: Confirmation" at bounding box center [784, 717] width 128 height 27
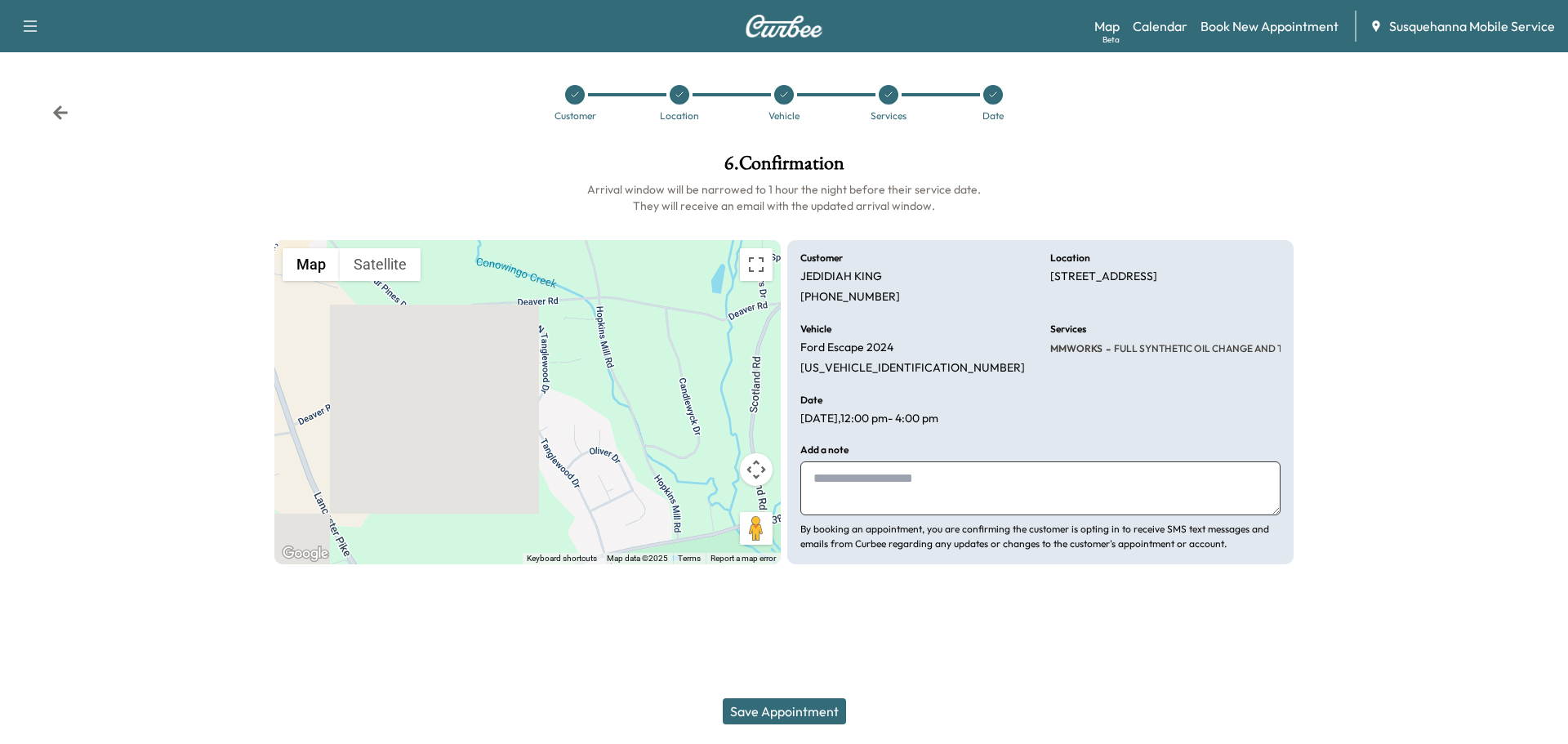
click at [866, 488] on textarea at bounding box center [1040, 488] width 480 height 54
type textarea "**********"
click at [825, 710] on button "Save Appointment" at bounding box center [784, 711] width 124 height 26
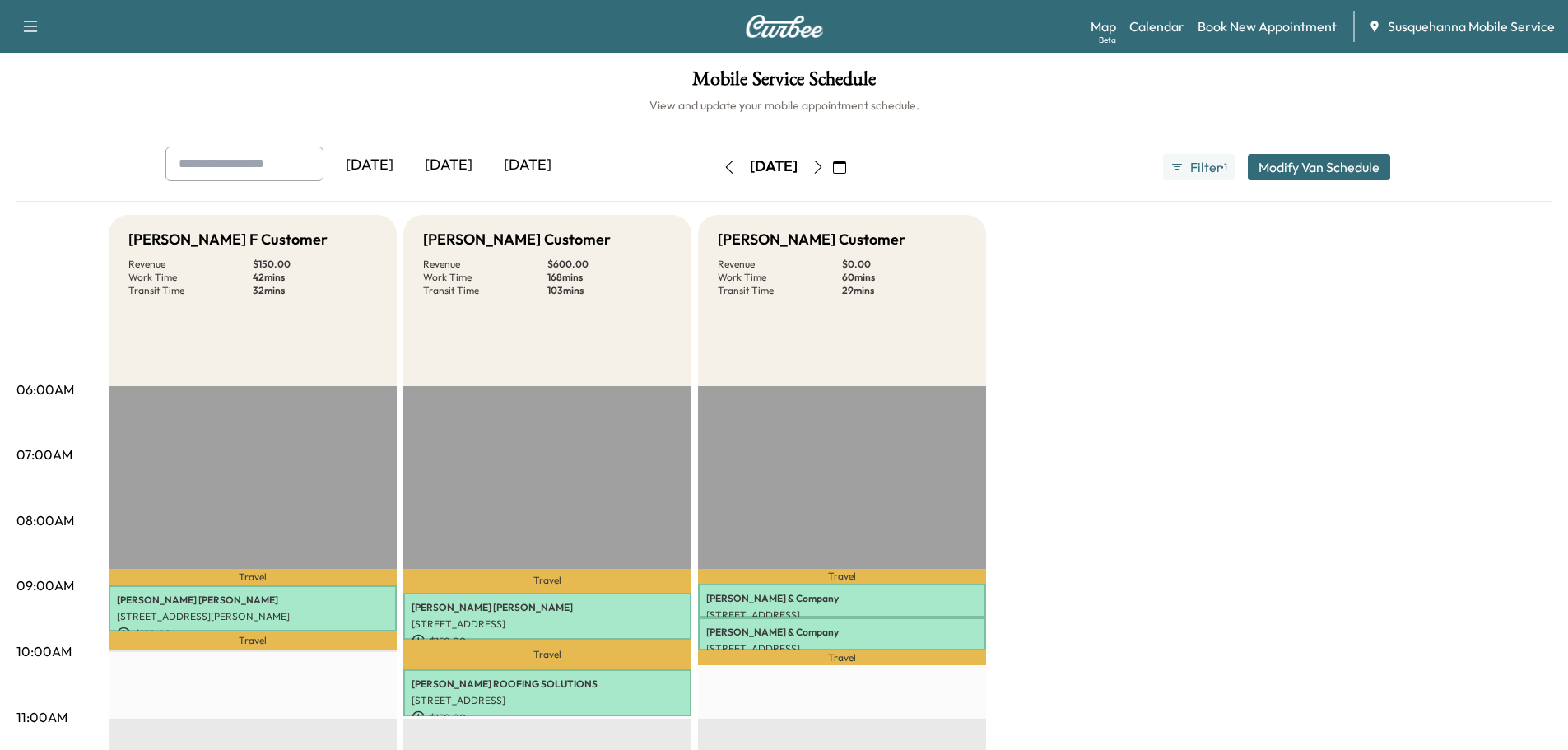
scroll to position [263, 0]
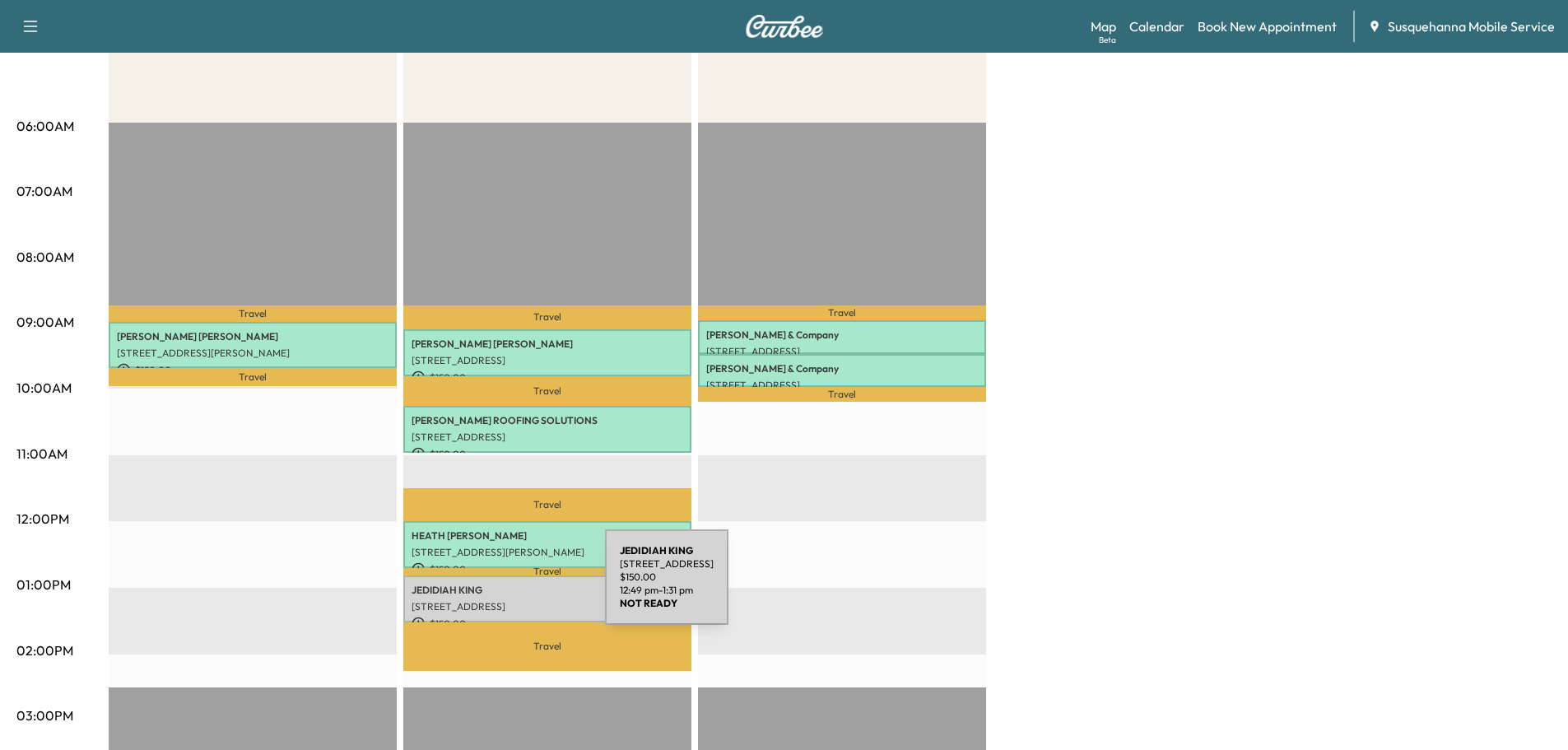
click at [481, 587] on p "JEDIDIAH KING" at bounding box center [547, 590] width 272 height 13
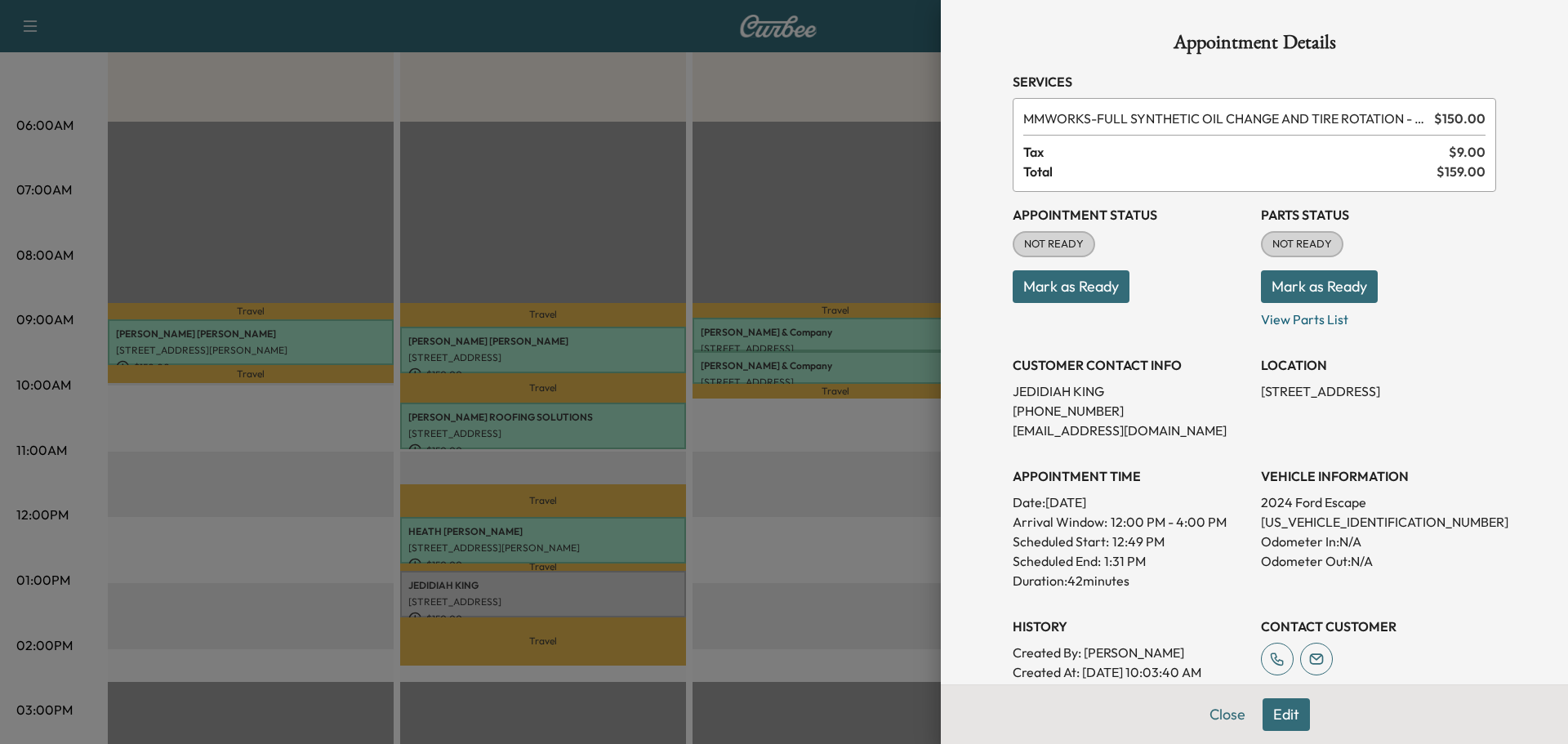
click at [1280, 717] on button "Edit" at bounding box center [1285, 715] width 48 height 33
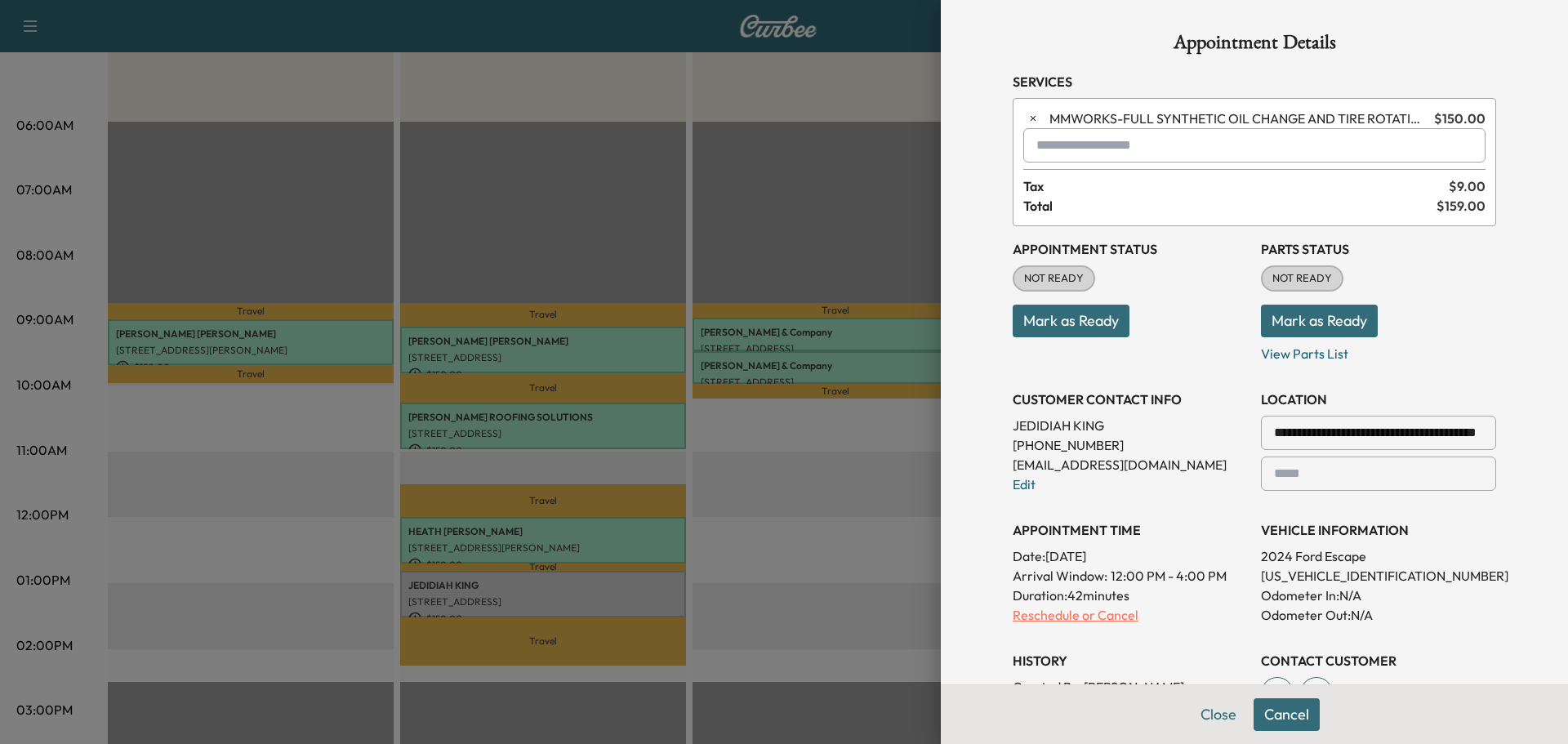
click at [1041, 614] on p "Reschedule or Cancel" at bounding box center [1129, 615] width 235 height 20
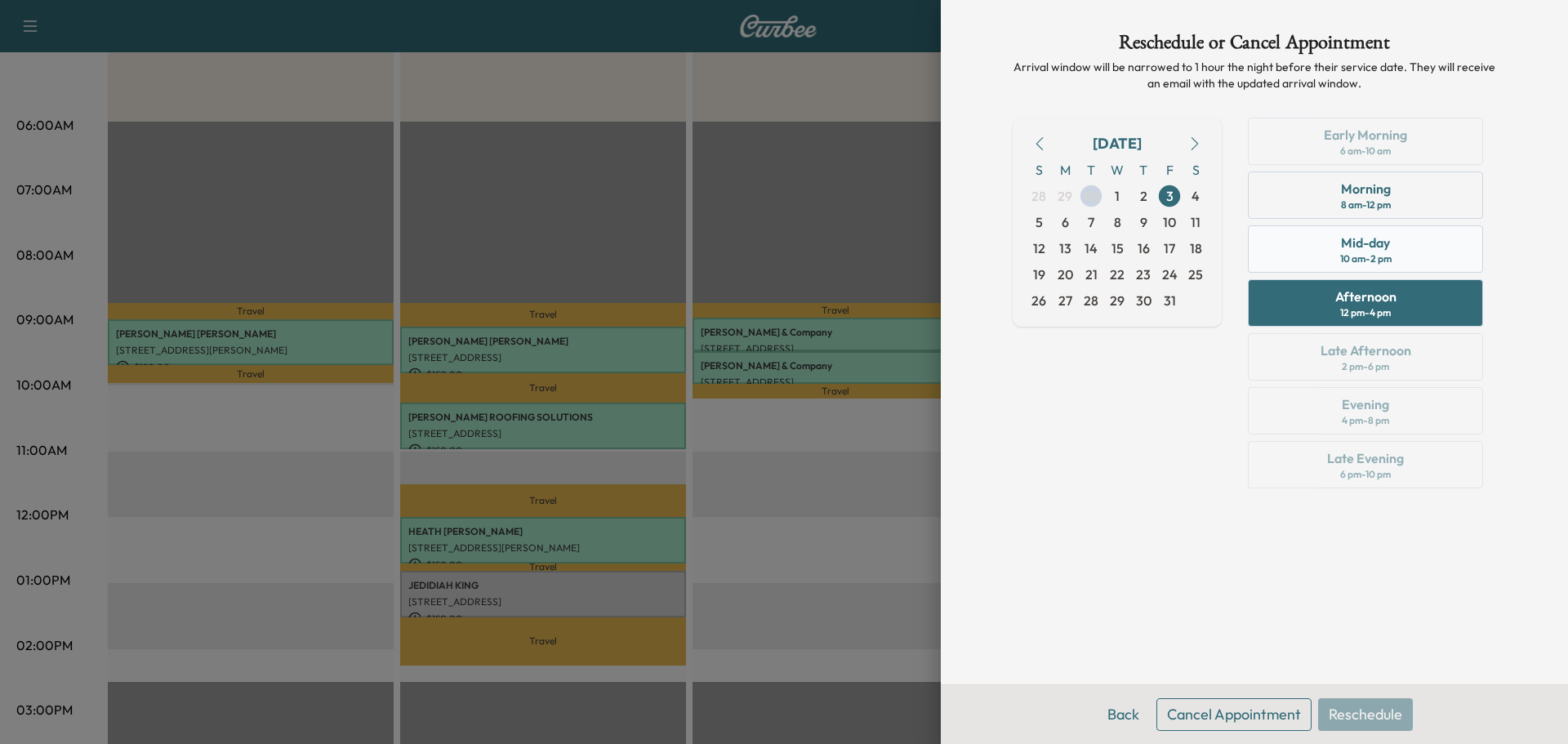
click at [1331, 258] on div "Mid-day 10 am - 2 pm" at bounding box center [1364, 249] width 235 height 48
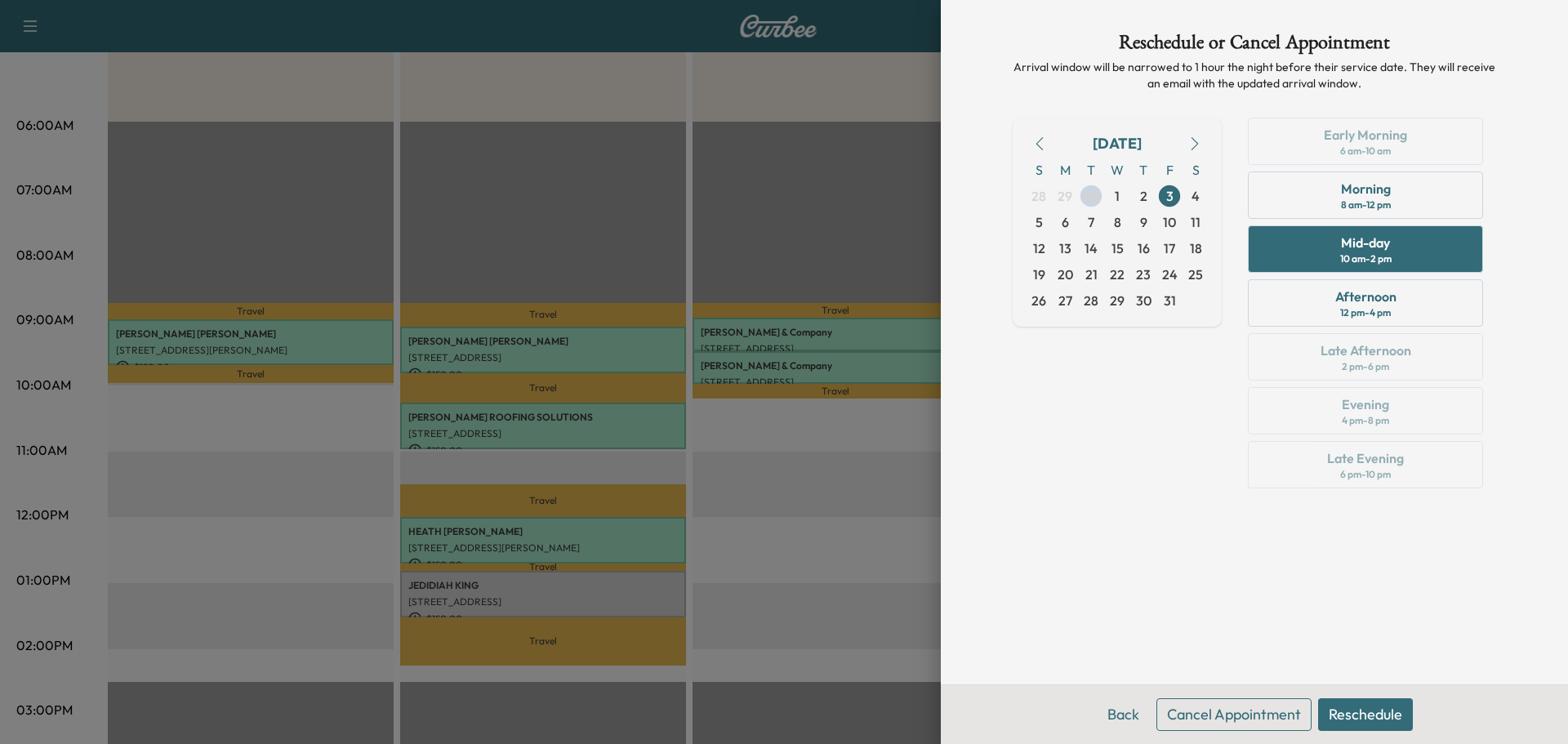
click at [1367, 717] on button "Reschedule" at bounding box center [1364, 715] width 95 height 33
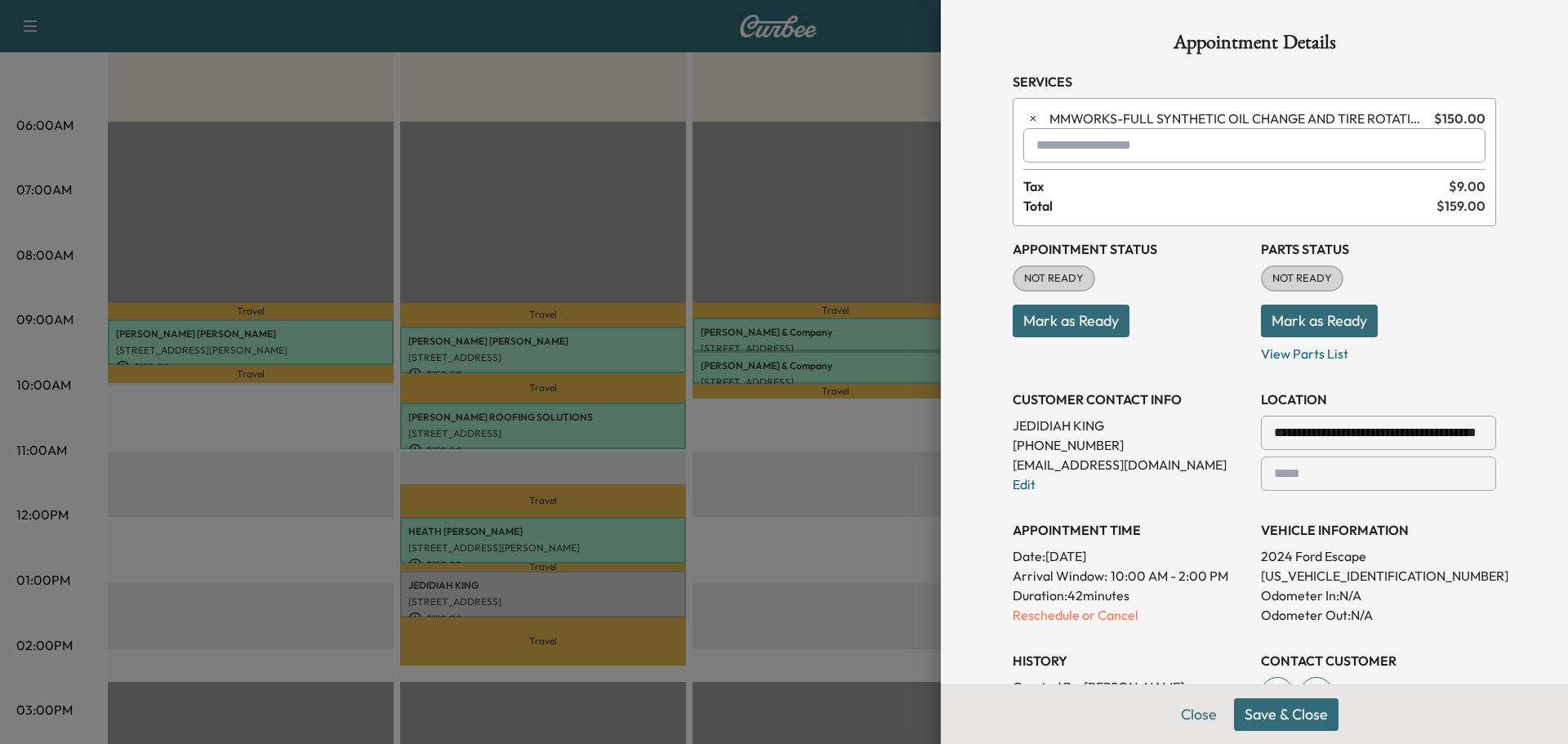
click at [1272, 715] on button "Save & Close" at bounding box center [1285, 715] width 104 height 33
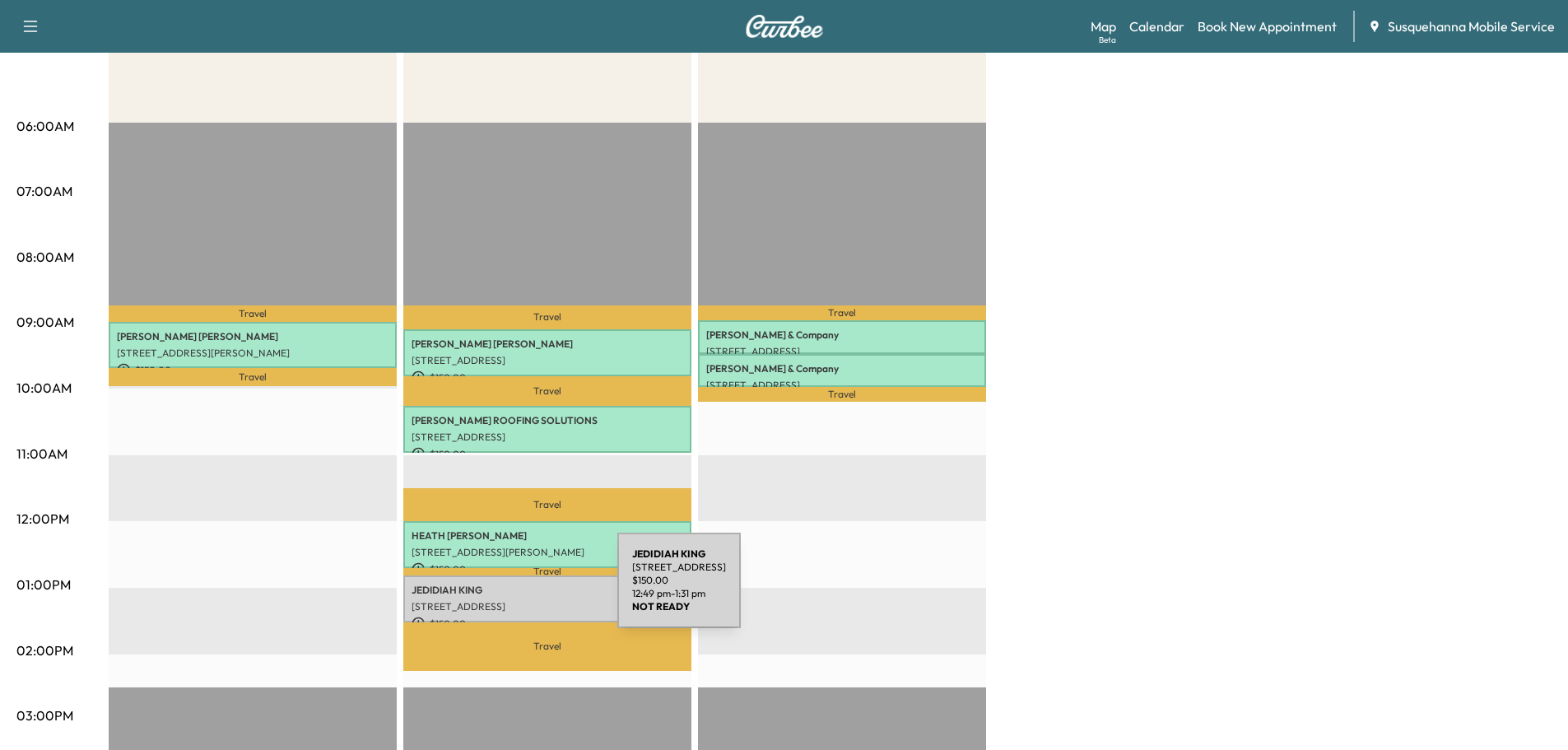
click at [494, 591] on p "JEDIDIAH KING" at bounding box center [547, 590] width 272 height 13
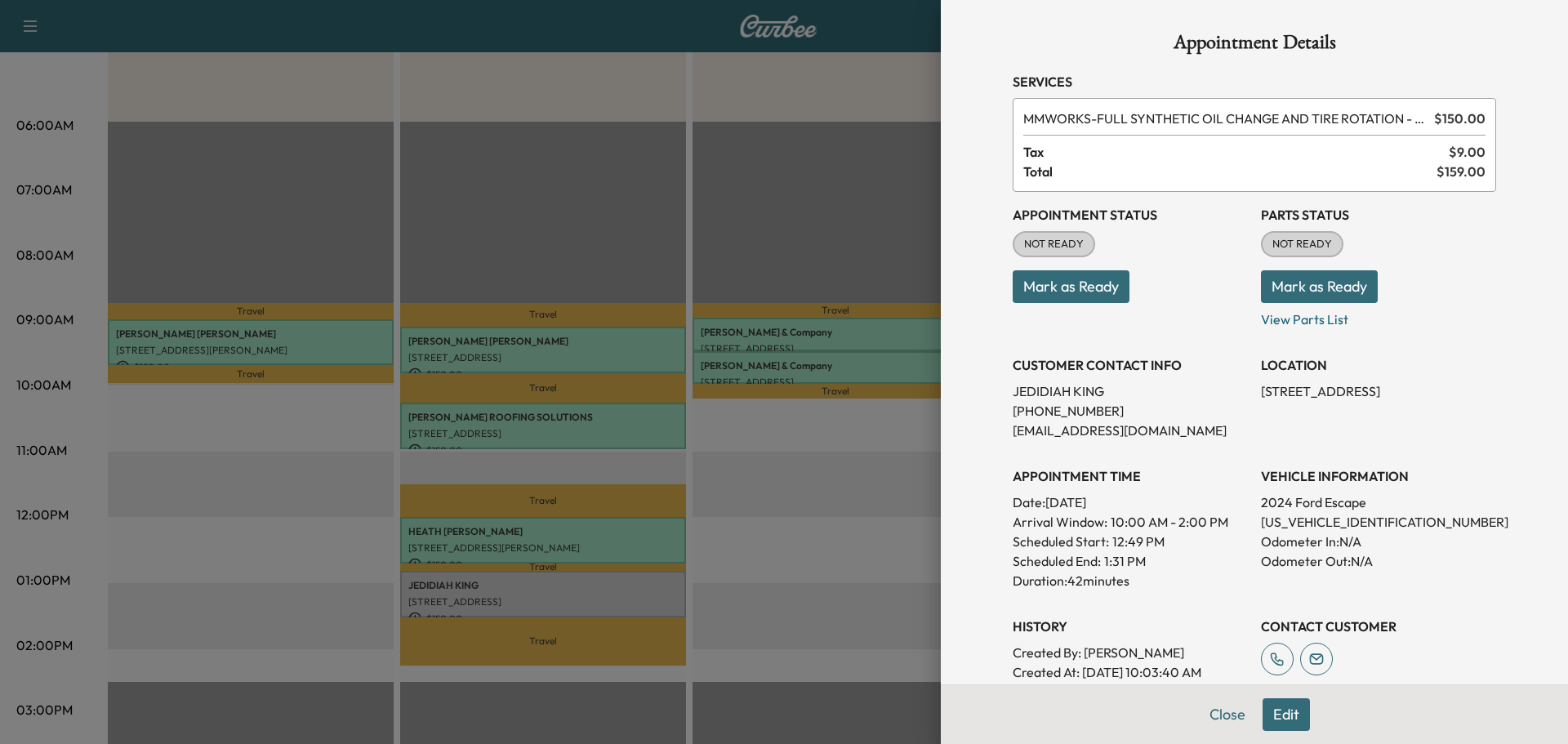
click at [1273, 708] on button "Edit" at bounding box center [1285, 715] width 48 height 33
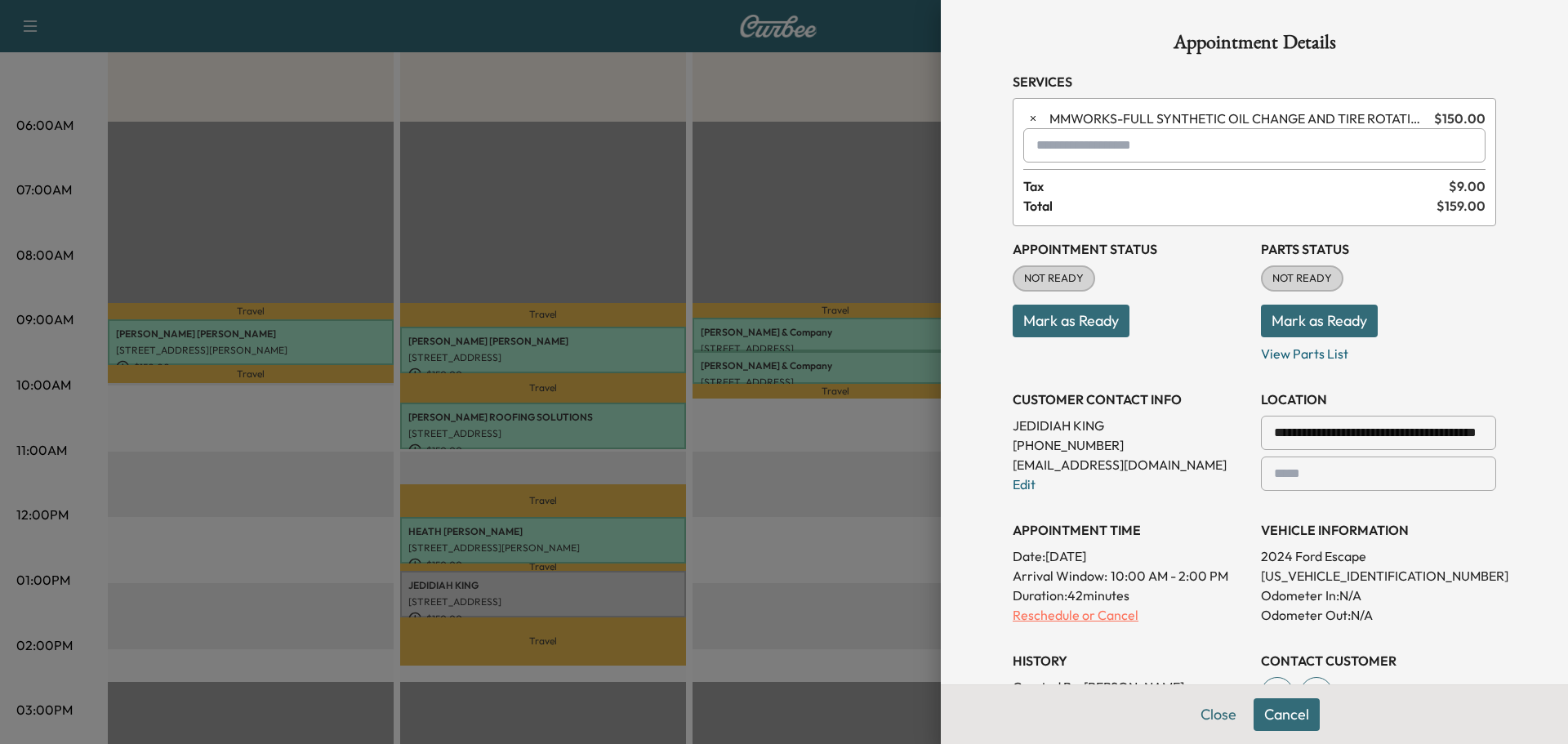
click at [1059, 617] on p "Reschedule or Cancel" at bounding box center [1129, 615] width 235 height 20
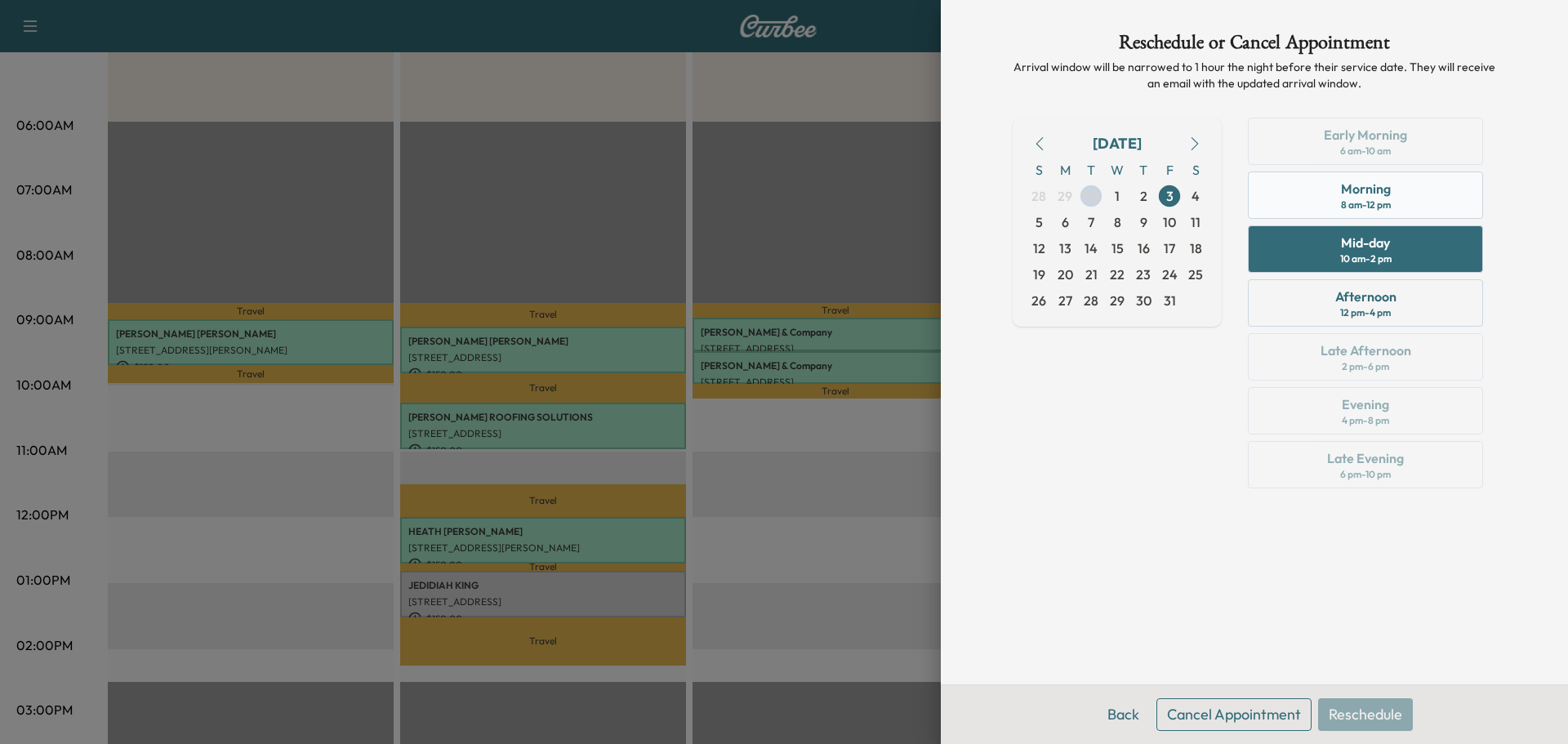
click at [1312, 204] on div "Morning 8 am - 12 pm" at bounding box center [1364, 195] width 235 height 48
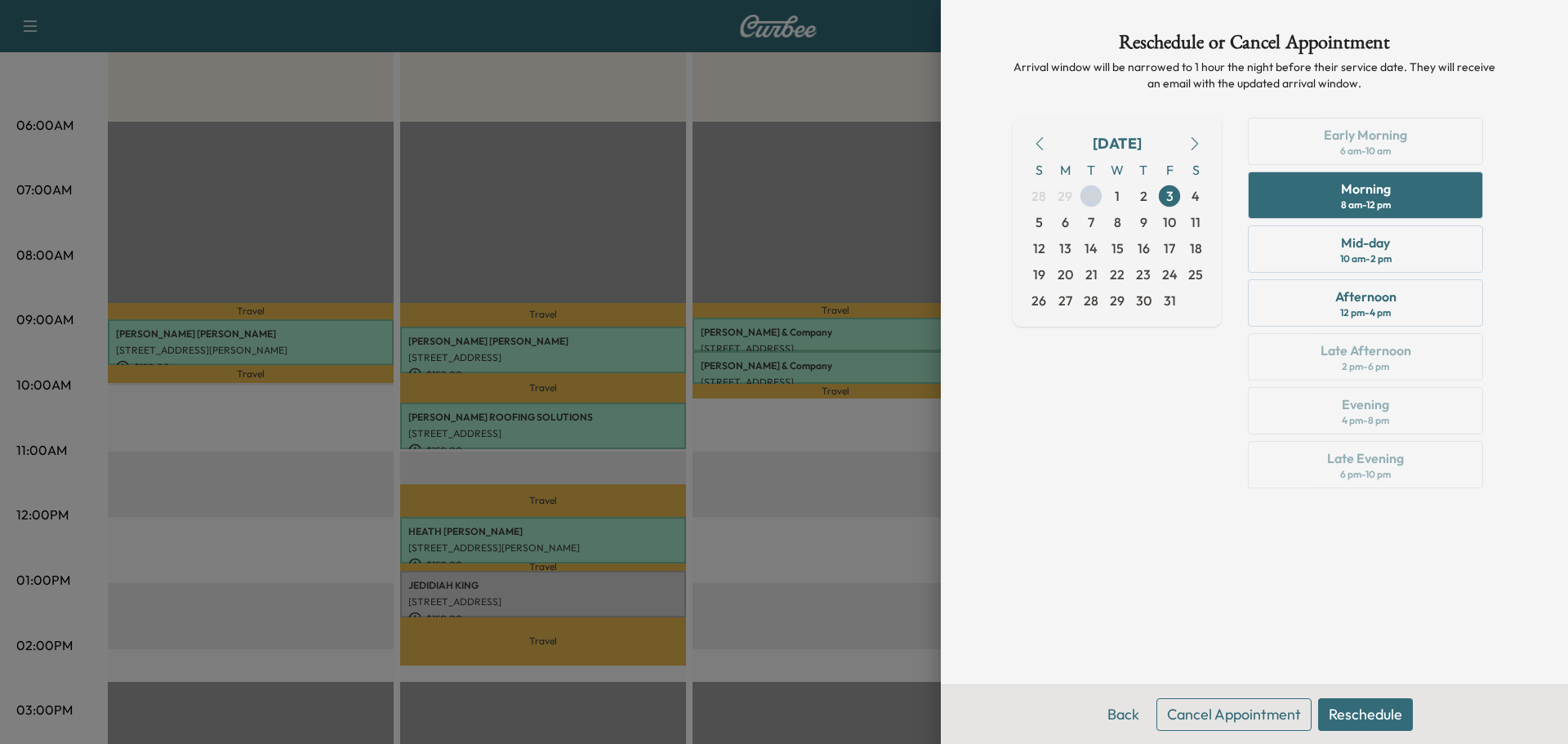
click at [1355, 714] on button "Reschedule" at bounding box center [1364, 715] width 95 height 33
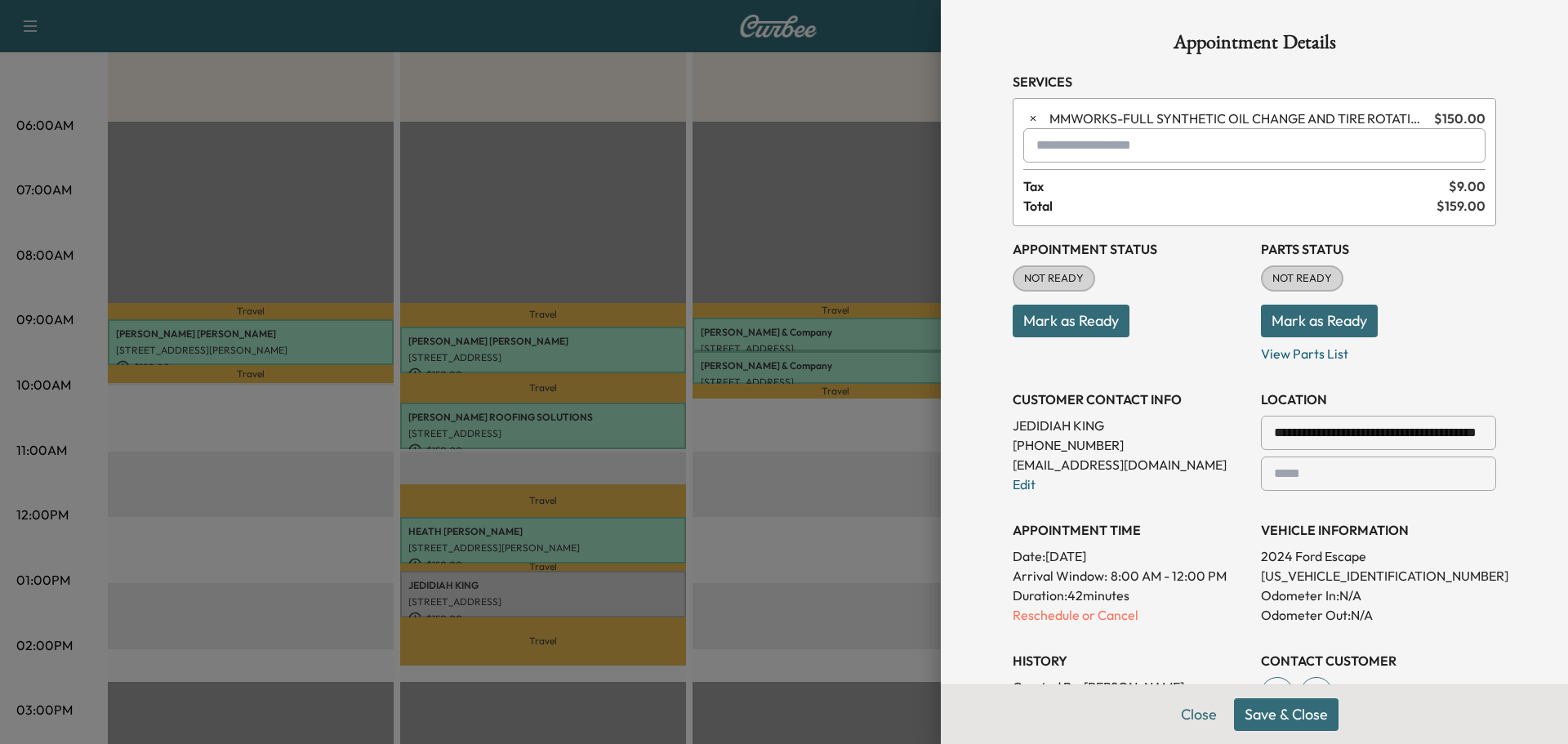
click at [1267, 713] on button "Save & Close" at bounding box center [1285, 715] width 104 height 33
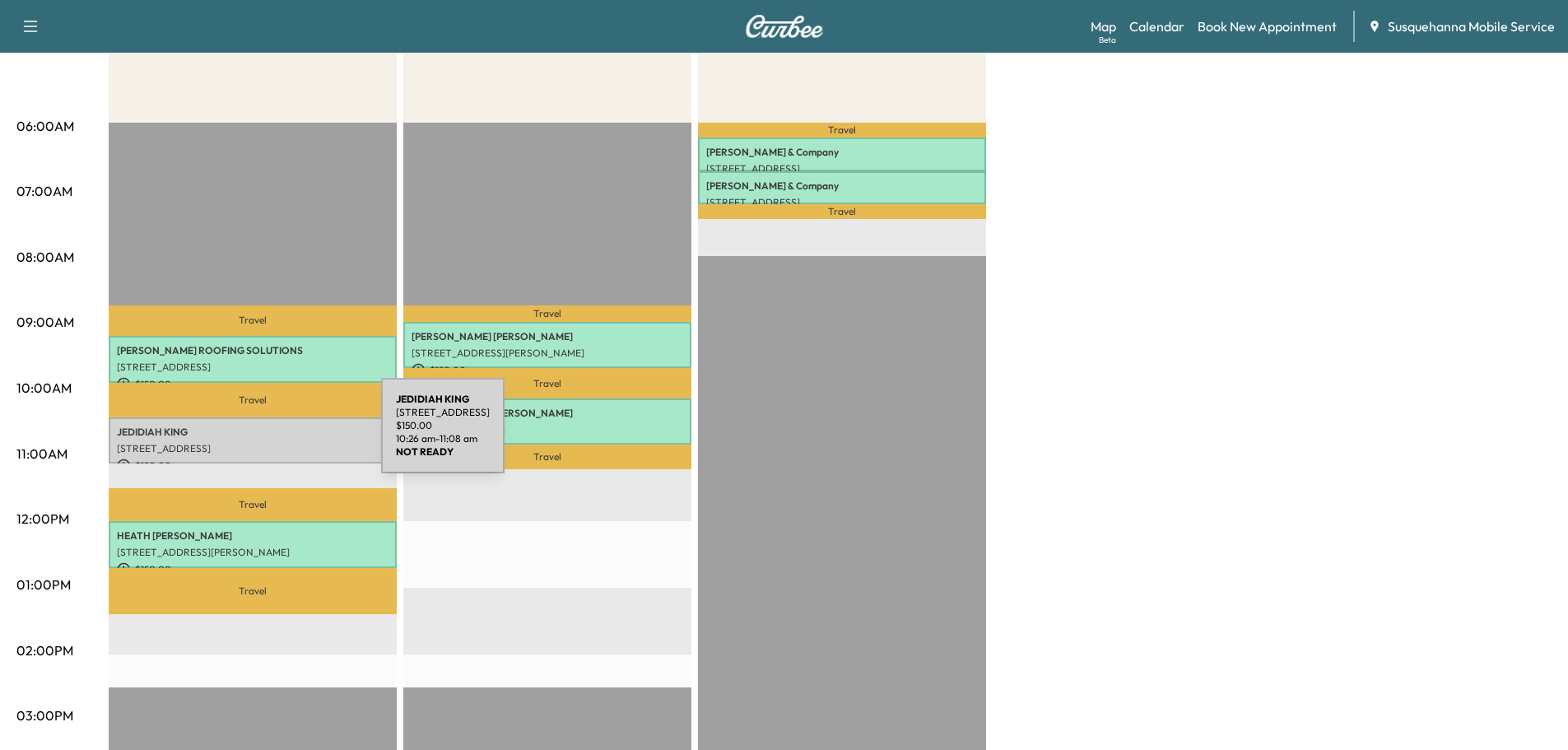
click at [257, 435] on div "JEDIDIAH KING 282 N TANGLEWOOD DR, QUARRYVILLE, PA, USA $ 150.00 10:26 am - 11:…" at bounding box center [252, 441] width 288 height 47
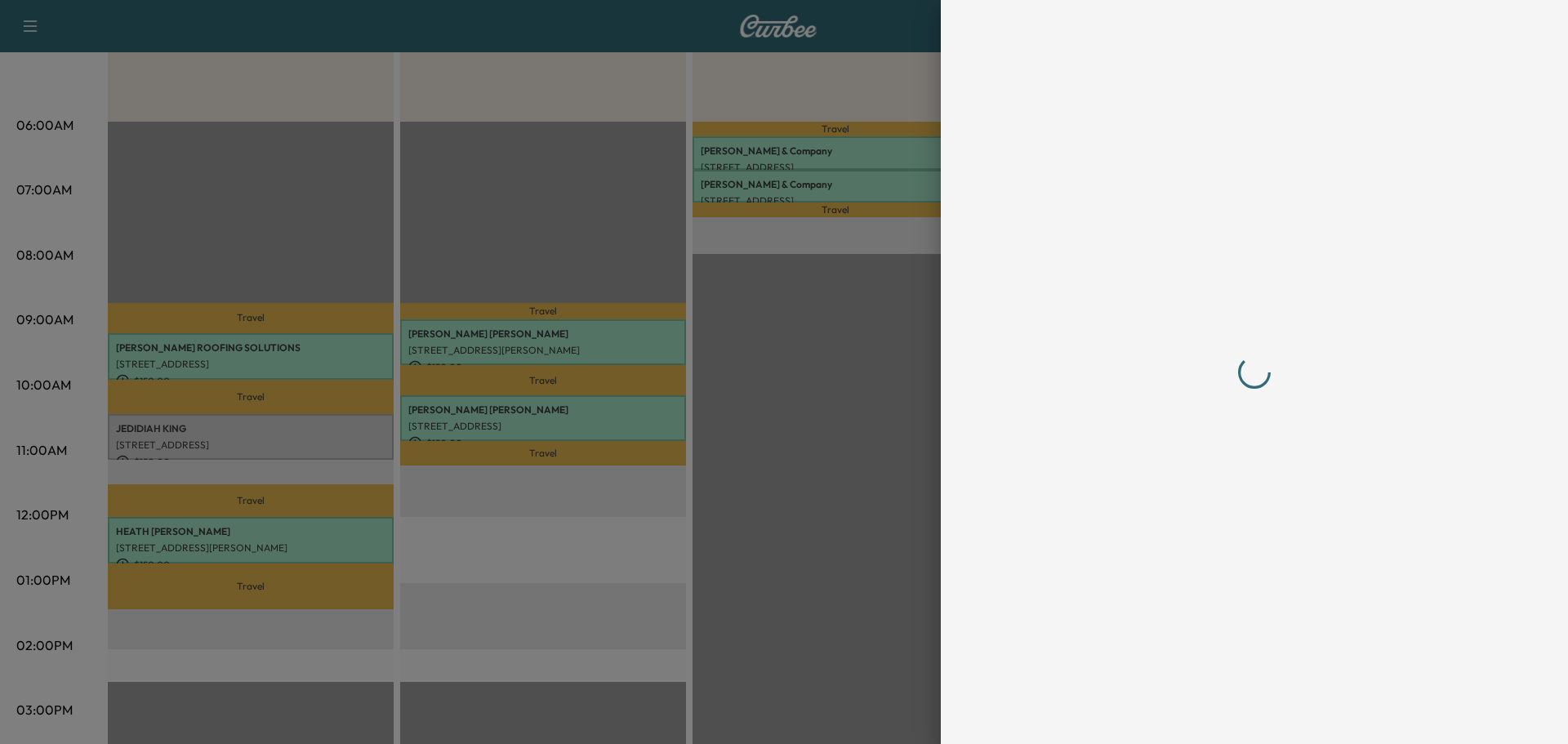
click at [1215, 703] on div at bounding box center [1254, 372] width 483 height 679
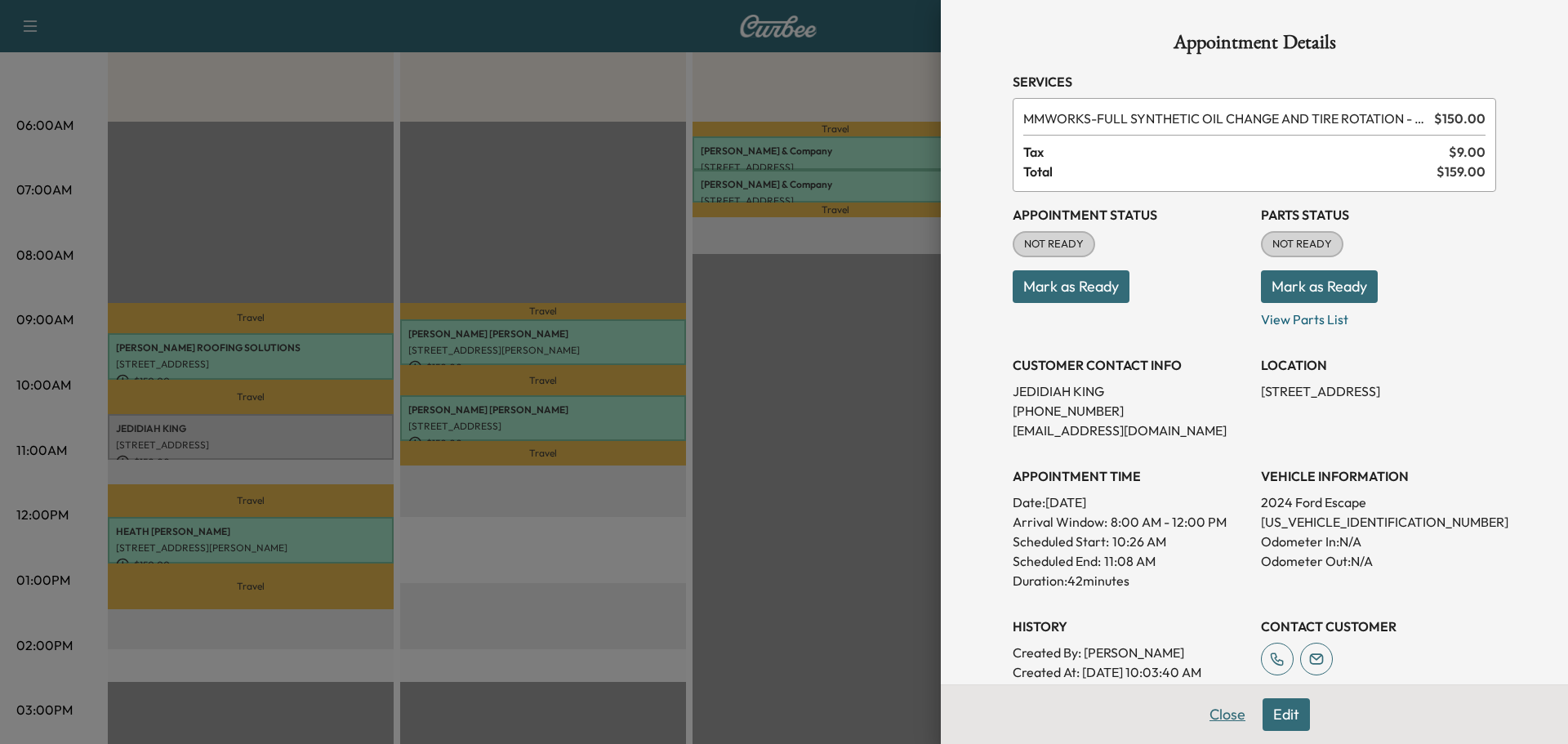
click at [1210, 709] on button "Close" at bounding box center [1227, 715] width 57 height 33
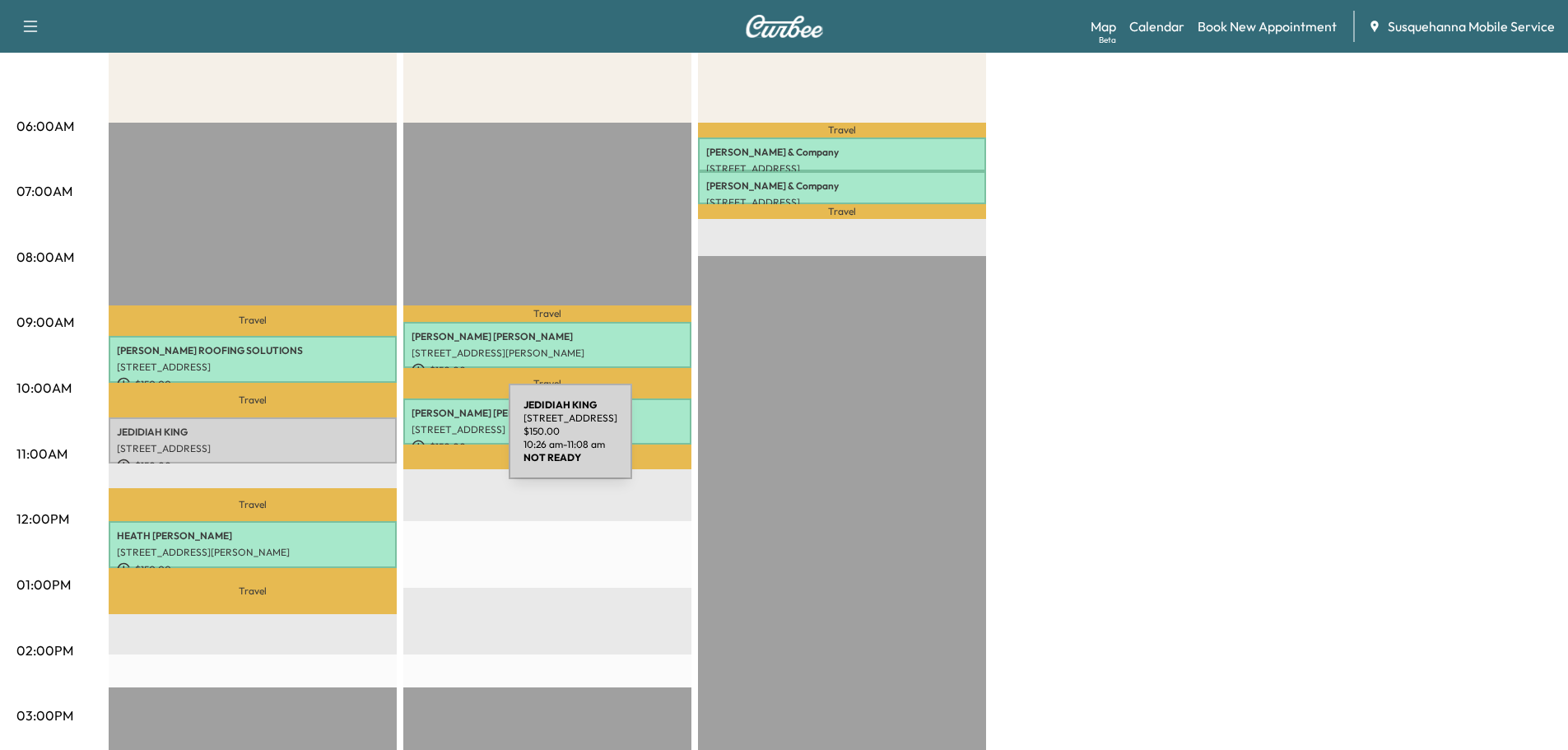
click at [385, 442] on p "282 N TANGLEWOOD DR, QUARRYVILLE, PA, USA" at bounding box center [252, 448] width 272 height 13
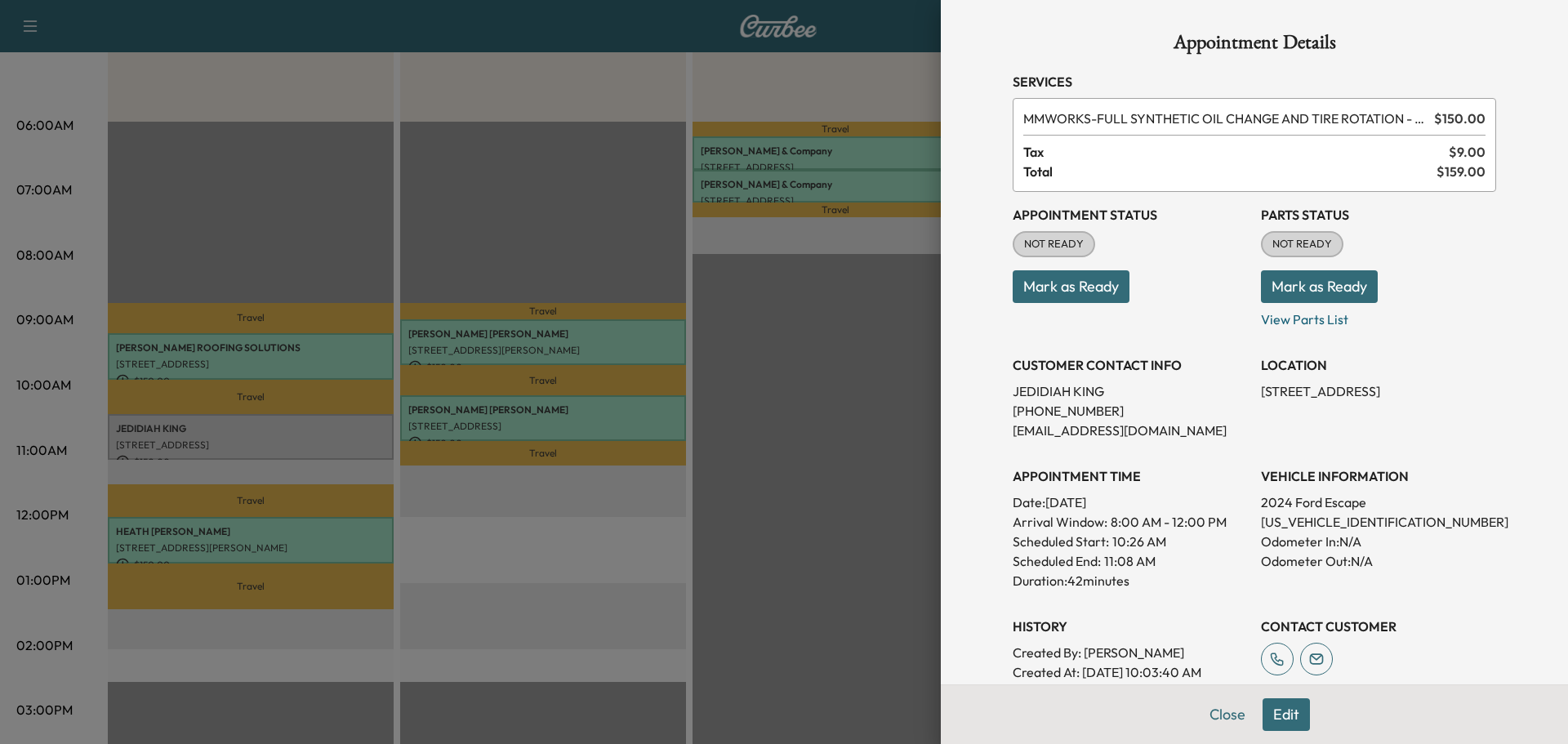
click at [1287, 293] on button "Mark as Ready" at bounding box center [1319, 287] width 117 height 33
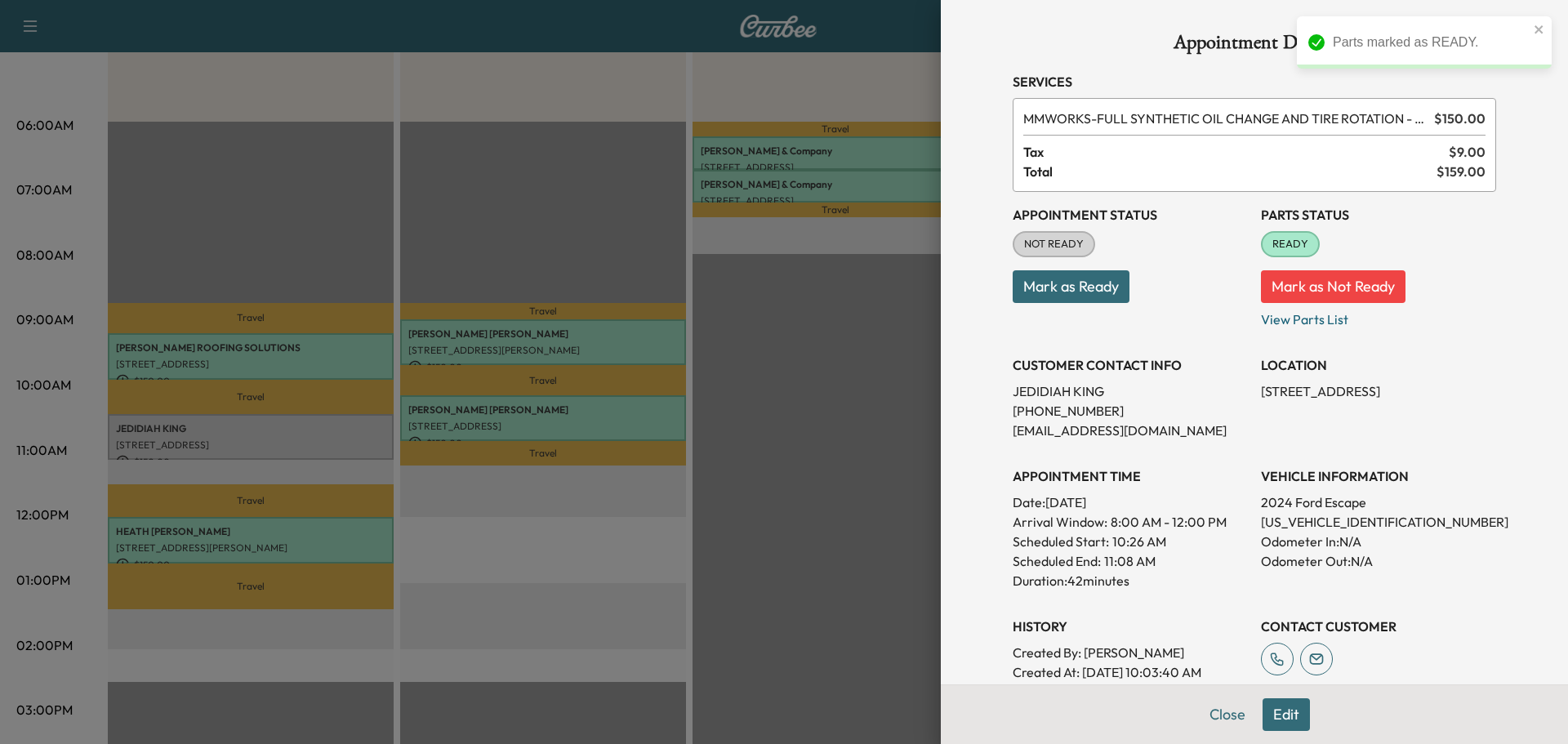
click at [1087, 300] on button "Mark as Ready" at bounding box center [1071, 287] width 117 height 33
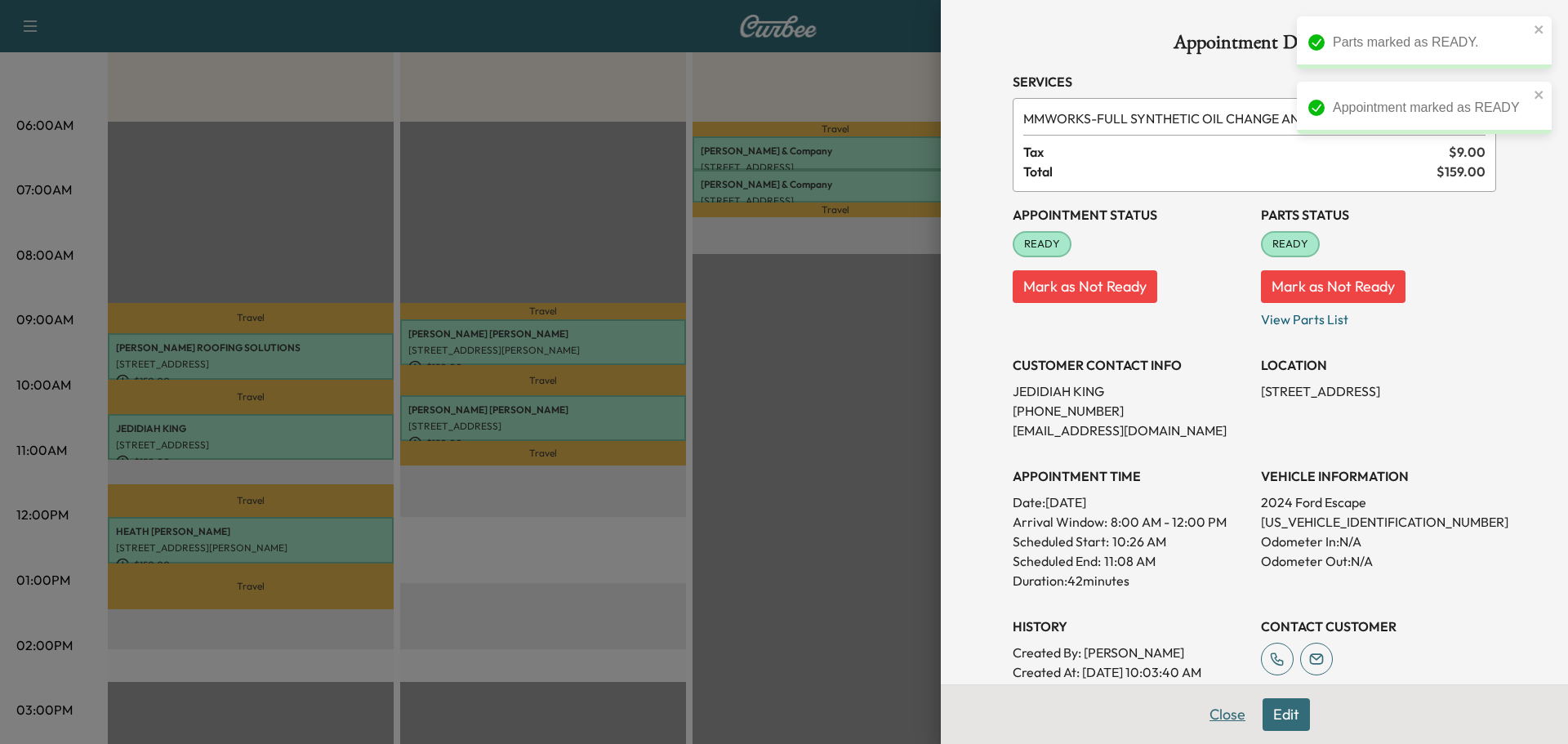
click at [1222, 719] on button "Close" at bounding box center [1227, 715] width 57 height 33
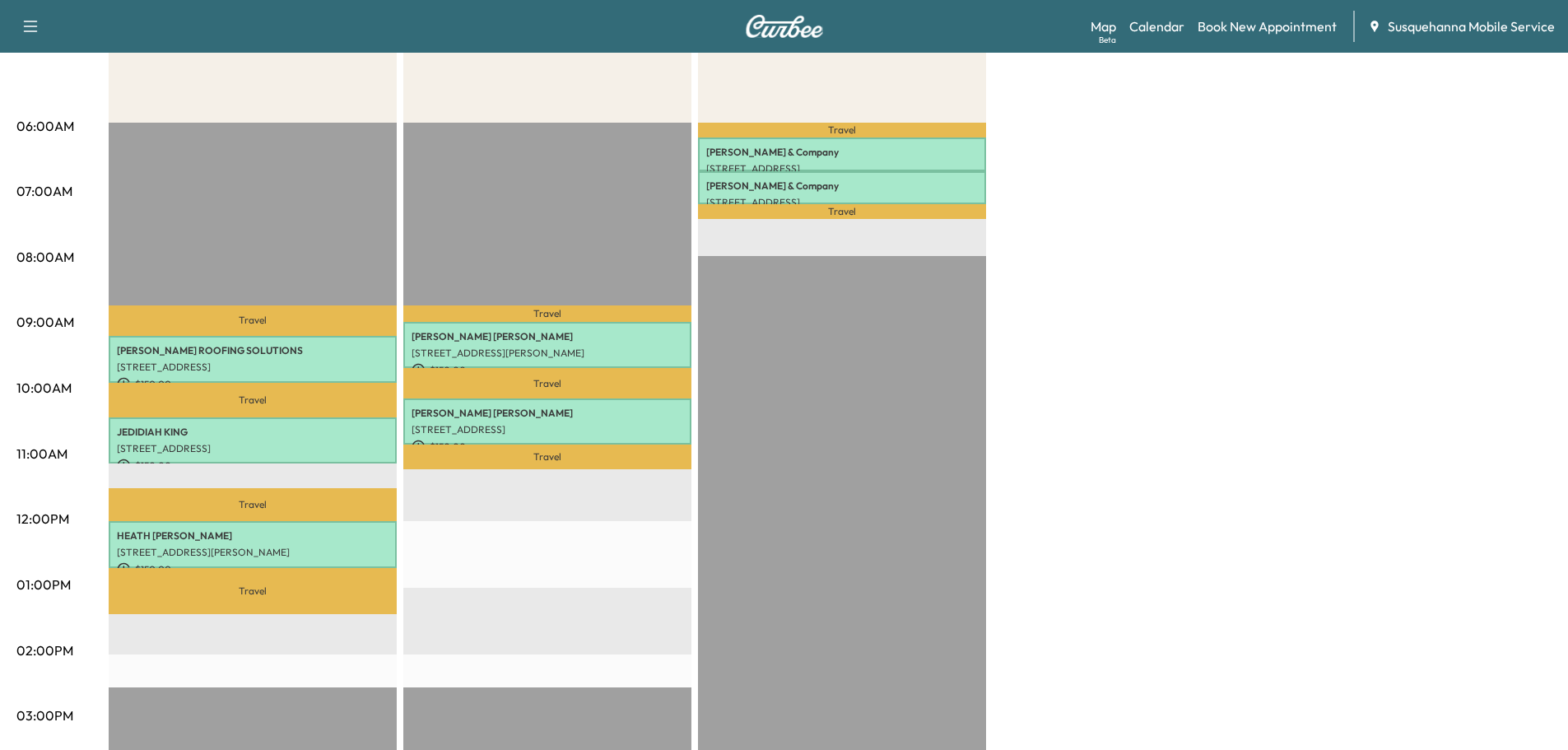
scroll to position [0, 0]
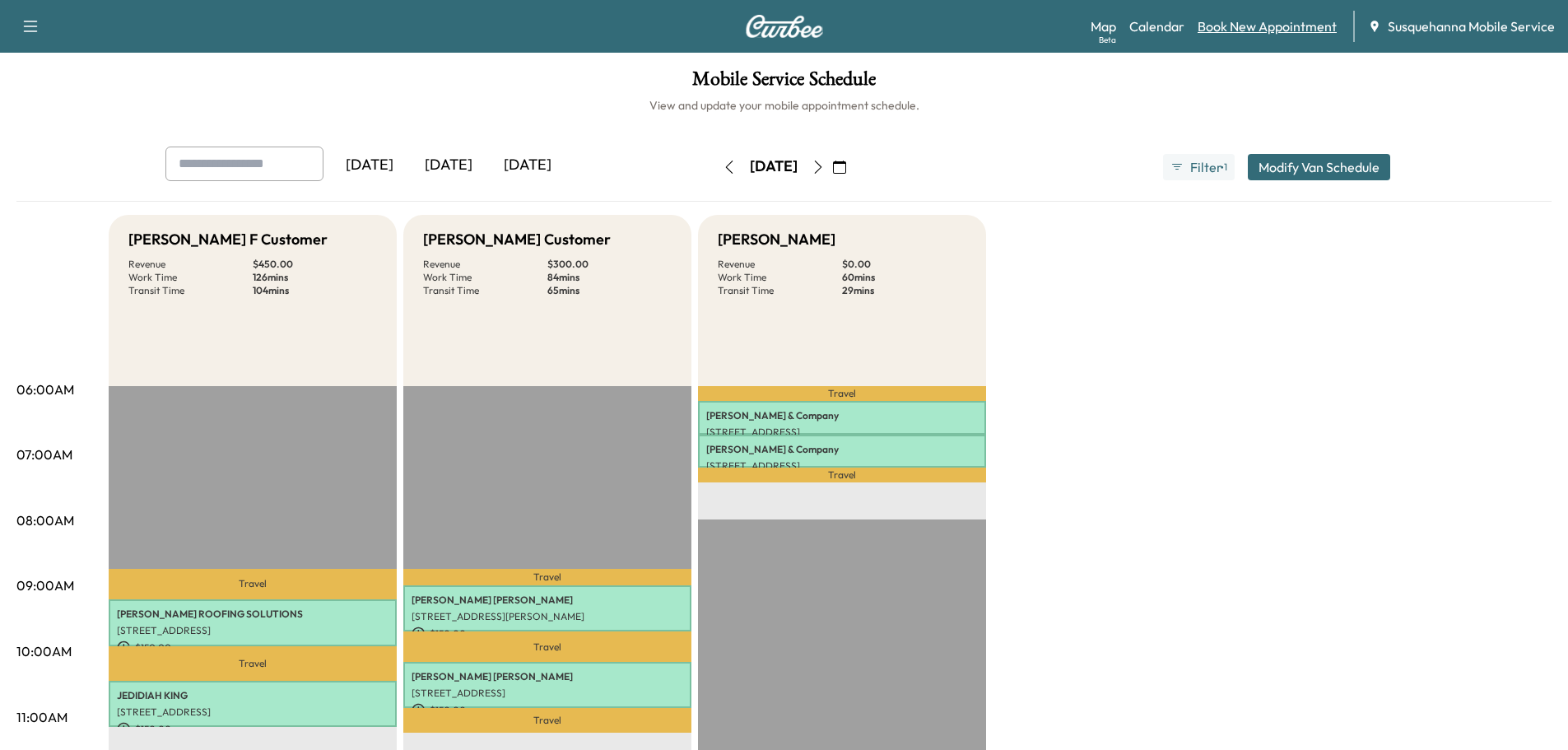
click at [1267, 24] on link "Book New Appointment" at bounding box center [1267, 27] width 140 height 20
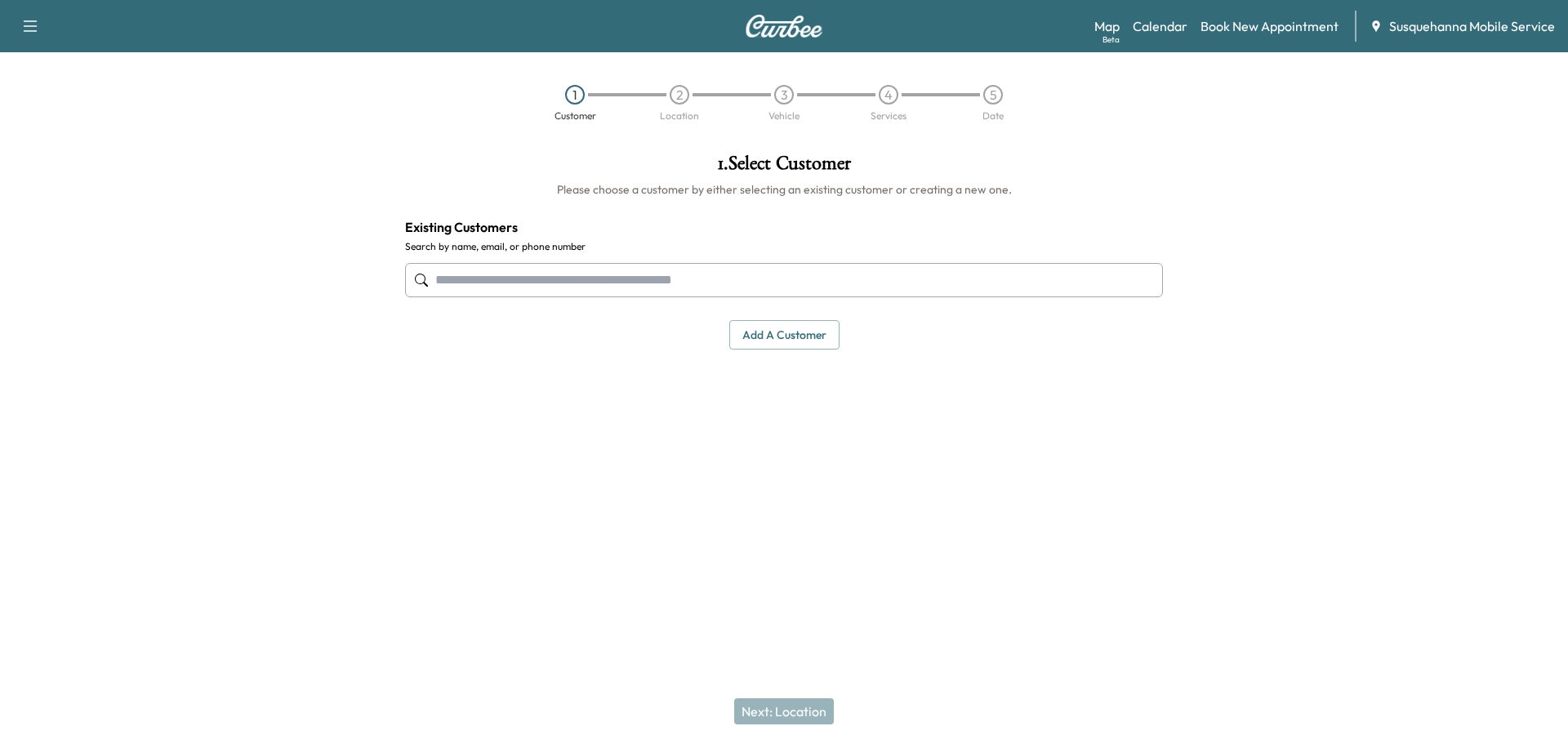
click at [691, 281] on input "text" at bounding box center [784, 280] width 758 height 34
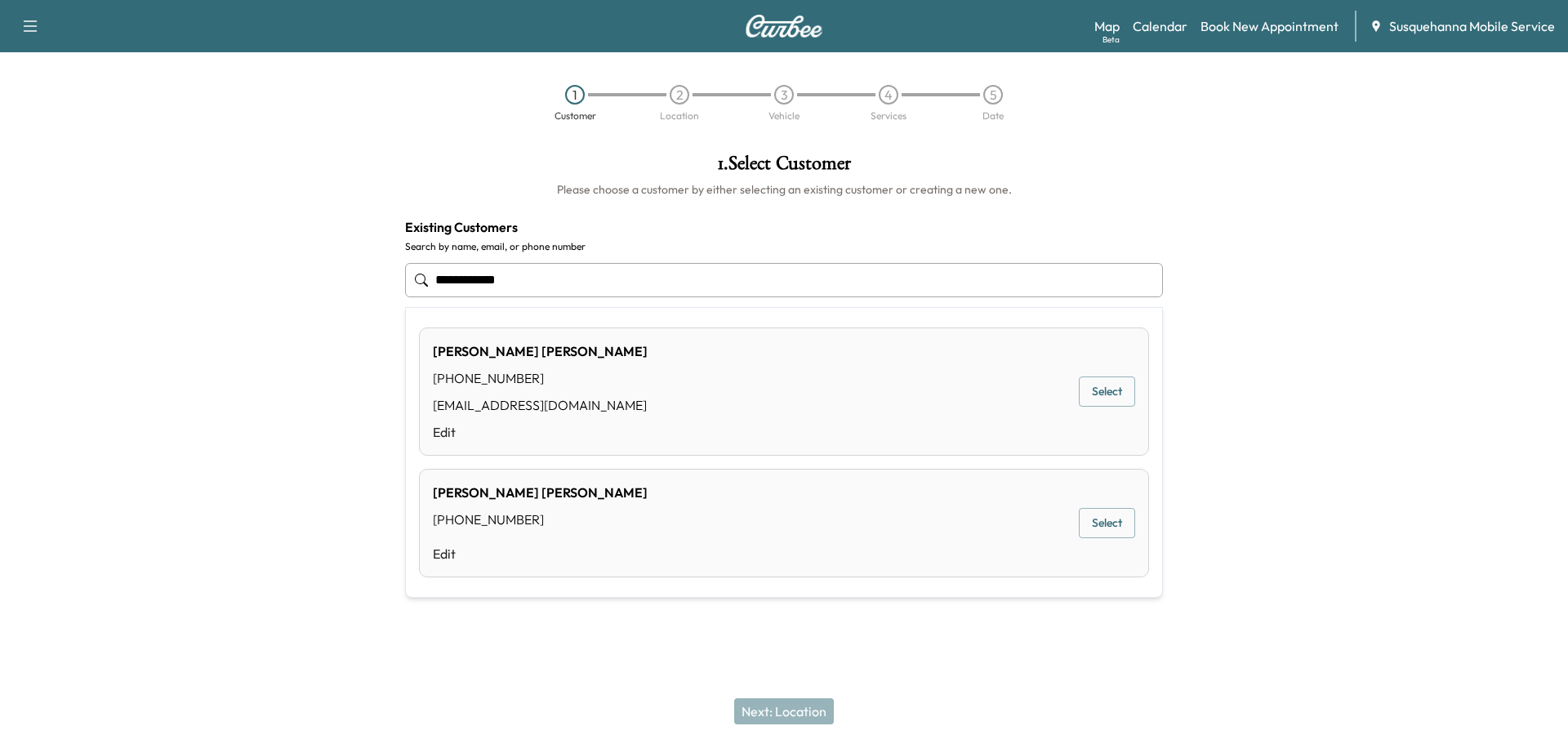
click at [1105, 391] on button "Select" at bounding box center [1107, 391] width 57 height 30
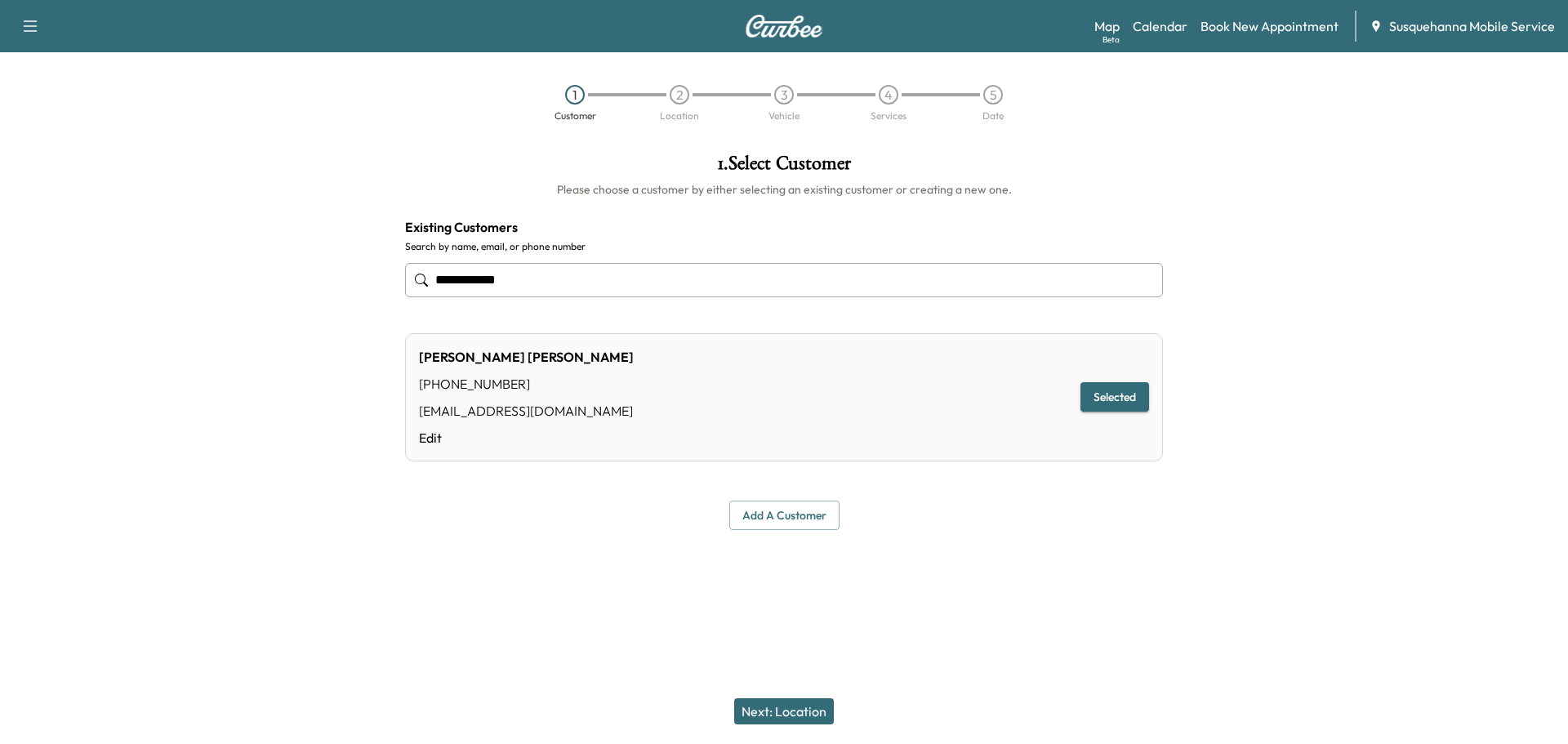
type input "**********"
click at [778, 696] on div "Next: Location" at bounding box center [784, 711] width 1568 height 65
click at [778, 713] on button "Next: Location" at bounding box center [784, 711] width 99 height 26
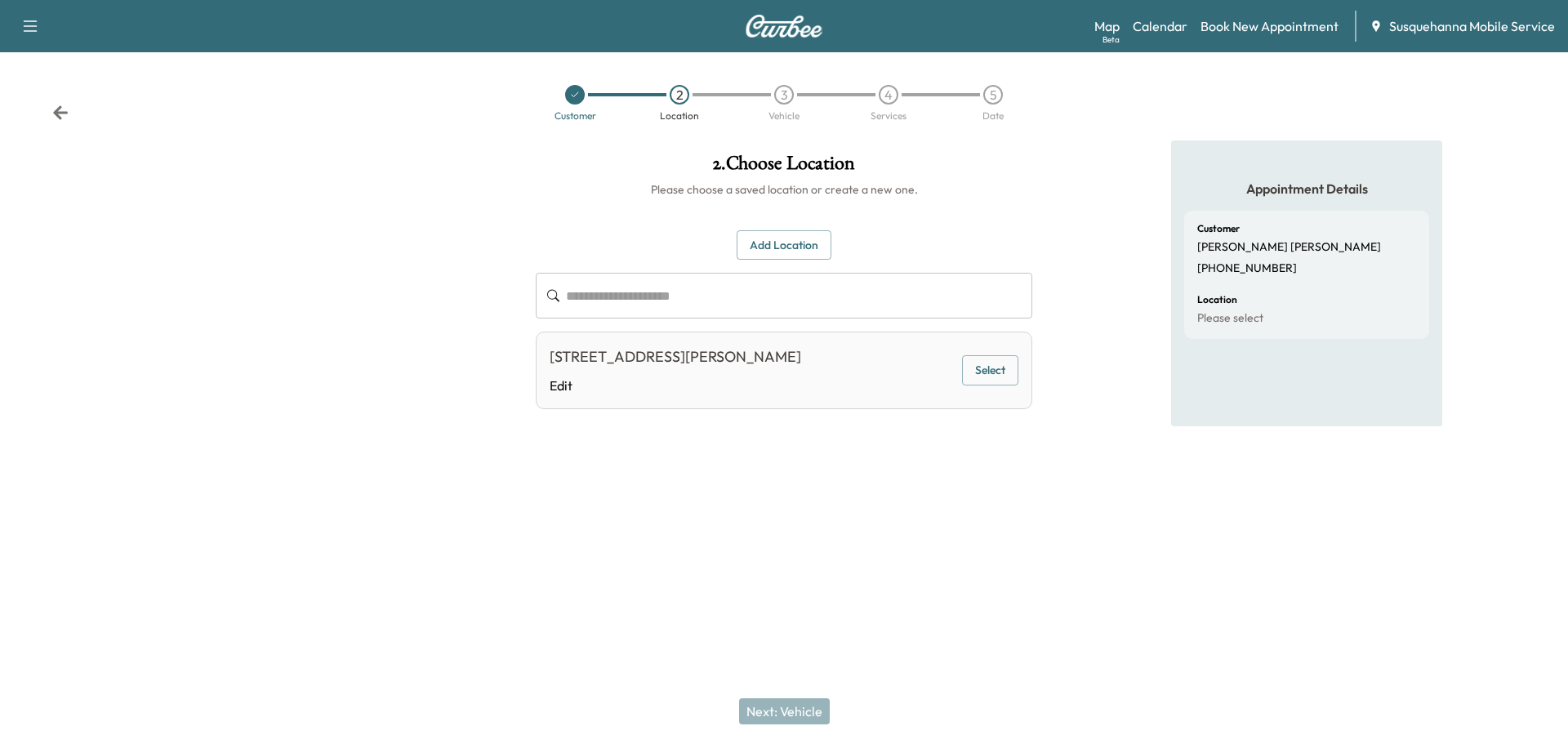
click at [976, 357] on button "Select" at bounding box center [990, 371] width 57 height 30
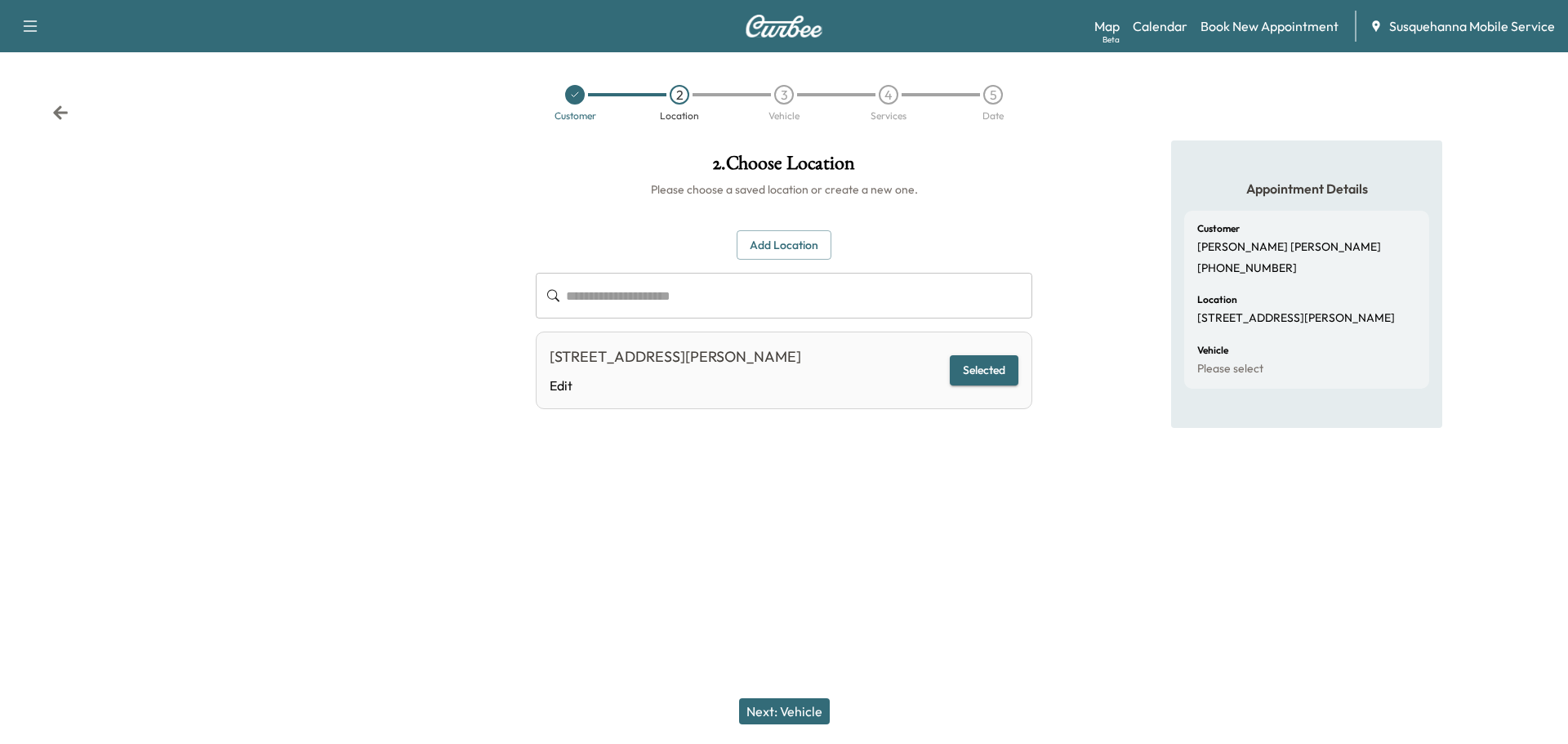
click at [793, 704] on button "Next: Vehicle" at bounding box center [784, 711] width 91 height 26
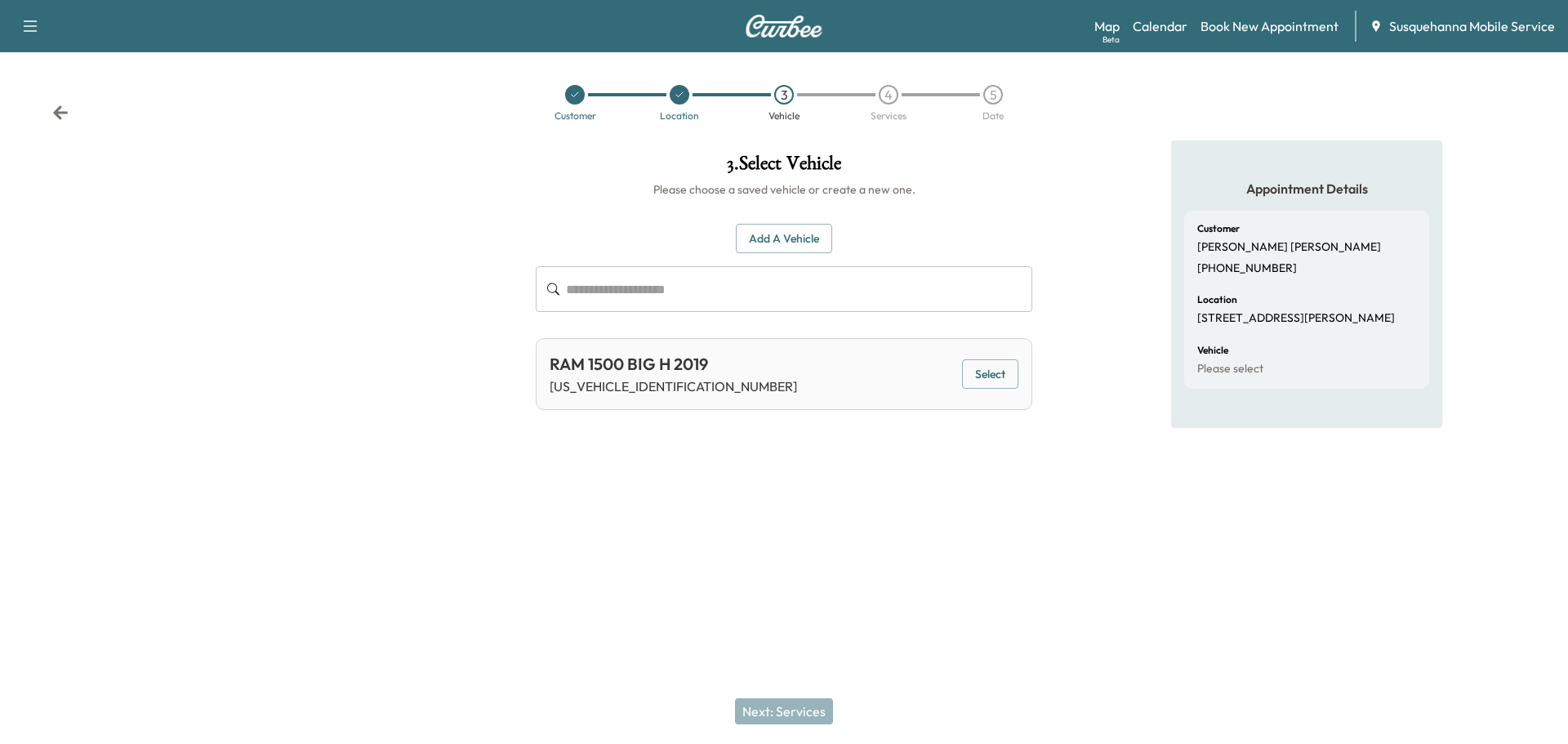
click at [994, 380] on button "Select" at bounding box center [990, 374] width 57 height 30
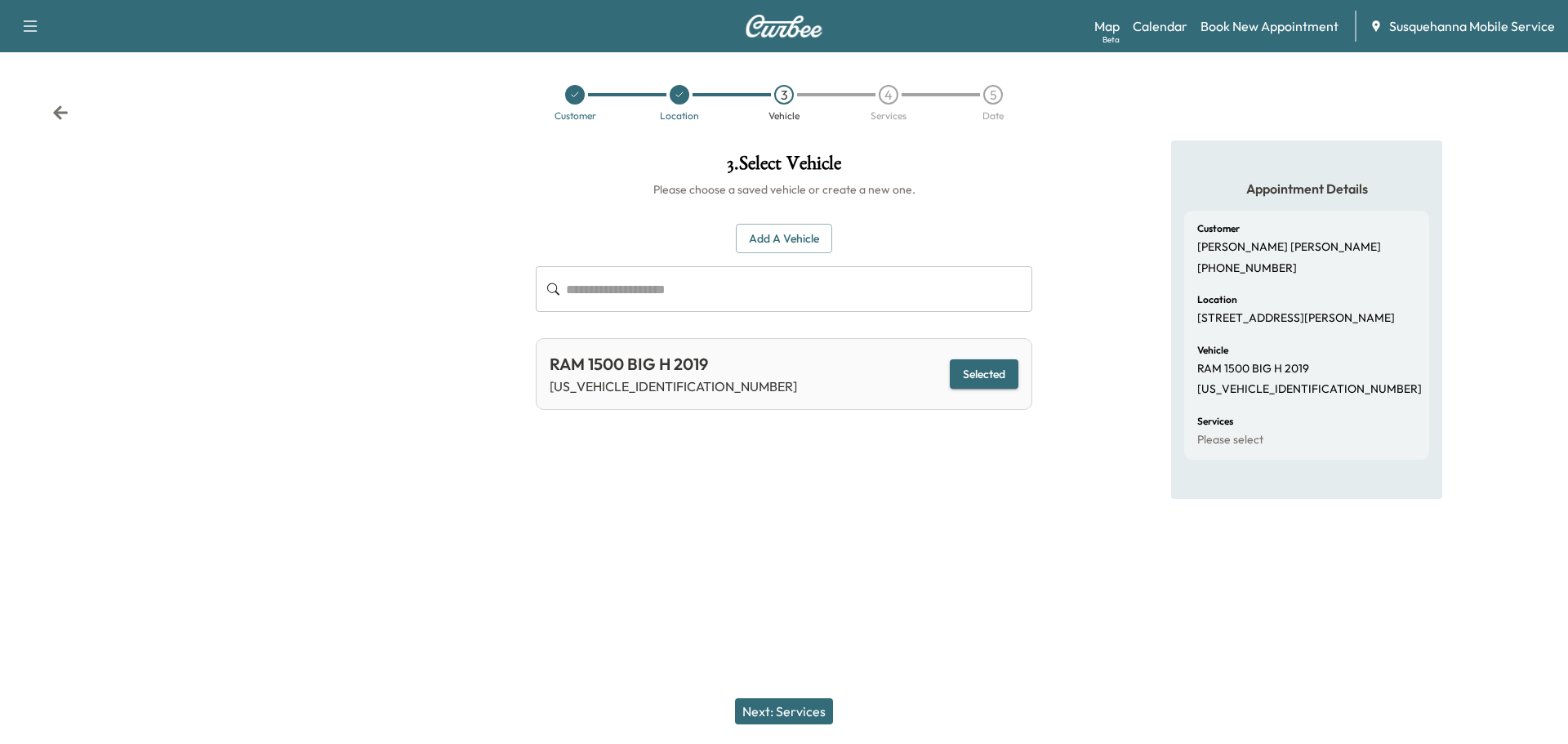
click at [809, 707] on button "Next: Services" at bounding box center [784, 711] width 98 height 26
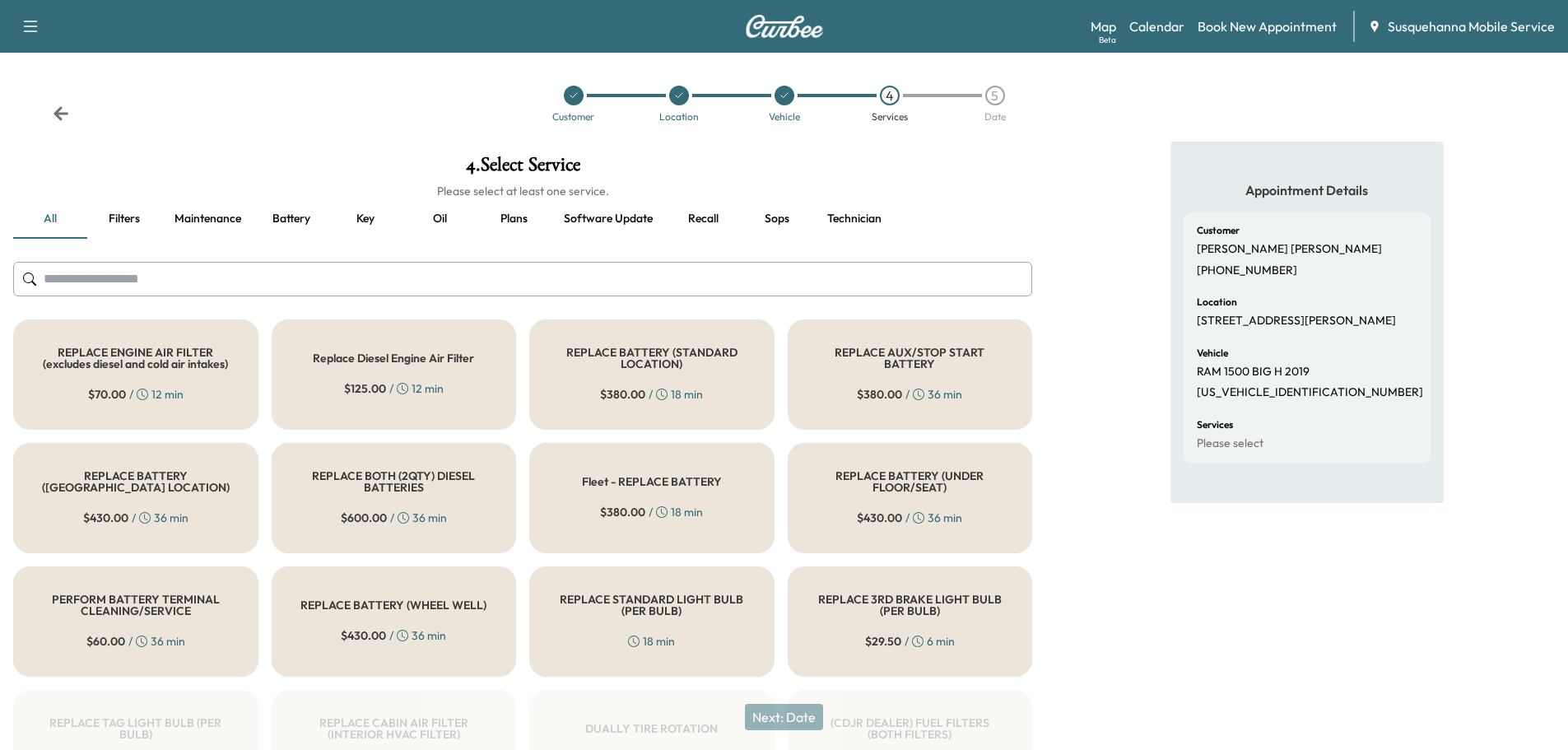
click at [669, 288] on input "text" at bounding box center [522, 278] width 1019 height 34
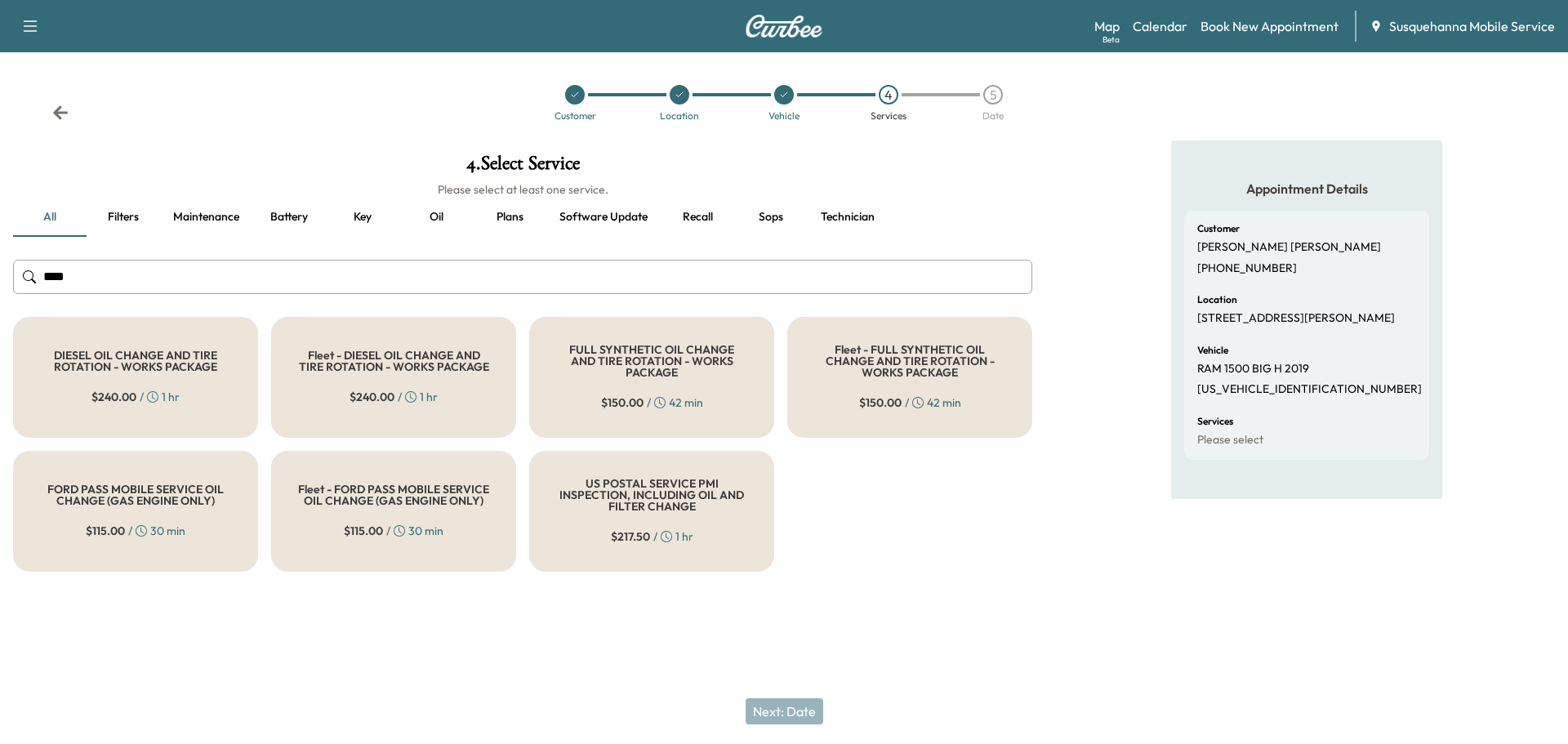
type input "***"
click at [696, 361] on h5 "FULL SYNTHETIC OIL CHANGE AND TIRE ROTATION - WORKS PACKAGE" at bounding box center [652, 361] width 191 height 34
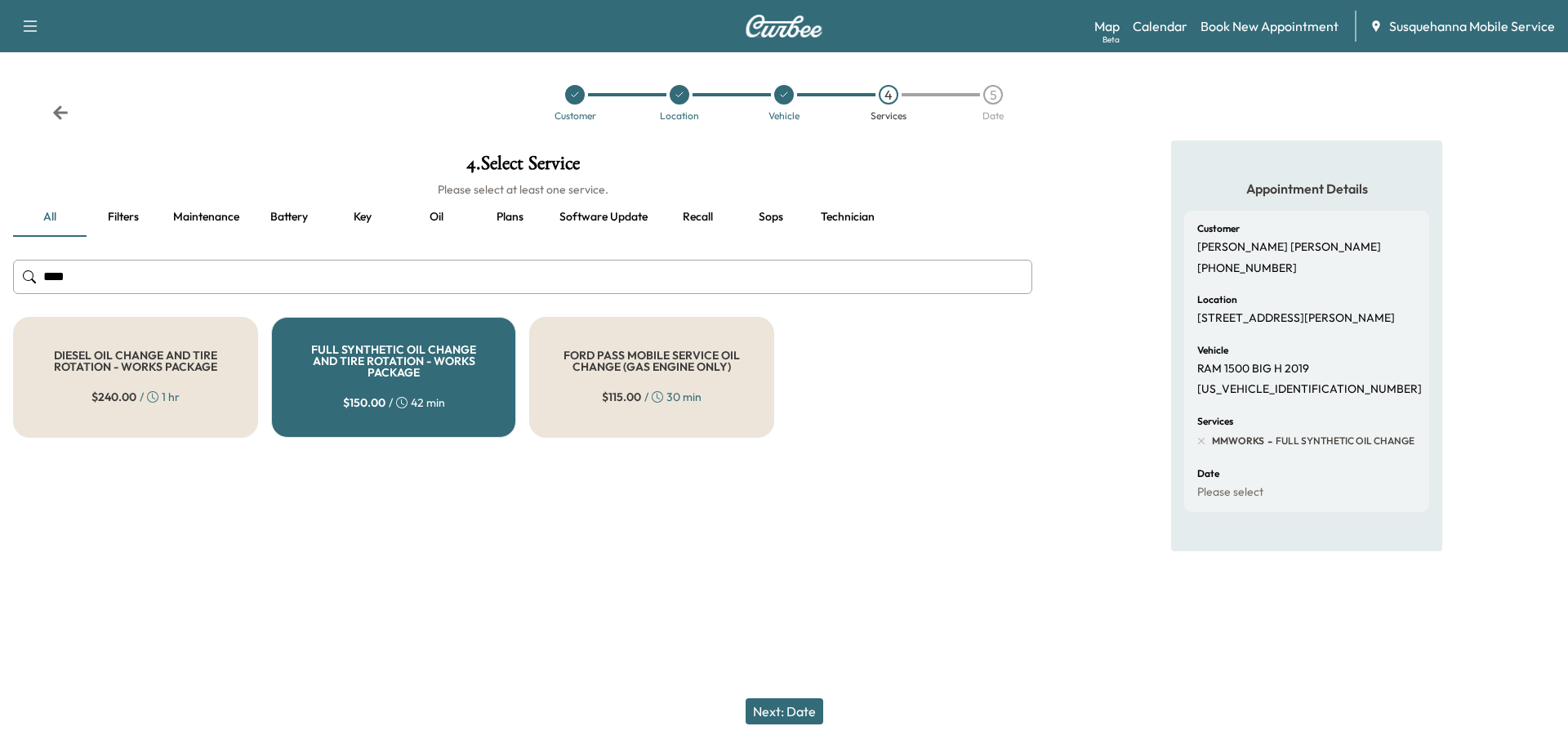
click at [776, 715] on button "Next: Date" at bounding box center [784, 711] width 78 height 26
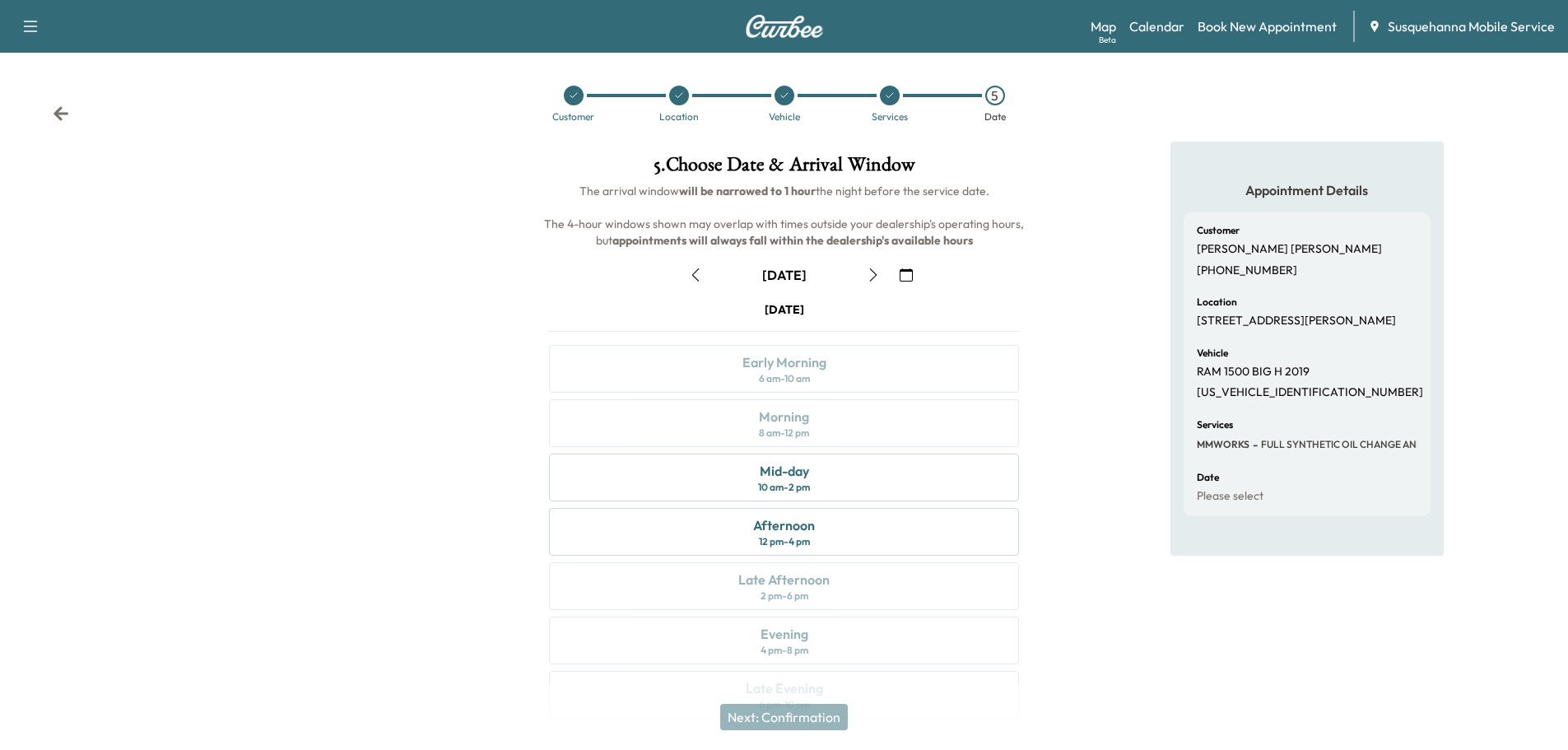
click at [907, 275] on icon "button" at bounding box center [906, 274] width 13 height 13
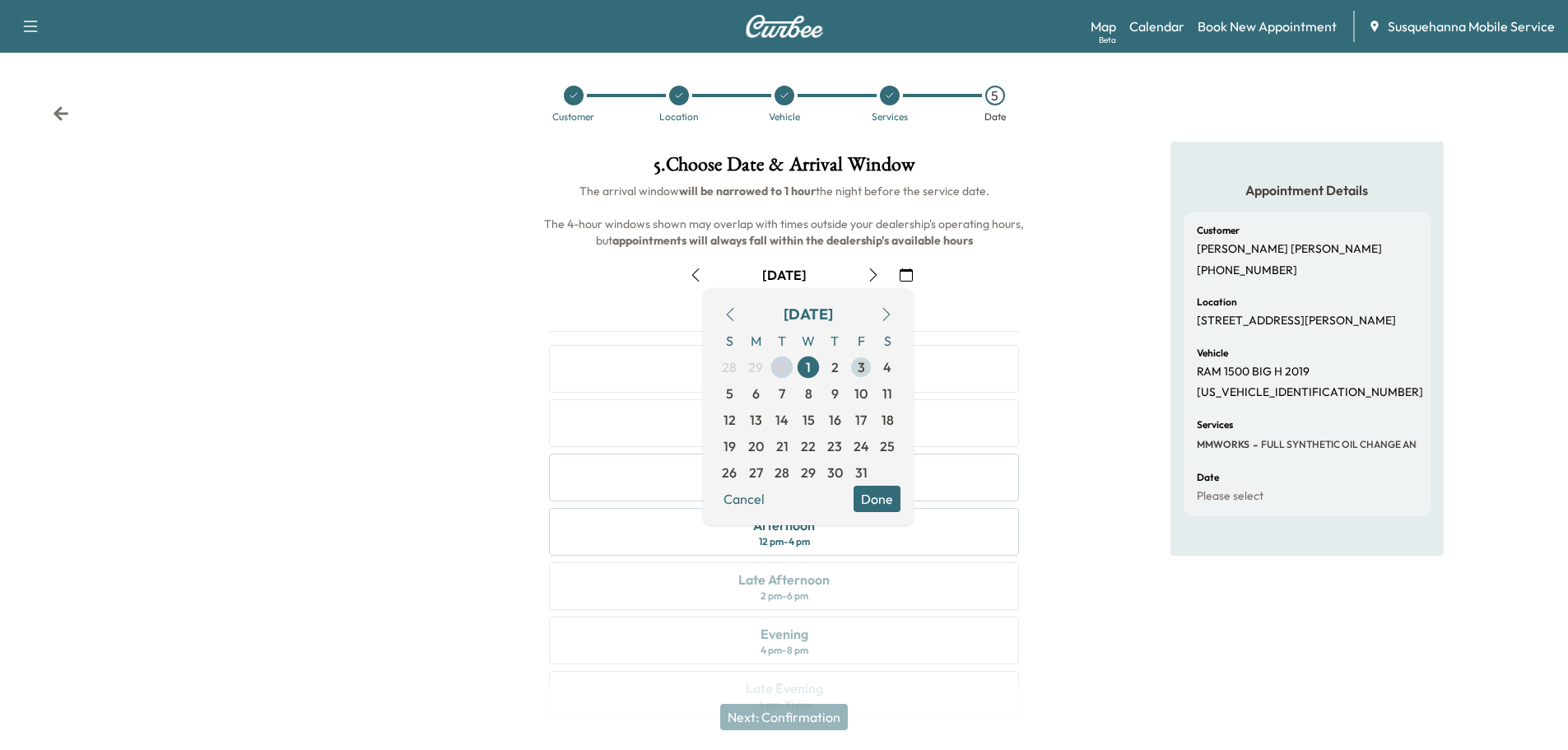
click at [866, 369] on span "3" at bounding box center [861, 367] width 27 height 27
click at [887, 495] on button "Done" at bounding box center [877, 498] width 47 height 27
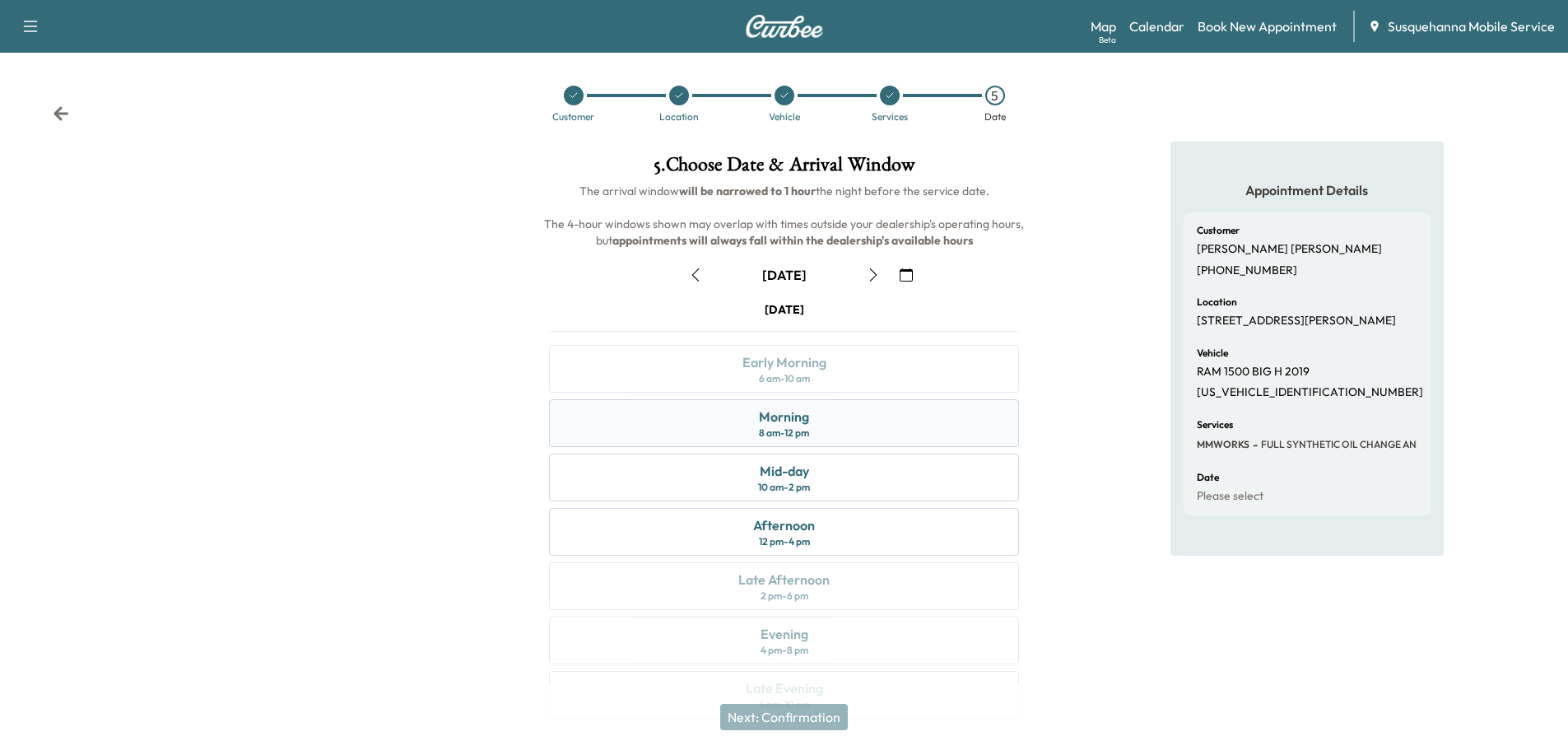
click at [875, 429] on div "Morning 8 am - 12 pm" at bounding box center [784, 423] width 470 height 48
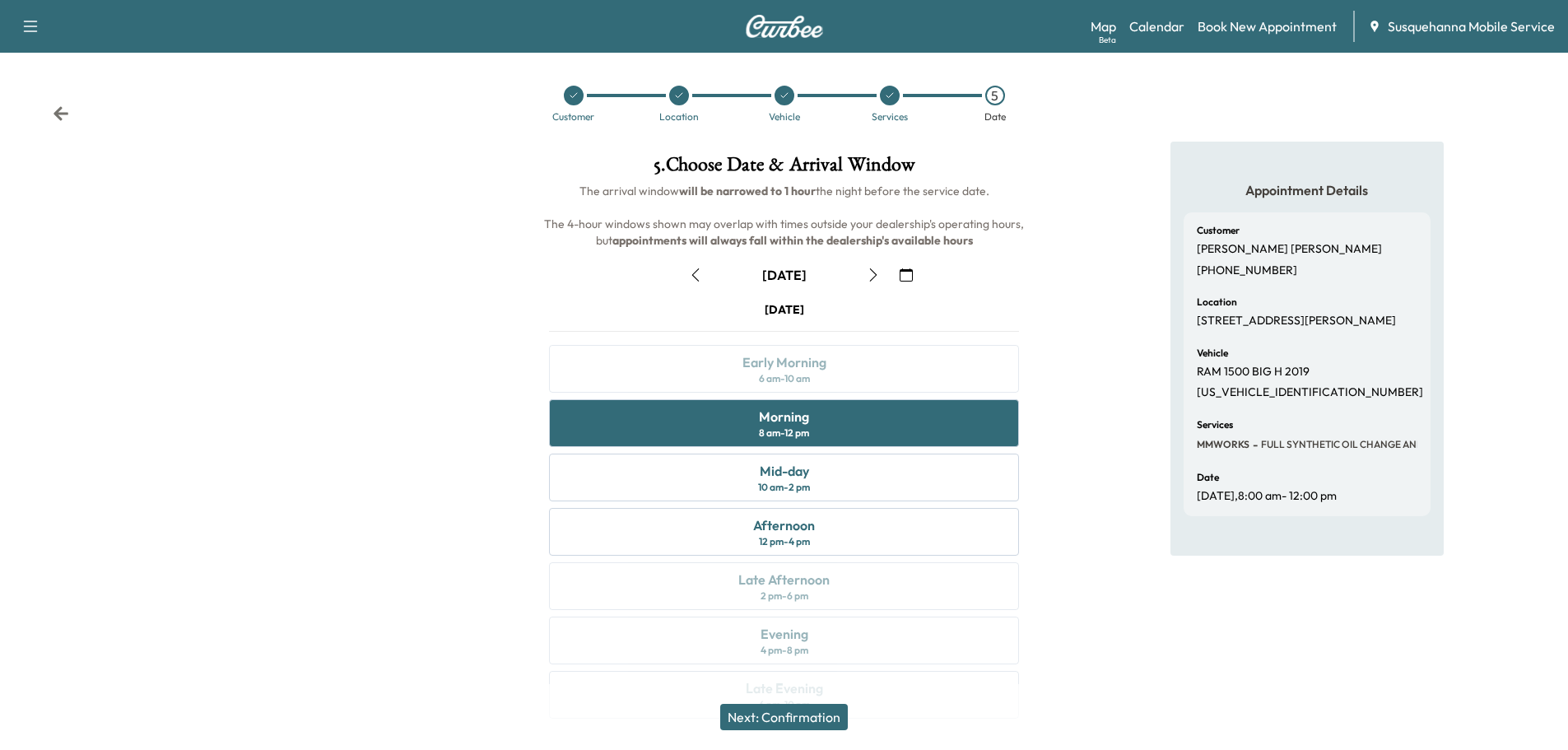
click at [830, 715] on button "Next: Confirmation" at bounding box center [784, 717] width 128 height 27
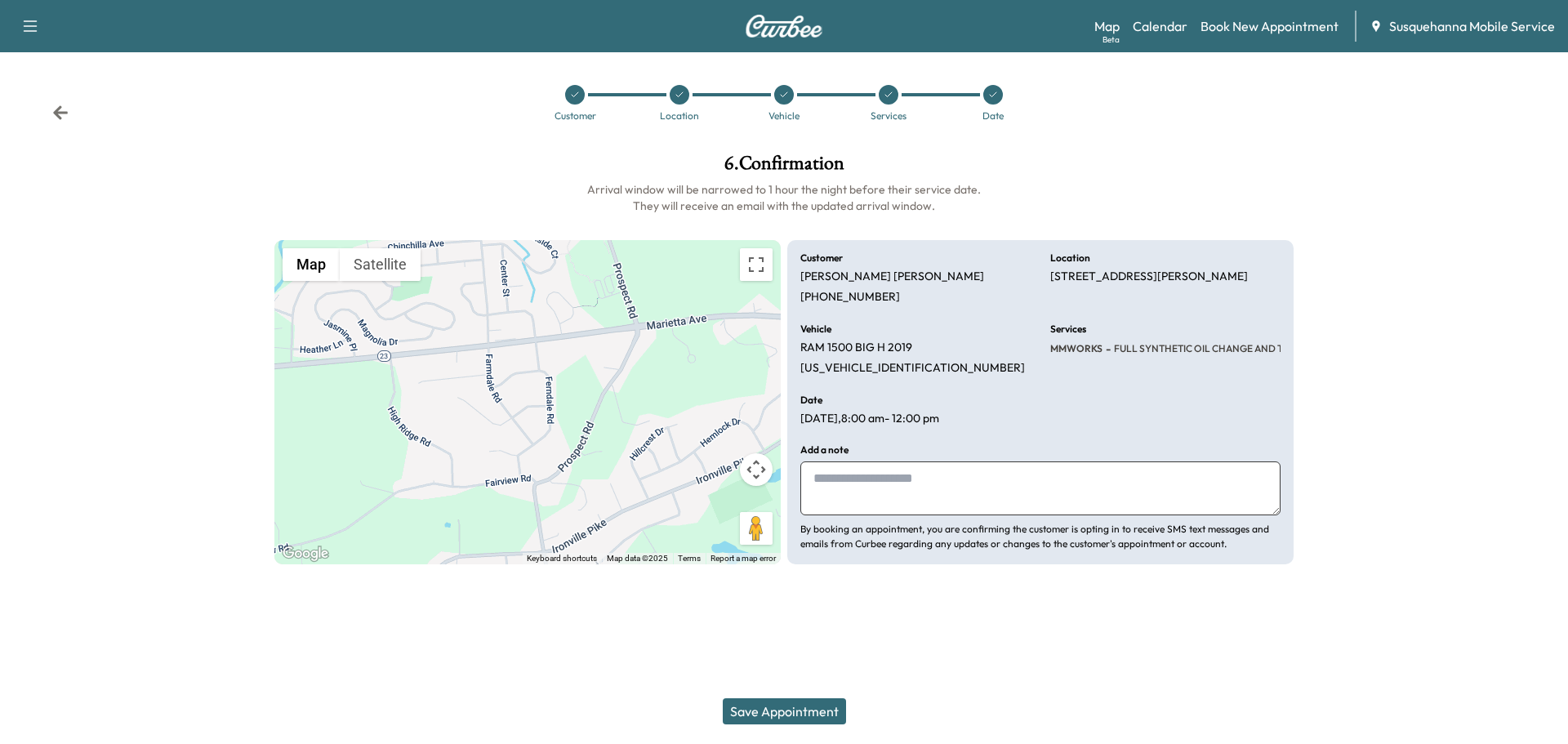
click at [927, 475] on textarea at bounding box center [1040, 488] width 480 height 54
type textarea "**********"
click at [59, 120] on icon at bounding box center [60, 112] width 17 height 17
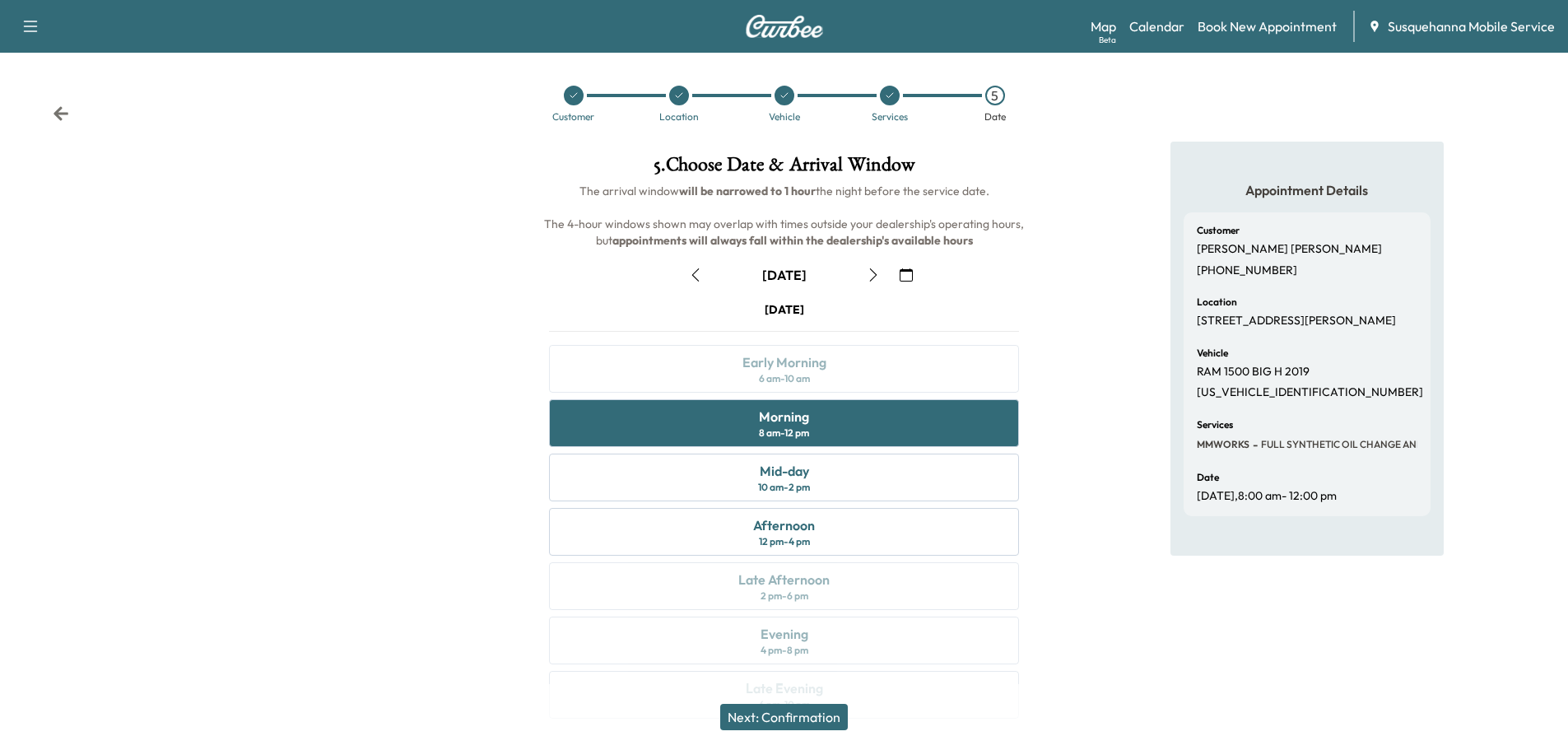
click at [60, 120] on icon at bounding box center [60, 113] width 15 height 14
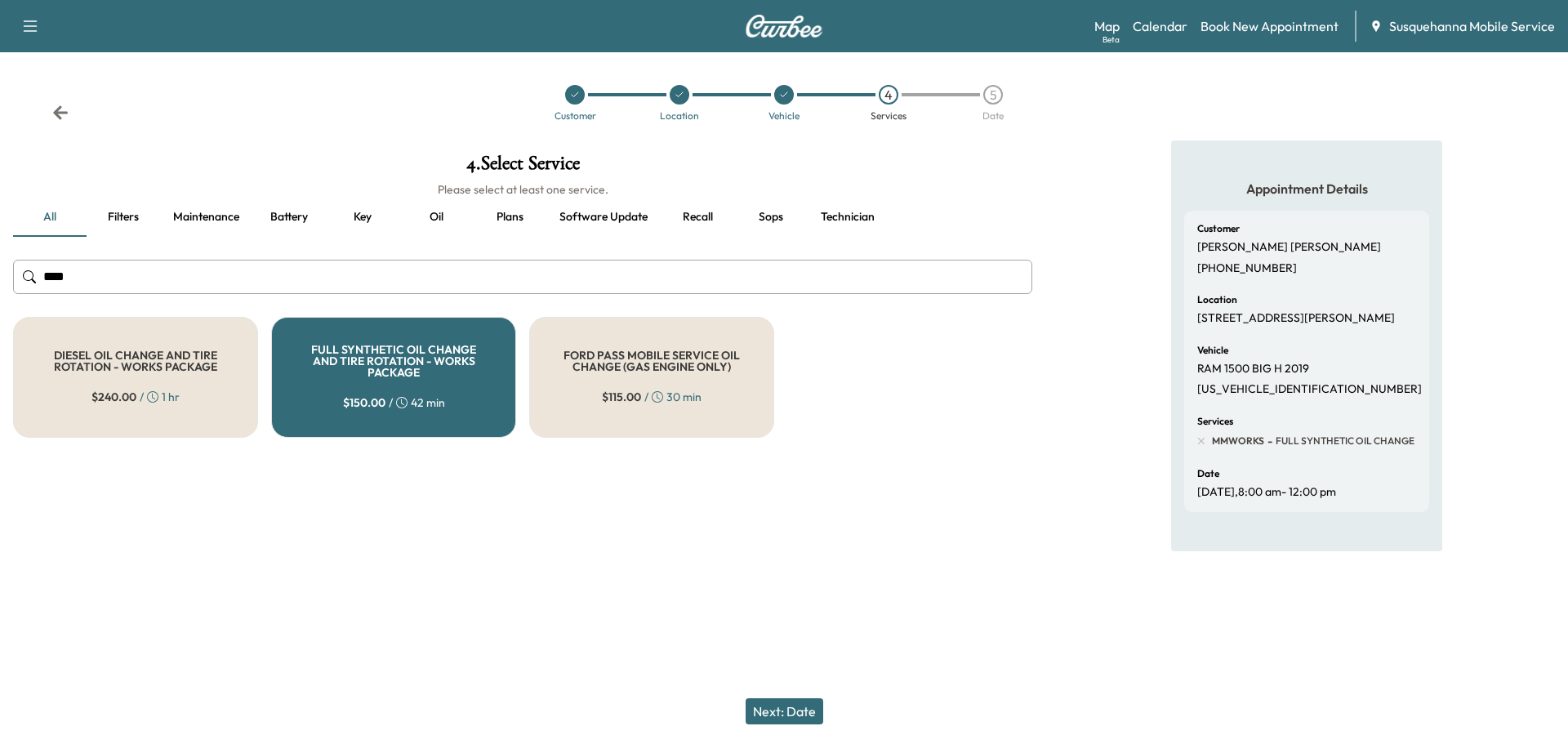
click at [59, 119] on icon at bounding box center [59, 112] width 15 height 14
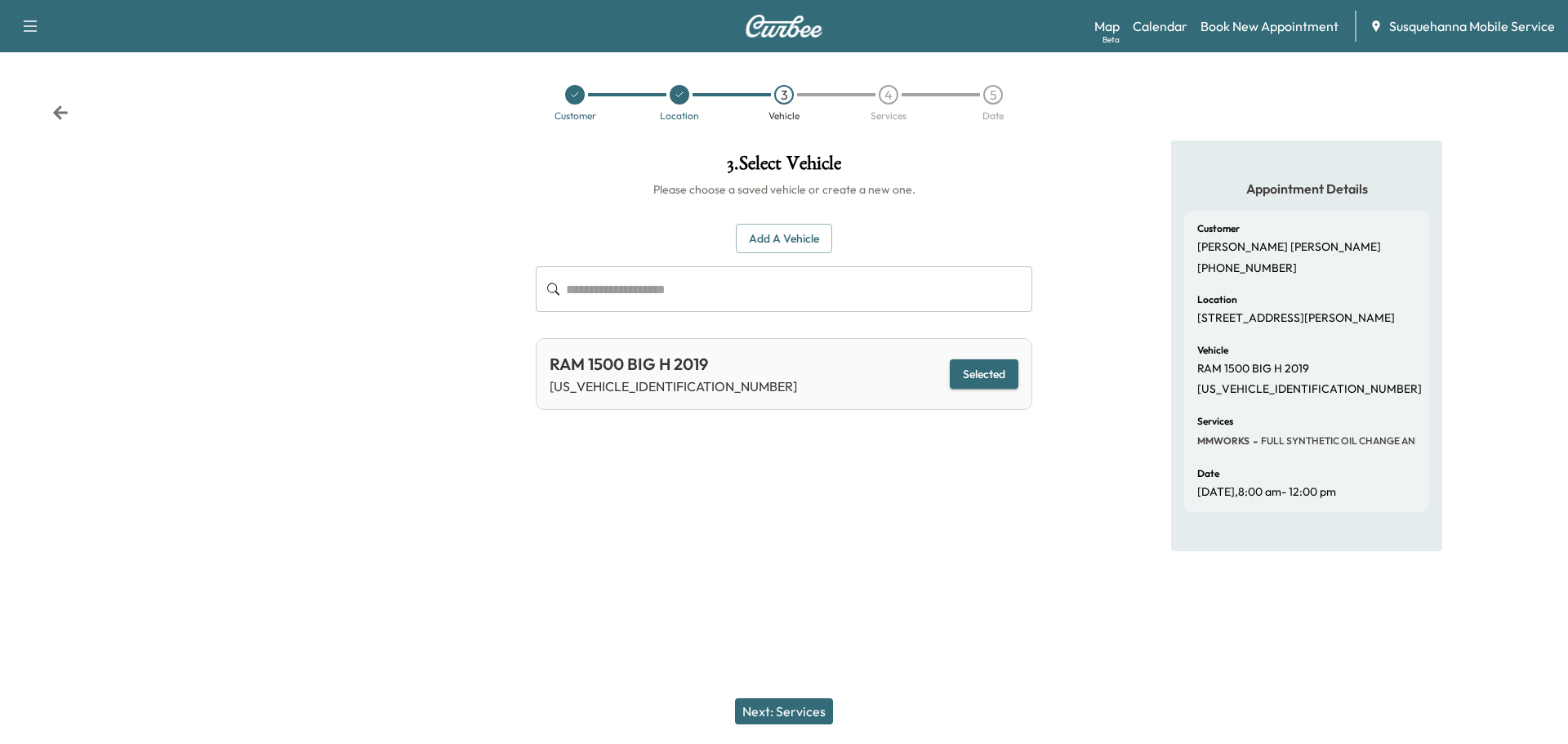
click at [59, 119] on icon at bounding box center [59, 112] width 15 height 14
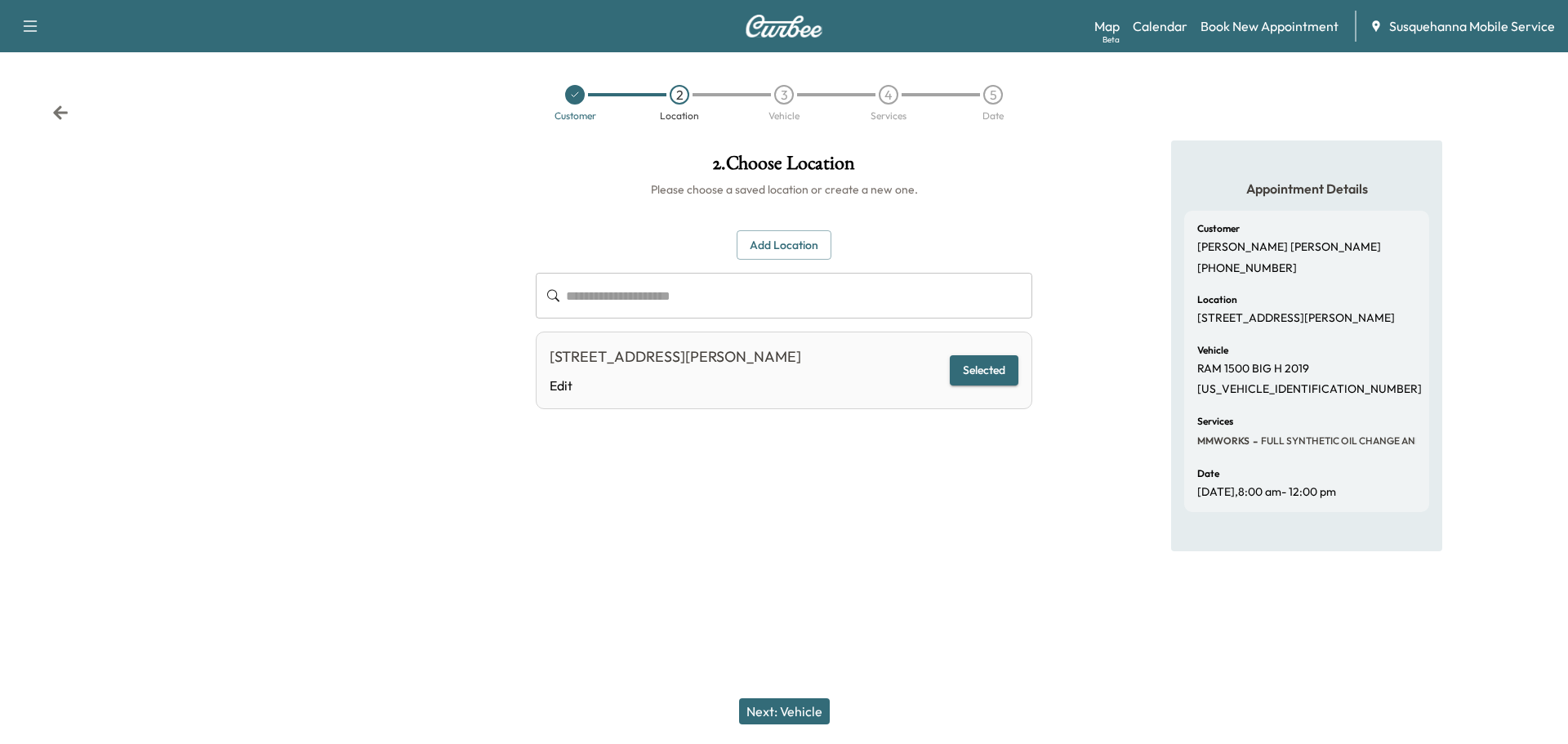
click at [807, 246] on button "Add Location" at bounding box center [784, 245] width 95 height 30
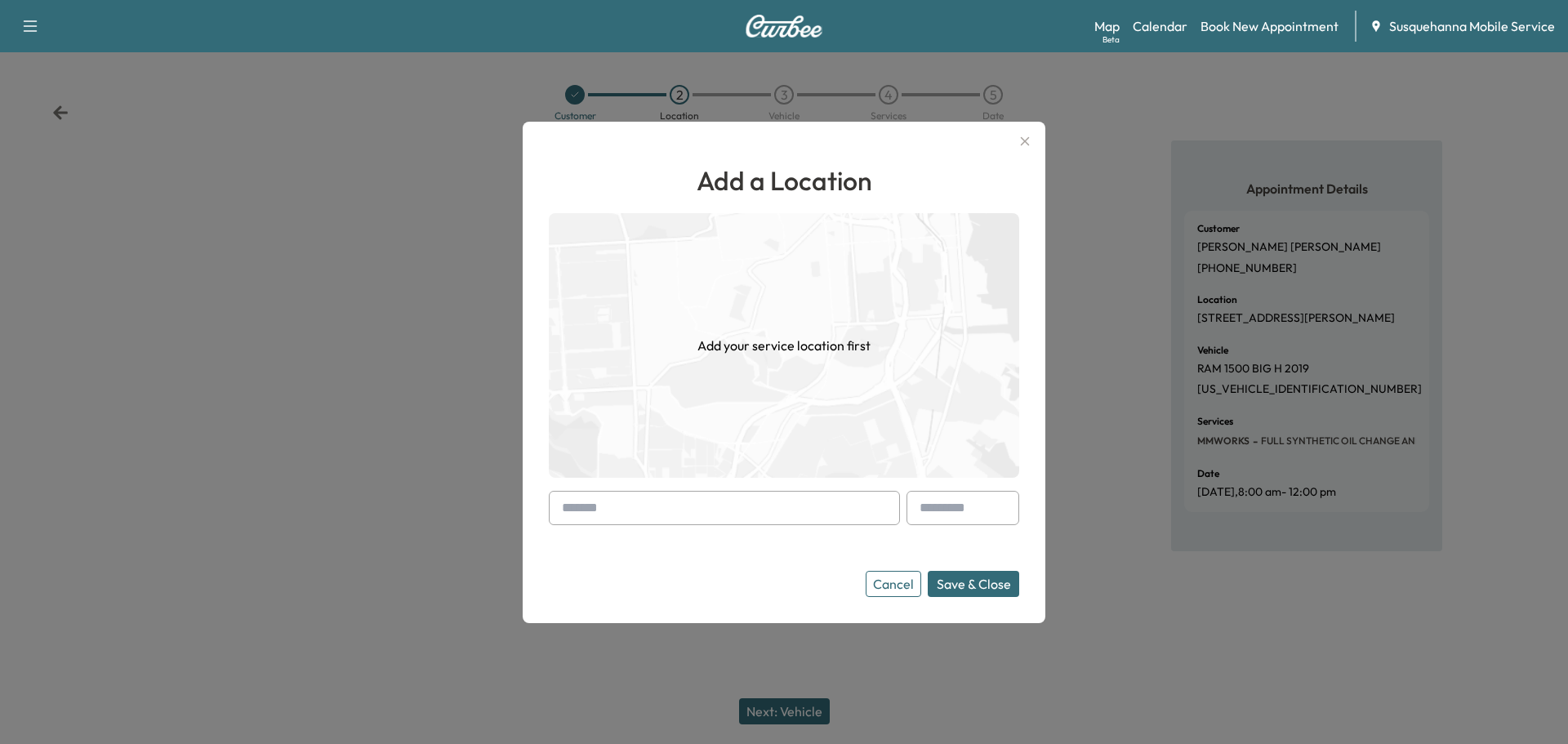
click at [748, 509] on input "text" at bounding box center [724, 508] width 351 height 34
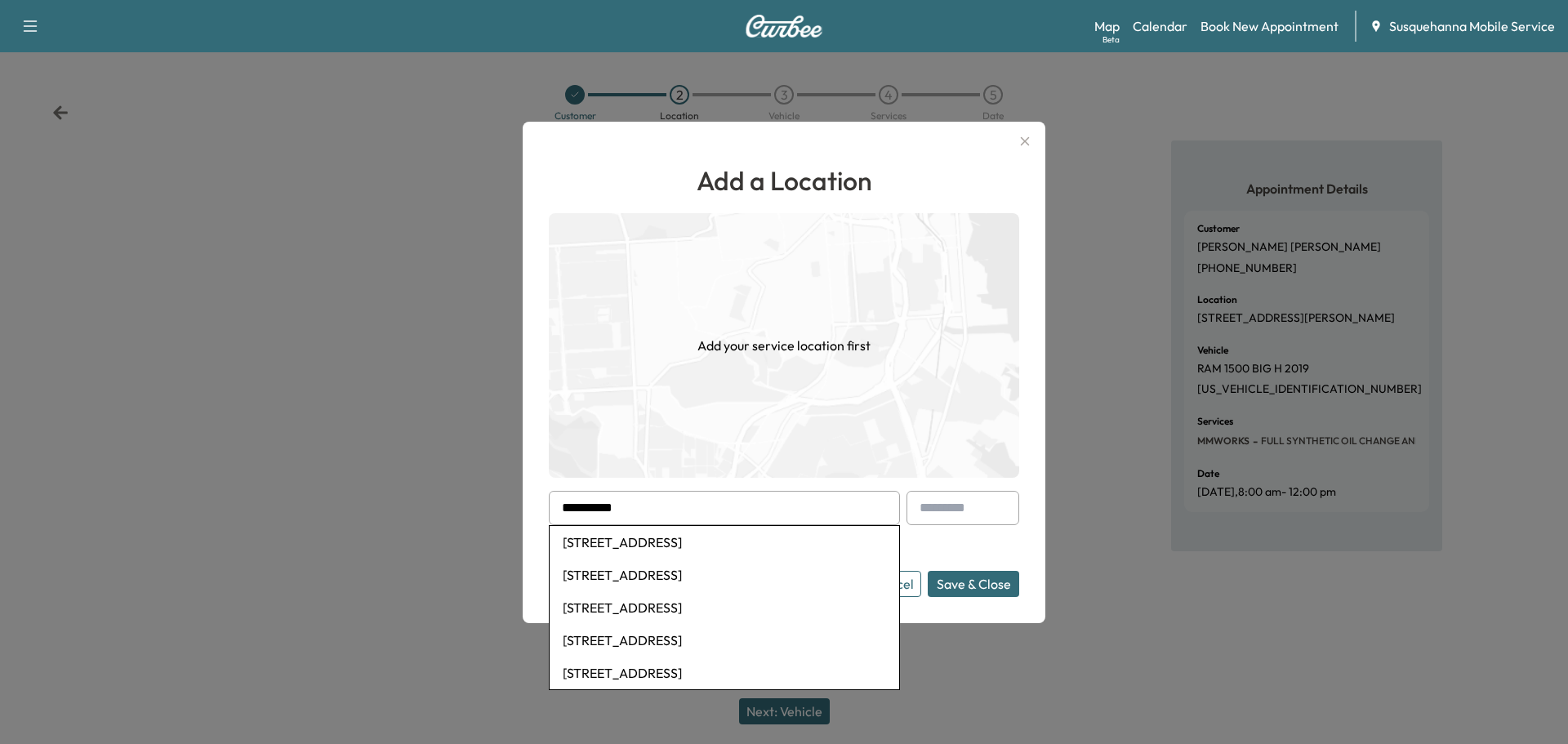
click at [692, 544] on li "1205 River Road, Marietta, PA, USA" at bounding box center [724, 543] width 350 height 33
type input "**********"
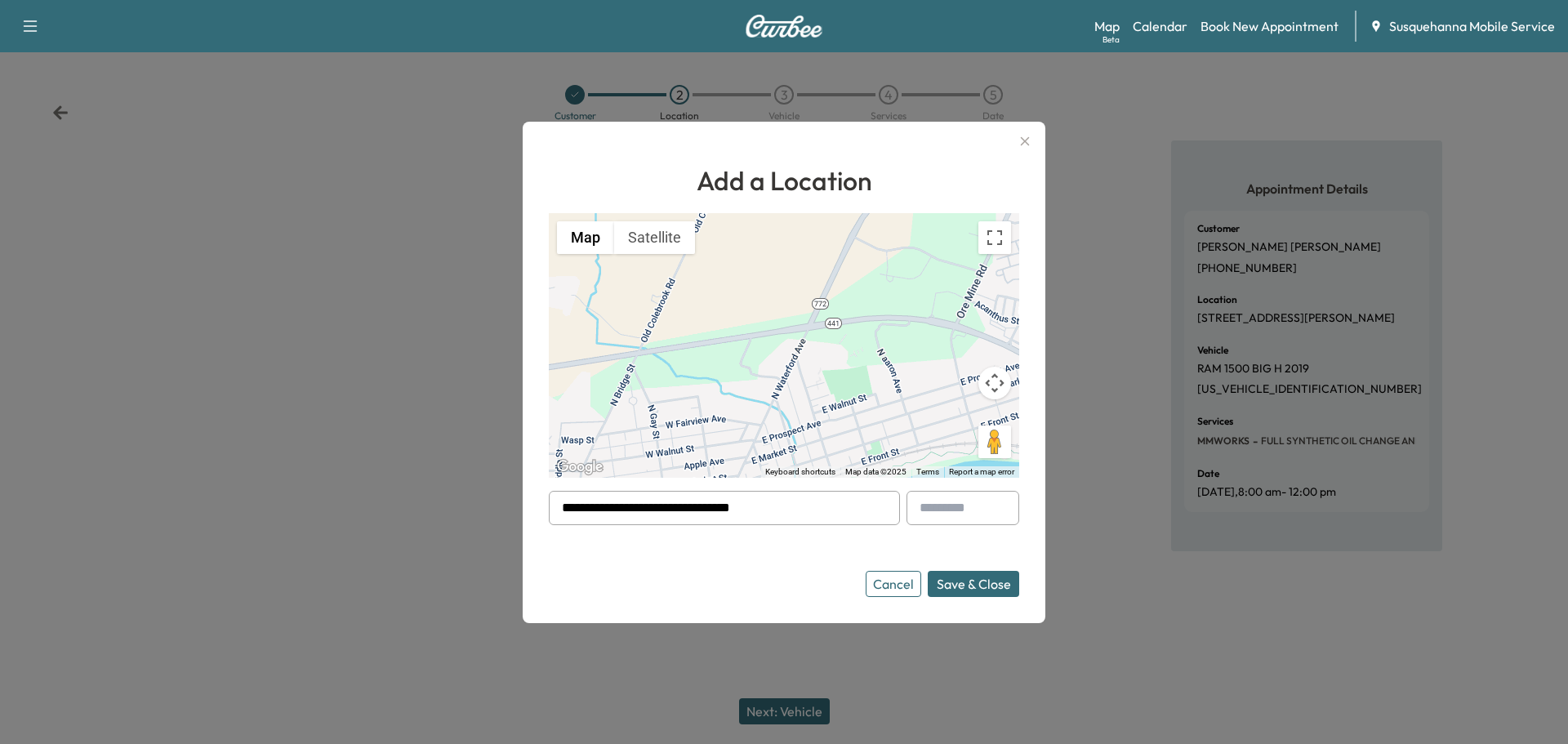
click at [952, 583] on button "Save & Close" at bounding box center [974, 584] width 92 height 26
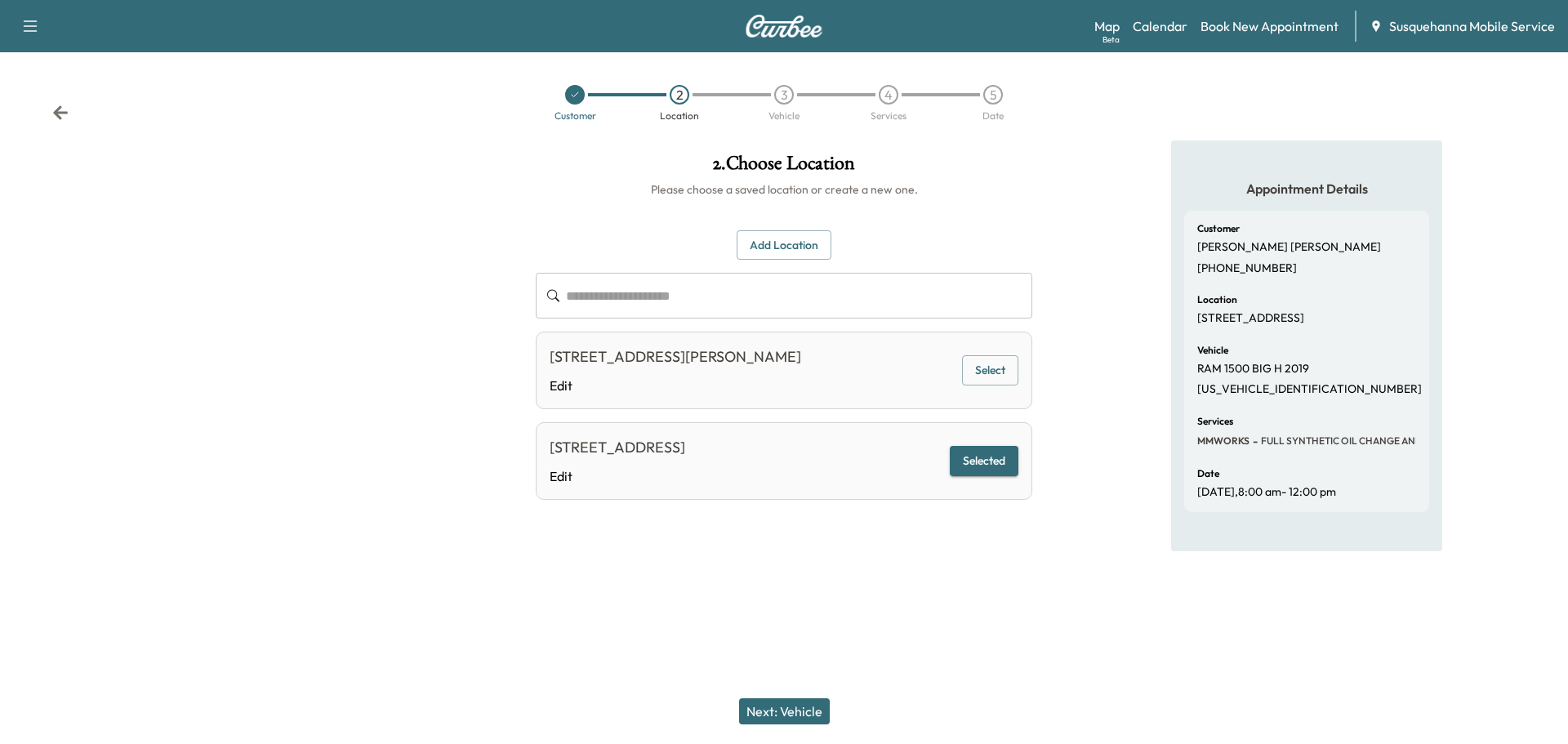
click at [773, 709] on button "Next: Vehicle" at bounding box center [784, 711] width 91 height 26
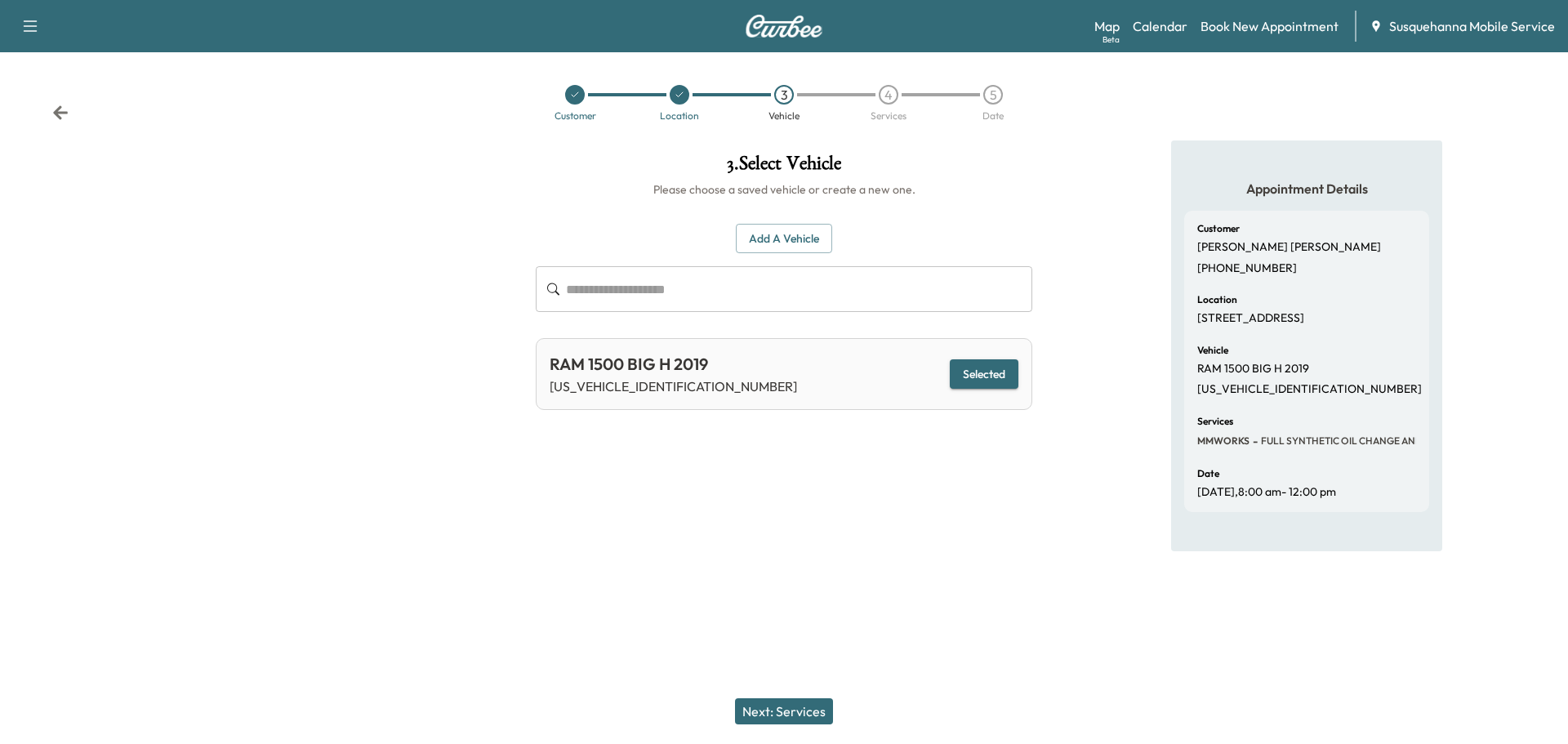
click at [809, 711] on button "Next: Services" at bounding box center [784, 711] width 98 height 26
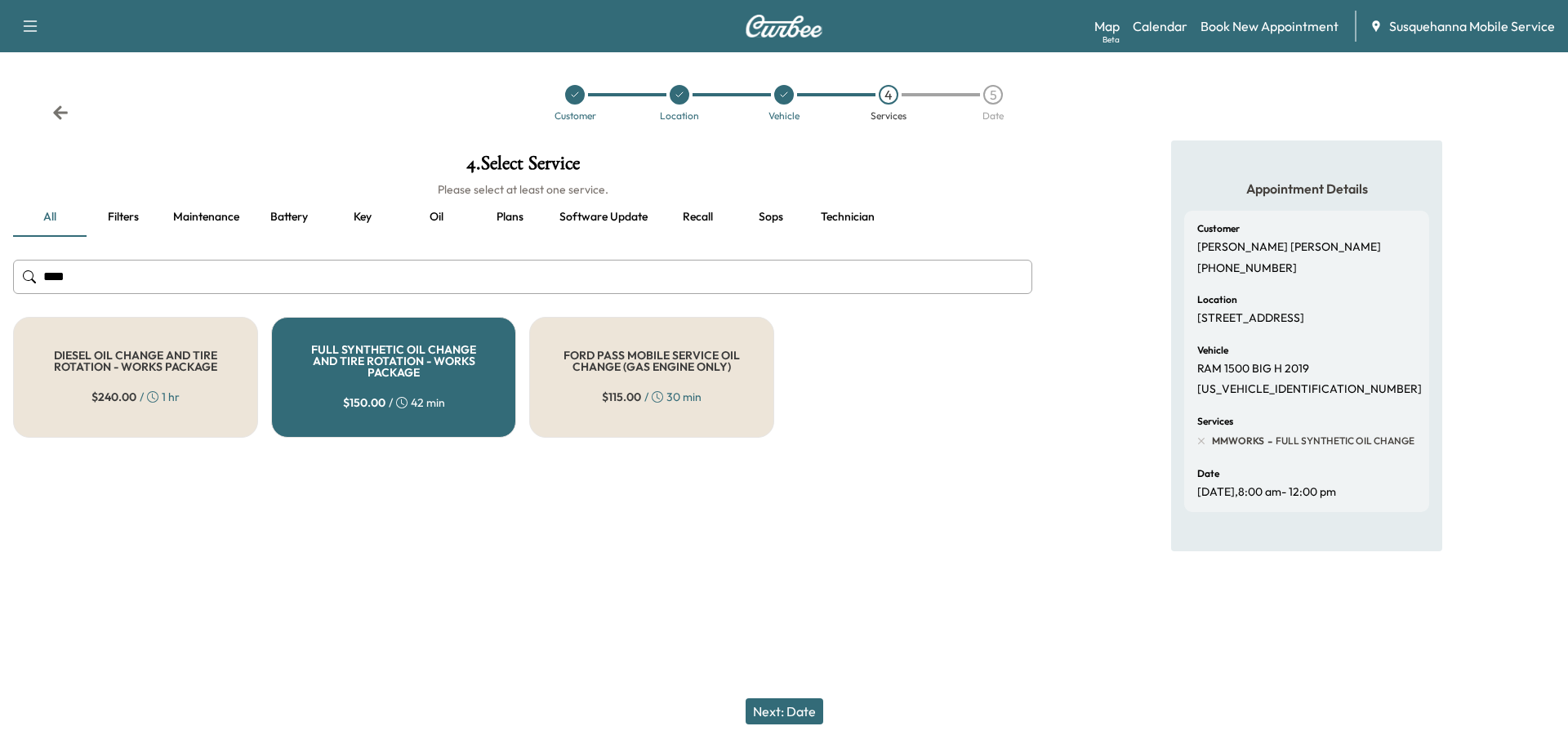
click at [774, 707] on button "Next: Date" at bounding box center [784, 711] width 78 height 26
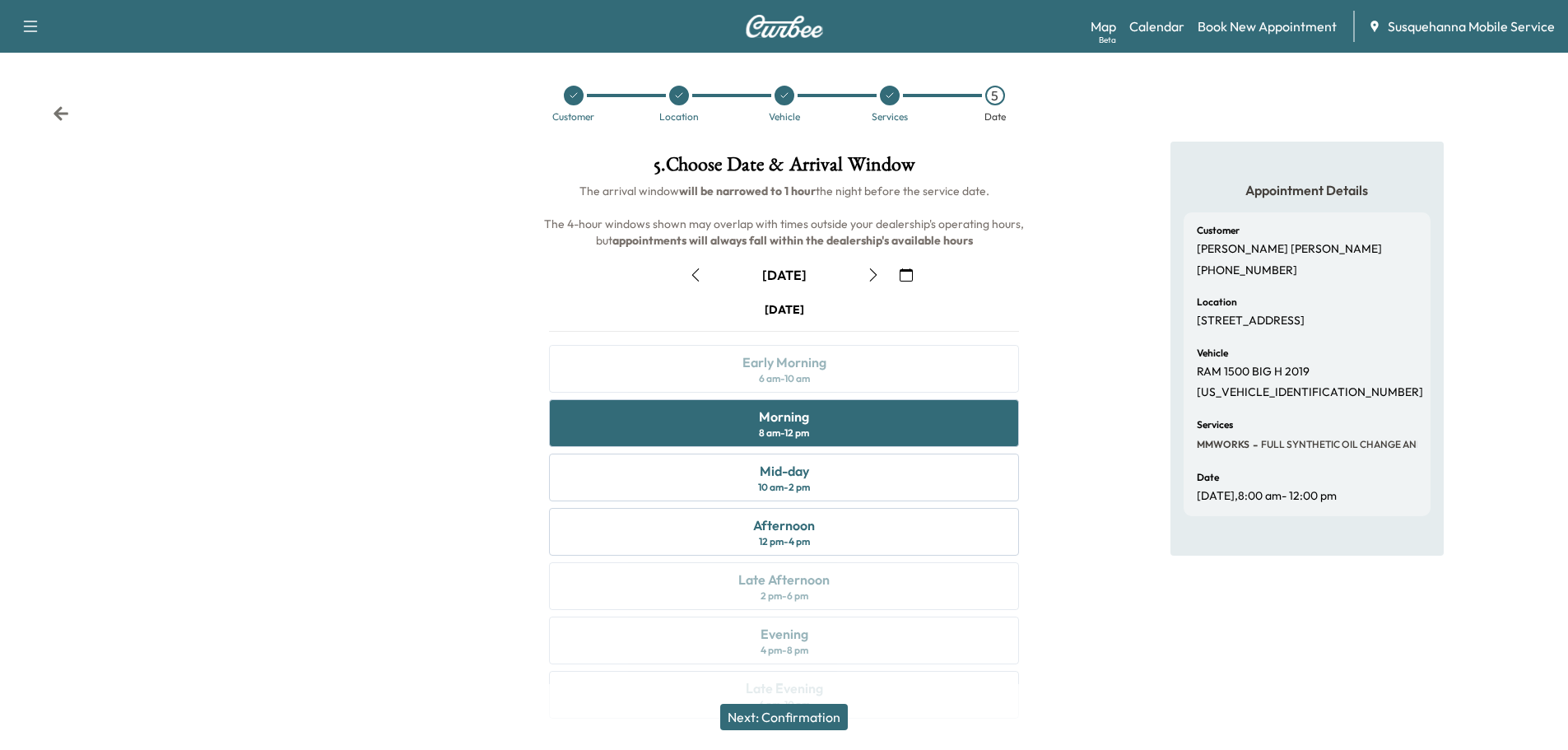
click at [820, 715] on button "Next: Confirmation" at bounding box center [784, 717] width 128 height 27
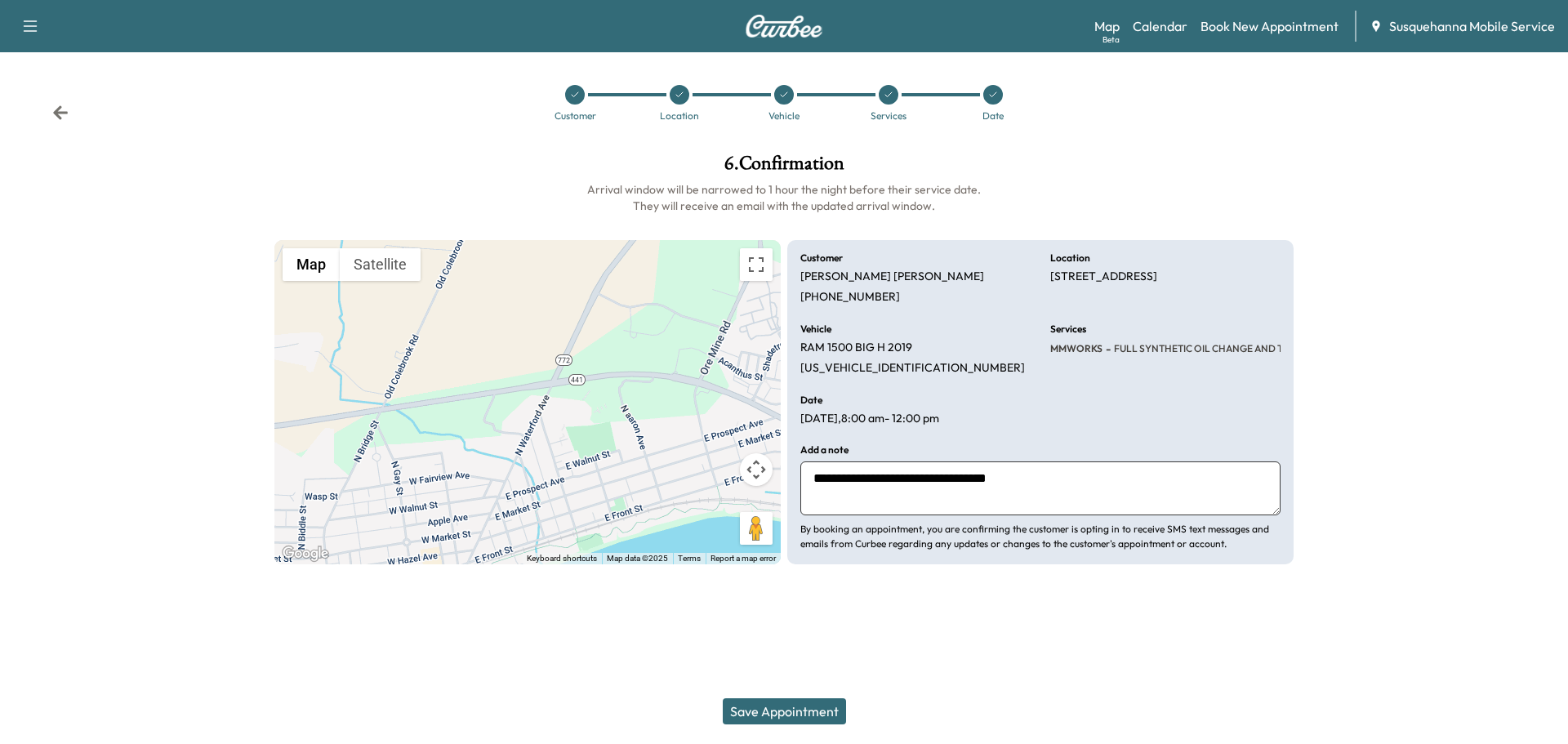
click at [1022, 477] on textarea "**********" at bounding box center [1040, 488] width 480 height 54
type textarea "**********"
click at [812, 704] on button "Save Appointment" at bounding box center [784, 711] width 124 height 26
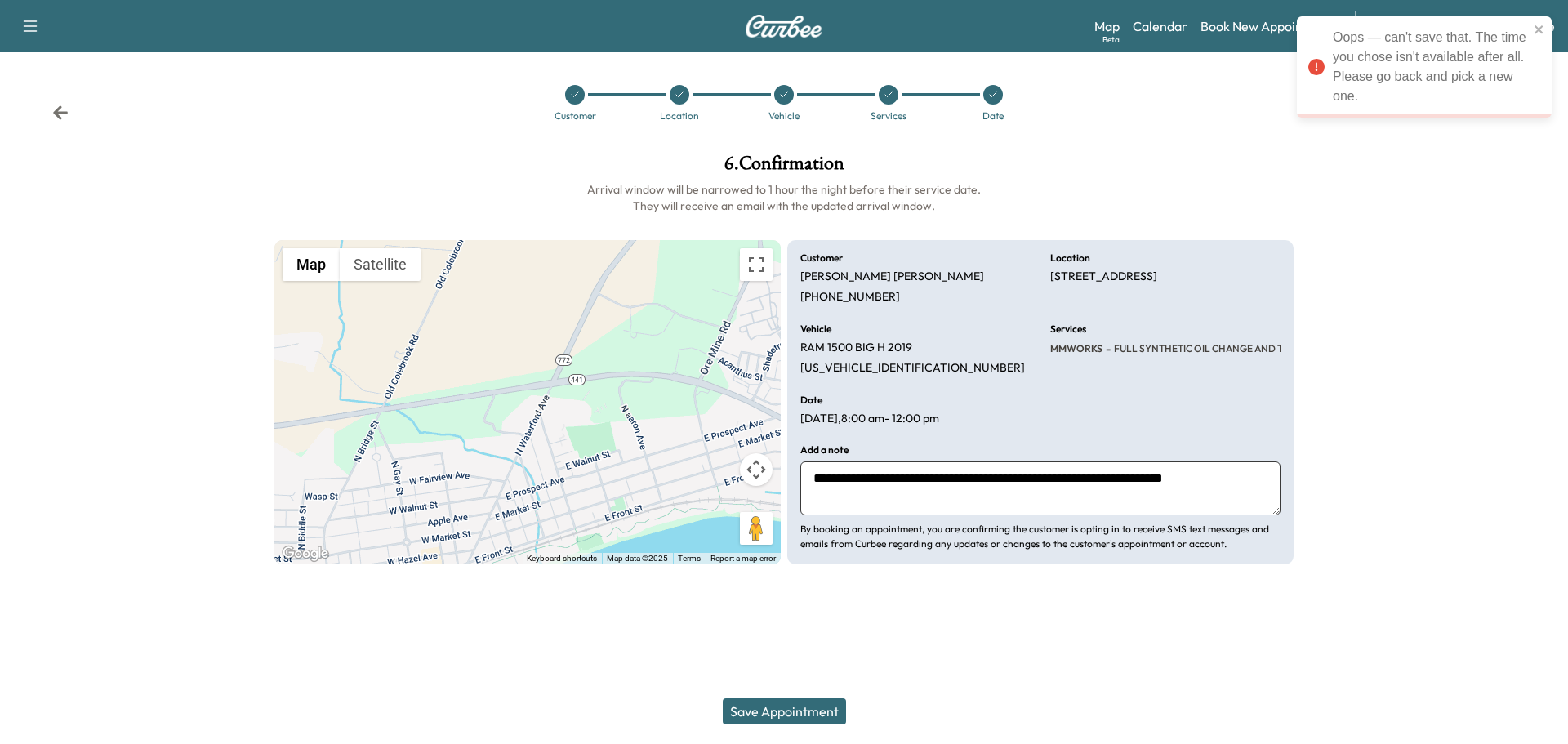
click at [1430, 694] on div "Save Appointment" at bounding box center [784, 711] width 1568 height 65
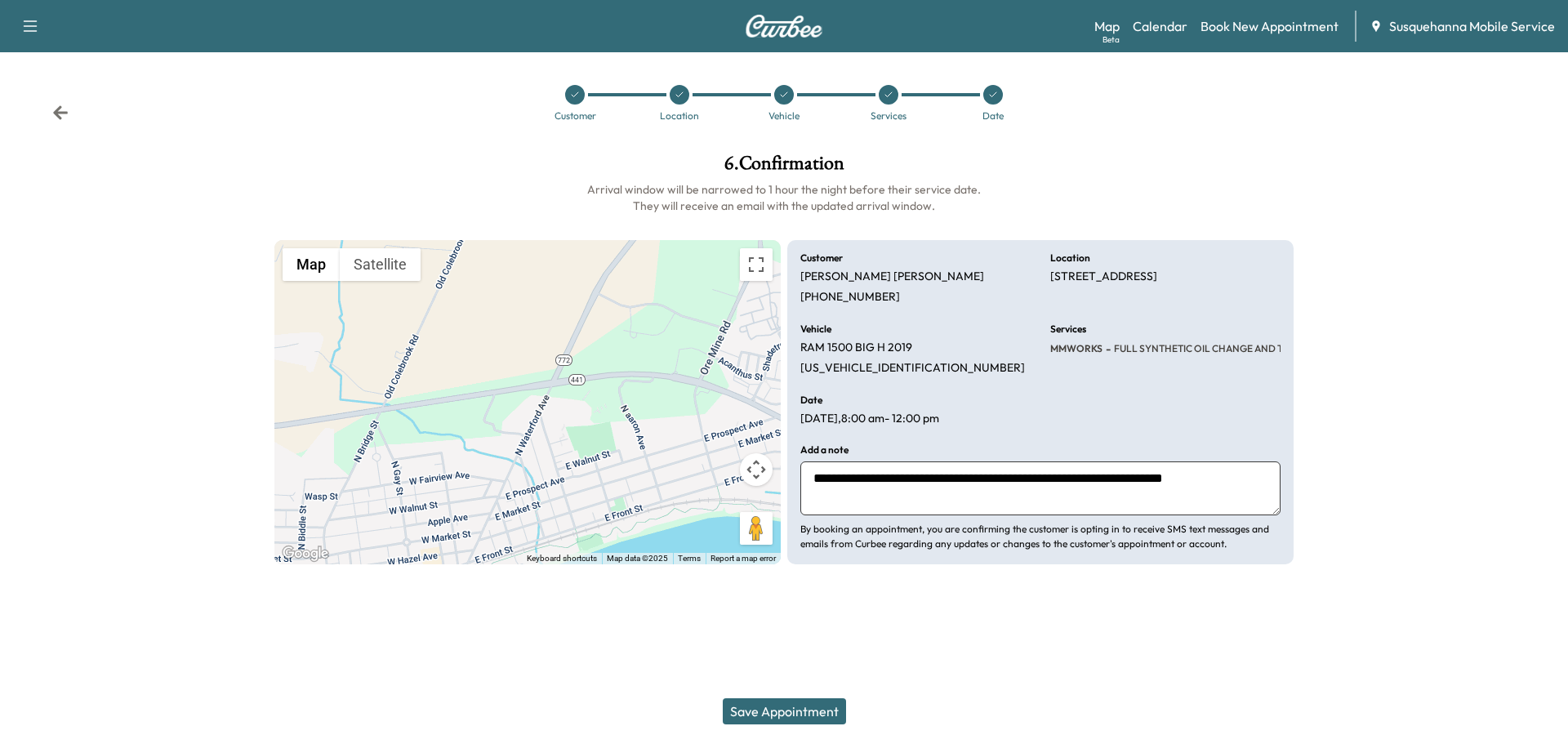
click at [57, 114] on icon at bounding box center [59, 112] width 15 height 14
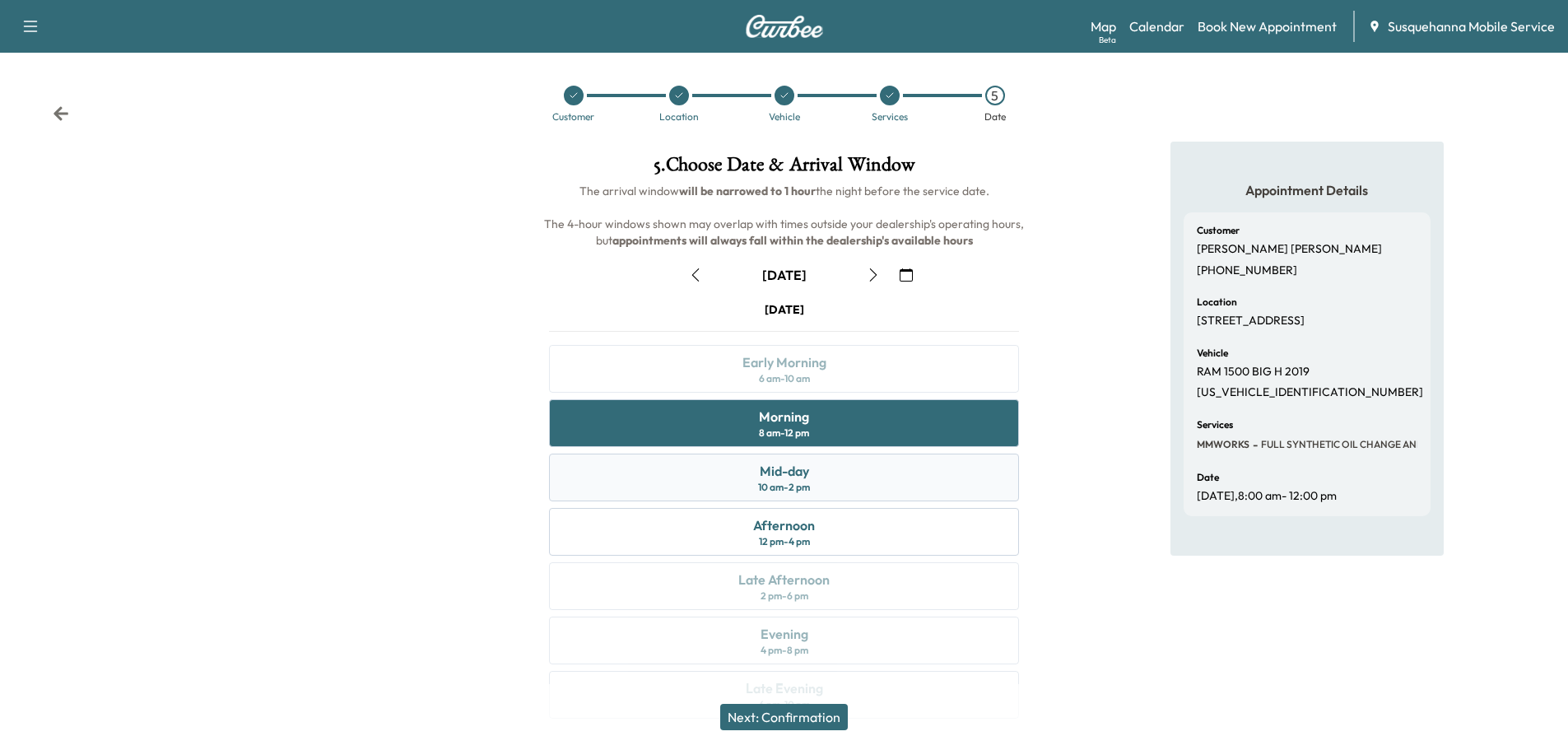
click at [819, 466] on div "Mid-day 10 am - 2 pm" at bounding box center [784, 478] width 470 height 48
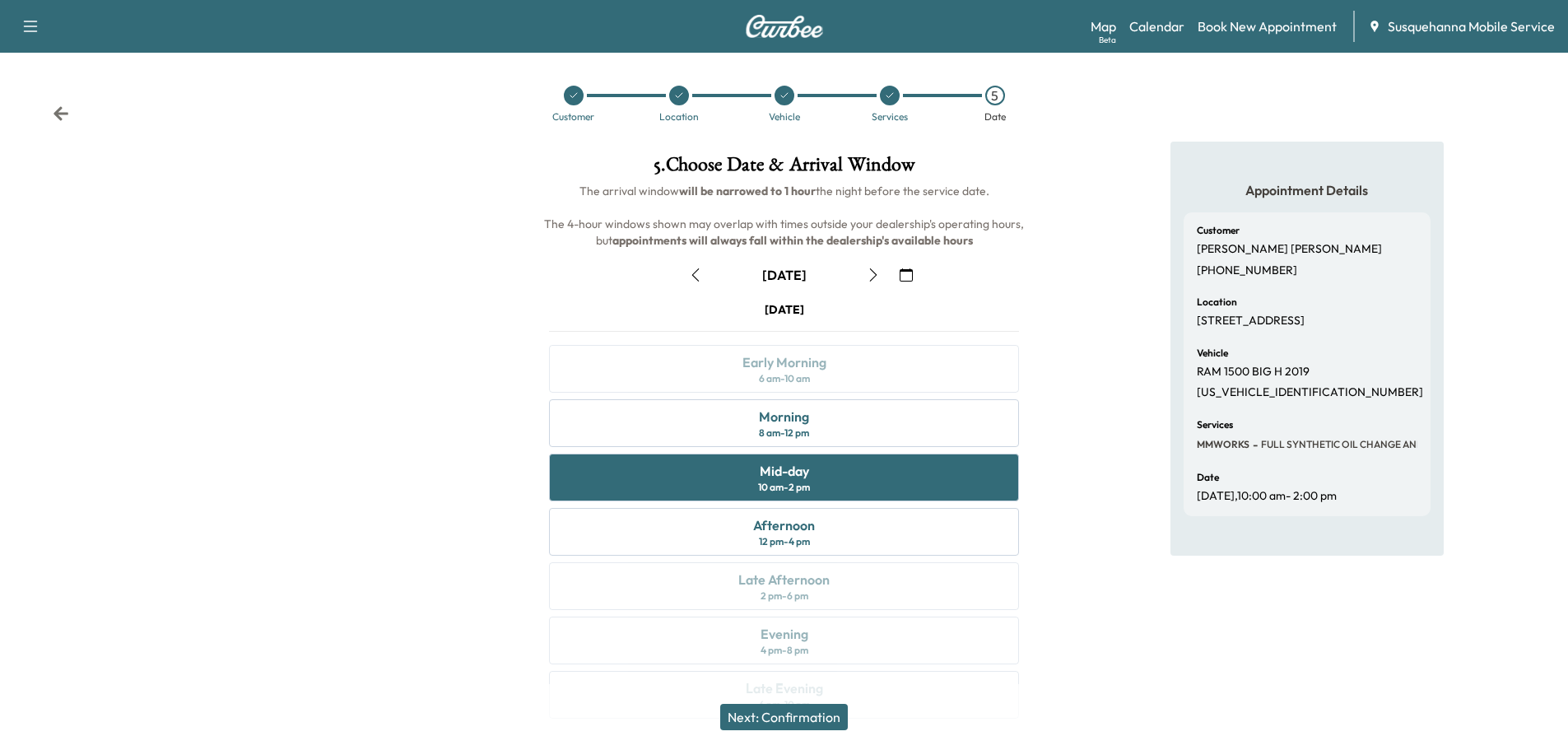
click at [820, 711] on button "Next: Confirmation" at bounding box center [784, 717] width 128 height 27
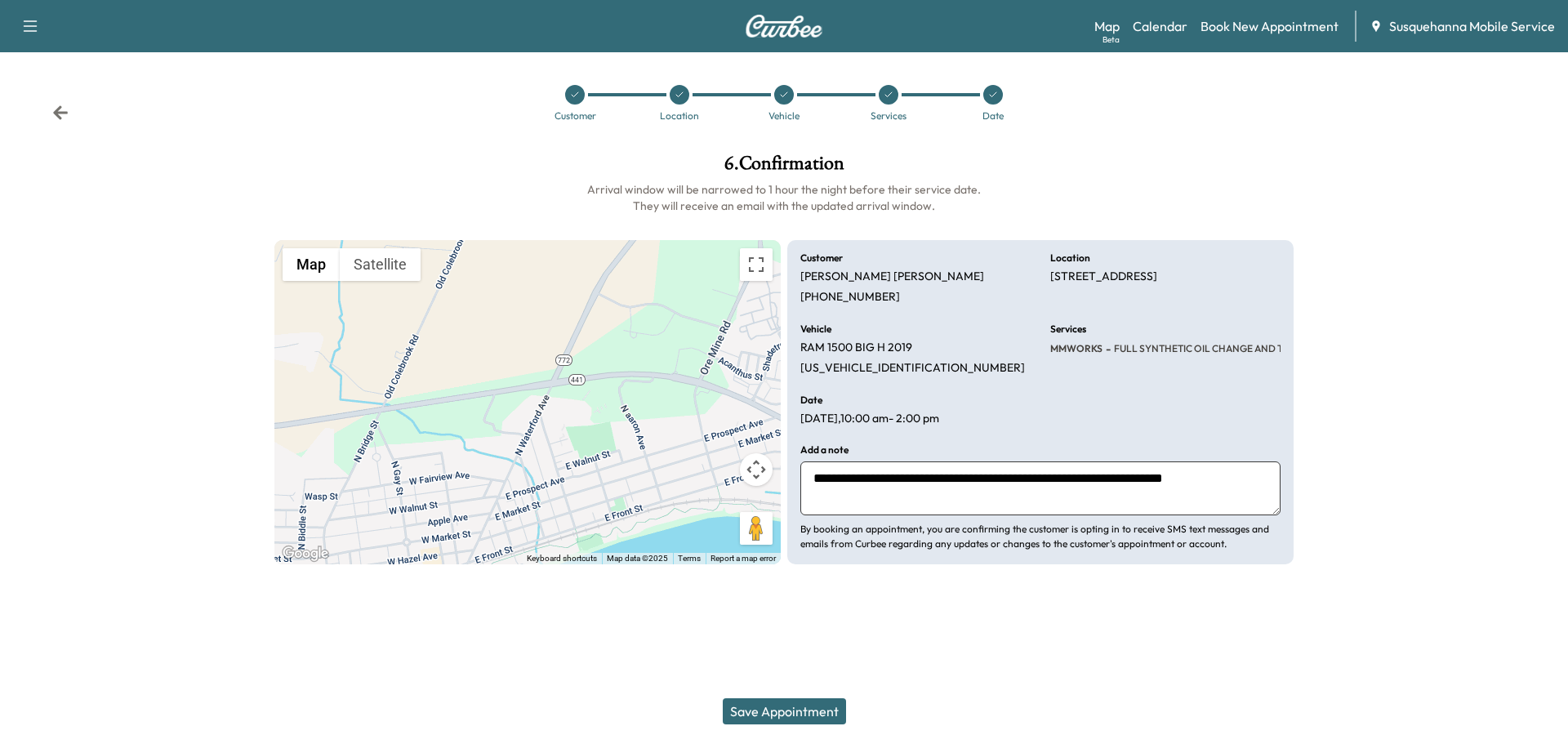
click at [791, 708] on button "Save Appointment" at bounding box center [784, 711] width 124 height 26
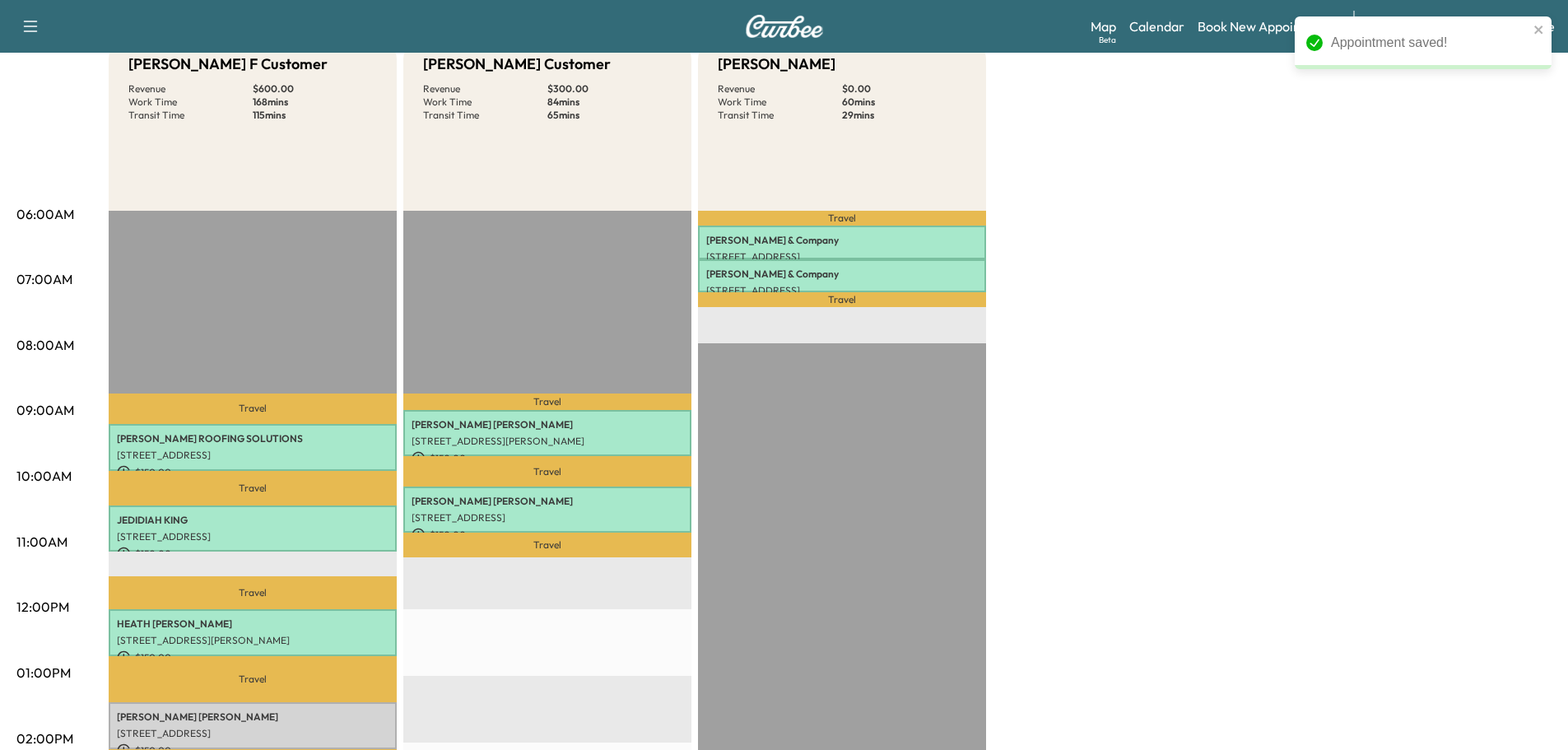
scroll to position [263, 0]
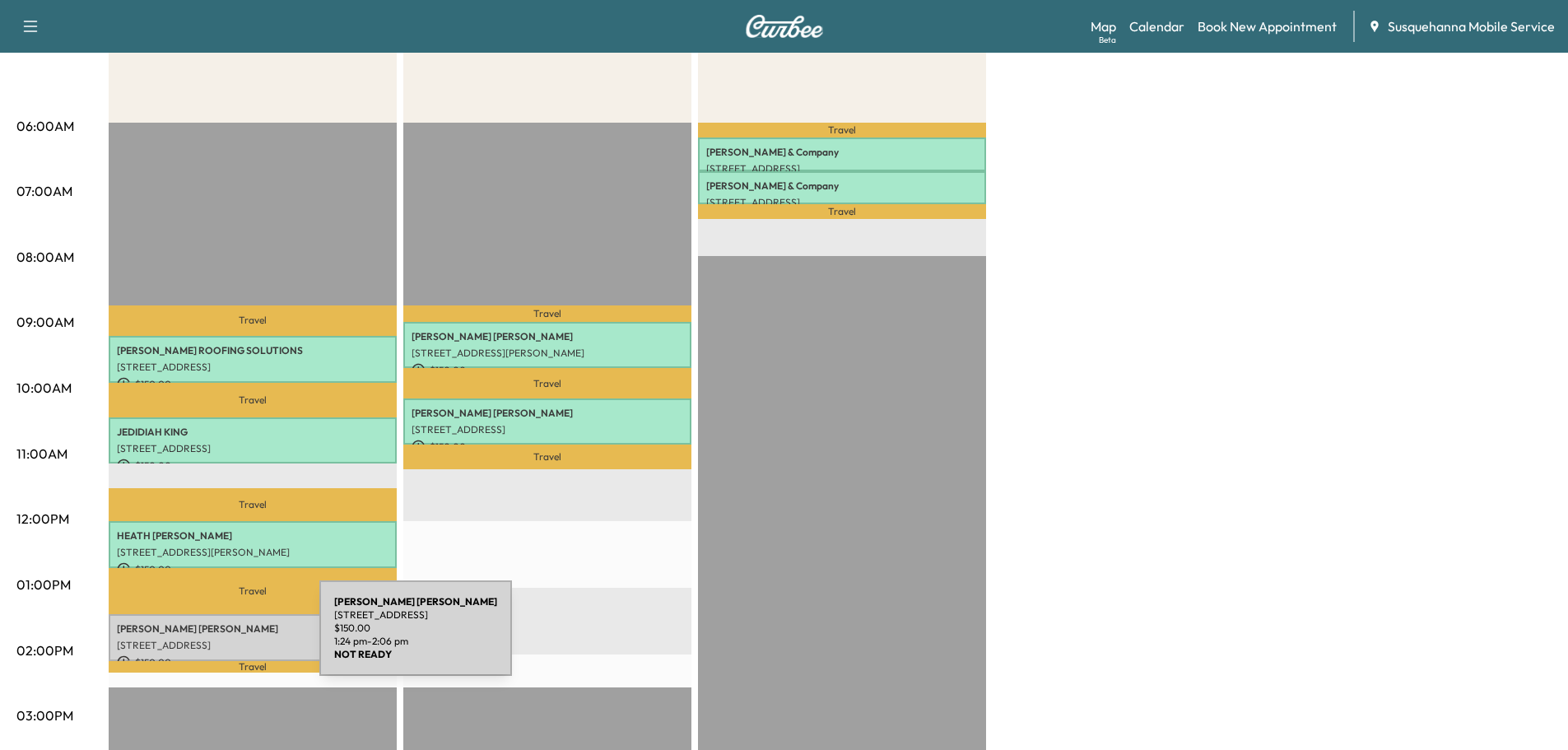
click at [196, 639] on p "1205 River Rd, Marietta, PA 17547, USA" at bounding box center [252, 645] width 272 height 13
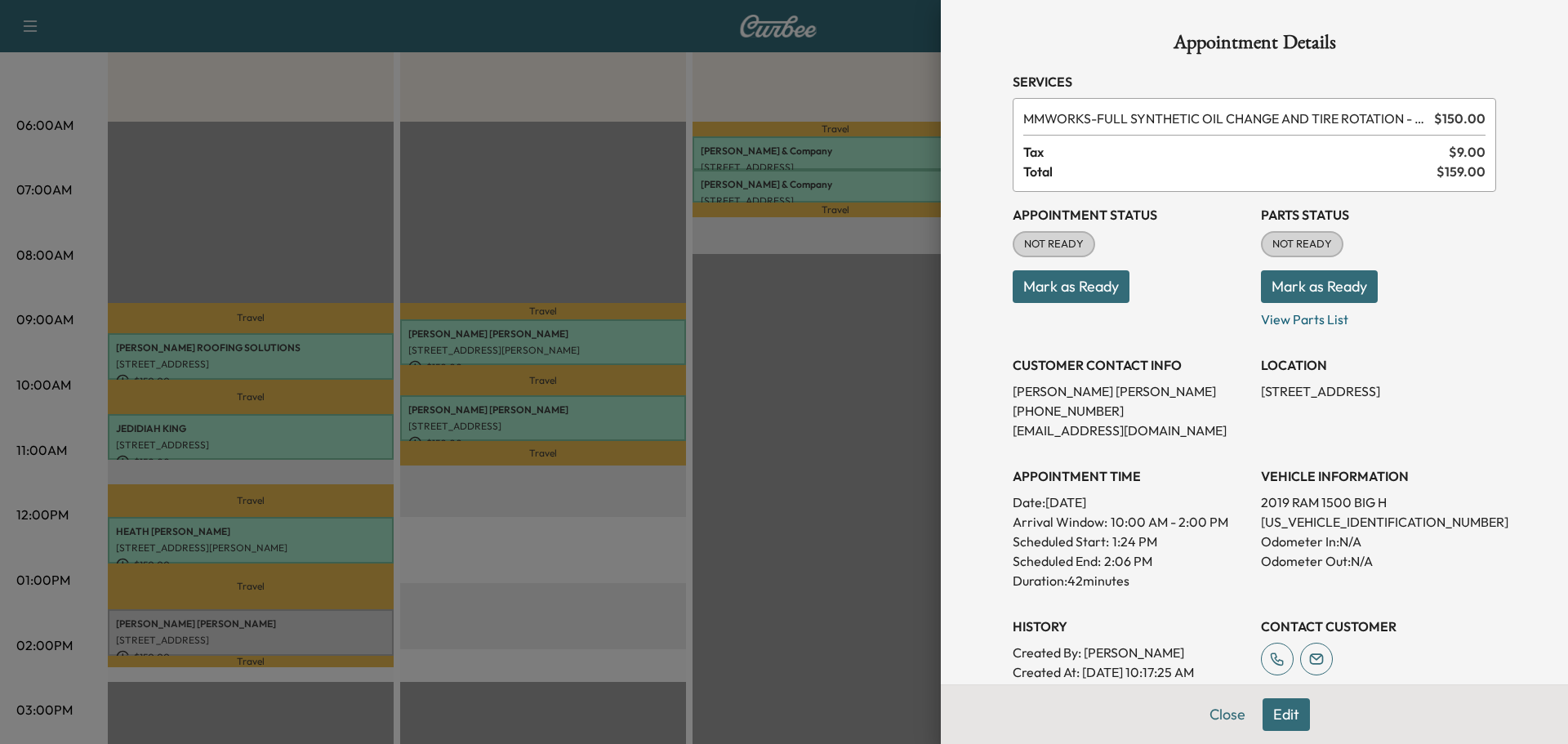
click at [1278, 269] on p "Mark as Ready" at bounding box center [1378, 280] width 235 height 46
click at [1275, 275] on button "Mark as Ready" at bounding box center [1319, 287] width 117 height 33
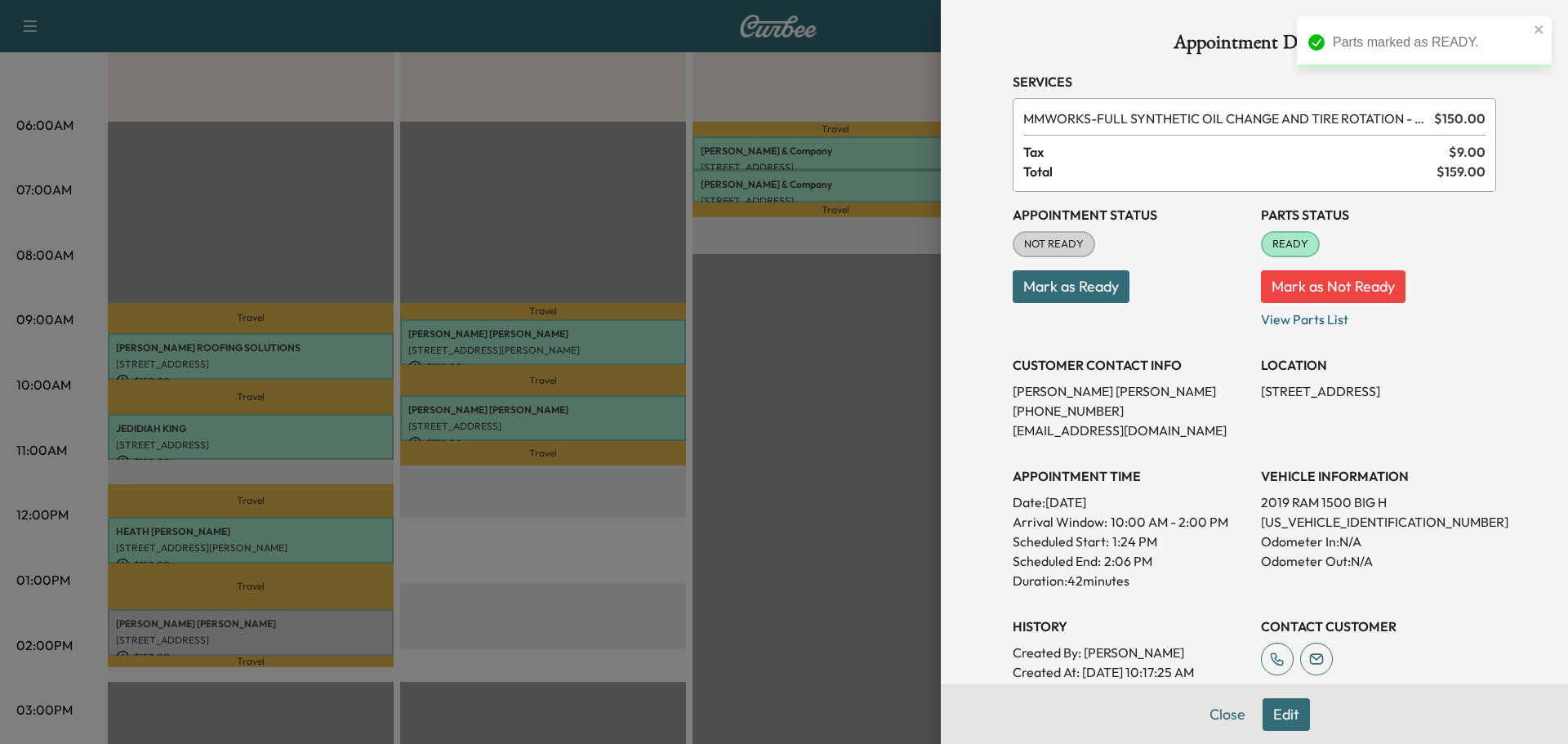
click at [1058, 294] on button "Mark as Ready" at bounding box center [1071, 287] width 117 height 33
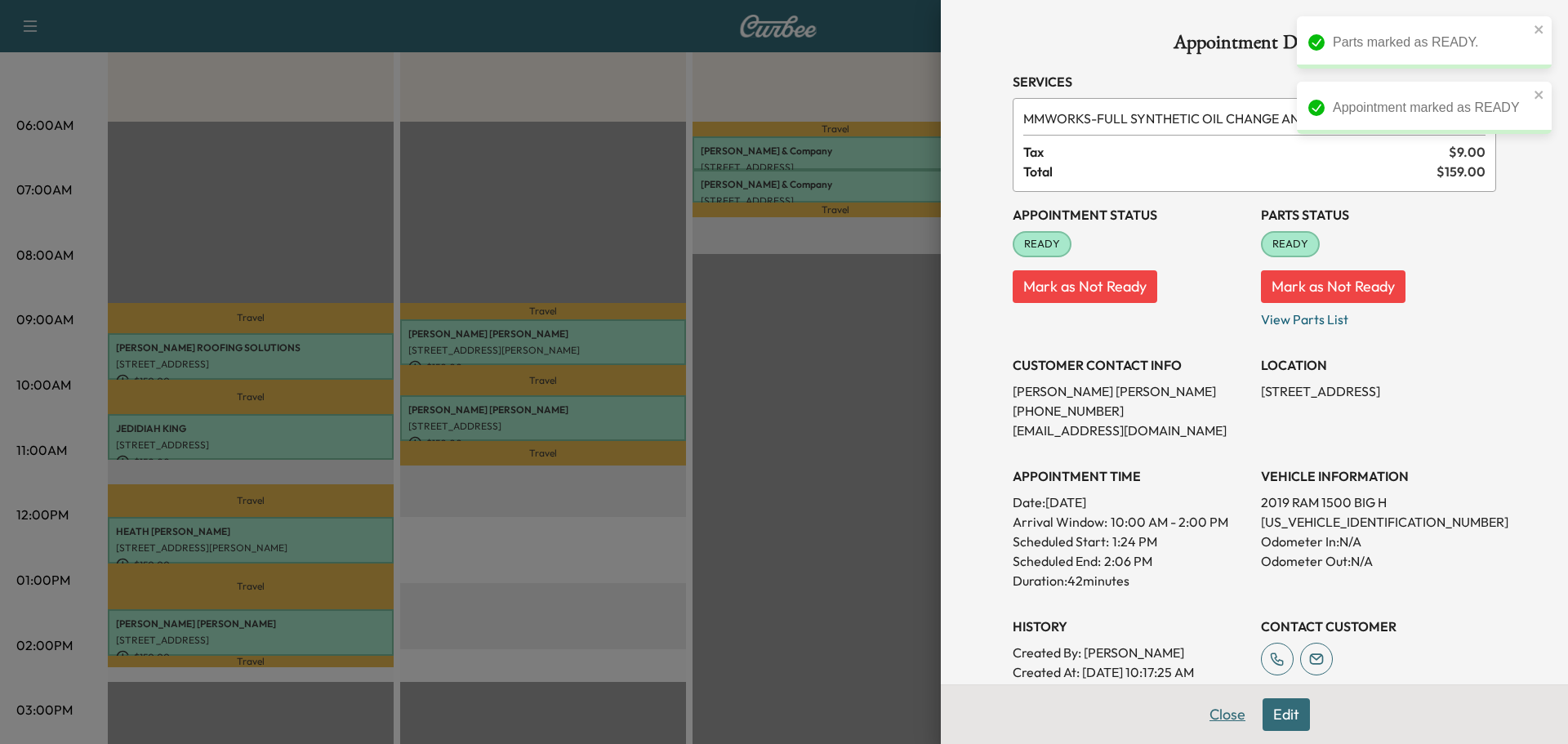
click at [1220, 717] on button "Close" at bounding box center [1227, 715] width 57 height 33
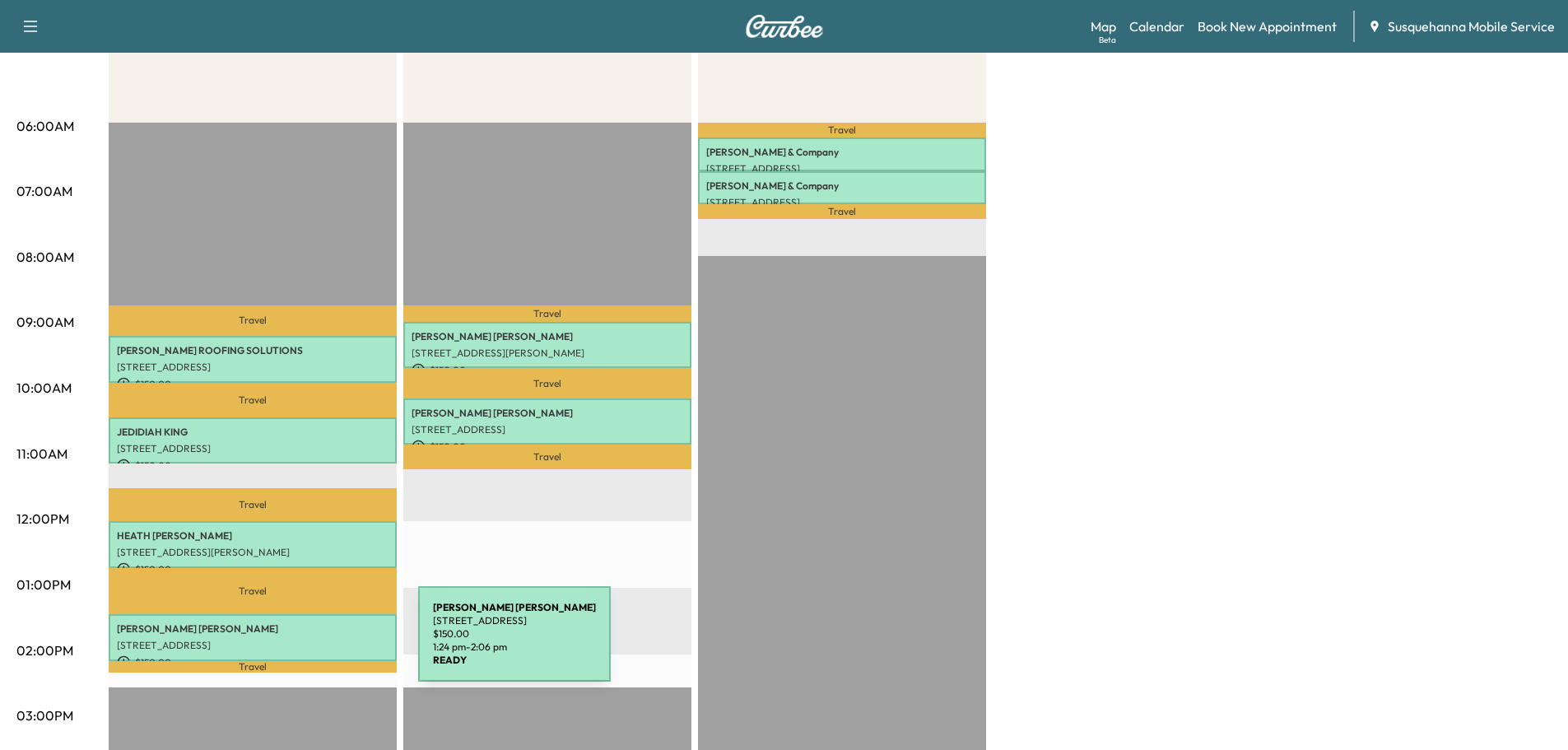
click at [298, 639] on p "1205 River Rd, Marietta, PA 17547, USA" at bounding box center [252, 645] width 272 height 13
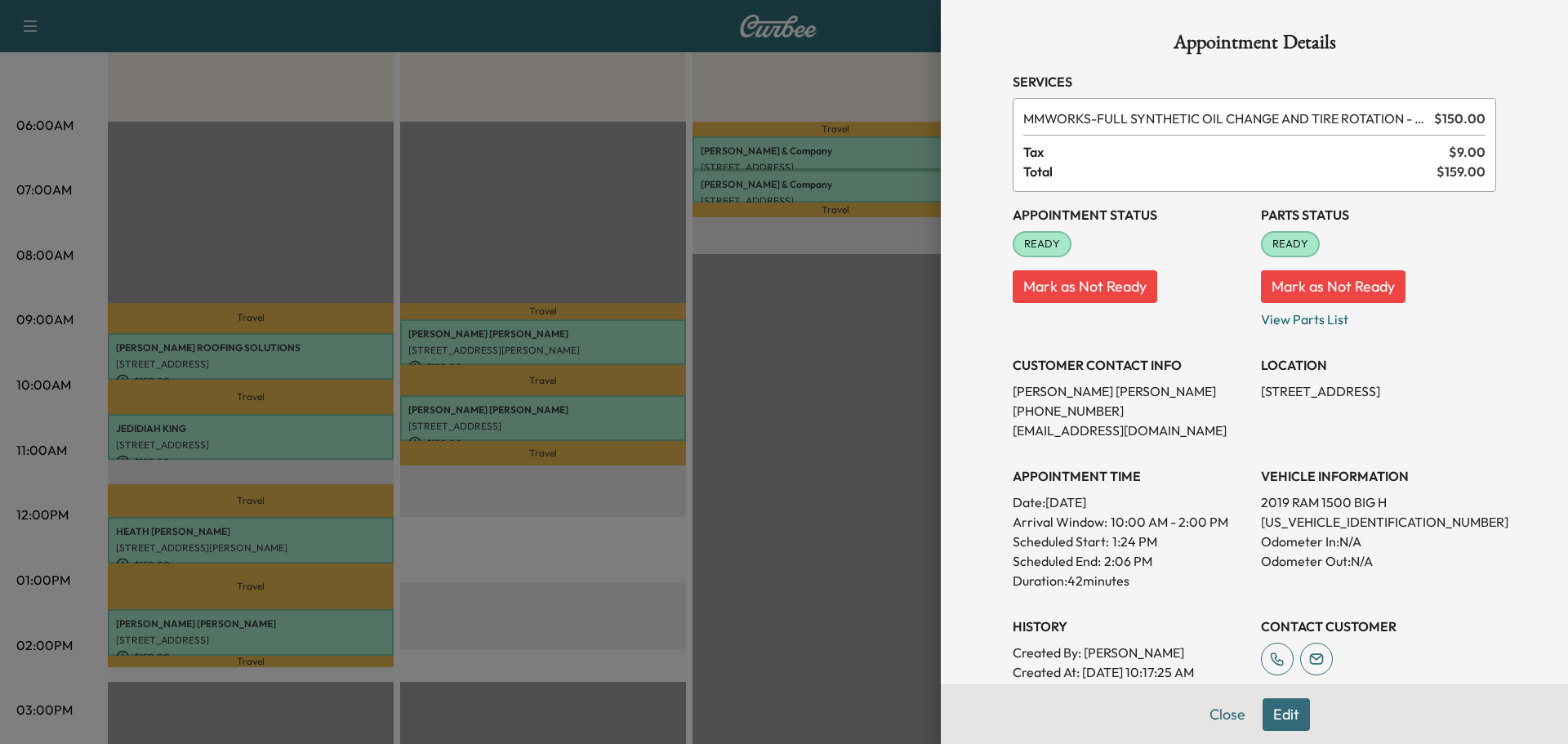
drag, startPoint x: 1247, startPoint y: 398, endPoint x: 1451, endPoint y: 397, distance: 204.0
click at [1484, 396] on div "Appointment Details Services MMWORKS - FULL SYNTHETIC OIL CHANGE AND TIRE ROTAT…" at bounding box center [1254, 473] width 522 height 947
copy p "1205 River Rd, Marietta, PA 17547, USA"
click at [1207, 721] on div "Appointment Details Services MMWORKS - FULL SYNTHETIC OIL CHANGE AND TIRE ROTAT…" at bounding box center [1254, 473] width 522 height 947
click at [1209, 719] on button "Close" at bounding box center [1227, 715] width 57 height 33
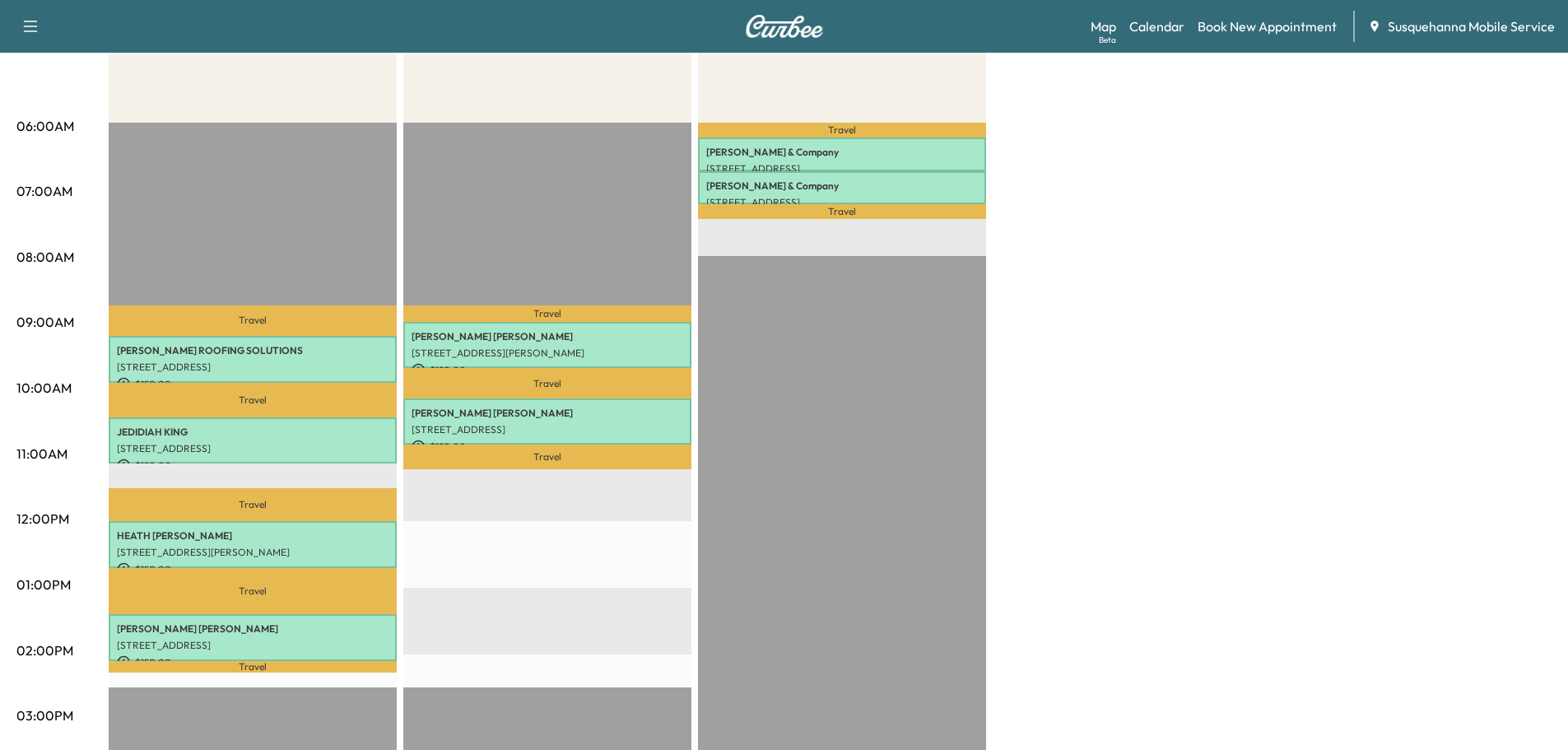
scroll to position [0, 0]
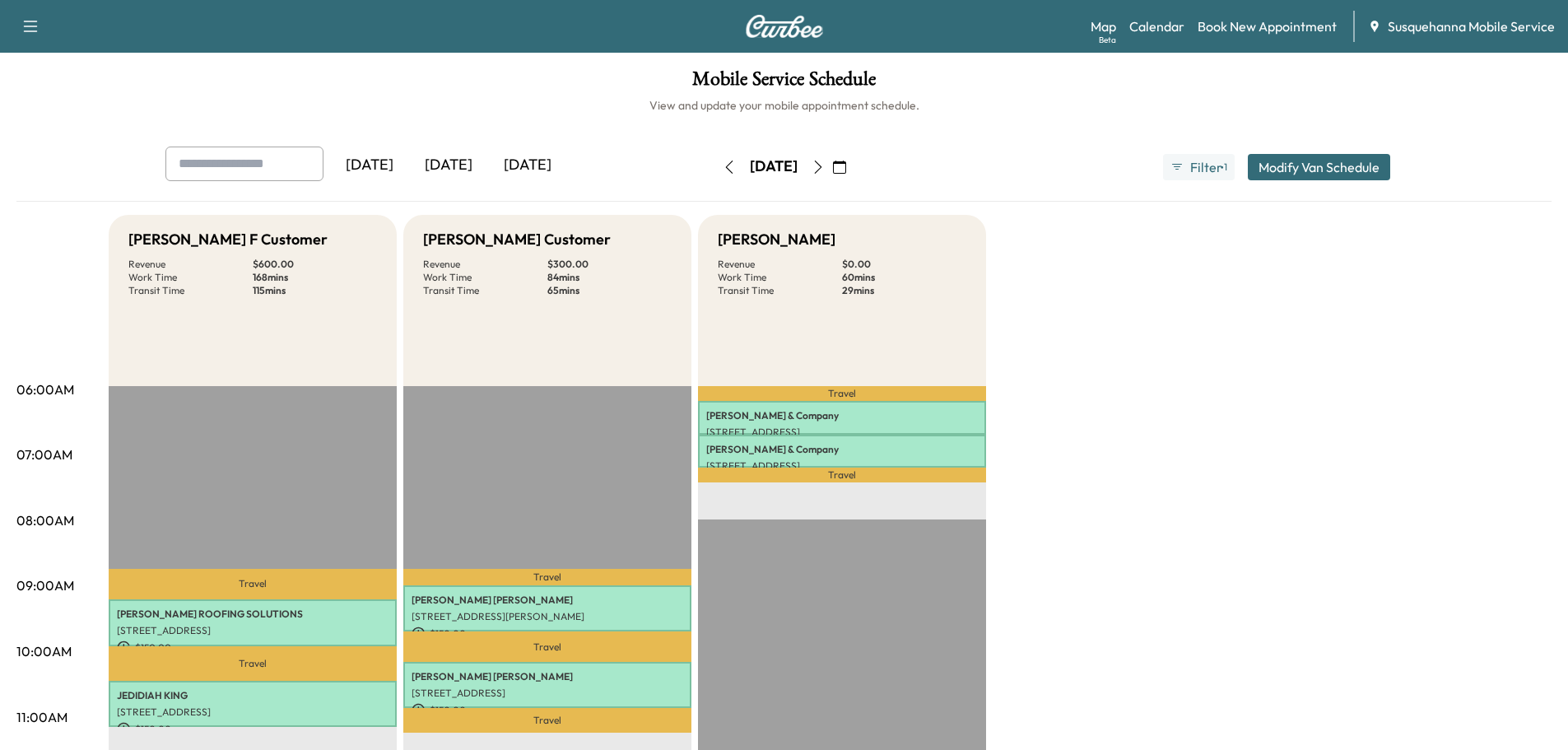
click at [723, 165] on icon "button" at bounding box center [729, 166] width 13 height 13
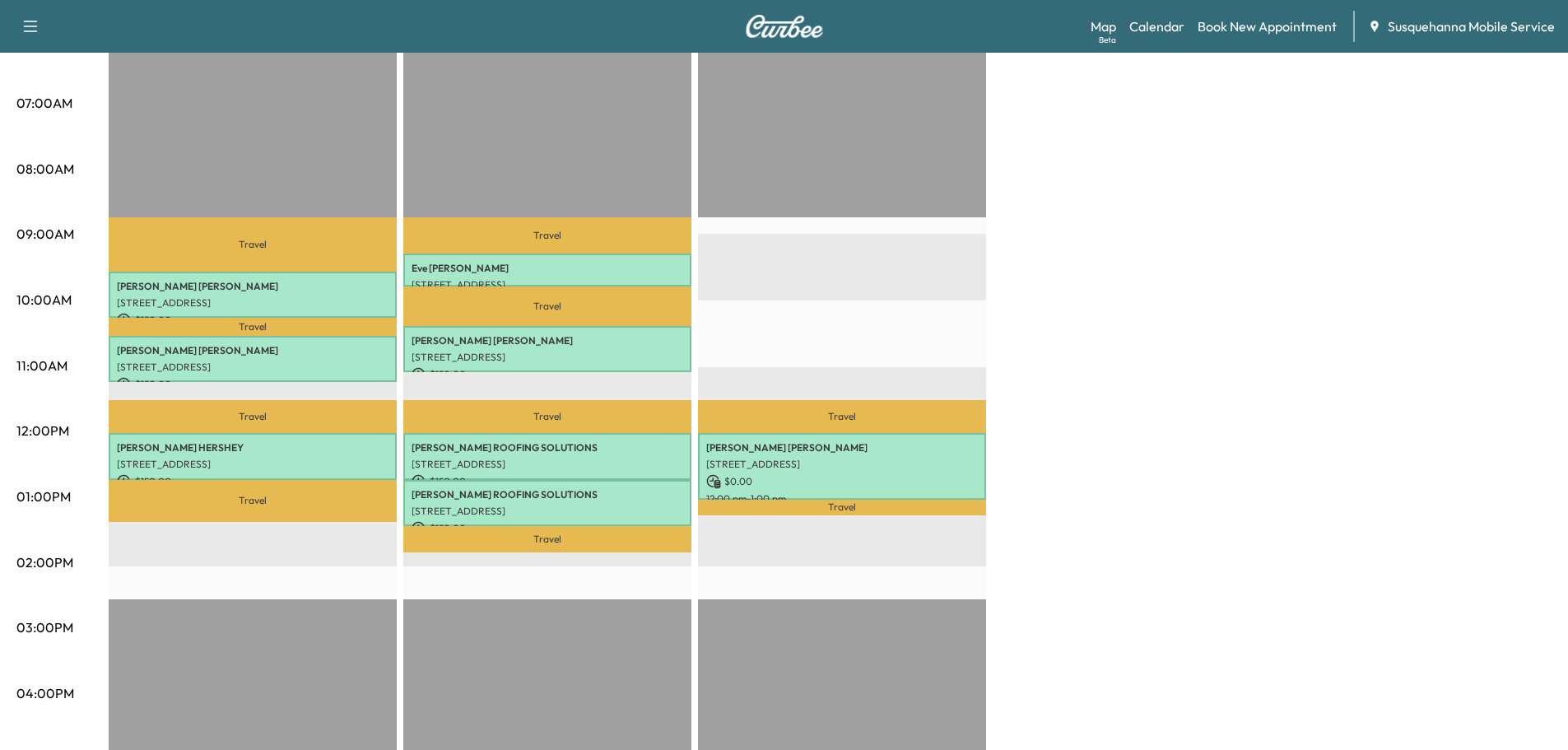
scroll to position [88, 0]
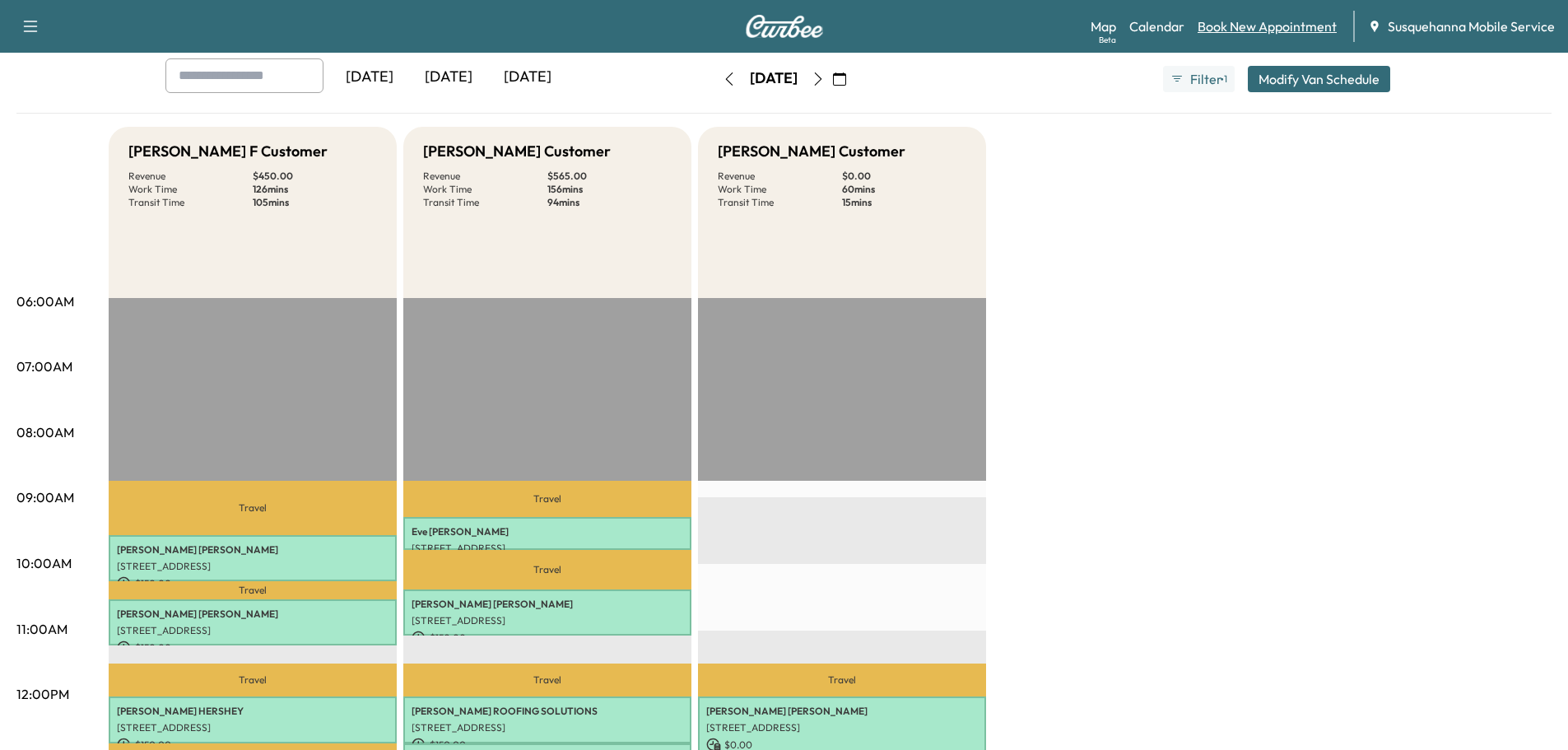
click at [1229, 27] on link "Book New Appointment" at bounding box center [1267, 27] width 140 height 20
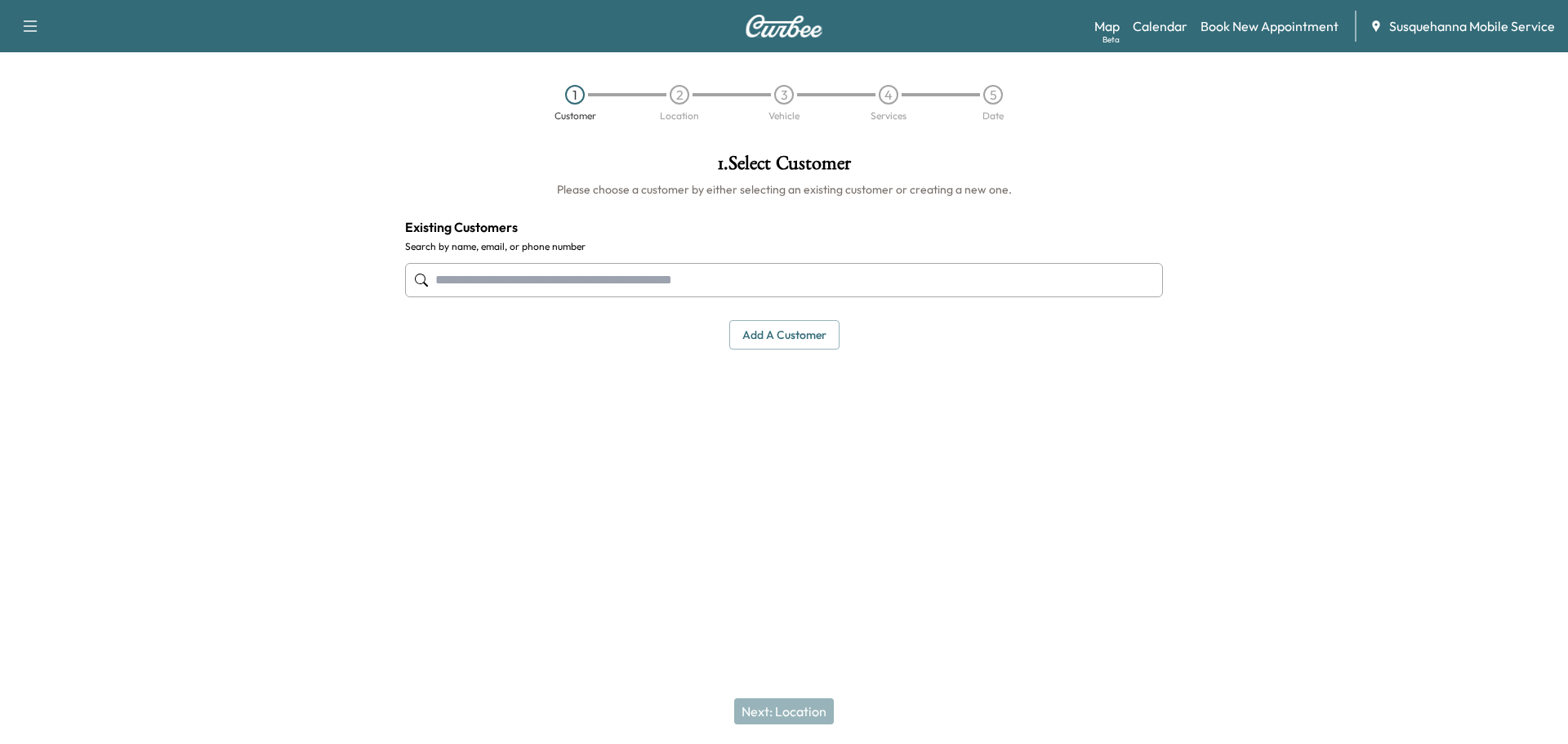
click at [659, 289] on input "text" at bounding box center [784, 280] width 758 height 34
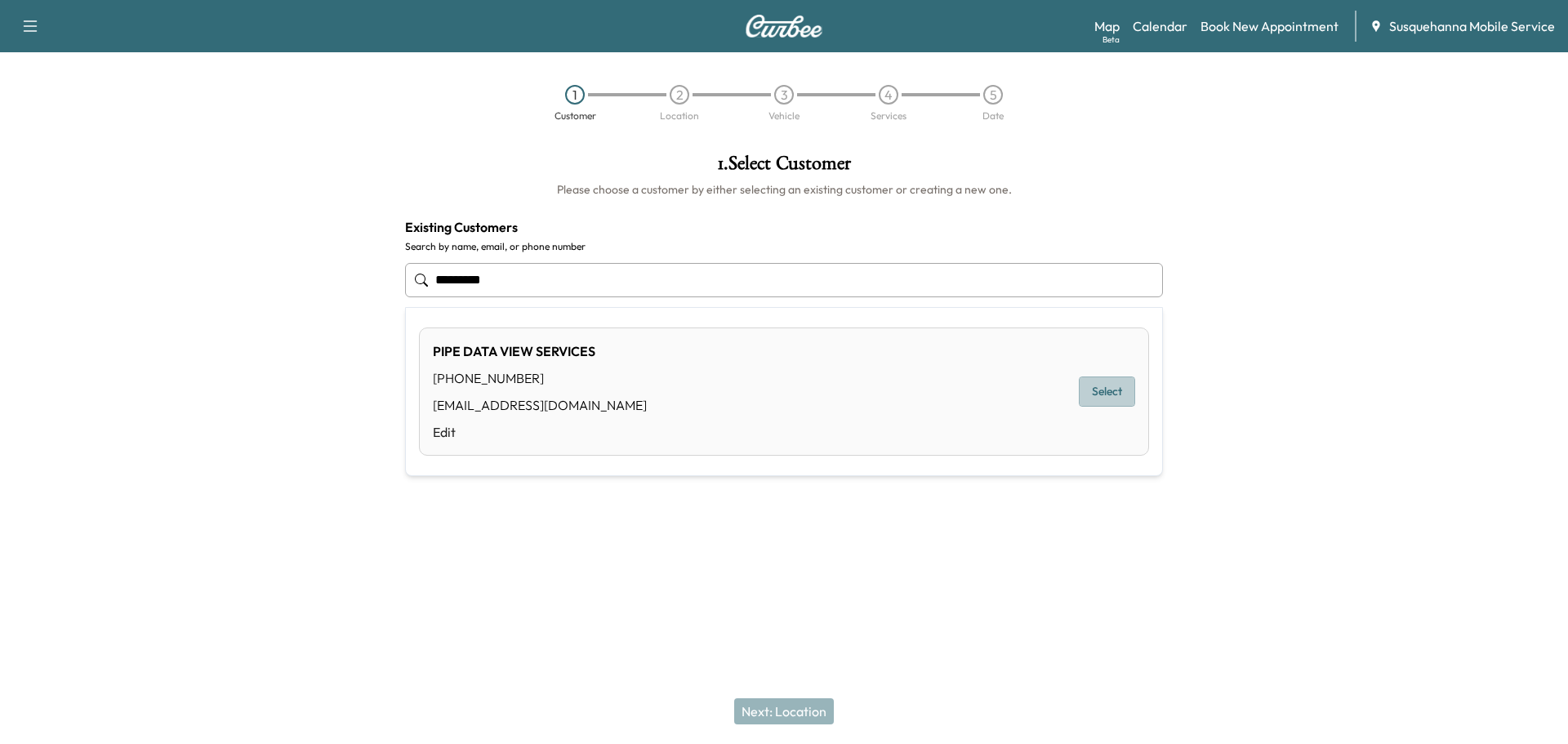
click at [1105, 382] on button "Select" at bounding box center [1107, 391] width 57 height 30
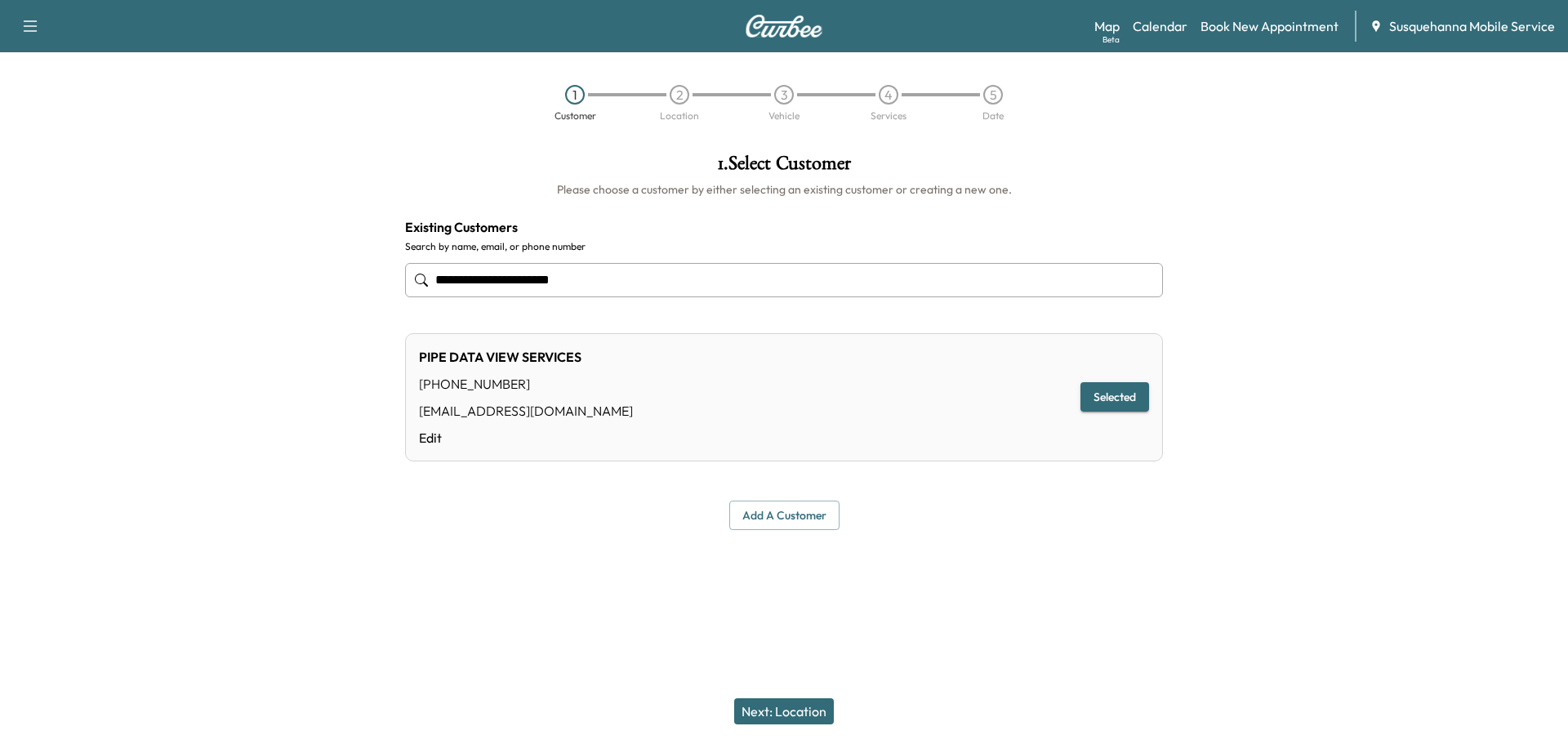
type input "**********"
click at [754, 708] on button "Next: Location" at bounding box center [784, 711] width 99 height 26
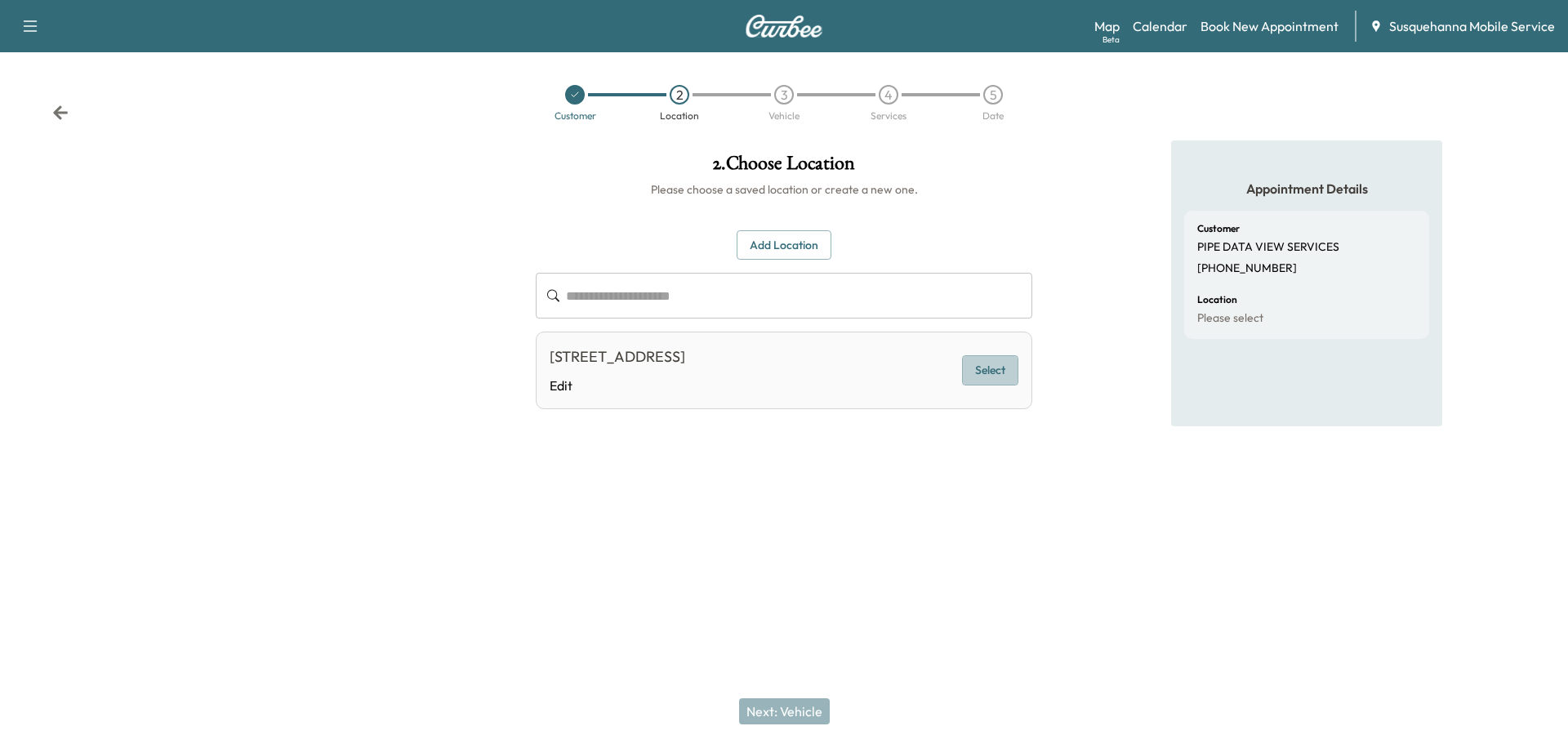
click at [994, 372] on button "Select" at bounding box center [990, 371] width 57 height 30
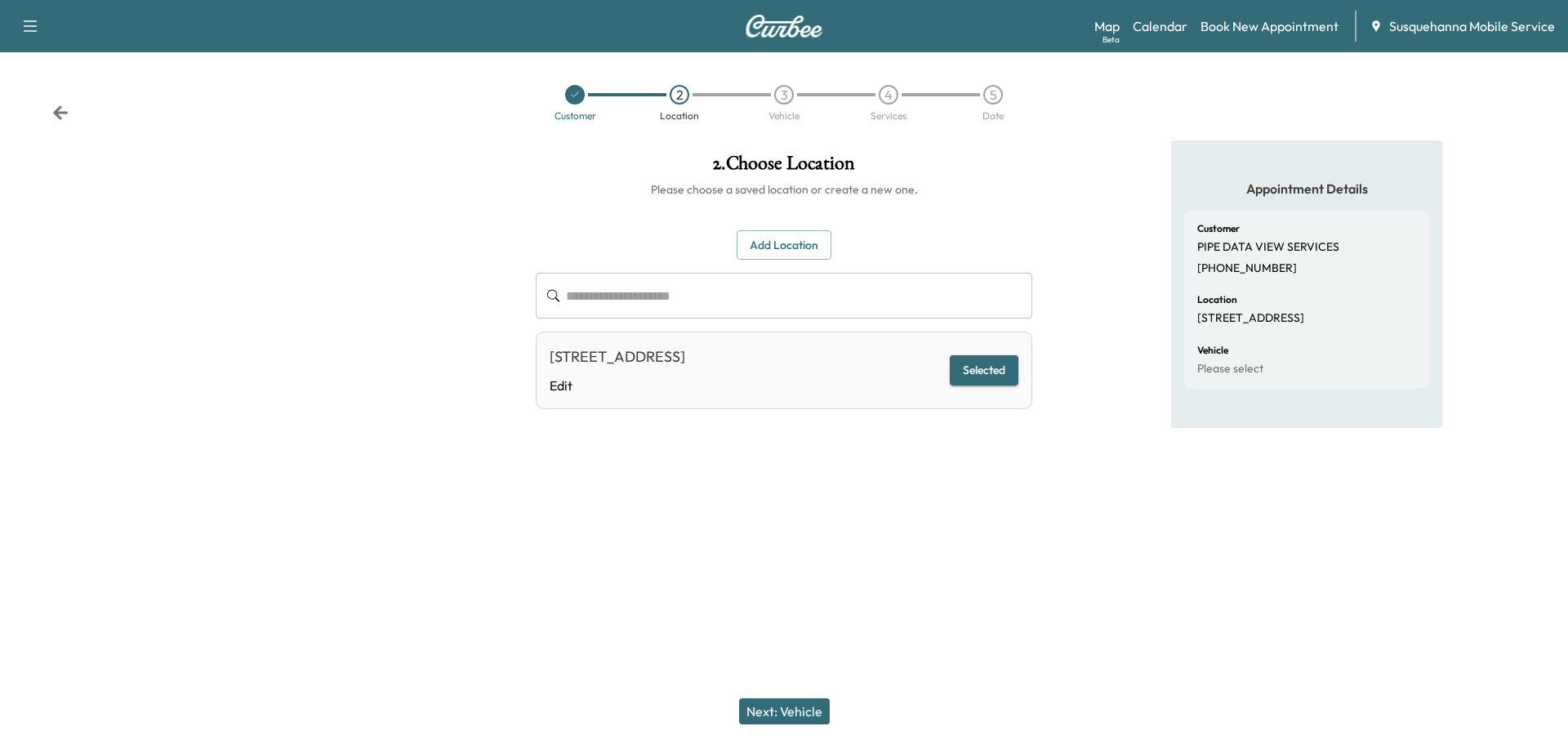
click at [793, 722] on button "Next: Vehicle" at bounding box center [784, 711] width 91 height 26
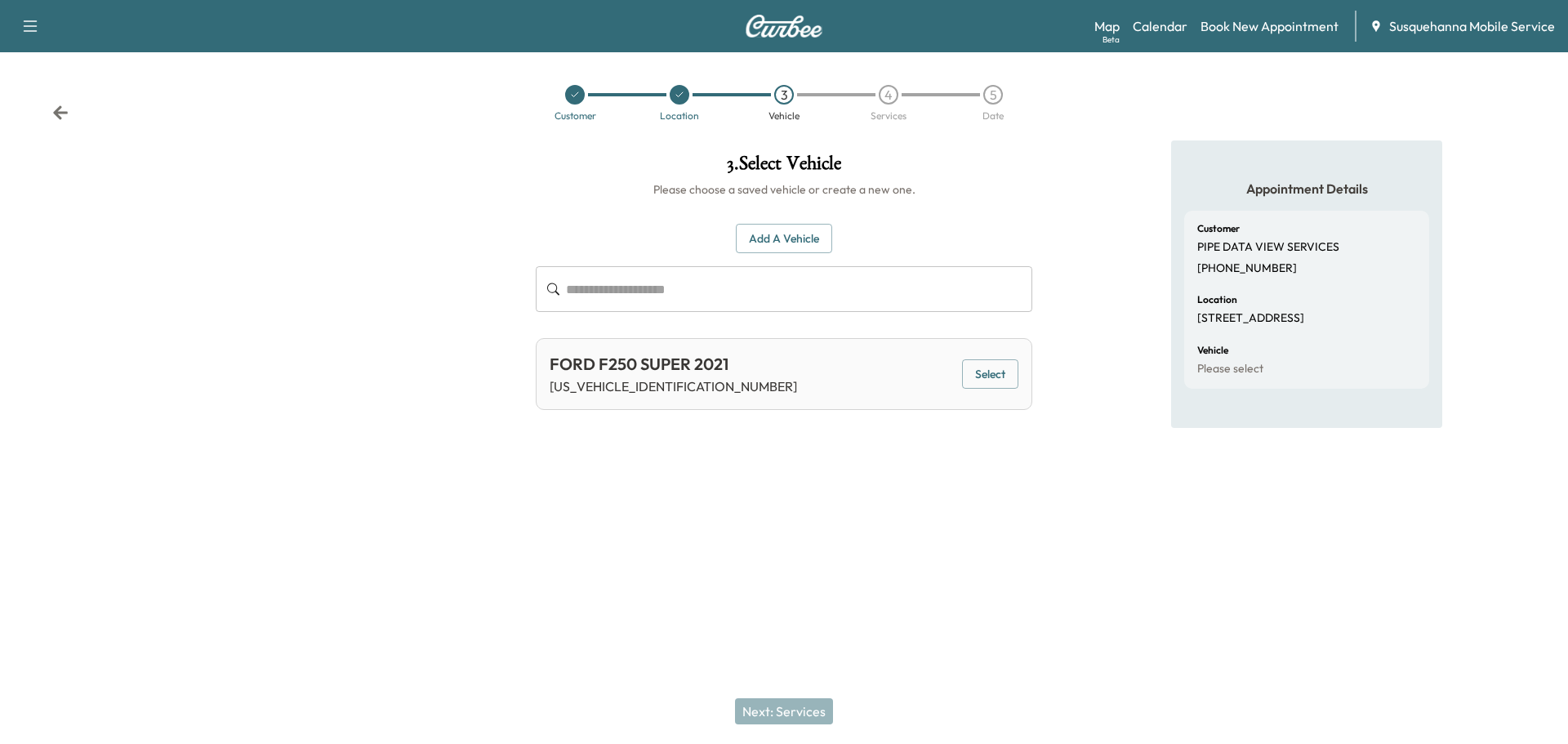
click at [1002, 378] on button "Select" at bounding box center [990, 374] width 57 height 30
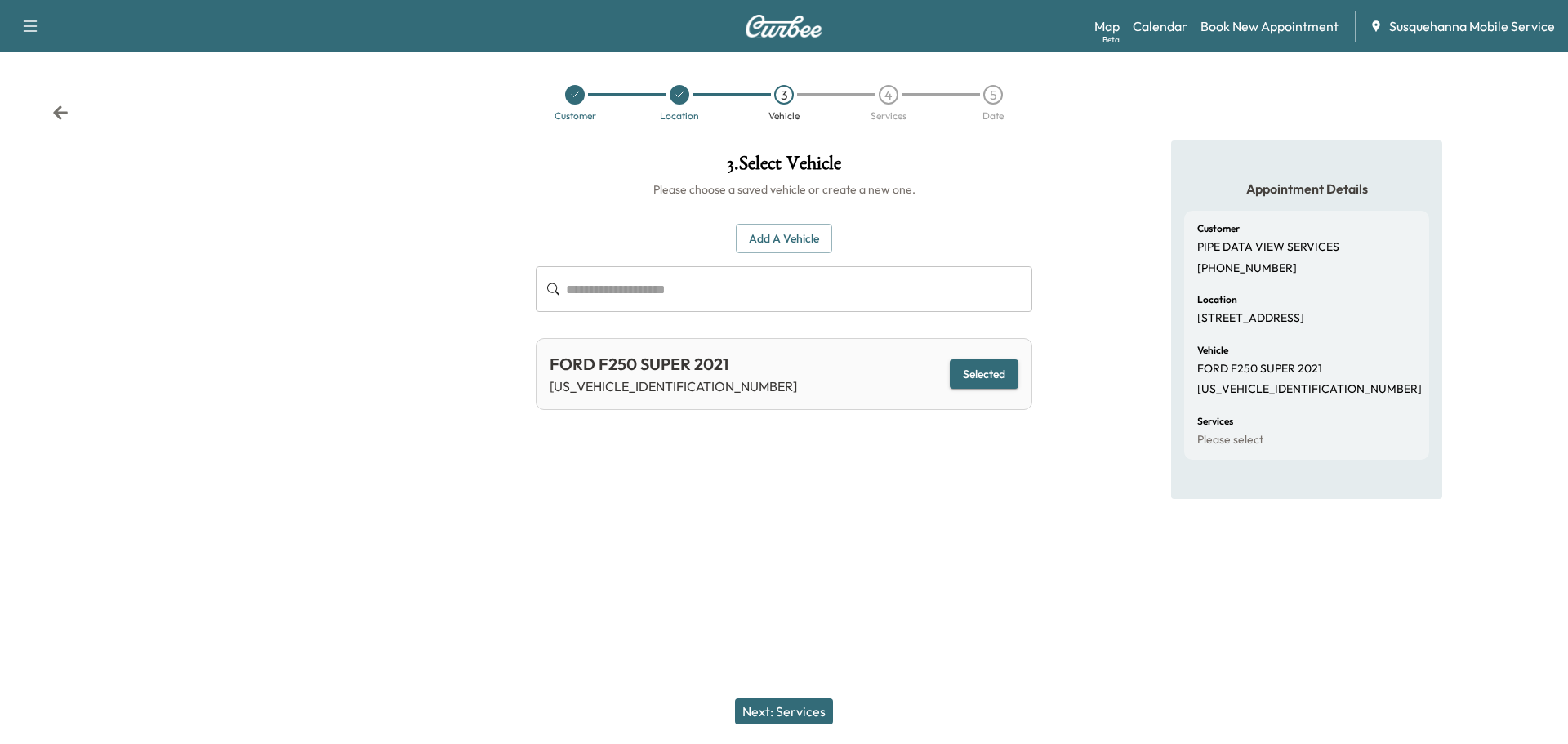
click at [800, 709] on button "Next: Services" at bounding box center [784, 711] width 98 height 26
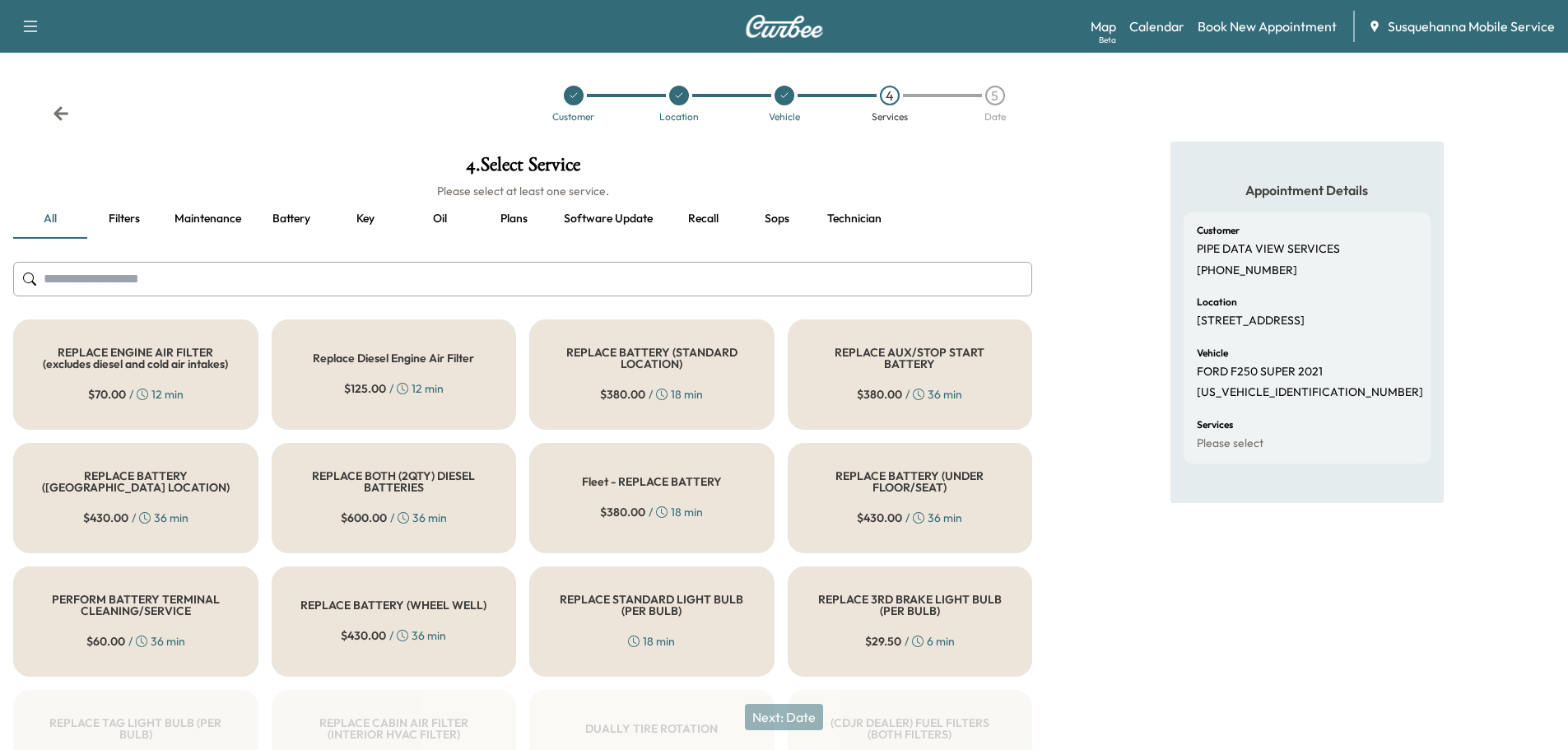
click at [709, 224] on button "Recall" at bounding box center [702, 219] width 74 height 39
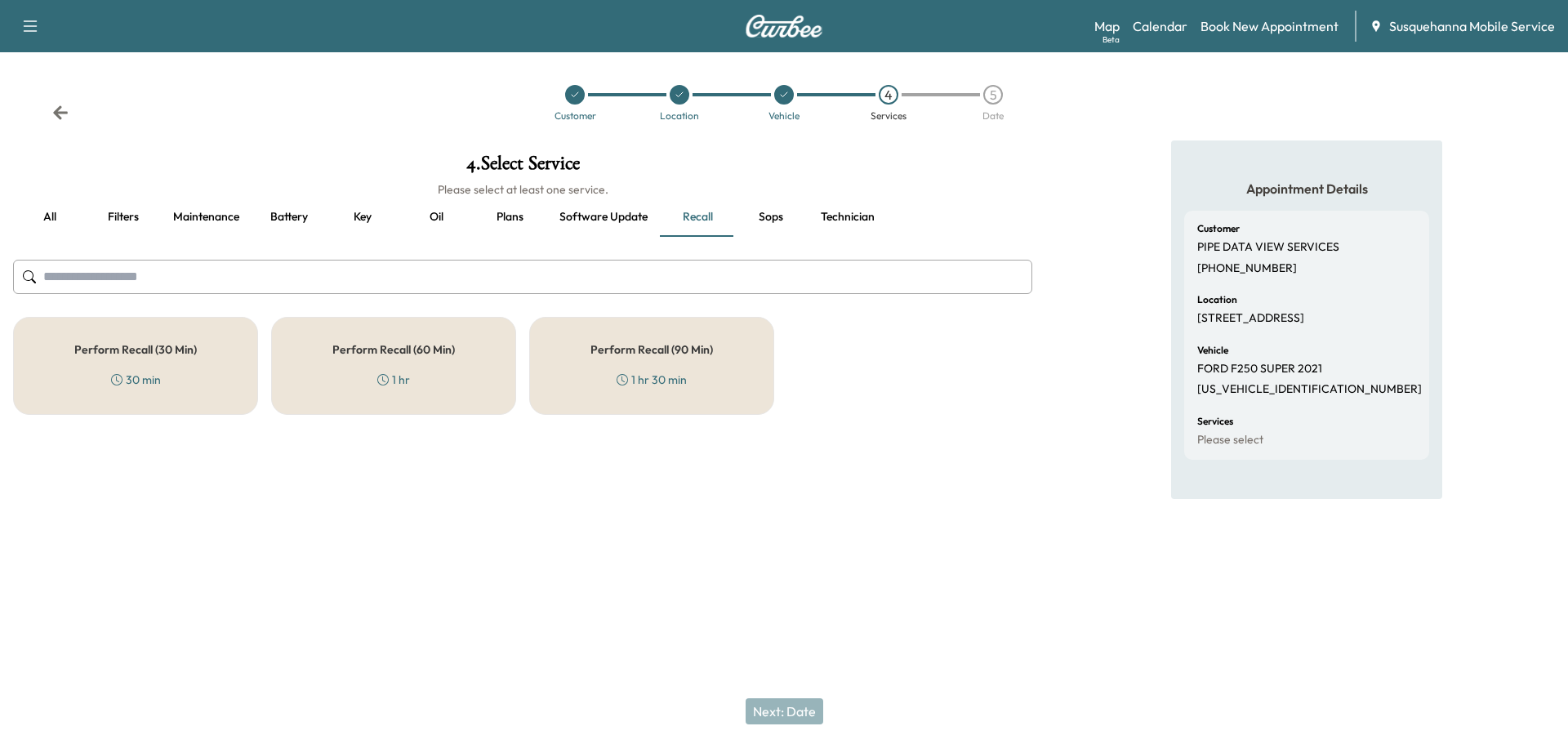
click at [688, 274] on input "text" at bounding box center [522, 276] width 1019 height 34
type input "***"
click at [439, 355] on h5 "Perform Recall (60 Min)" at bounding box center [394, 350] width 123 height 12
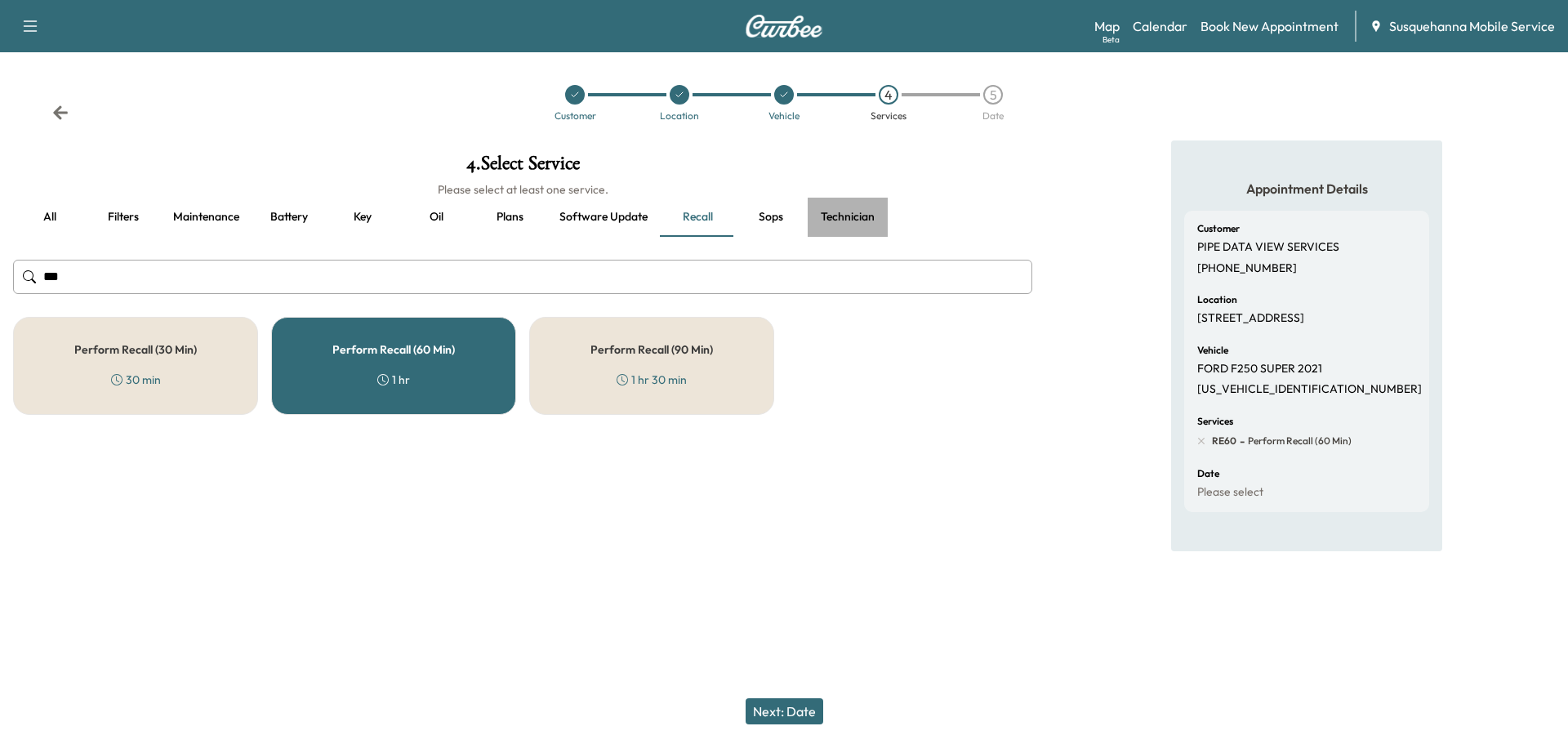
click at [857, 222] on button "Technician" at bounding box center [848, 217] width 80 height 39
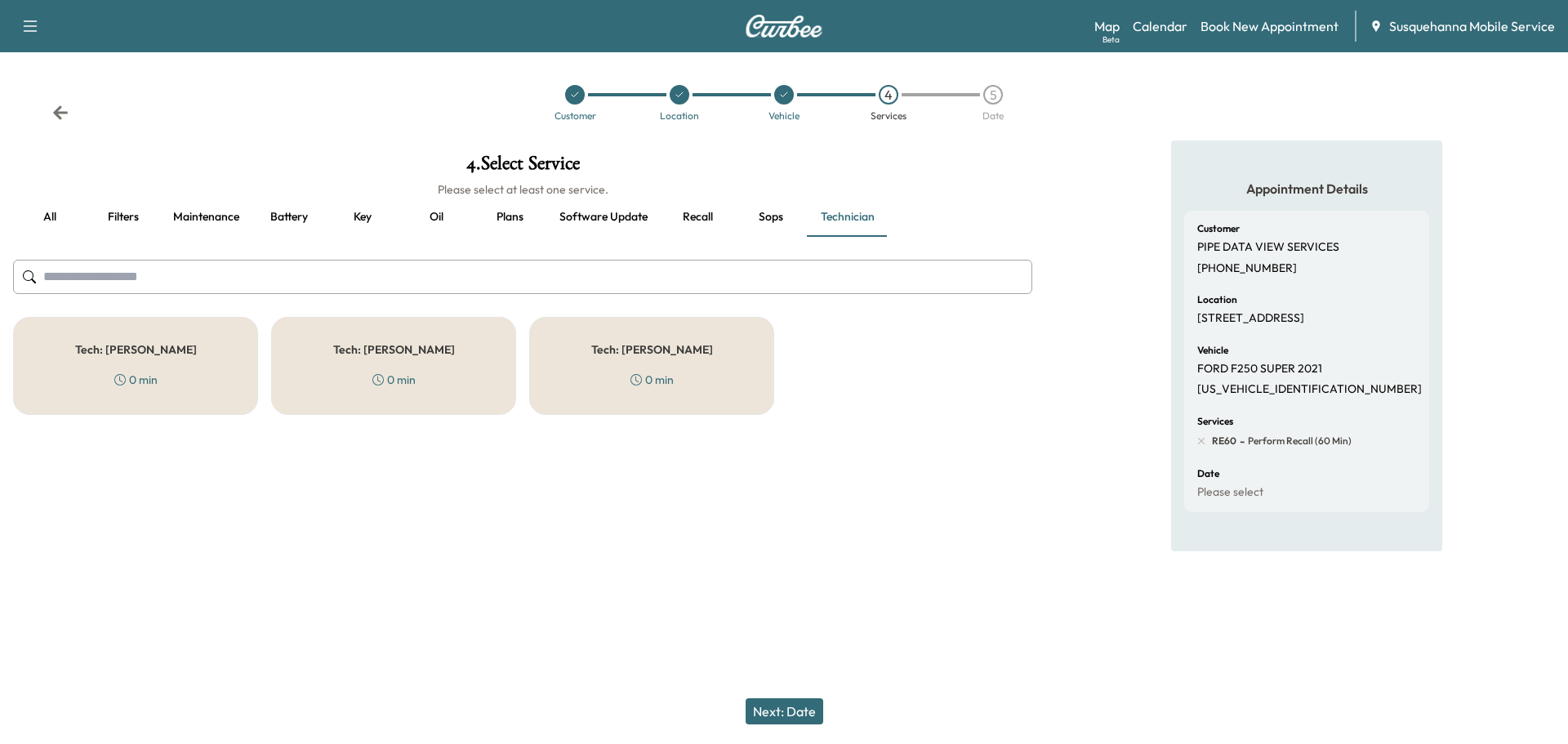
click at [663, 374] on div "0 min" at bounding box center [652, 379] width 43 height 17
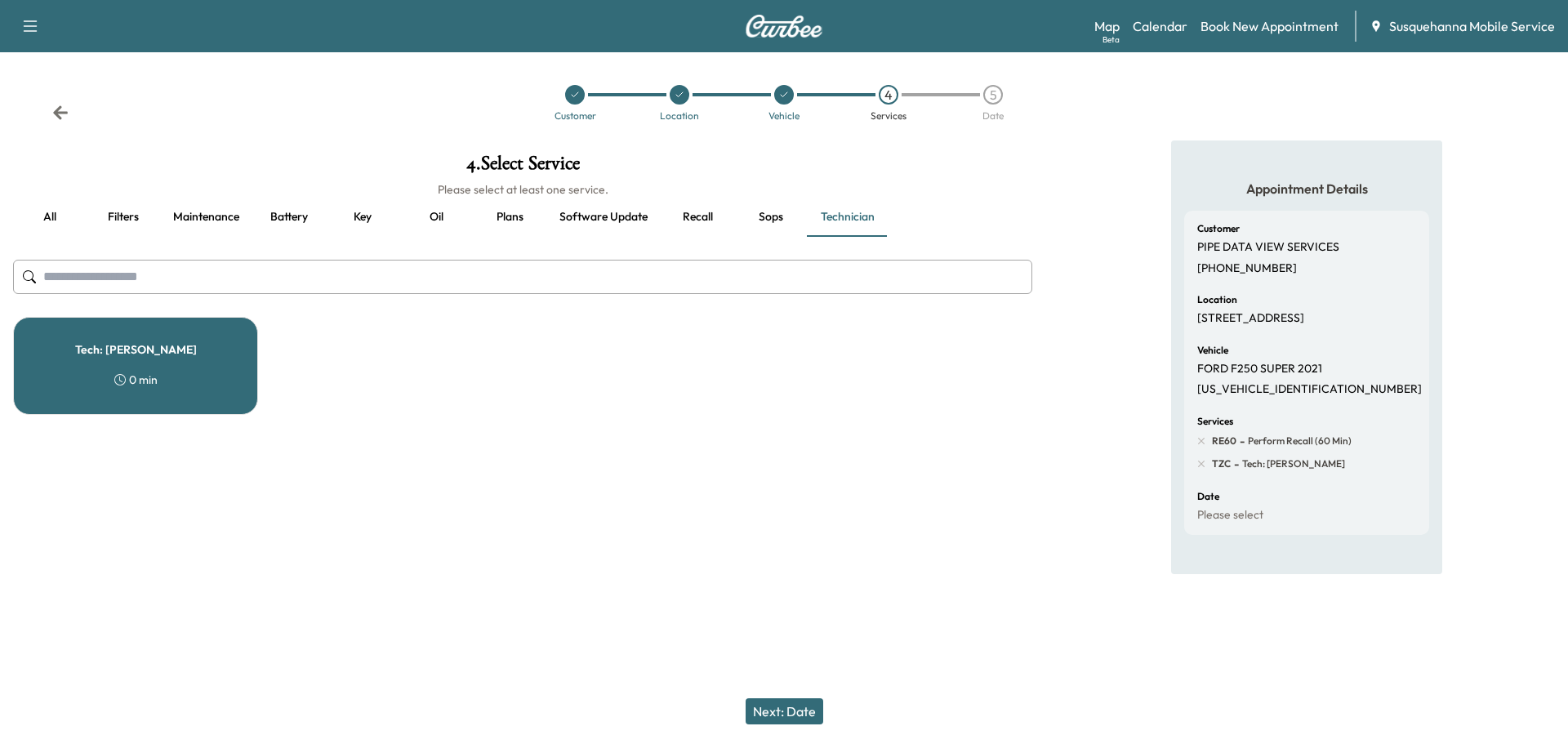
click at [769, 714] on button "Next: Date" at bounding box center [784, 711] width 78 height 26
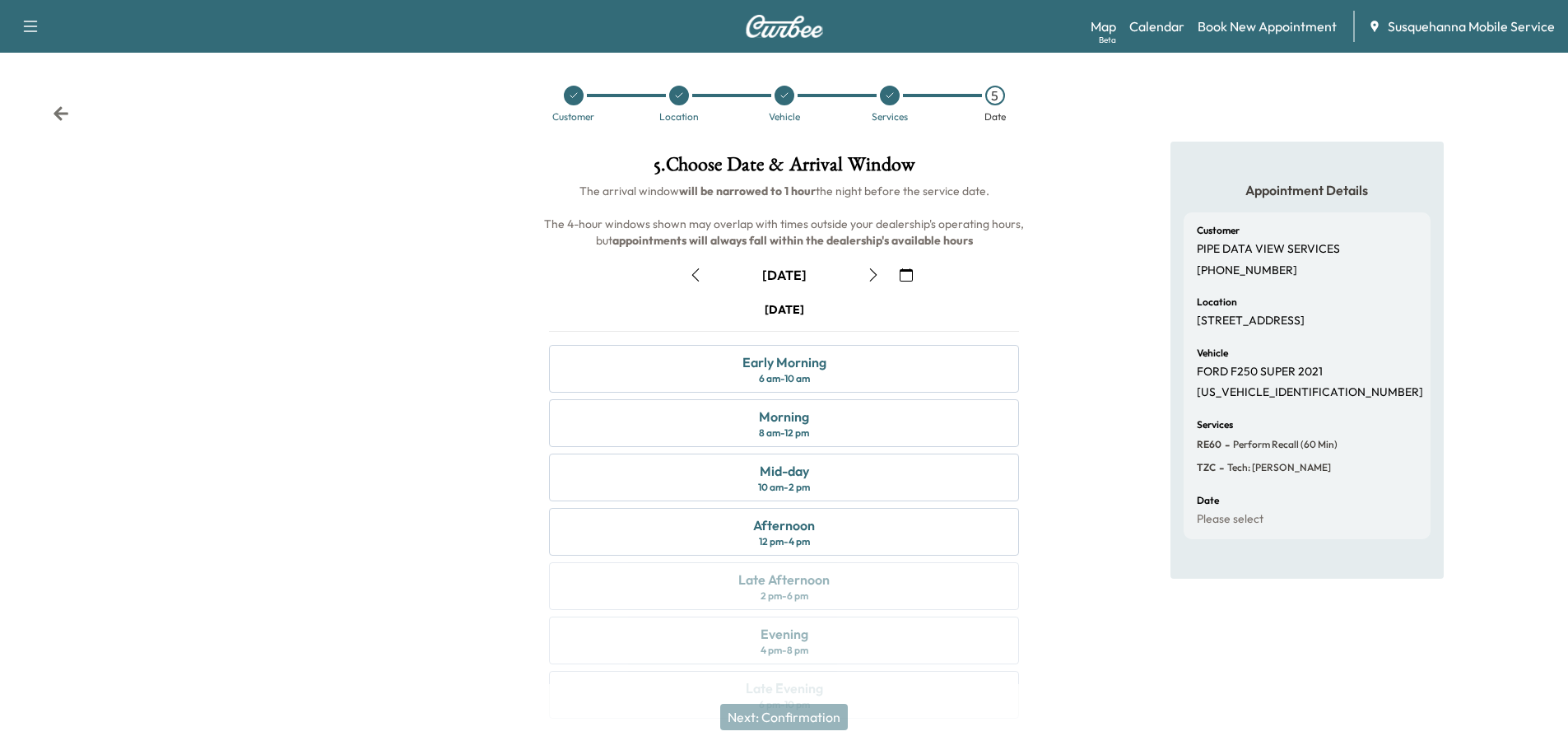
click at [875, 279] on icon "button" at bounding box center [872, 274] width 13 height 13
click at [856, 404] on div "Morning 8 am - 12 pm" at bounding box center [784, 423] width 470 height 48
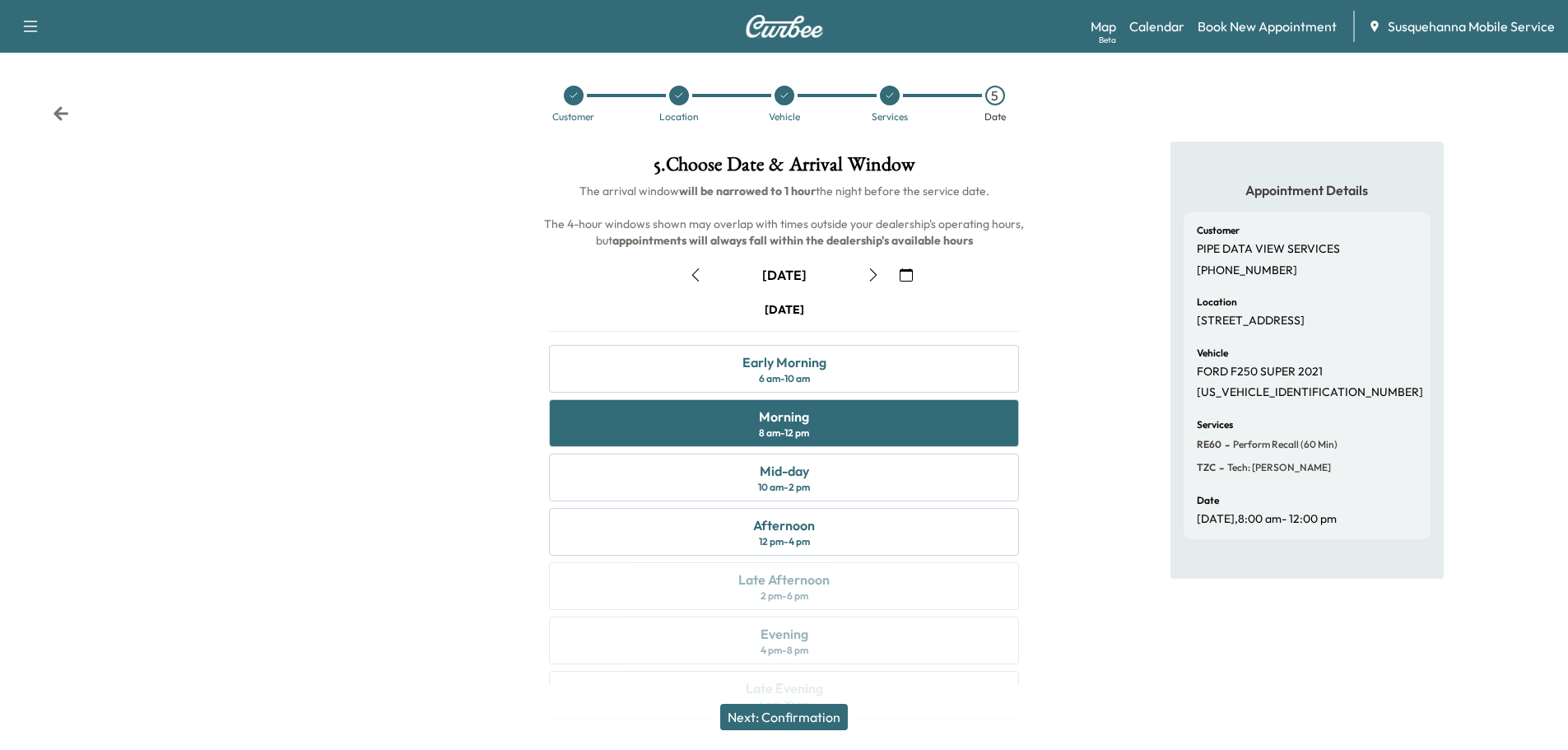
click at [831, 712] on button "Next: Confirmation" at bounding box center [784, 717] width 128 height 27
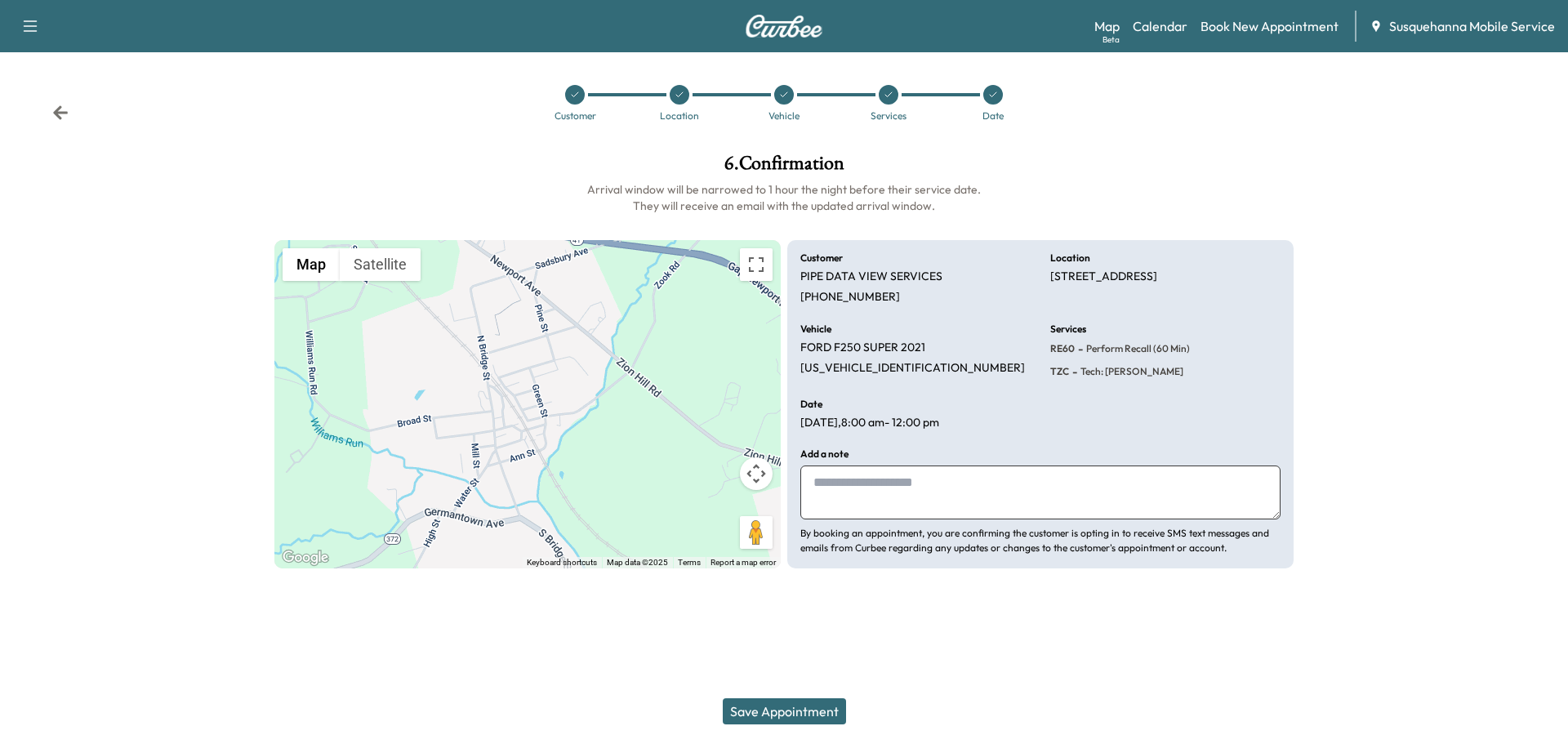
click at [898, 487] on textarea at bounding box center [1040, 492] width 480 height 54
type textarea "**********"
click at [791, 717] on button "Save Appointment" at bounding box center [784, 711] width 124 height 26
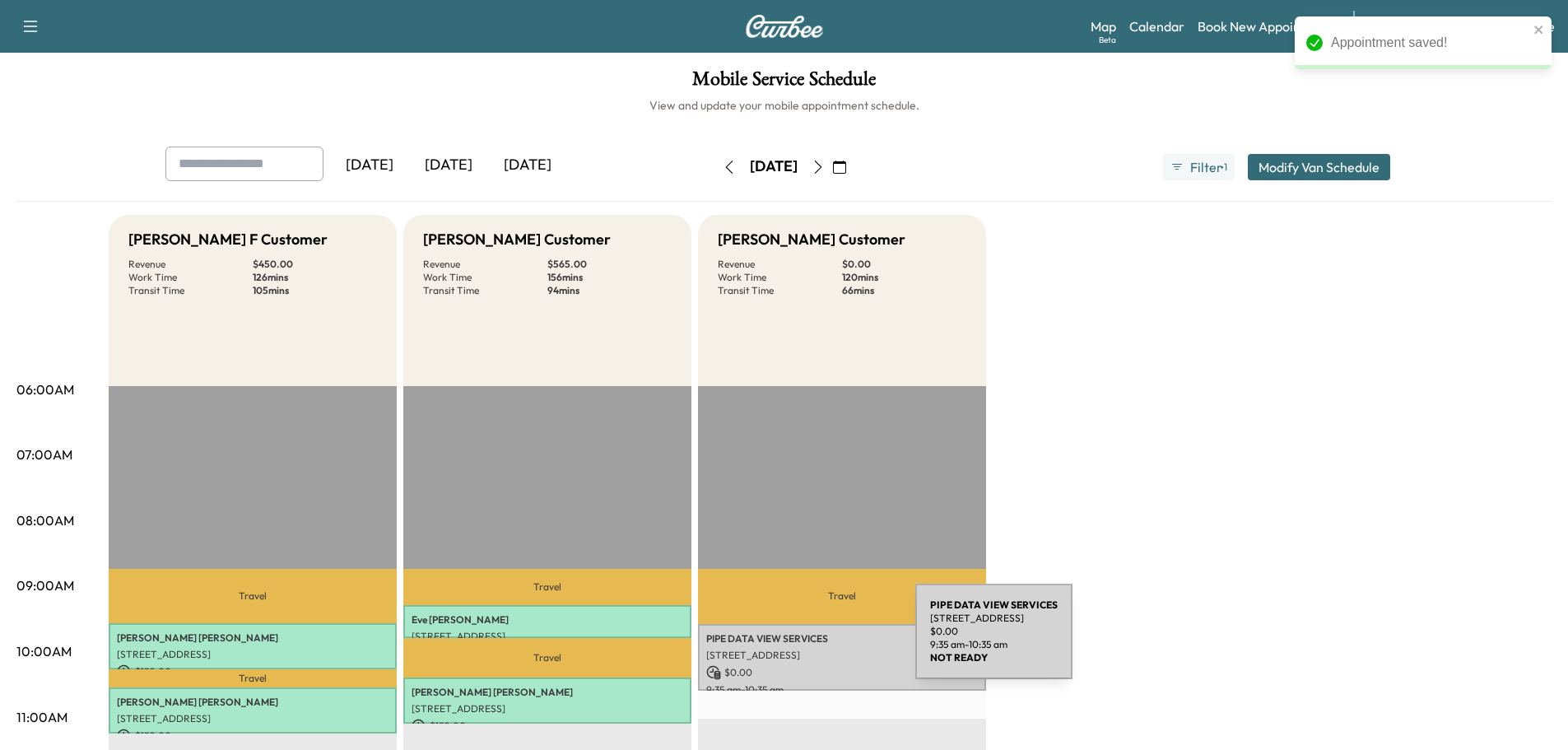
click at [792, 642] on p "PIPE DATA VIEW SERVICES" at bounding box center [842, 639] width 272 height 13
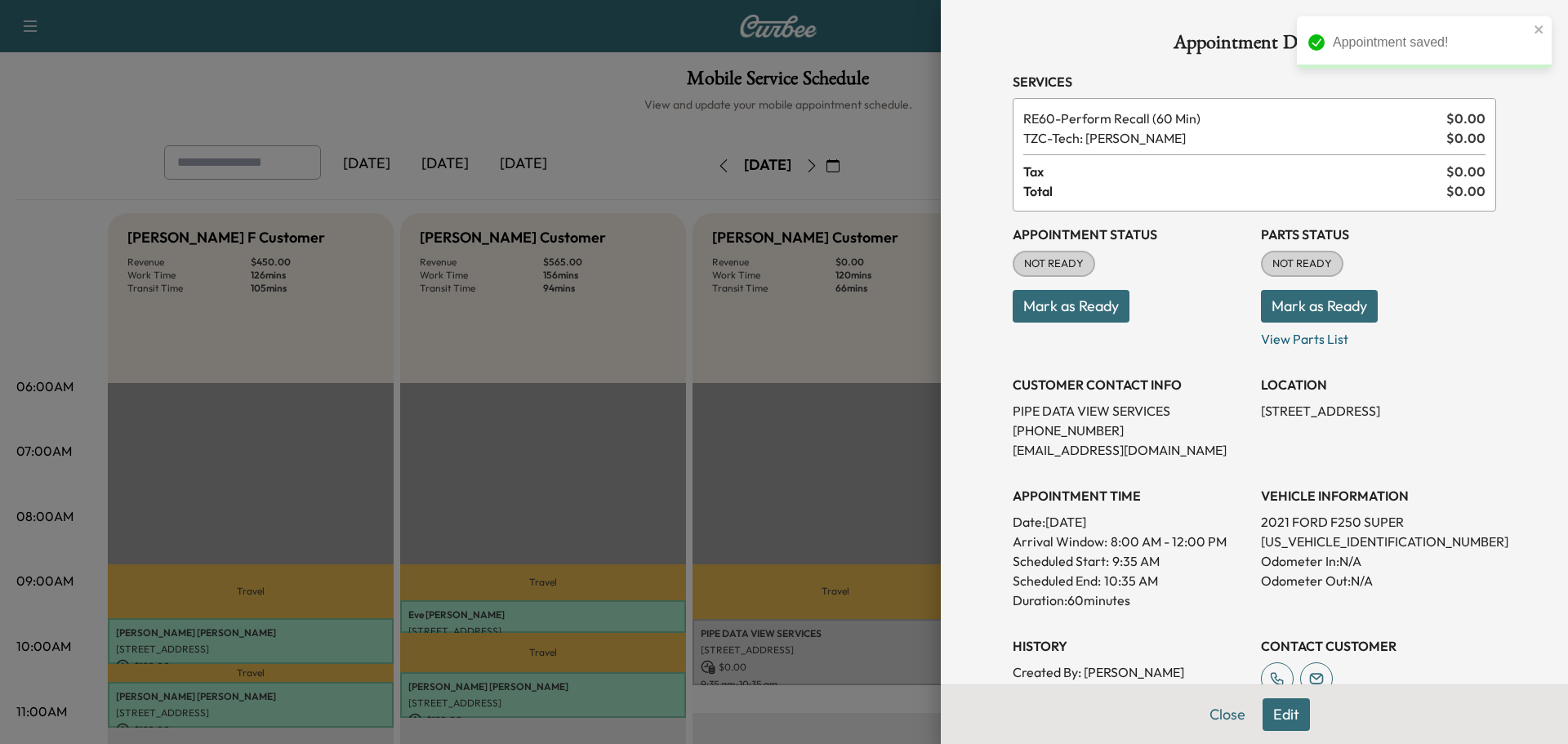
click at [1281, 302] on button "Mark as Ready" at bounding box center [1319, 306] width 117 height 33
click at [1086, 305] on button "Mark as Ready" at bounding box center [1071, 306] width 117 height 33
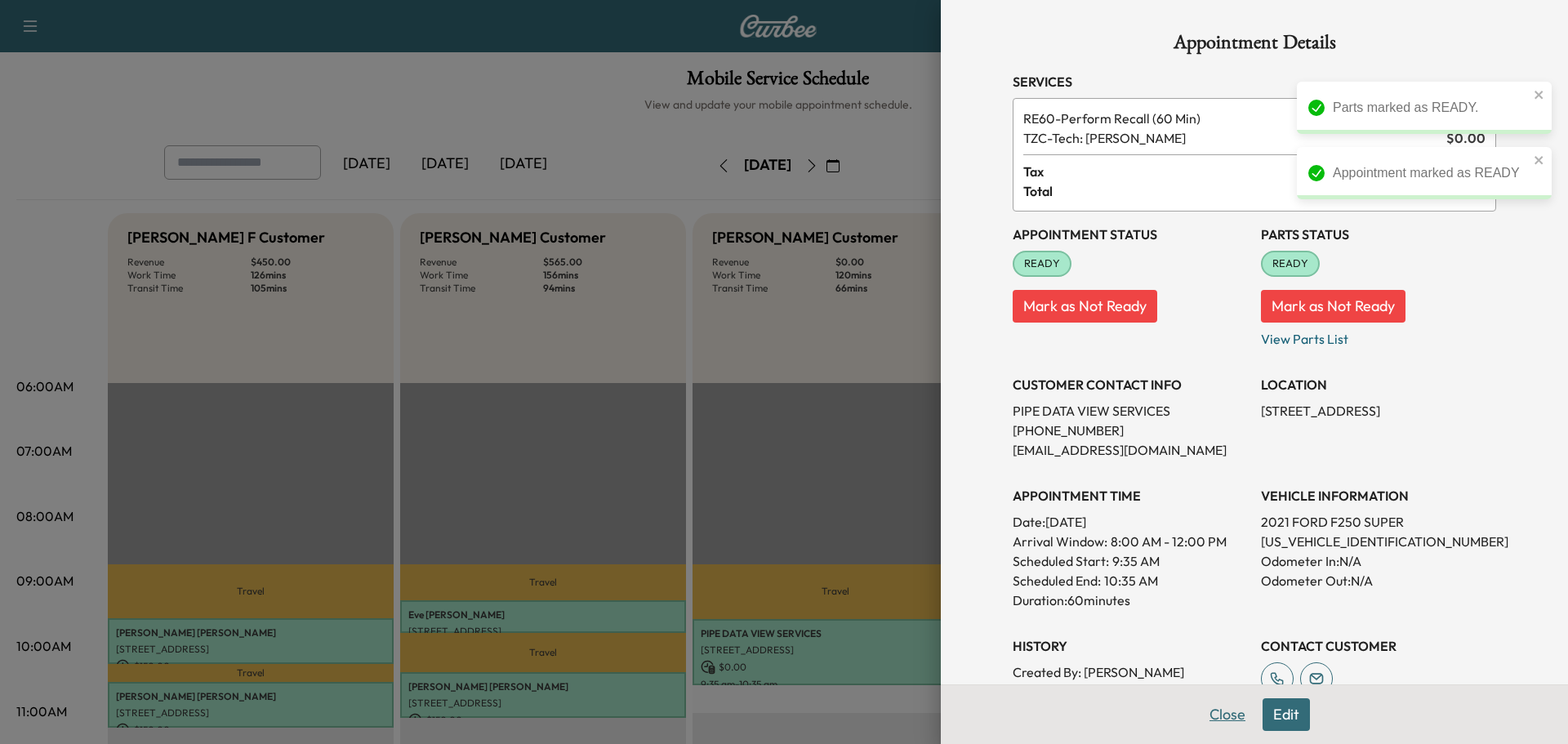
click at [1209, 710] on button "Close" at bounding box center [1227, 715] width 57 height 33
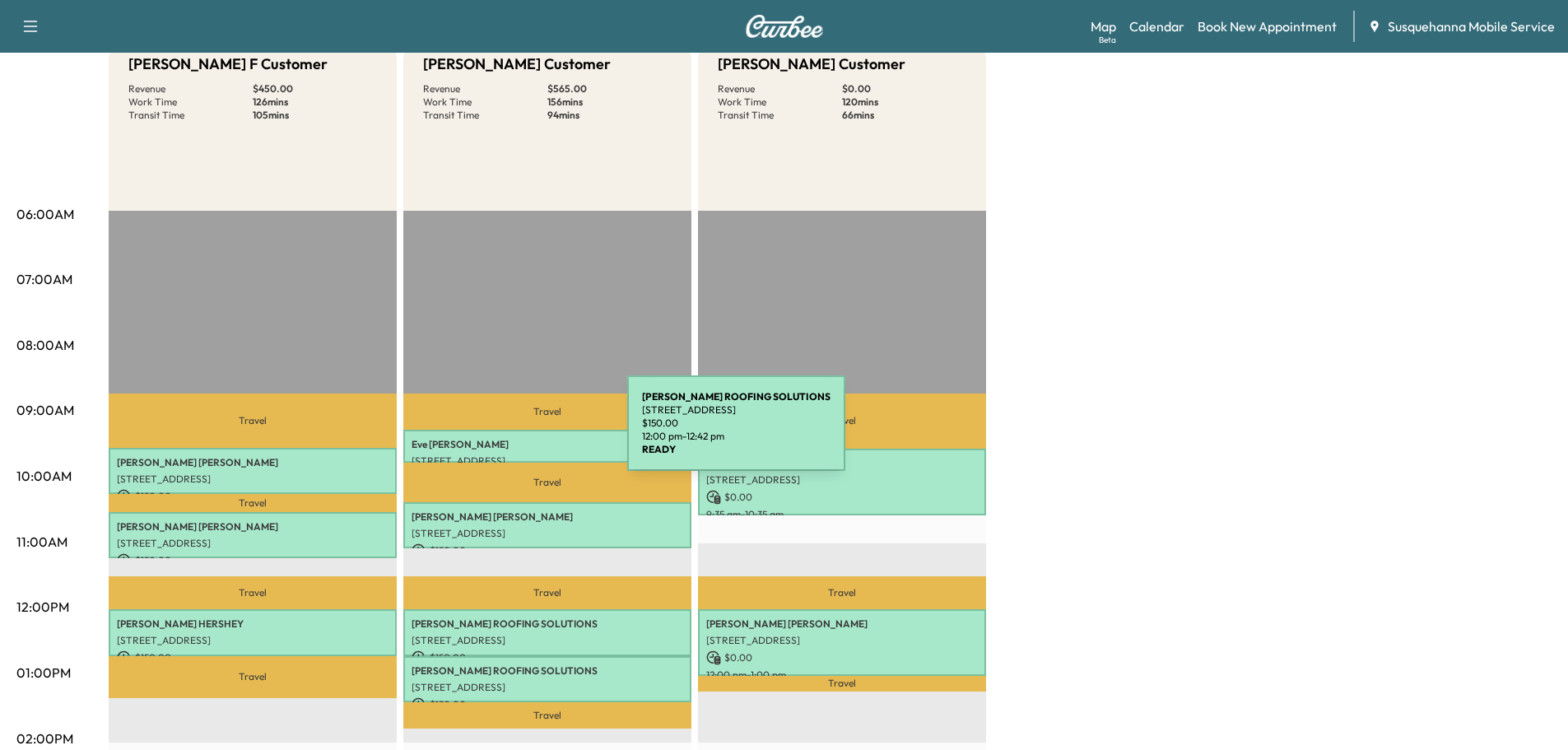
scroll to position [88, 0]
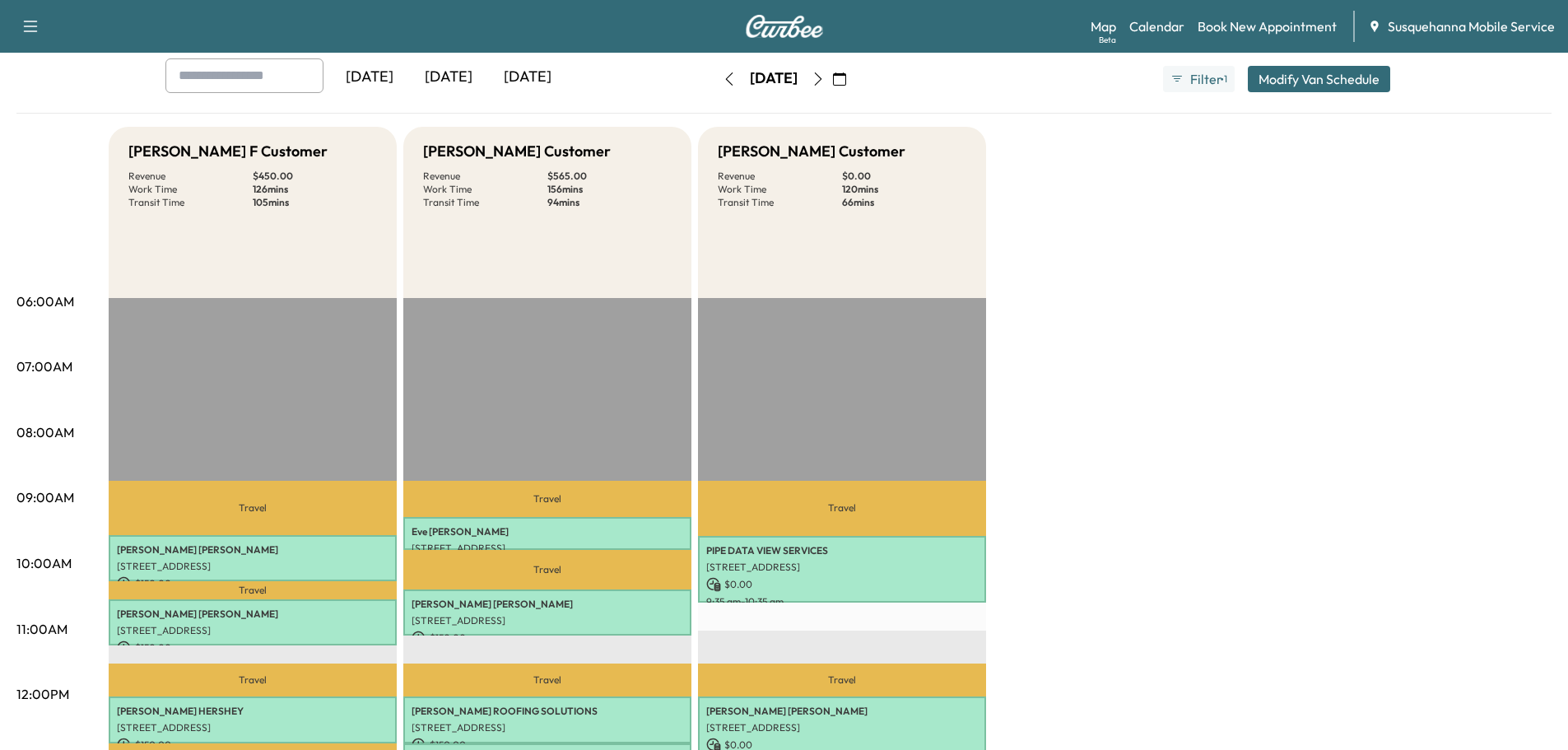
click at [821, 82] on icon "button" at bounding box center [818, 79] width 8 height 13
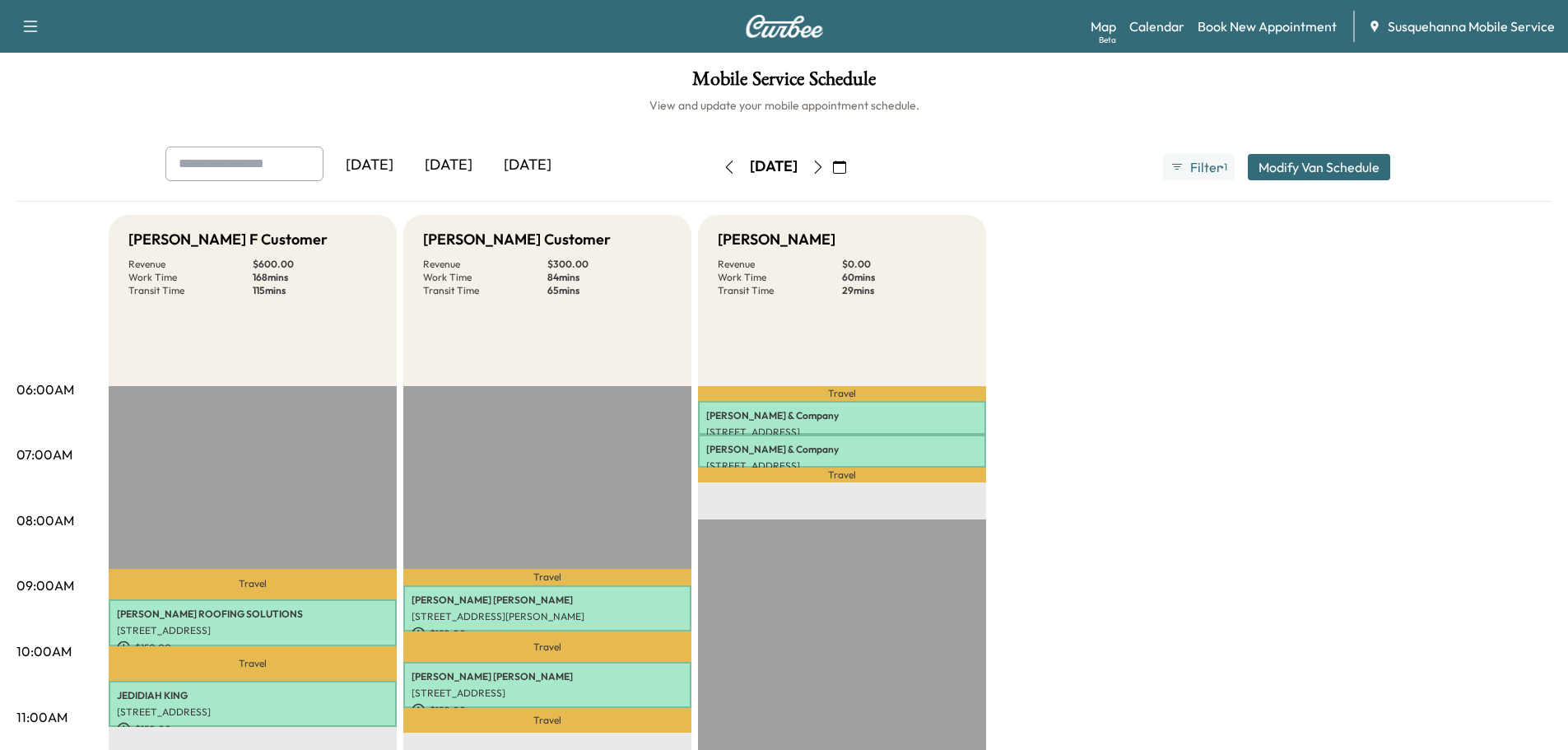
click at [723, 161] on icon "button" at bounding box center [729, 166] width 13 height 13
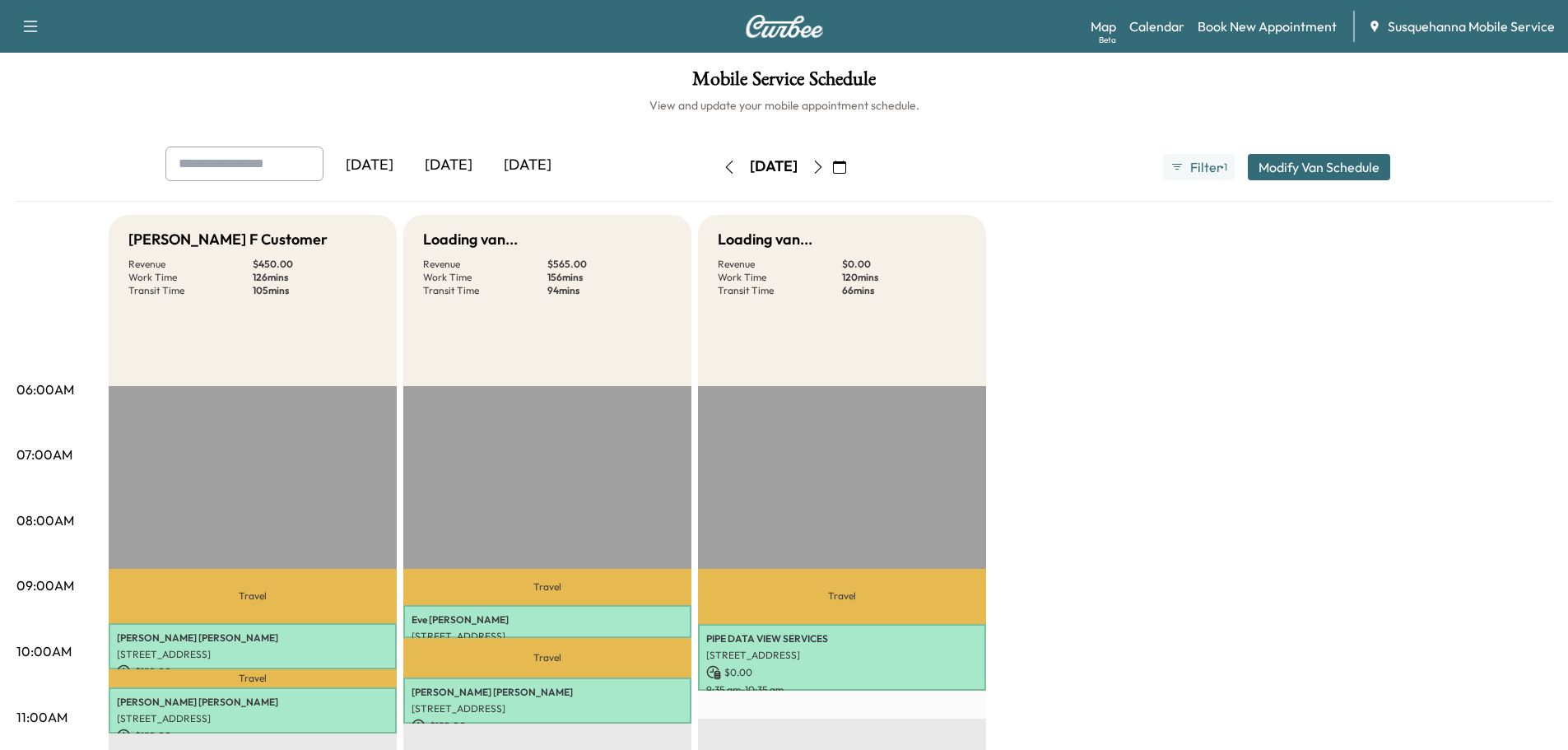
click at [715, 161] on button "button" at bounding box center [729, 167] width 28 height 27
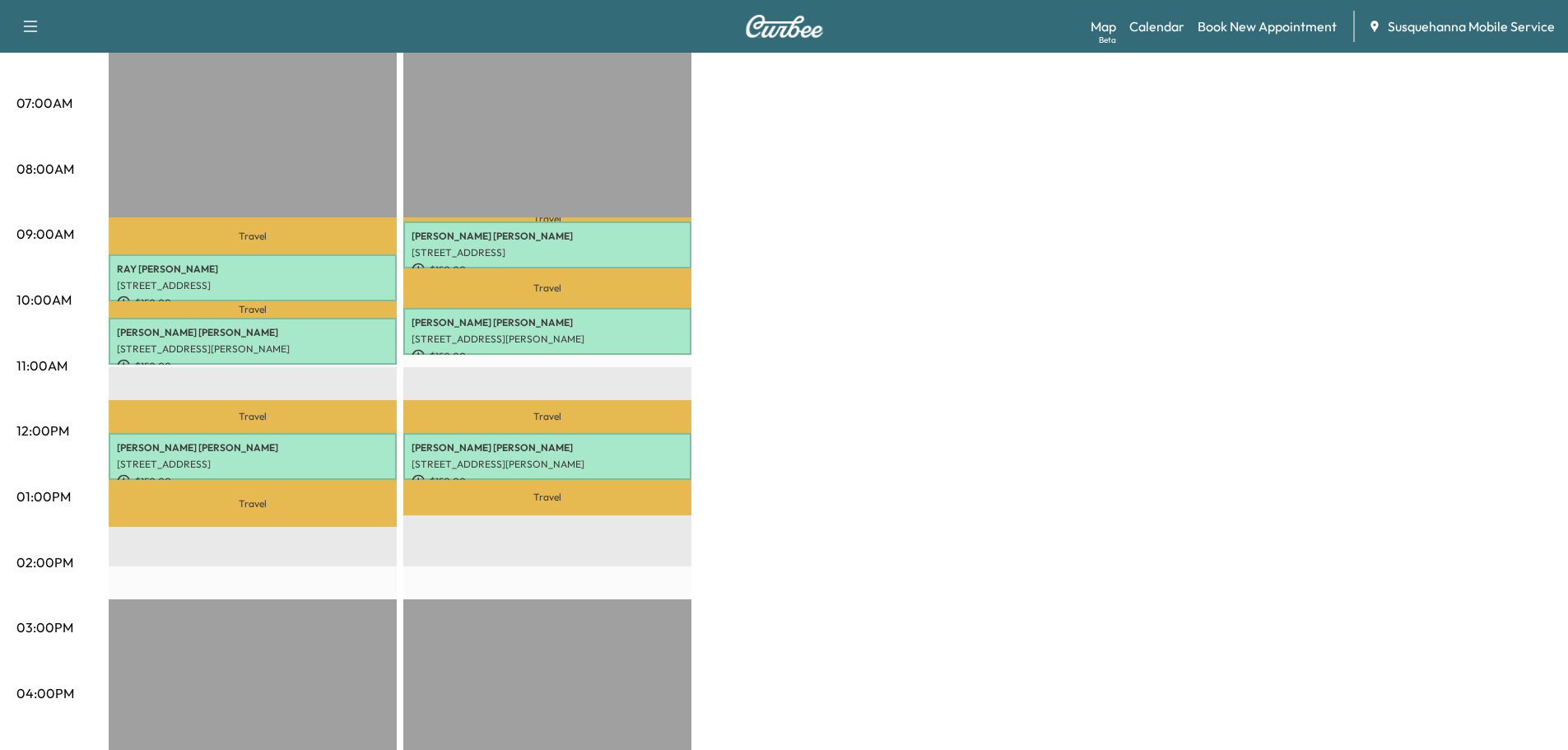
scroll to position [88, 0]
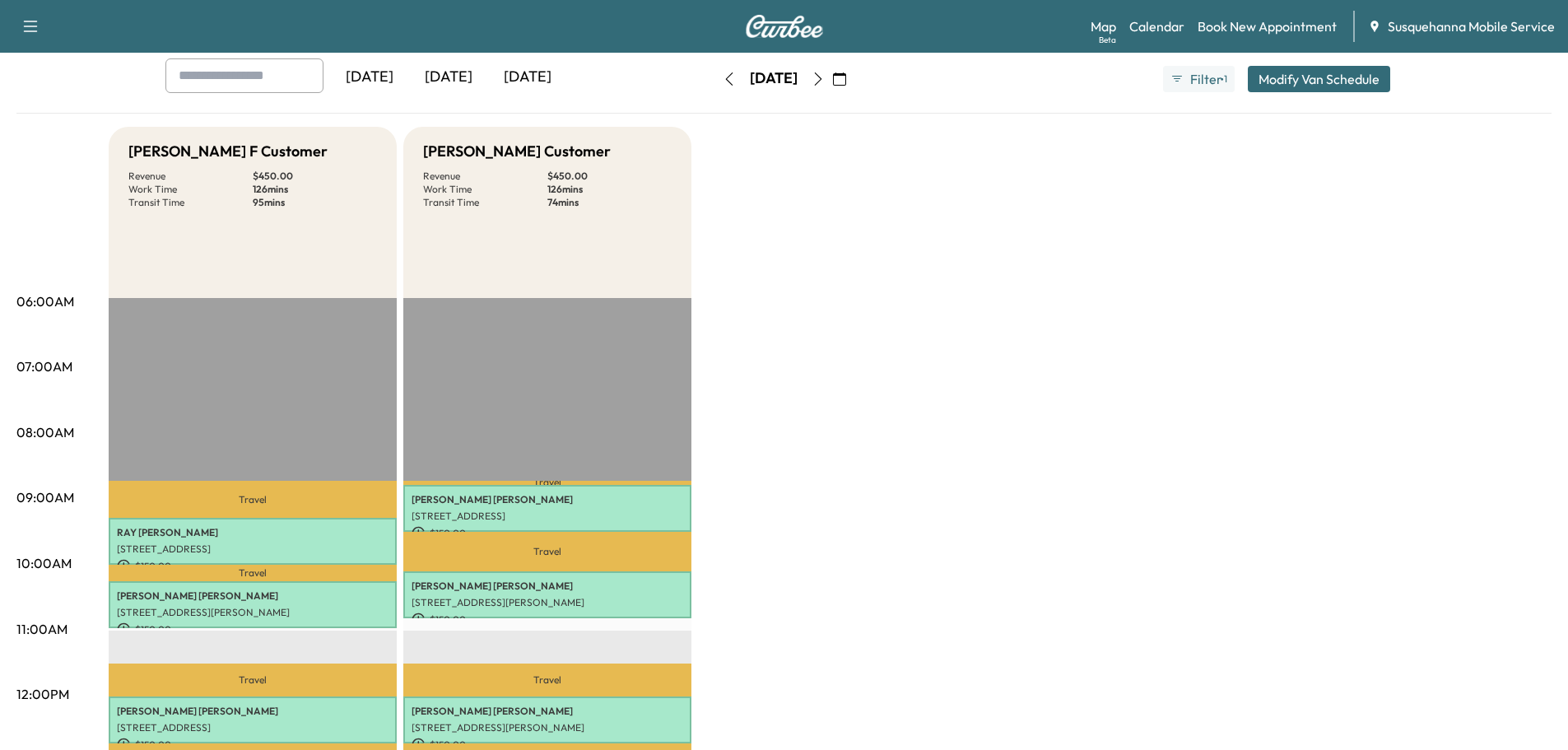
click at [715, 79] on button "button" at bounding box center [729, 79] width 28 height 27
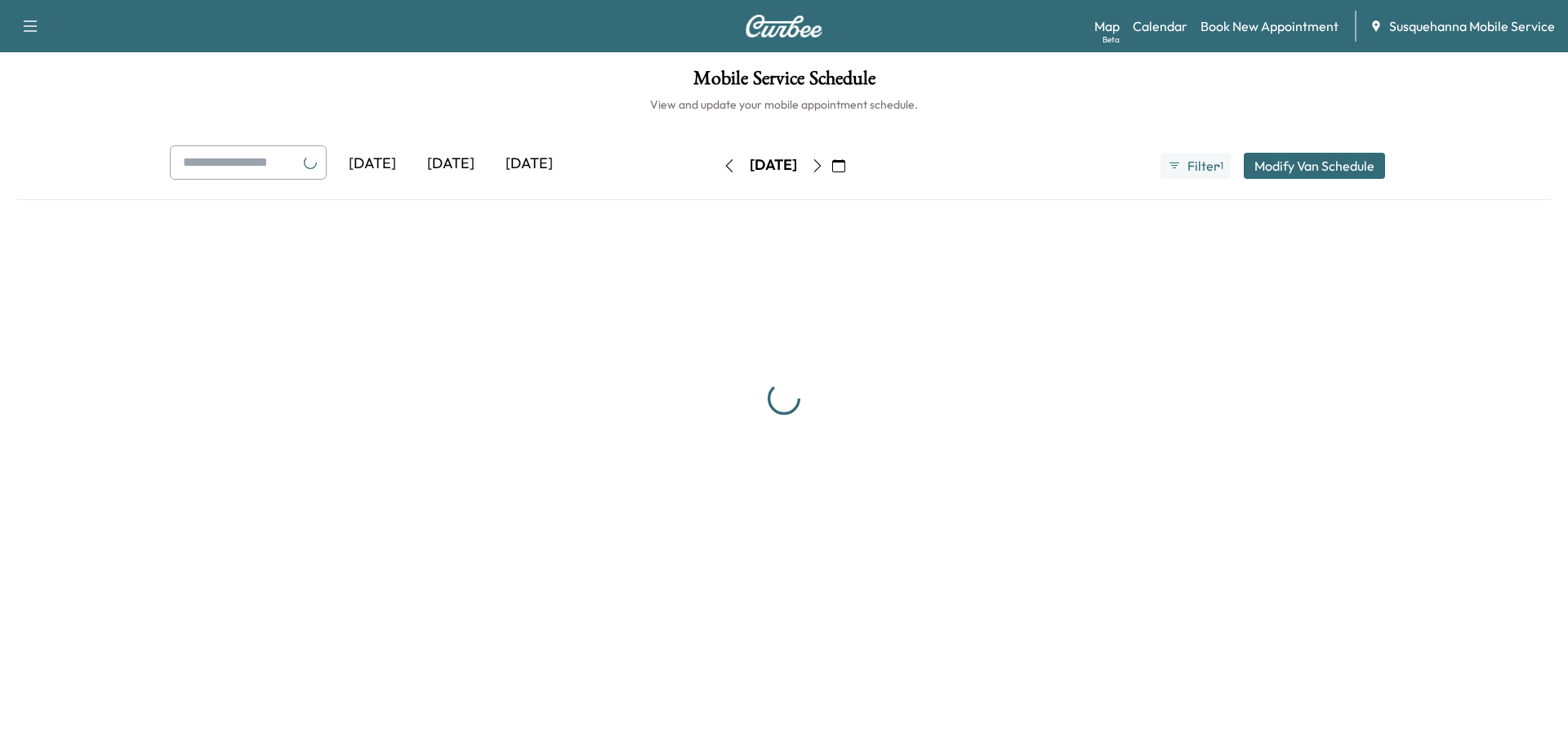
click at [670, 78] on h1 "Mobile Service Schedule" at bounding box center [784, 82] width 1535 height 27
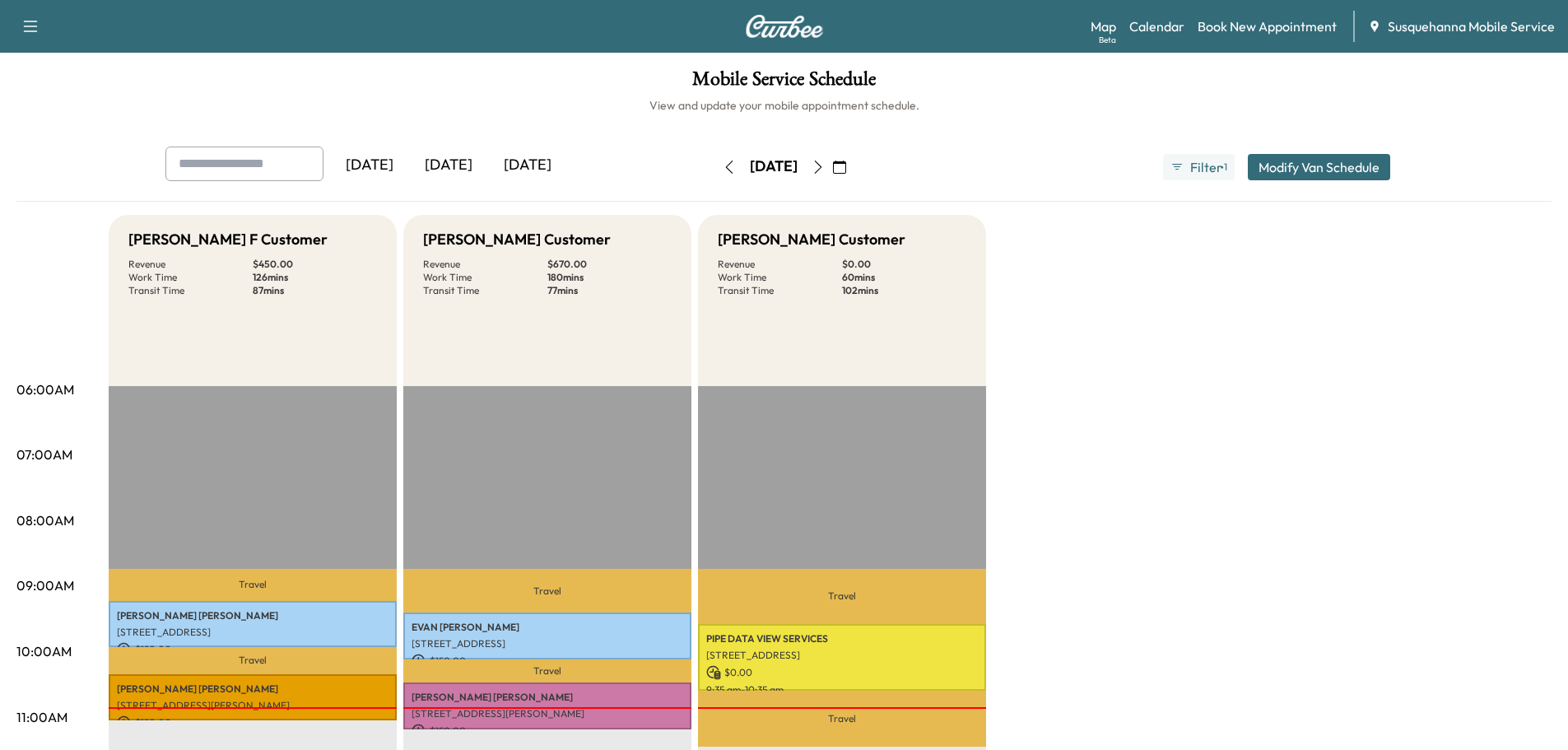
scroll to position [175, 0]
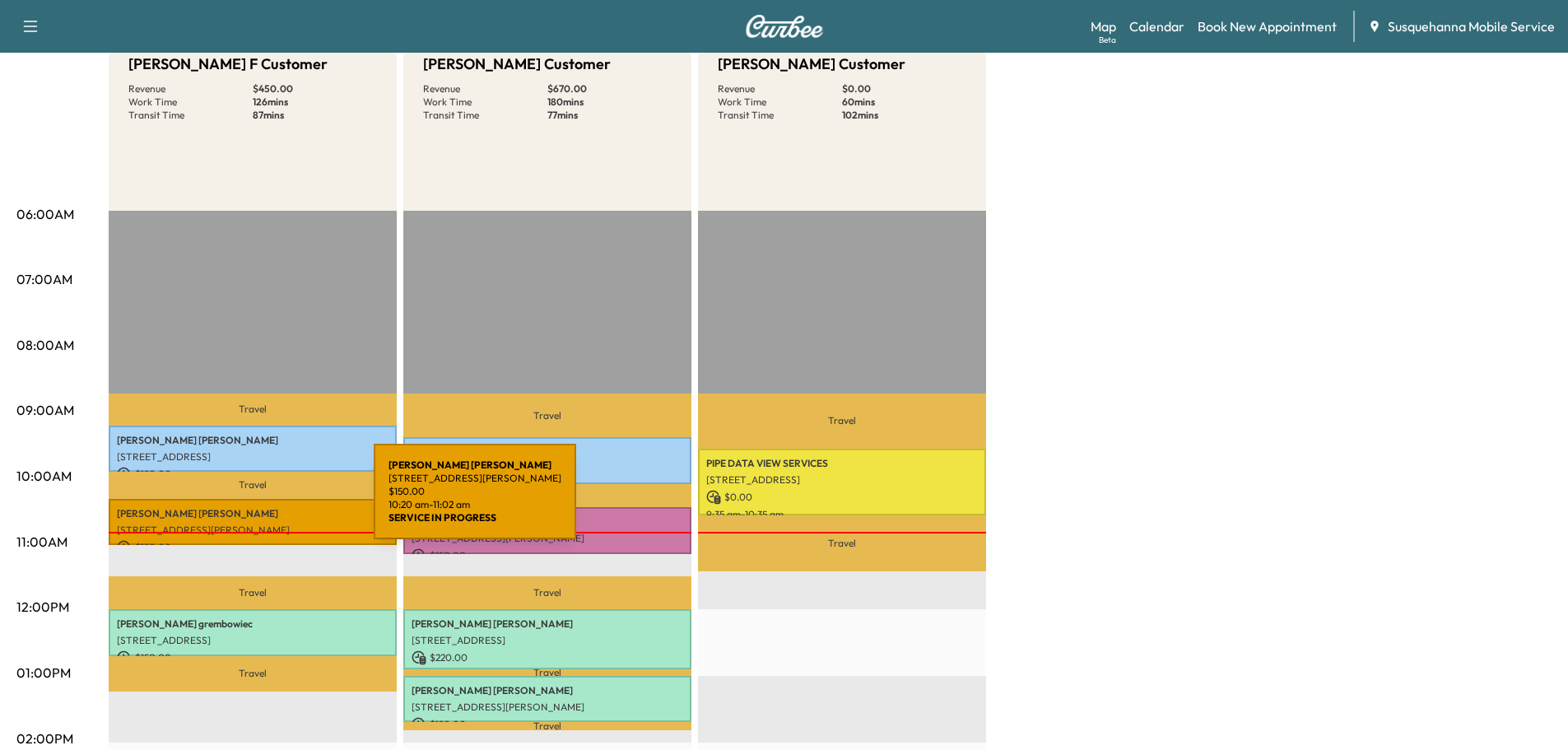
click at [246, 507] on p "TIMOTHY SHROM" at bounding box center [252, 513] width 272 height 13
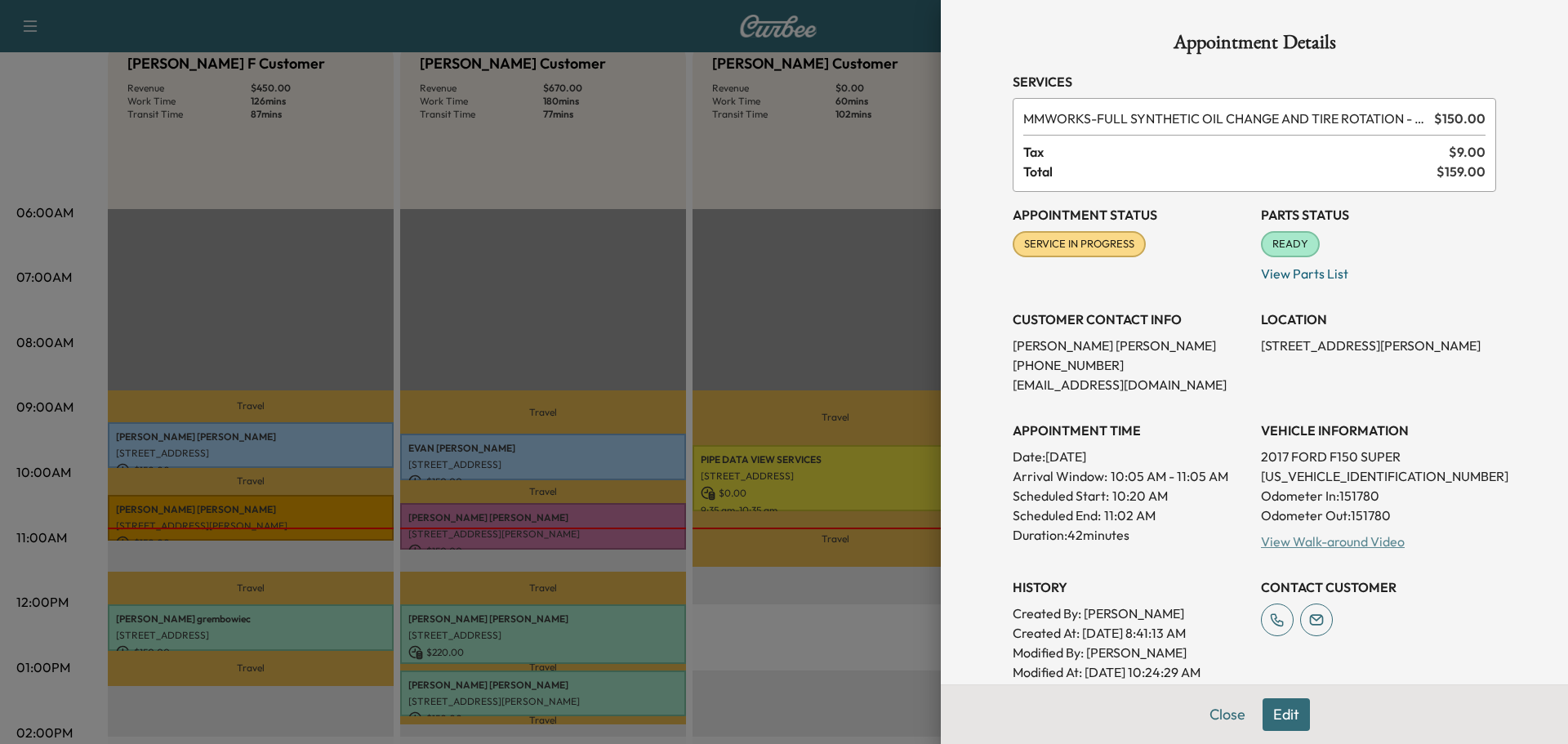
click at [1317, 547] on link "View Walk-around Video" at bounding box center [1332, 541] width 143 height 17
click at [1206, 715] on button "Close" at bounding box center [1227, 715] width 57 height 33
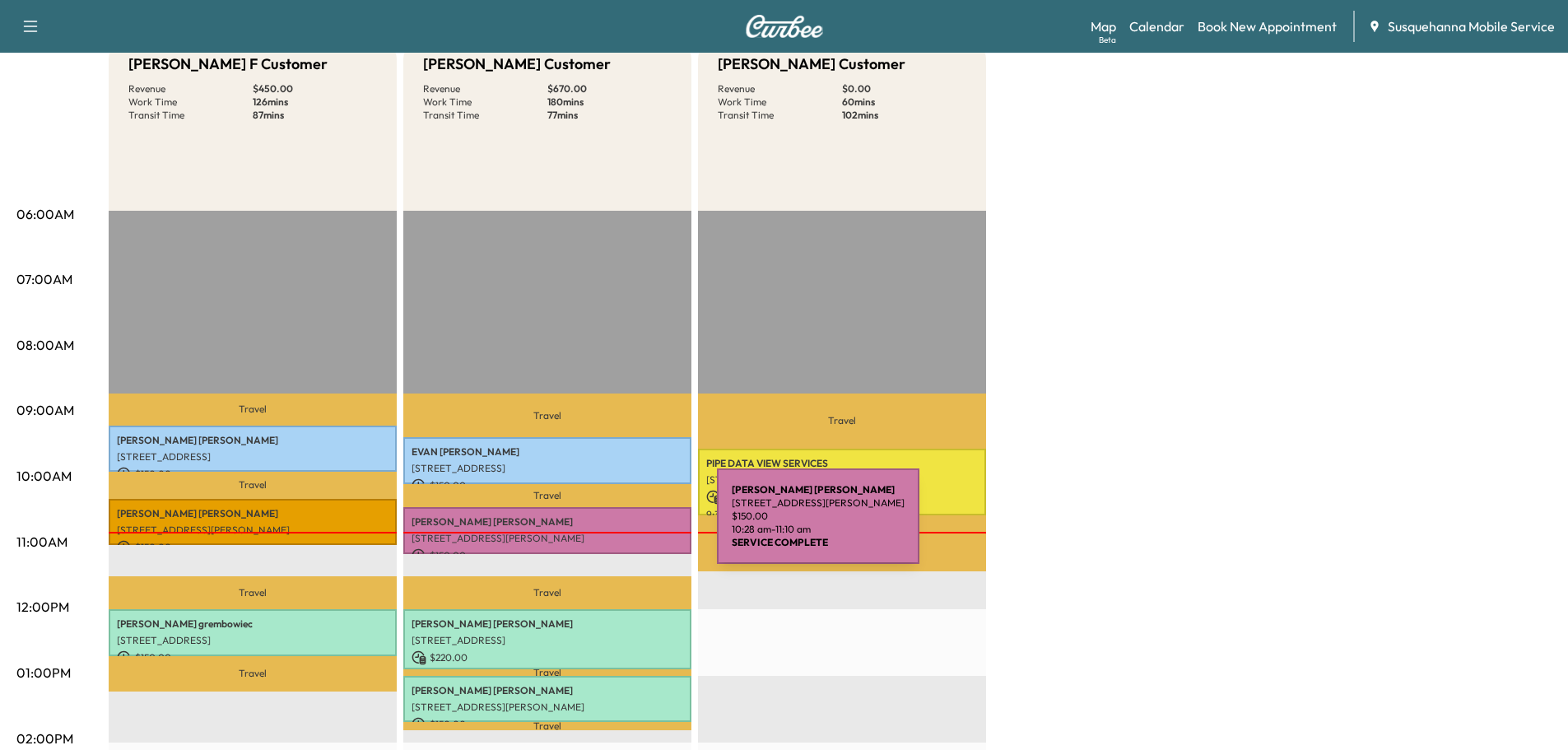
click at [593, 526] on div "WILLIAM COSTER 35 W McKinley Rd, Delta, PA 17314, USA $ 150.00 10:28 am - 11:10…" at bounding box center [547, 531] width 288 height 47
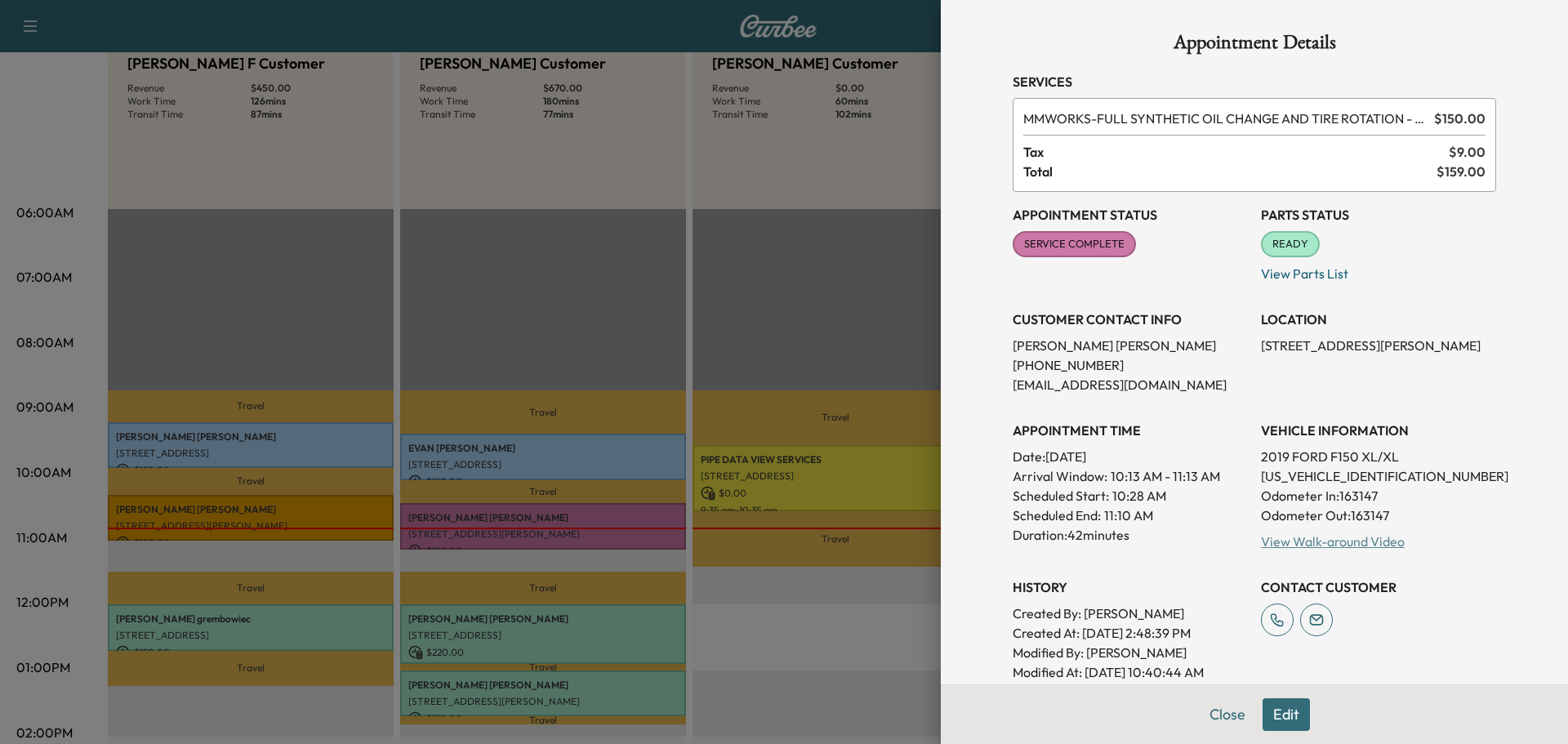
click at [1319, 541] on link "View Walk-around Video" at bounding box center [1332, 541] width 143 height 17
click at [1229, 709] on button "Close" at bounding box center [1227, 715] width 57 height 33
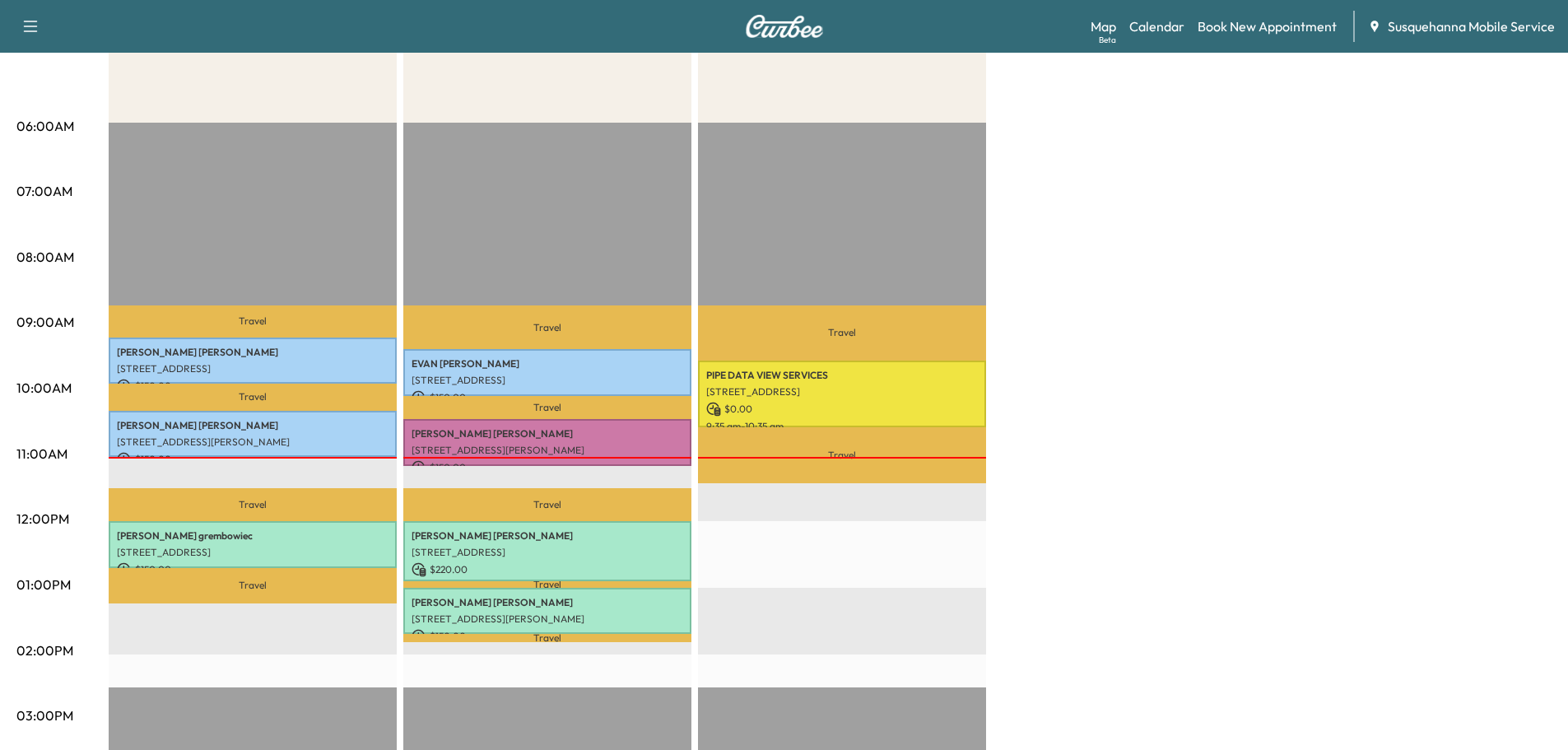
scroll to position [0, 0]
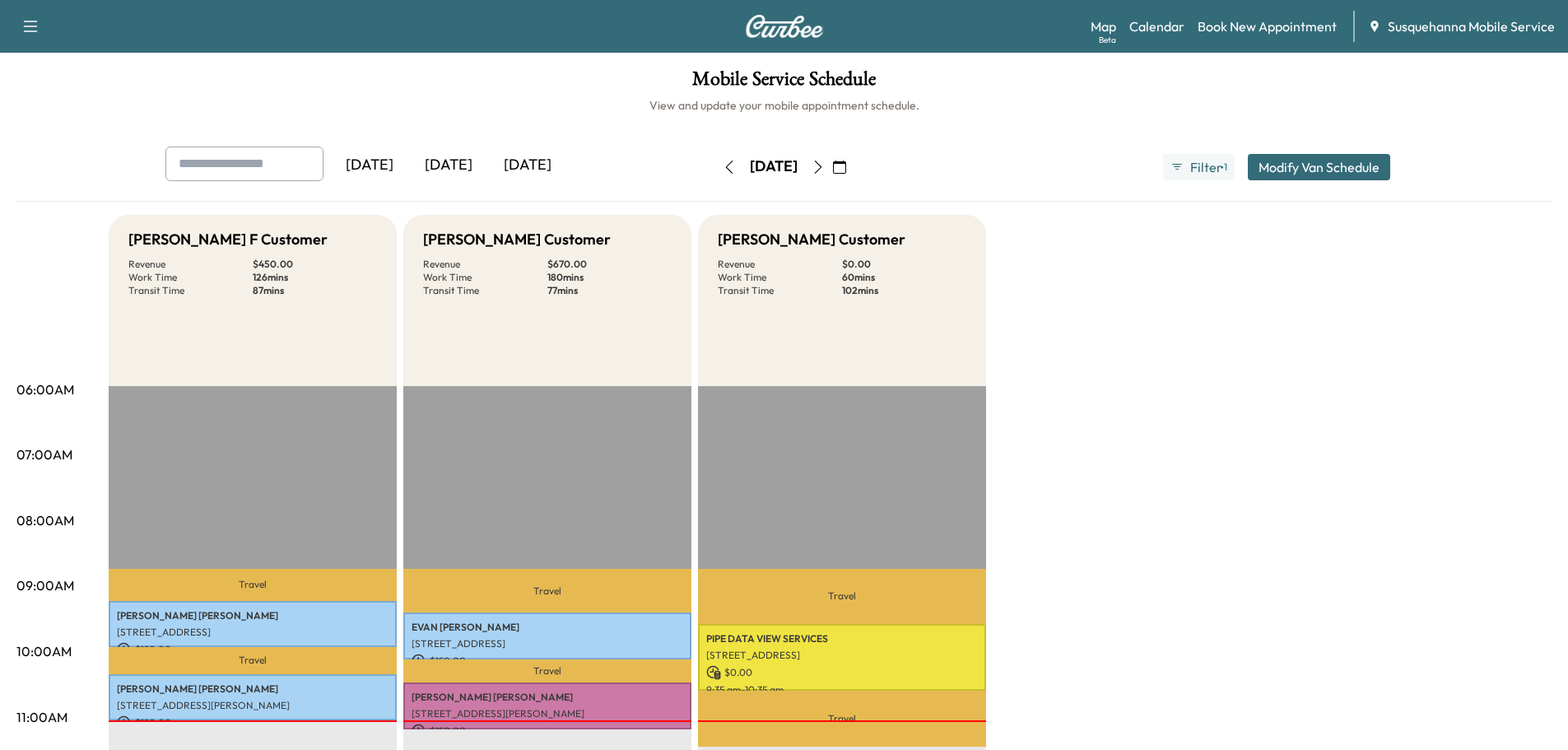
click at [832, 165] on button "button" at bounding box center [818, 167] width 28 height 27
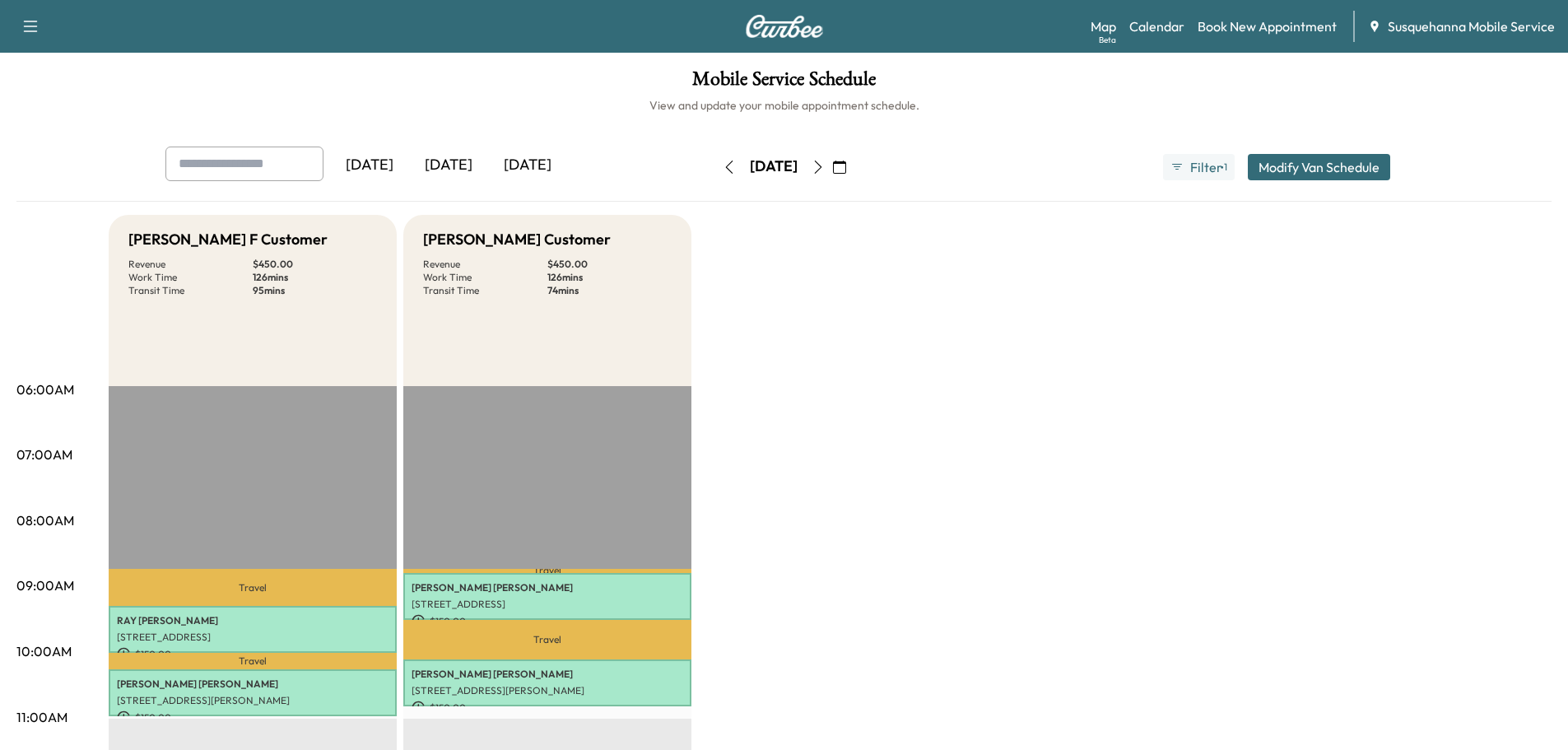
click at [723, 168] on icon "button" at bounding box center [729, 166] width 13 height 13
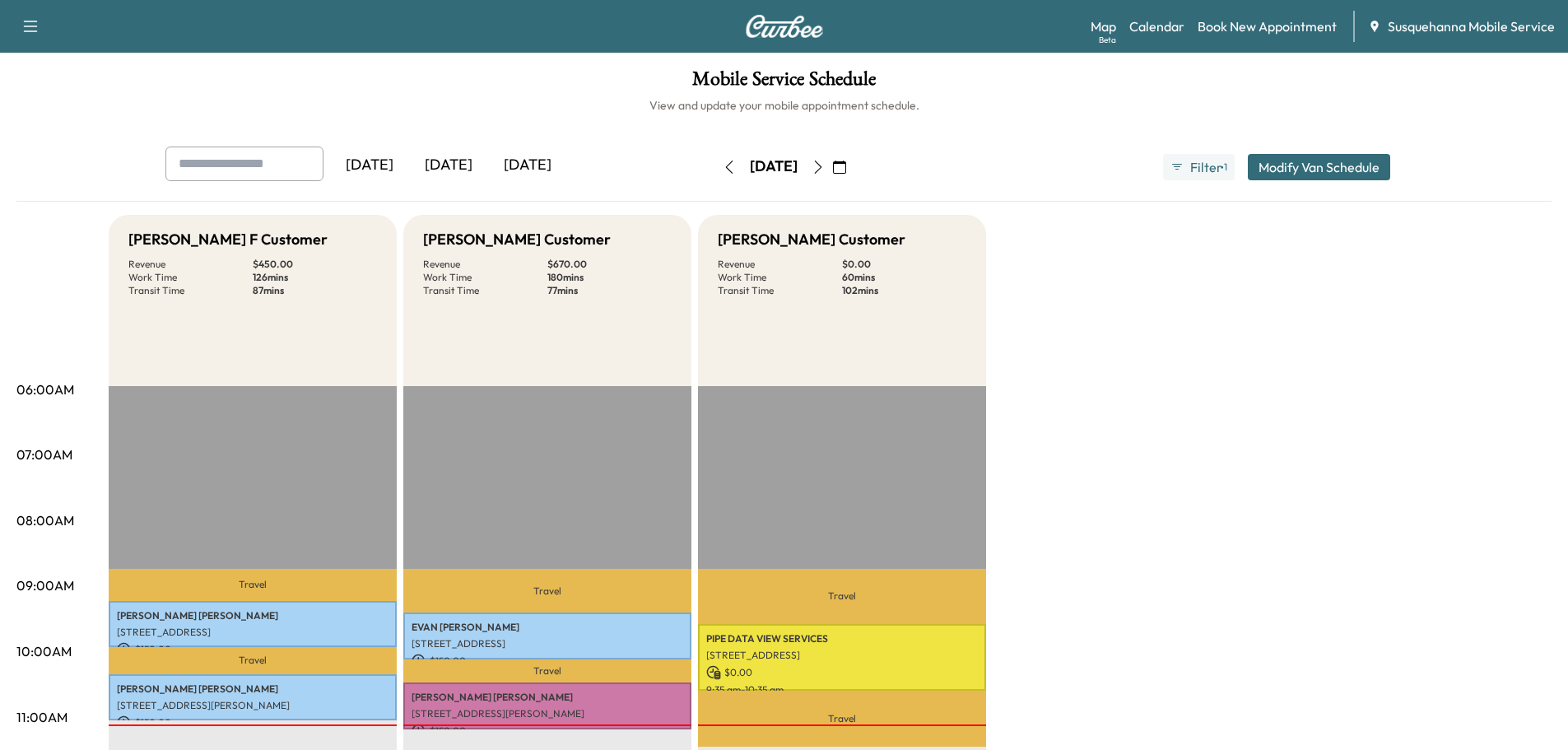
click at [821, 170] on icon "button" at bounding box center [818, 166] width 8 height 13
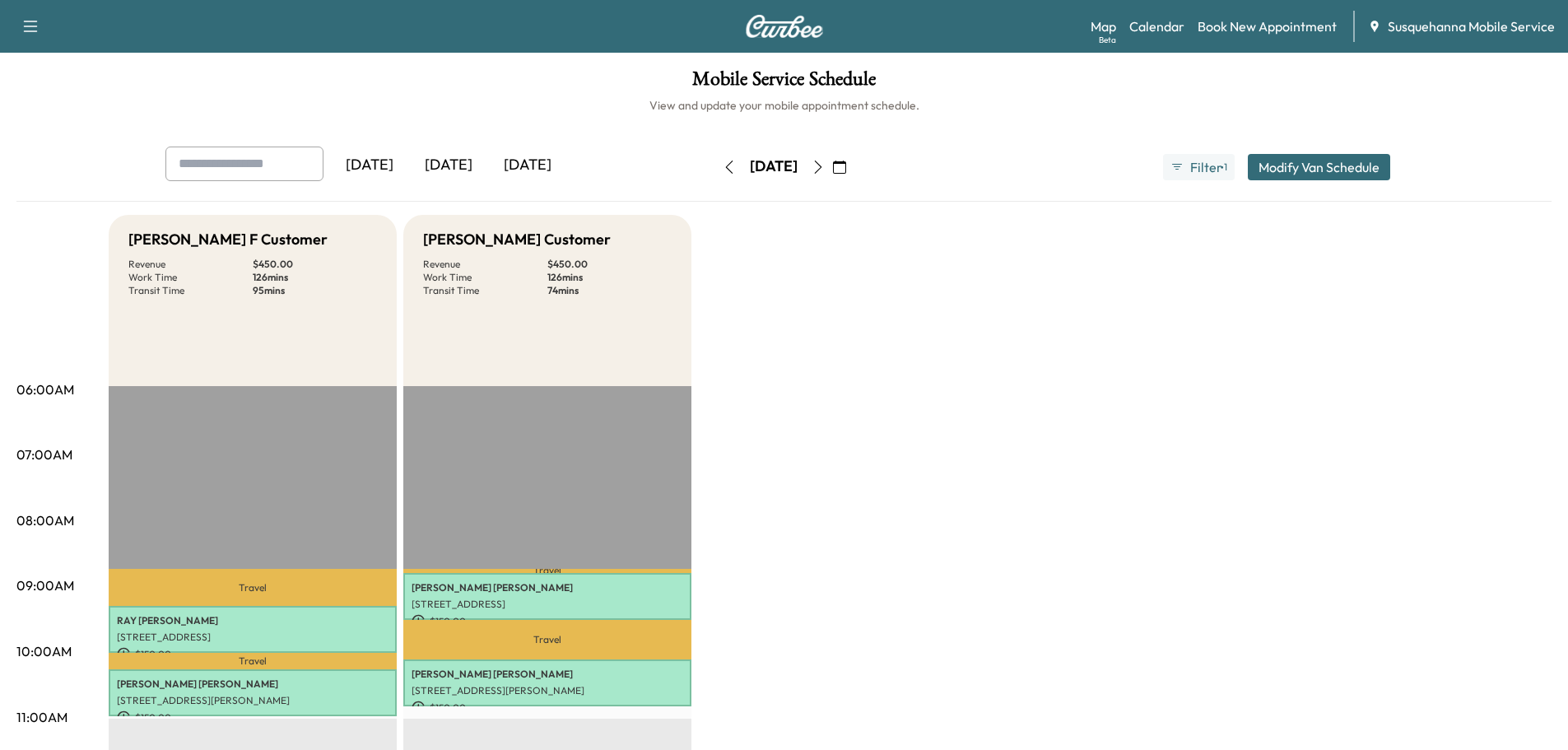
click at [715, 177] on button "button" at bounding box center [729, 167] width 28 height 27
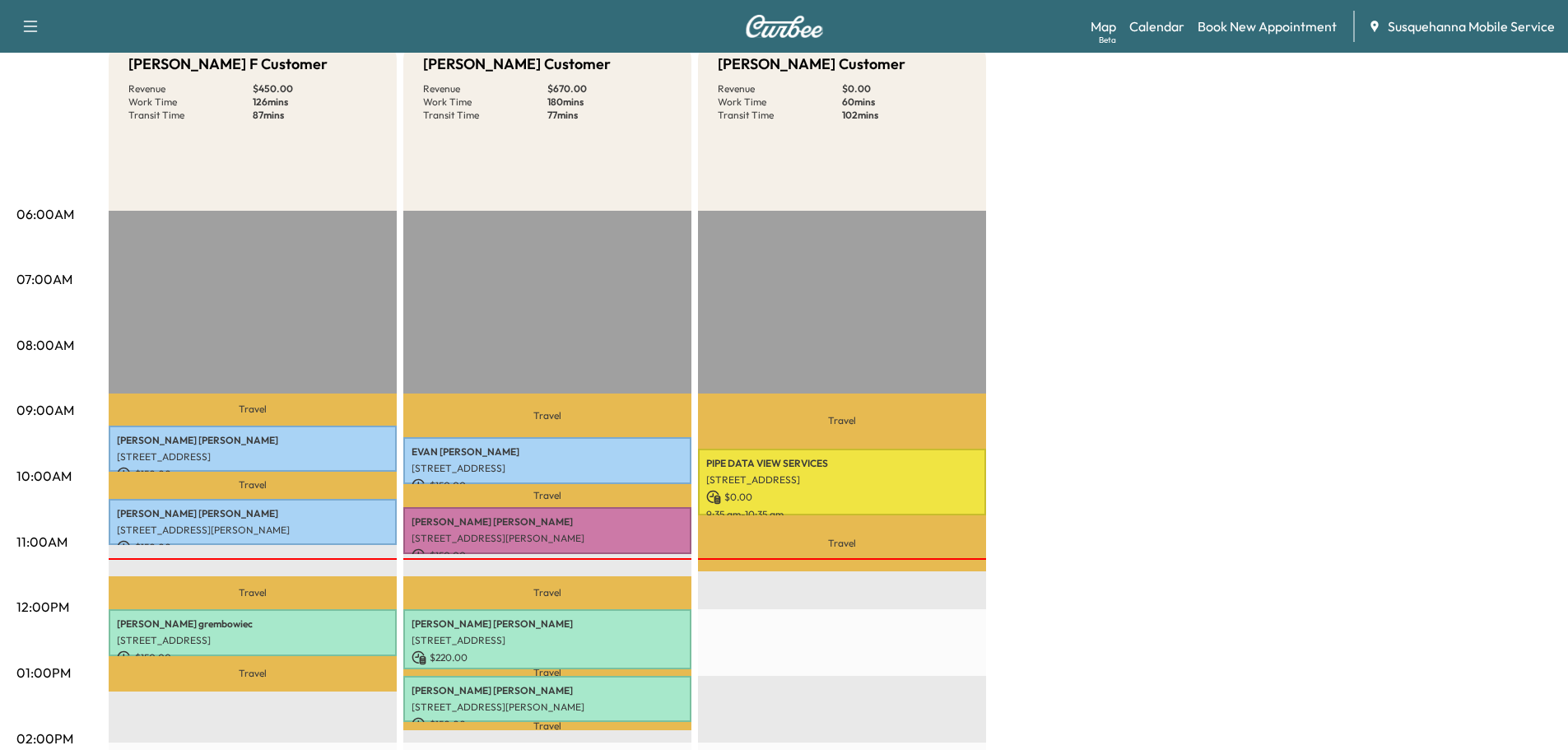
scroll to position [263, 0]
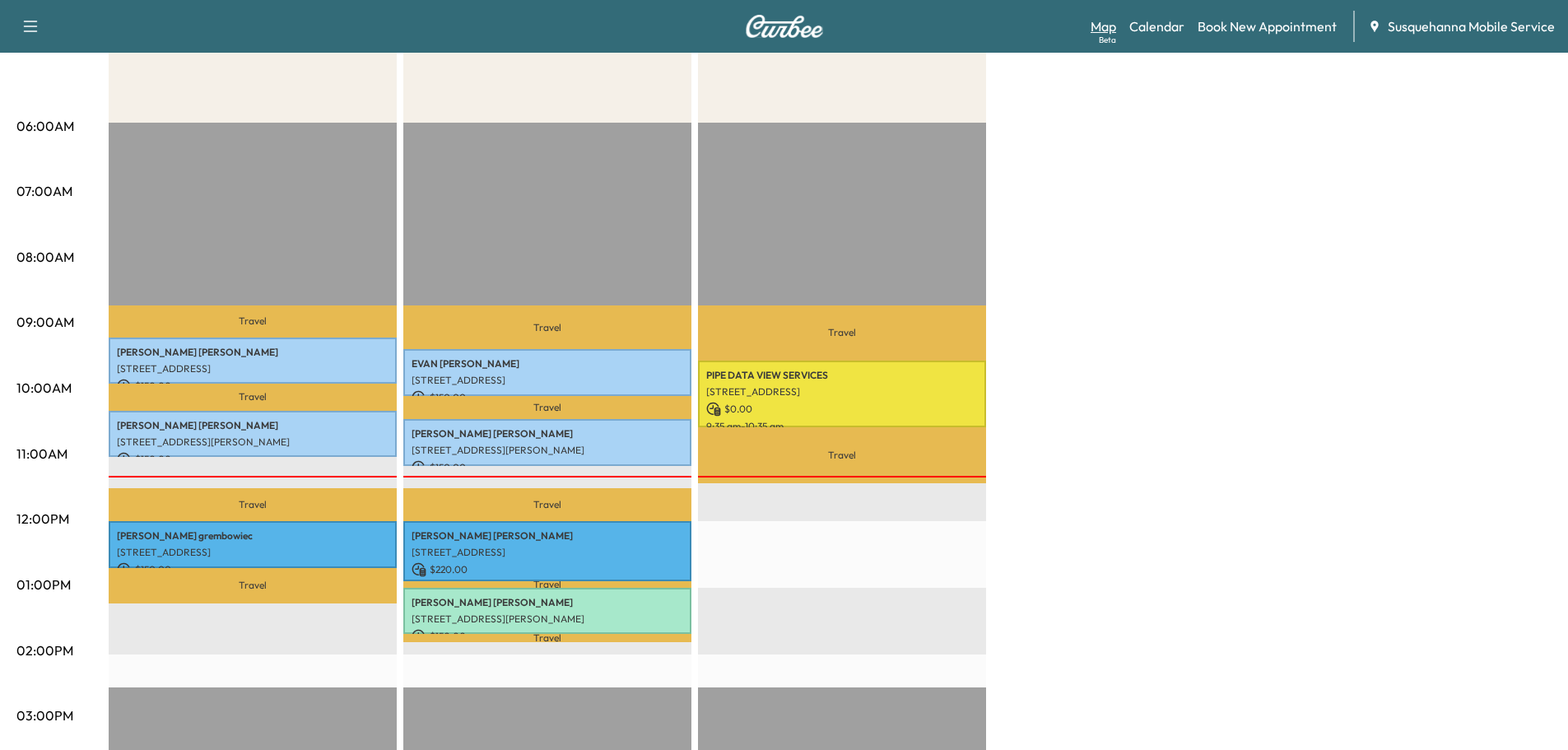
click at [1104, 31] on link "Map Beta" at bounding box center [1103, 27] width 26 height 20
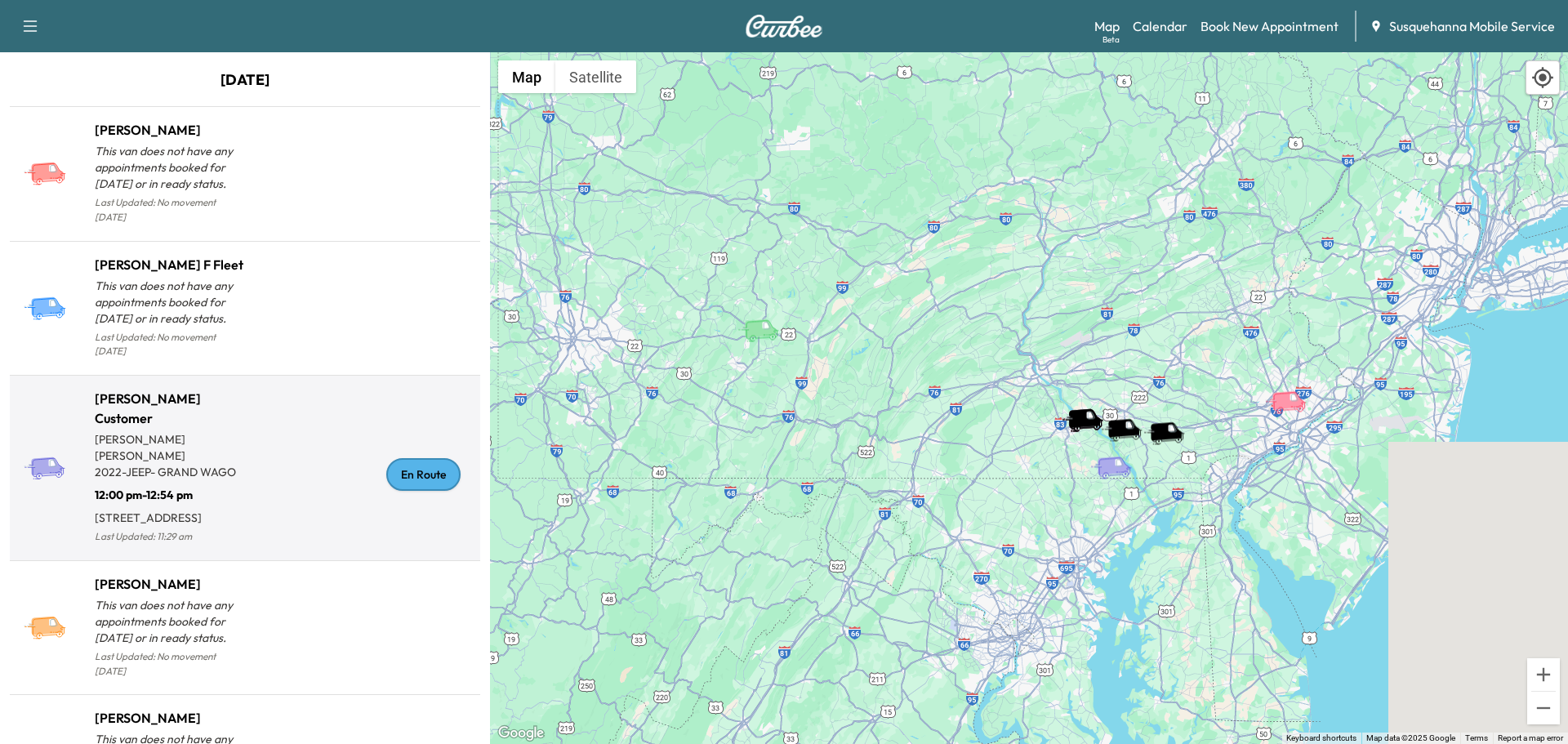
click at [403, 478] on div "En Route" at bounding box center [423, 475] width 74 height 33
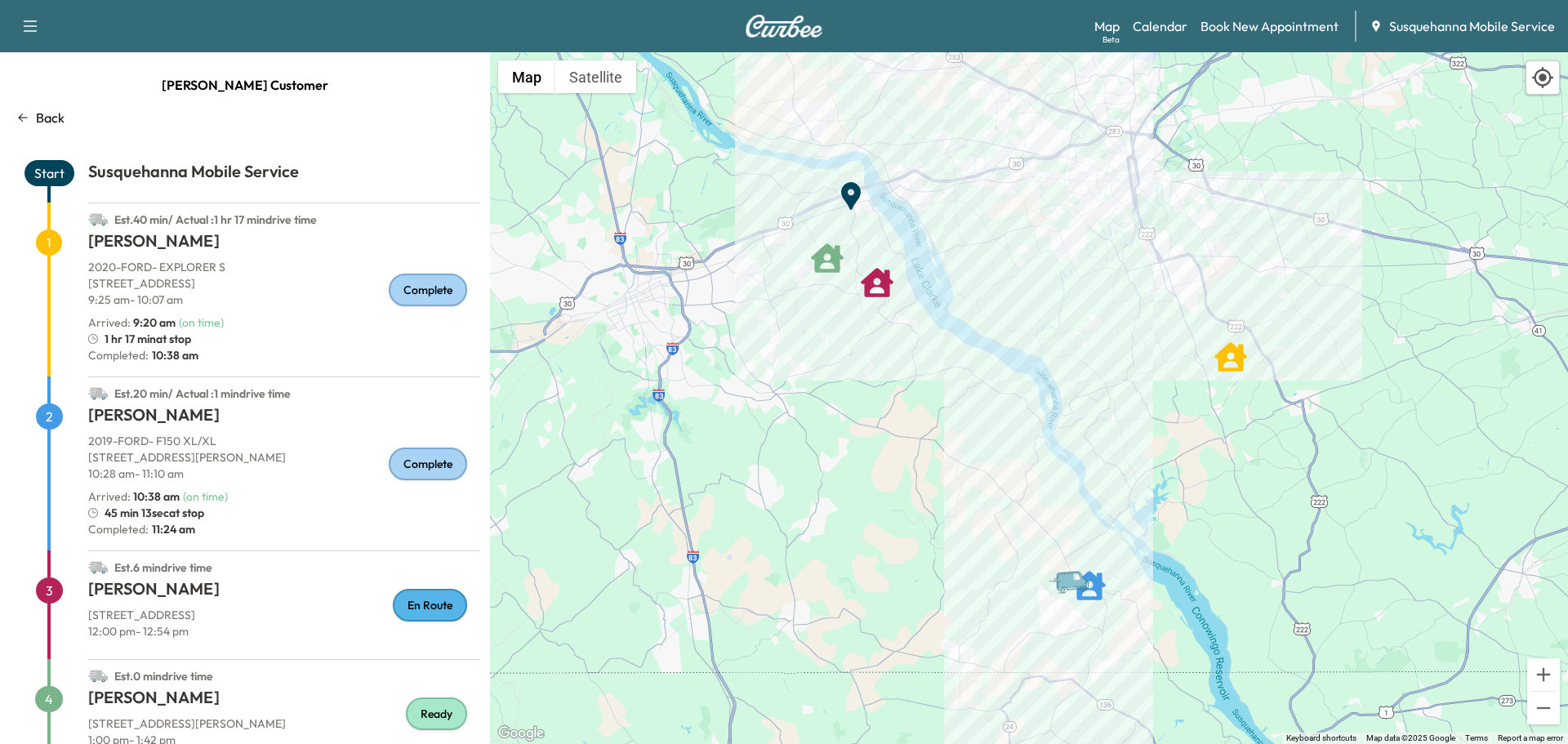
click at [61, 110] on p "Back" at bounding box center [50, 118] width 28 height 20
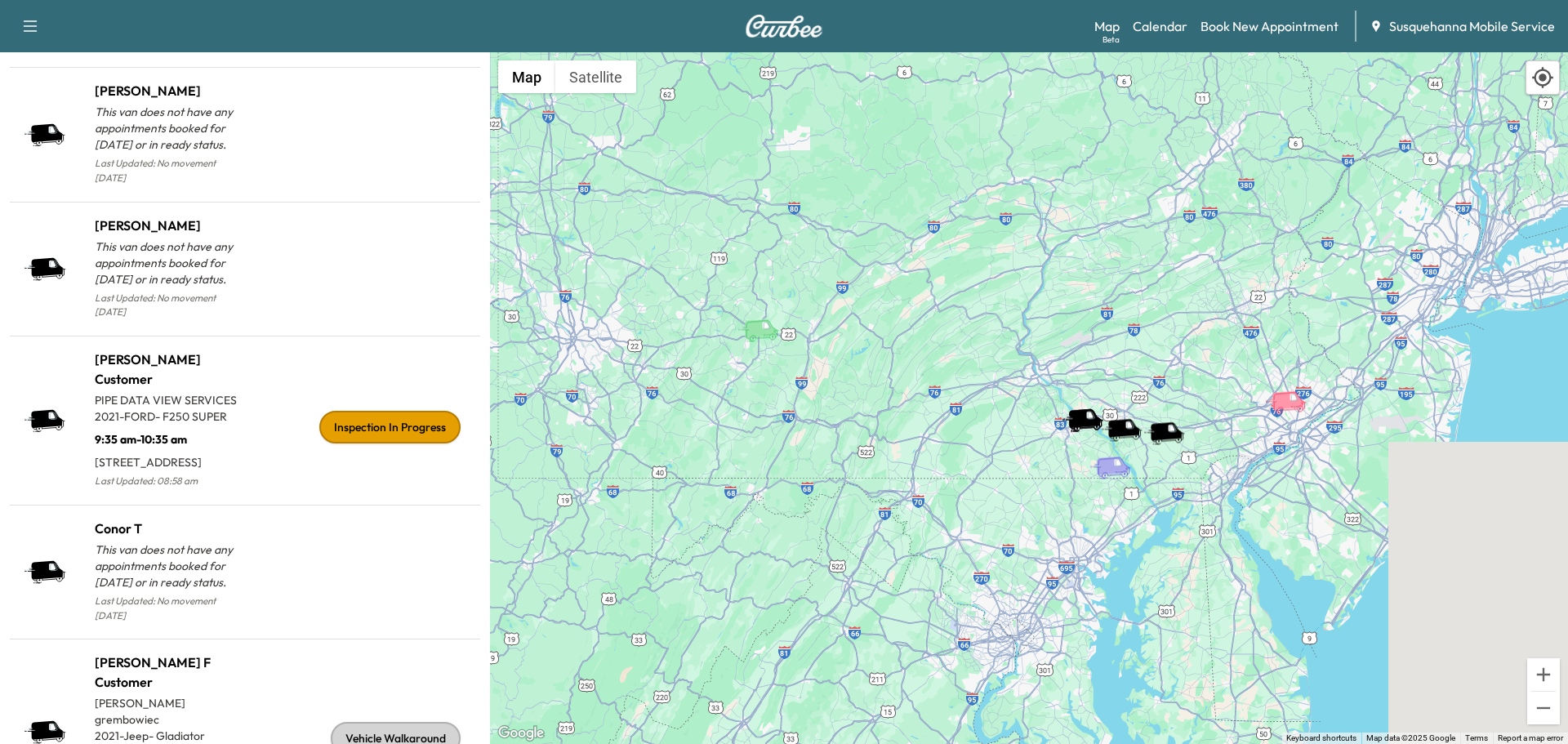
scroll to position [1639, 0]
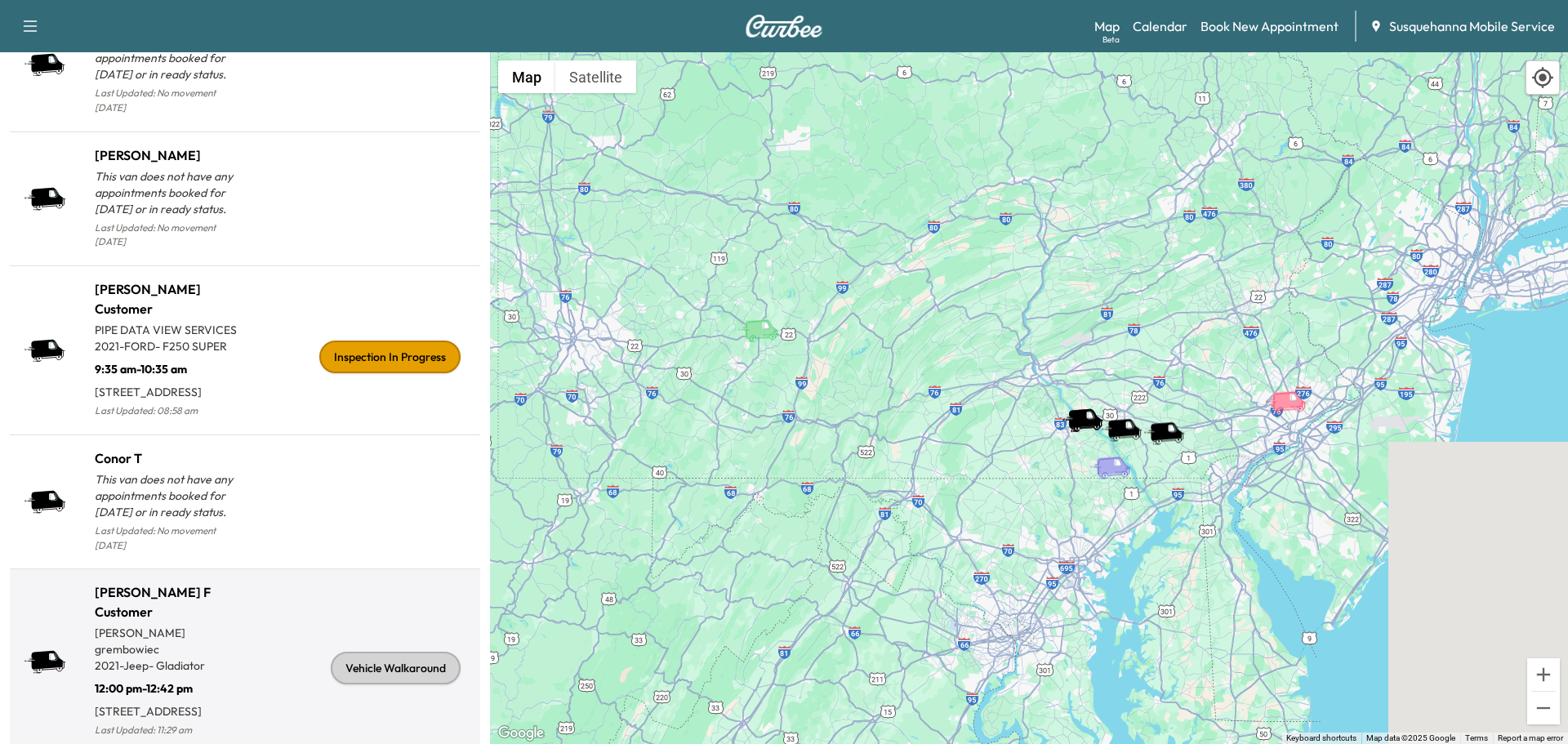
click at [380, 660] on div "Vehicle Walkaround" at bounding box center [395, 669] width 130 height 33
